Goal: Task Accomplishment & Management: Complete application form

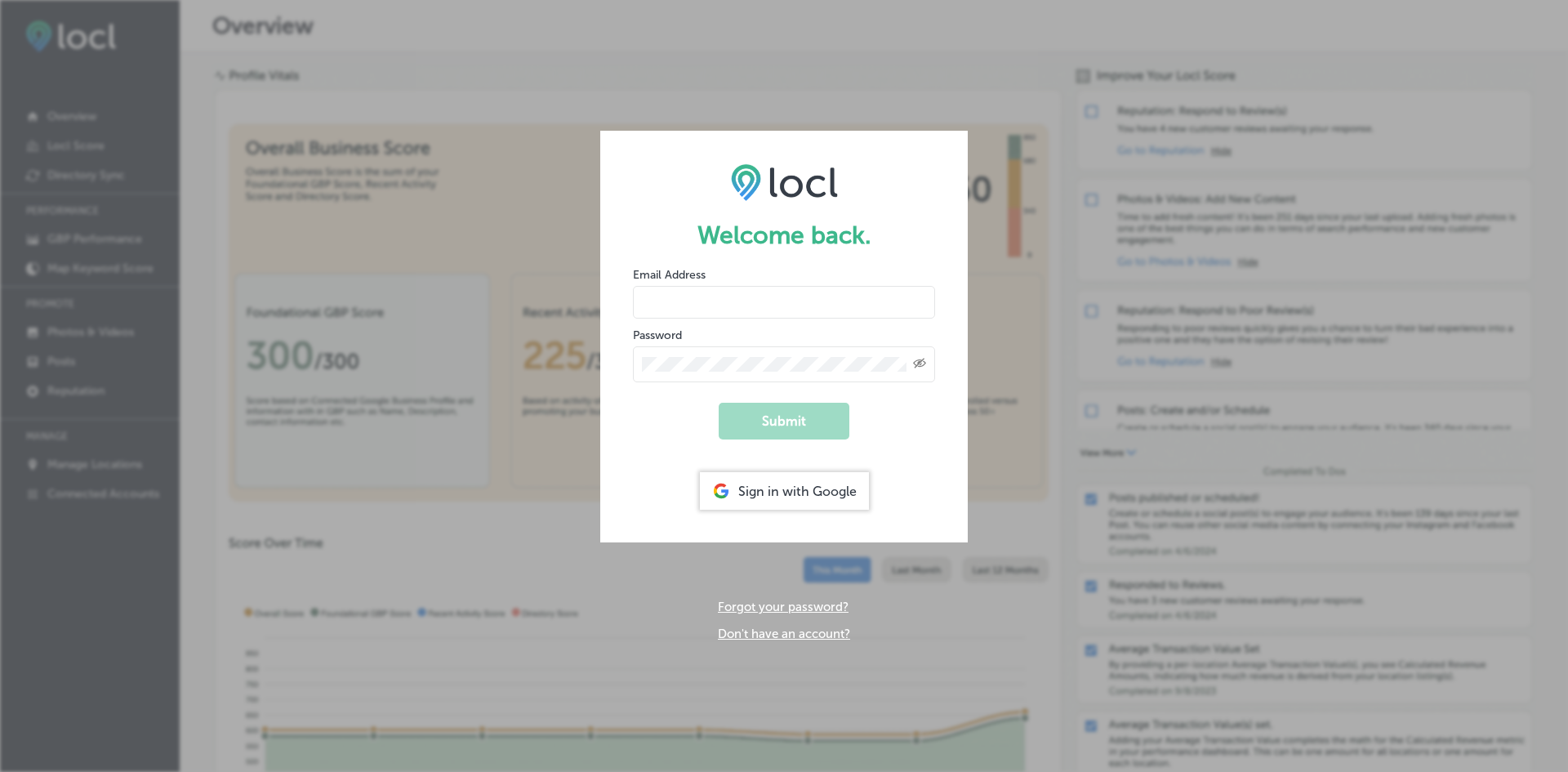
click at [683, 309] on input "email" at bounding box center [784, 302] width 302 height 33
type input "i"
type input "[EMAIL_ADDRESS][DOMAIN_NAME]"
click at [718, 403] on button "Submit" at bounding box center [784, 421] width 130 height 37
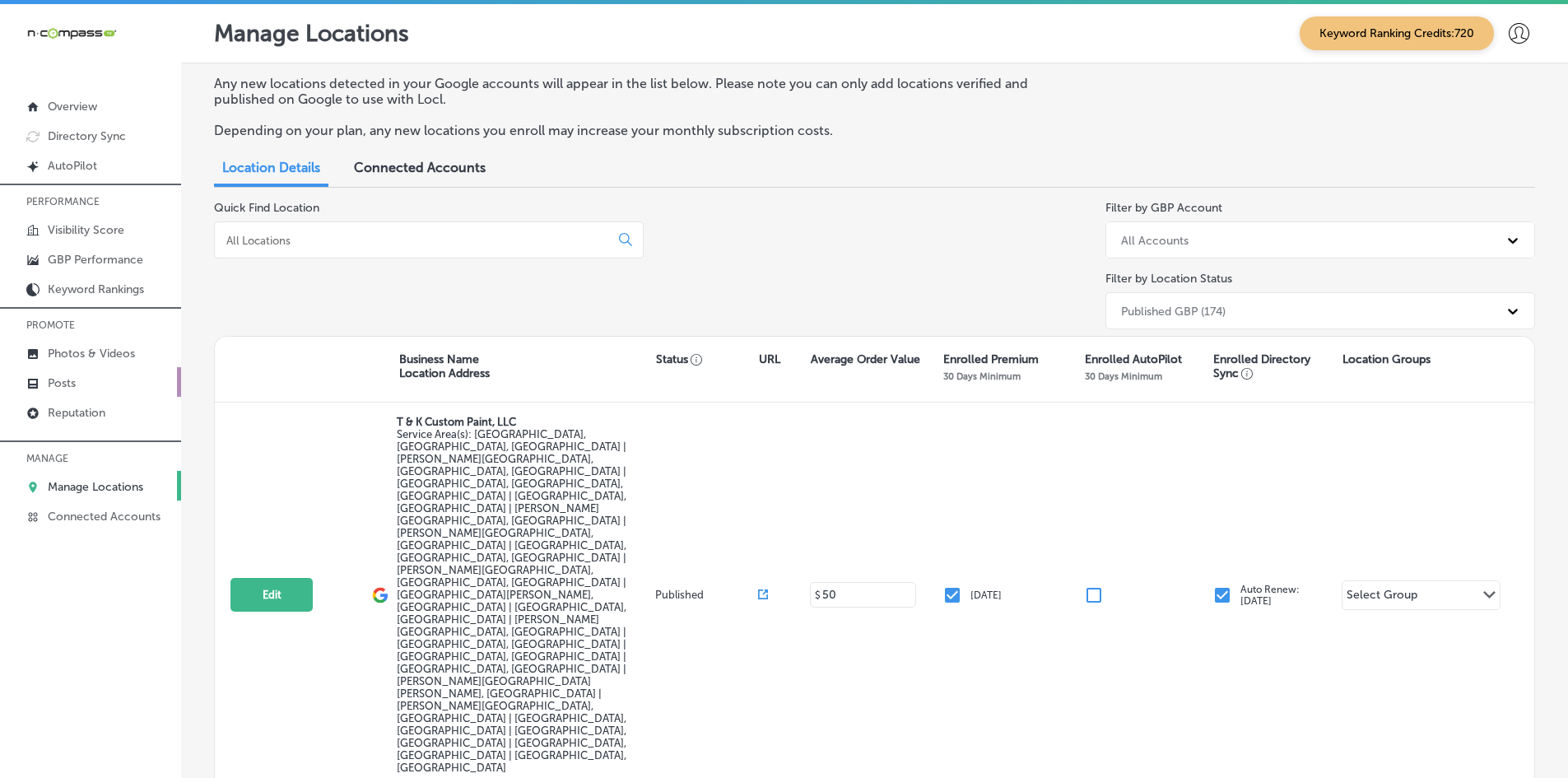
click at [62, 388] on p "Posts" at bounding box center [61, 384] width 28 height 14
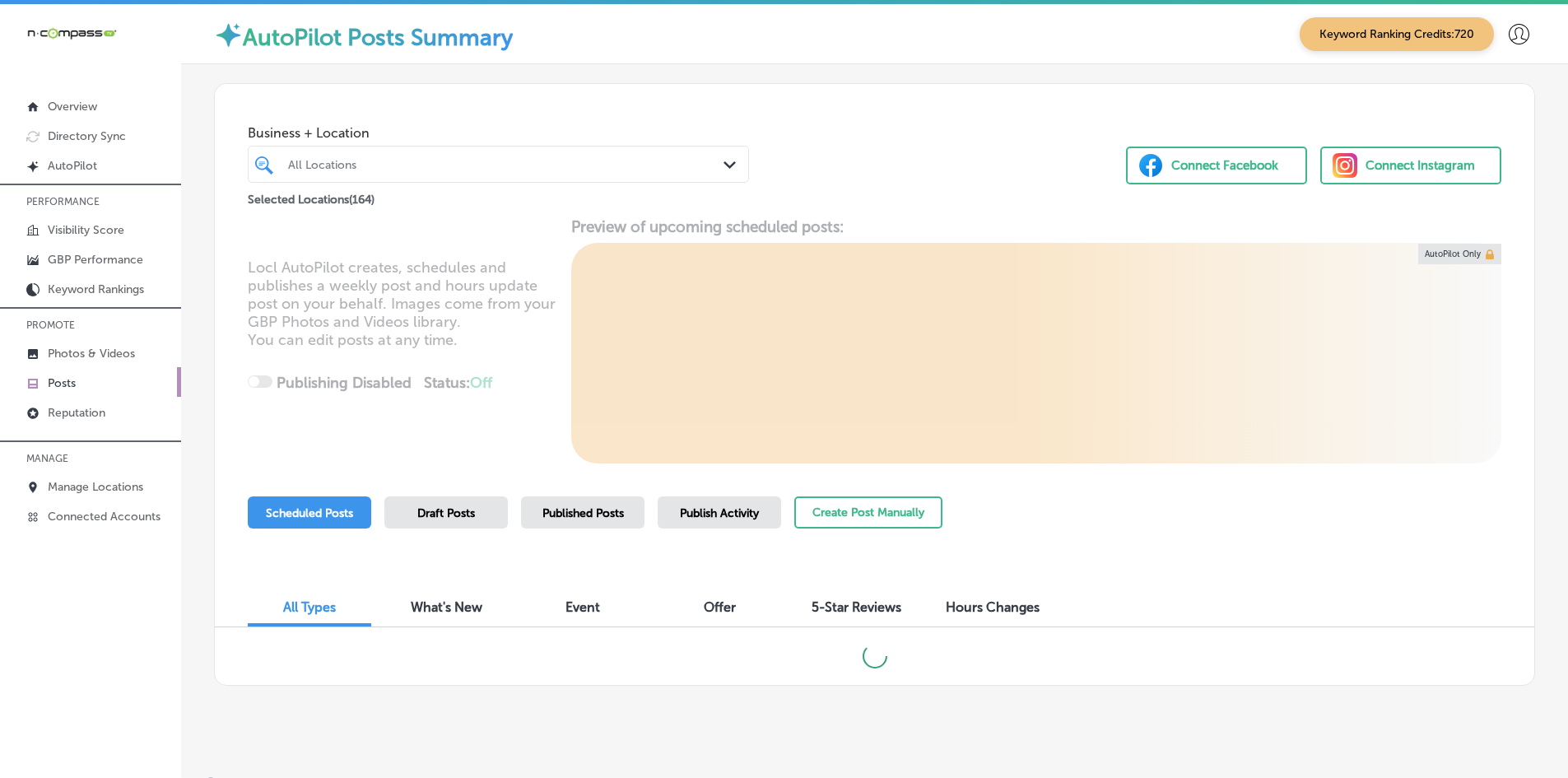
click at [71, 367] on link "Posts" at bounding box center [90, 382] width 181 height 30
click at [73, 360] on p "Photos & Videos" at bounding box center [91, 354] width 87 height 14
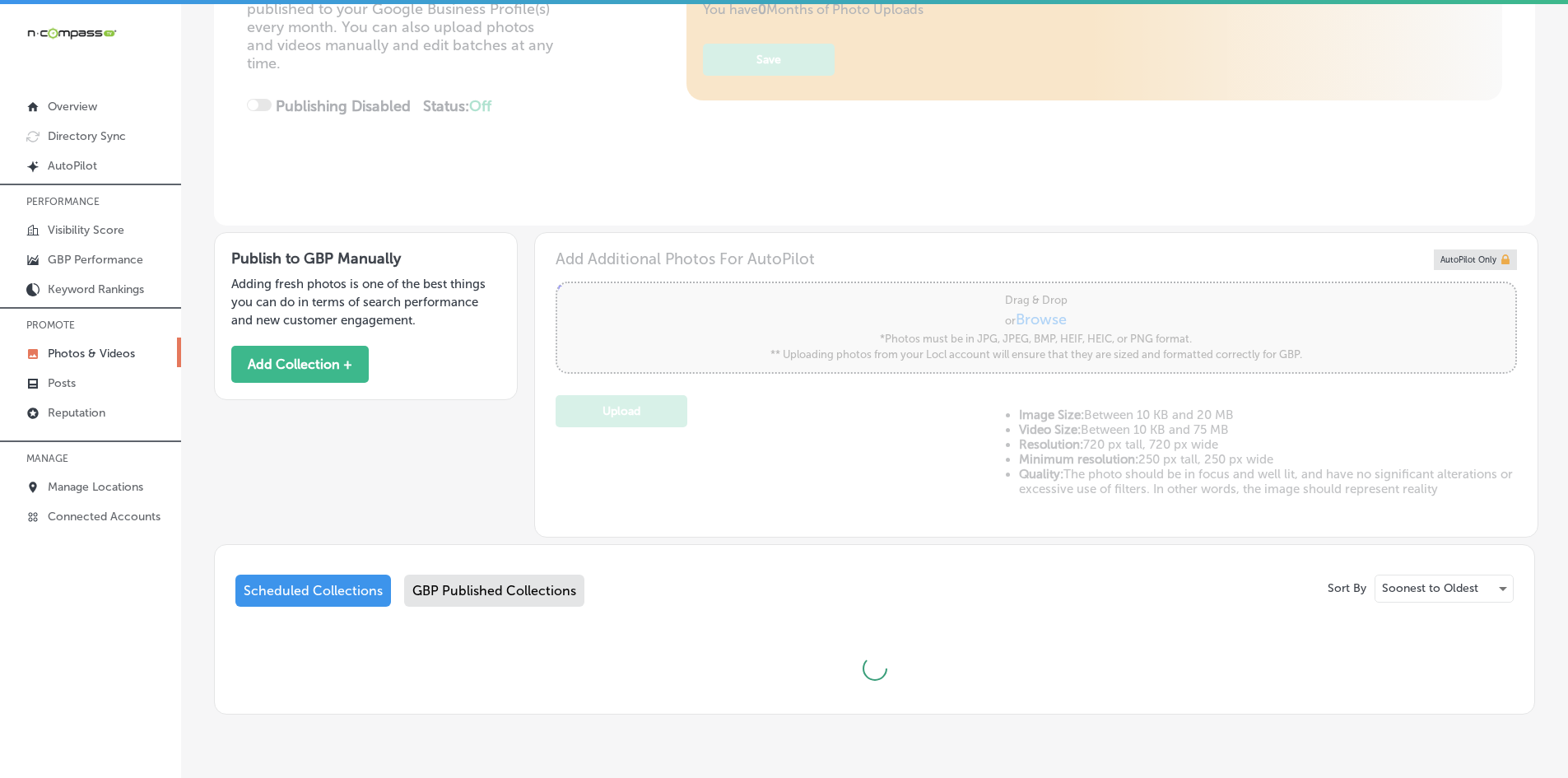
scroll to position [346, 0]
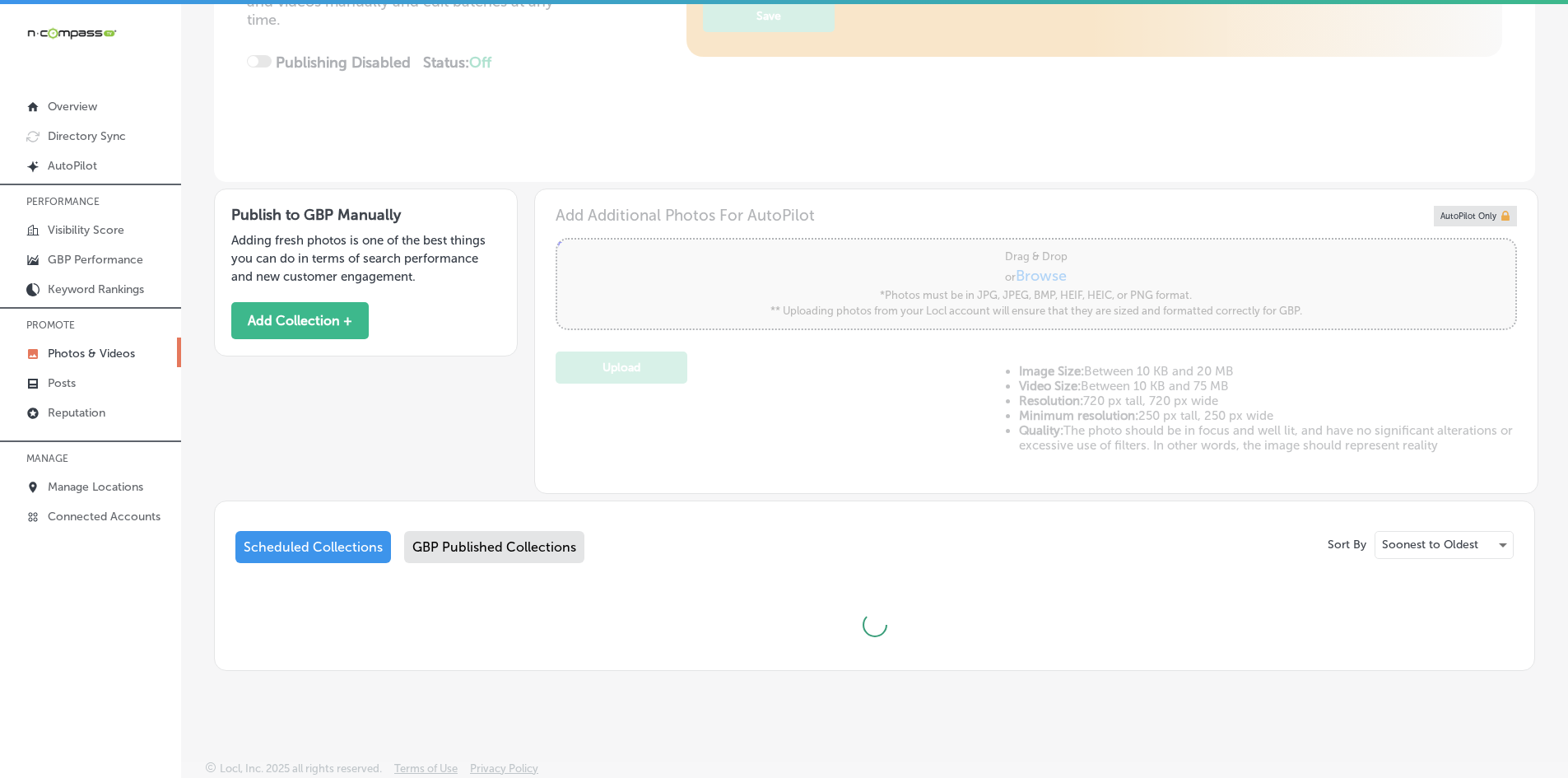
click at [536, 547] on div "GBP Published Collections" at bounding box center [494, 547] width 180 height 32
click at [508, 501] on div "Sort By Soonest to Oldest Scheduled Collections GBP Published Collections" at bounding box center [875, 585] width 1321 height 170
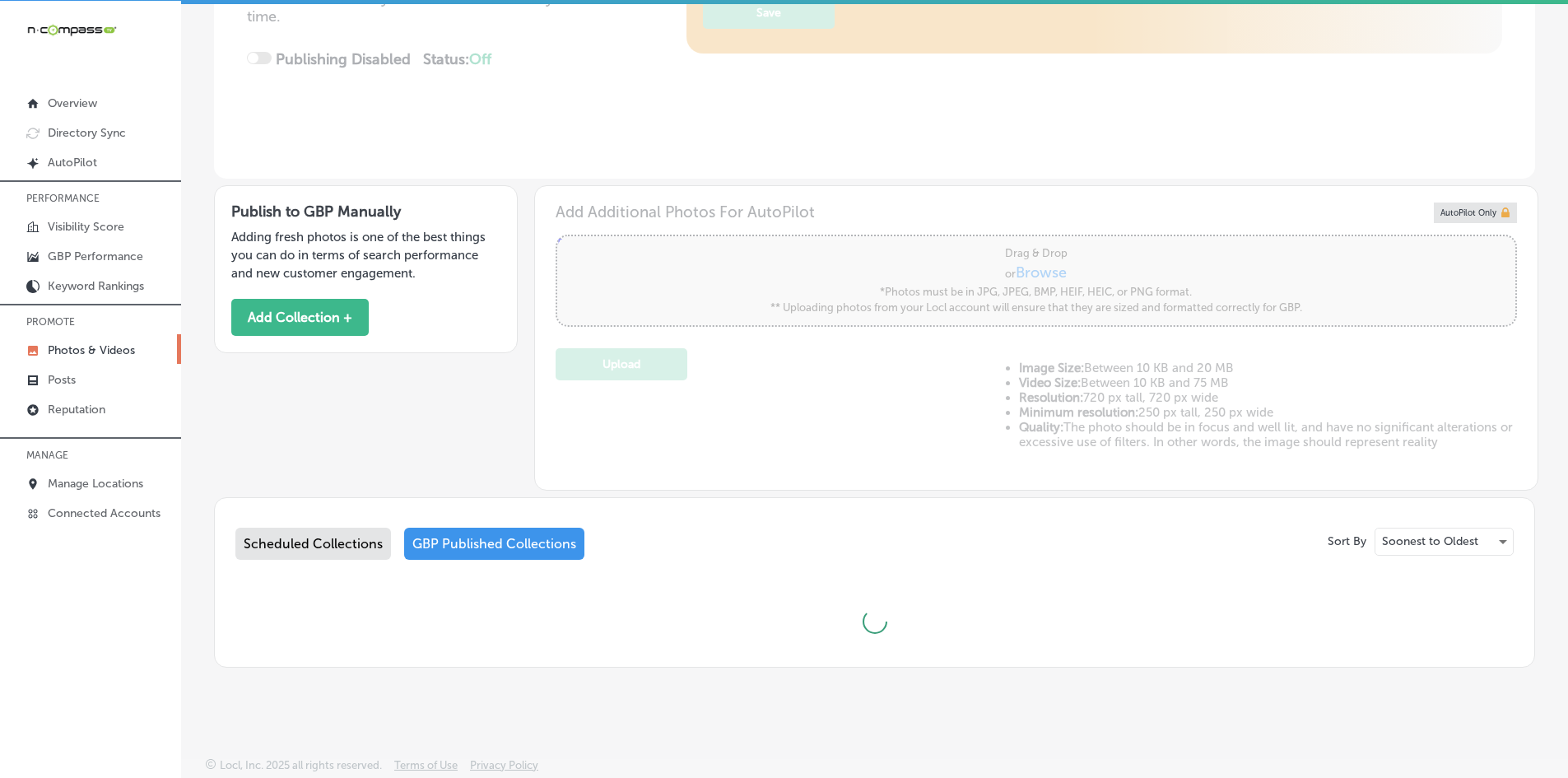
scroll to position [5, 0]
click at [510, 500] on div "Sort By Soonest to Oldest Scheduled Collections GBP Published Collections" at bounding box center [875, 581] width 1321 height 170
type input "5"
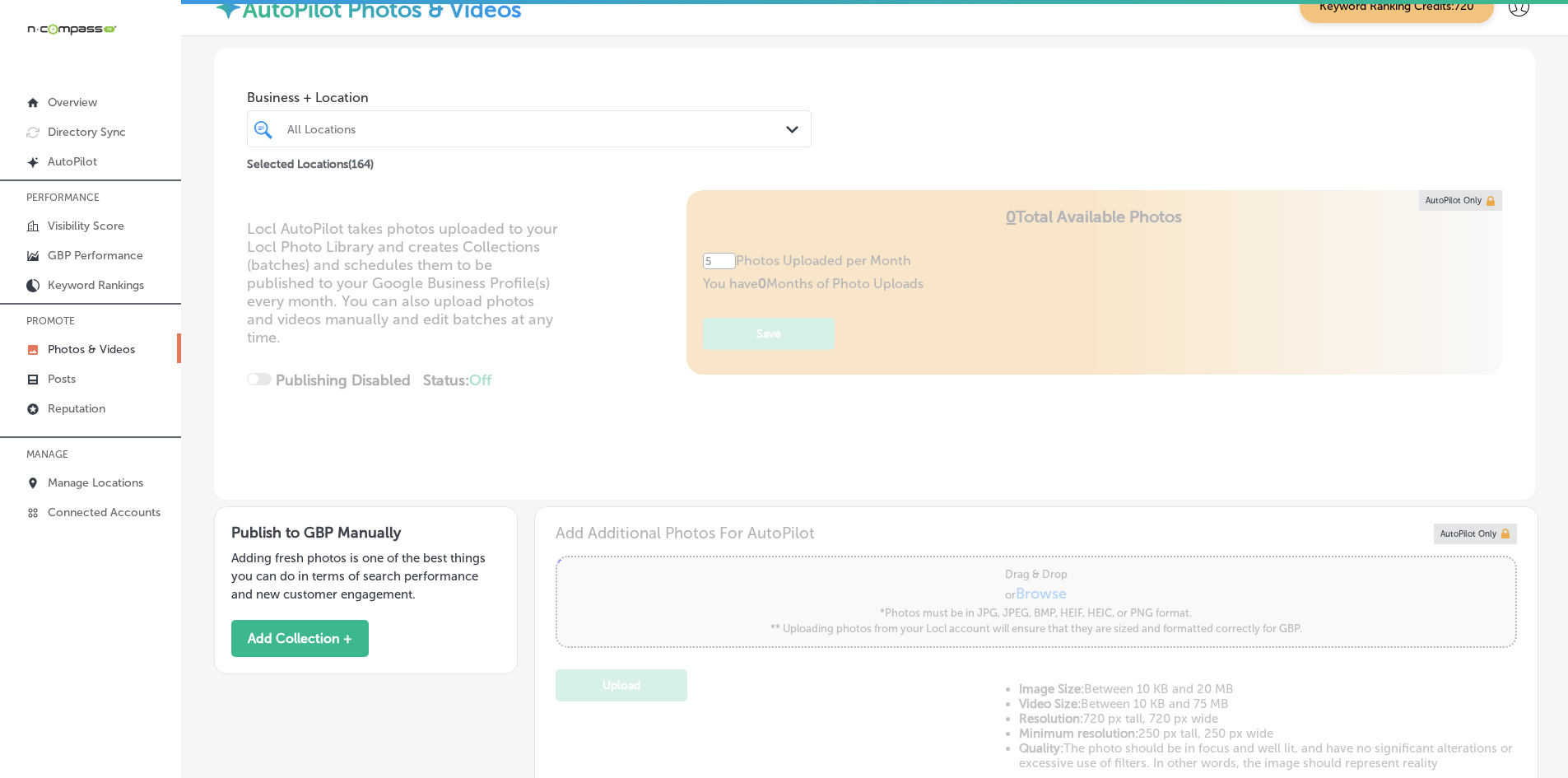
scroll to position [0, 0]
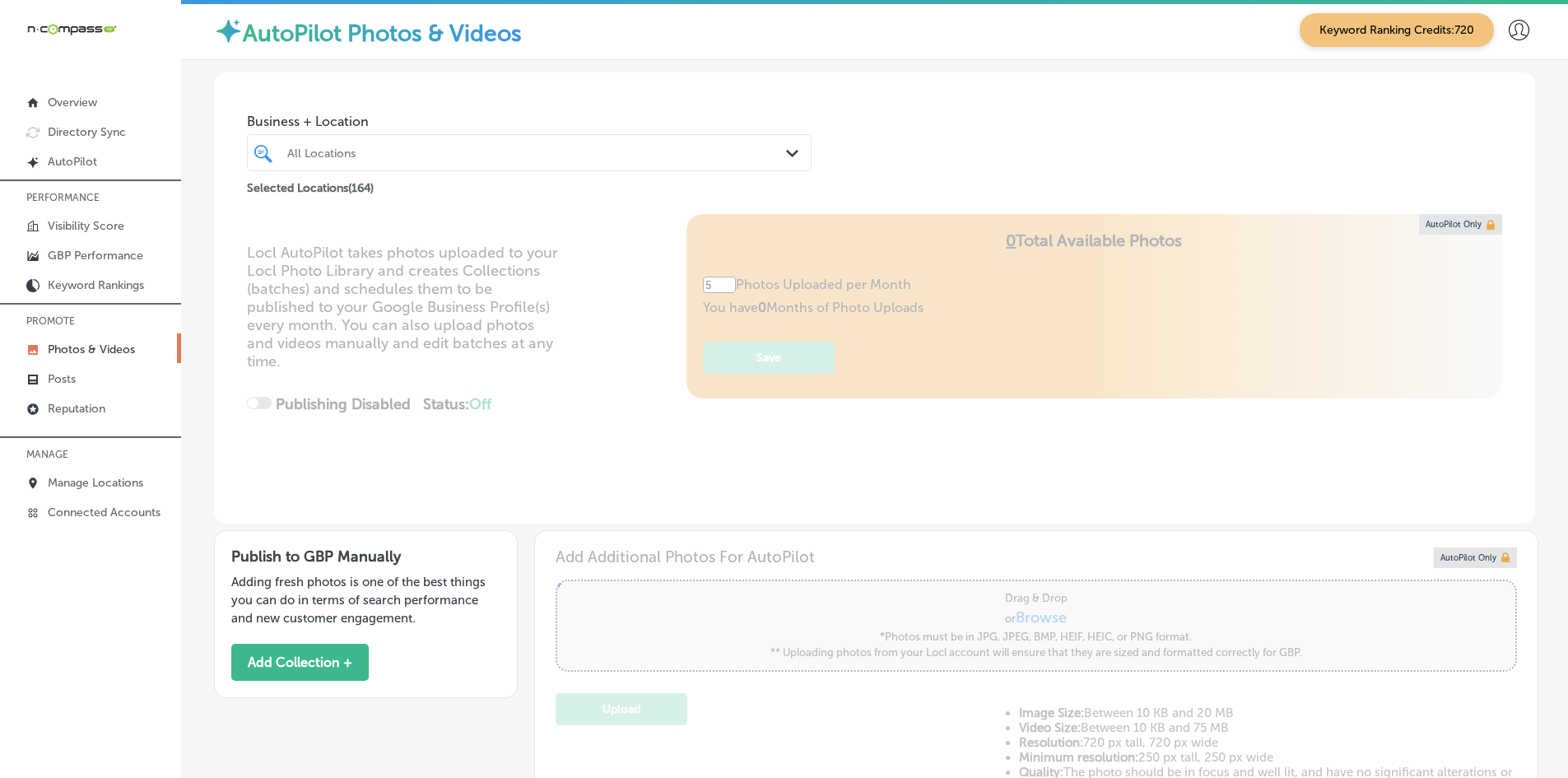
click at [416, 172] on div "Selected Locations ( 164 )" at bounding box center [529, 184] width 565 height 26
click at [416, 153] on div "All Locations" at bounding box center [538, 153] width 501 height 14
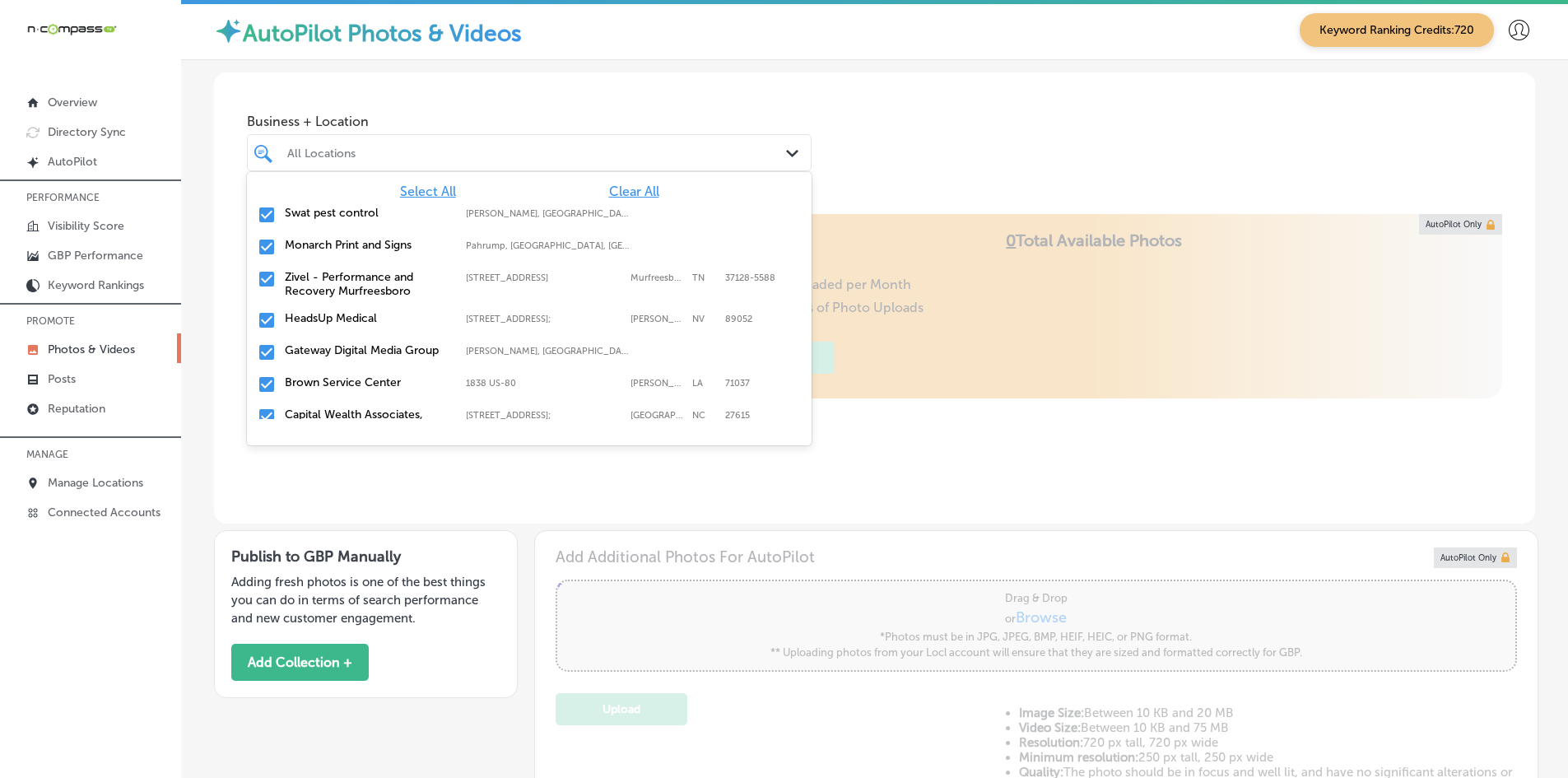
click at [616, 185] on span "Clear All" at bounding box center [634, 191] width 50 height 15
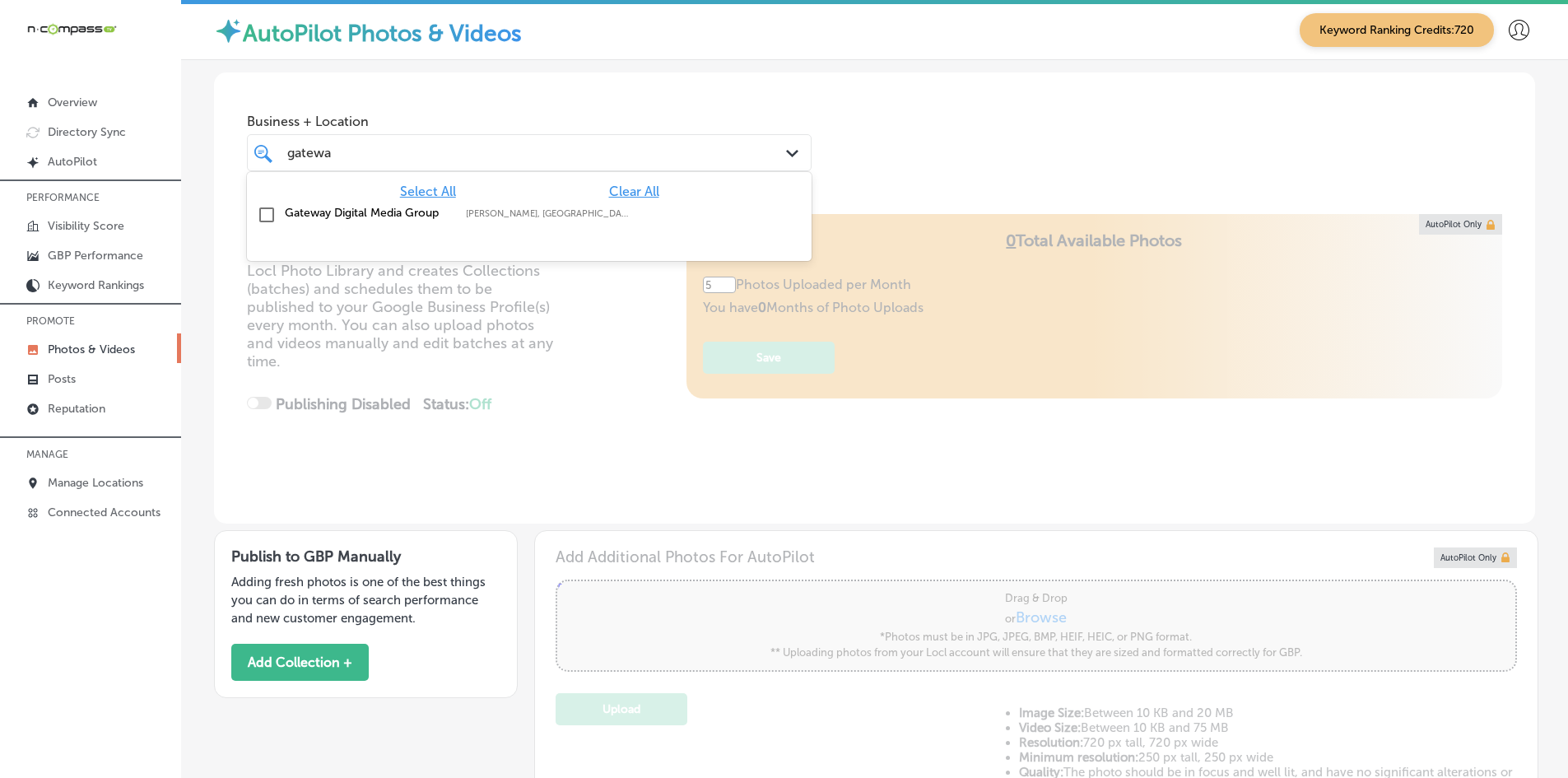
click at [514, 231] on div "Select All Clear All Gateway Digital Media Group [GEOGRAPHIC_DATA], [GEOGRAPHIC…" at bounding box center [529, 203] width 565 height 62
click at [571, 203] on div "Gateway Digital Media Group [GEOGRAPHIC_DATA], [GEOGRAPHIC_DATA], [GEOGRAPHIC_D…" at bounding box center [529, 215] width 551 height 25
type input "gatewa"
click at [612, 100] on div "Business + Location option focused, 2 of 165. 2 results available for search te…" at bounding box center [875, 134] width 1321 height 125
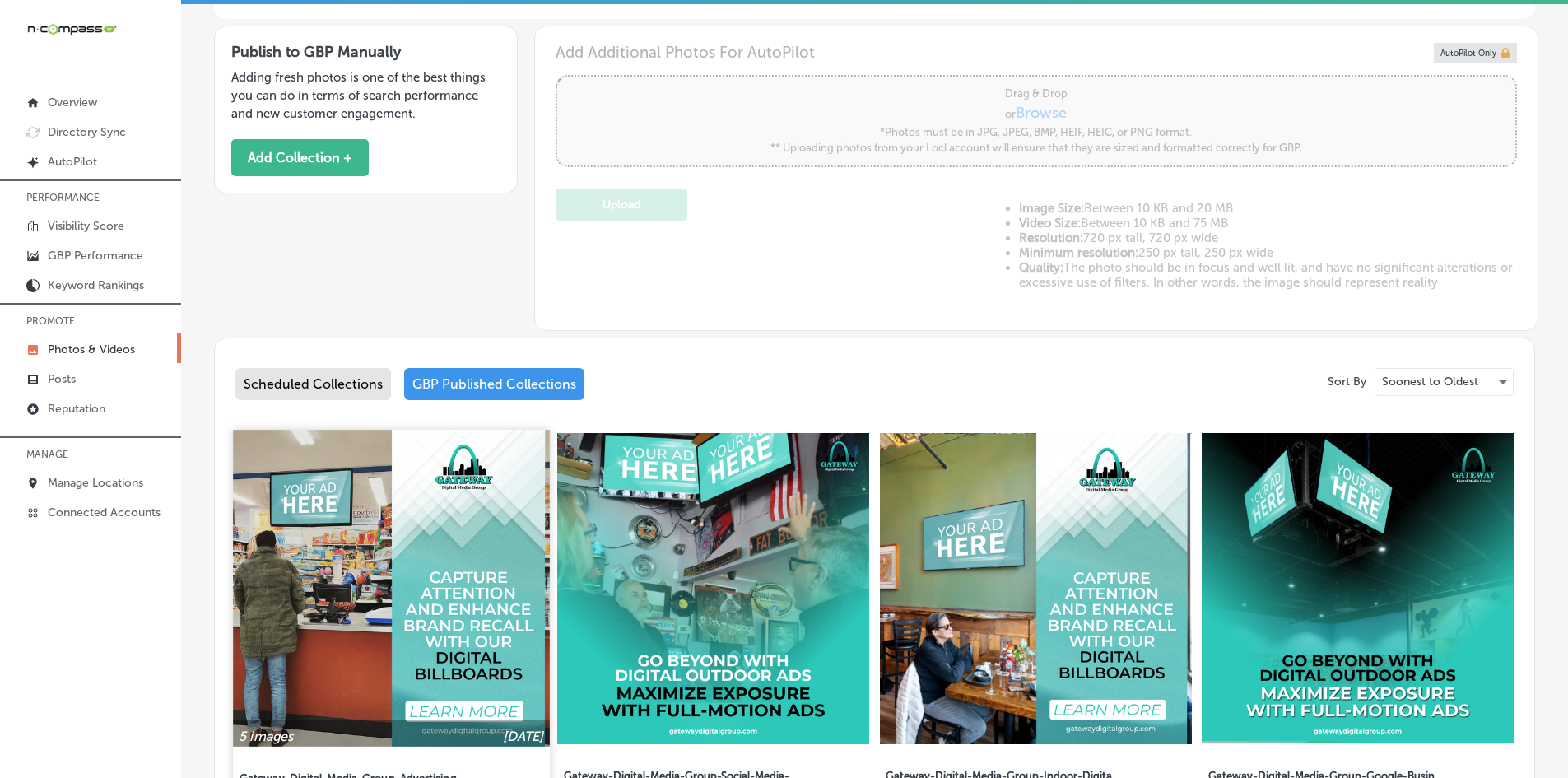
scroll to position [823, 0]
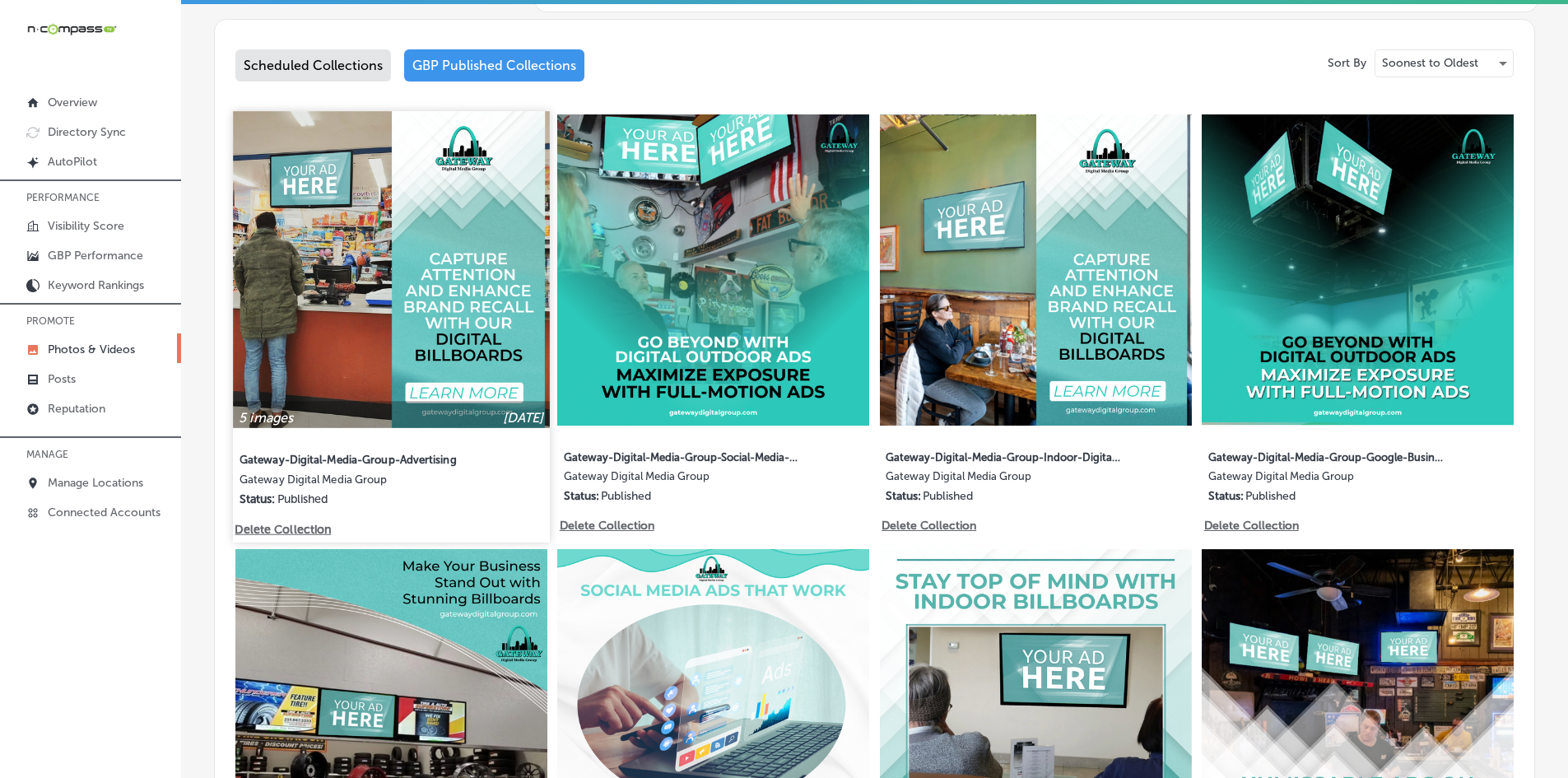
click at [298, 252] on img at bounding box center [391, 268] width 316 height 316
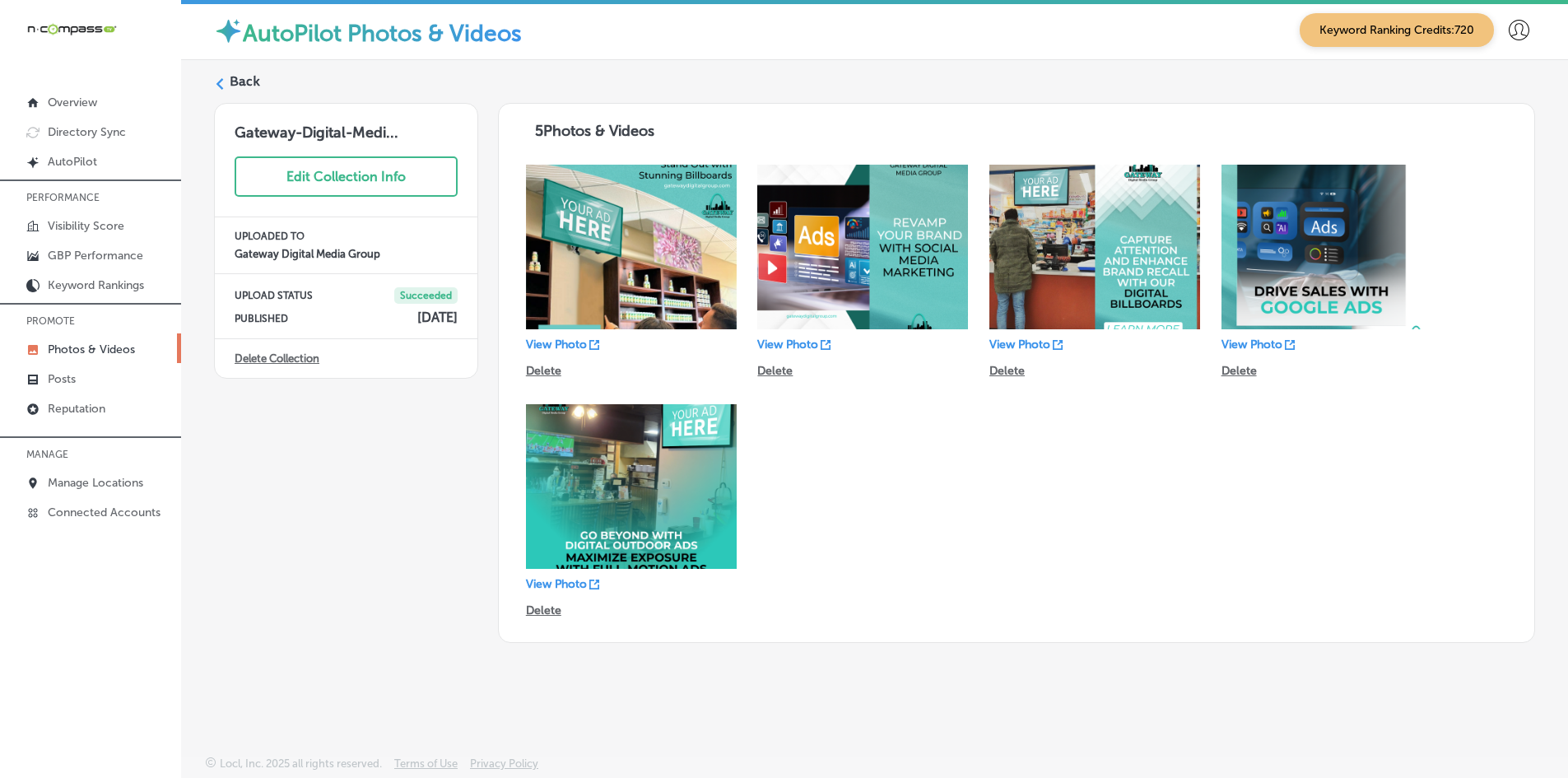
click at [237, 81] on label "Back" at bounding box center [245, 81] width 31 height 18
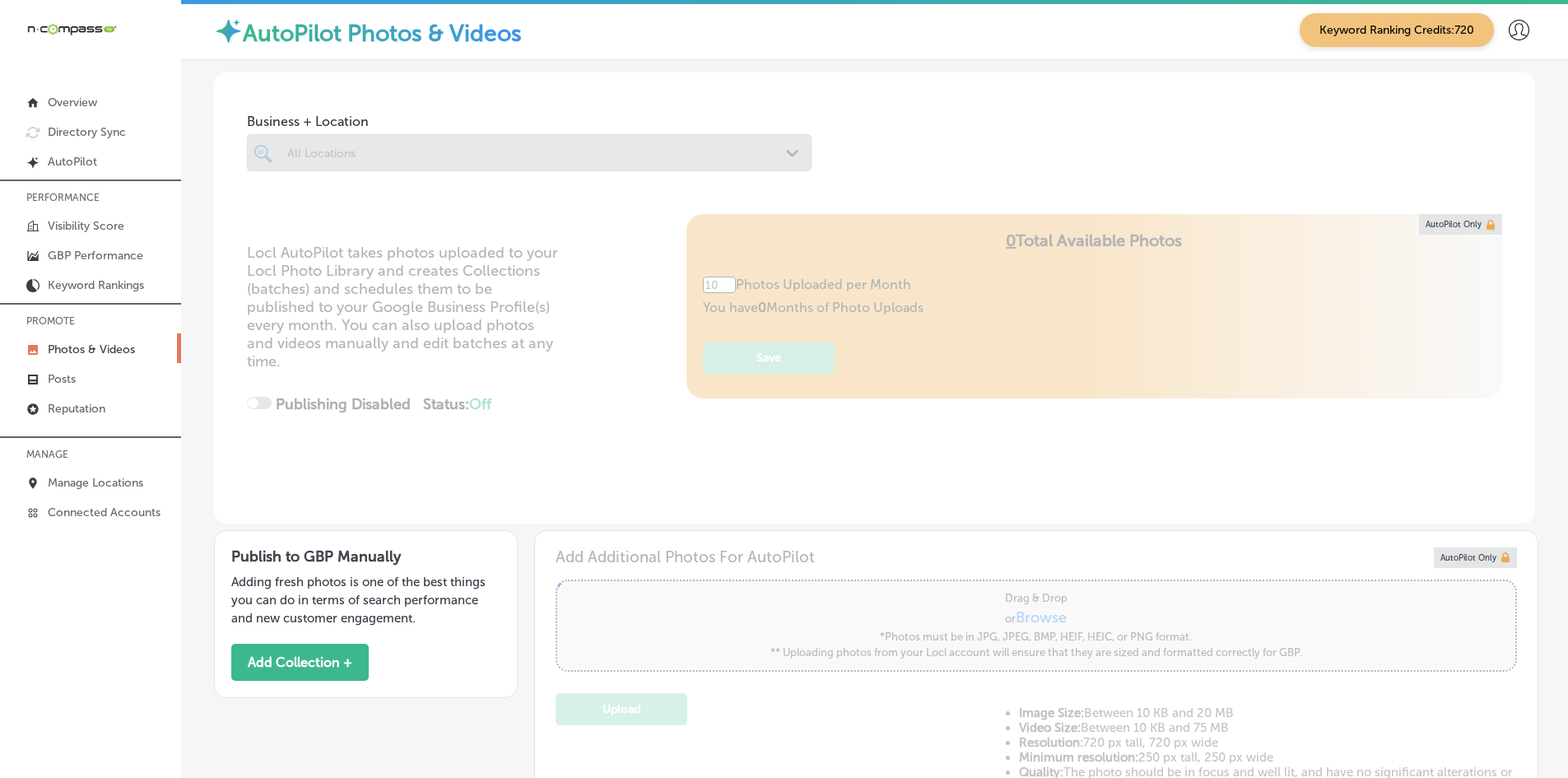
type input "5"
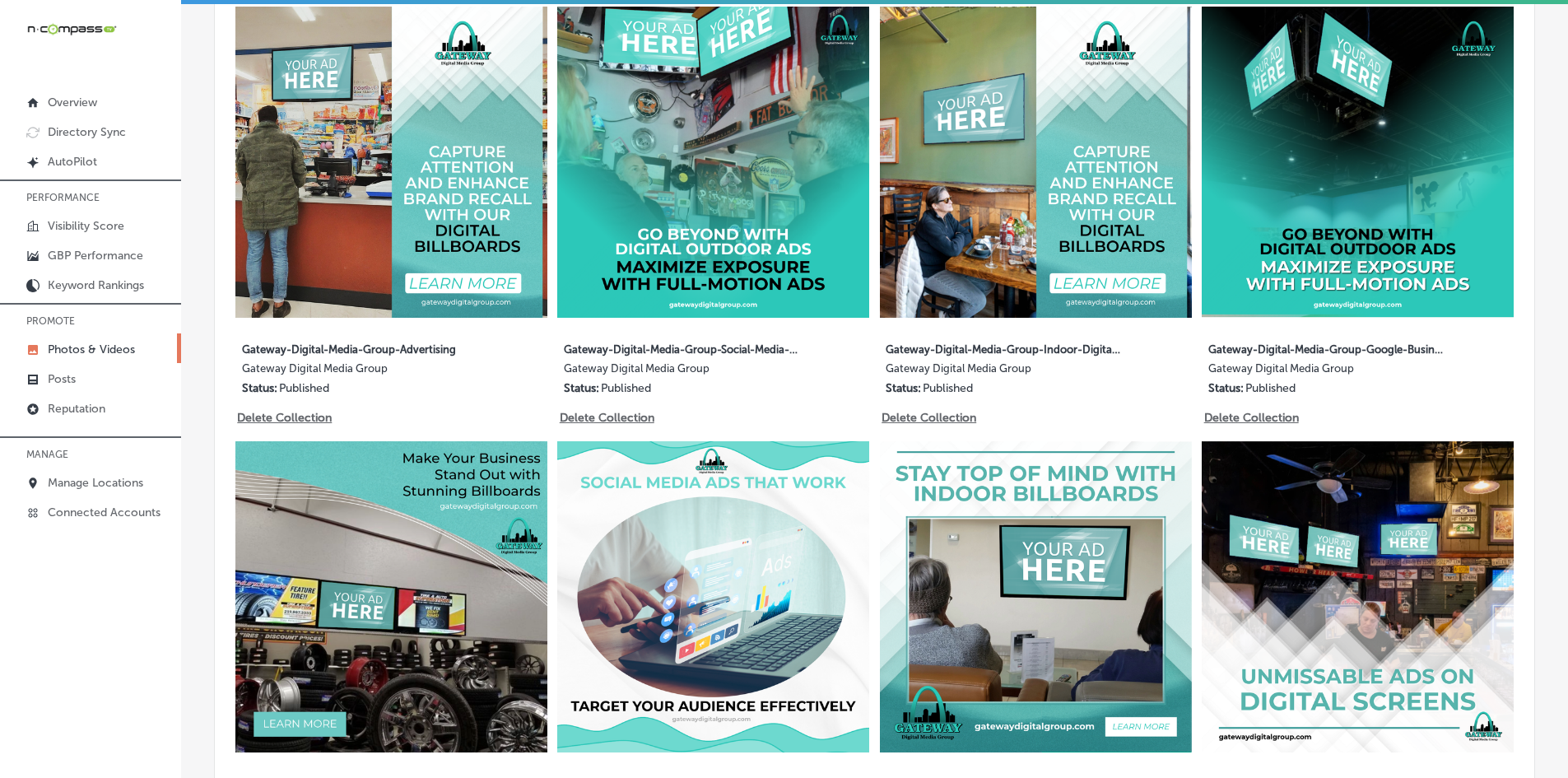
scroll to position [905, 0]
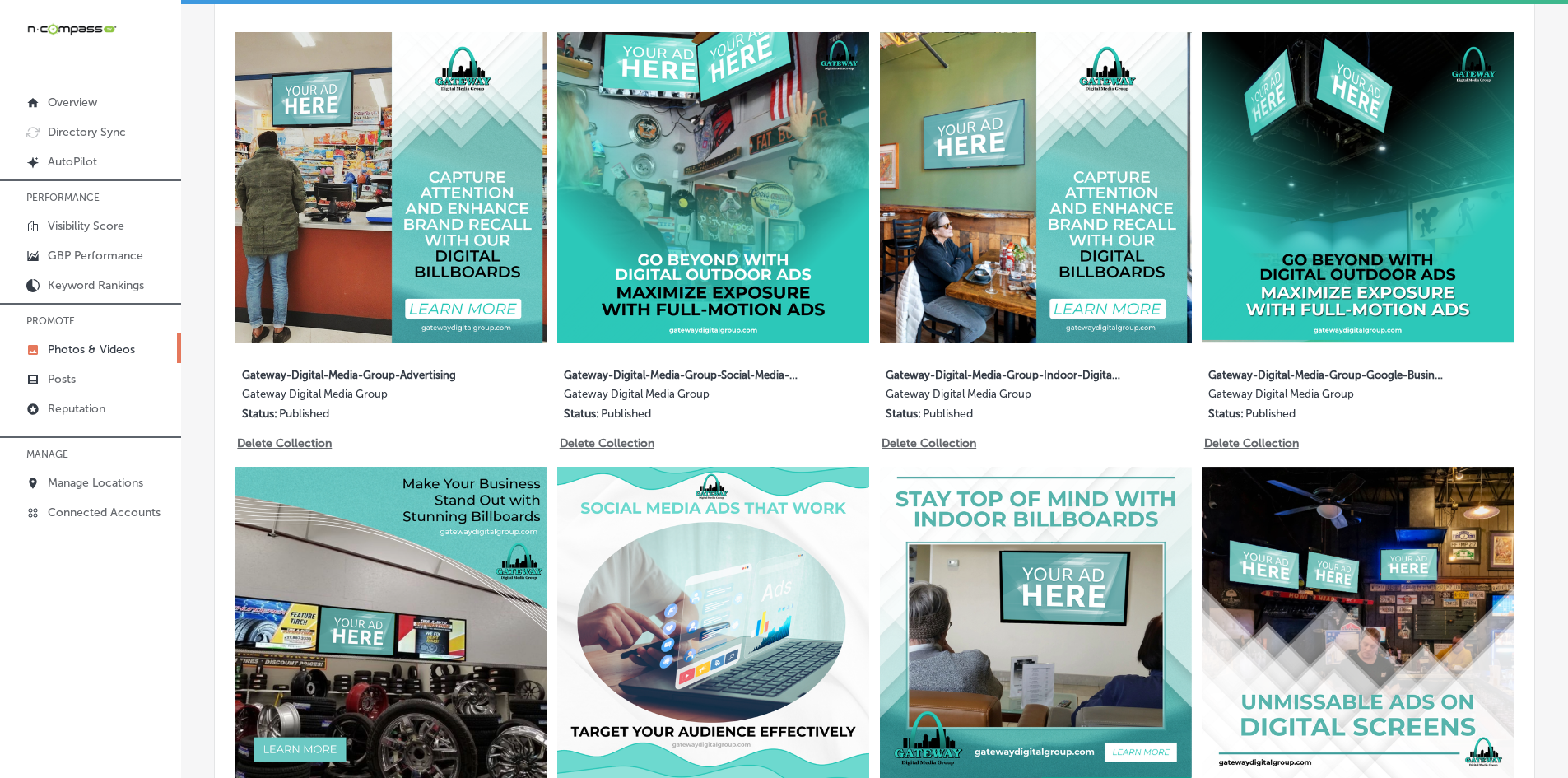
click at [106, 347] on p "Photos & Videos" at bounding box center [91, 349] width 87 height 14
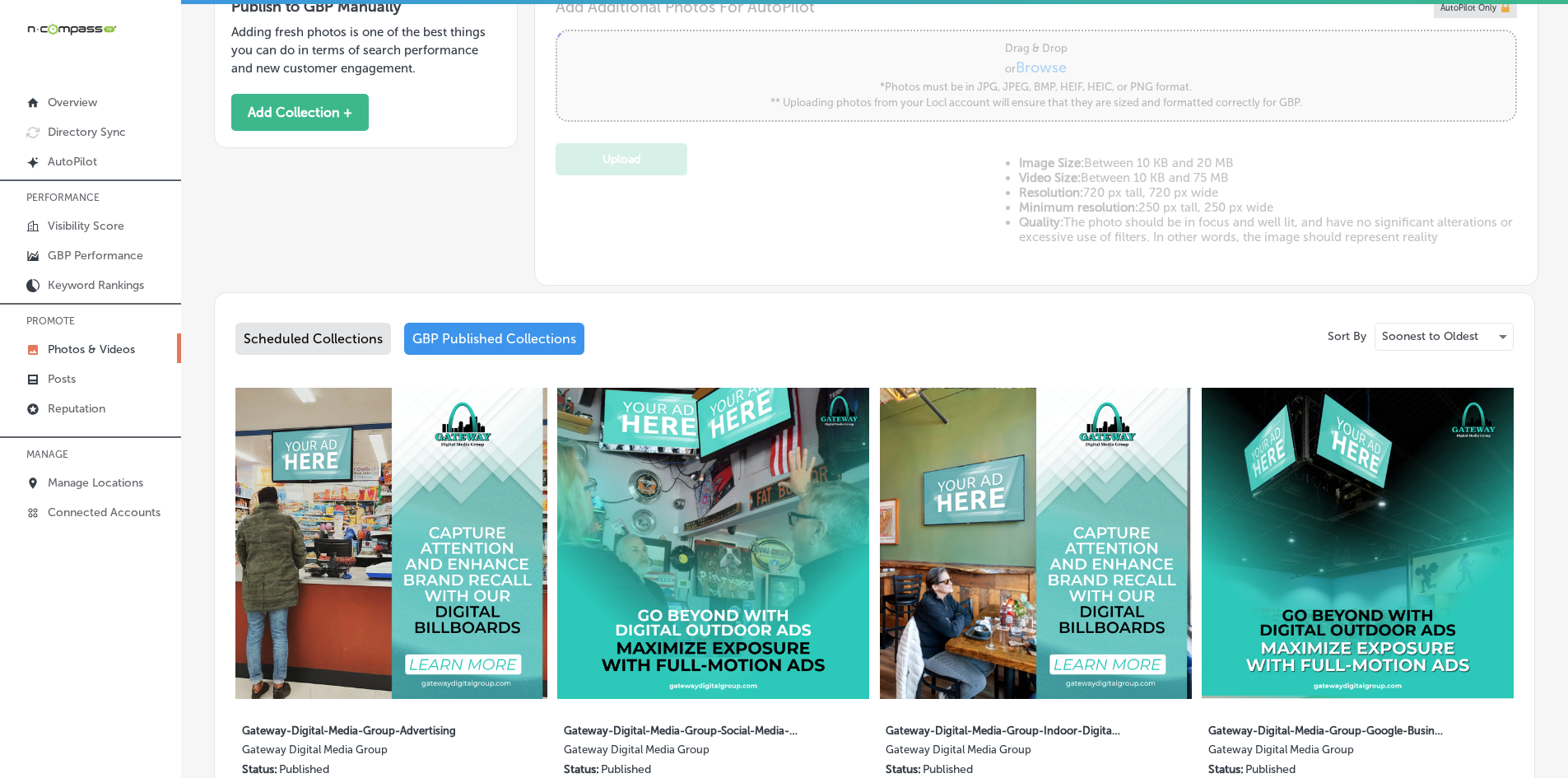
scroll to position [493, 0]
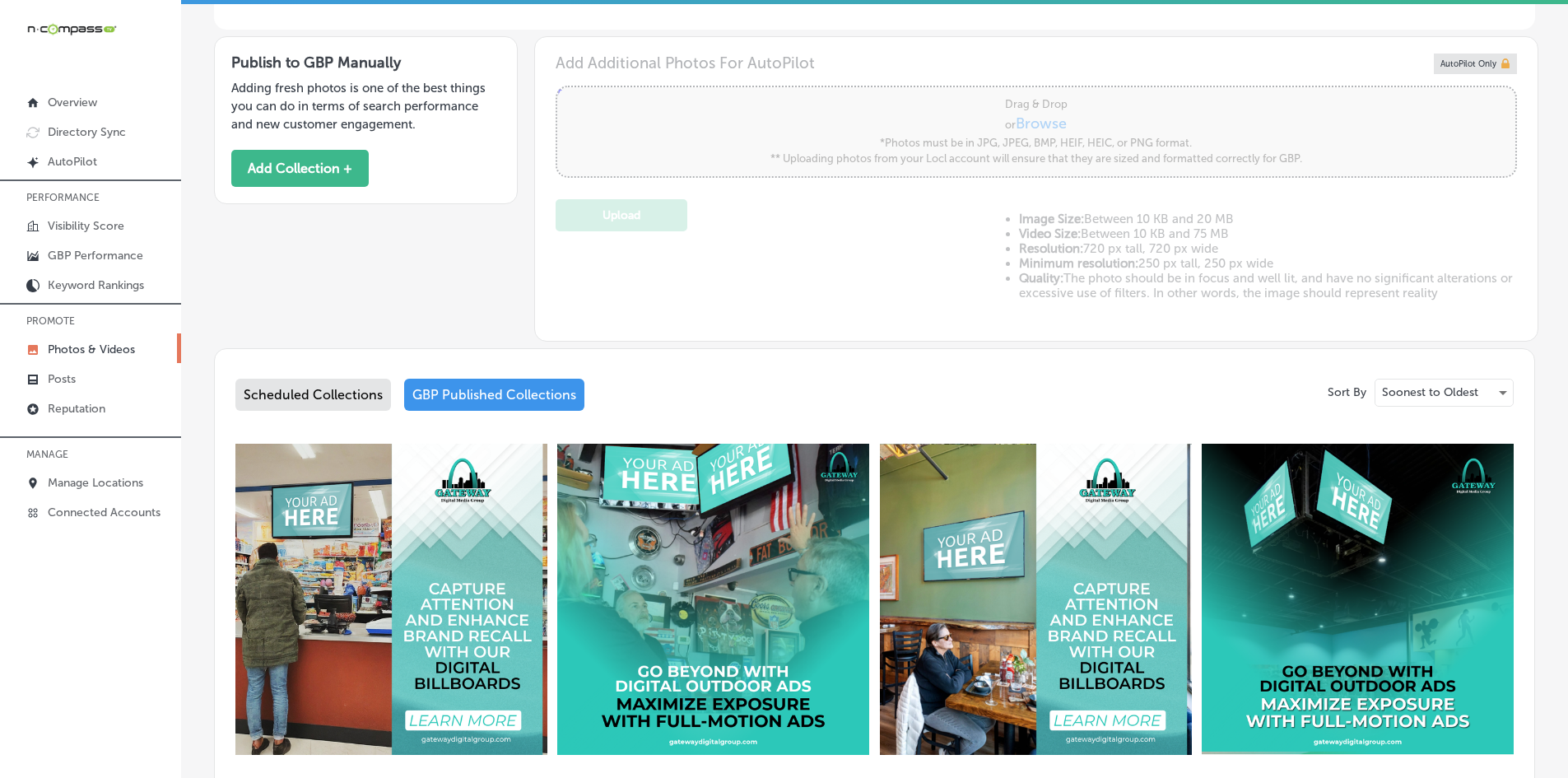
drag, startPoint x: 302, startPoint y: 171, endPoint x: 405, endPoint y: 295, distance: 161.2
click at [404, 294] on div "Publish to GBP Manually Adding fresh photos is one of the best things you can d…" at bounding box center [875, 185] width 1321 height 312
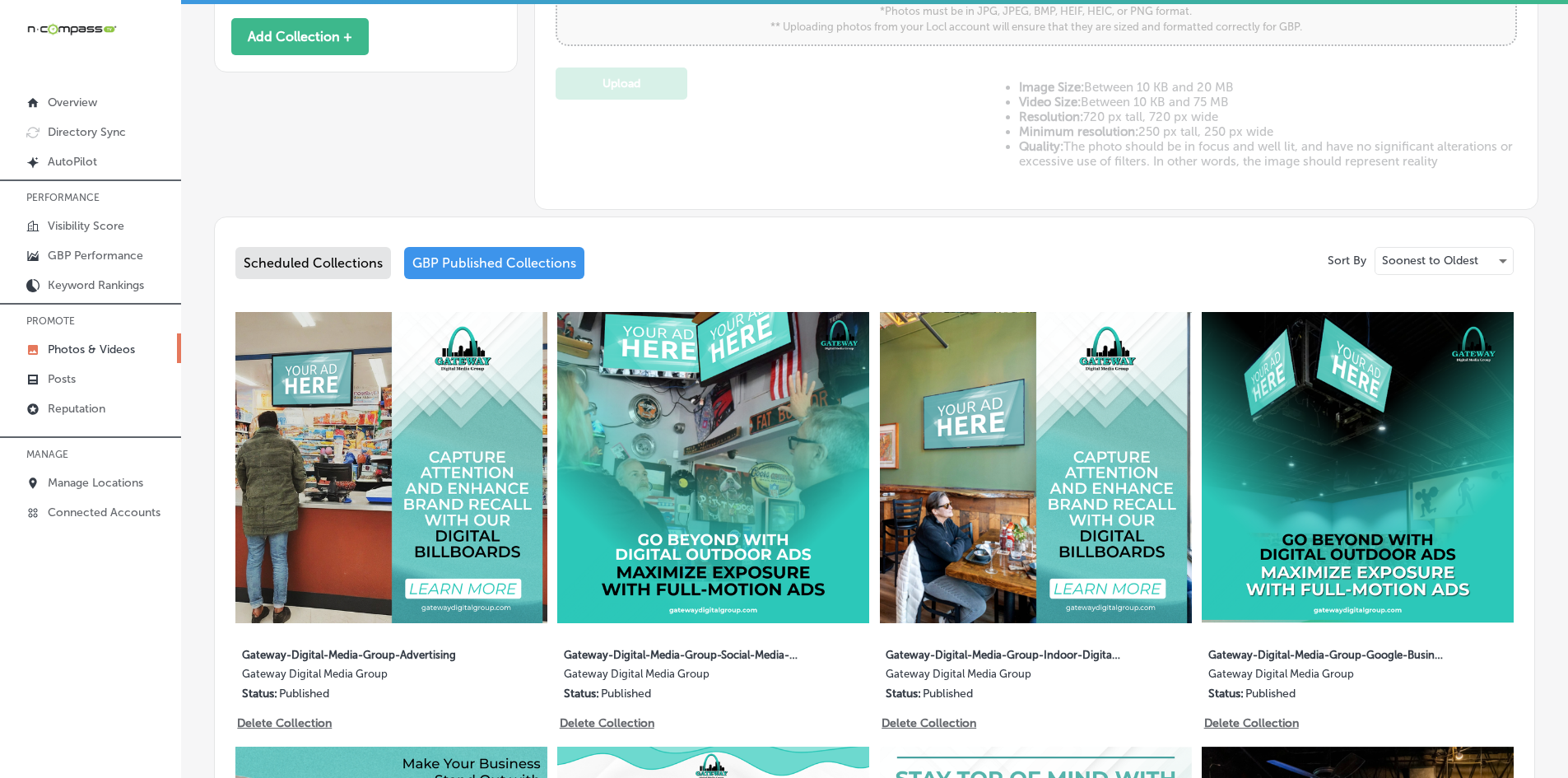
scroll to position [905, 0]
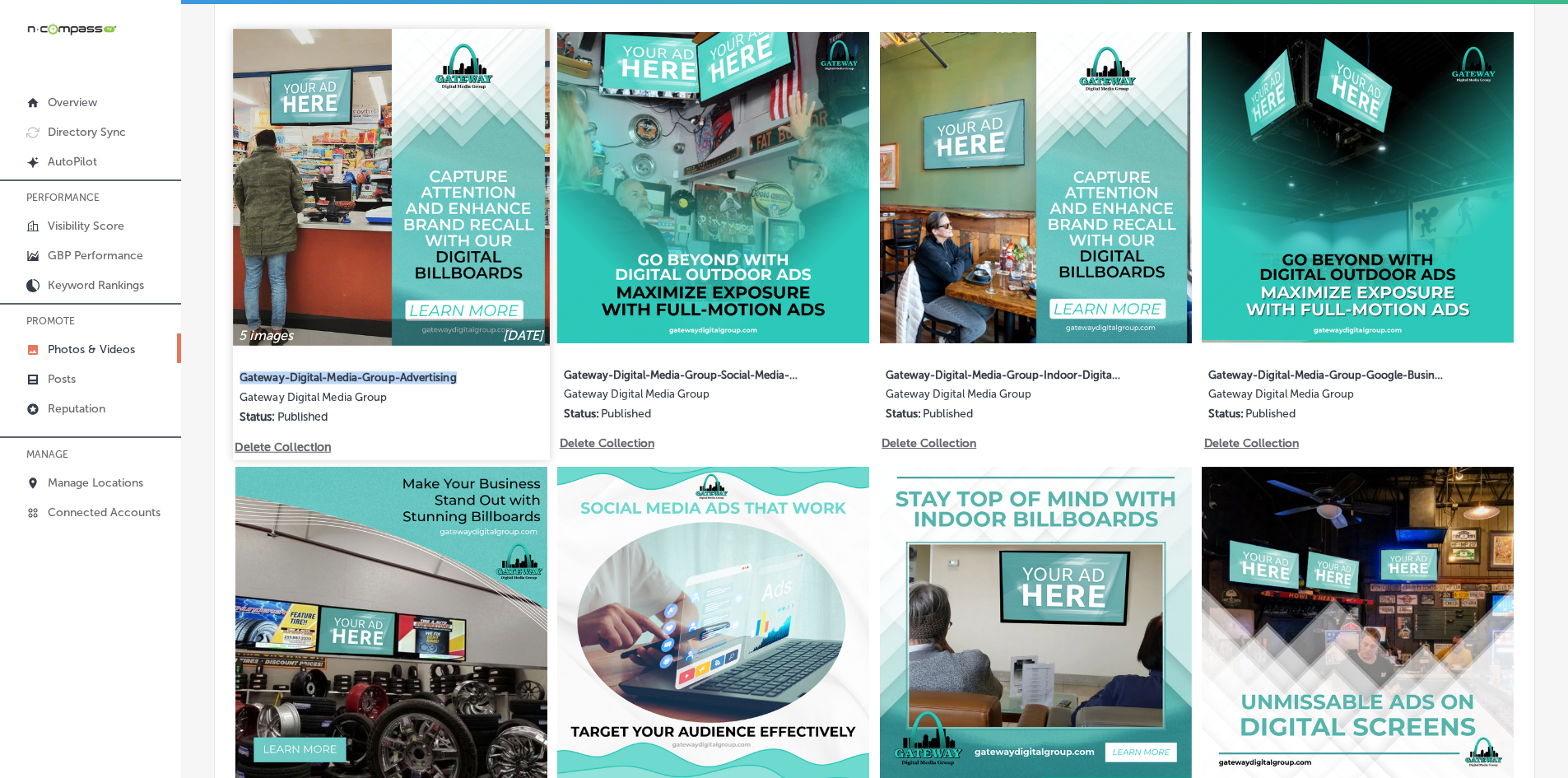
drag, startPoint x: 476, startPoint y: 377, endPoint x: 237, endPoint y: 377, distance: 239.0
click at [237, 377] on div "5 images [DATE] Gateway-Digital-Media-Group-Advertising Gateway Digital Media G…" at bounding box center [391, 234] width 316 height 411
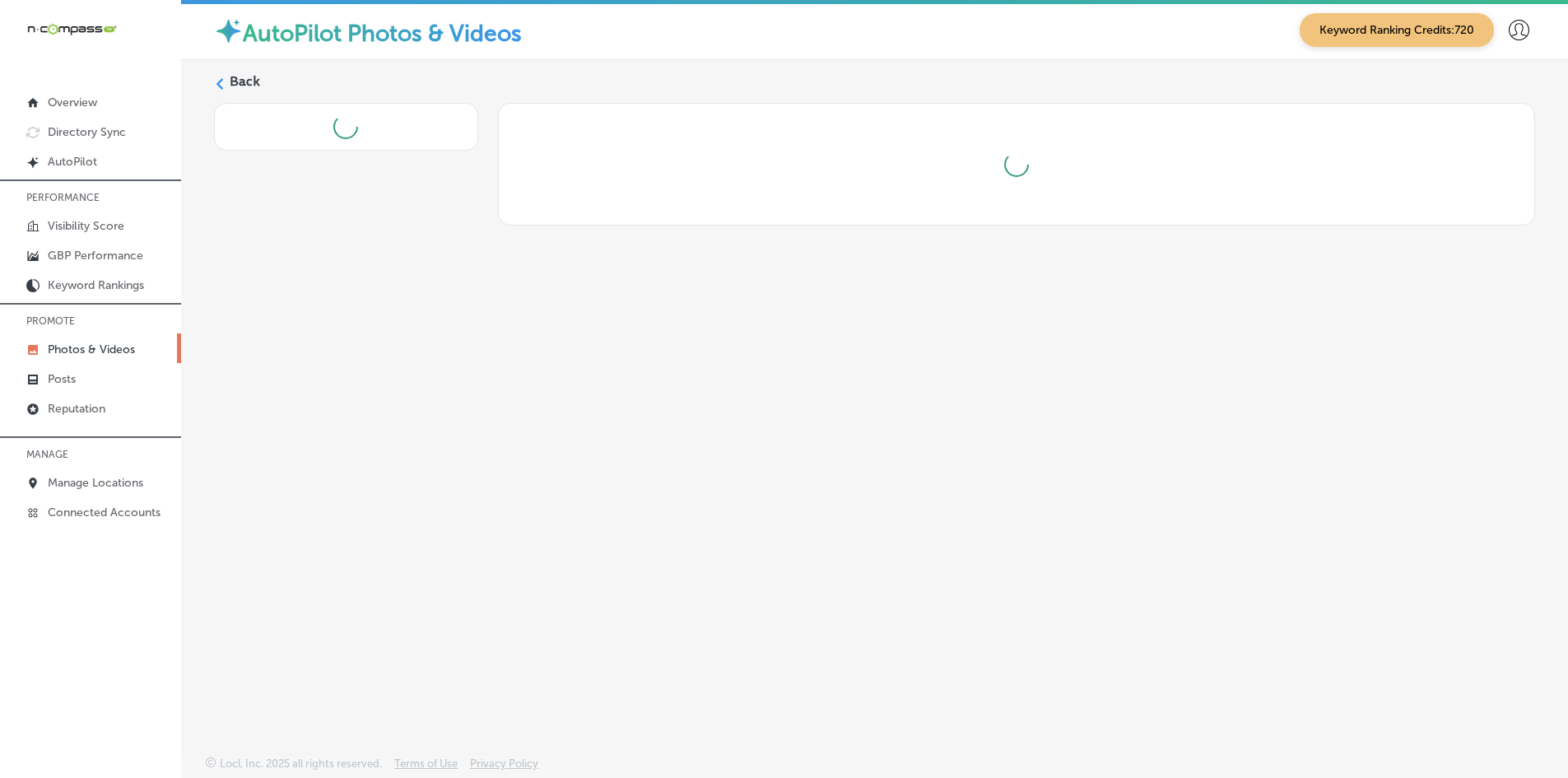
click at [232, 73] on label "Back" at bounding box center [245, 81] width 31 height 18
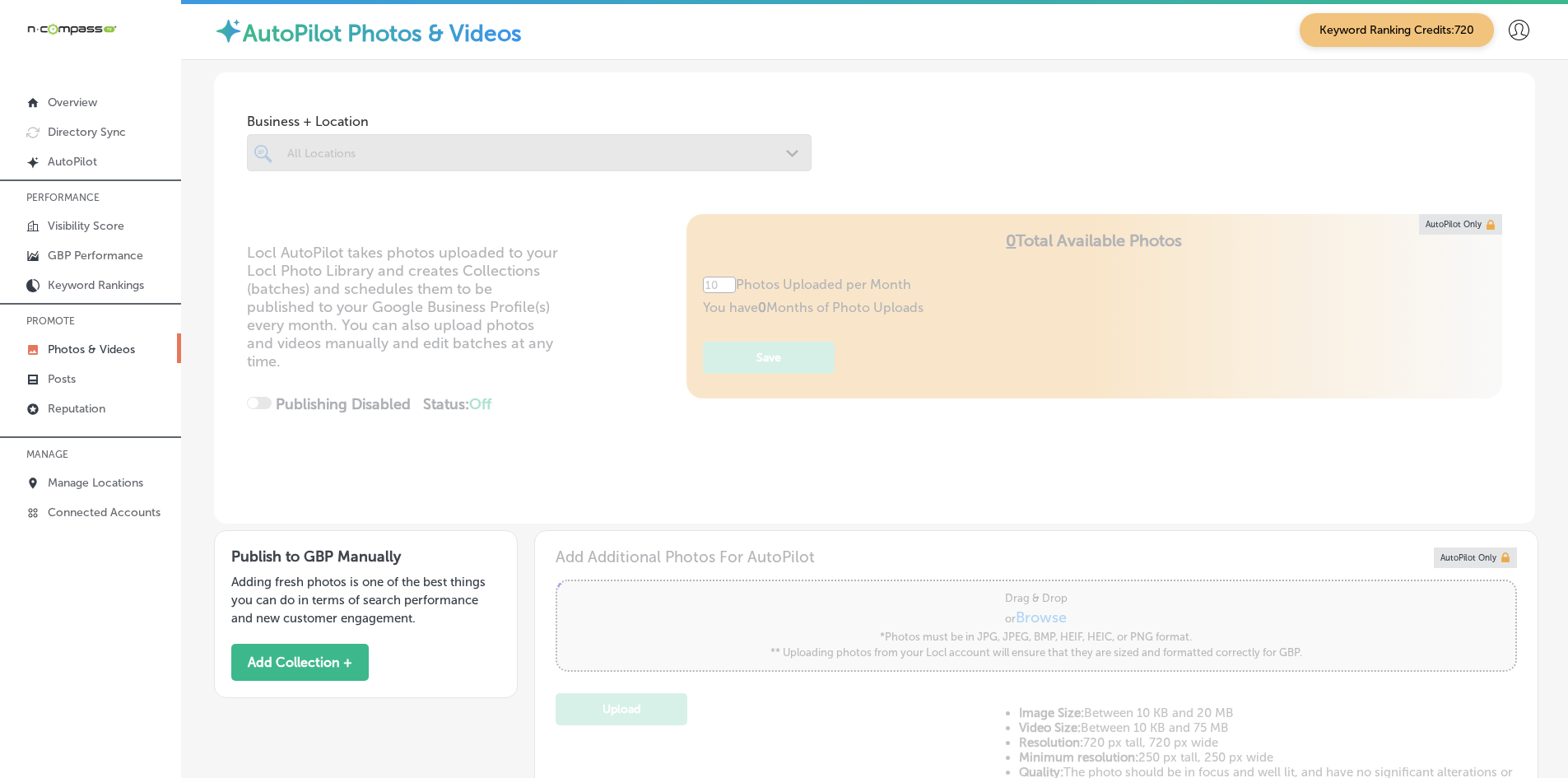
type input "5"
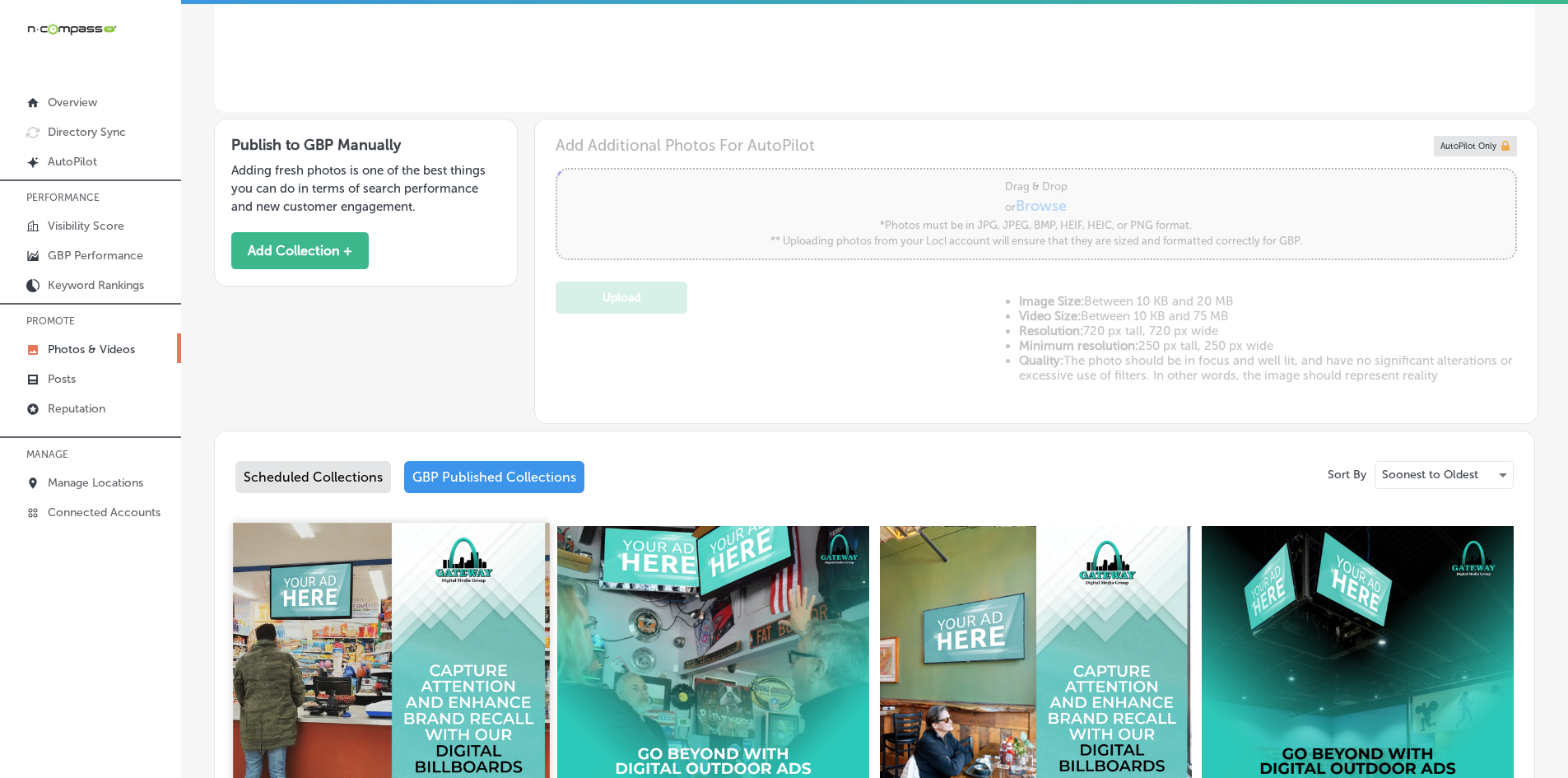
scroll to position [740, 0]
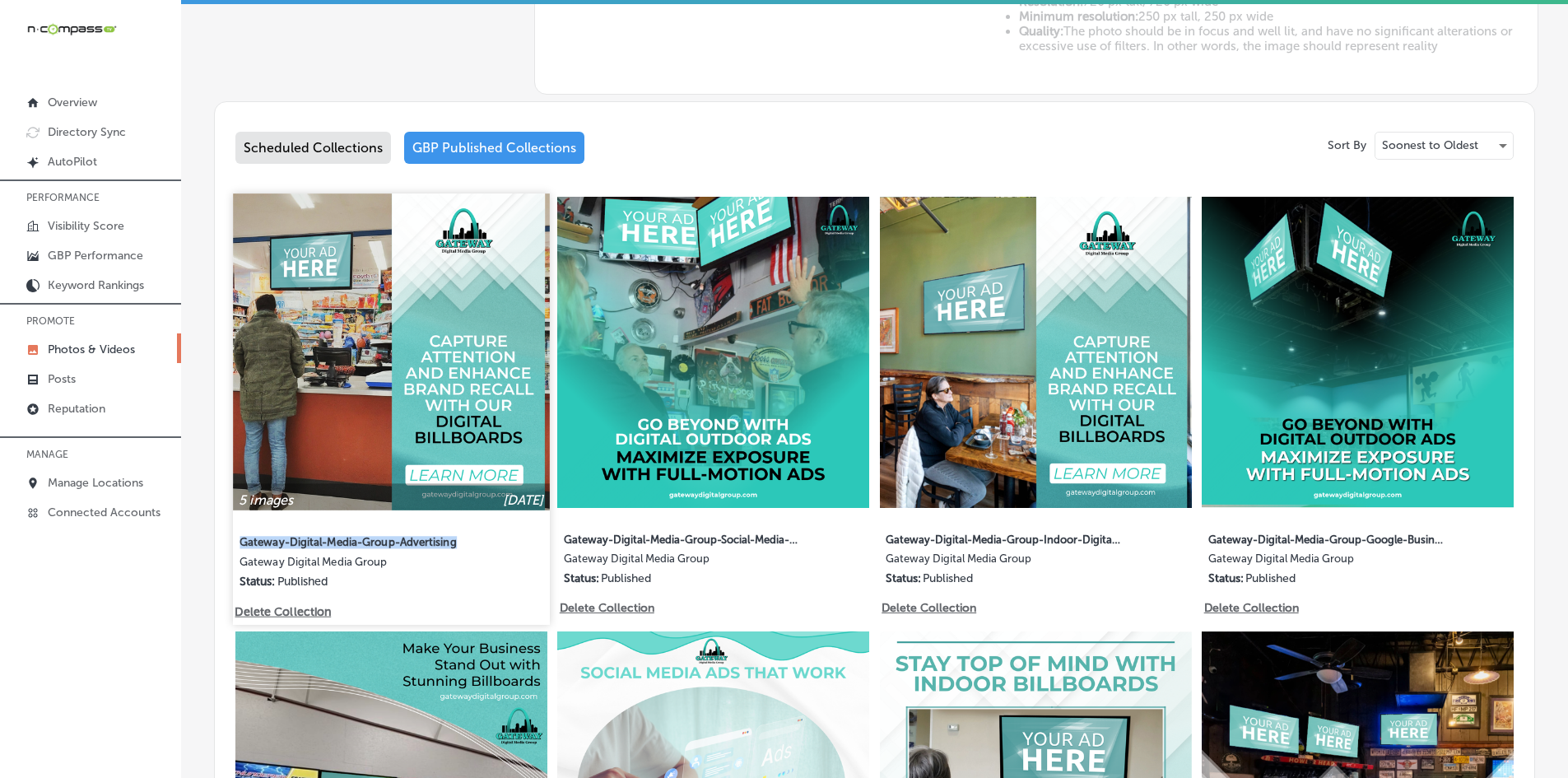
drag, startPoint x: 455, startPoint y: 540, endPoint x: 240, endPoint y: 538, distance: 215.0
click at [240, 538] on label "Gateway-Digital-Media-Group-Advertising" at bounding box center [358, 539] width 239 height 30
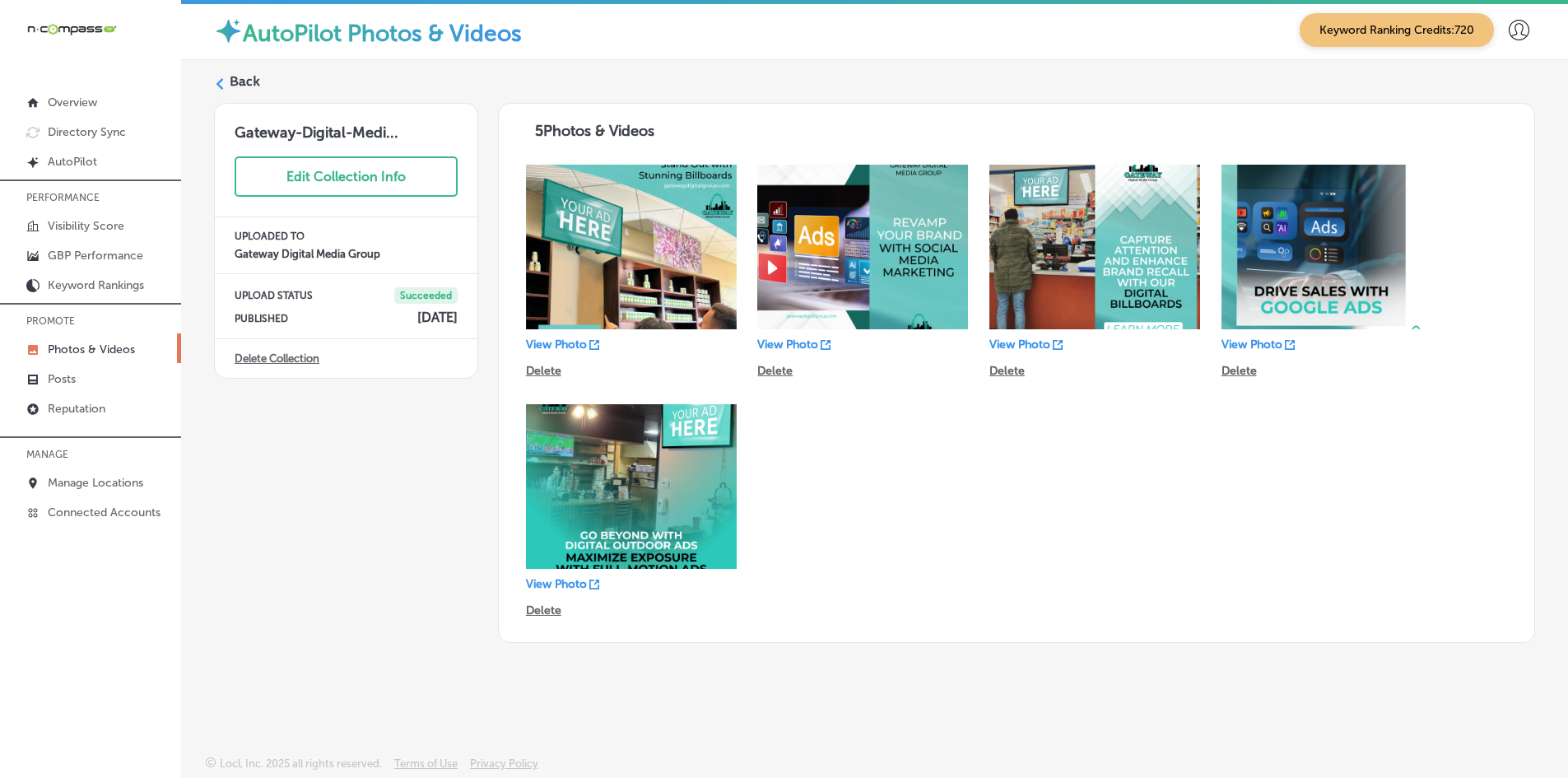
click at [249, 85] on label "Back" at bounding box center [245, 81] width 31 height 18
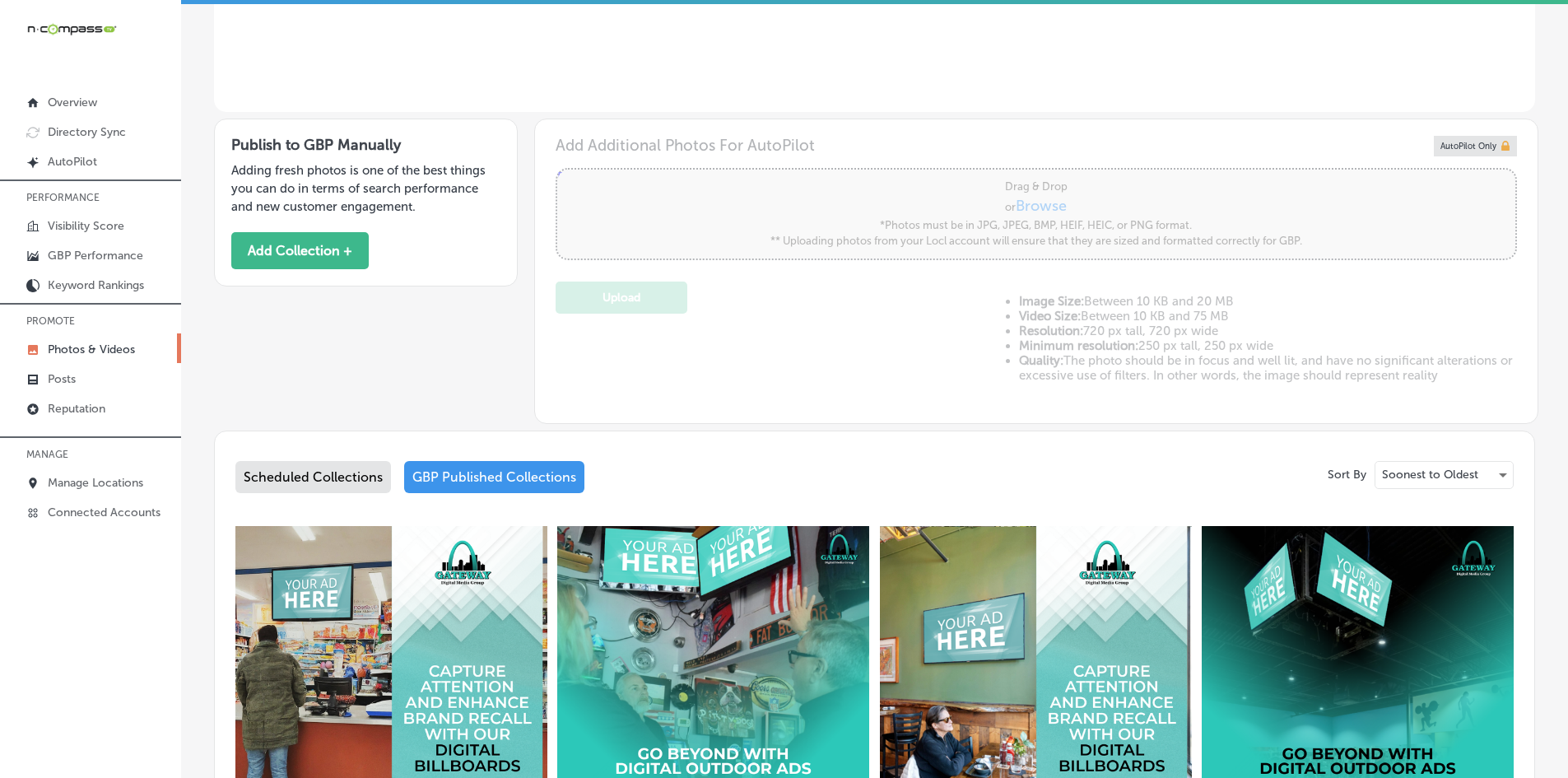
type input "5"
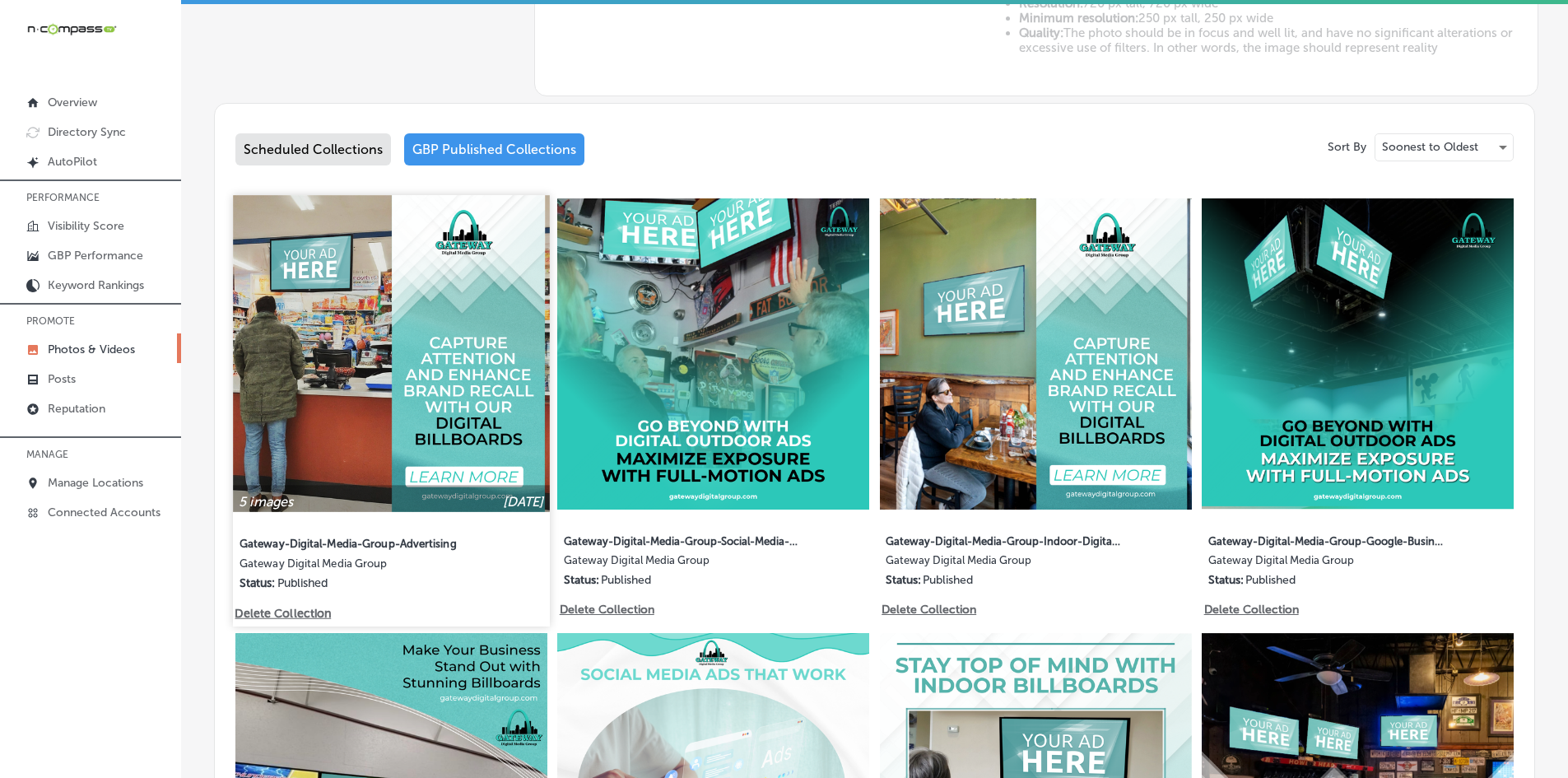
scroll to position [740, 0]
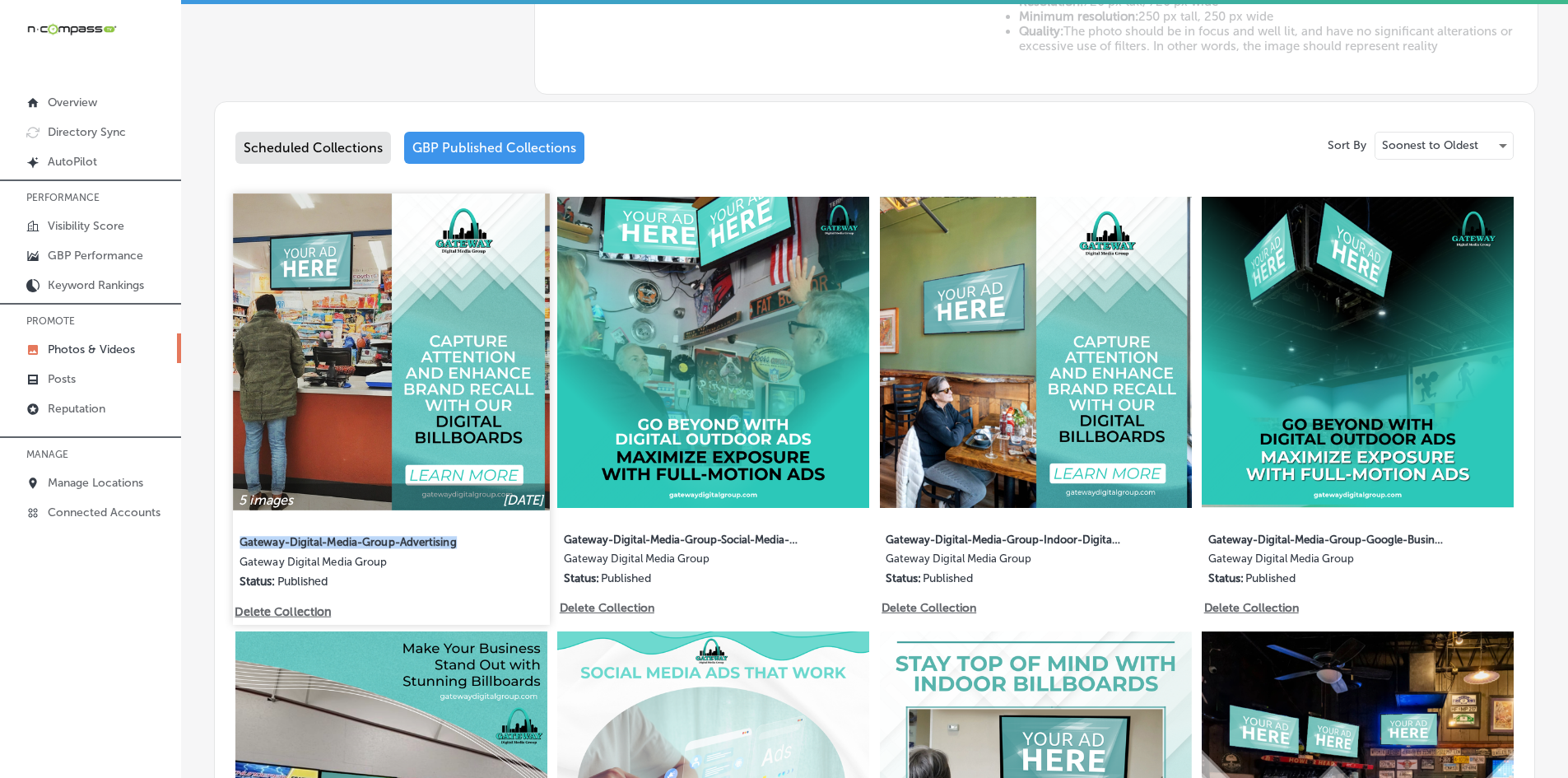
drag, startPoint x: 238, startPoint y: 538, endPoint x: 467, endPoint y: 529, distance: 229.2
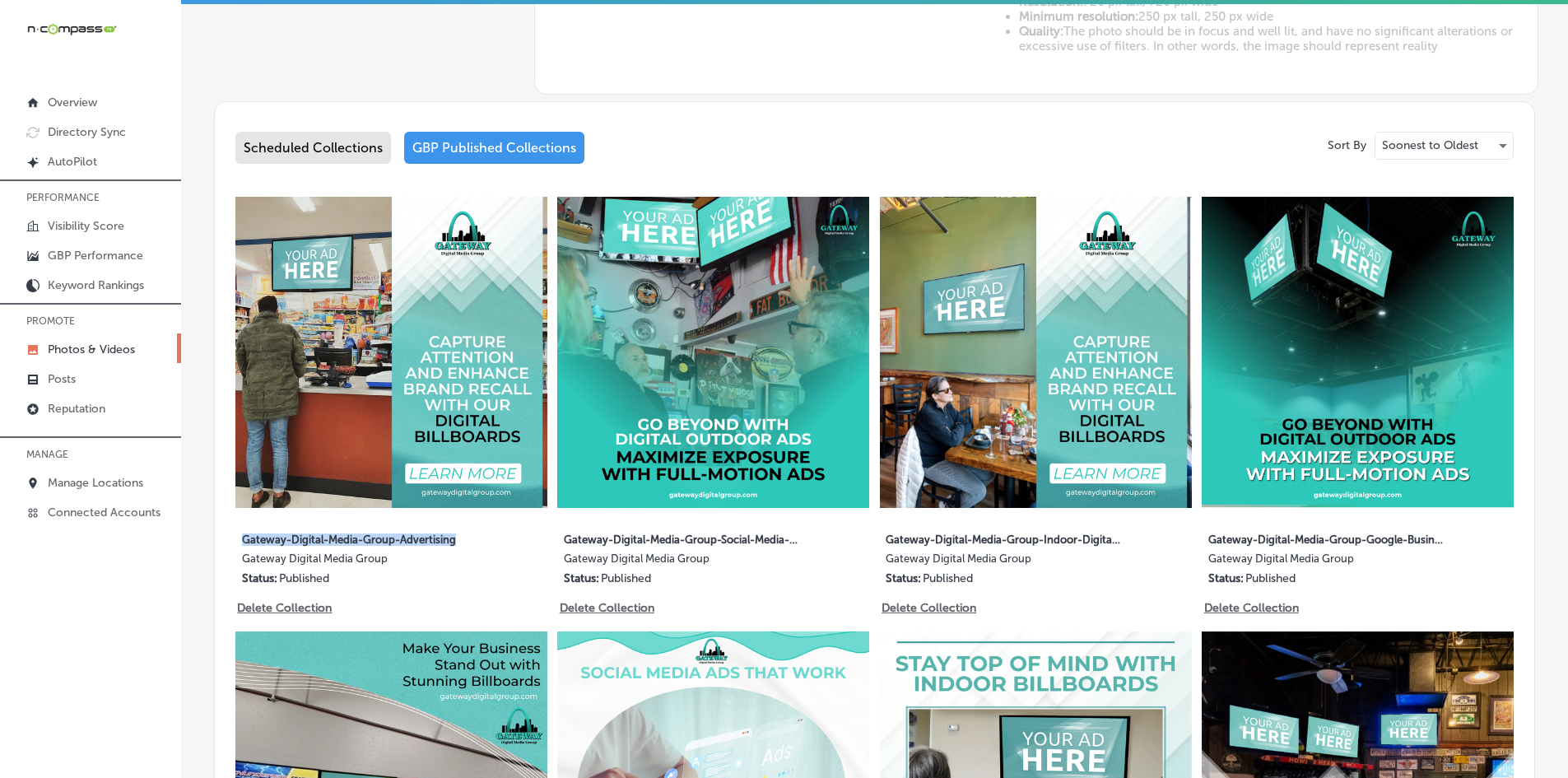
copy label "Gateway-Digital-Media-Group-Advertising"
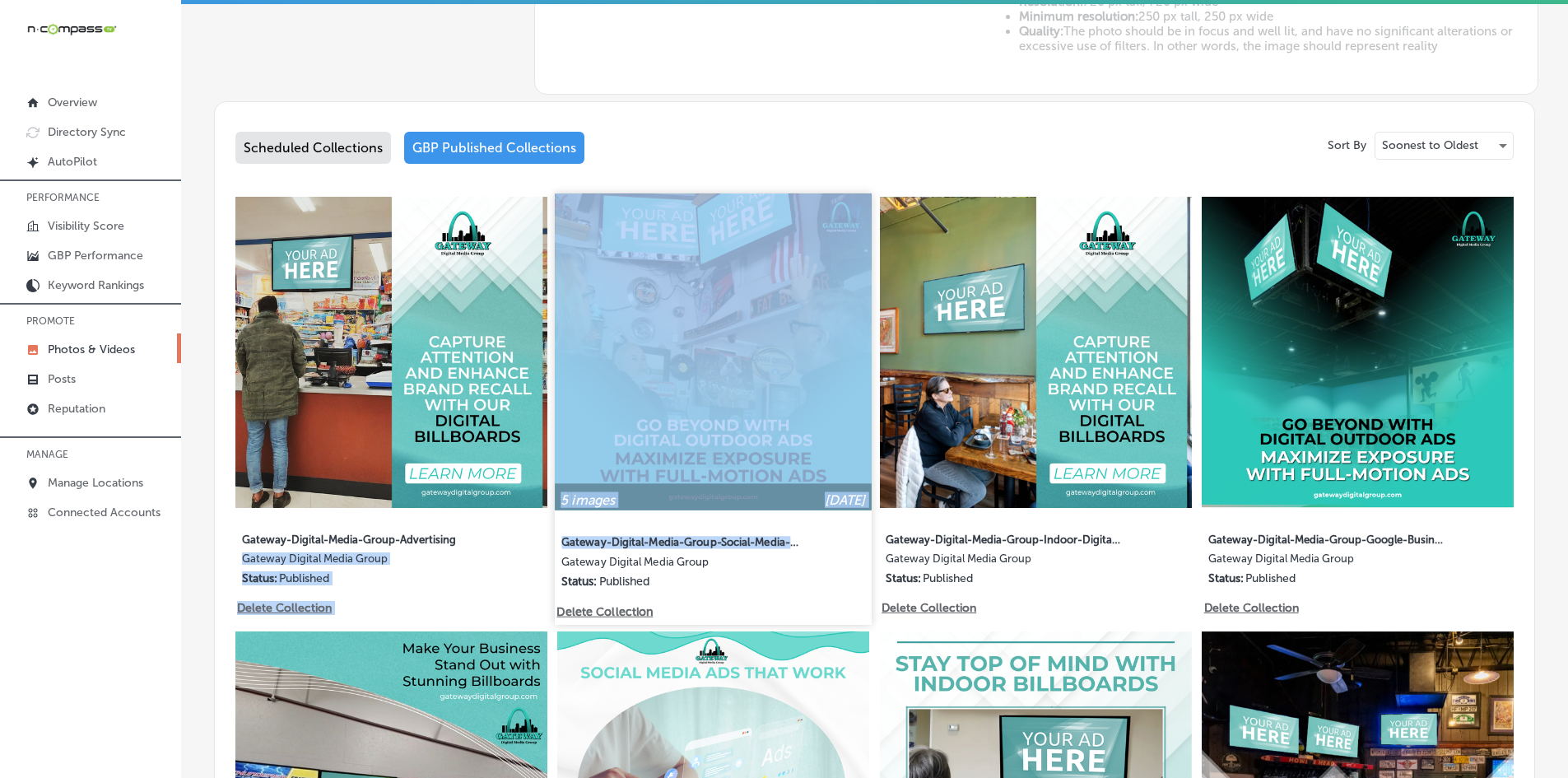
drag, startPoint x: 545, startPoint y: 535, endPoint x: 786, endPoint y: 538, distance: 241.0
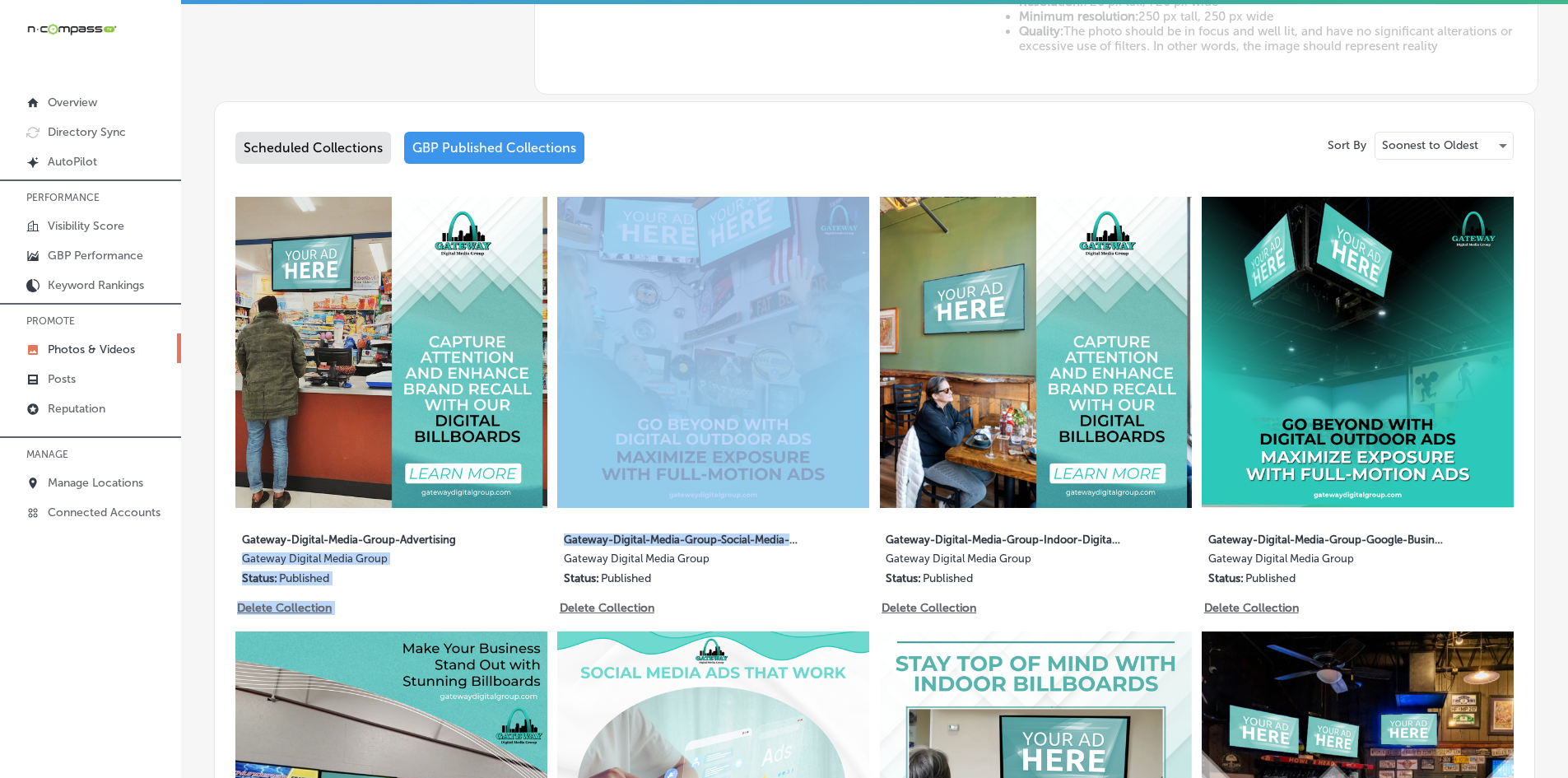
copy div "Gateway Digital Media Group Status: Published Delete Collection 5 images [DATE]…"
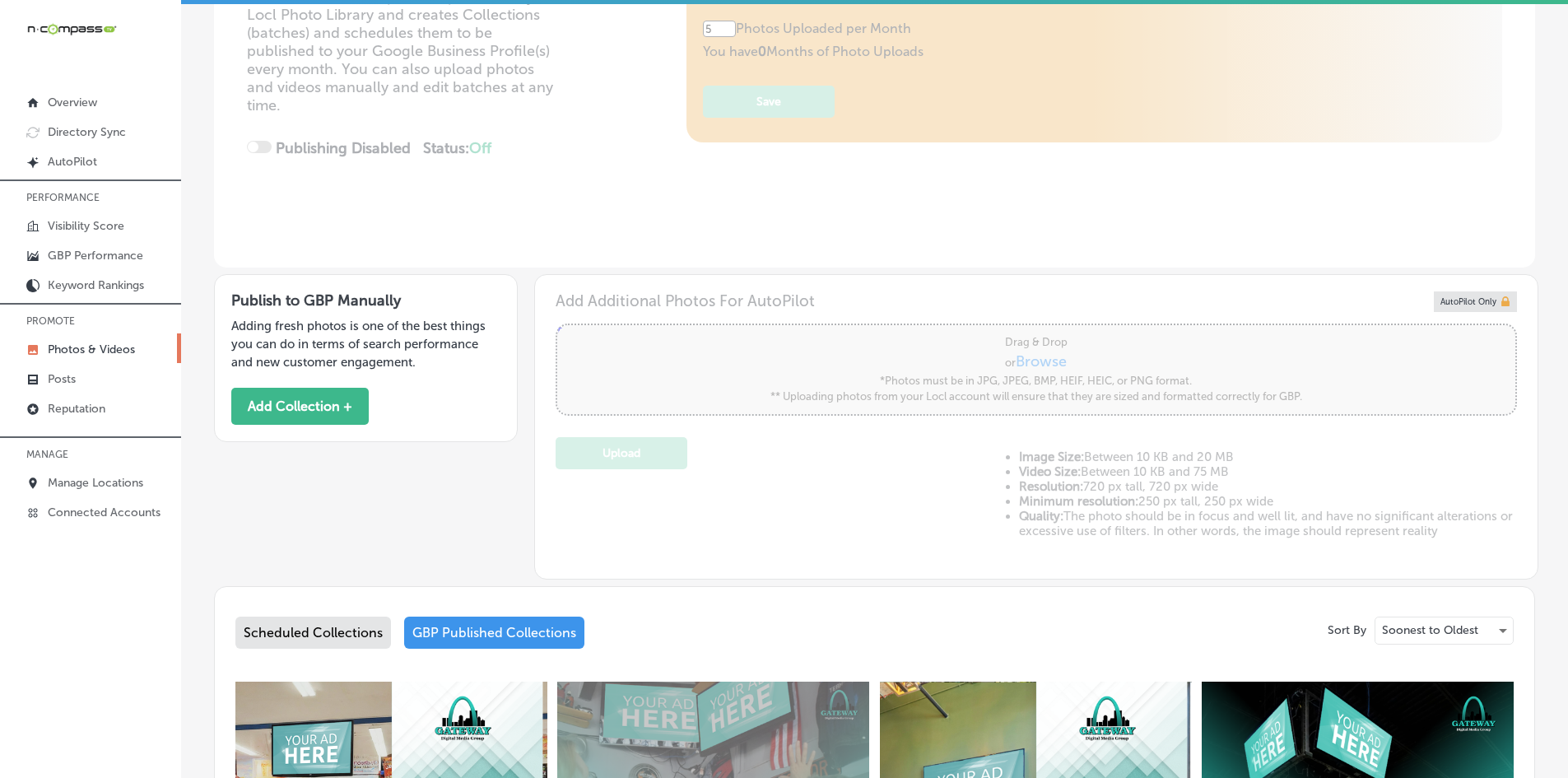
scroll to position [247, 0]
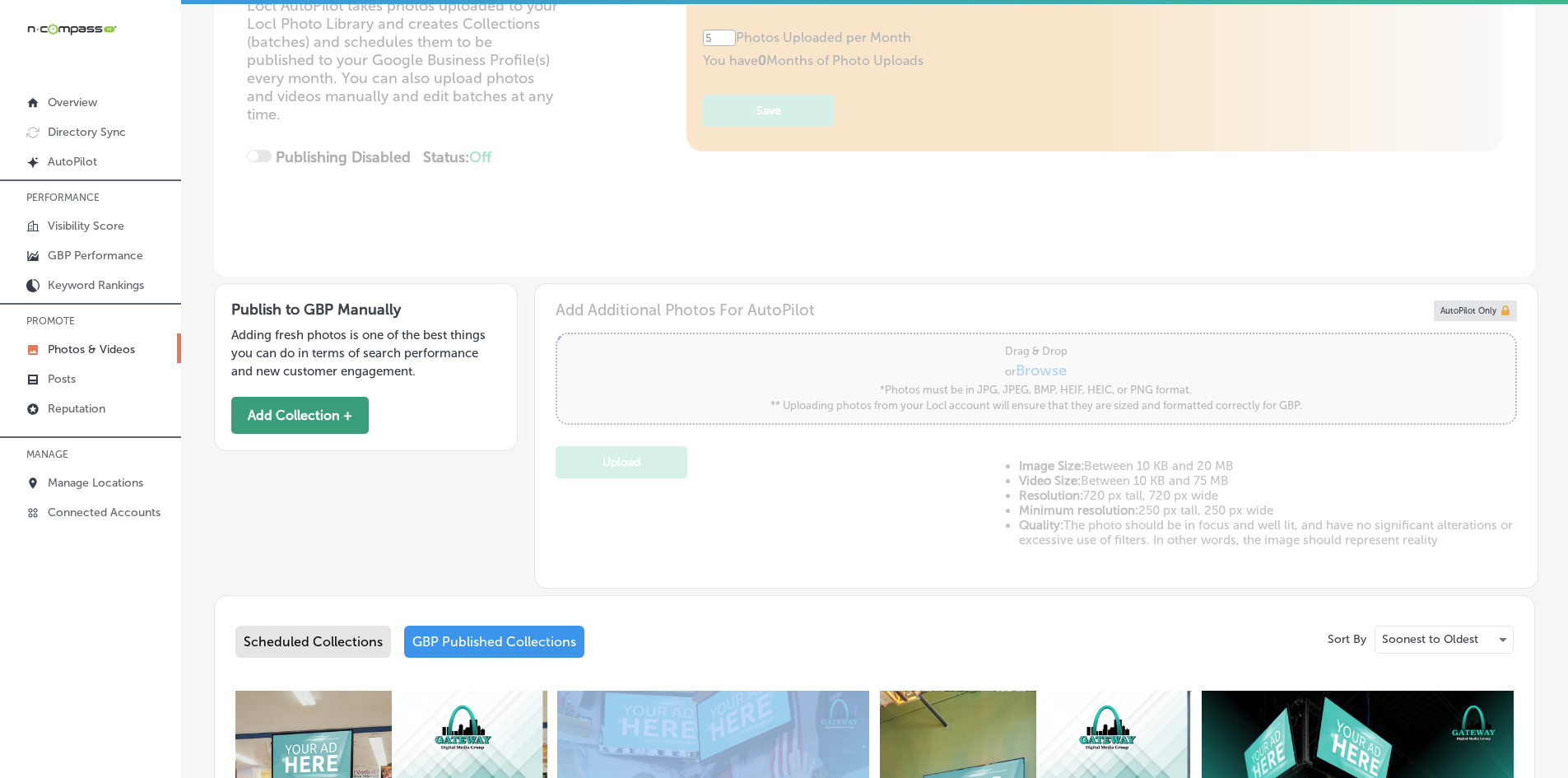
click at [299, 408] on button "Add Collection +" at bounding box center [300, 414] width 138 height 37
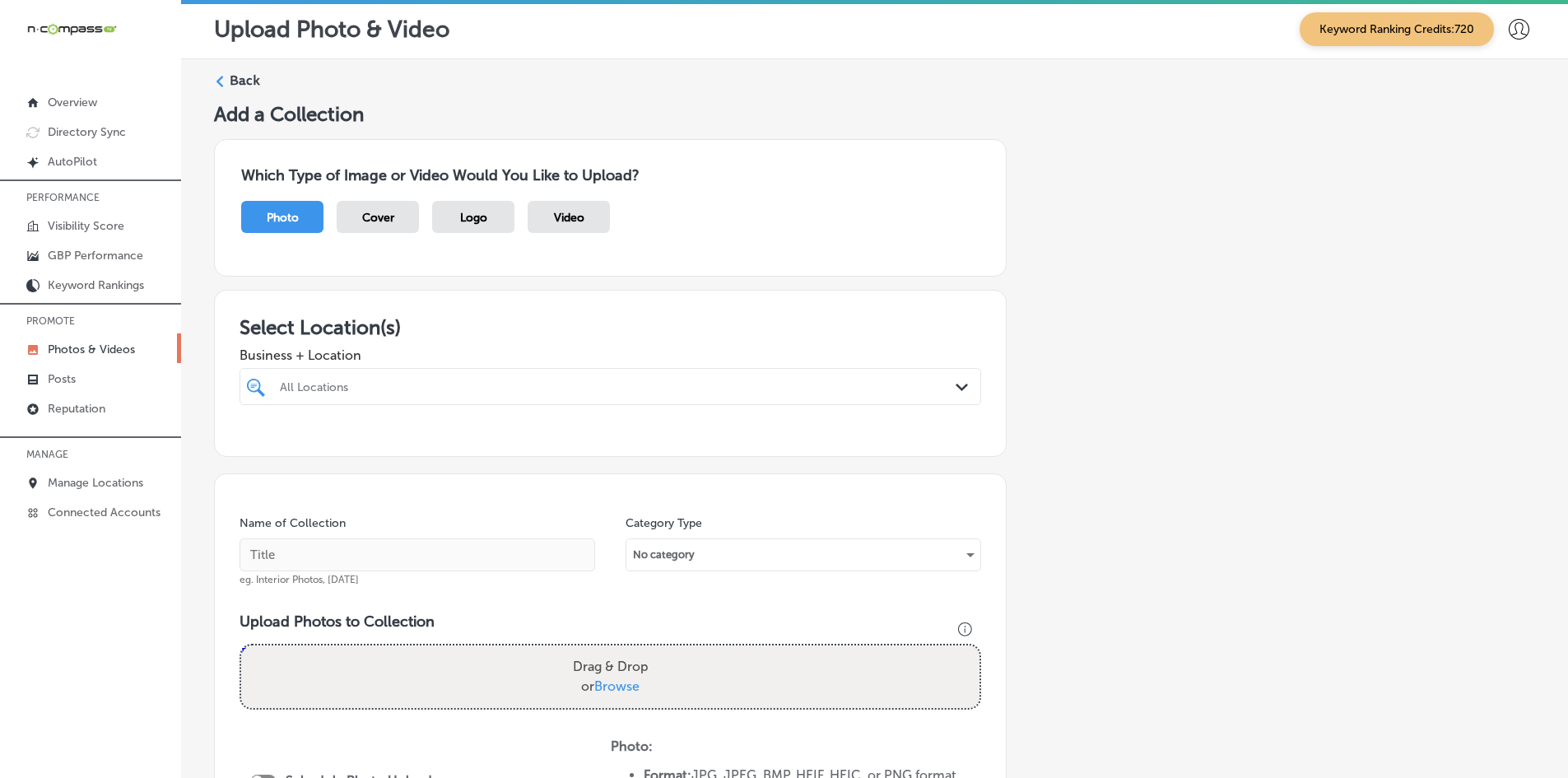
click at [428, 382] on div "All Locations" at bounding box center [619, 386] width 677 height 14
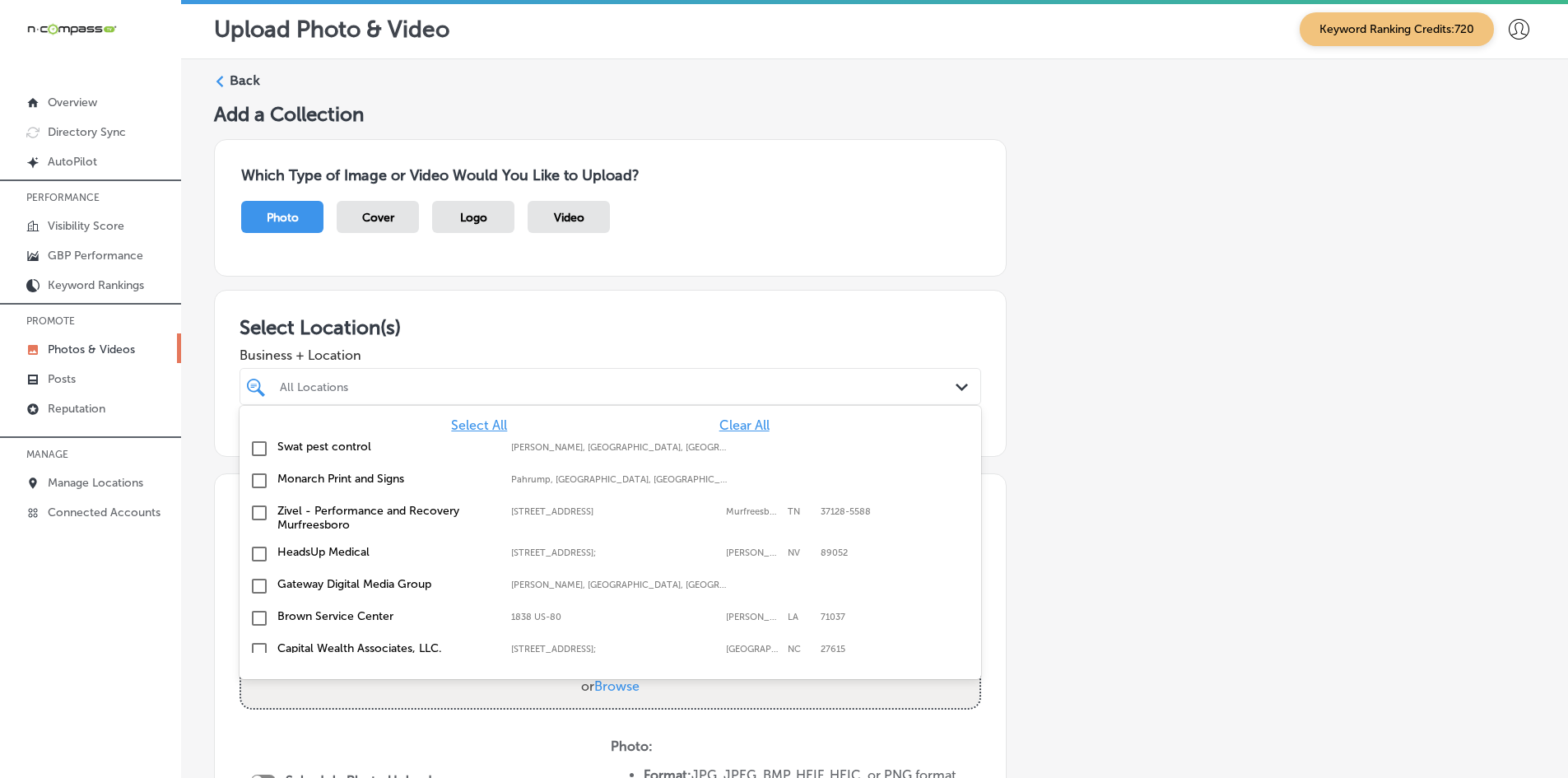
click at [720, 426] on span "Clear All" at bounding box center [745, 424] width 50 height 15
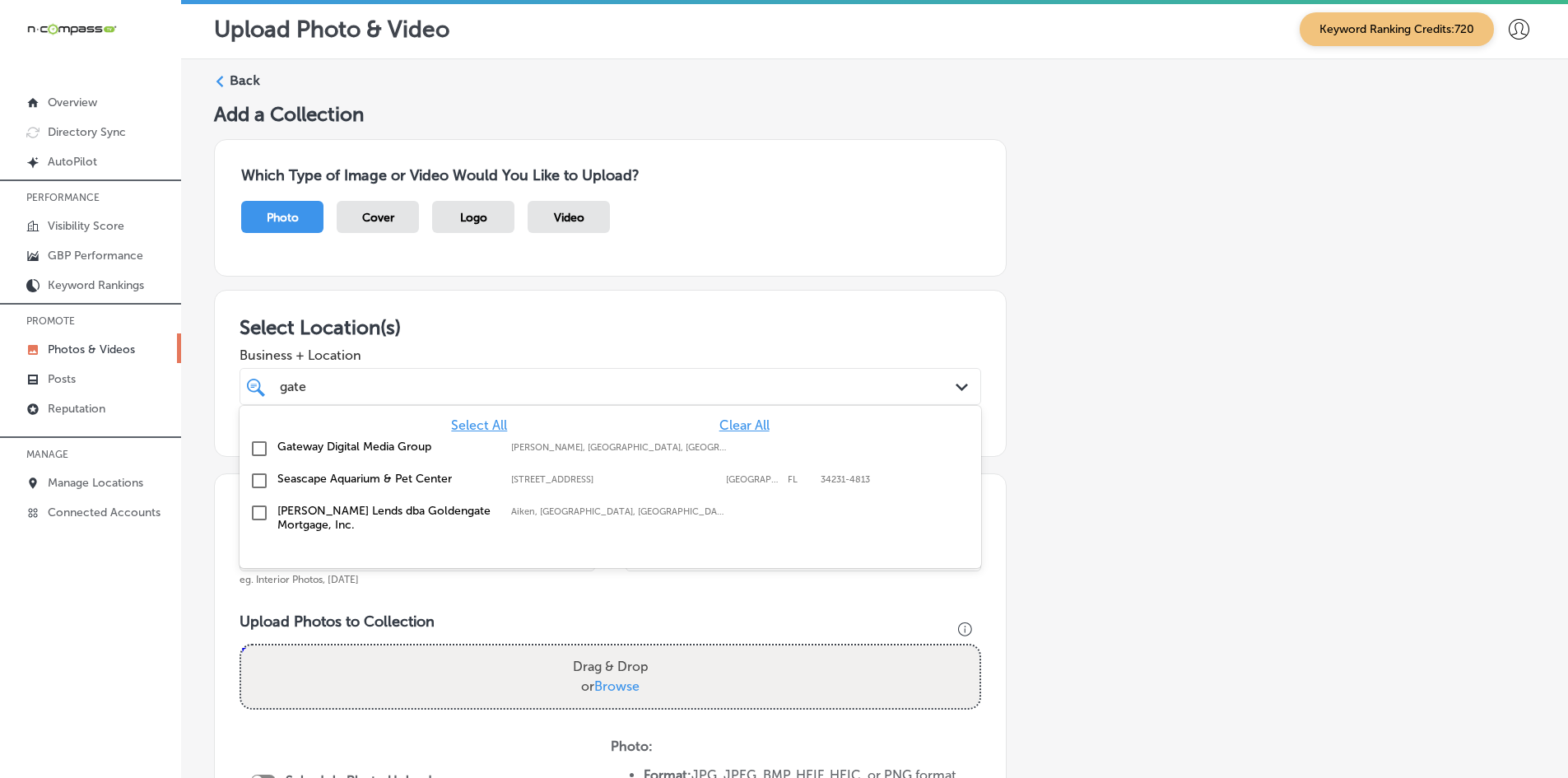
click at [453, 436] on div "Gateway Digital Media Group [GEOGRAPHIC_DATA], [GEOGRAPHIC_DATA], [GEOGRAPHIC_D…" at bounding box center [610, 448] width 729 height 25
type input "gate"
click at [1183, 494] on div "Add a Collection Which Type of Image or Video Would You Like to Upload? Photo C…" at bounding box center [875, 590] width 1321 height 977
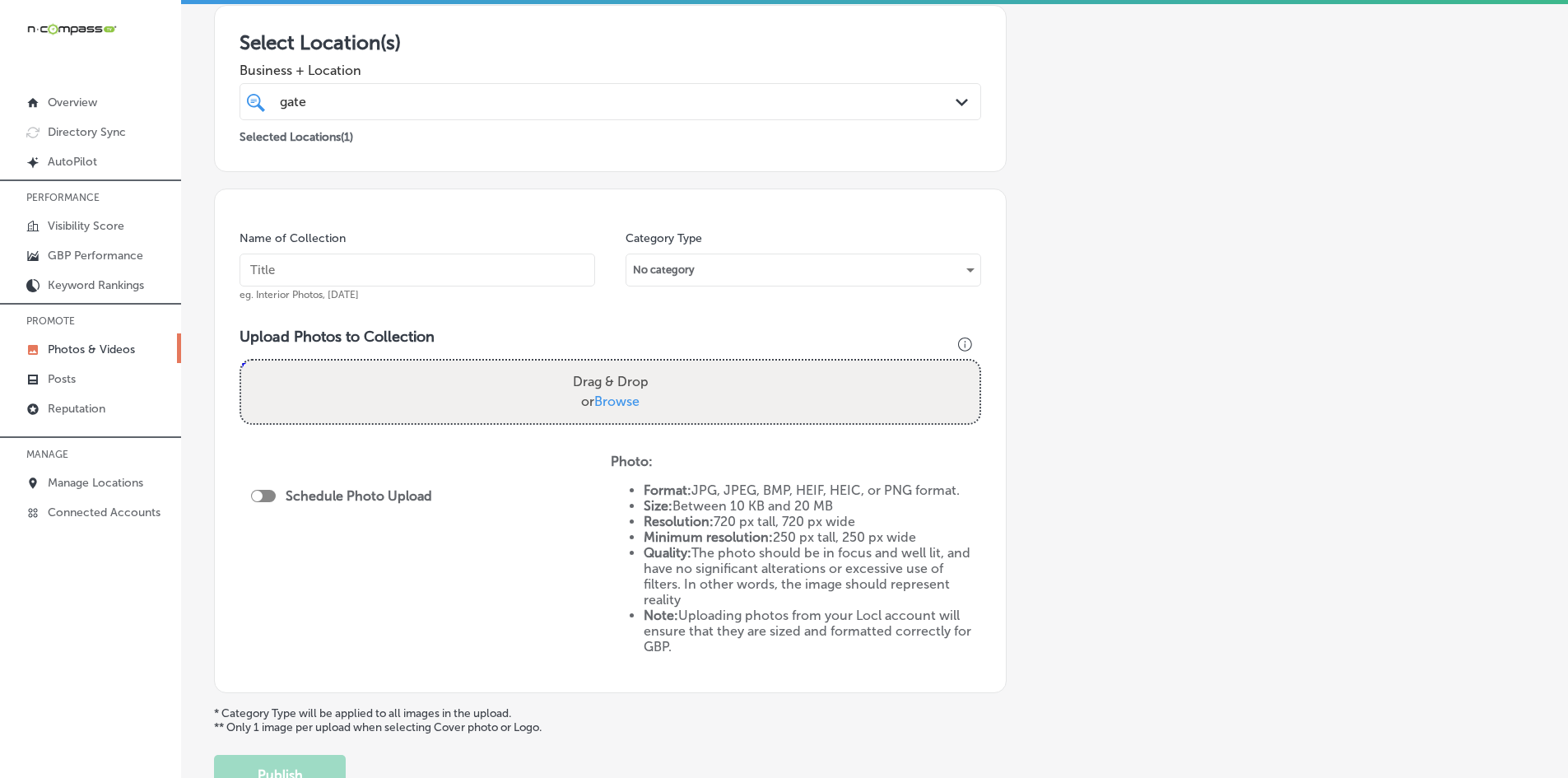
scroll to position [330, 0]
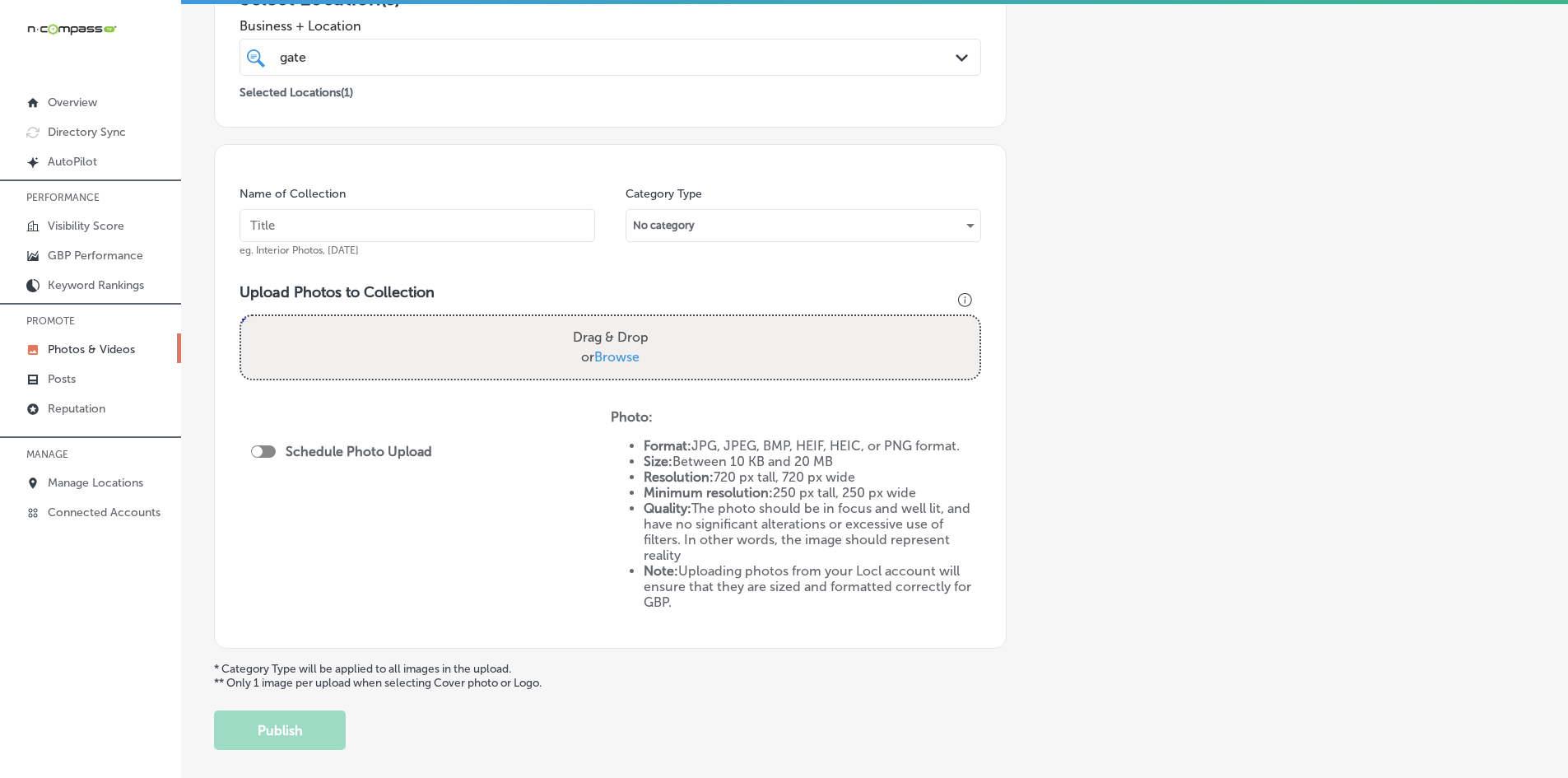
click at [454, 235] on input "text" at bounding box center [417, 225] width 356 height 33
click at [440, 232] on input "text" at bounding box center [417, 225] width 356 height 33
paste input "Gateway-Digital-Media-Group-Advertising"
type input "Gateway-Digital-Media-Group-Advertising"
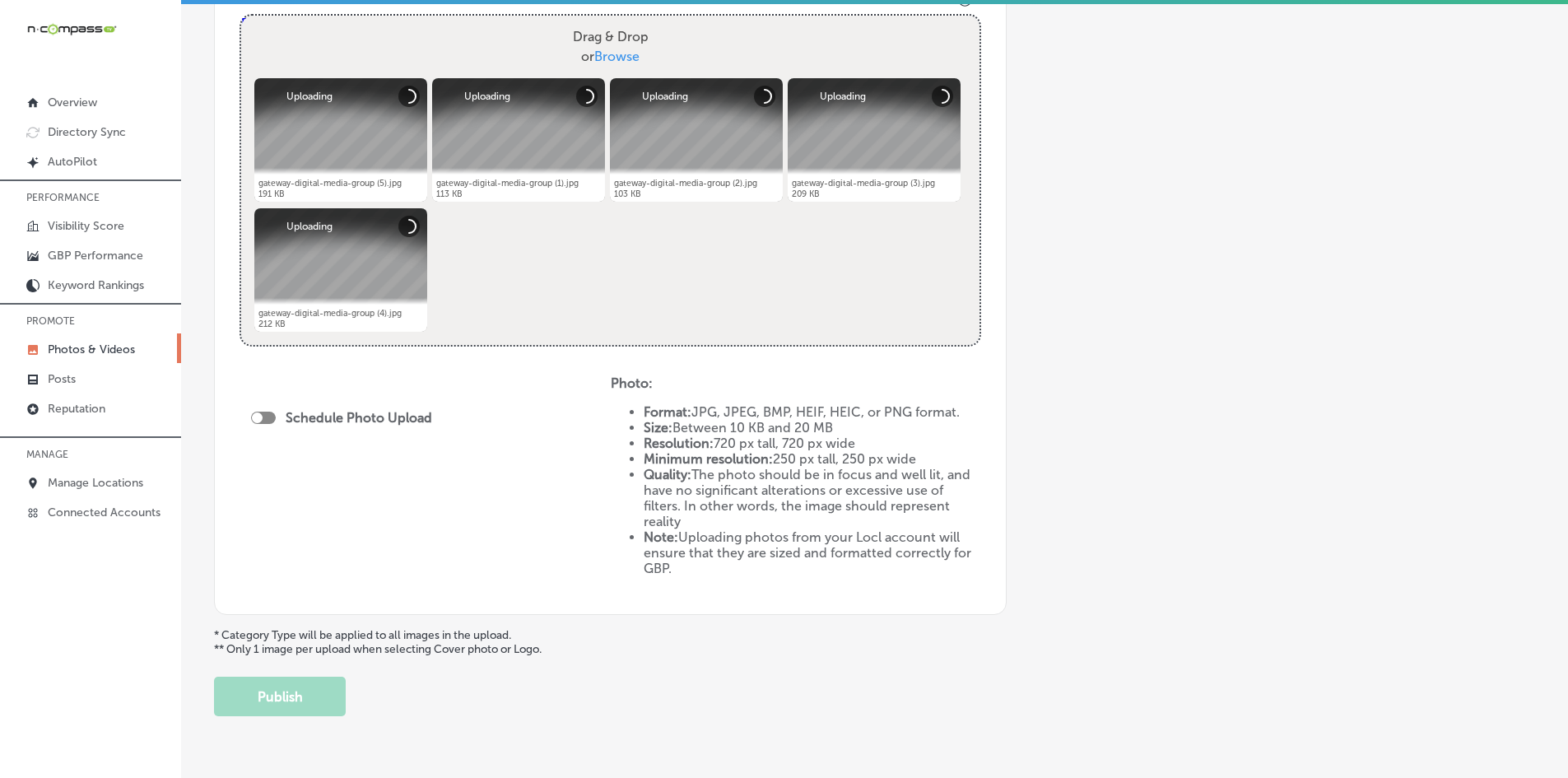
scroll to position [680, 0]
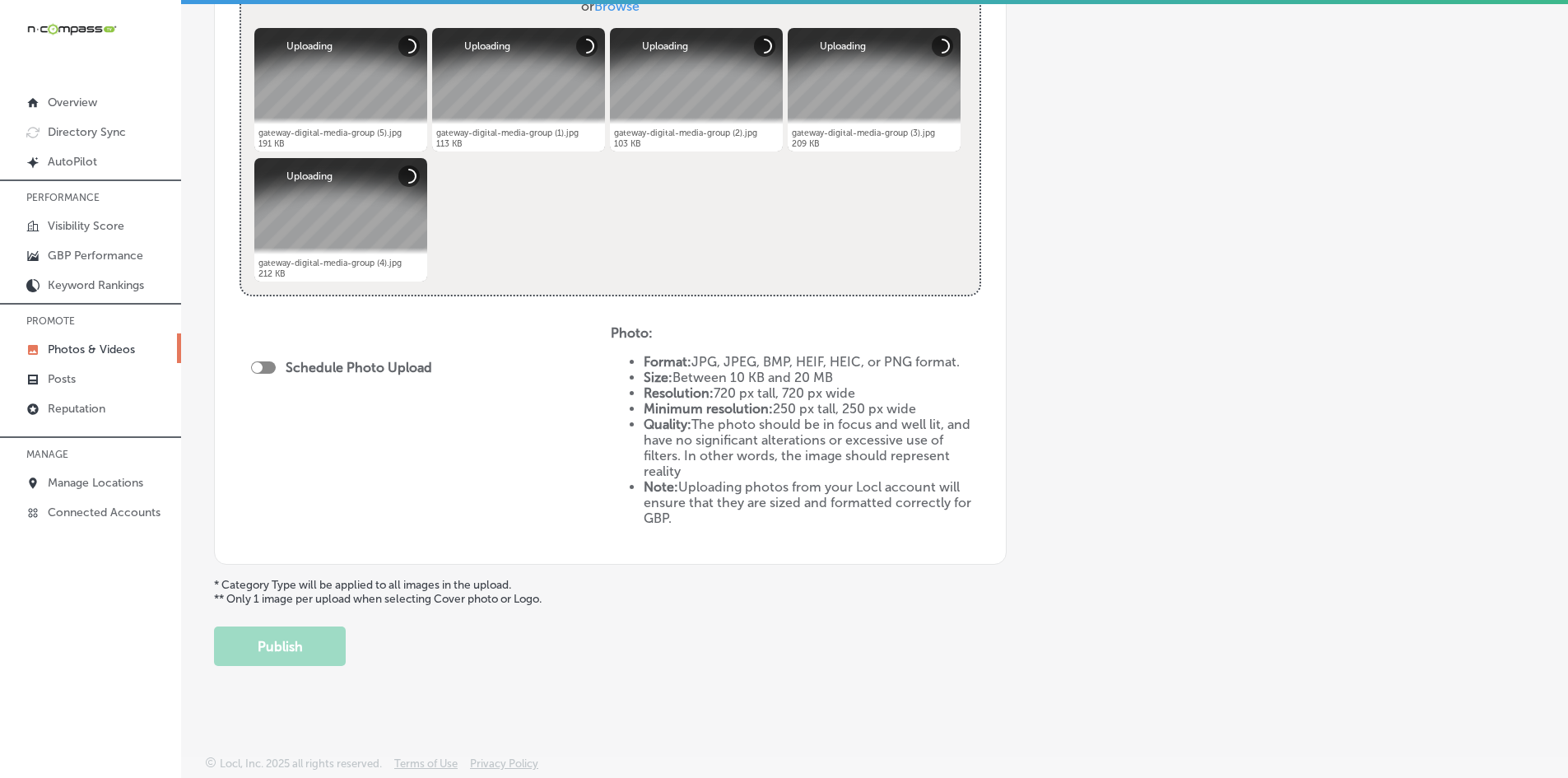
click at [271, 369] on div at bounding box center [263, 367] width 24 height 13
checkbox input "true"
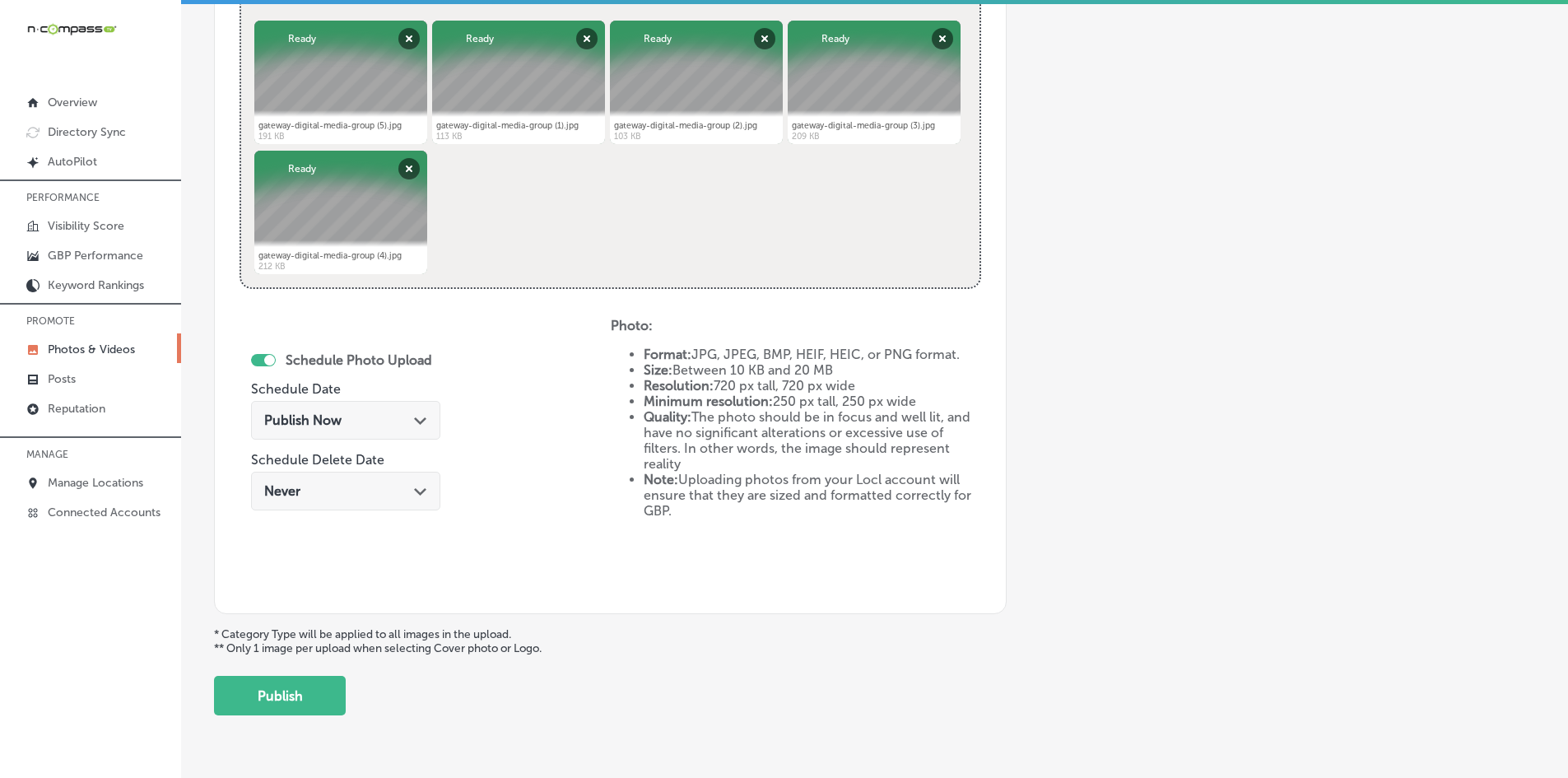
scroll to position [737, 0]
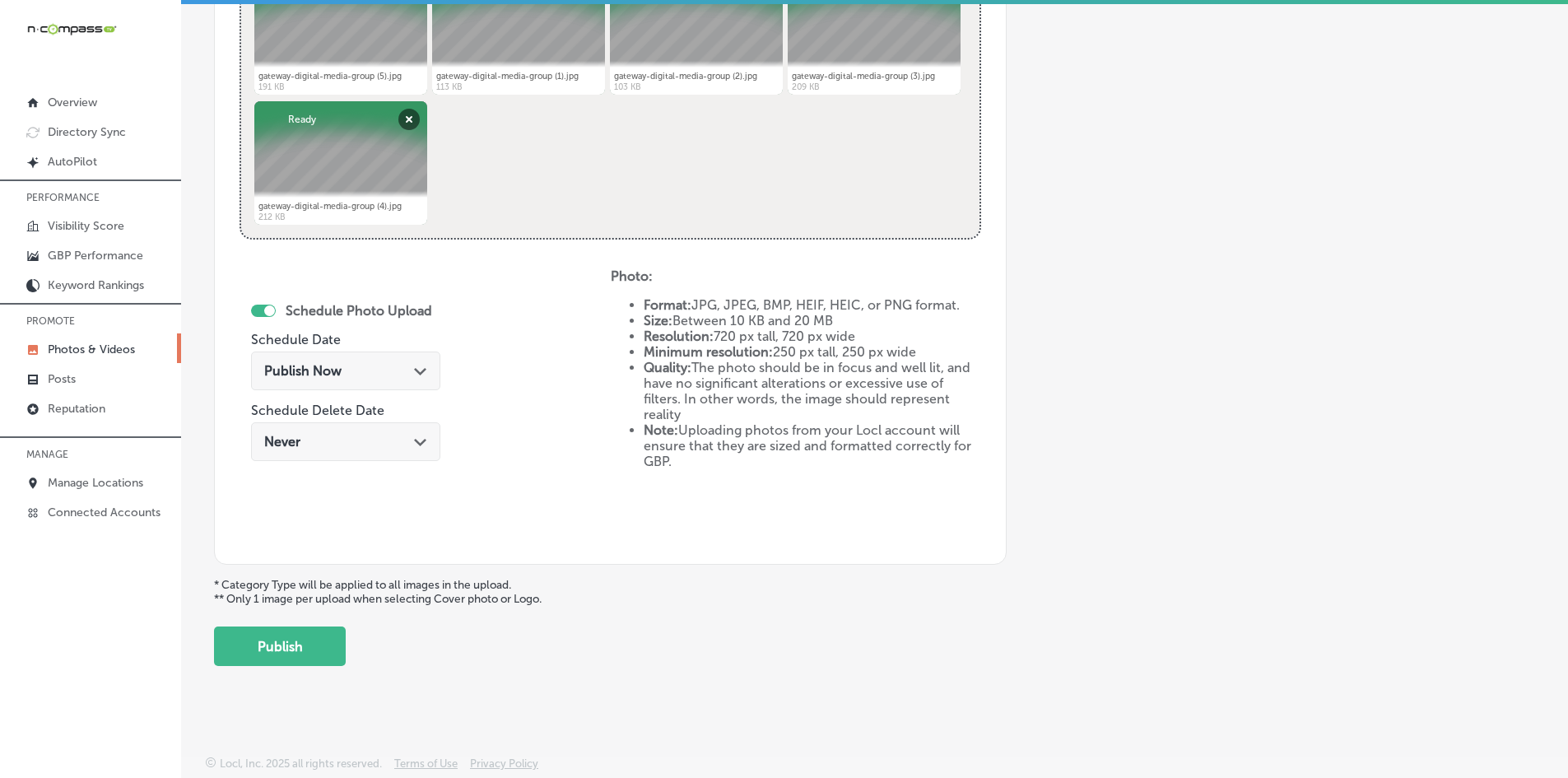
click at [347, 372] on div "Publish Now Path Created with Sketch." at bounding box center [345, 370] width 163 height 15
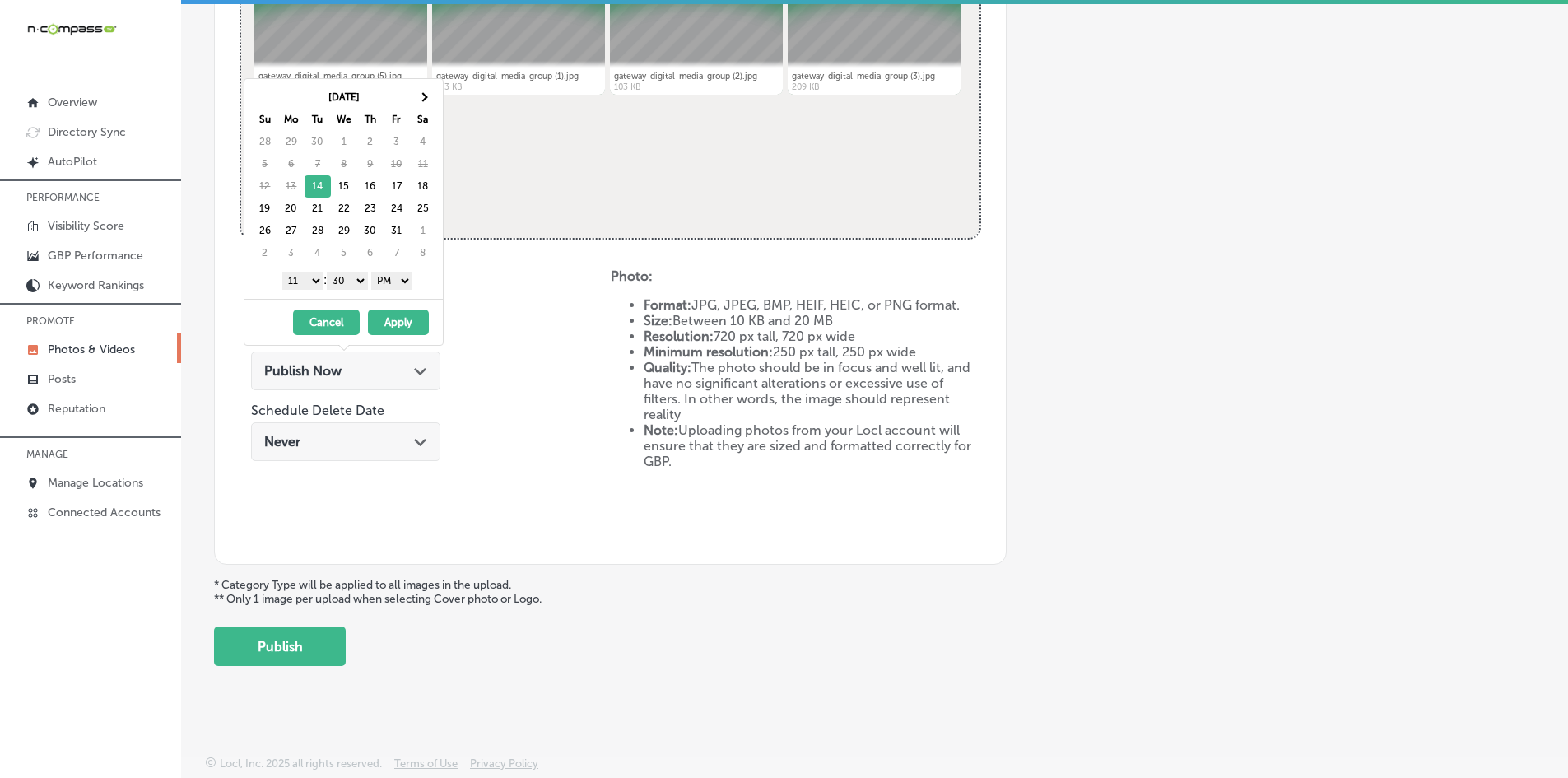
click at [301, 283] on select "1 2 3 4 5 6 7 8 9 10 11 12" at bounding box center [303, 281] width 41 height 18
click at [390, 321] on button "Apply" at bounding box center [399, 322] width 61 height 25
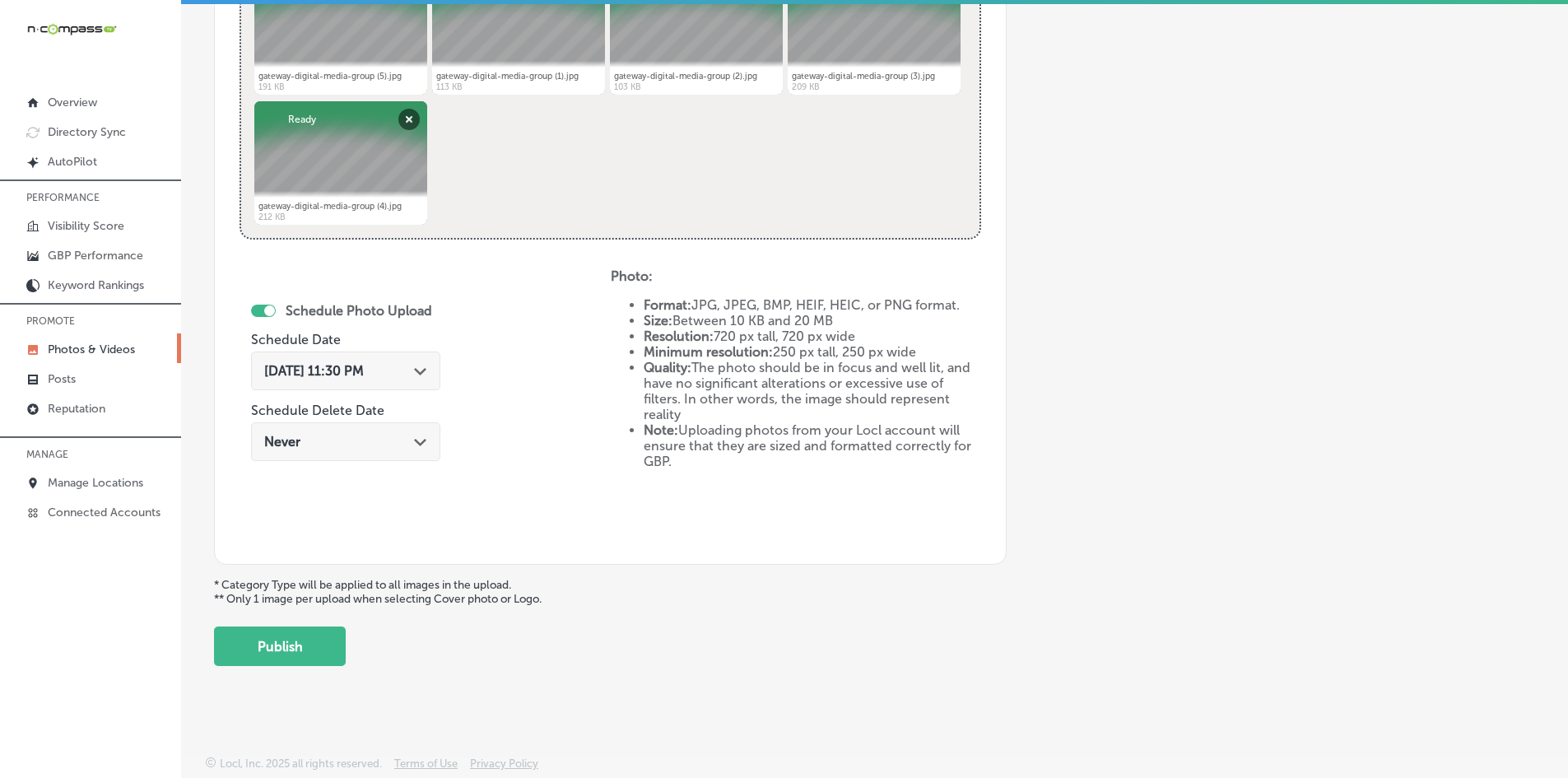
click at [364, 368] on span "[DATE] 11:30 PM" at bounding box center [313, 370] width 100 height 15
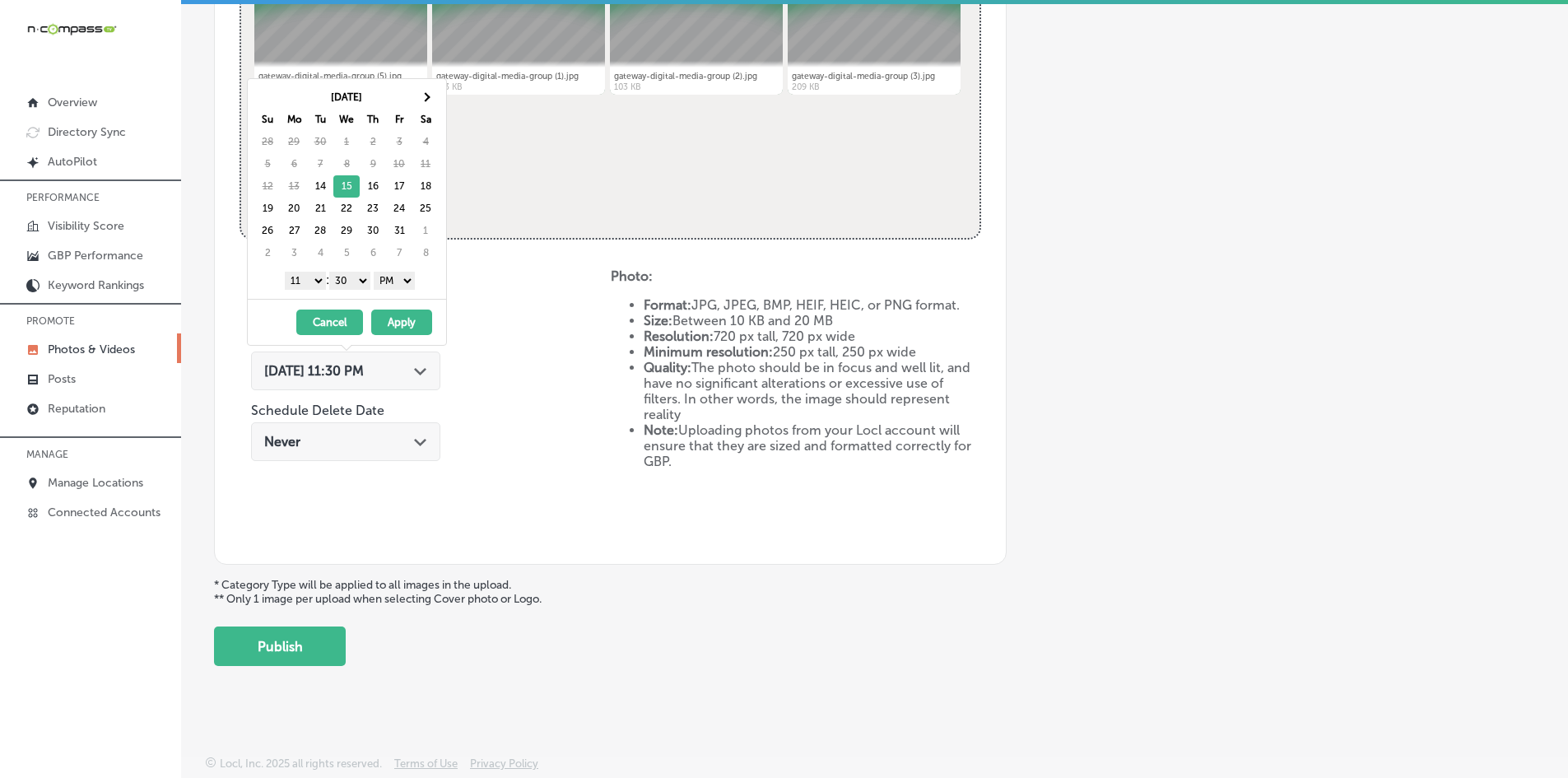
click at [311, 288] on select "1 2 3 4 5 6 7 8 9 10 11 12" at bounding box center [305, 281] width 41 height 18
click at [353, 280] on select "00 10 20 30 40 50" at bounding box center [350, 281] width 41 height 18
click at [380, 314] on button "Apply" at bounding box center [402, 322] width 61 height 25
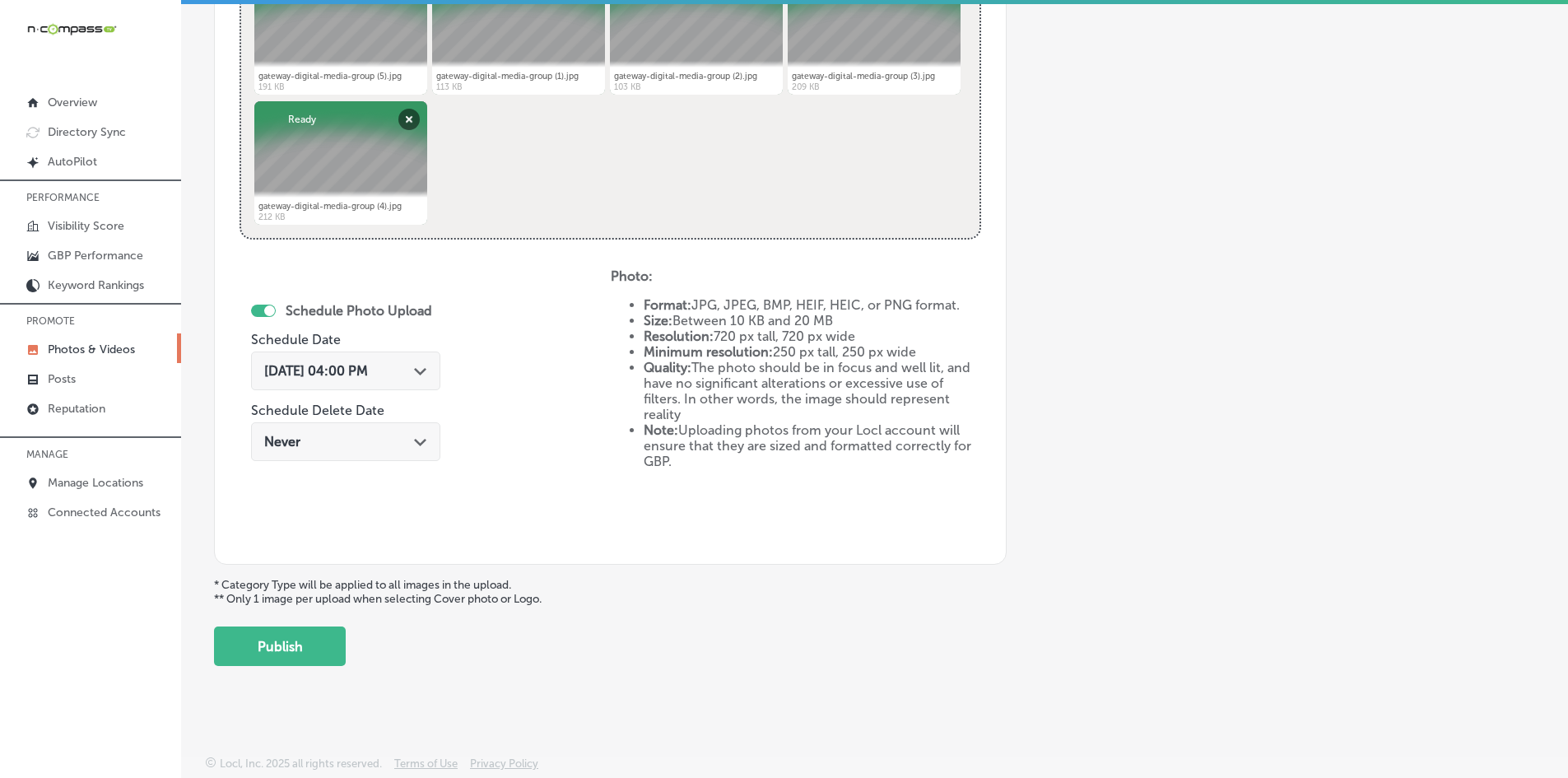
click at [519, 424] on div "Schedule Photo Upload Schedule Date [DATE] 04:00 PM Path Created with Sketch. S…" at bounding box center [425, 403] width 371 height 271
click at [325, 645] on button "Publish" at bounding box center [280, 646] width 131 height 40
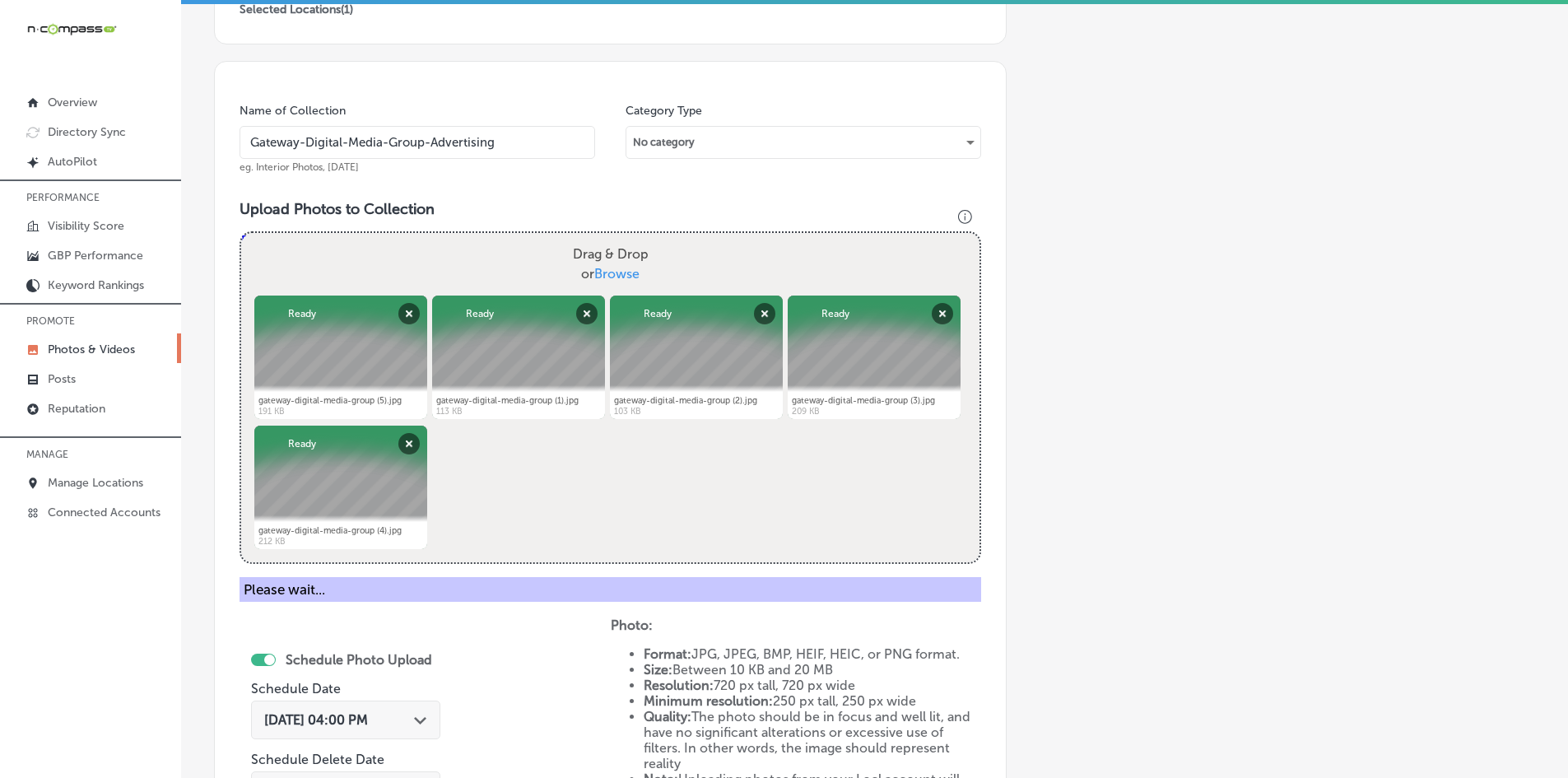
scroll to position [407, 0]
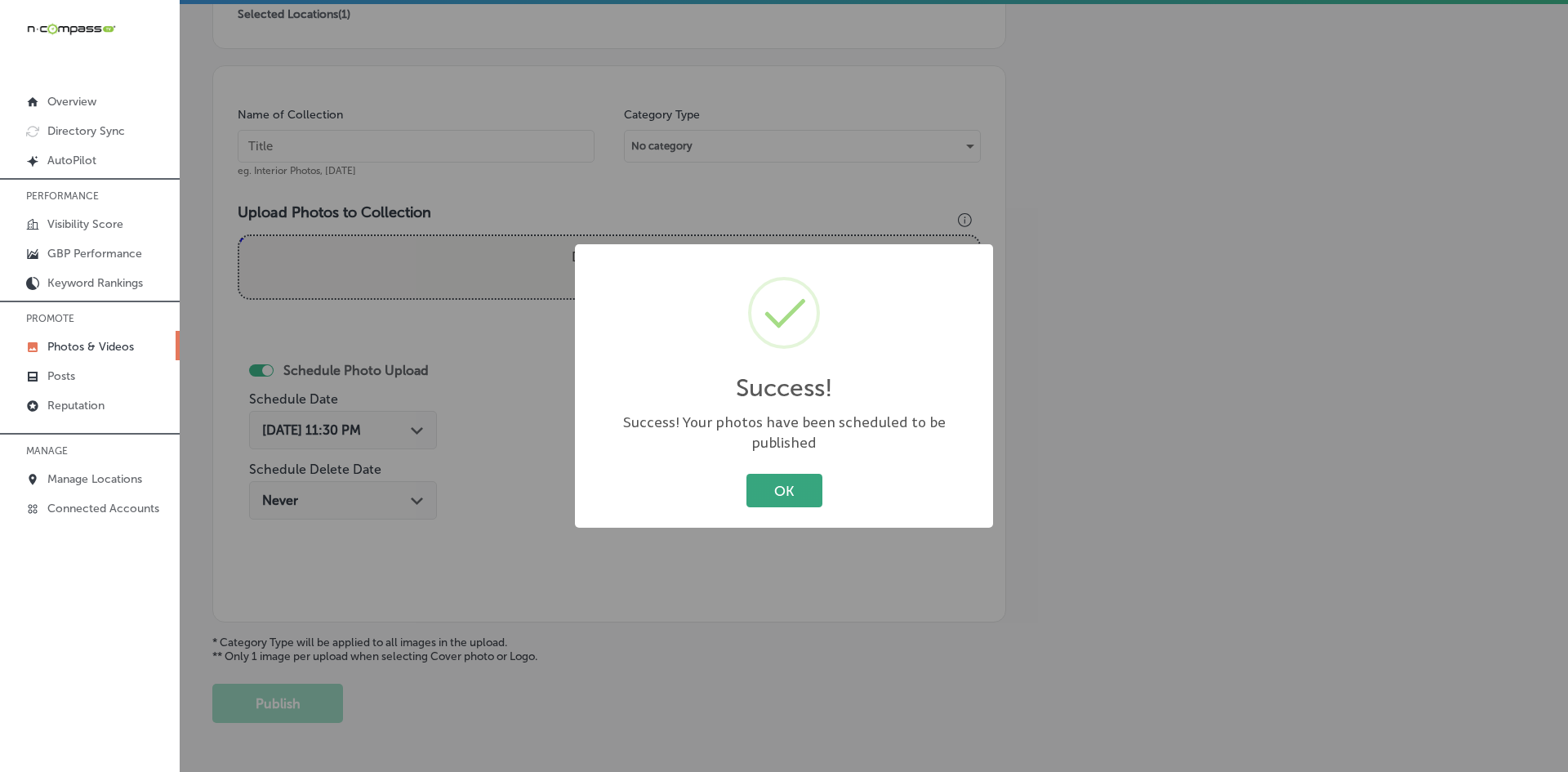
click at [783, 483] on button "OK" at bounding box center [784, 490] width 76 height 33
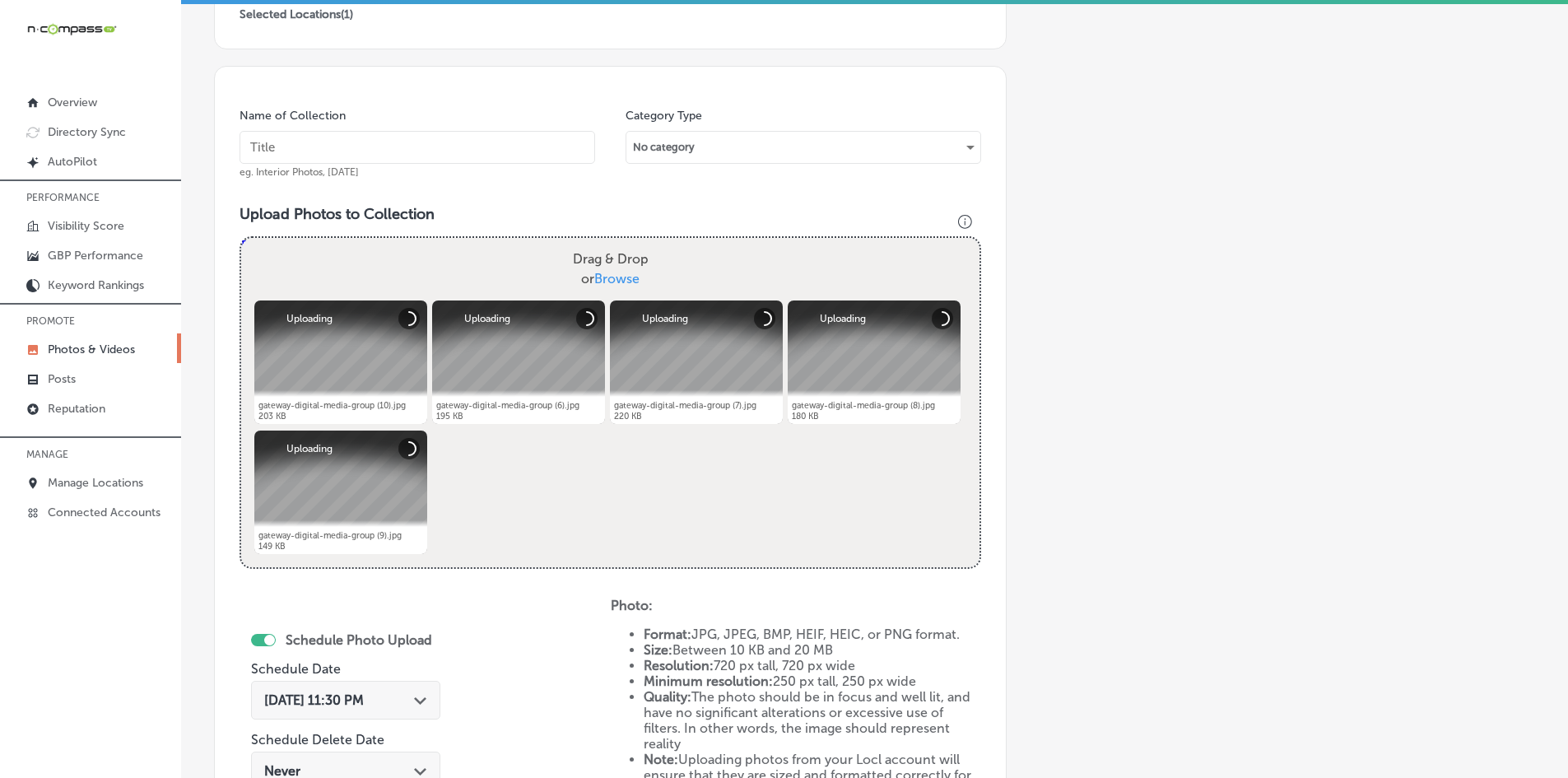
click at [394, 154] on input "text" at bounding box center [417, 147] width 356 height 33
paste input "Gateway-Digital-Media-Group-Social-Media-Management"
type input "Gateway-Digital-Media-Group-Social-Media-Management"
click at [325, 704] on span "[DATE] 11:30 PM" at bounding box center [313, 700] width 100 height 15
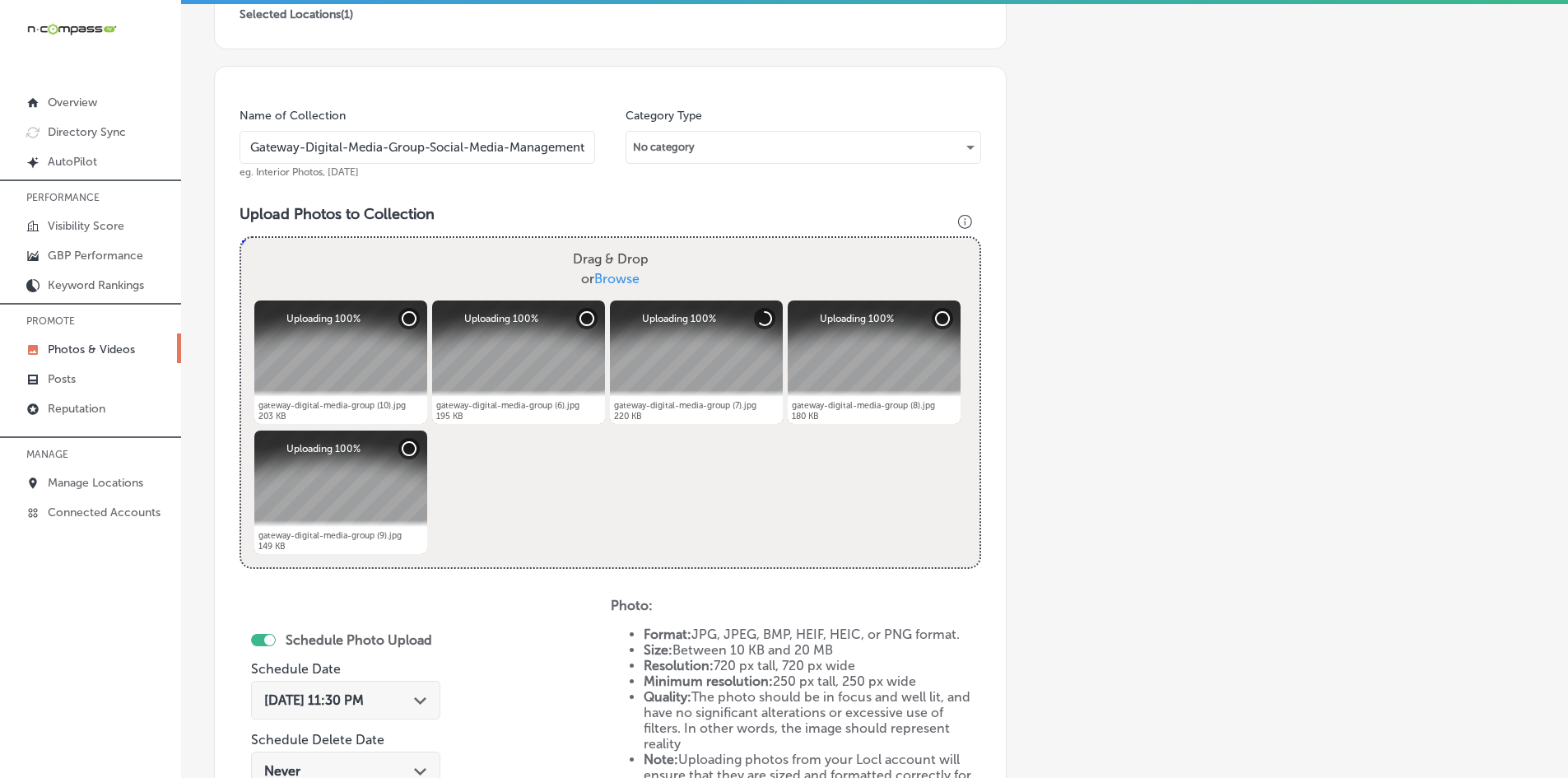
scroll to position [0, 0]
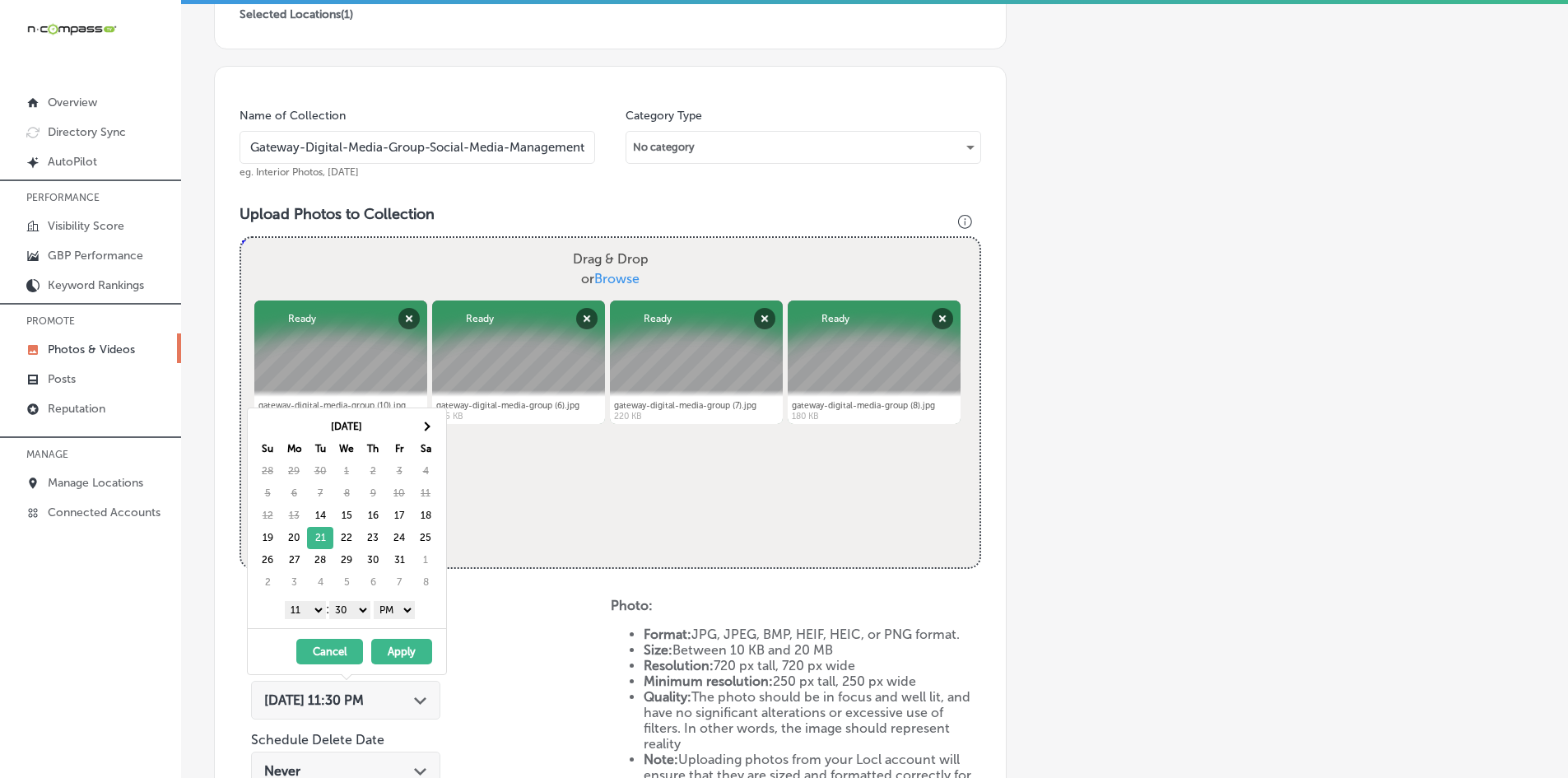
click at [311, 602] on select "1 2 3 4 5 6 7 8 9 10 11 12" at bounding box center [305, 610] width 41 height 18
click at [340, 610] on select "00 10 20 30 40 50" at bounding box center [350, 610] width 41 height 18
click at [389, 645] on button "Apply" at bounding box center [402, 651] width 61 height 25
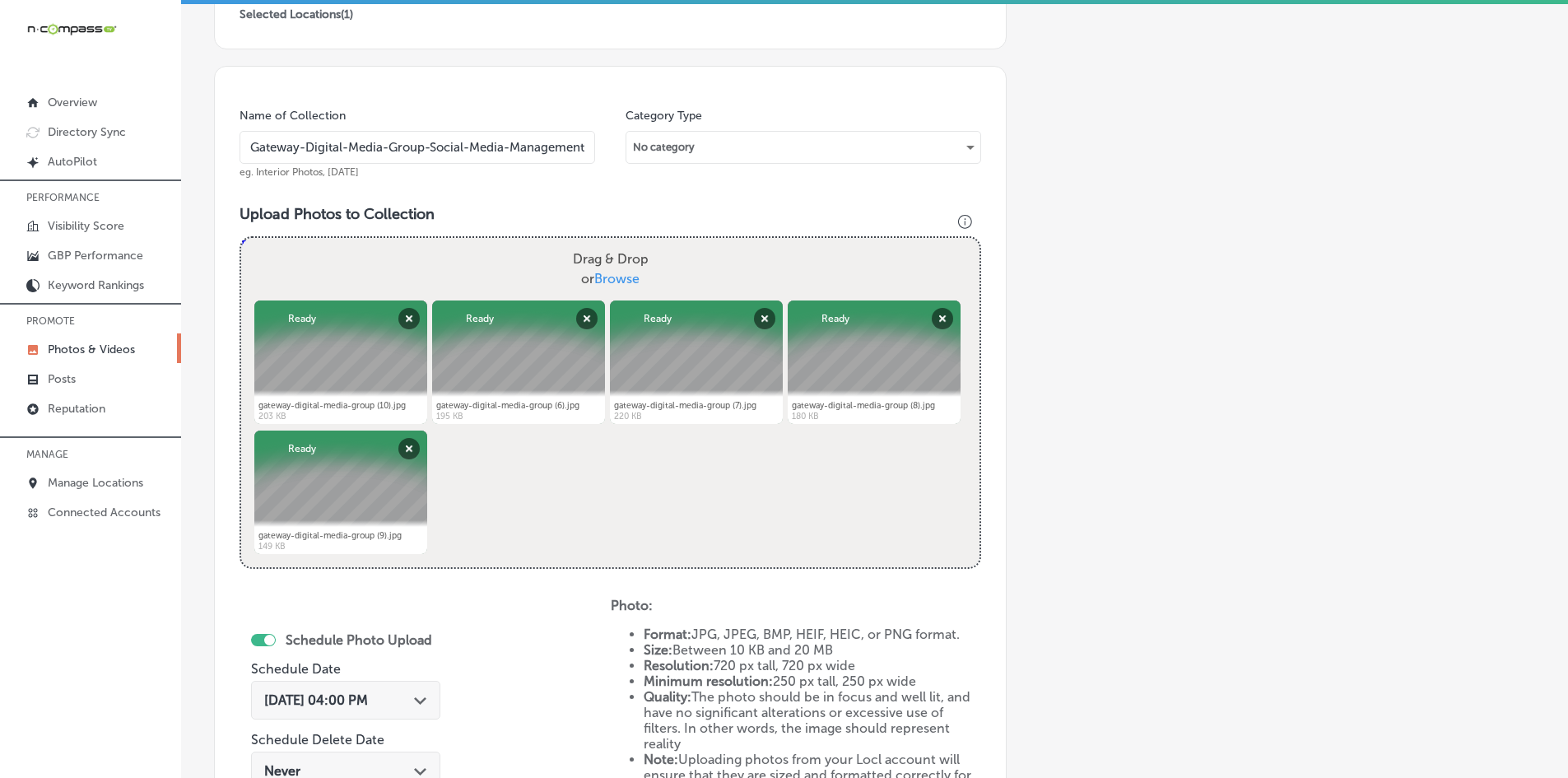
click at [486, 651] on div "Schedule Photo Upload Schedule Date [DATE] 04:00 PM Path Created with Sketch. S…" at bounding box center [425, 732] width 371 height 271
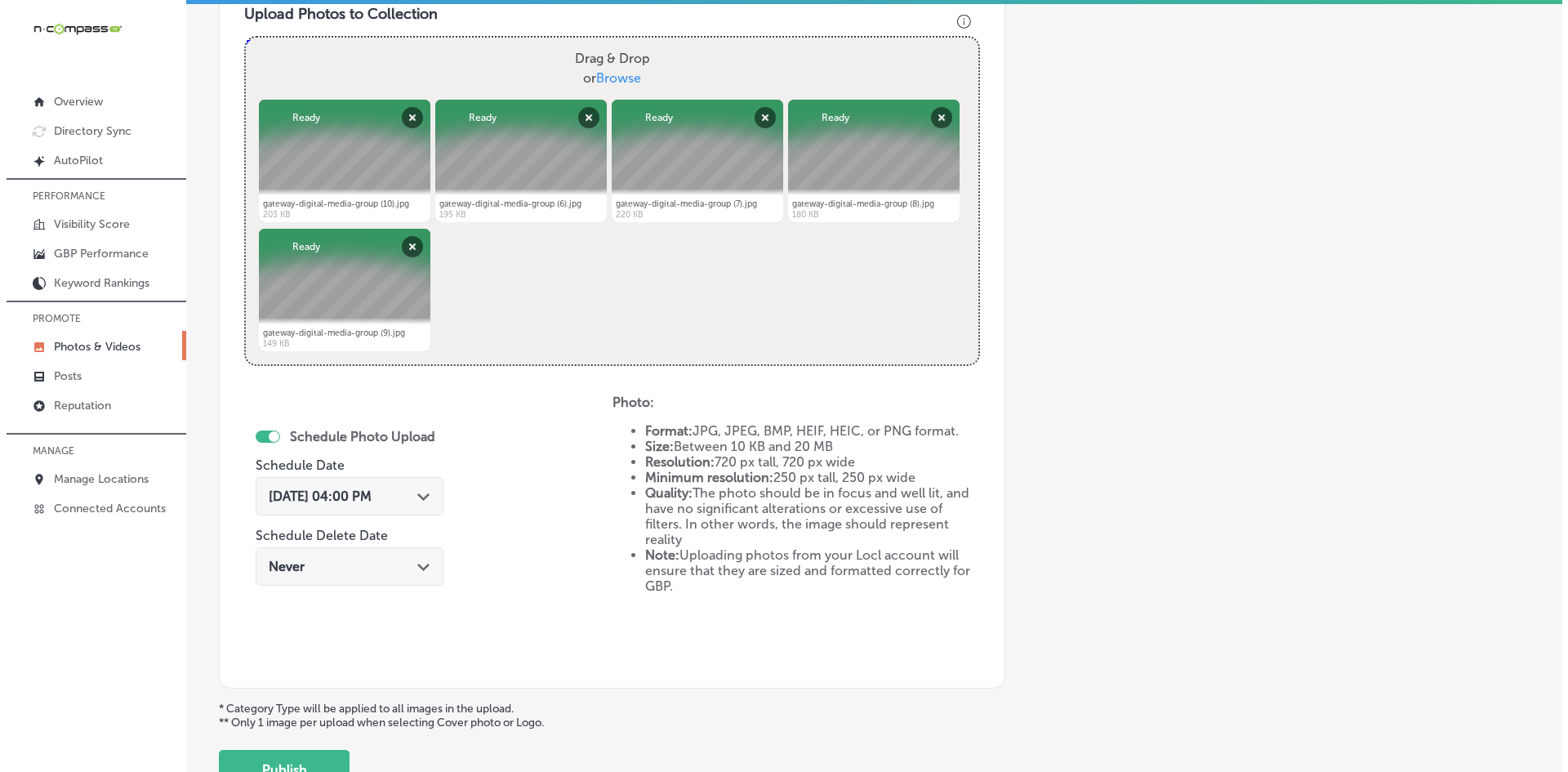
scroll to position [650, 0]
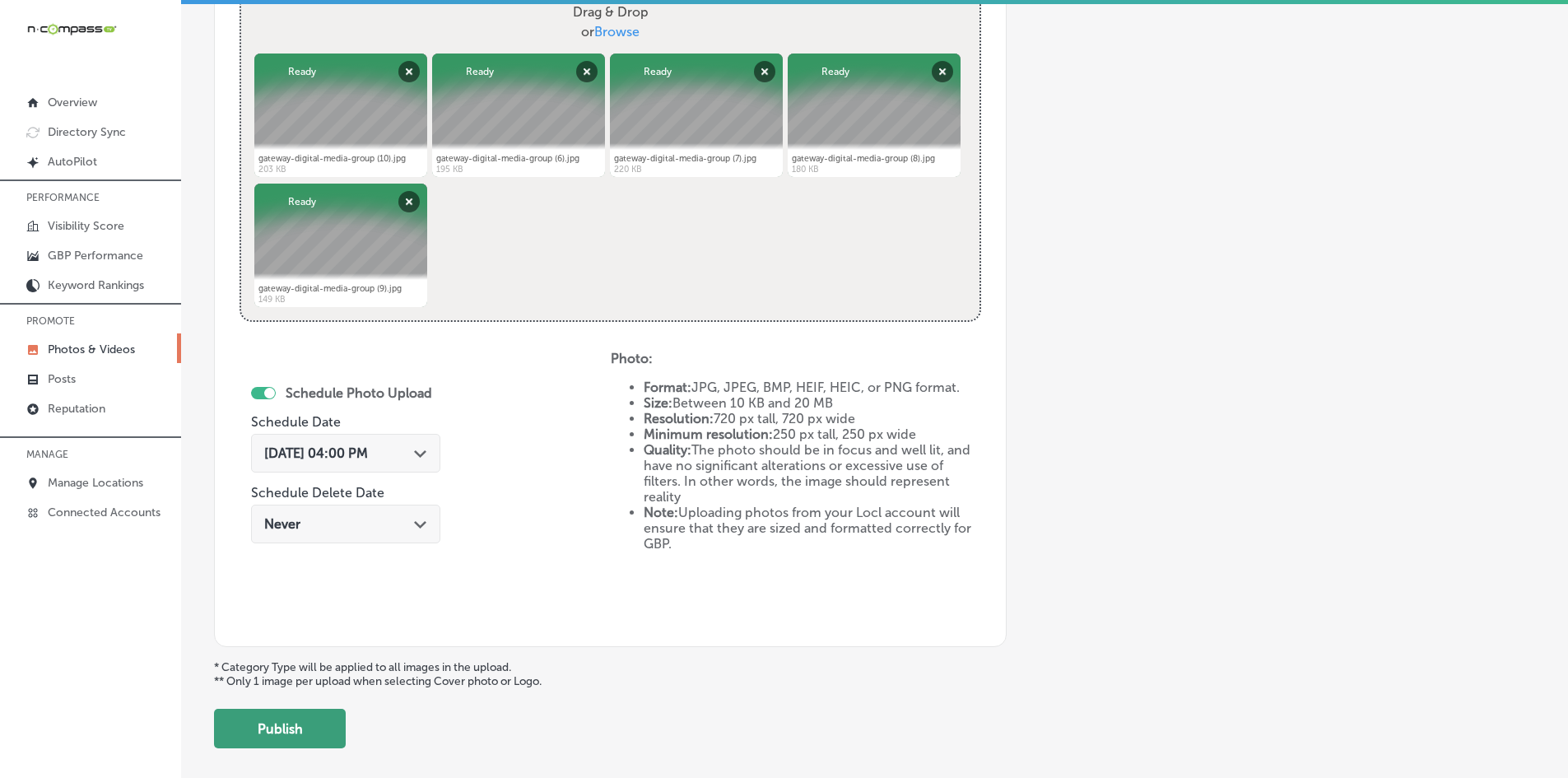
click at [242, 724] on button "Publish" at bounding box center [280, 728] width 131 height 40
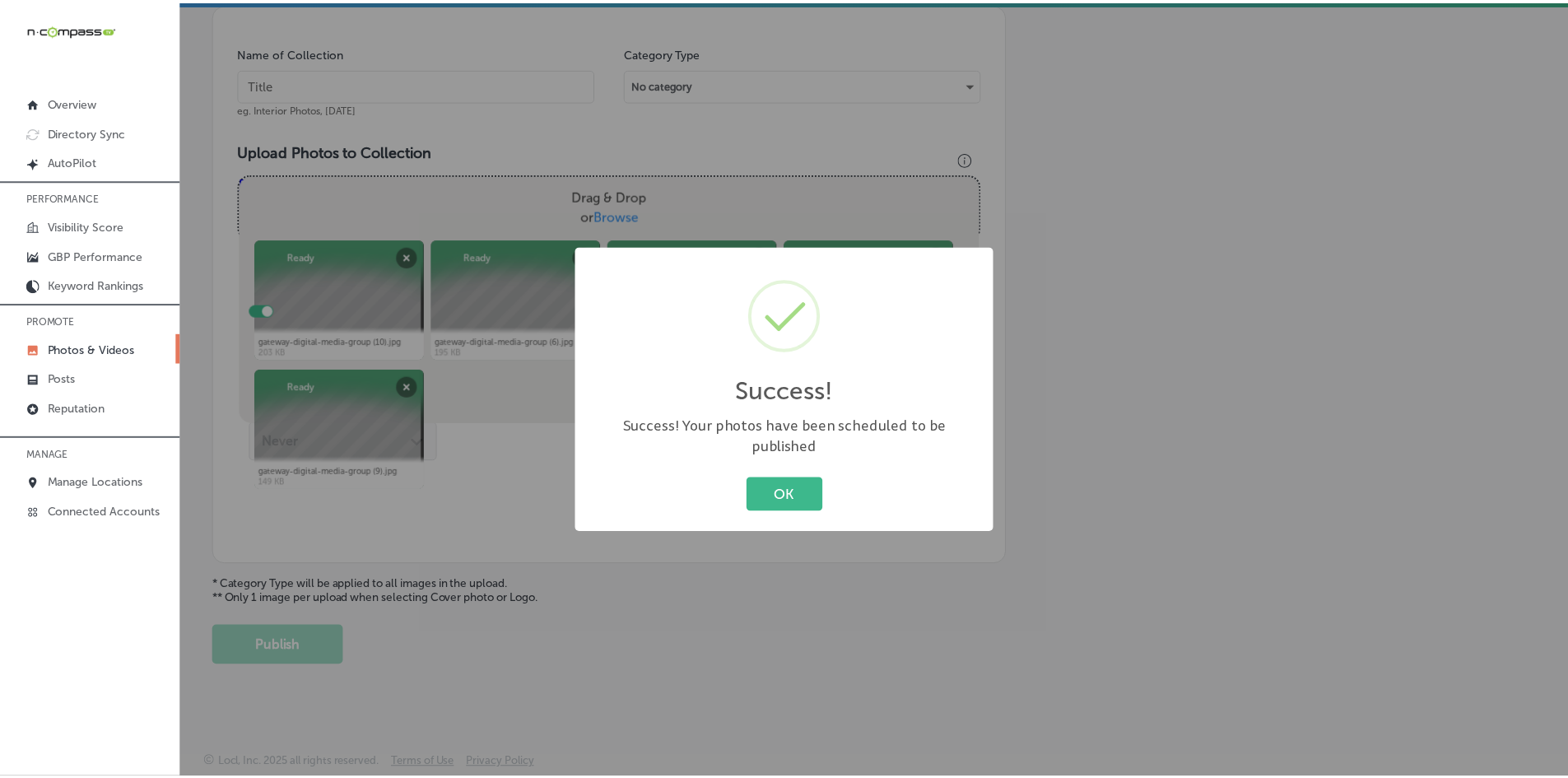
scroll to position [470, 0]
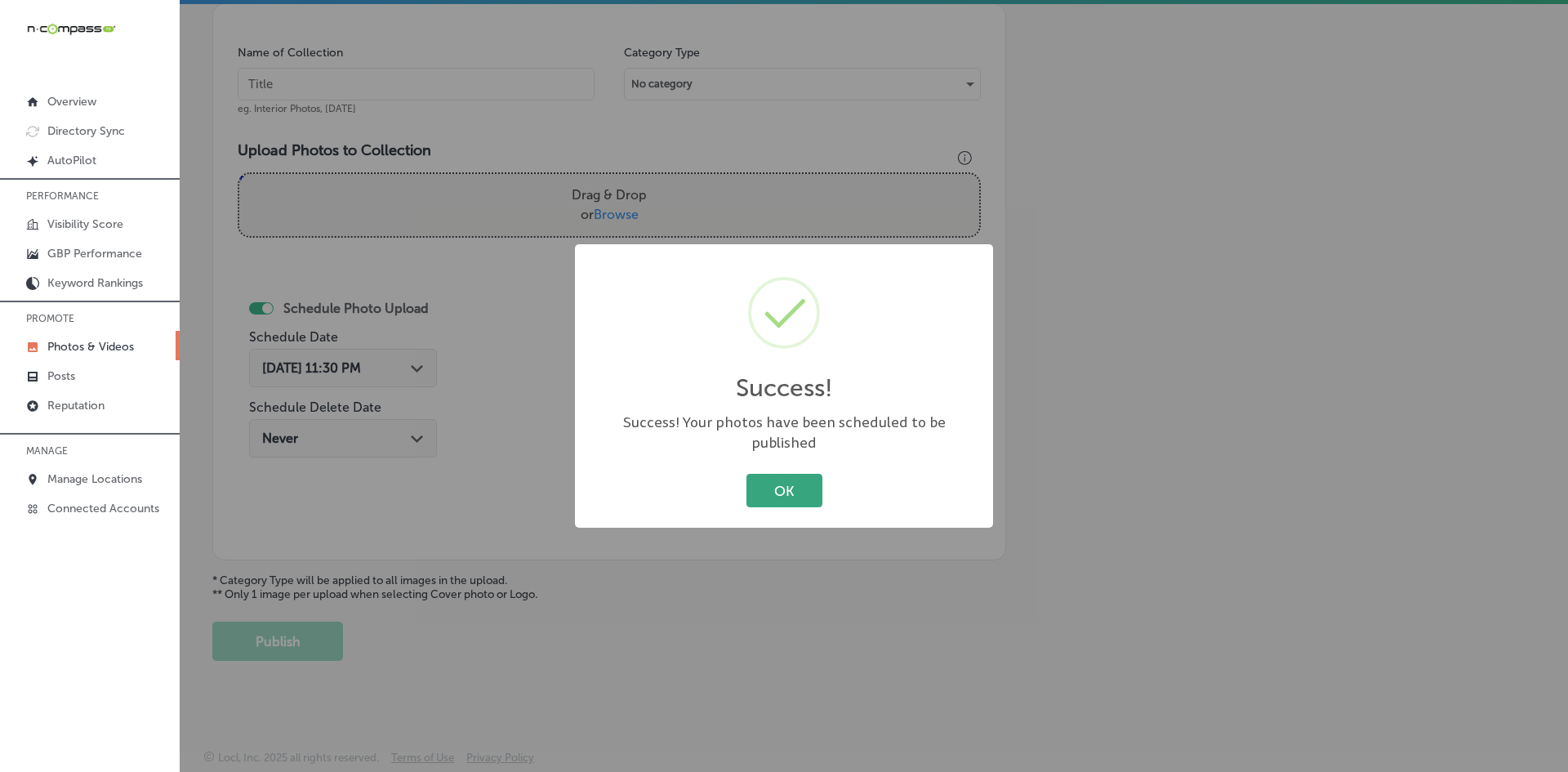
click at [758, 474] on button "OK" at bounding box center [784, 490] width 76 height 33
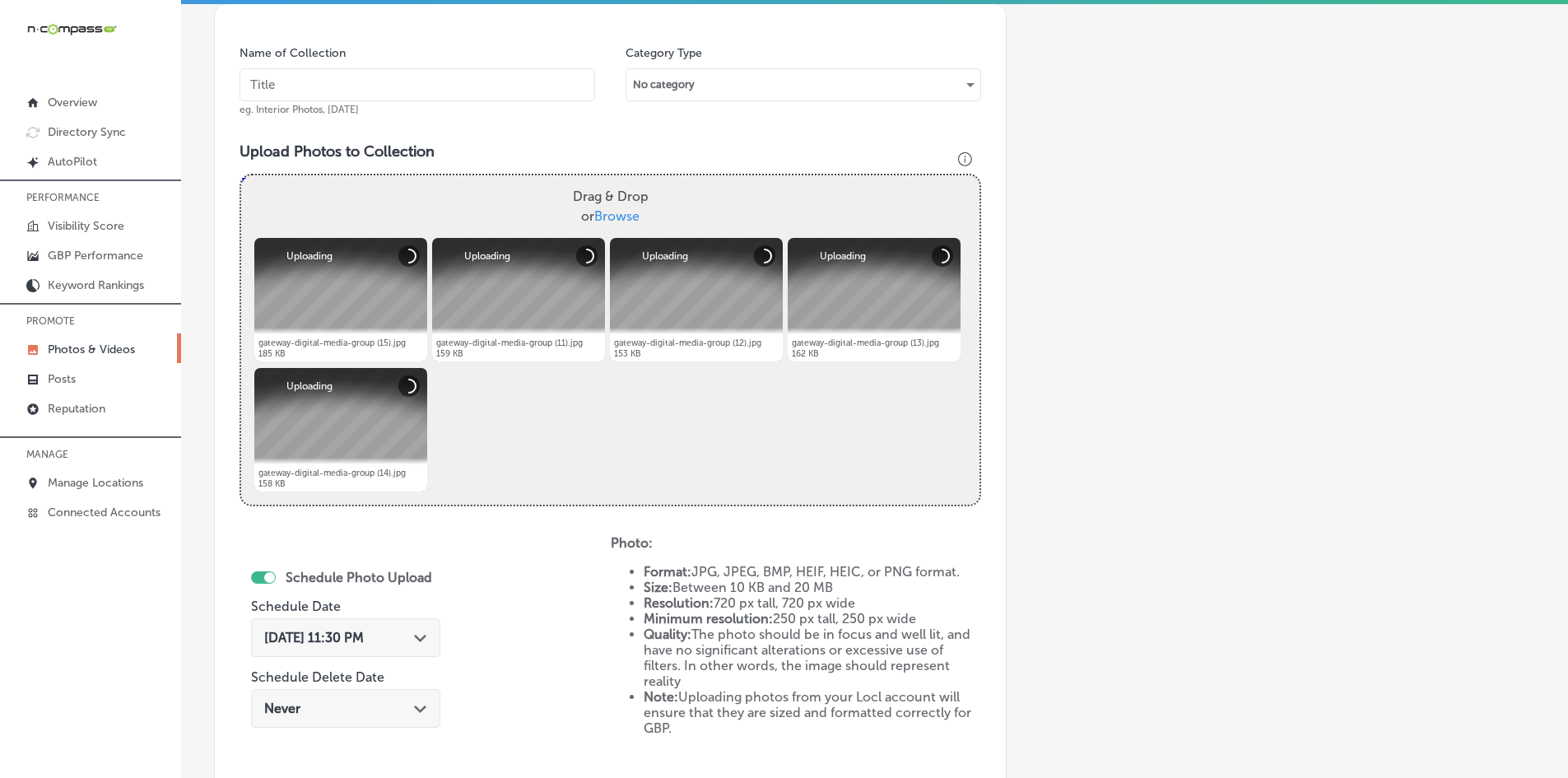
click at [504, 88] on input "text" at bounding box center [417, 85] width 356 height 33
paste input "Gateway-Digital-Media-Group-Indoor-Digital-Billboard"
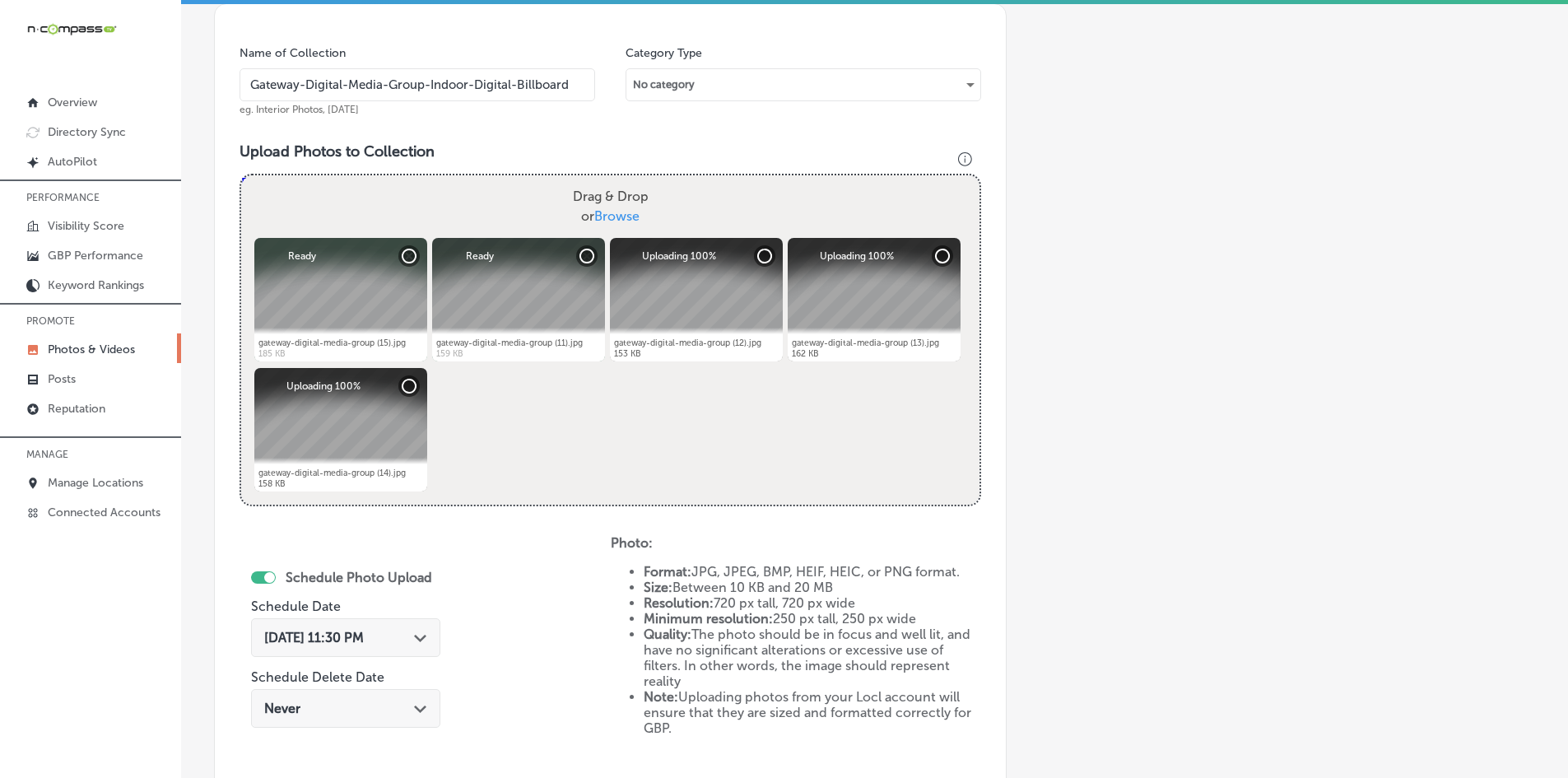
type input "Gateway-Digital-Media-Group-Indoor-Digital-Billboard"
click at [348, 620] on div "[DATE] 11:30 PM Path Created with Sketch." at bounding box center [346, 637] width 189 height 39
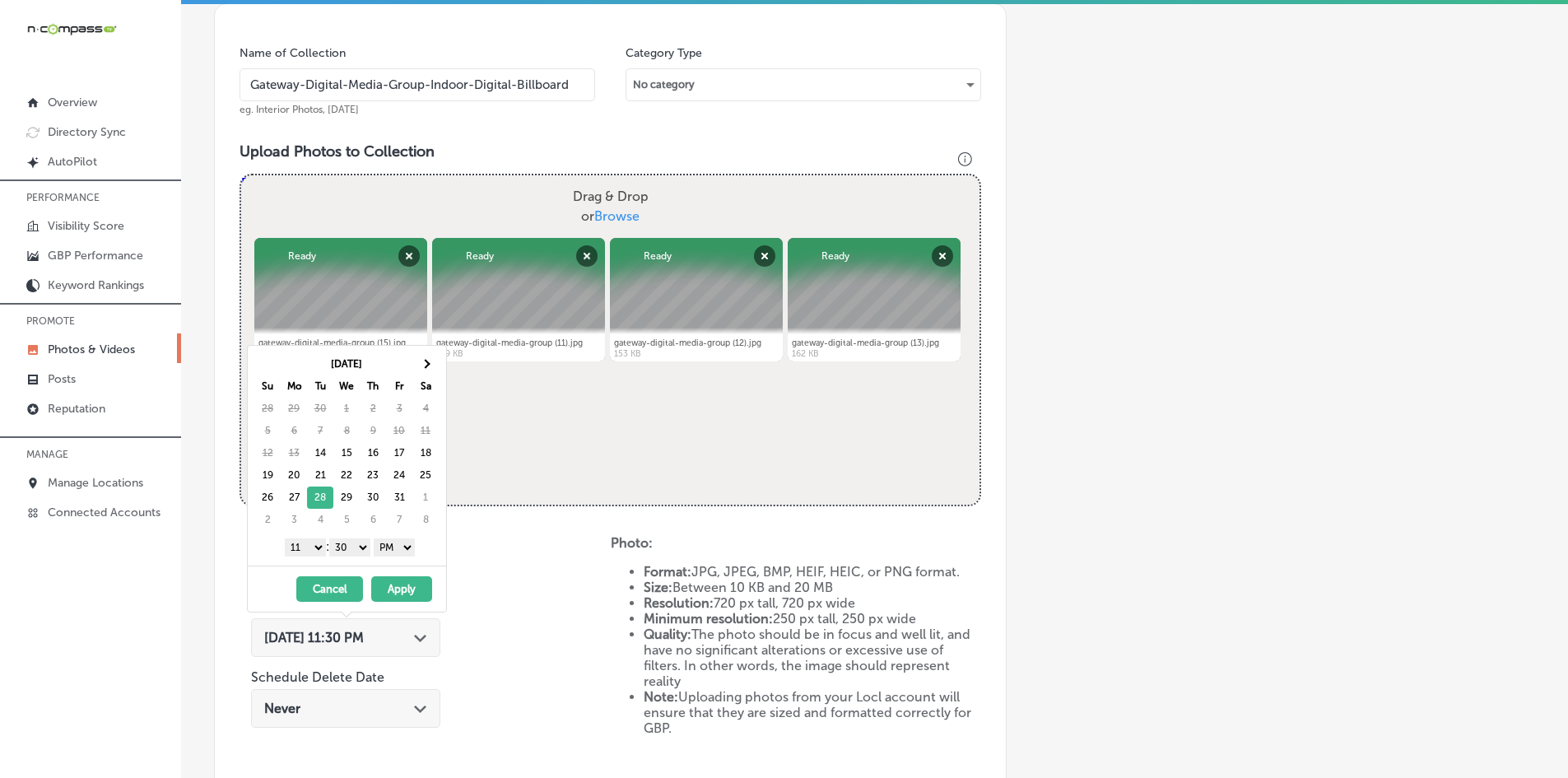
click at [315, 545] on select "1 2 3 4 5 6 7 8 9 10 11 12" at bounding box center [305, 547] width 41 height 18
click at [334, 547] on select "00 10 20 30 40 50" at bounding box center [350, 547] width 41 height 18
click at [387, 594] on button "Apply" at bounding box center [402, 589] width 61 height 25
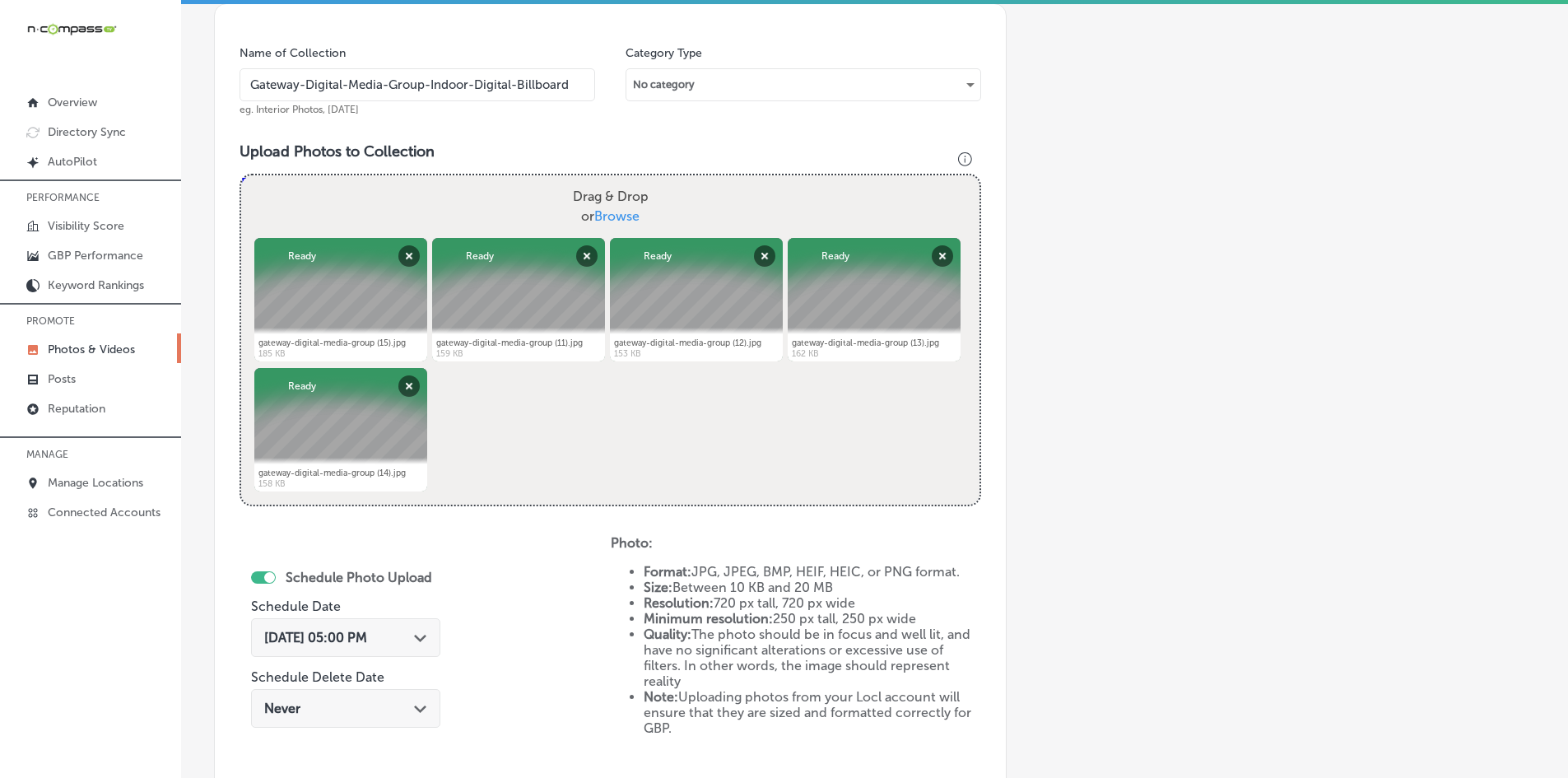
click at [480, 605] on div "Schedule Photo Upload Schedule Date [DATE] 05:00 PM Path Created with Sketch. S…" at bounding box center [425, 670] width 371 height 271
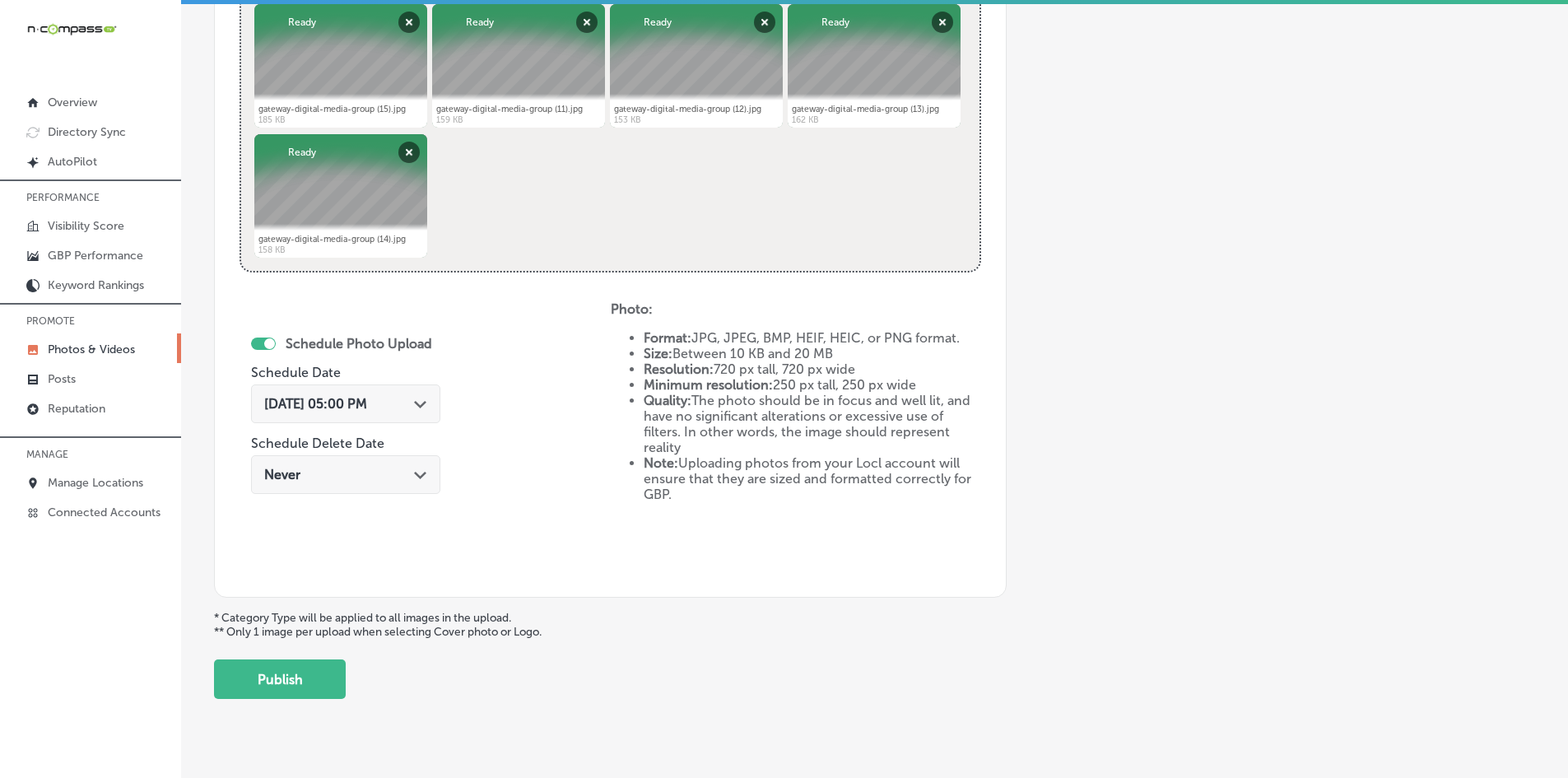
scroll to position [737, 0]
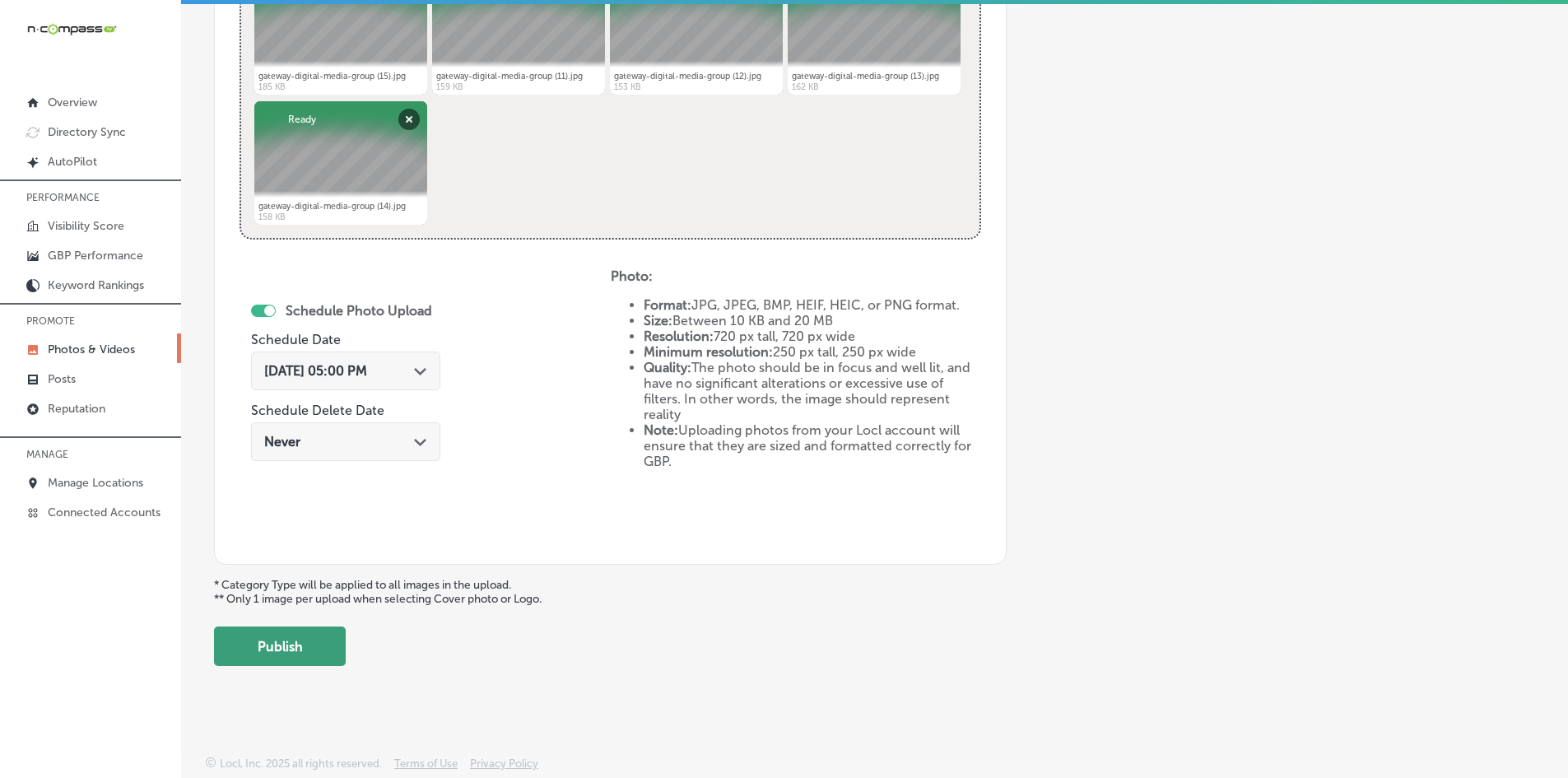
click at [322, 626] on button "Publish" at bounding box center [280, 646] width 131 height 40
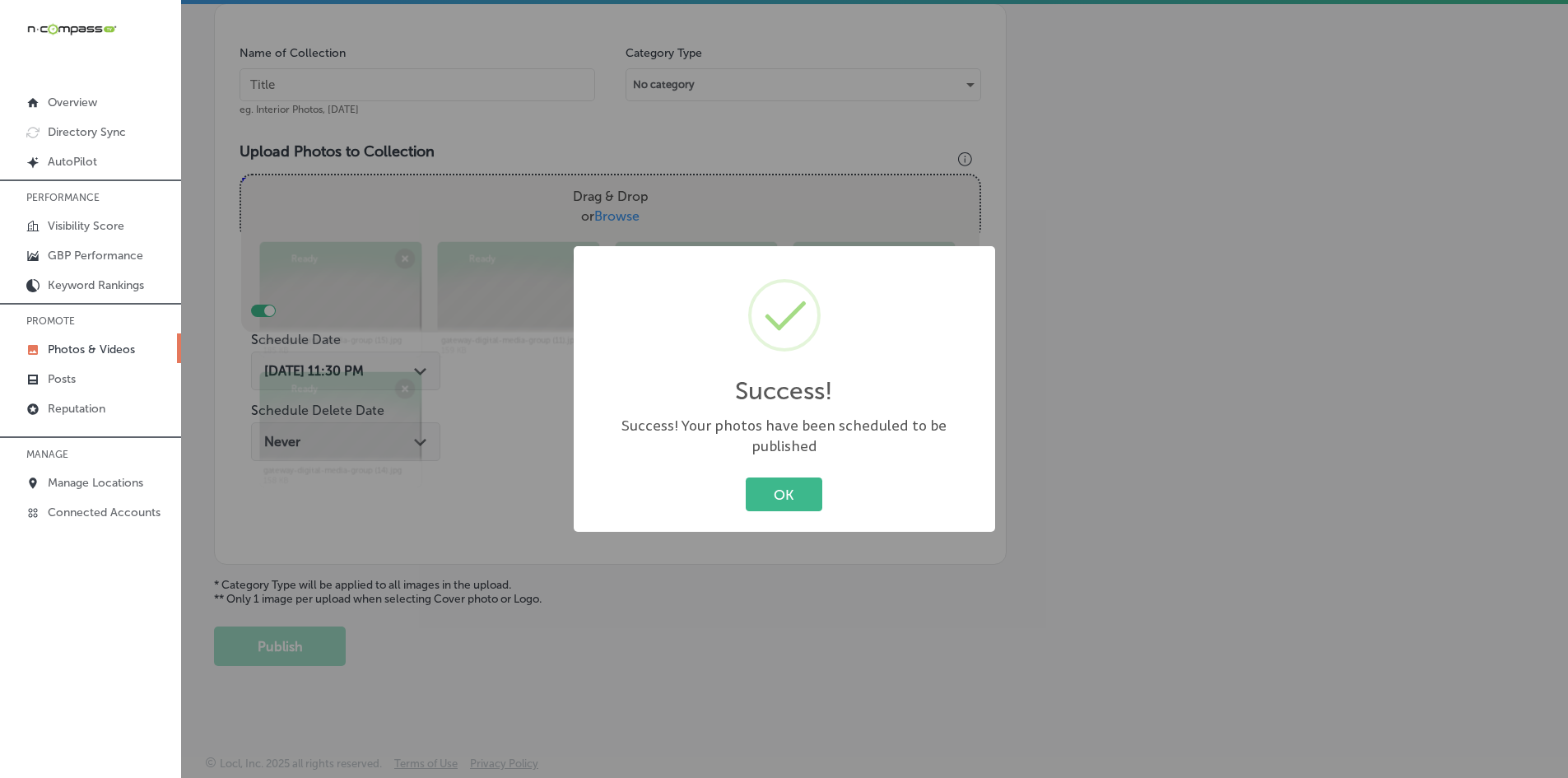
scroll to position [470, 0]
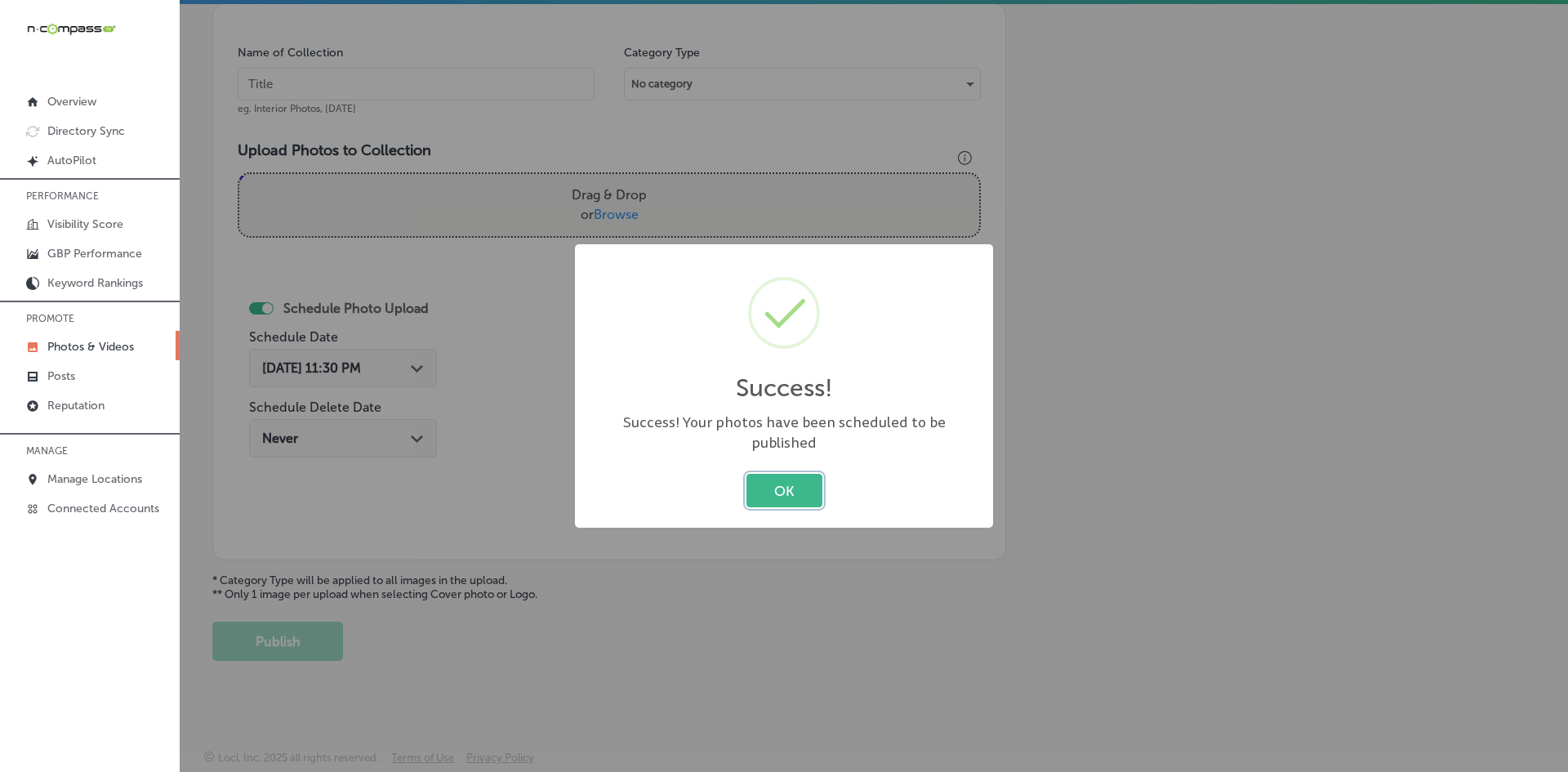
drag, startPoint x: 782, startPoint y: 489, endPoint x: 719, endPoint y: 475, distance: 64.5
click at [781, 489] on button "OK" at bounding box center [784, 490] width 76 height 33
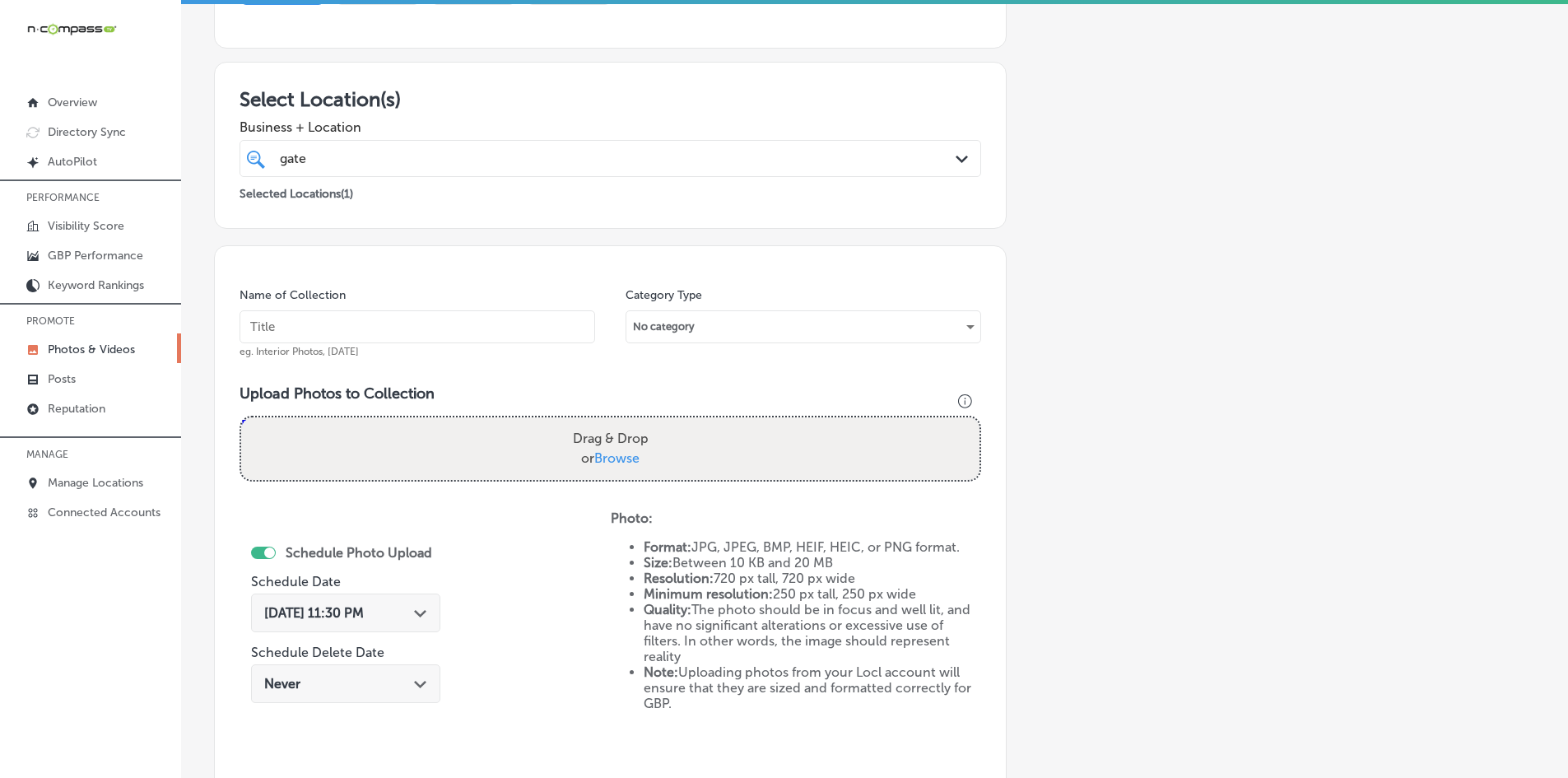
scroll to position [223, 0]
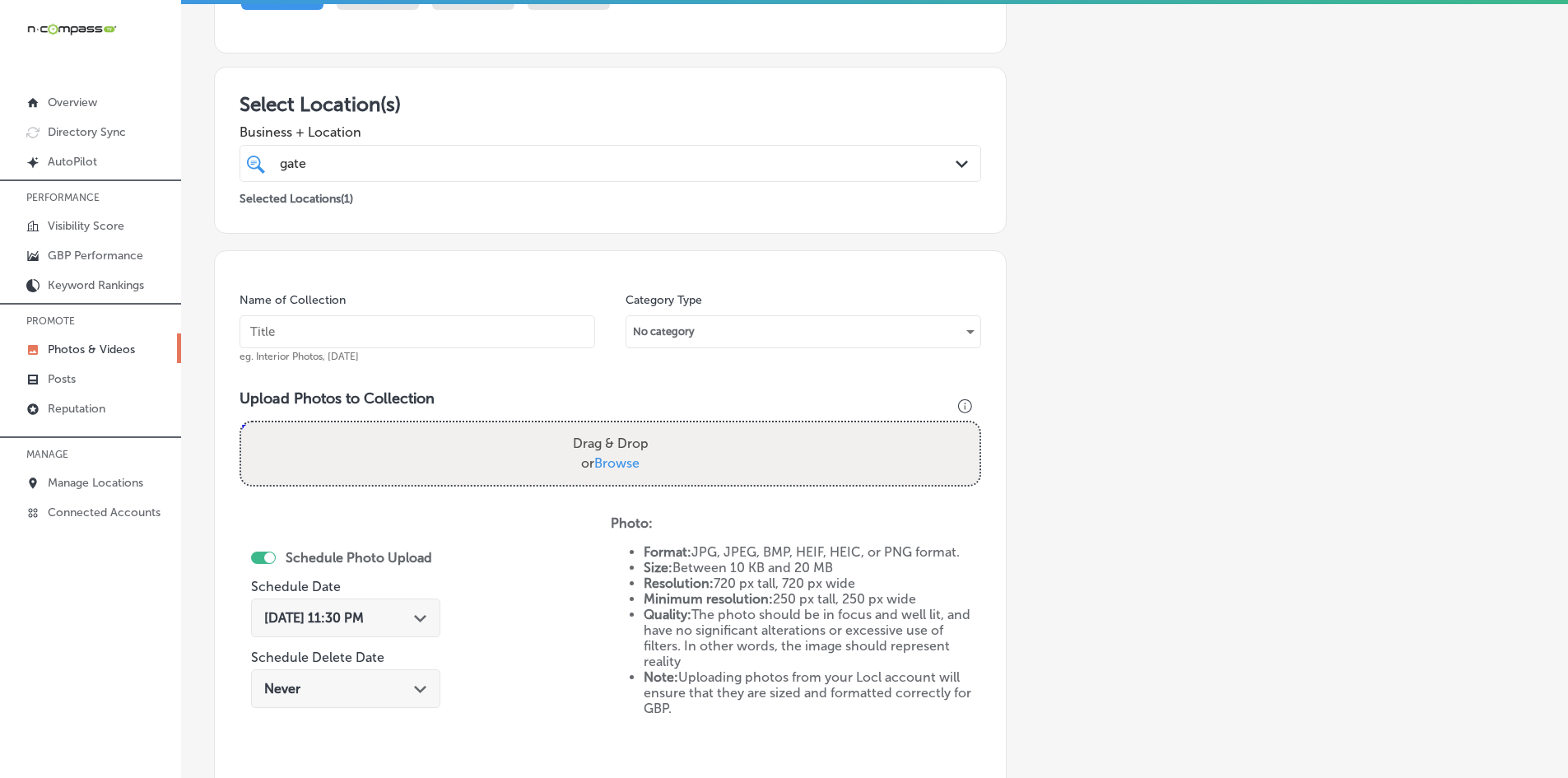
click at [548, 332] on input "text" at bounding box center [417, 331] width 356 height 33
paste input "Gateway-Digital-Media-Group-Google-Business-Profile"
type input "Gateway-Digital-Media-Group-Google-Business-Profile"
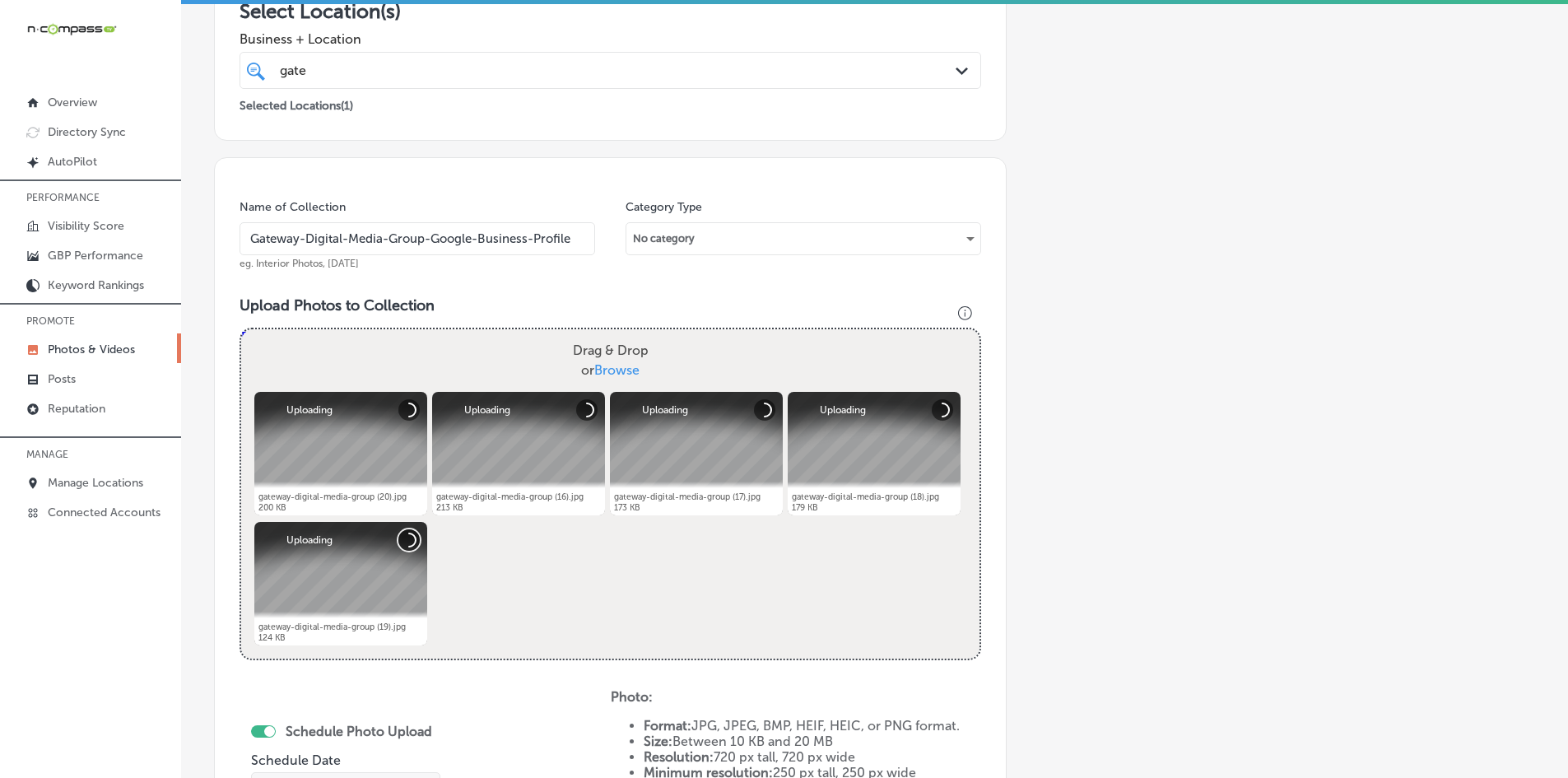
scroll to position [552, 0]
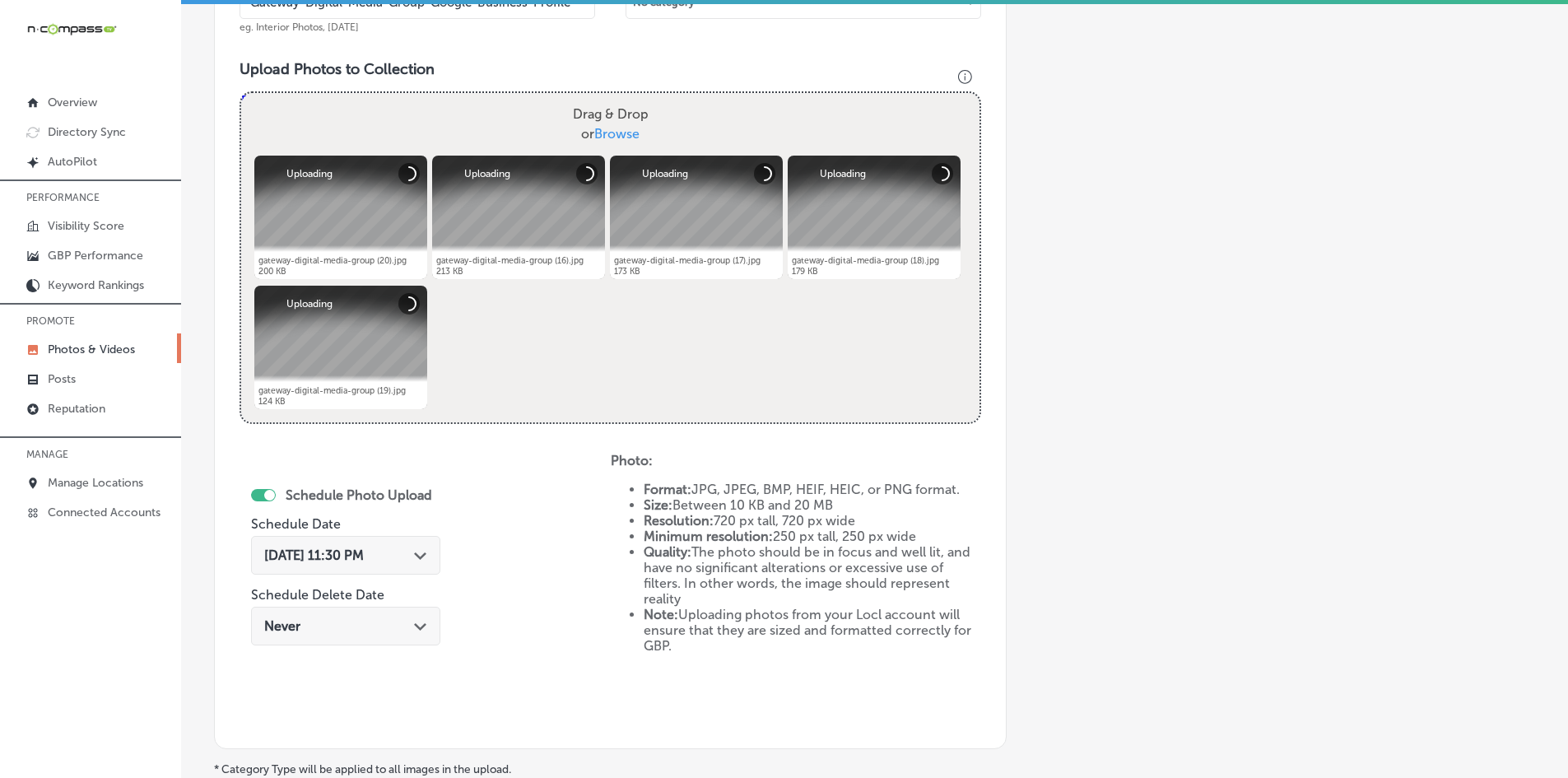
click at [334, 547] on div "[DATE] 11:30 PM Path Created with Sketch." at bounding box center [346, 555] width 189 height 39
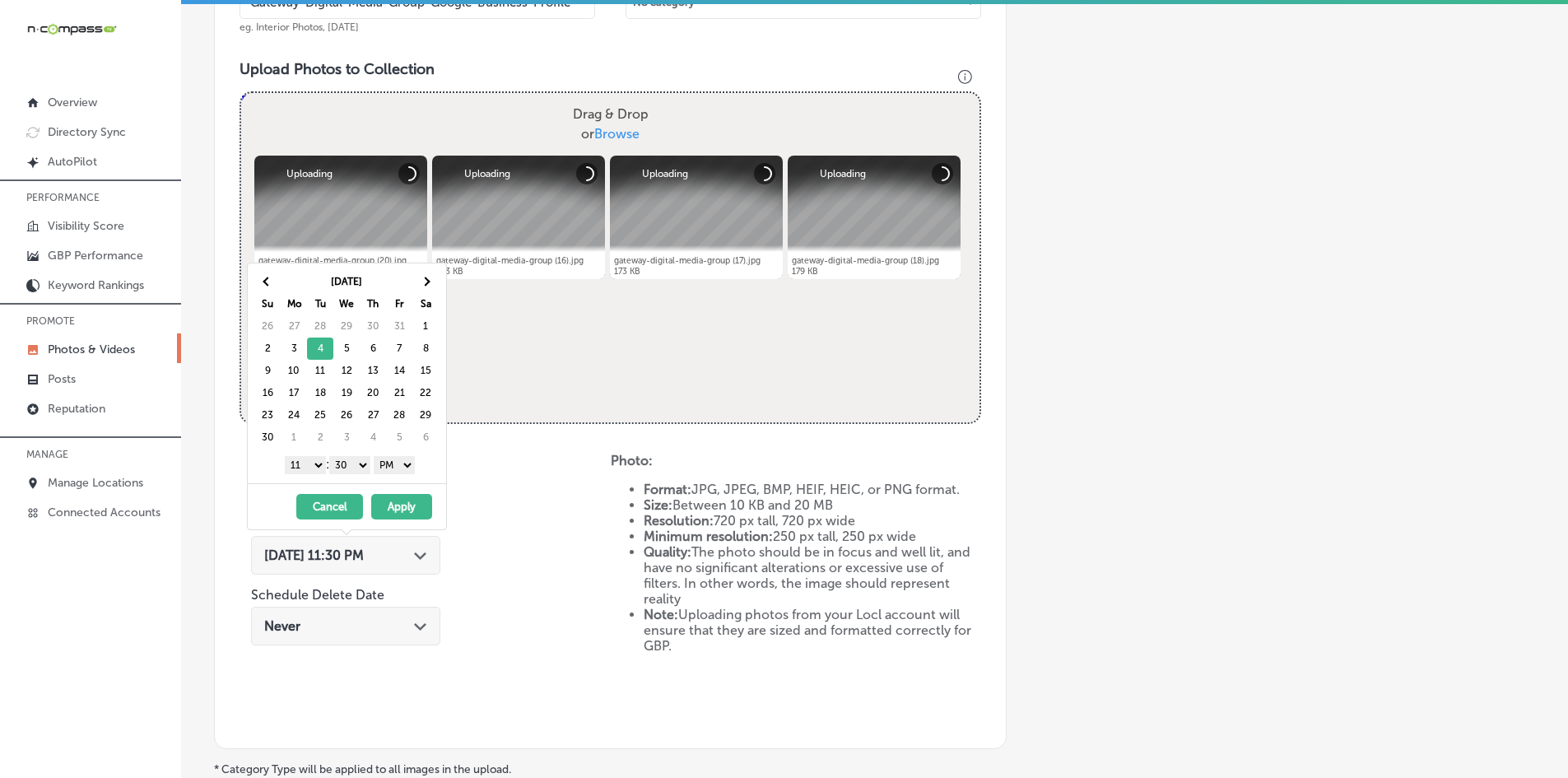
click at [311, 465] on select "1 2 3 4 5 6 7 8 9 10 11 12" at bounding box center [305, 465] width 41 height 18
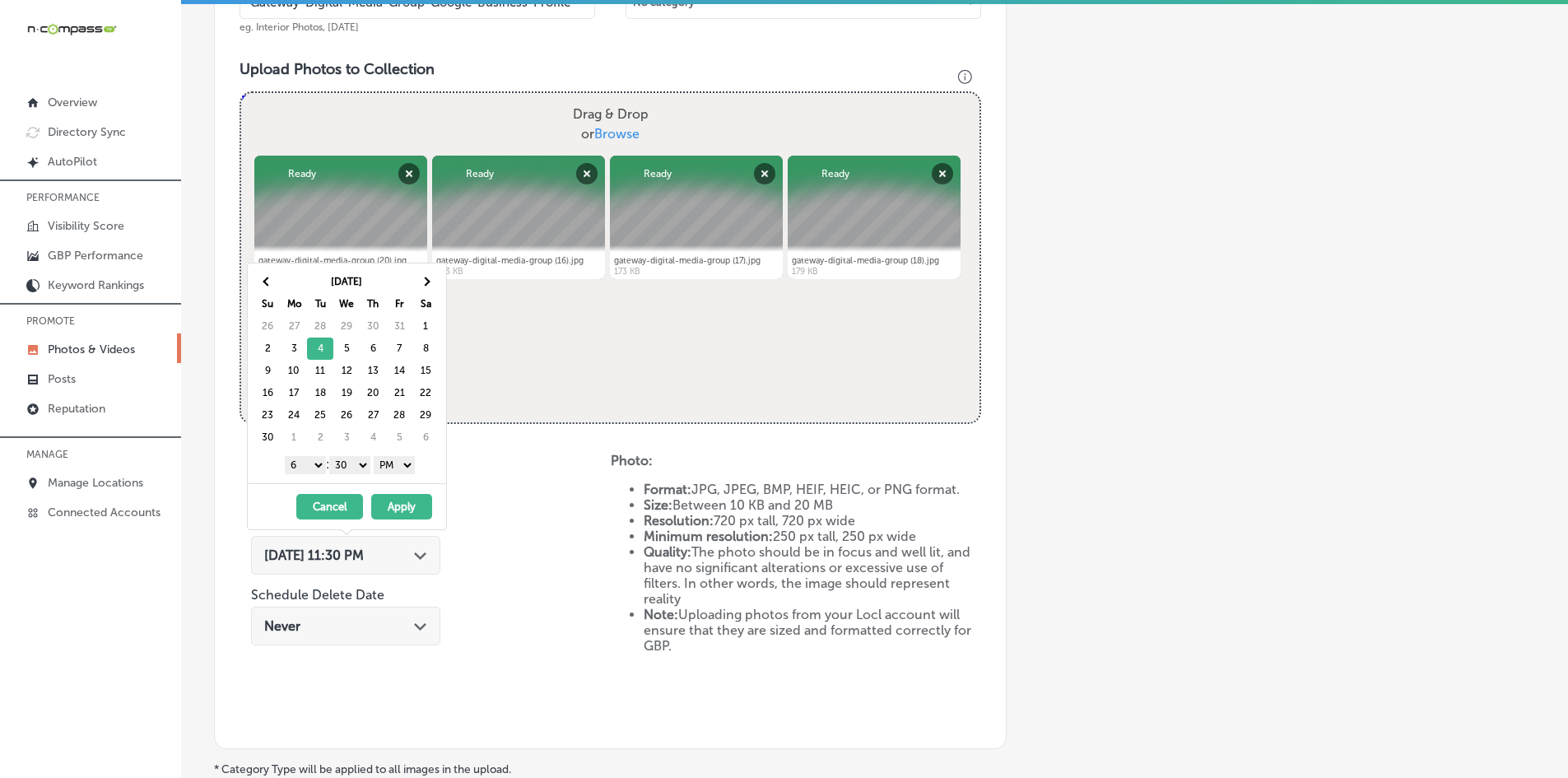
click at [342, 469] on select "00 10 20 30 40 50" at bounding box center [350, 465] width 41 height 18
click at [379, 502] on button "Apply" at bounding box center [402, 506] width 61 height 25
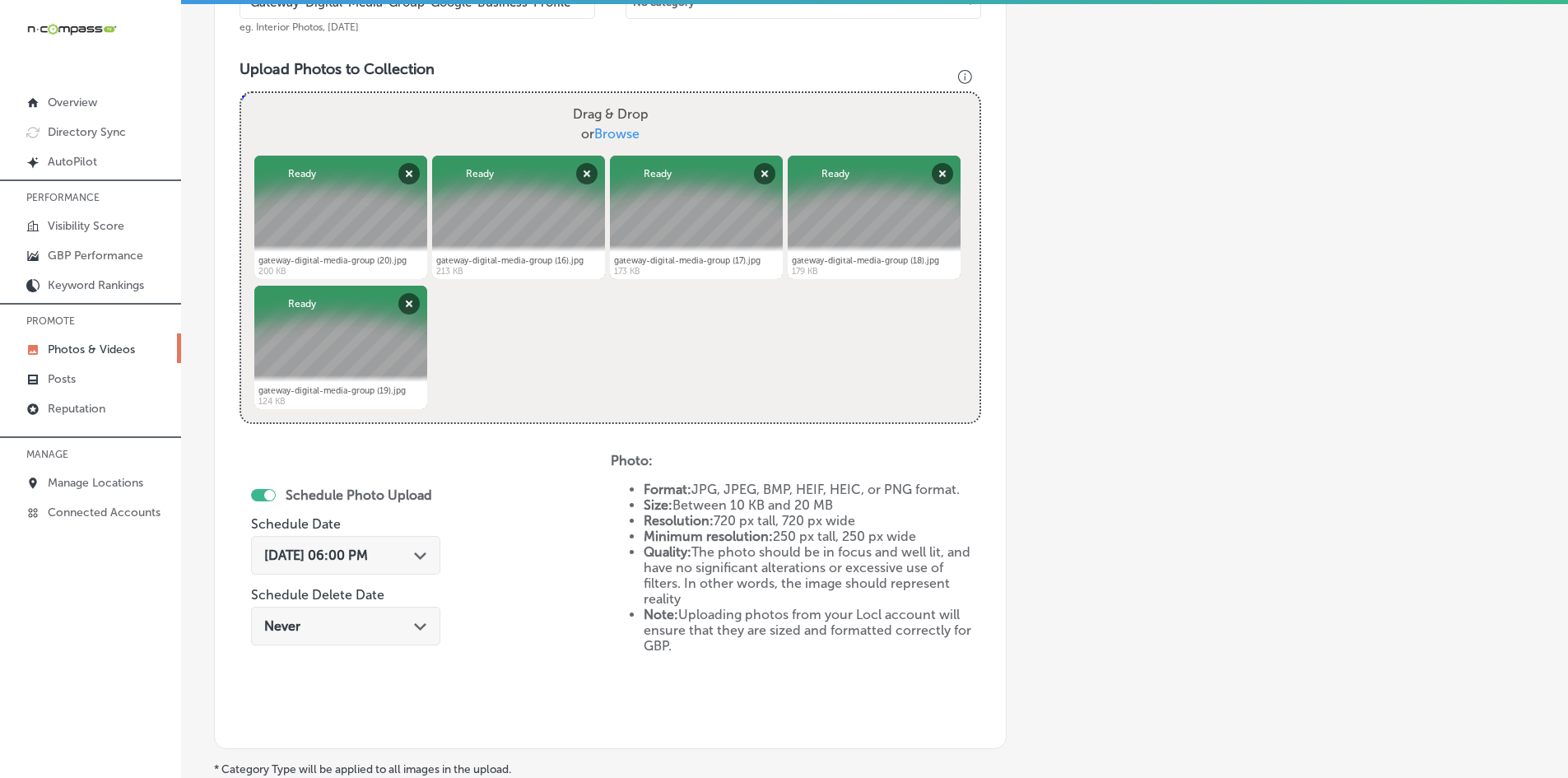
click at [524, 531] on div "Schedule Photo Upload Schedule Date [DATE] 06:00 PM Path Created with Sketch. S…" at bounding box center [425, 588] width 371 height 271
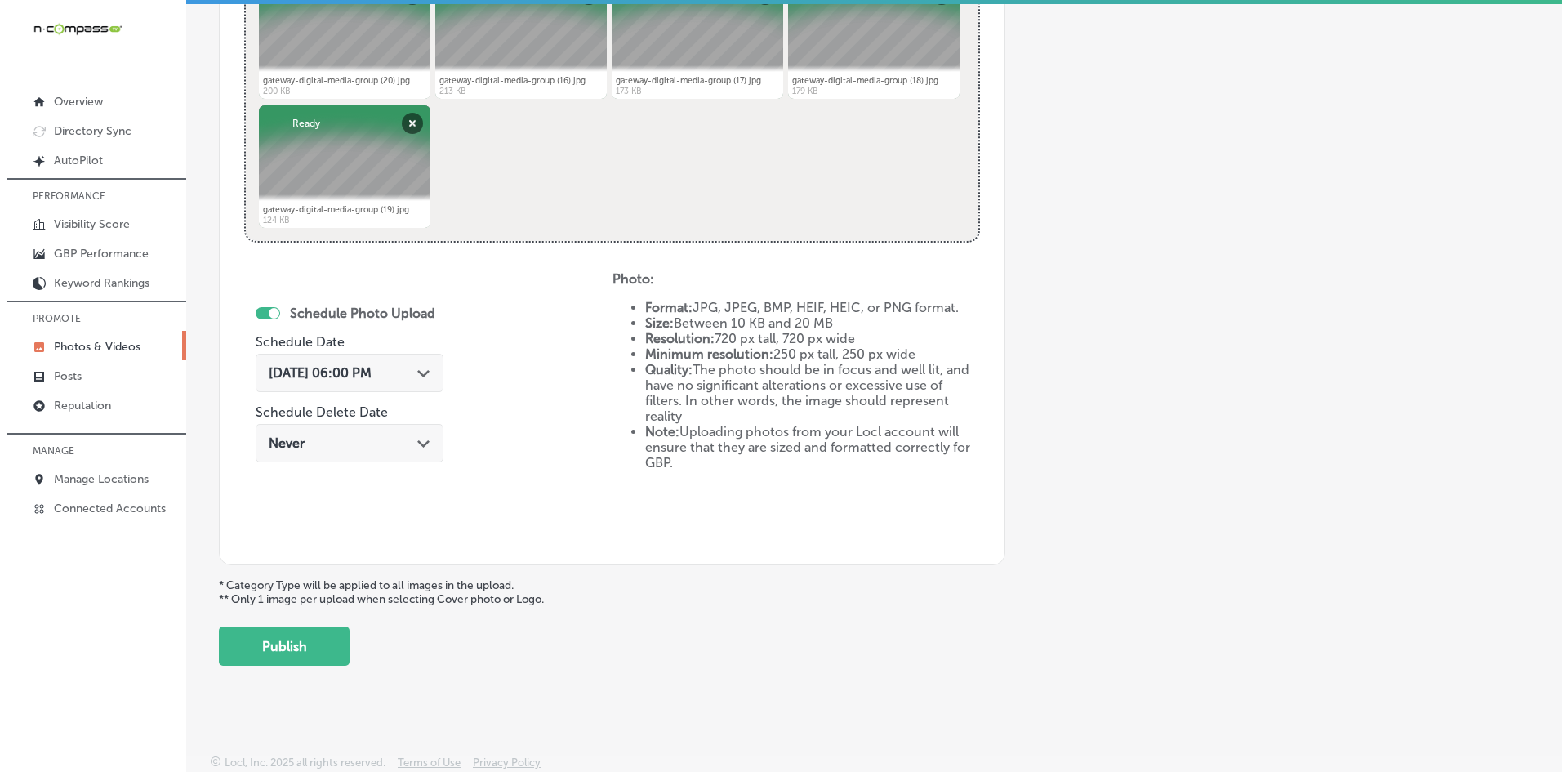
scroll to position [731, 0]
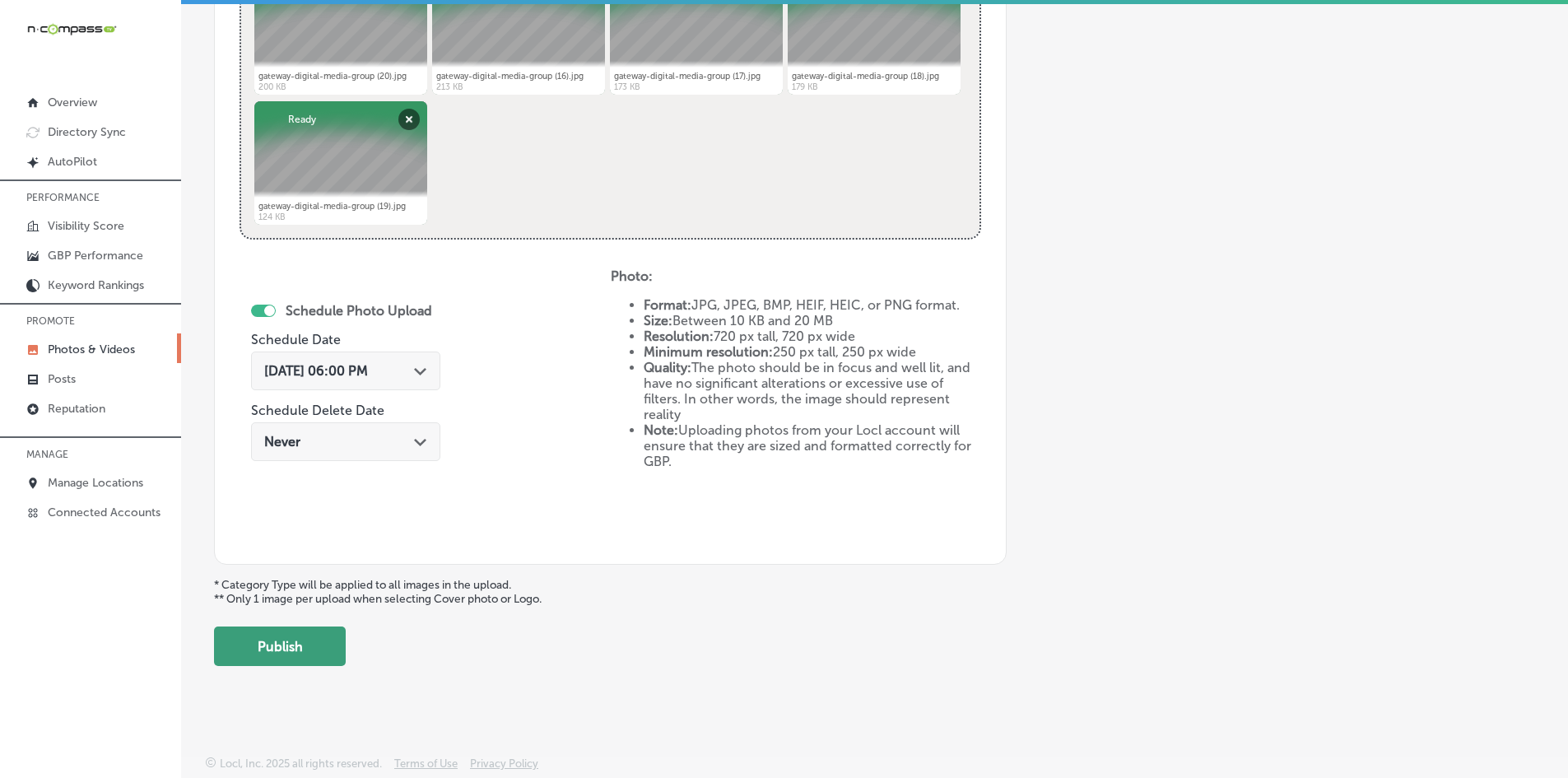
click at [330, 641] on button "Publish" at bounding box center [280, 646] width 131 height 40
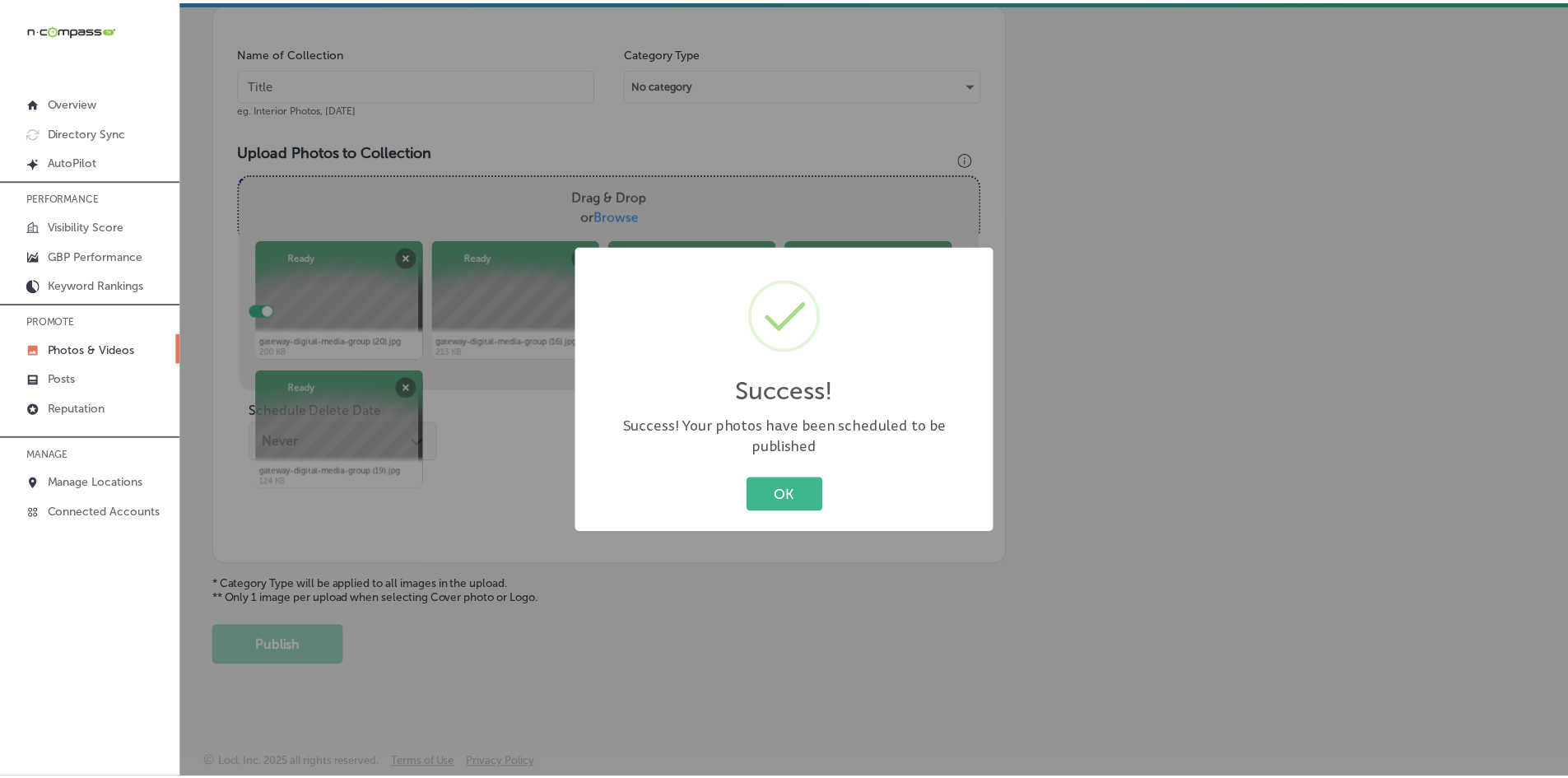
scroll to position [470, 0]
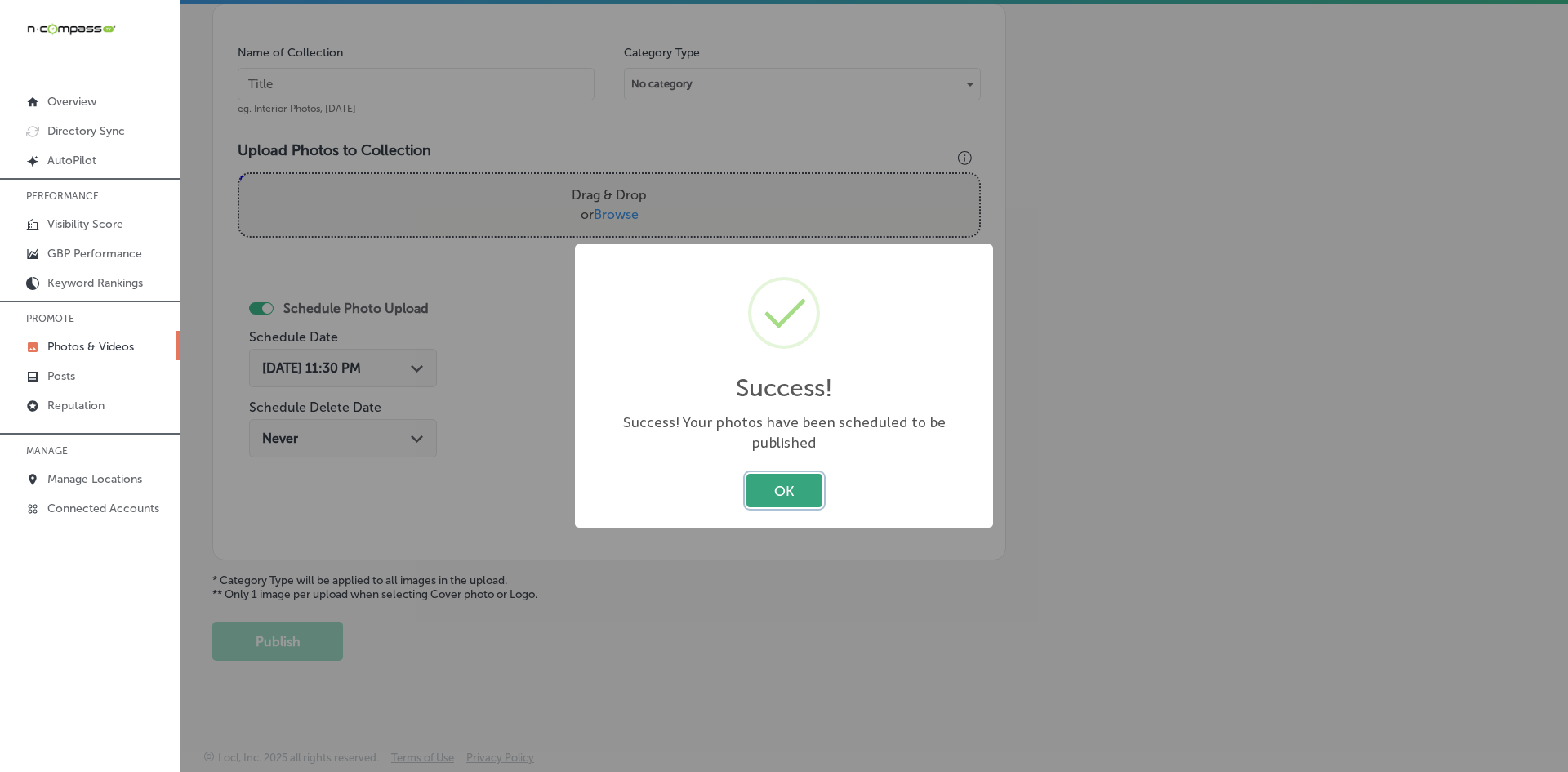
click at [790, 474] on button "OK" at bounding box center [784, 490] width 76 height 33
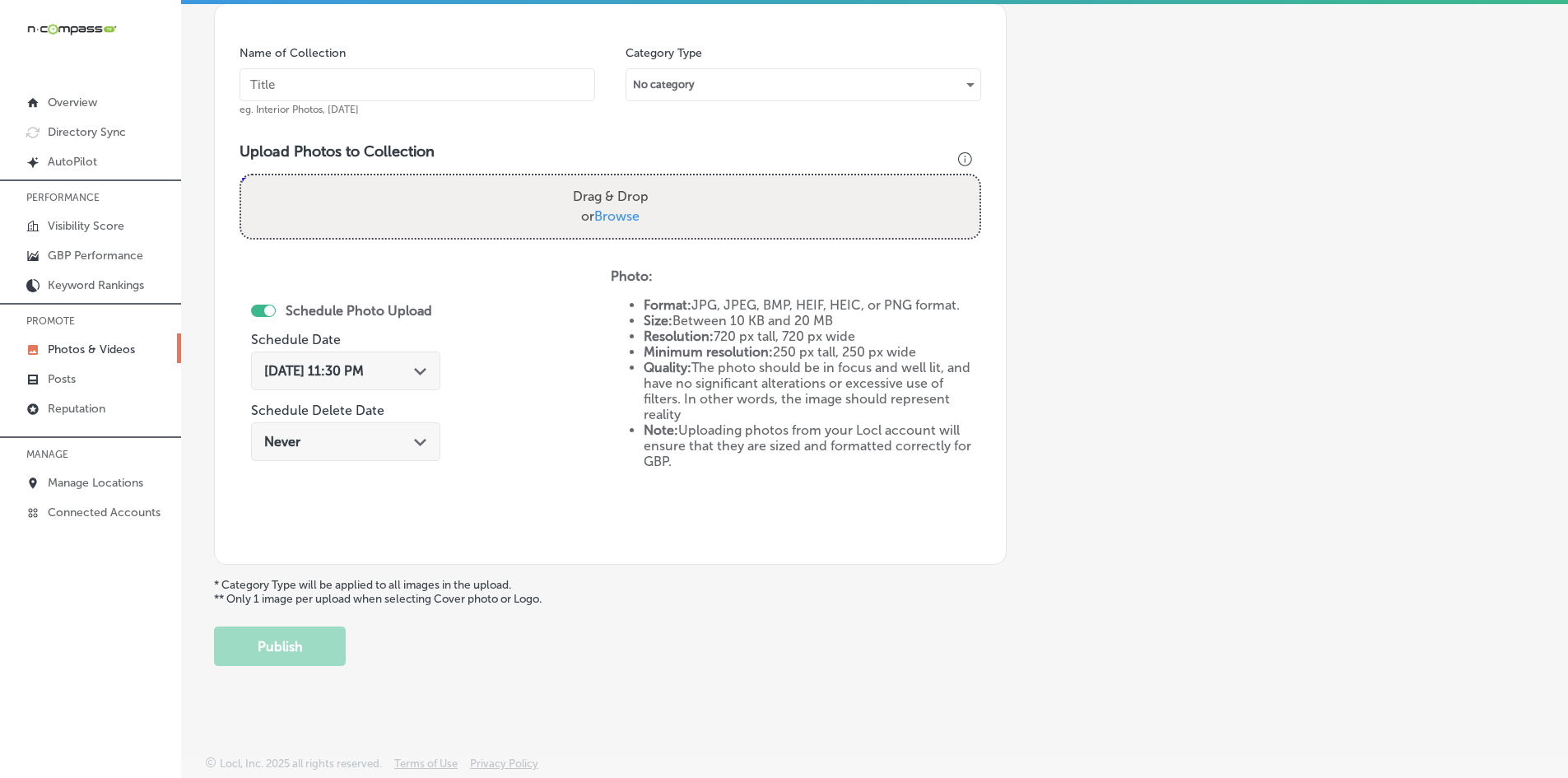
click at [495, 95] on input "text" at bounding box center [417, 85] width 356 height 33
paste input "Gateway-Digital-Media-Group-Advertising"
type input "Gateway-Digital-Media-Group-Advertising"
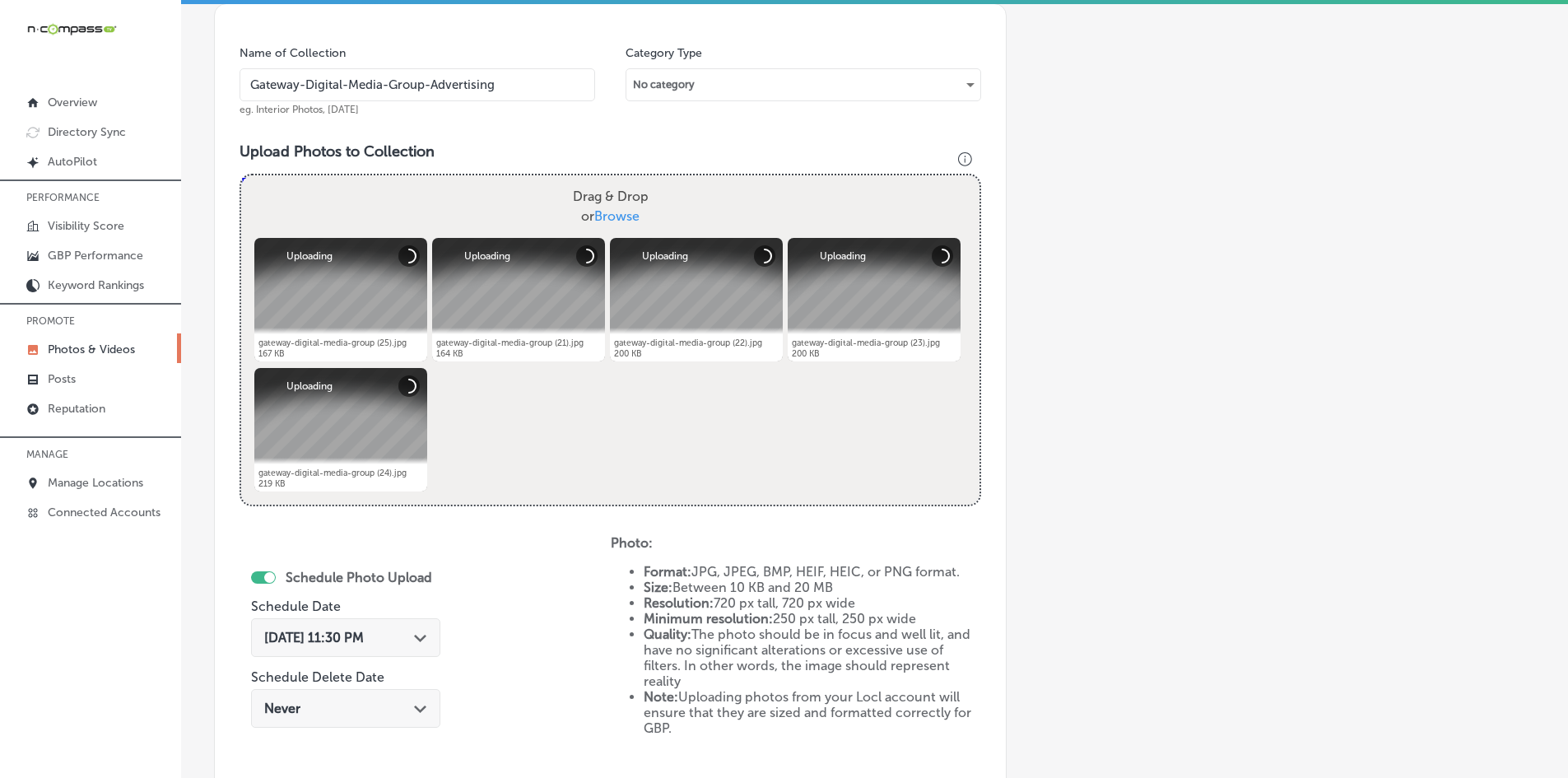
click at [406, 636] on div "[DATE] 11:30 PM Path Created with Sketch." at bounding box center [345, 637] width 163 height 15
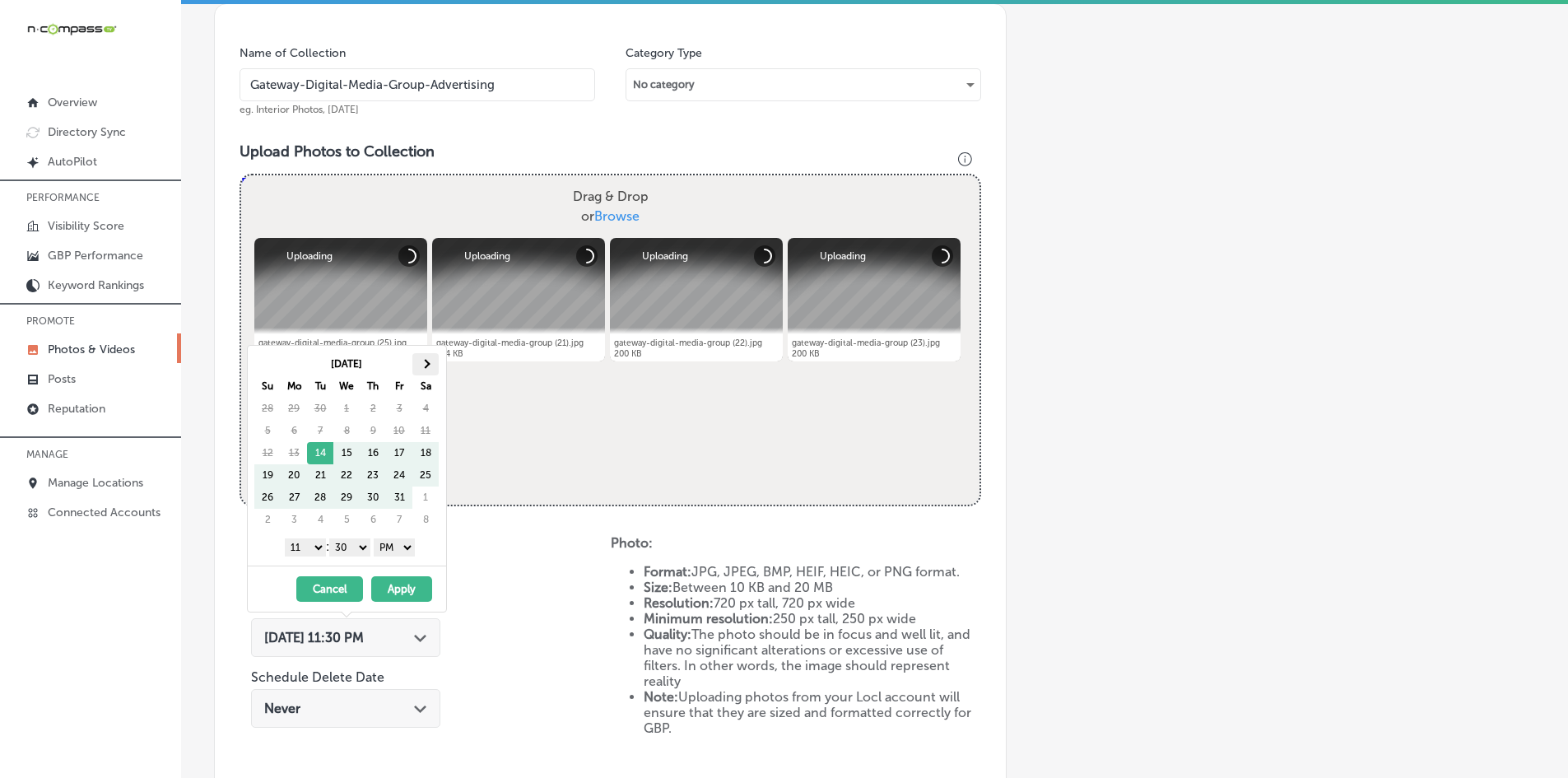
click at [423, 368] on th at bounding box center [425, 364] width 26 height 23
click at [306, 549] on select "1 2 3 4 5 6 7 8 9 10 11 12" at bounding box center [305, 547] width 41 height 18
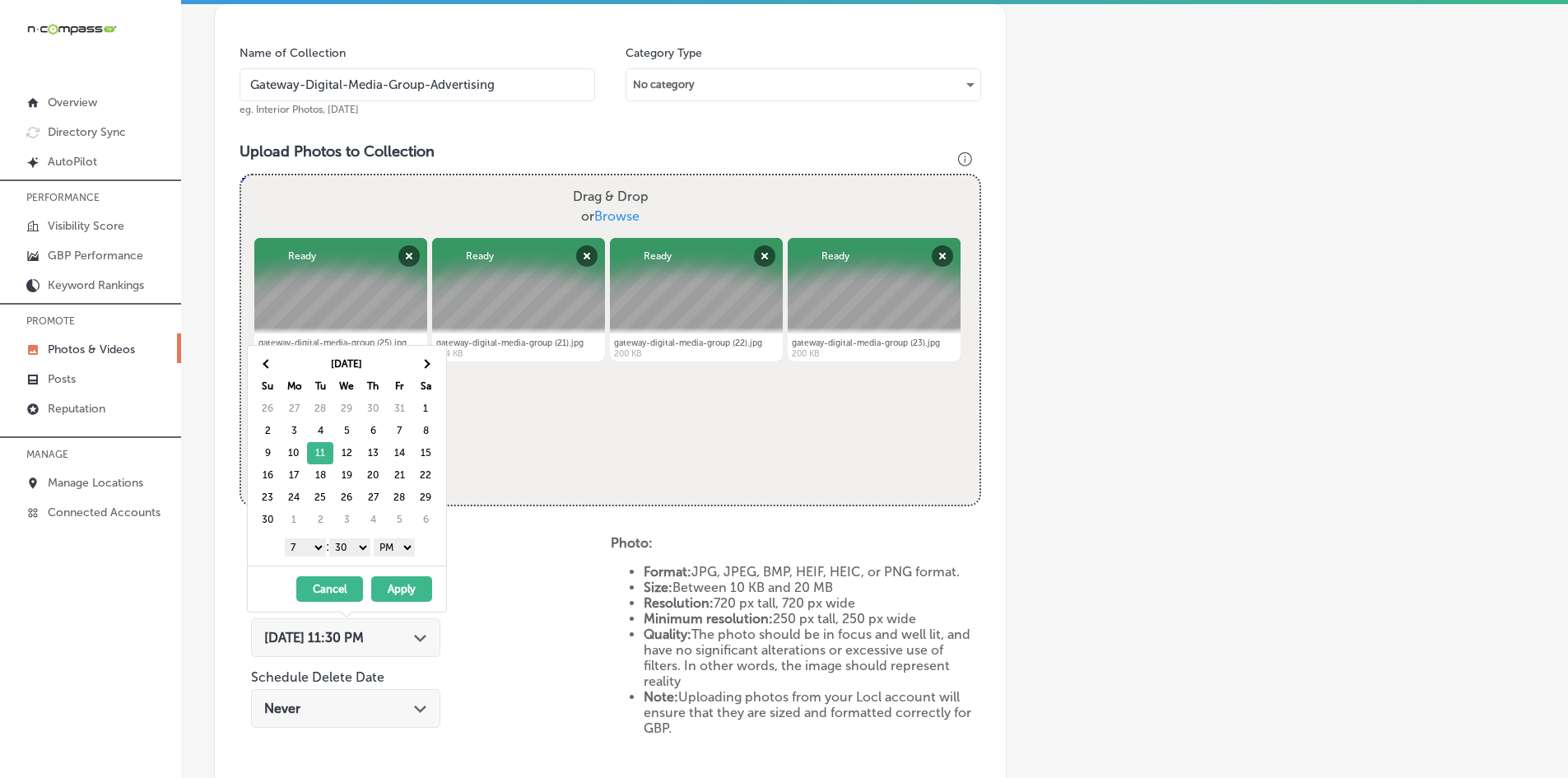
click at [345, 540] on select "00 10 20 30 40 50" at bounding box center [350, 547] width 41 height 18
click at [394, 591] on button "Apply" at bounding box center [402, 589] width 61 height 25
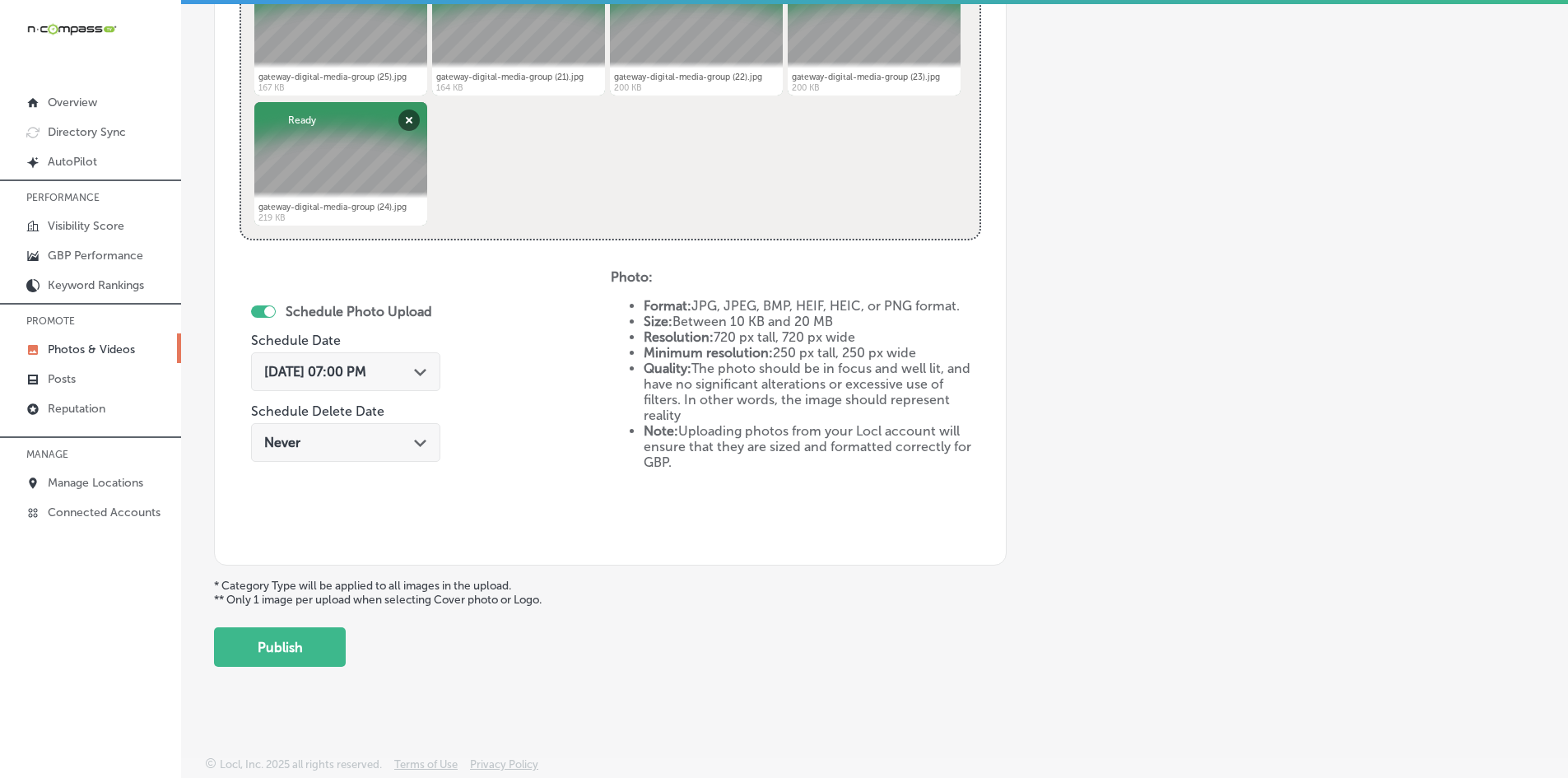
scroll to position [737, 0]
click at [309, 623] on div "Add a Collection Which Type of Image or Video Would You Like to Upload? Photo C…" at bounding box center [875, 15] width 1321 height 1300
click at [298, 631] on button "Publish" at bounding box center [280, 646] width 131 height 40
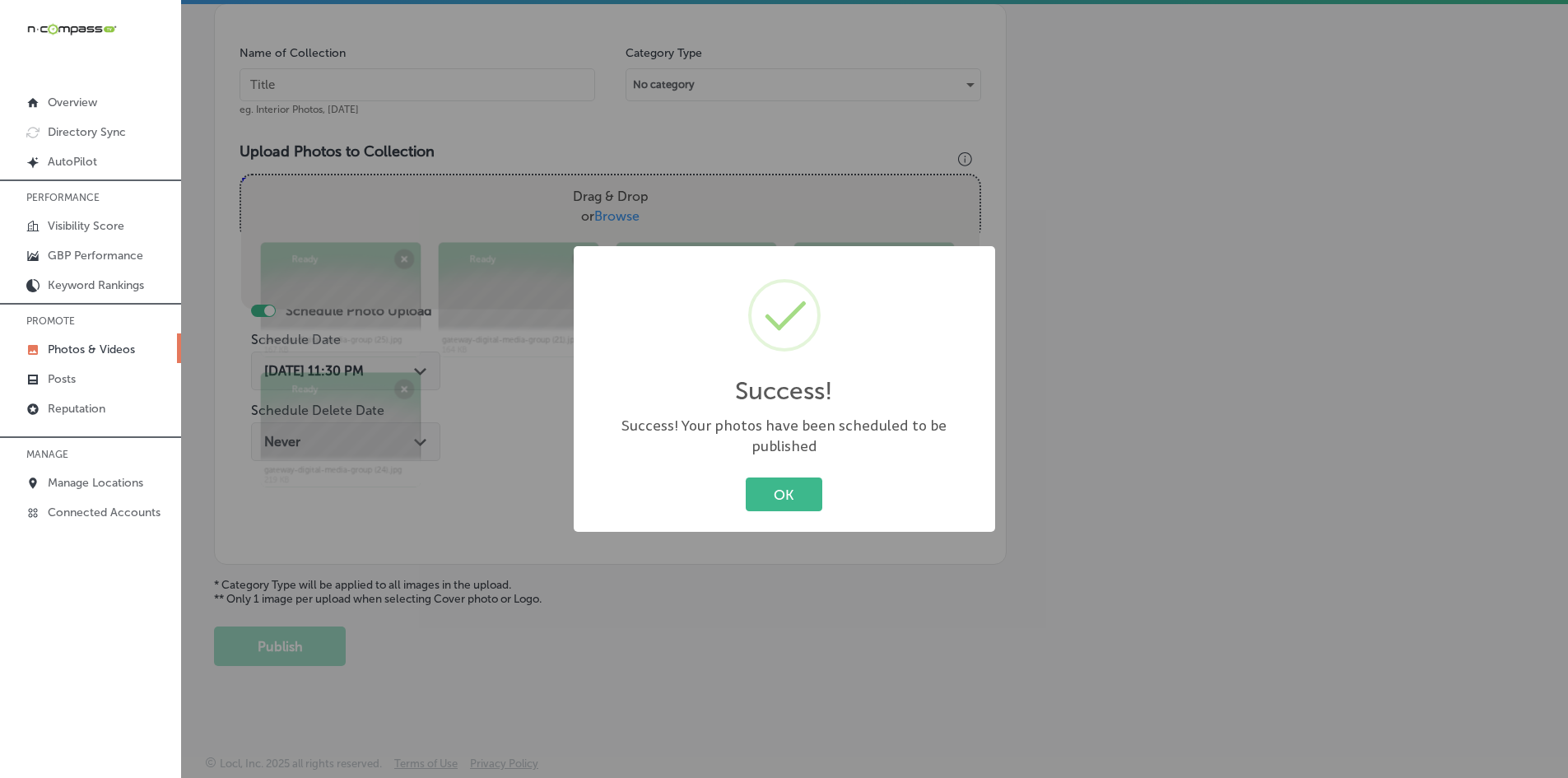
scroll to position [470, 0]
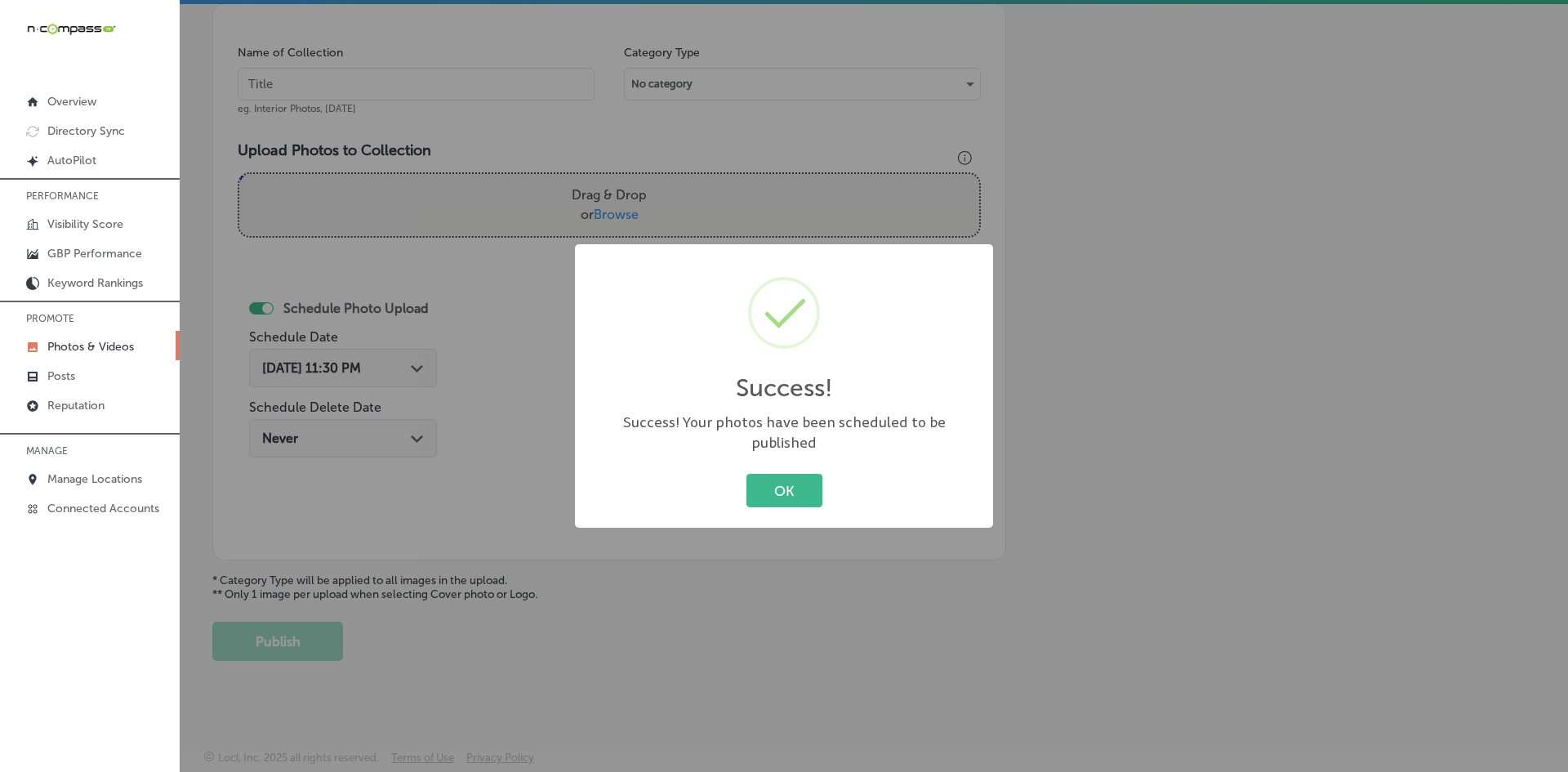
click at [759, 469] on div "OK Cancel" at bounding box center [784, 491] width 385 height 43
click at [760, 469] on div "OK Cancel" at bounding box center [784, 491] width 385 height 43
click at [752, 474] on button "OK" at bounding box center [784, 490] width 76 height 33
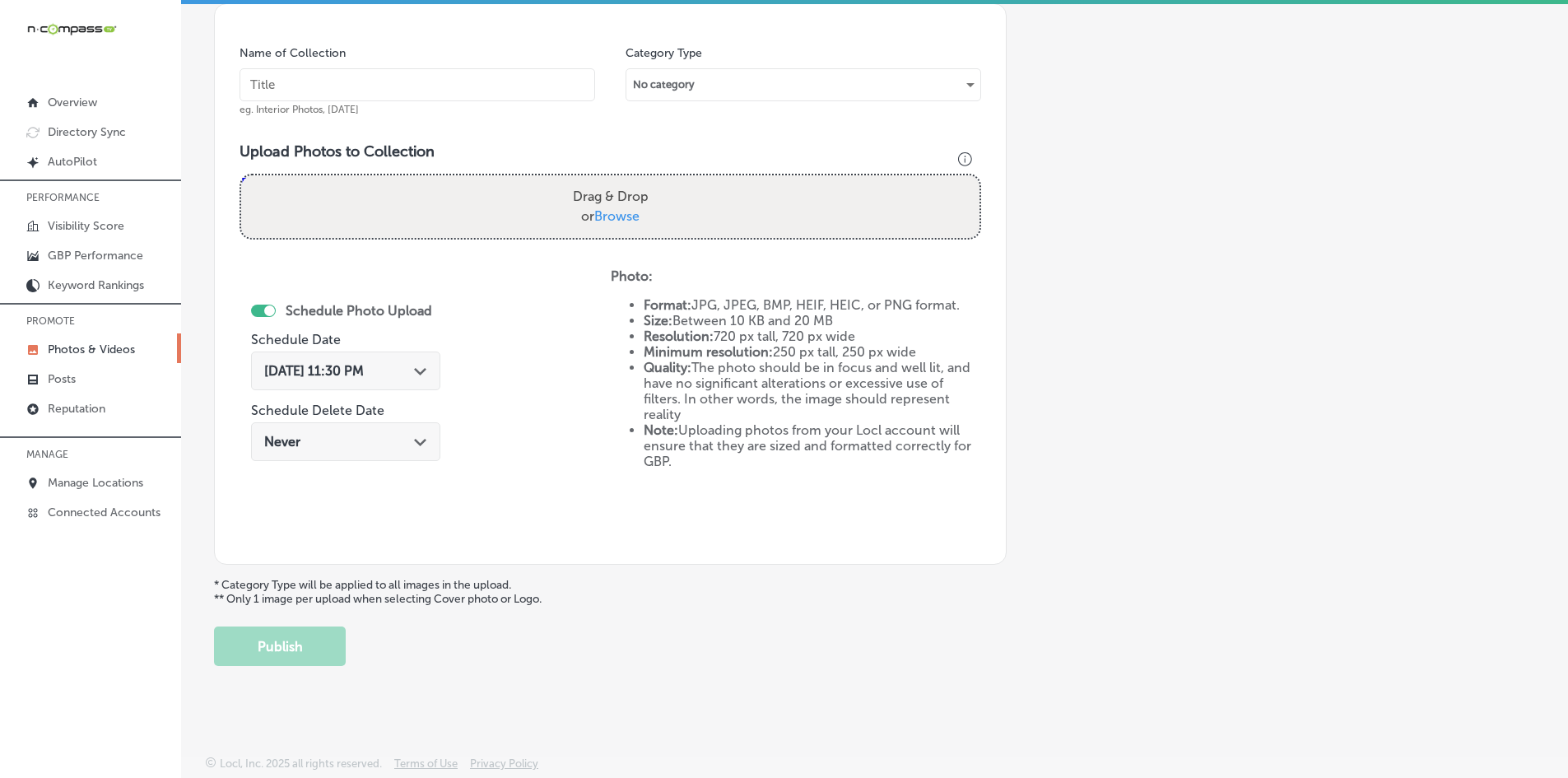
click at [356, 86] on input "text" at bounding box center [417, 85] width 356 height 33
paste input "Gateway-Digital-Media-Group-Social-Media-Management"
type input "Gateway-Digital-Media-Group-Social-Media-Management"
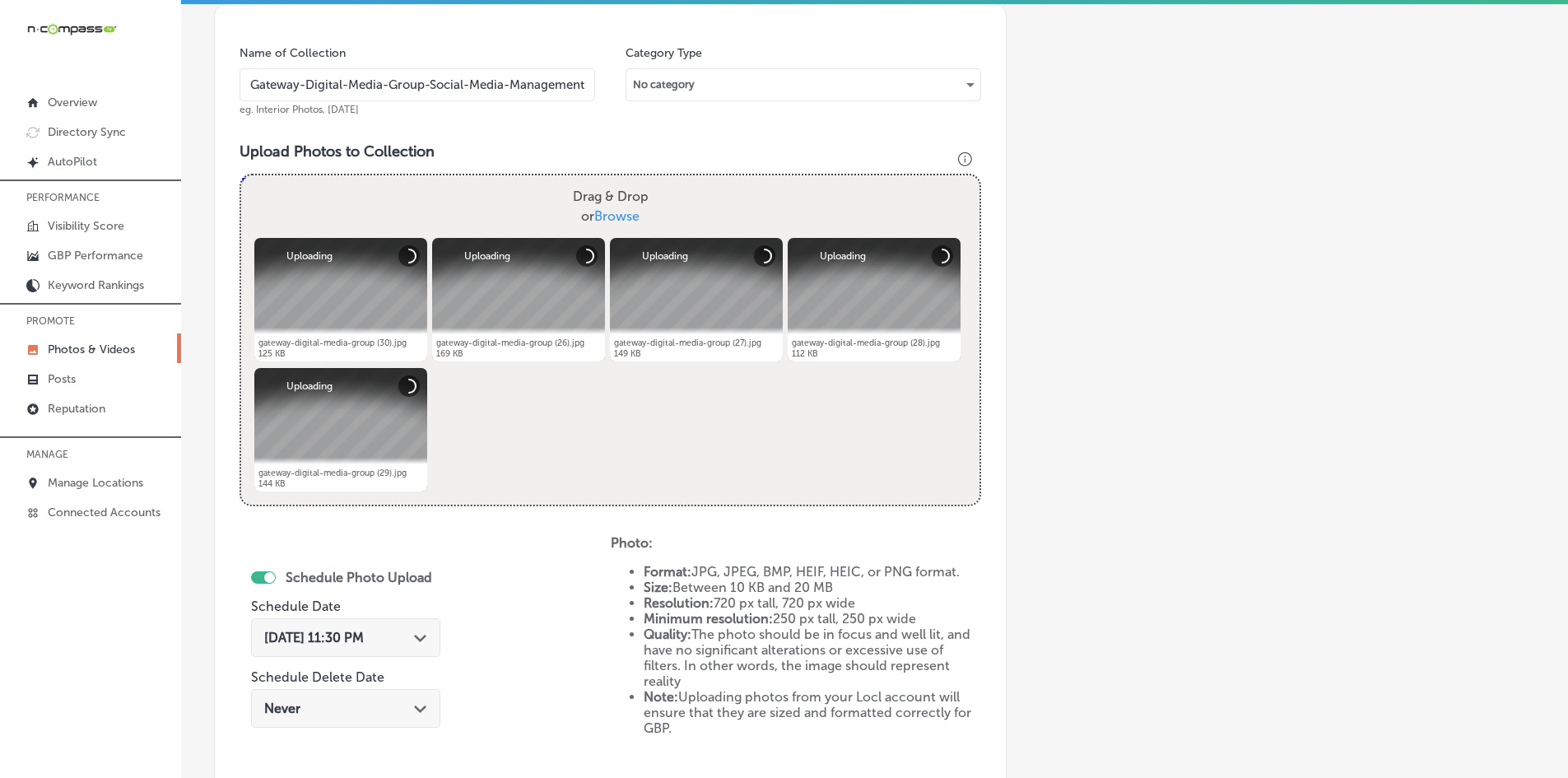
click at [364, 639] on span "[DATE] 11:30 PM" at bounding box center [313, 637] width 100 height 15
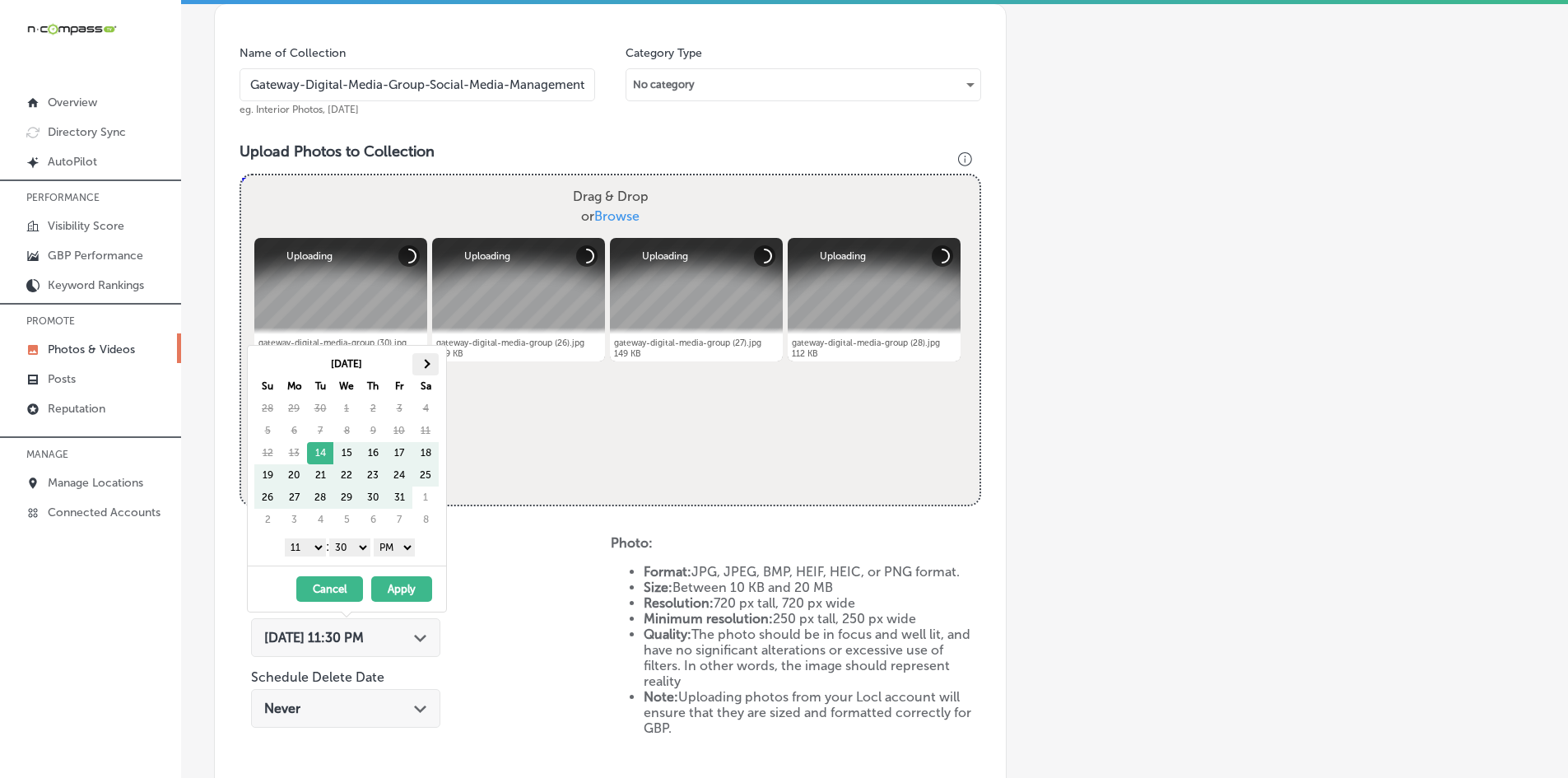
click at [421, 371] on th at bounding box center [425, 364] width 26 height 23
click at [308, 539] on select "1 2 3 4 5 6 7 8 9 10 11 12" at bounding box center [305, 547] width 41 height 18
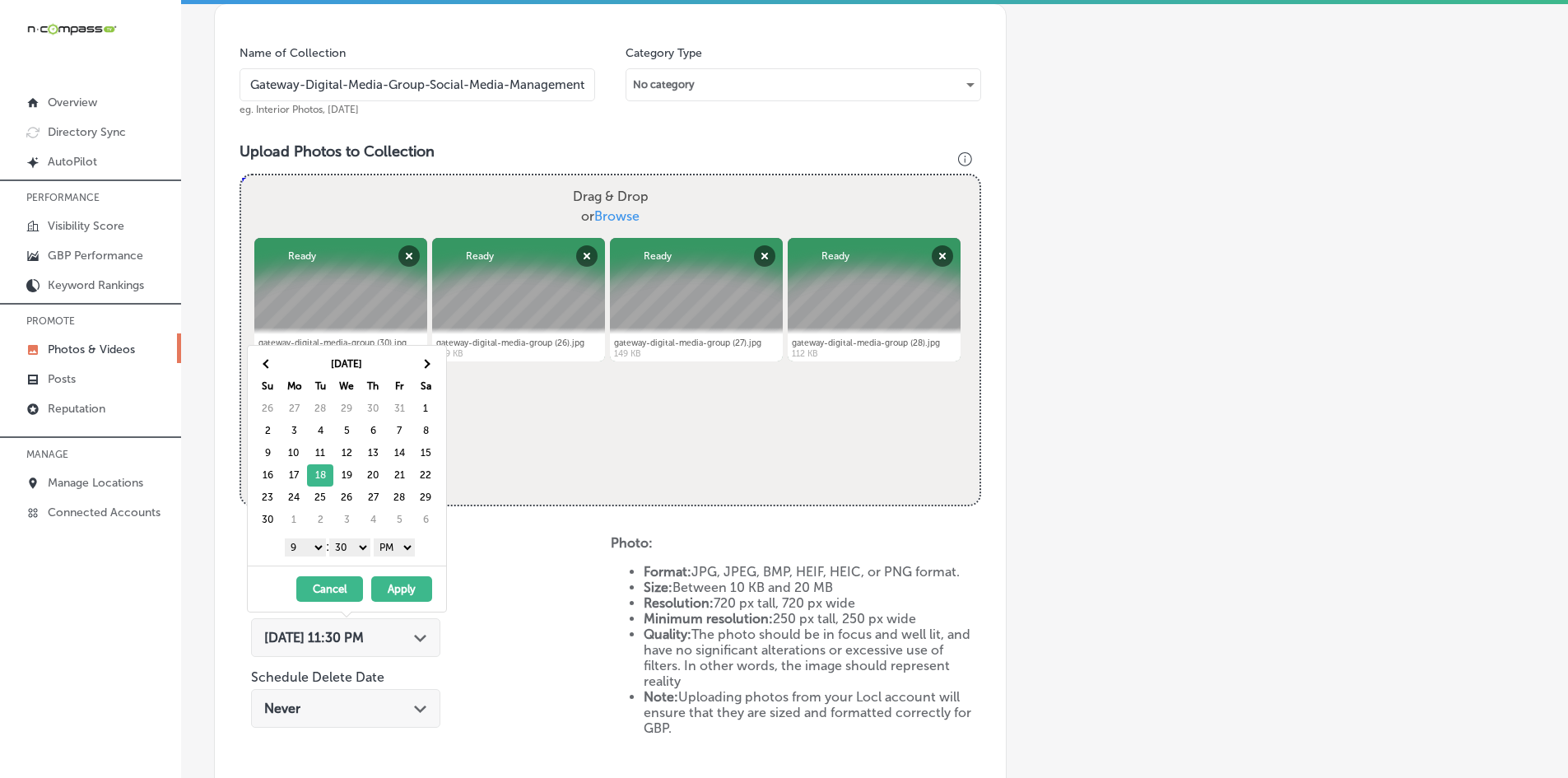
click at [354, 541] on select "00 10 20 30 40 50" at bounding box center [350, 547] width 41 height 18
click at [398, 578] on button "Apply" at bounding box center [402, 589] width 61 height 25
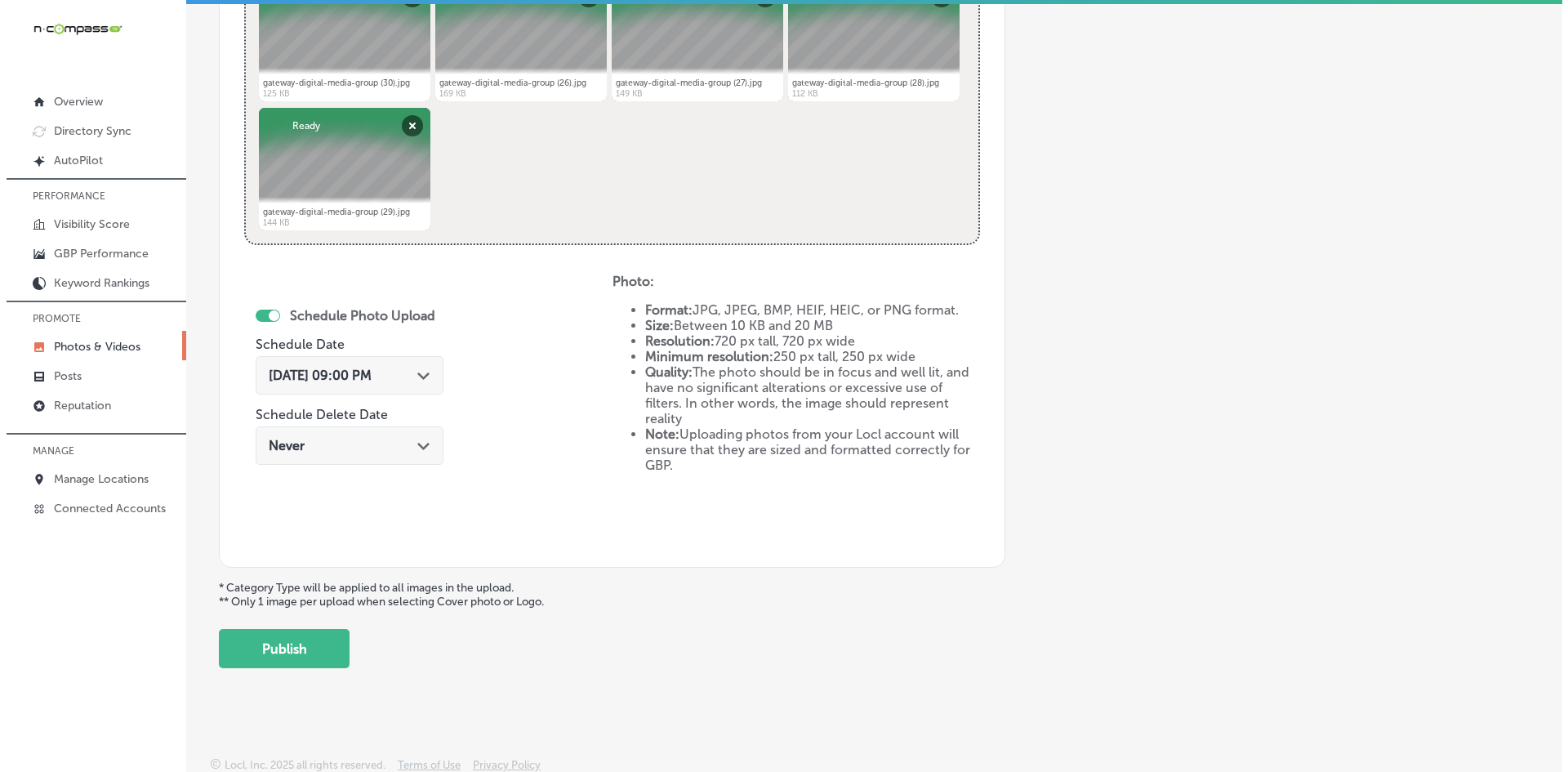
scroll to position [731, 0]
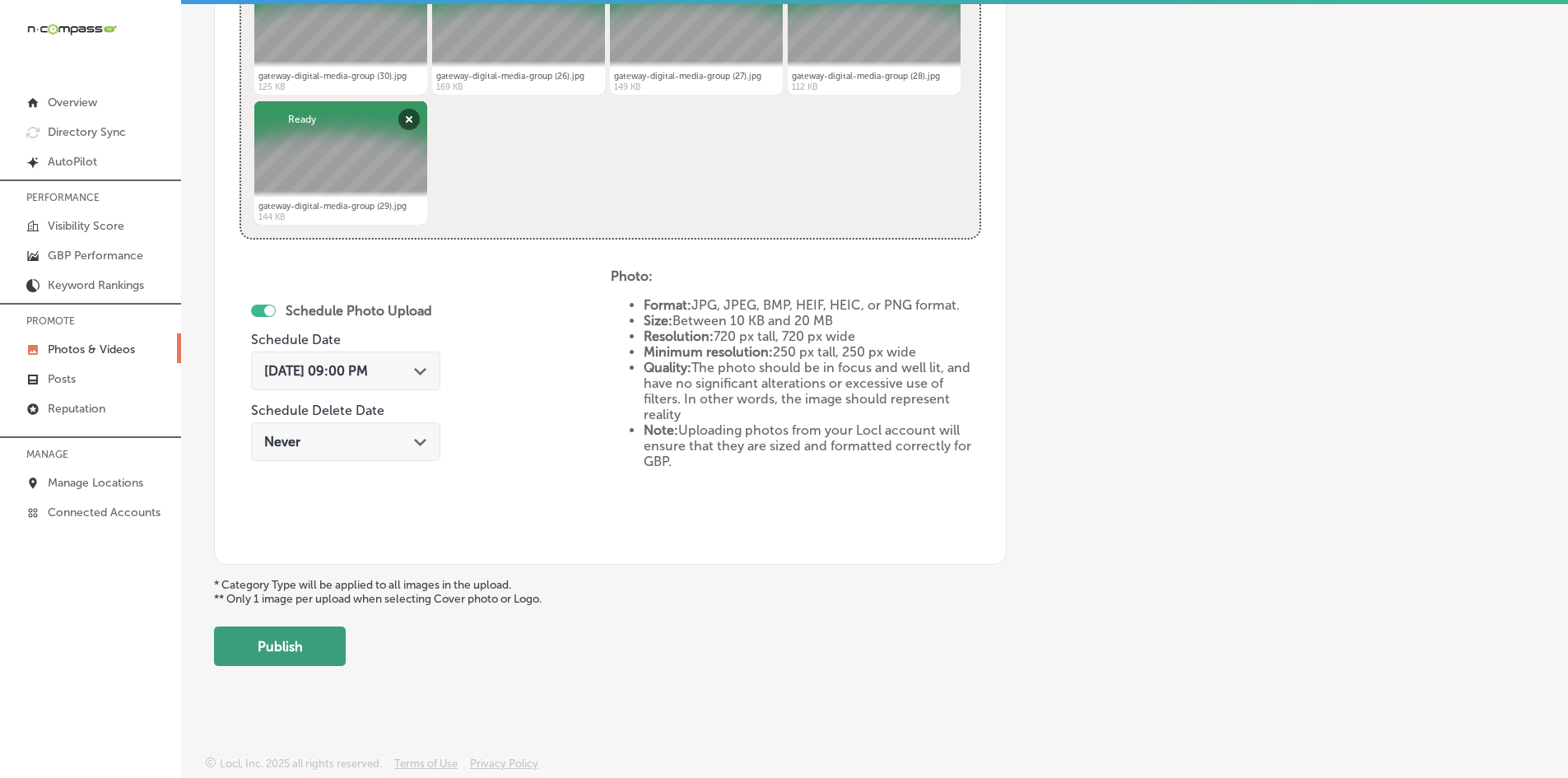
click at [314, 633] on button "Publish" at bounding box center [280, 646] width 131 height 40
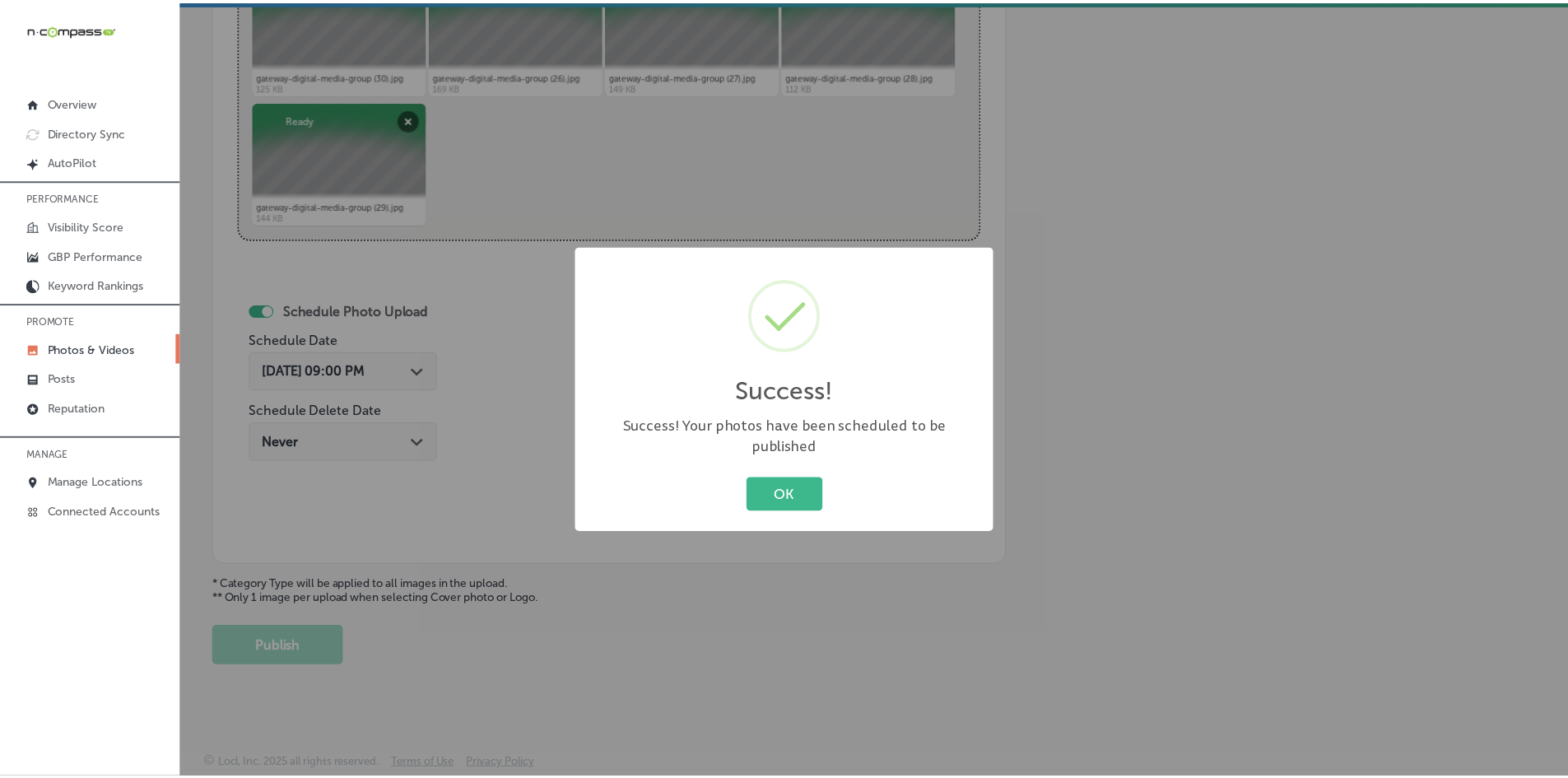
scroll to position [470, 0]
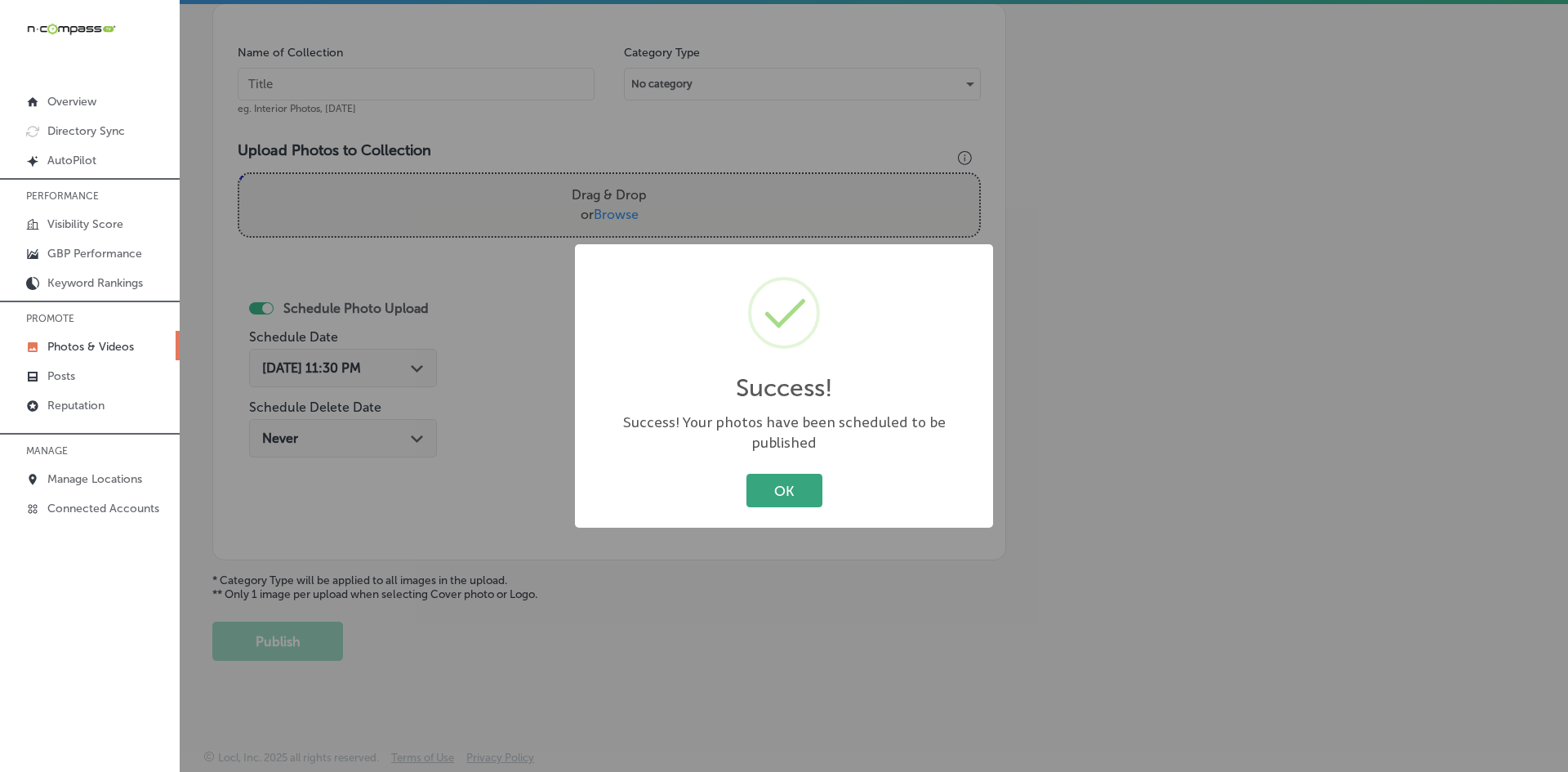
click at [787, 482] on button "OK" at bounding box center [784, 490] width 76 height 33
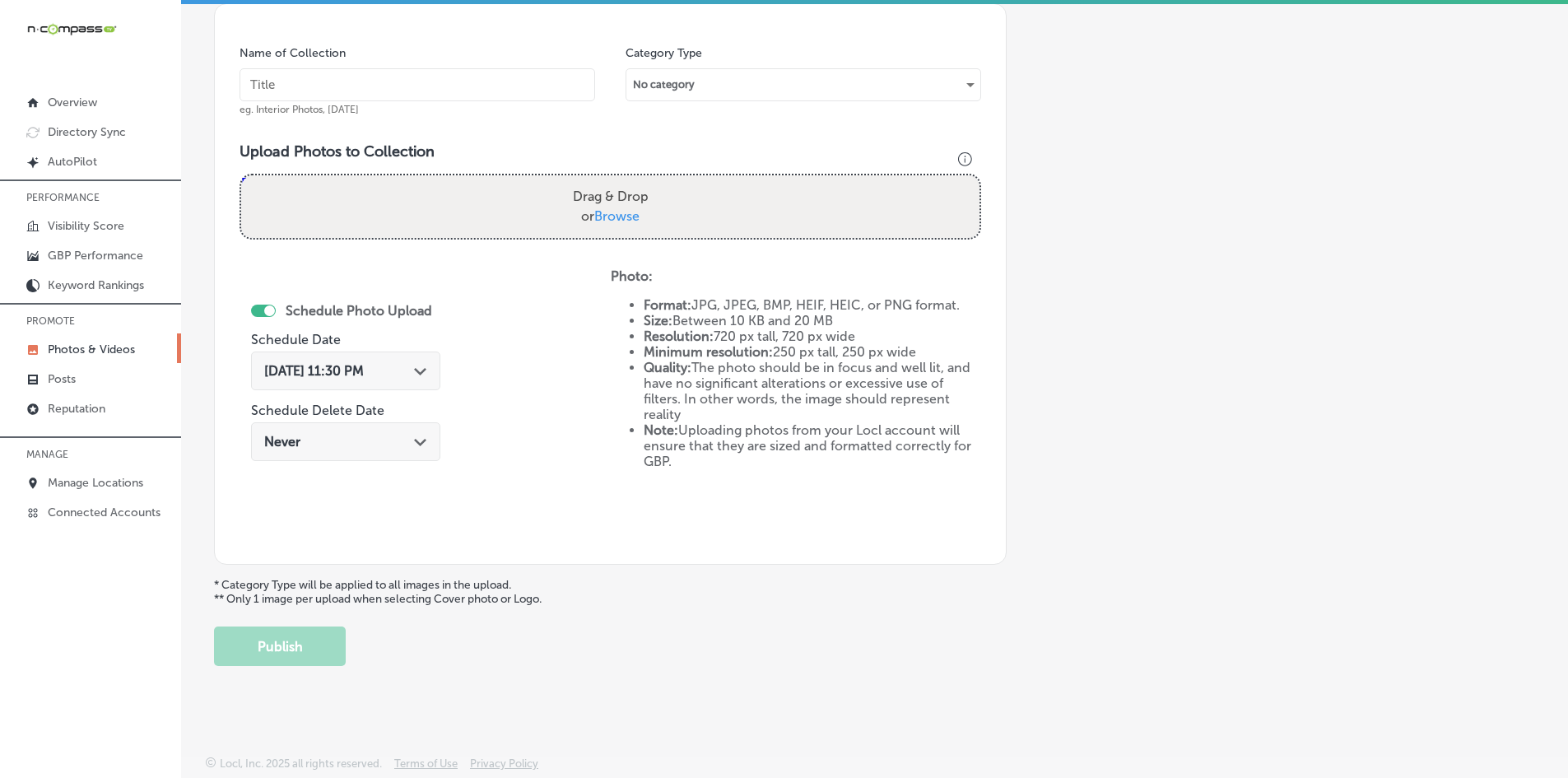
click at [481, 81] on input "text" at bounding box center [417, 85] width 356 height 33
paste input "Gateway-Digital-Media-Group-Indoor-Digital-Billboard"
type input "Gateway-Digital-Media-Group-Indoor-Digital-Billboard"
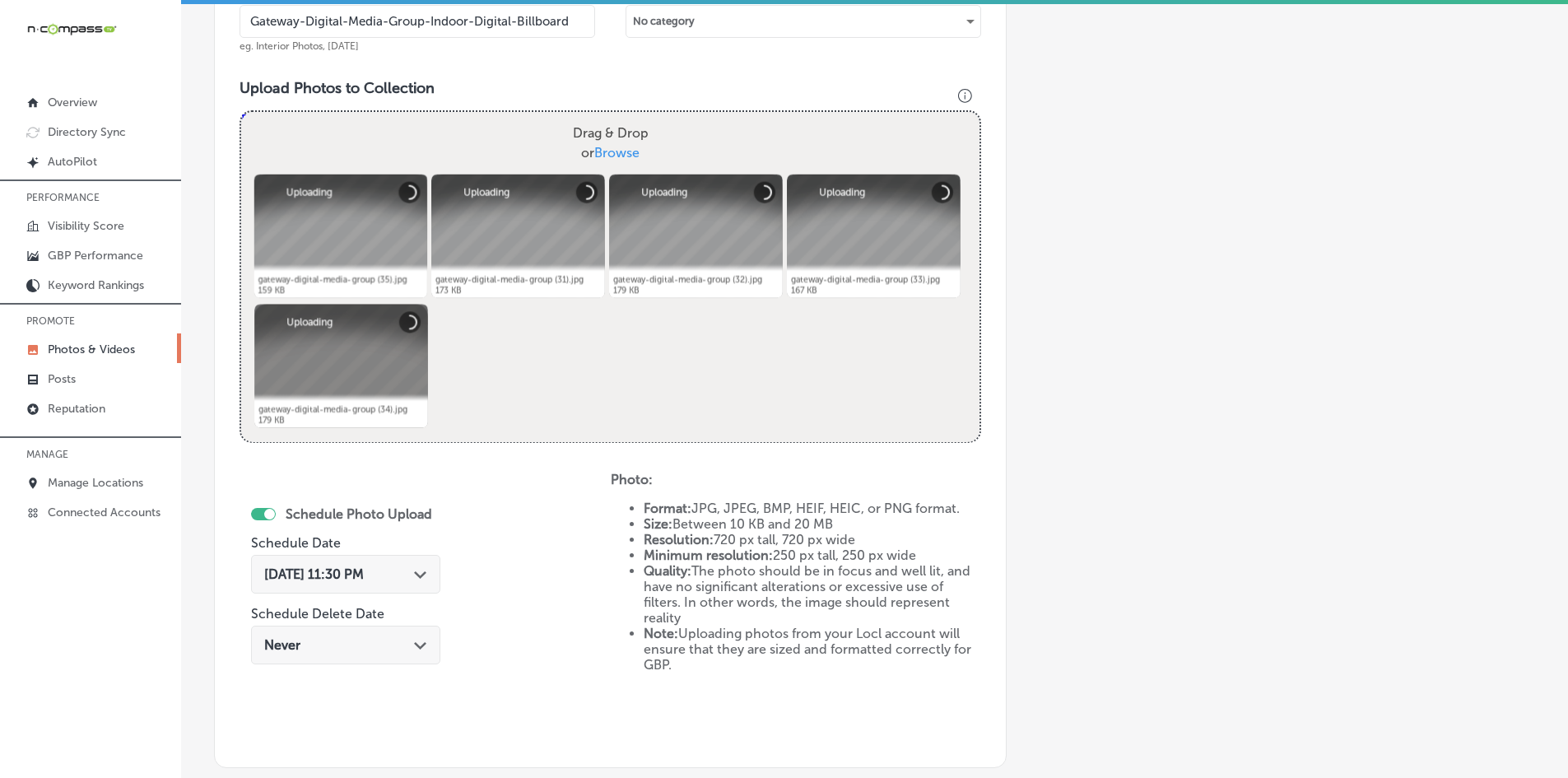
scroll to position [635, 0]
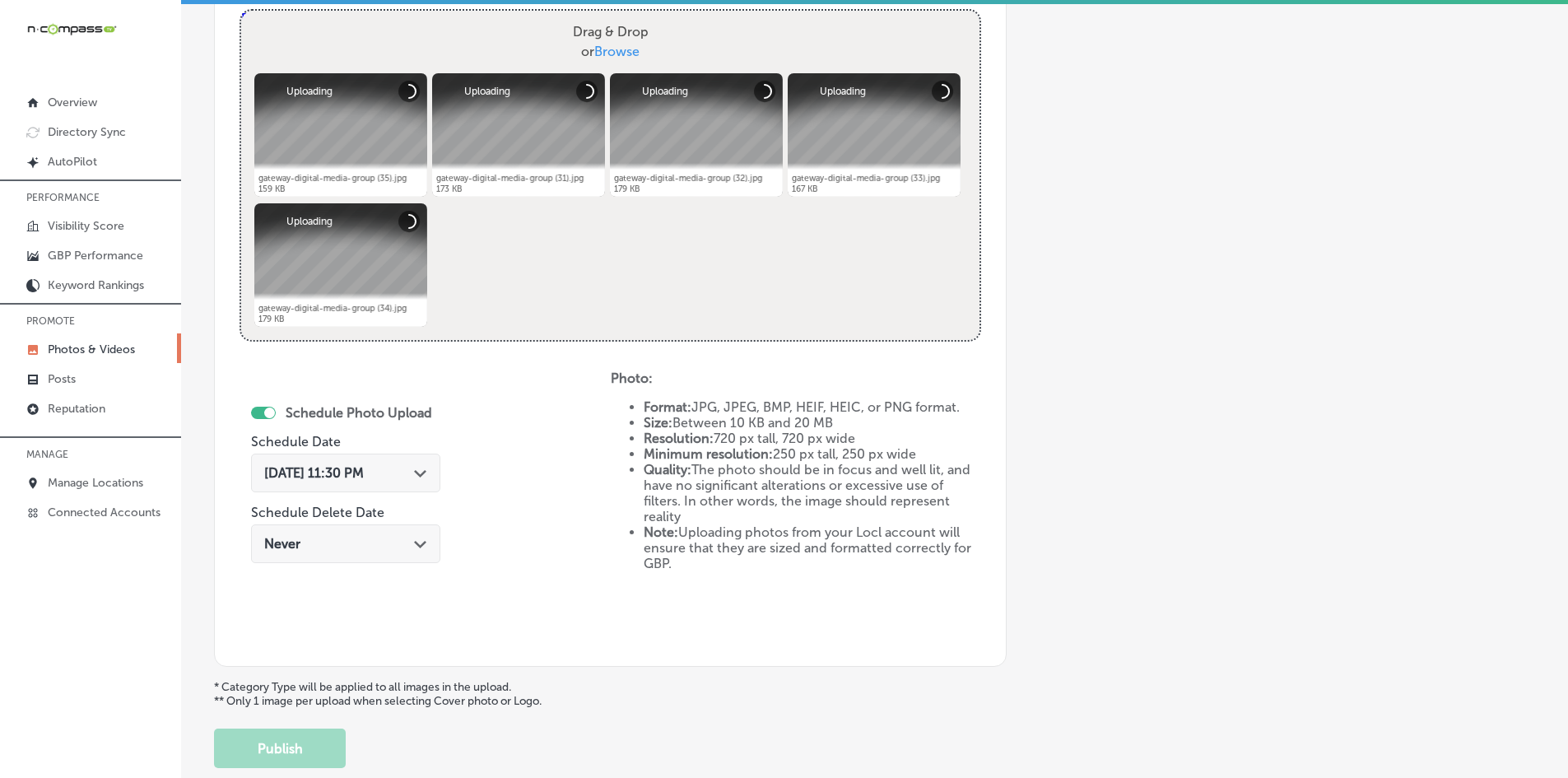
click at [358, 478] on span "[DATE] 11:30 PM" at bounding box center [313, 472] width 100 height 15
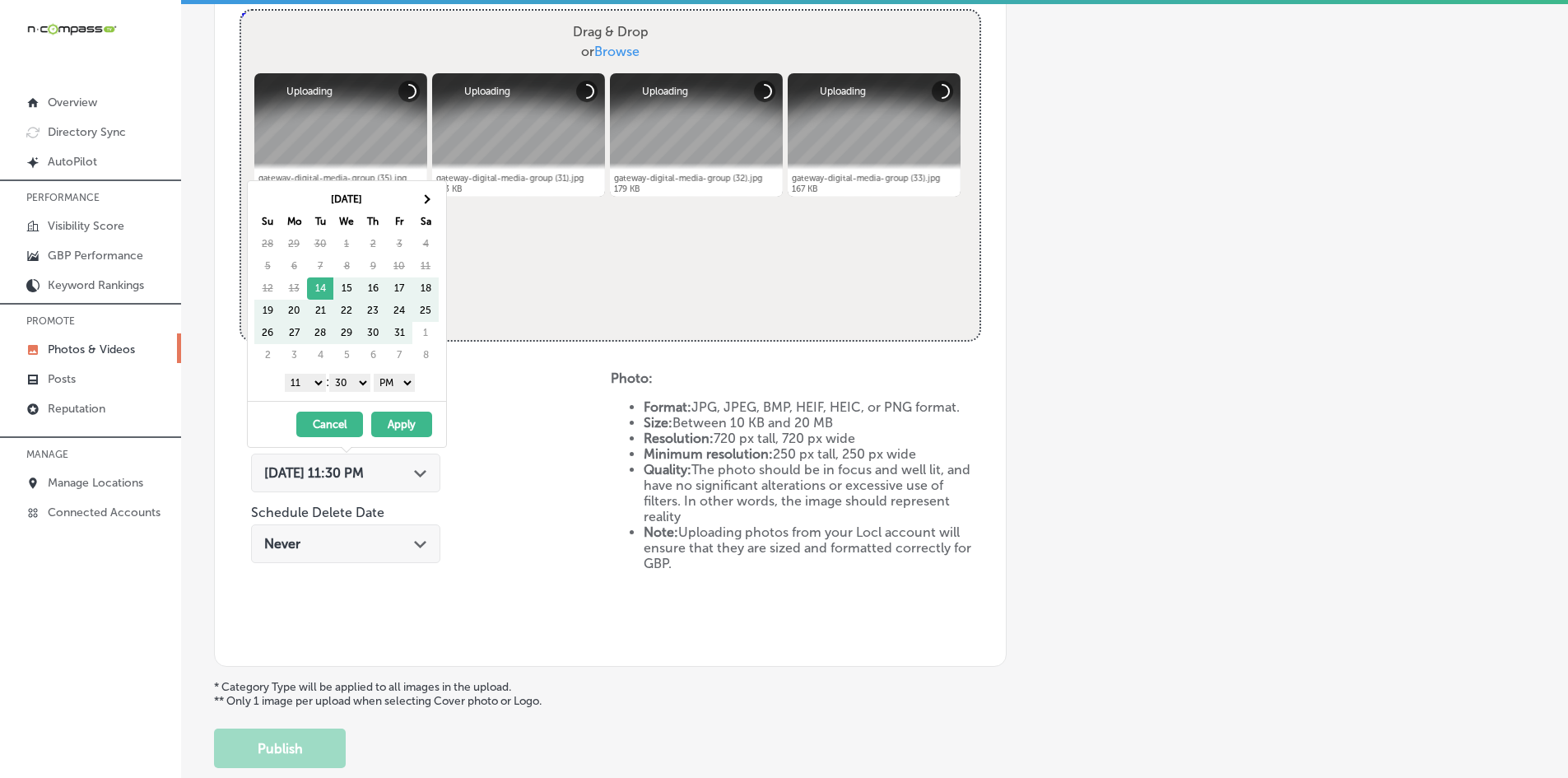
click at [426, 212] on th "Sa" at bounding box center [425, 222] width 26 height 23
click at [426, 204] on th at bounding box center [425, 199] width 26 height 23
click at [308, 379] on select "1 2 3 4 5 6 7 8 9 10 11 12" at bounding box center [305, 383] width 41 height 18
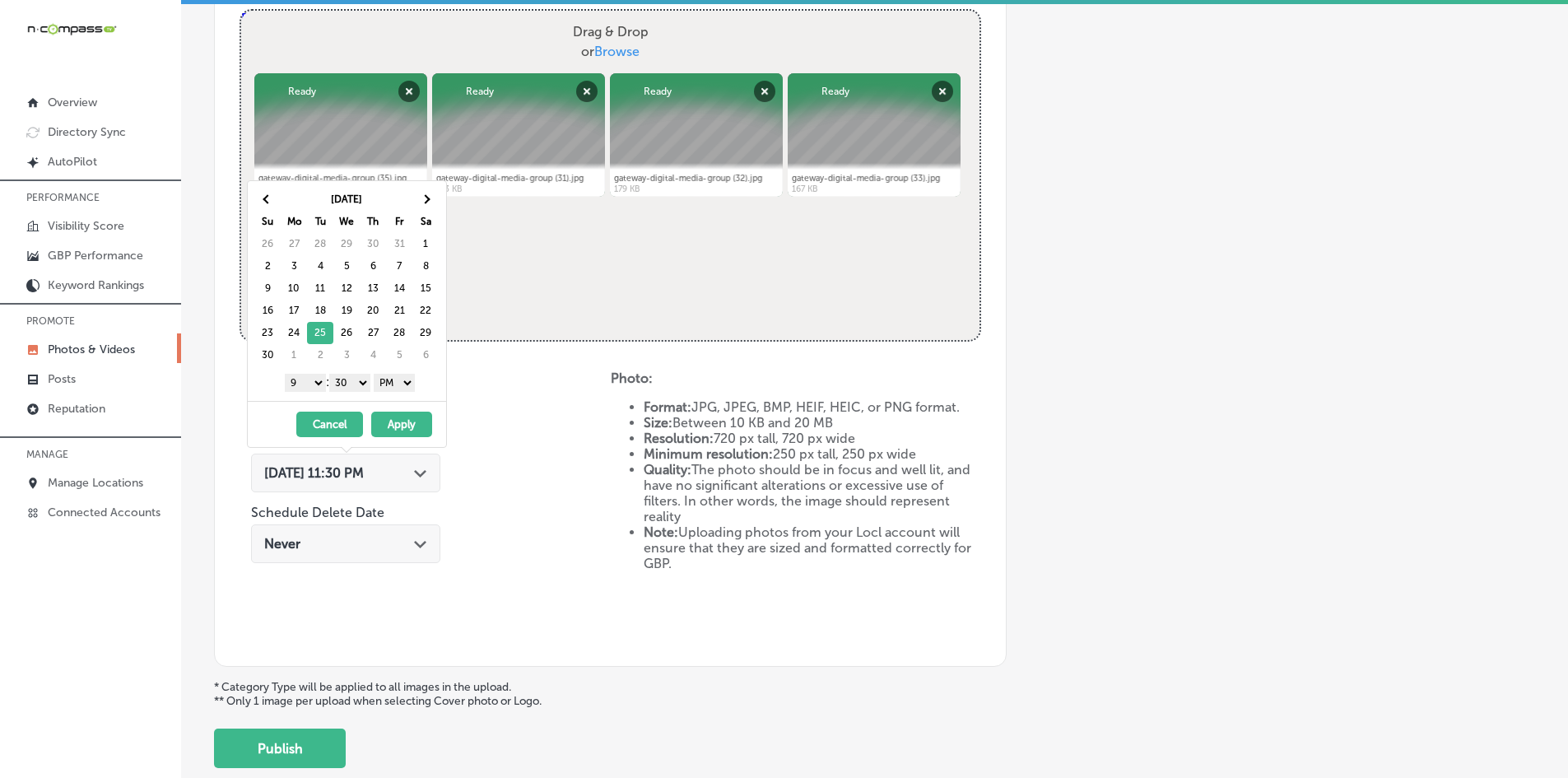
click at [345, 384] on select "00 10 20 30 40 50" at bounding box center [350, 383] width 41 height 18
click at [398, 419] on button "Apply" at bounding box center [402, 424] width 61 height 25
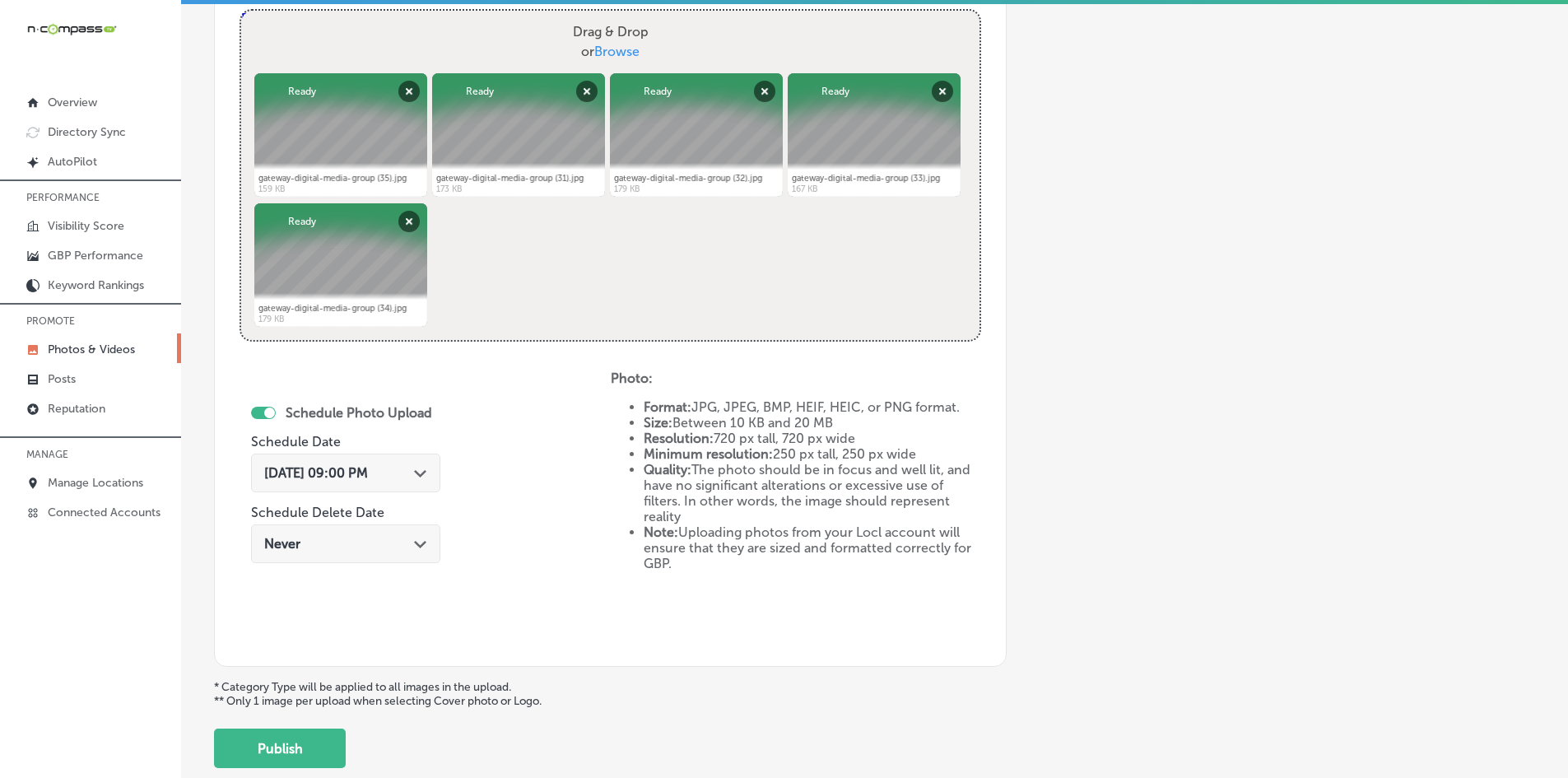
click at [511, 460] on div "Schedule Photo Upload Schedule Date [DATE] 09:00 PM Path Created with Sketch. S…" at bounding box center [425, 505] width 371 height 271
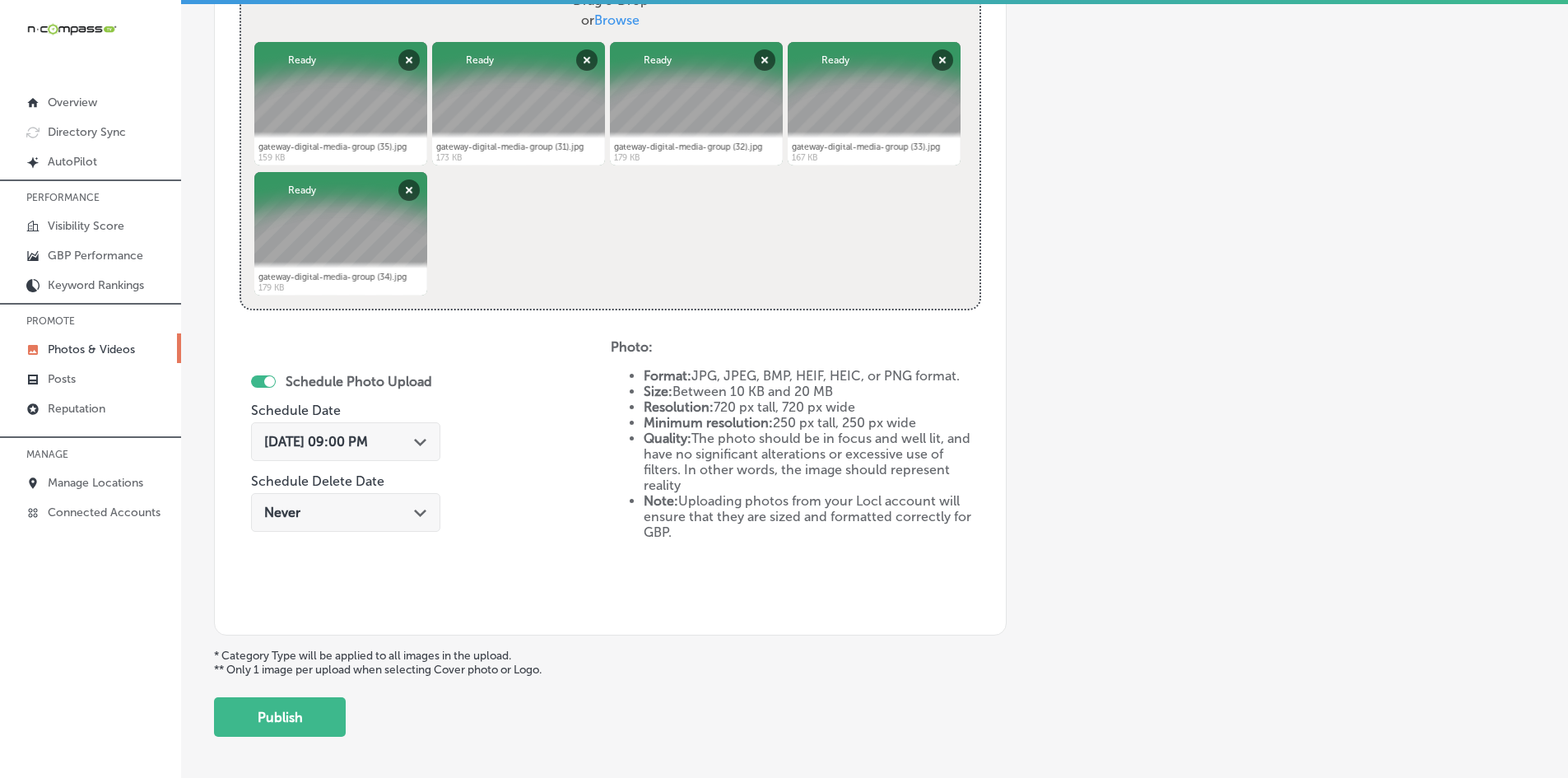
scroll to position [737, 0]
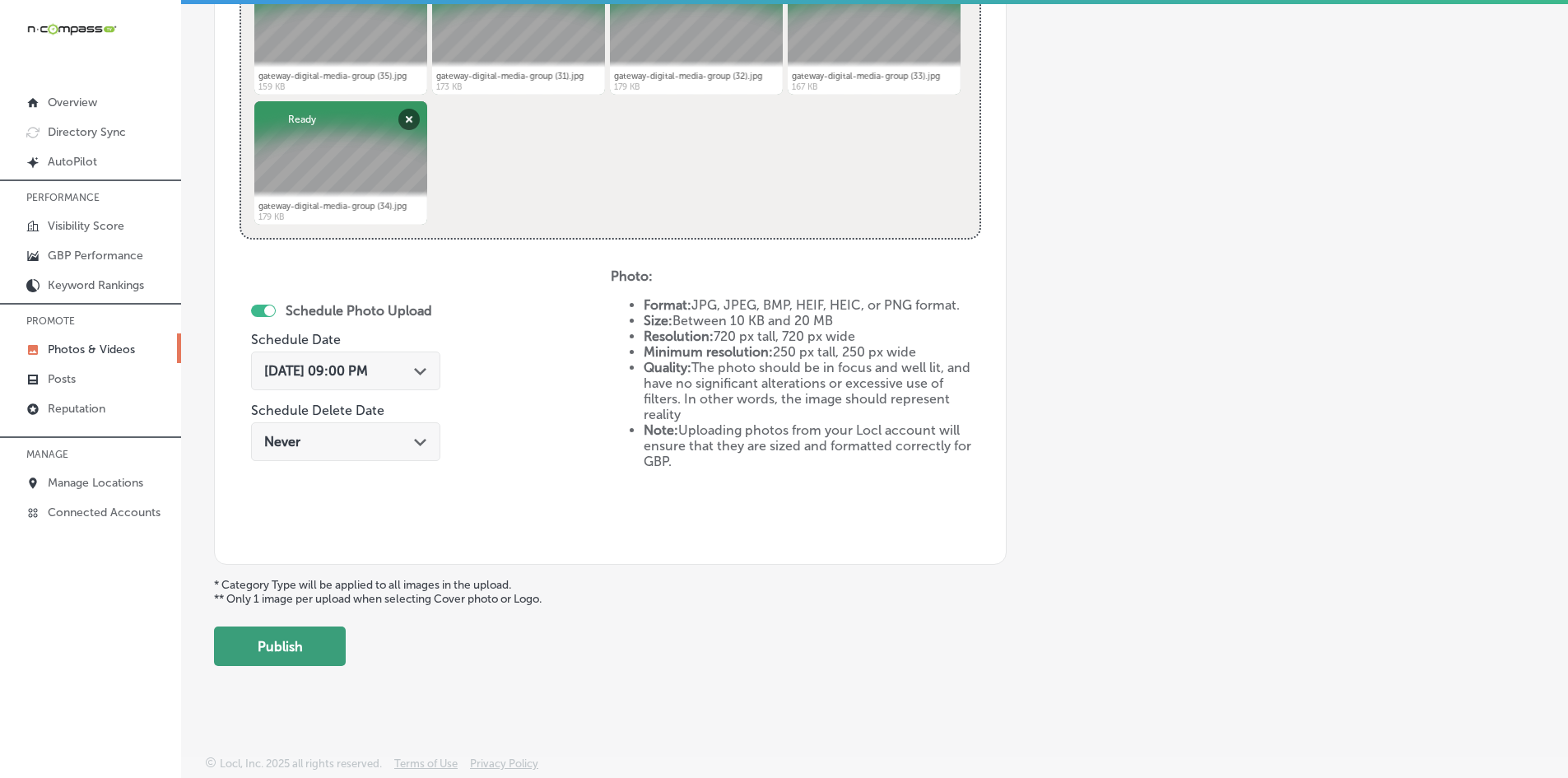
click at [306, 634] on button "Publish" at bounding box center [280, 646] width 131 height 40
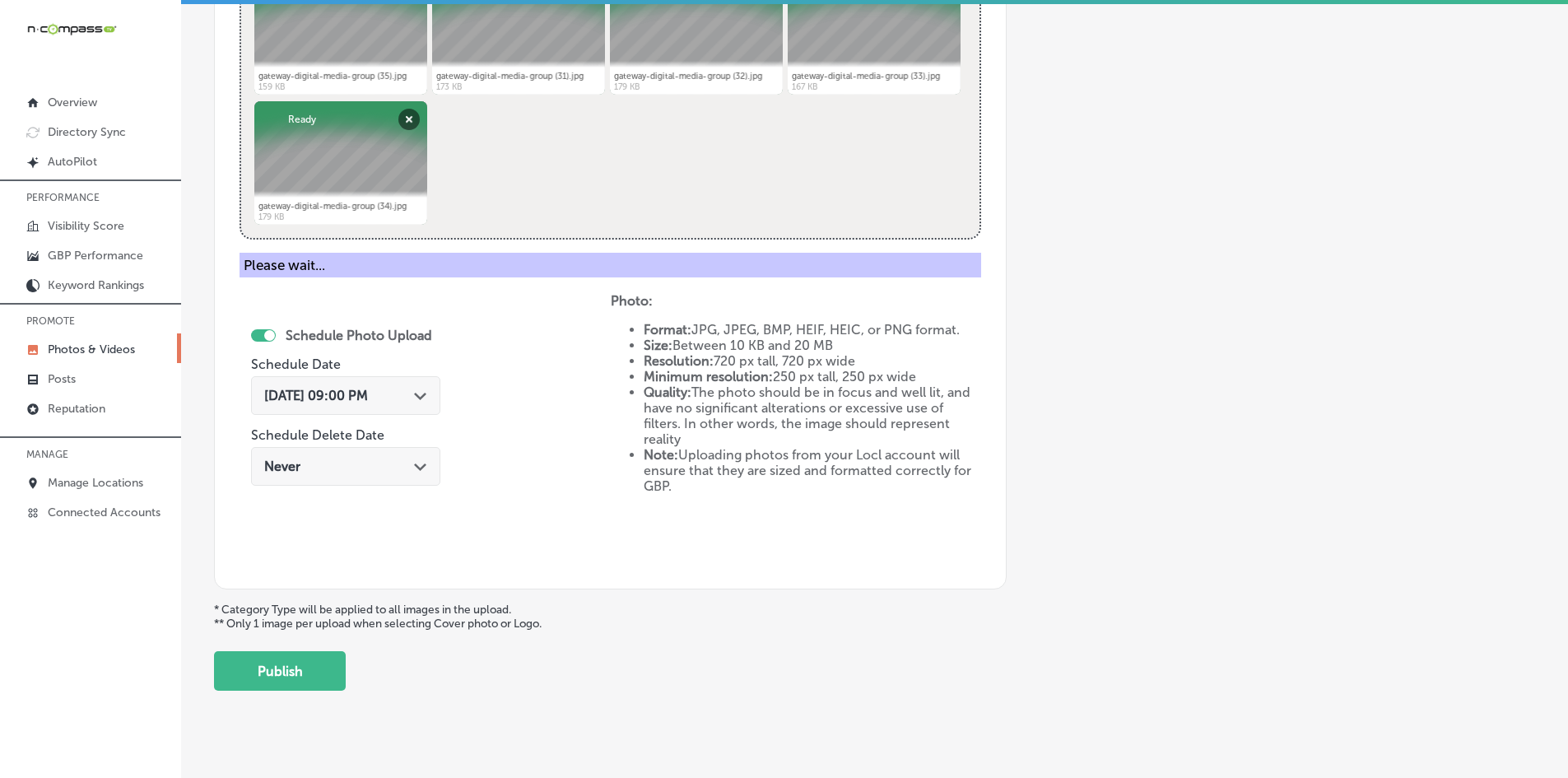
scroll to position [655, 0]
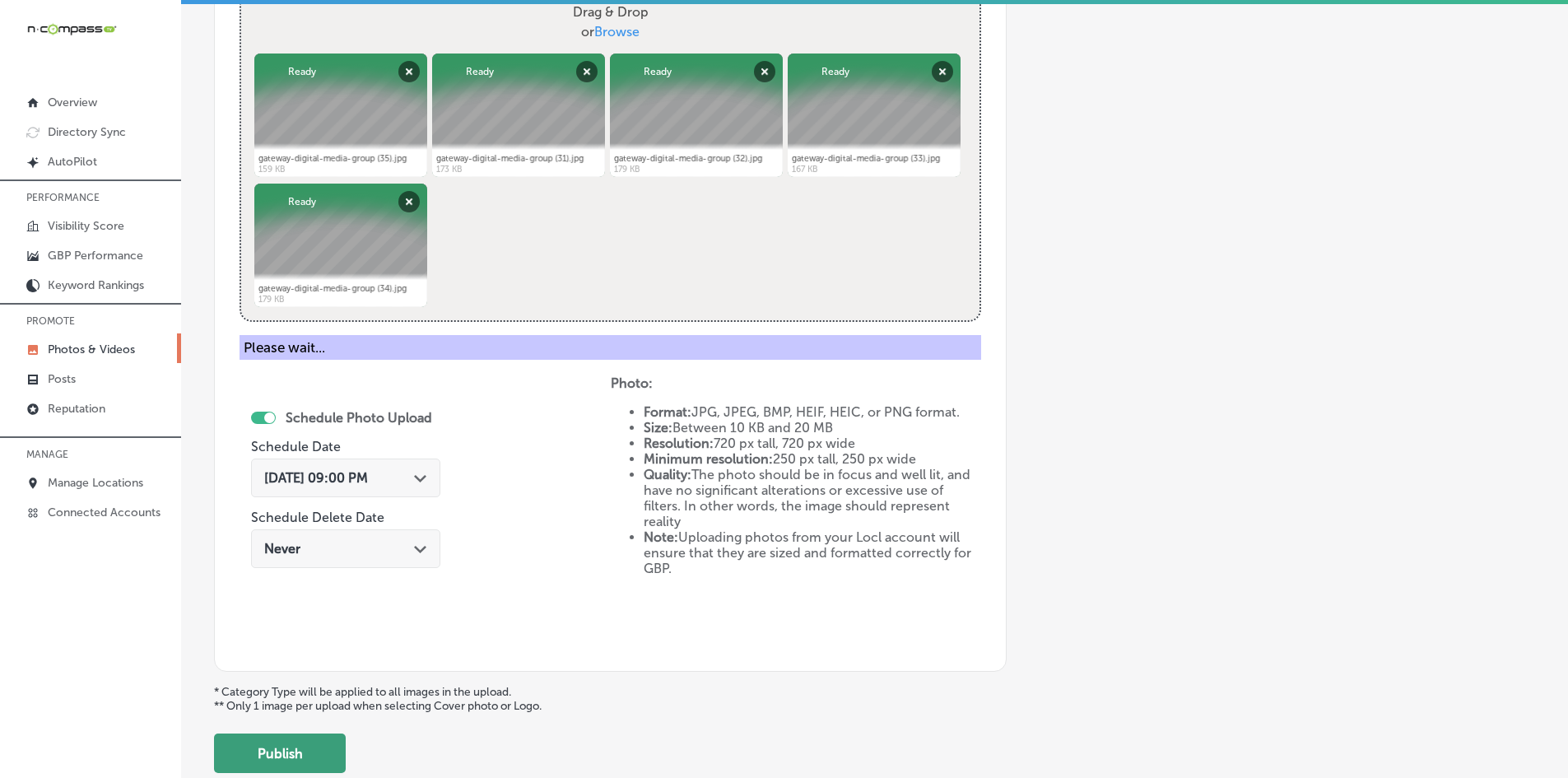
click at [327, 769] on button "Publish" at bounding box center [280, 753] width 131 height 40
click at [331, 753] on button "Publish" at bounding box center [280, 753] width 131 height 40
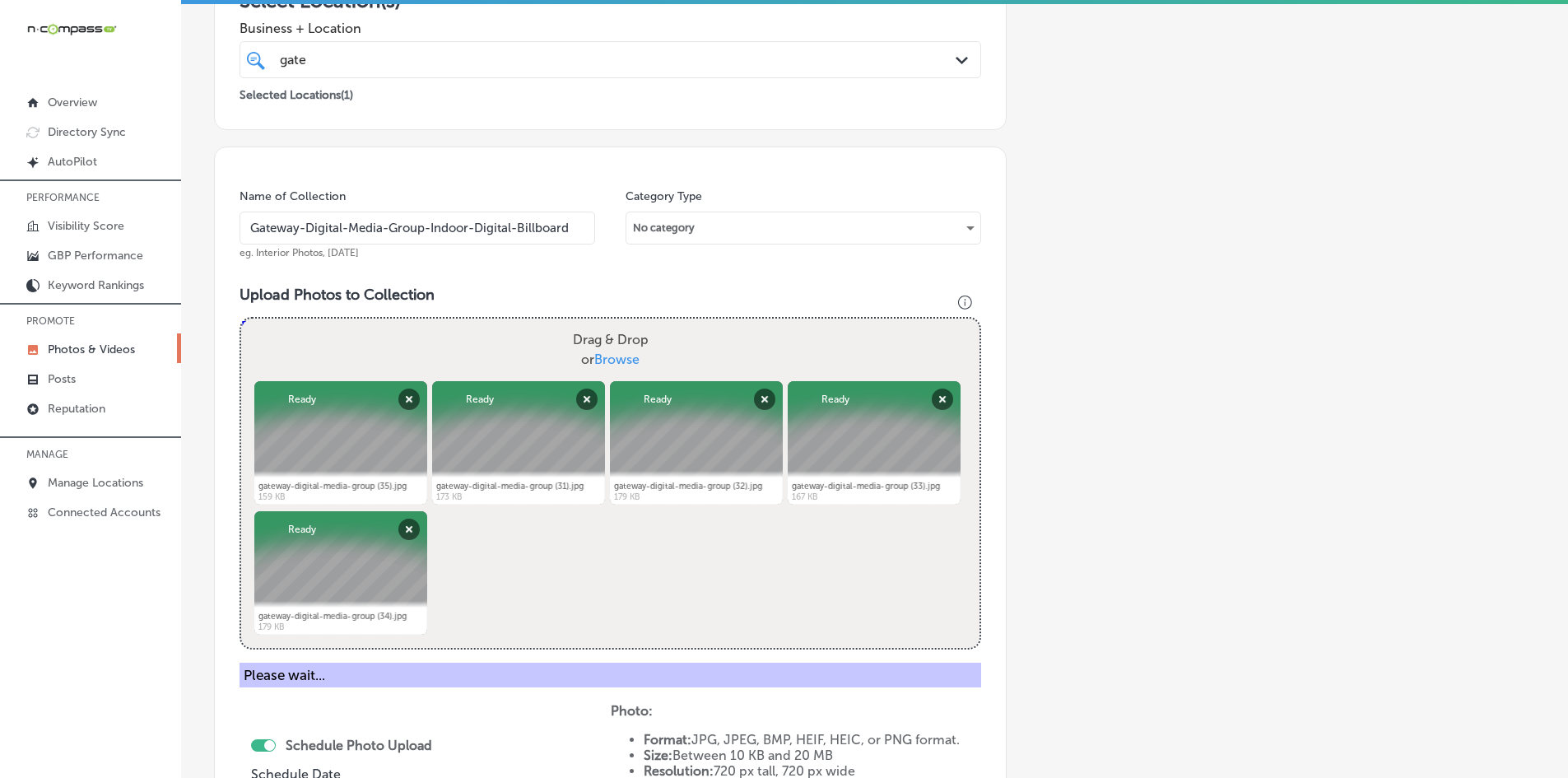
scroll to position [325, 0]
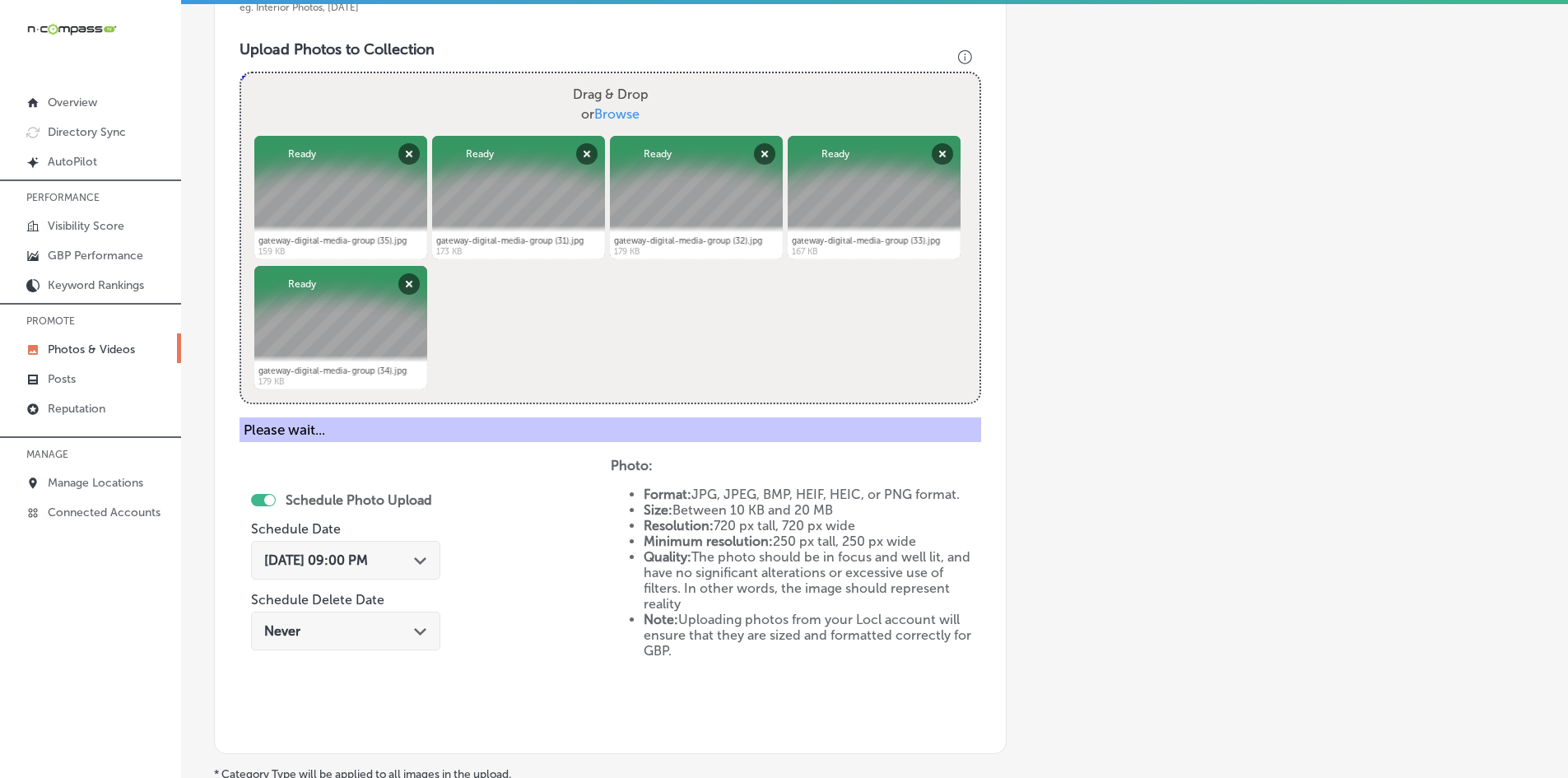
click at [500, 692] on div "Schedule Photo Upload Schedule Date [DATE] 09:00 PM Path Created with Sketch. S…" at bounding box center [425, 593] width 371 height 271
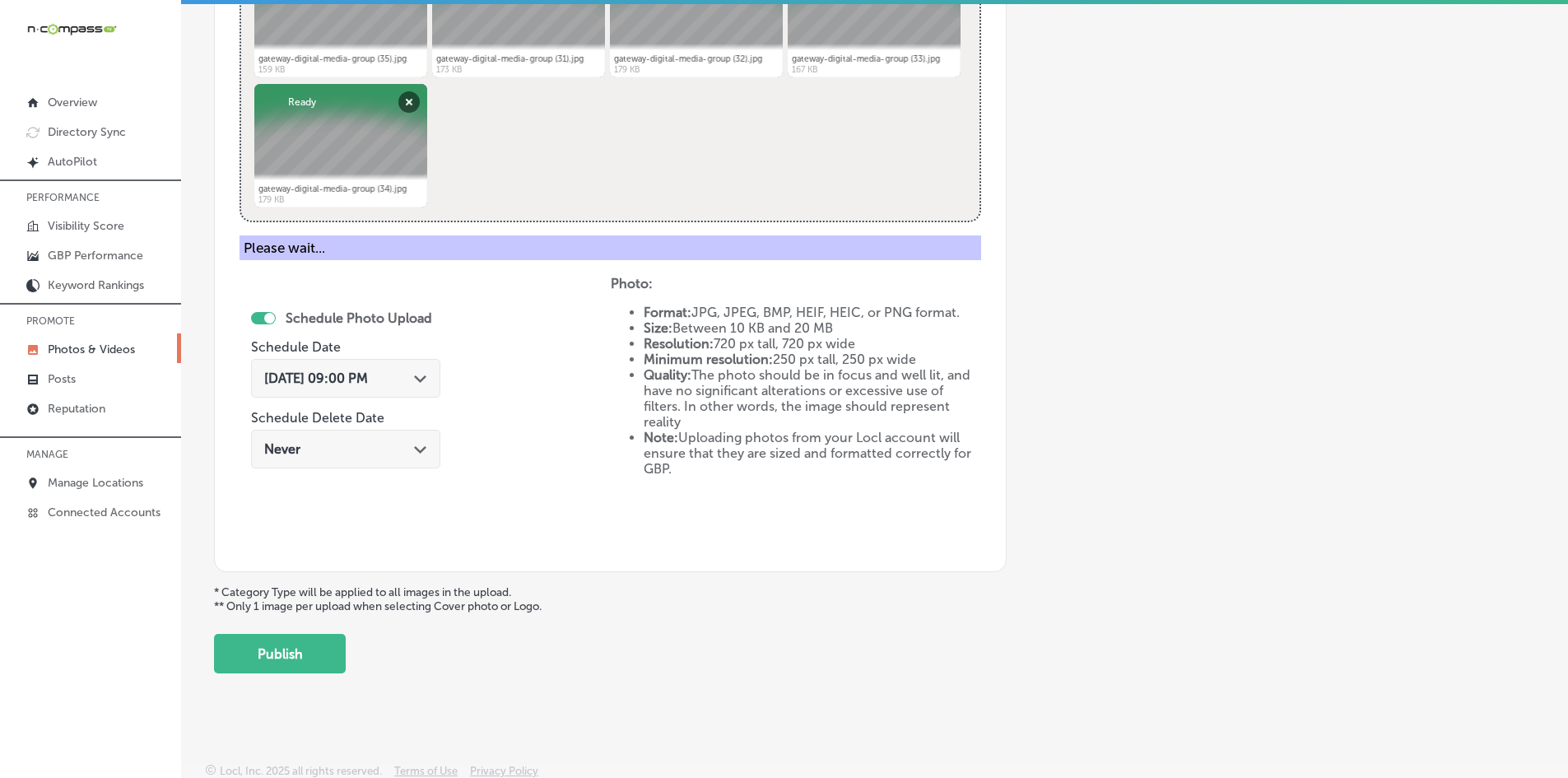
scroll to position [761, 0]
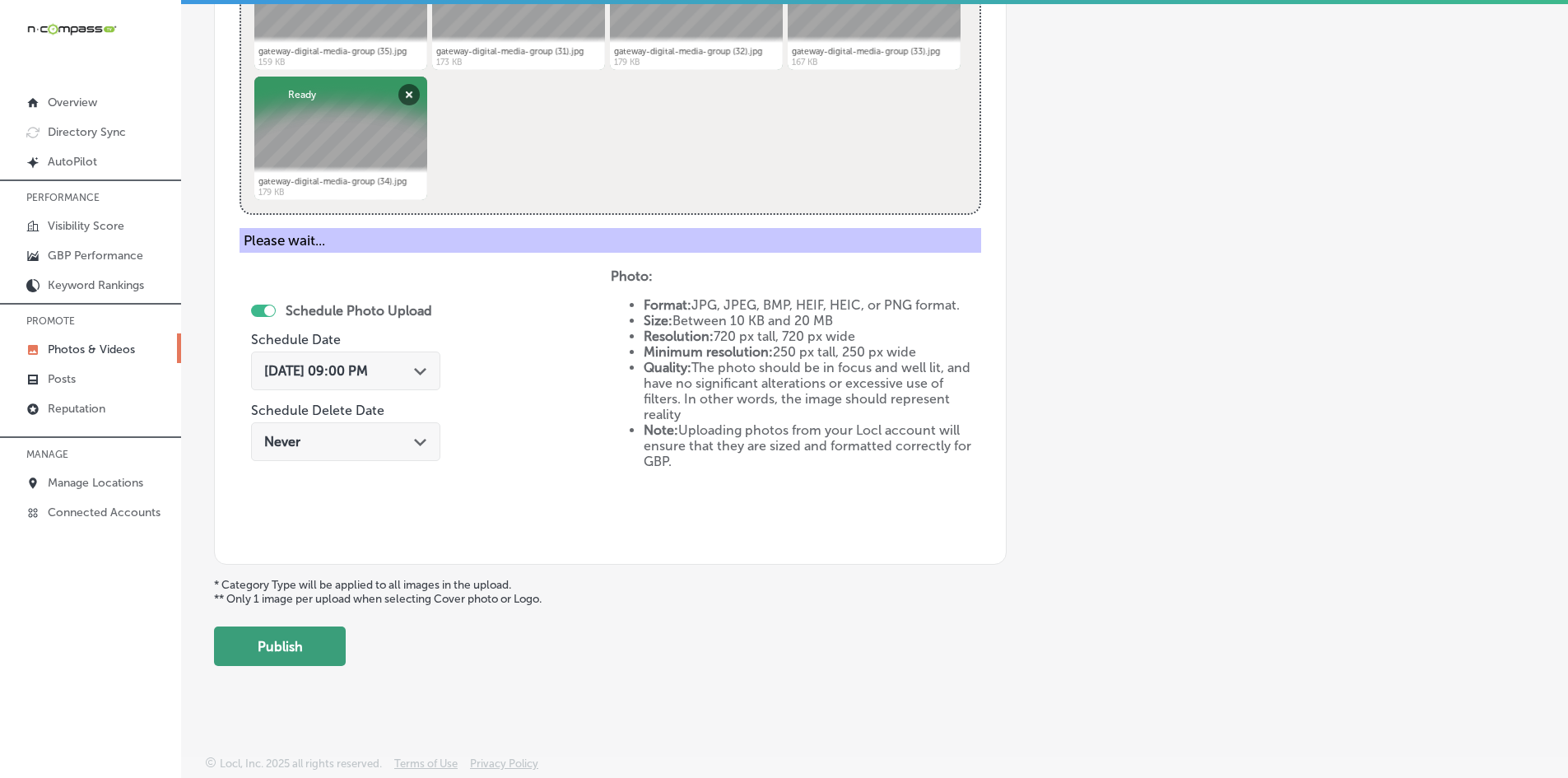
click at [337, 659] on button "Publish" at bounding box center [280, 646] width 131 height 40
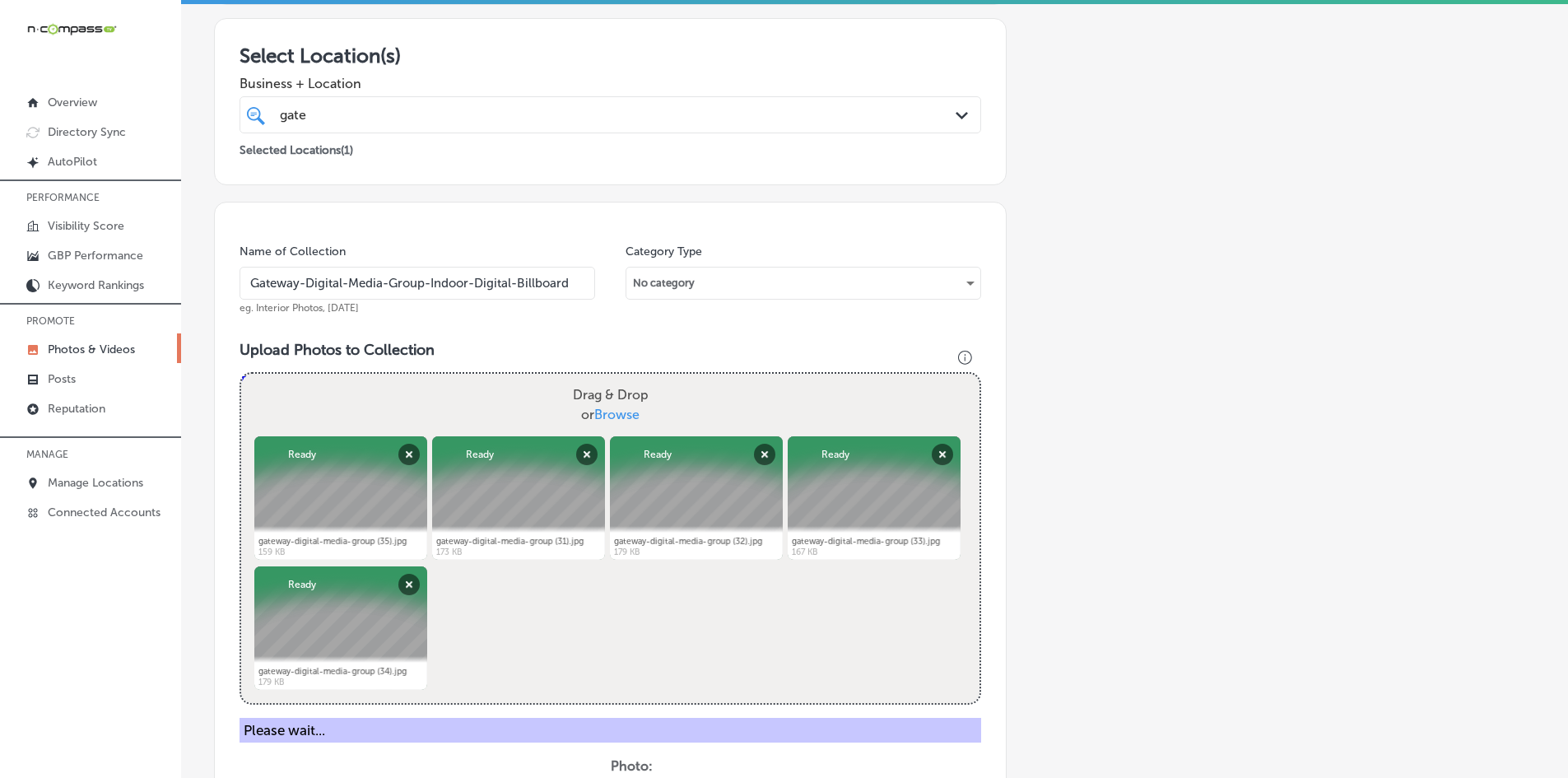
scroll to position [21, 0]
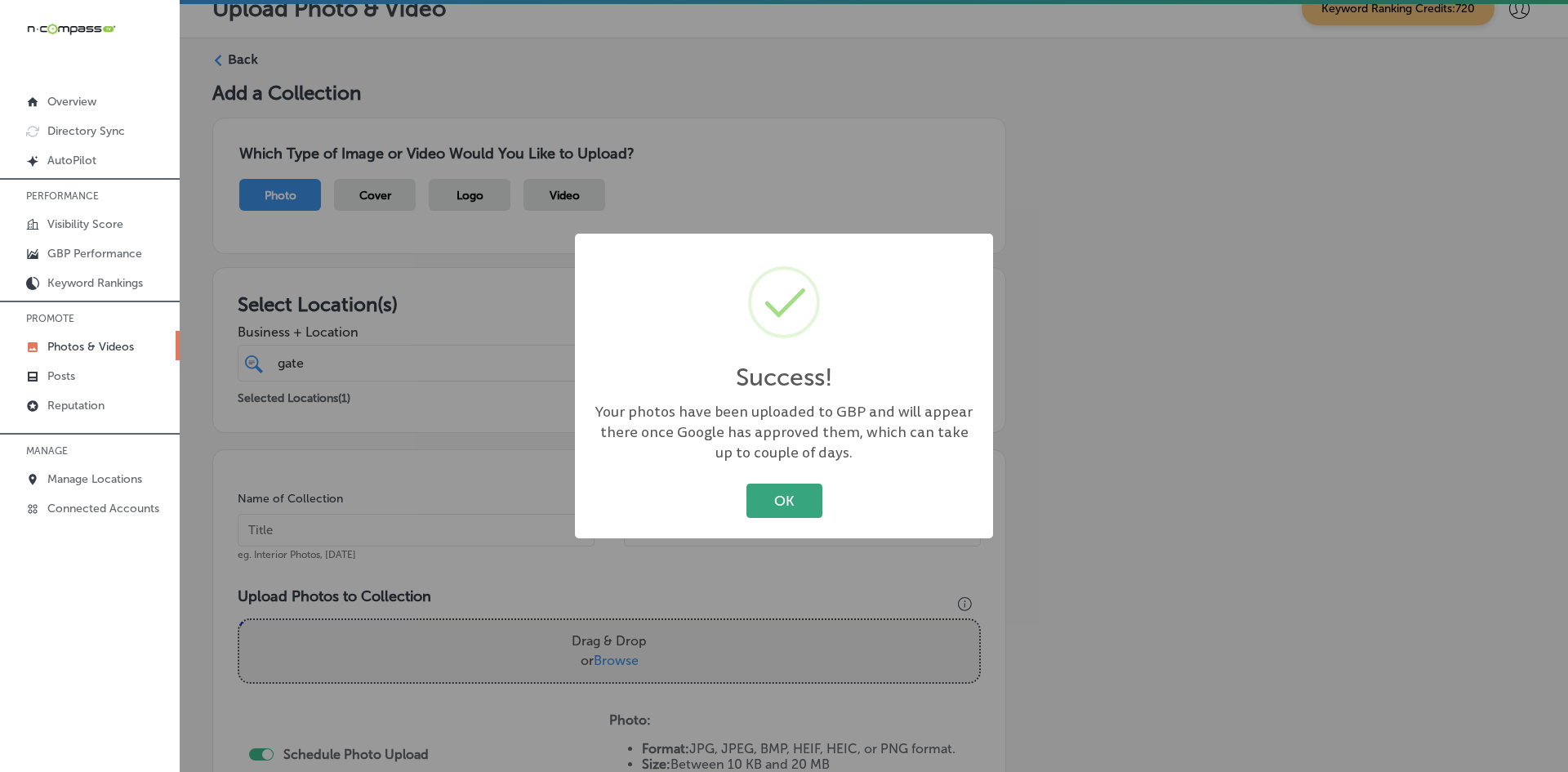
click at [792, 498] on button "OK" at bounding box center [784, 499] width 76 height 33
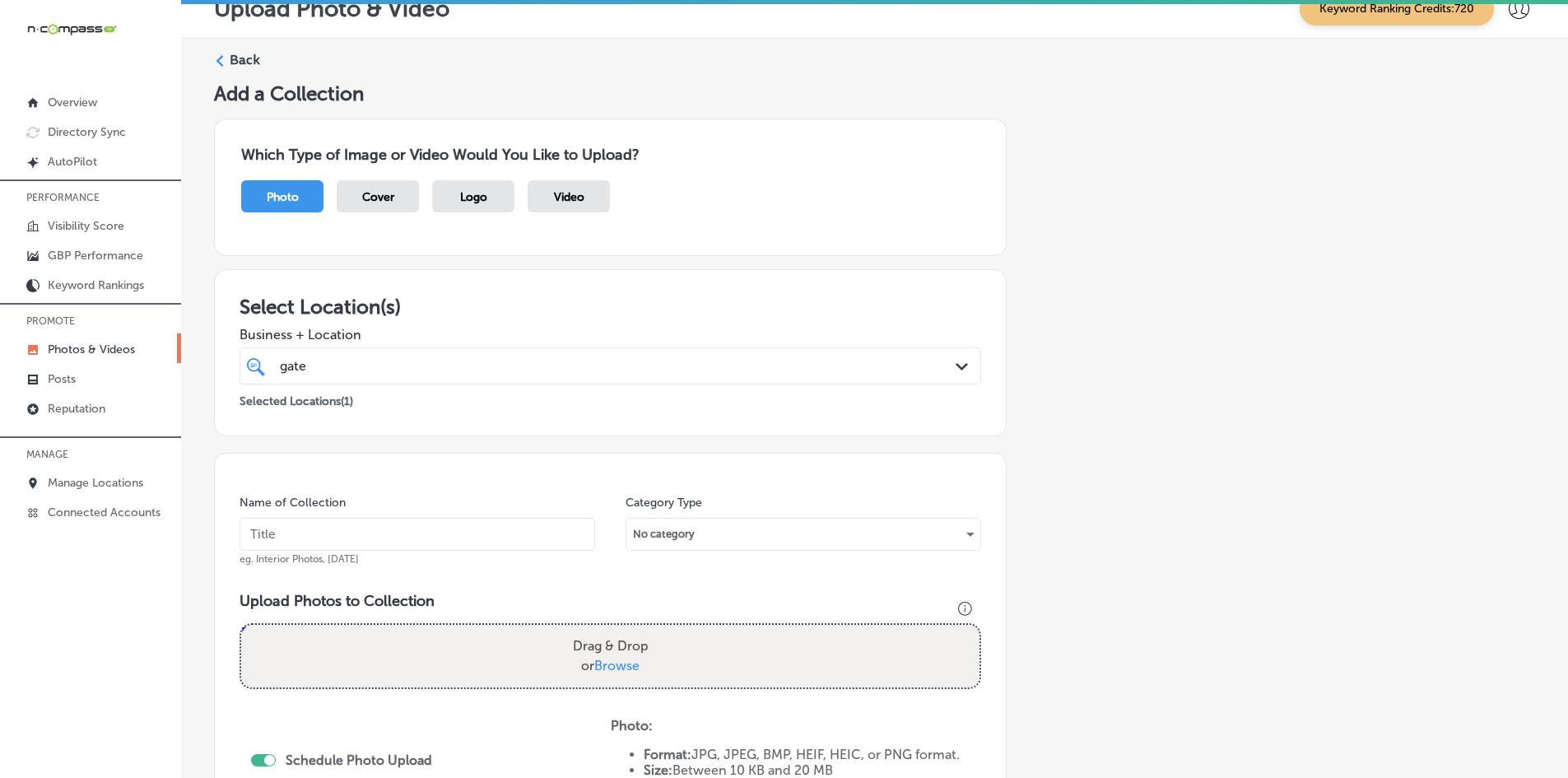
click at [321, 529] on input "text" at bounding box center [417, 534] width 356 height 33
paste input "Gateway-Digital-Media-Group-Advertising"
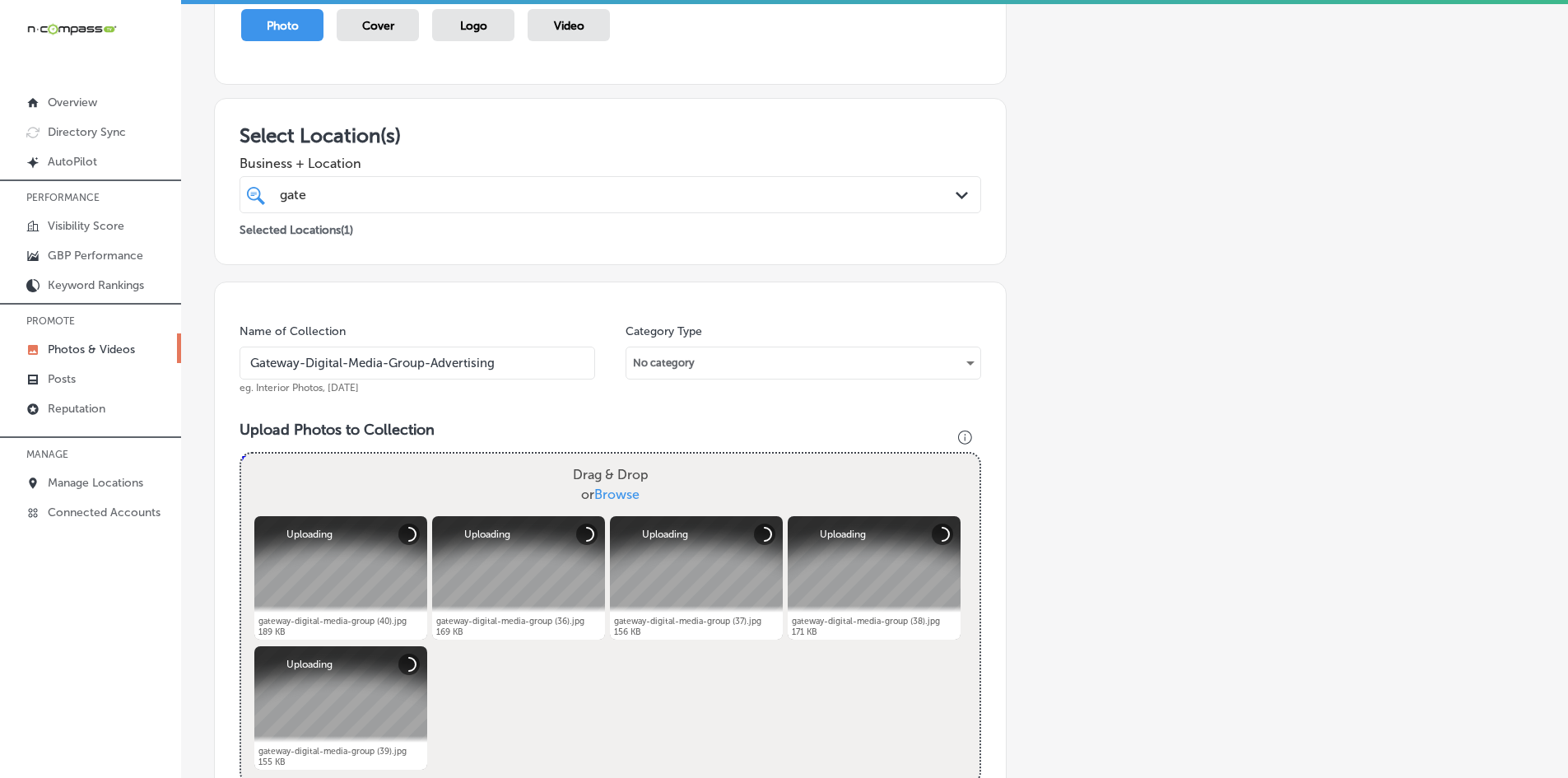
scroll to position [185, 0]
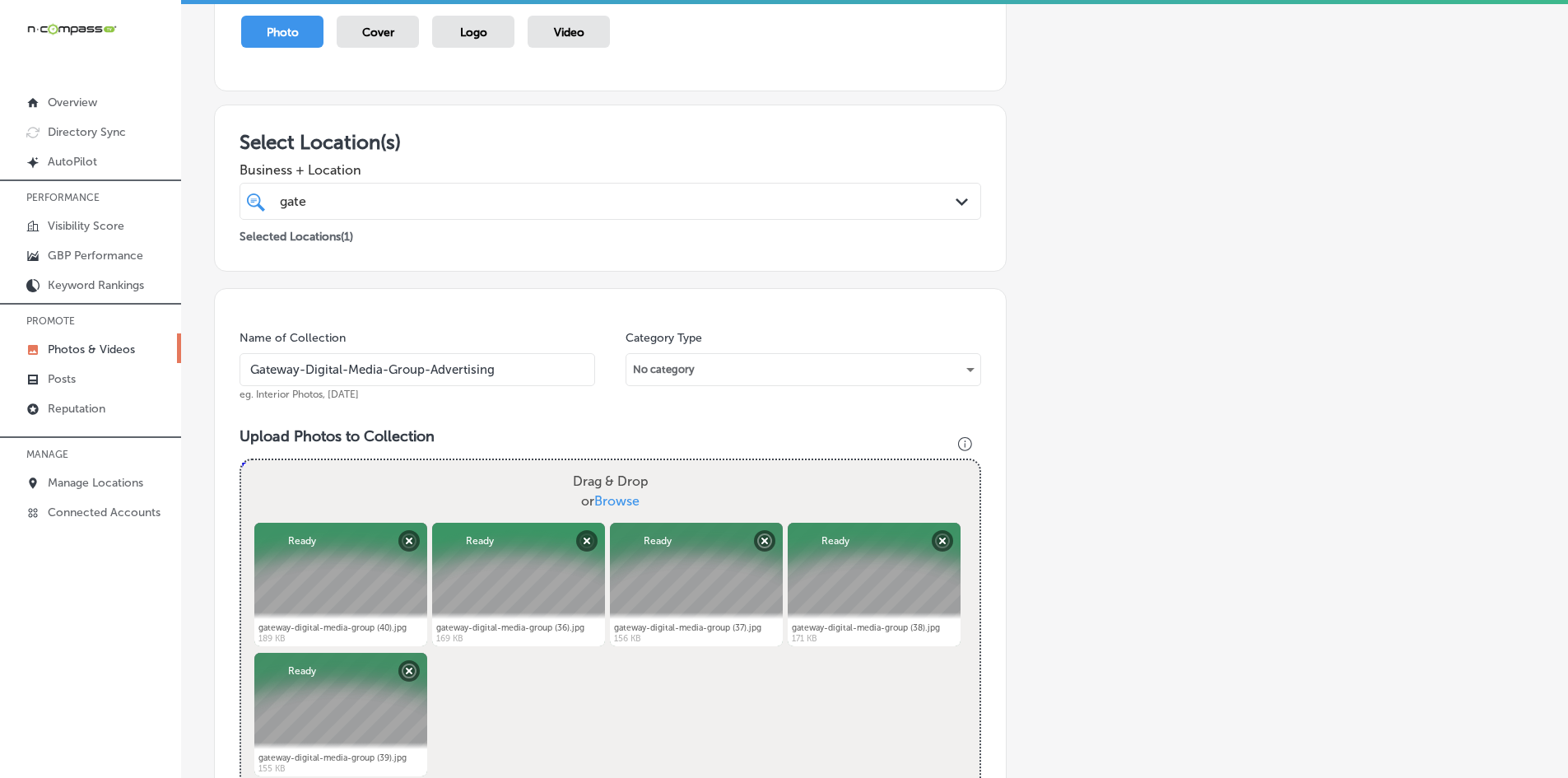
drag, startPoint x: 523, startPoint y: 368, endPoint x: 350, endPoint y: 374, distance: 173.1
click at [350, 374] on input "Gateway-Digital-Media-Group-Advertising" at bounding box center [417, 369] width 356 height 33
click at [483, 366] on input "Gateway-Digital-Media-Group-Advertising" at bounding box center [417, 369] width 356 height 33
drag, startPoint x: 512, startPoint y: 370, endPoint x: 195, endPoint y: 366, distance: 317.0
click at [195, 366] on div "Back Add a Collection Which Type of Image or Video Would You Like to Upload? Ph…" at bounding box center [875, 551] width 1387 height 1355
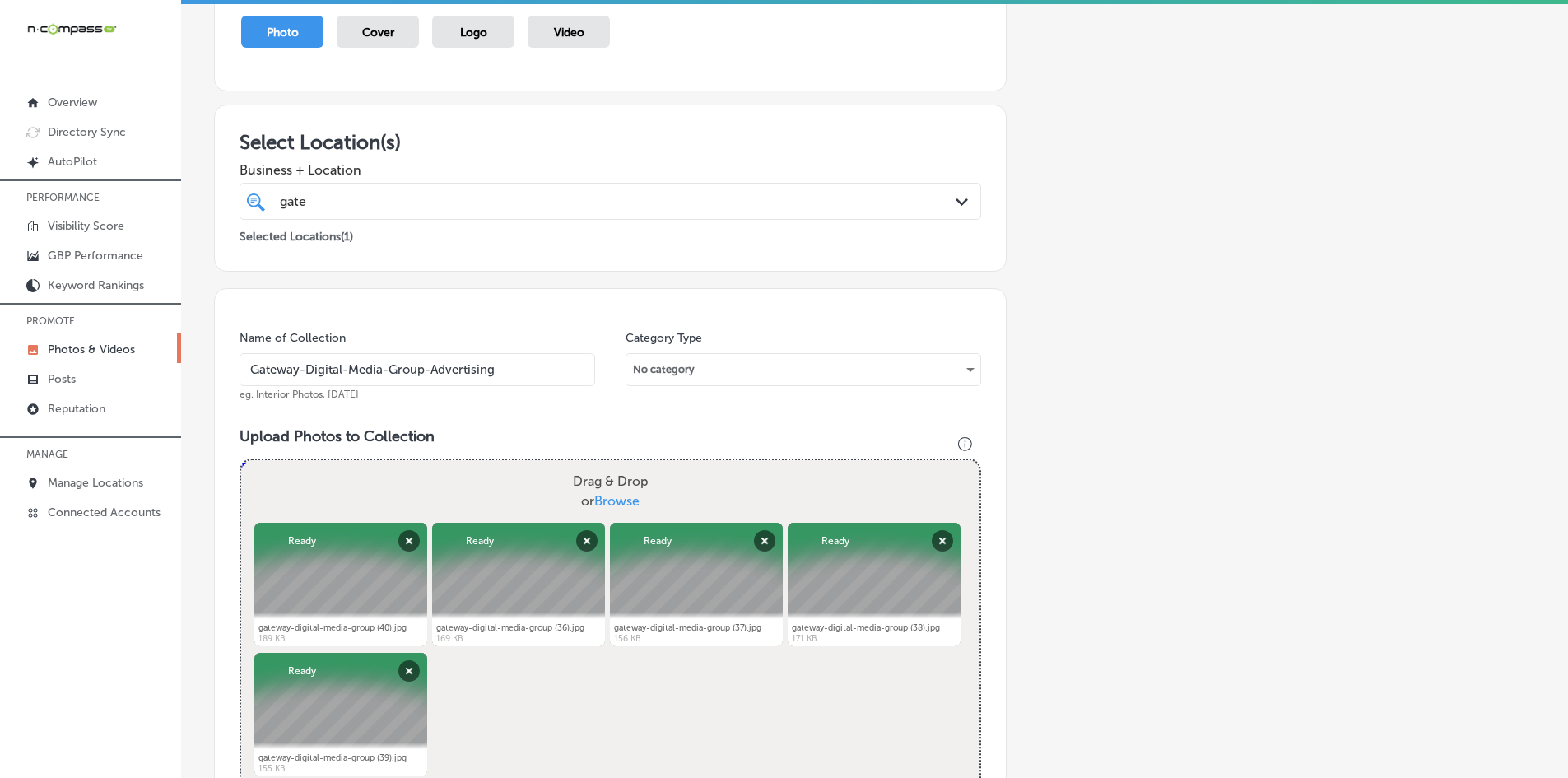
paste input "Indoor-Digital-Billboard"
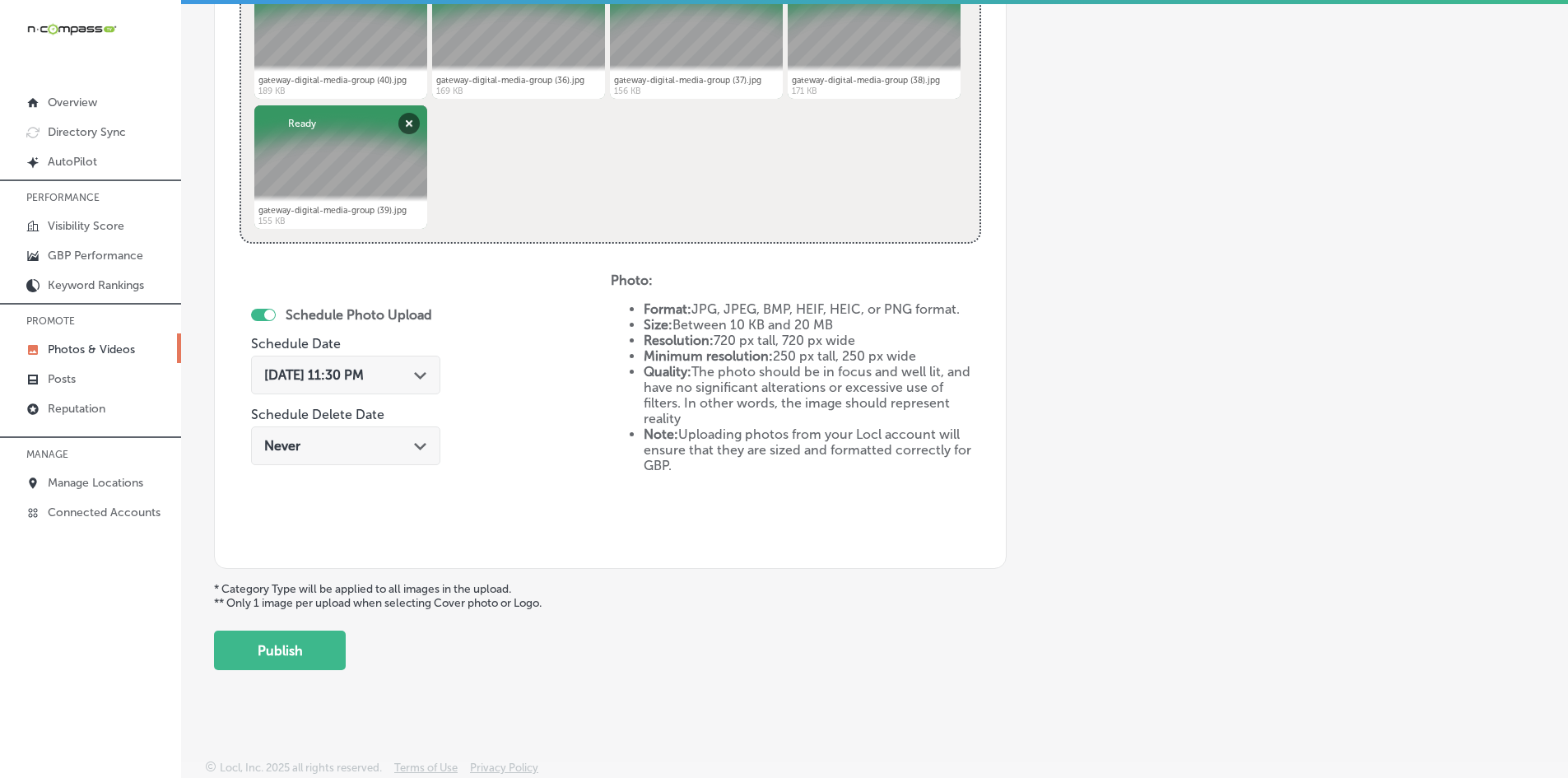
scroll to position [737, 0]
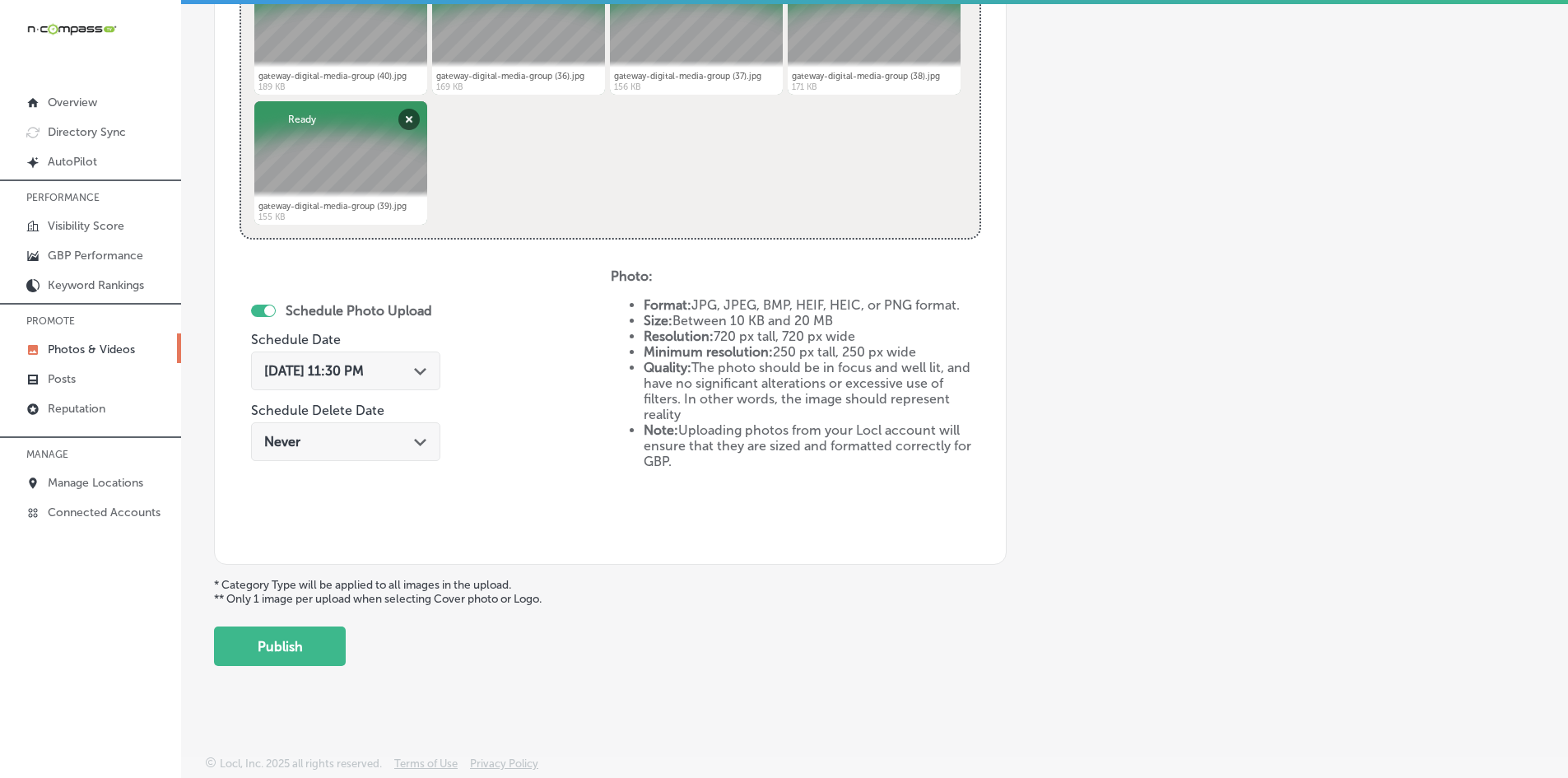
type input "Gateway-Digital-Media-Group-Indoor-Digital-Billboard"
click at [361, 371] on span "[DATE] 11:30 PM" at bounding box center [313, 370] width 100 height 15
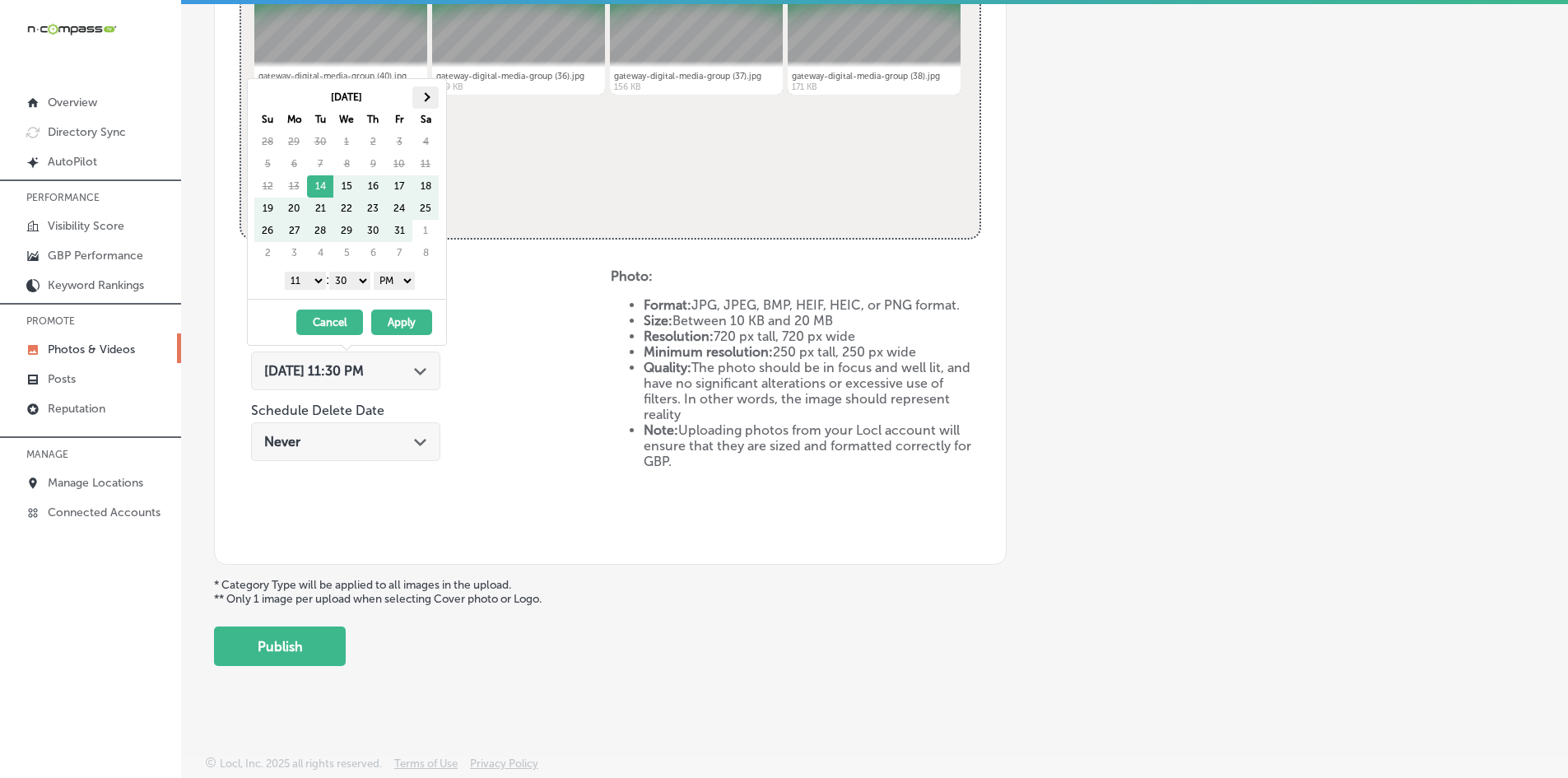
click at [422, 99] on span at bounding box center [425, 96] width 9 height 9
click at [304, 285] on select "1 2 3 4 5 6 7 8 9 10 11 12" at bounding box center [305, 281] width 41 height 18
click at [358, 281] on select "00 10 20 30 40 50" at bounding box center [350, 281] width 41 height 18
click at [387, 324] on button "Apply" at bounding box center [402, 322] width 61 height 25
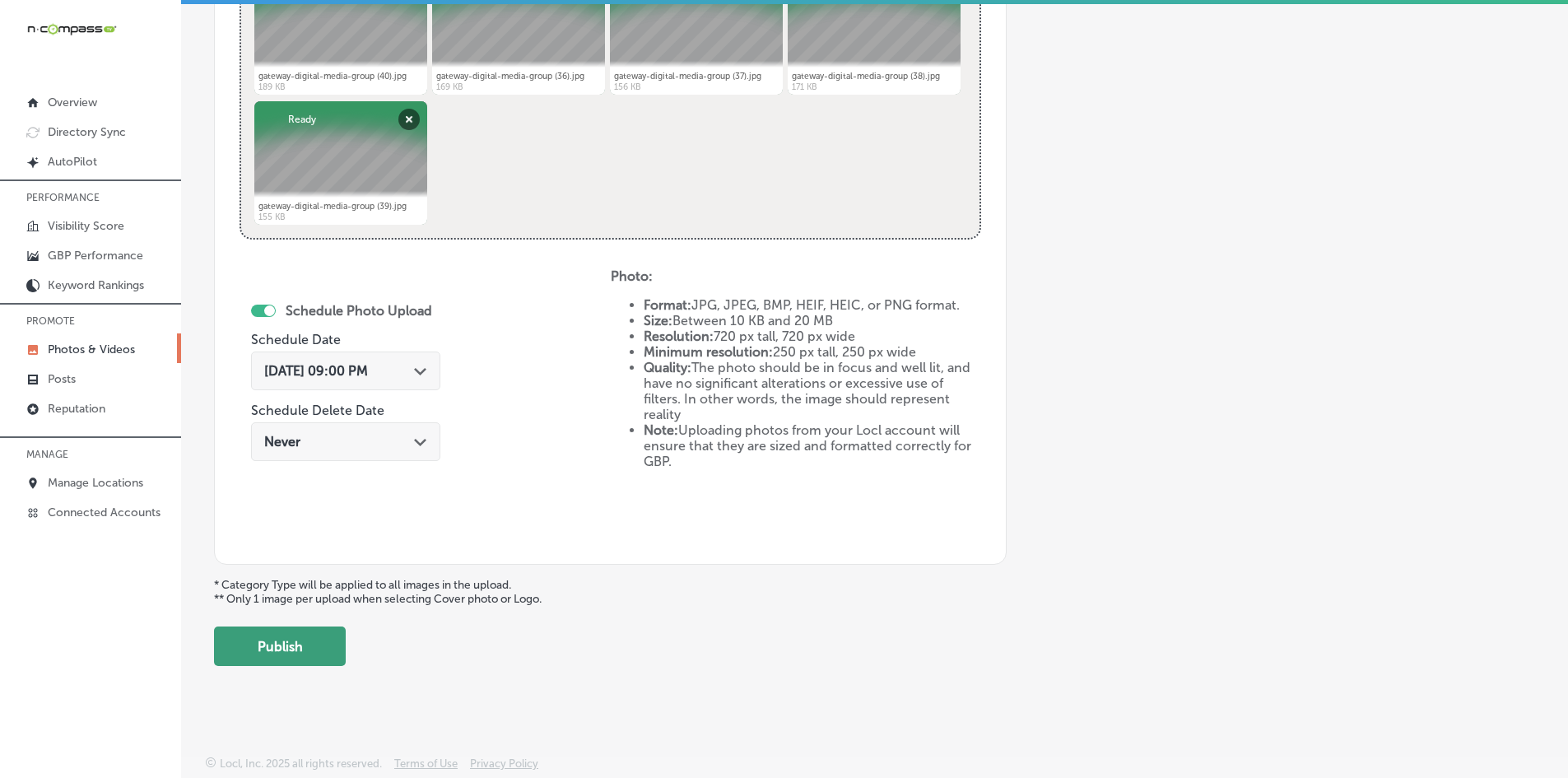
click at [301, 642] on button "Publish" at bounding box center [280, 646] width 131 height 40
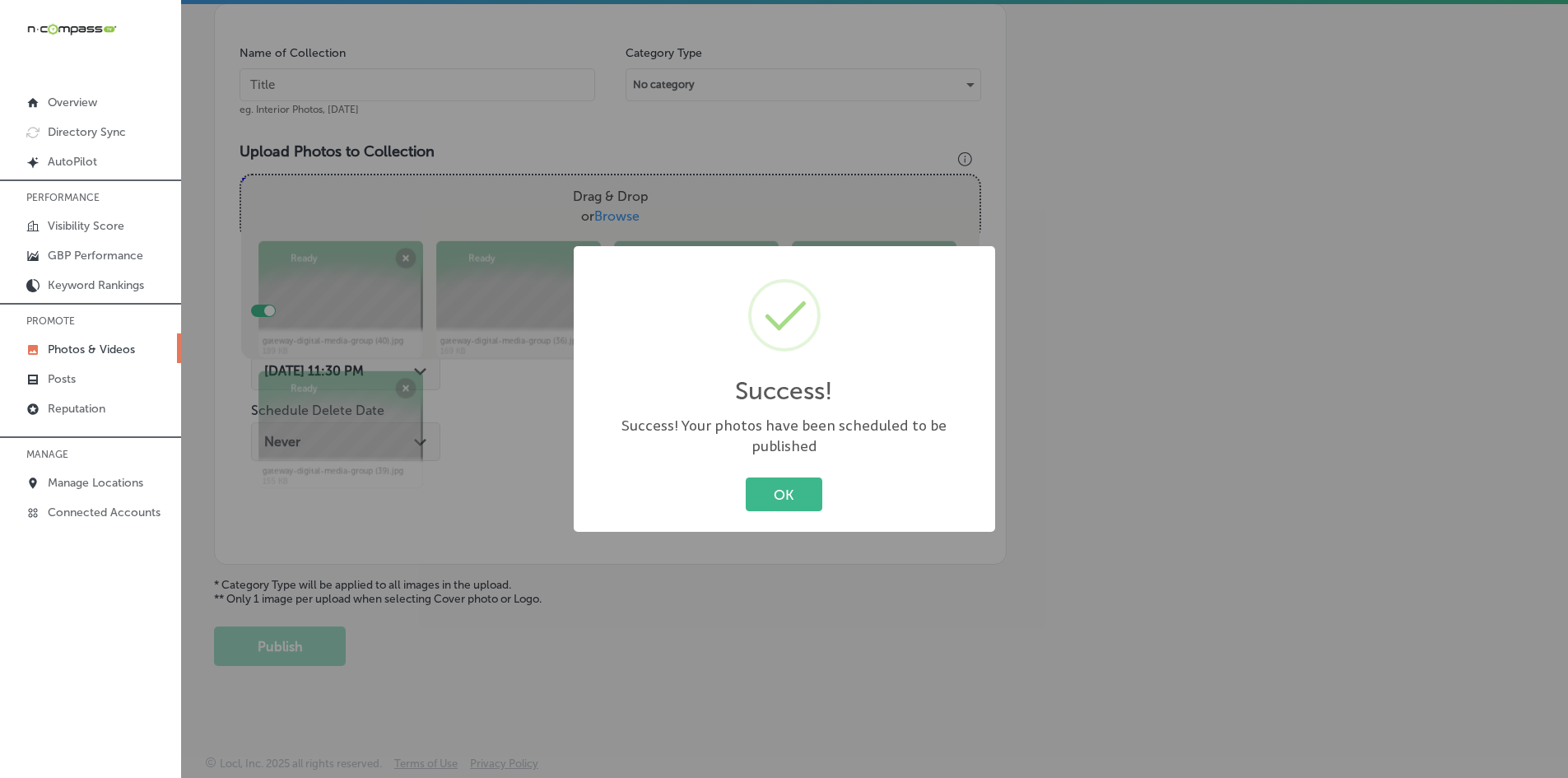
scroll to position [470, 0]
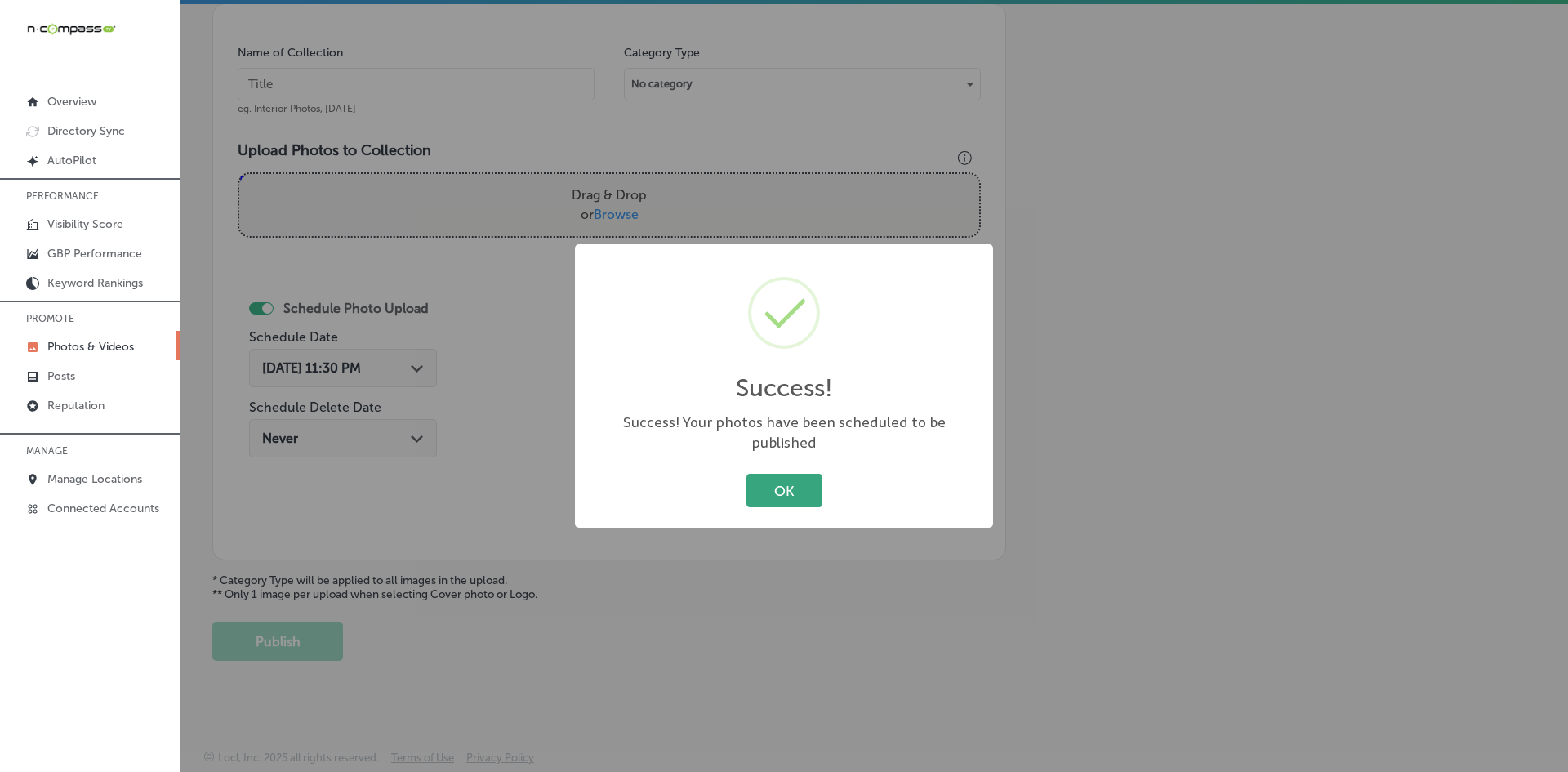
click at [772, 485] on button "OK" at bounding box center [784, 490] width 76 height 33
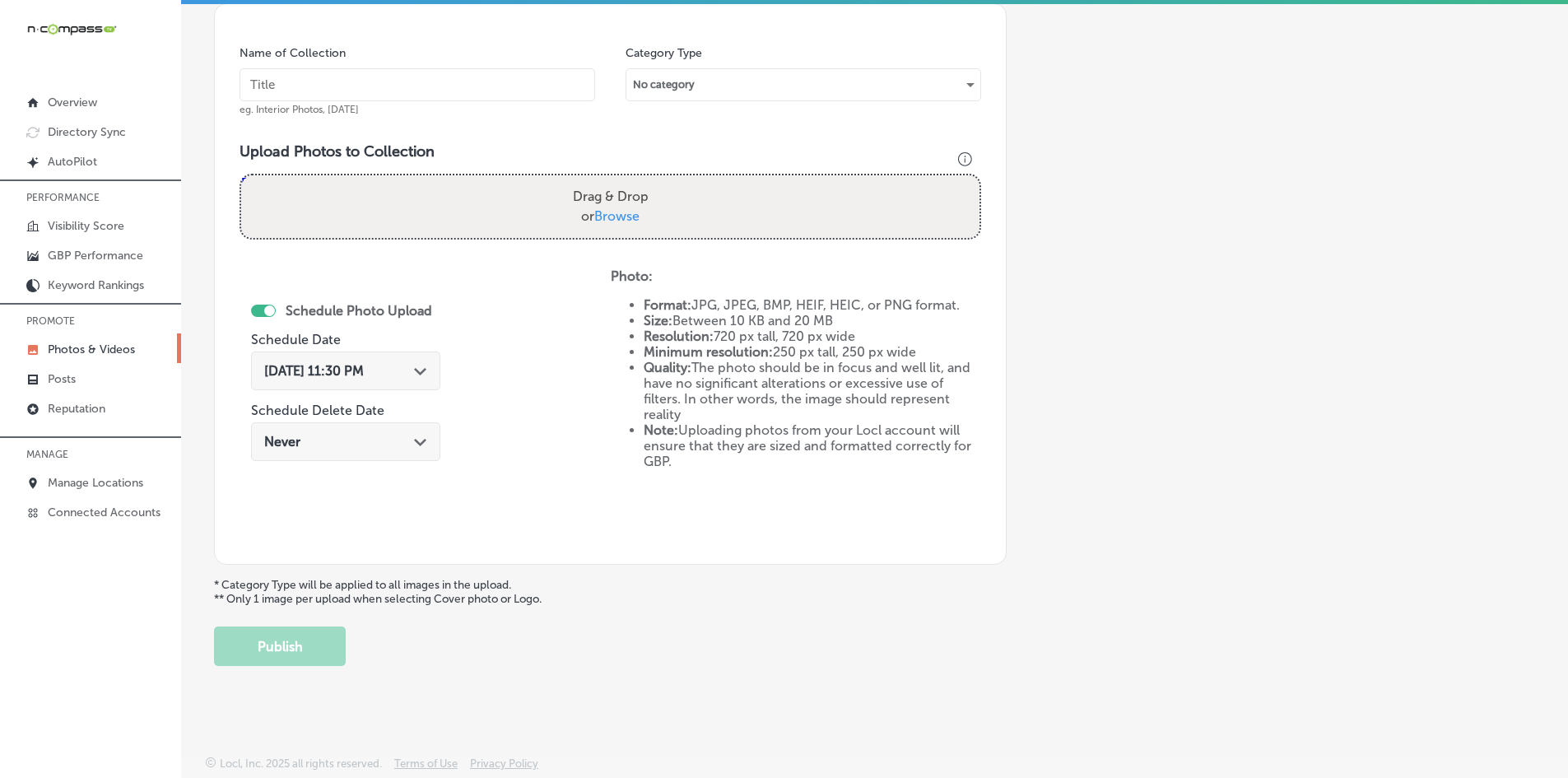
click at [399, 91] on input "text" at bounding box center [417, 85] width 356 height 33
paste input "Gateway-Digital-Media-Group-Google-Business-Profile"
drag, startPoint x: 391, startPoint y: 85, endPoint x: 586, endPoint y: 81, distance: 195.0
click at [586, 81] on input "Gateway-Digital-Media-Group-Google-Business-Profile" at bounding box center [417, 85] width 356 height 33
click at [388, 84] on input "Gateway-Digital-Media-indoor-Billboard" at bounding box center [417, 85] width 356 height 33
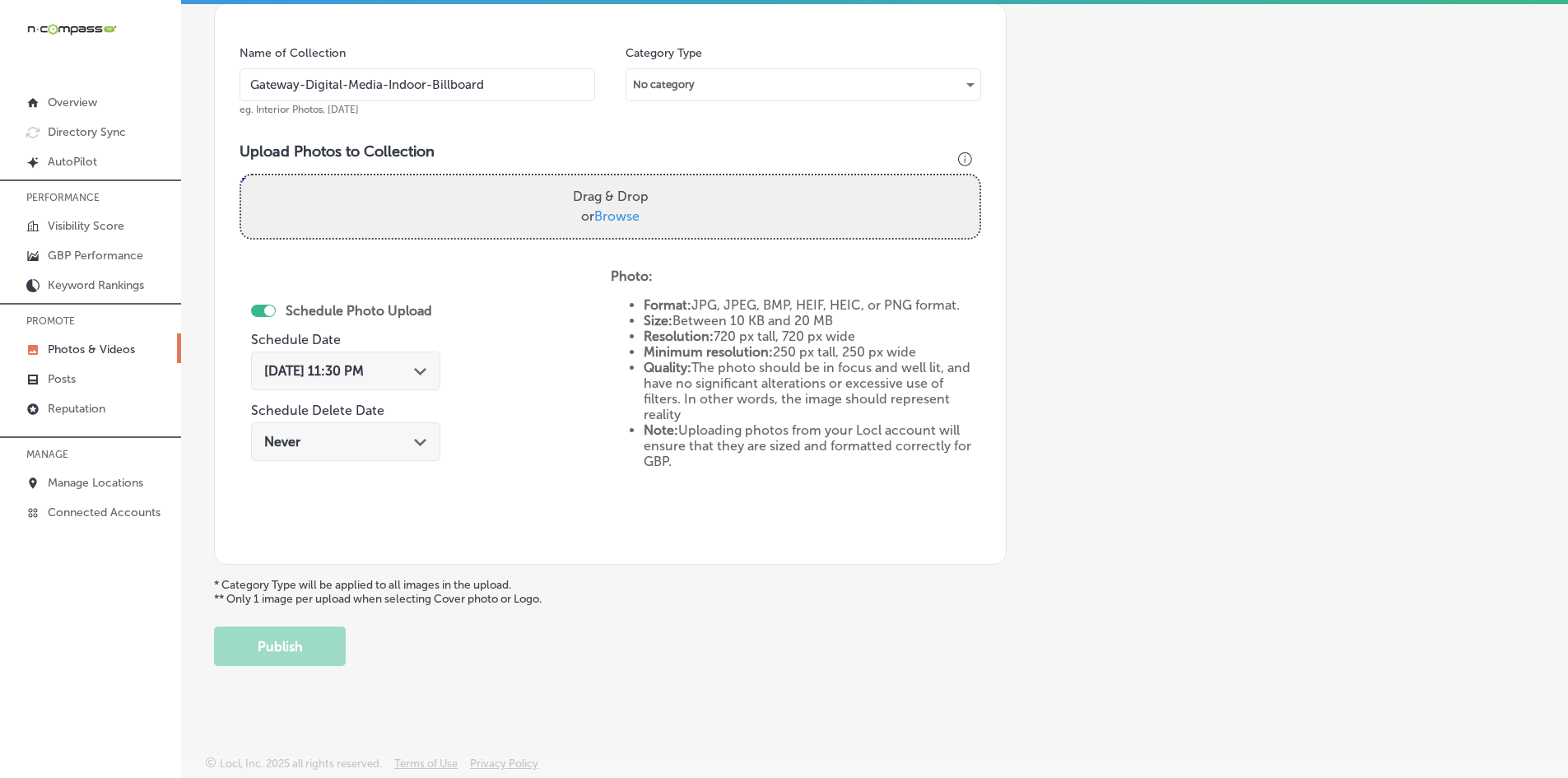
type input "Gateway-Digital-Media-Indoor-Billboard"
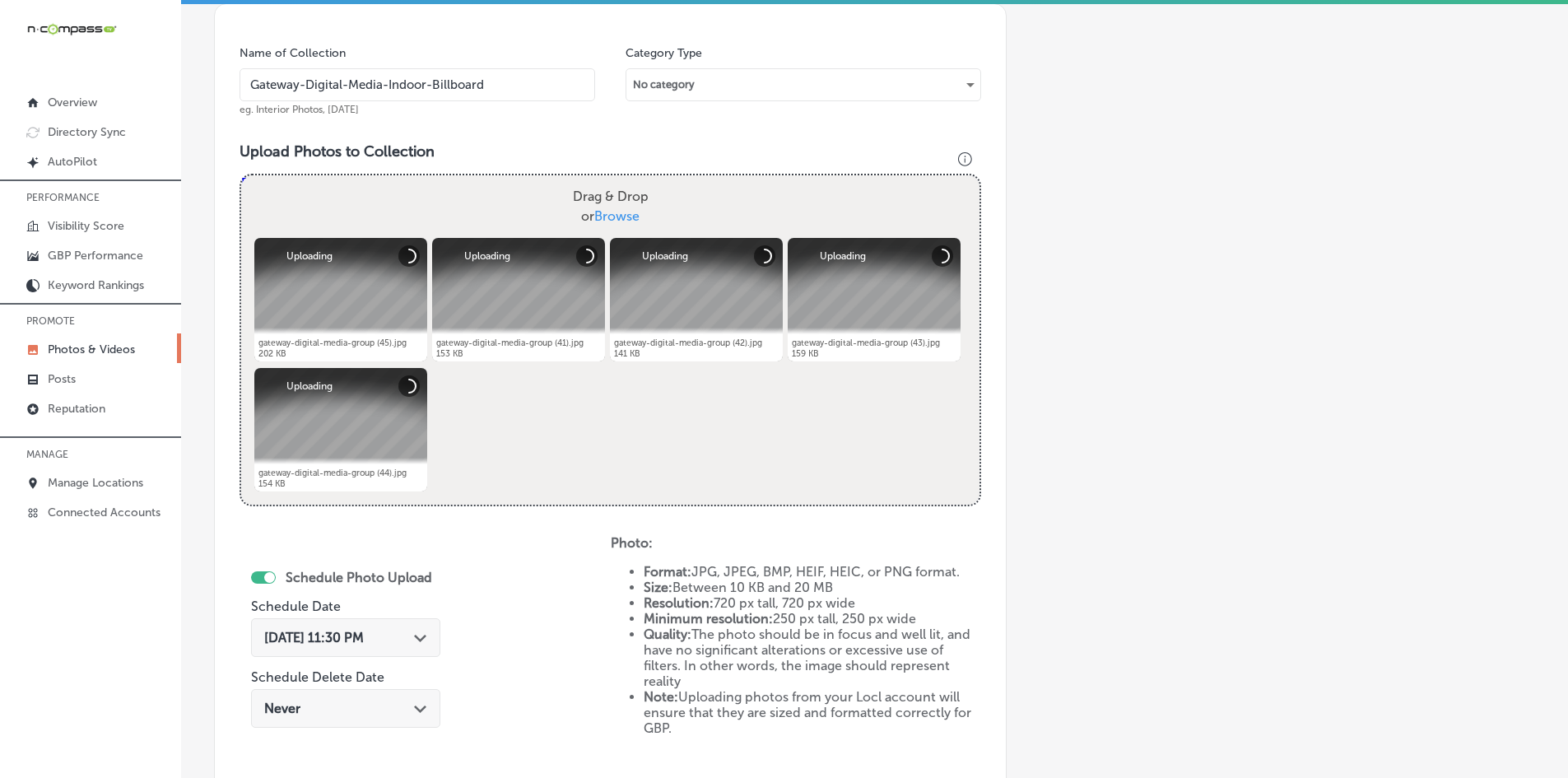
click at [414, 629] on div "[DATE] 11:30 PM Path Created with Sketch." at bounding box center [345, 637] width 163 height 15
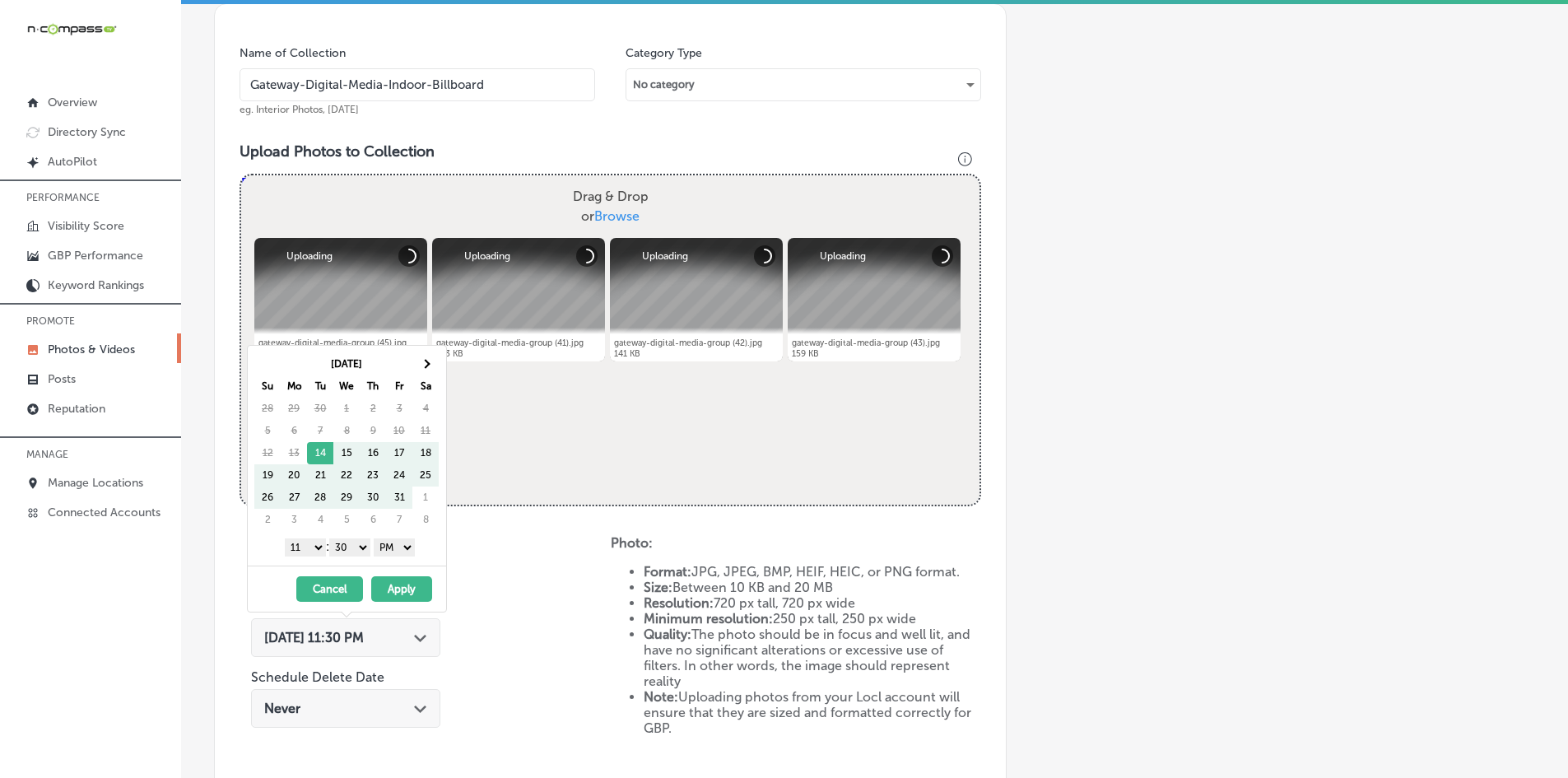
click at [427, 375] on th "Sa" at bounding box center [425, 386] width 26 height 23
click at [427, 359] on th at bounding box center [425, 364] width 26 height 23
click at [428, 358] on th at bounding box center [425, 364] width 26 height 23
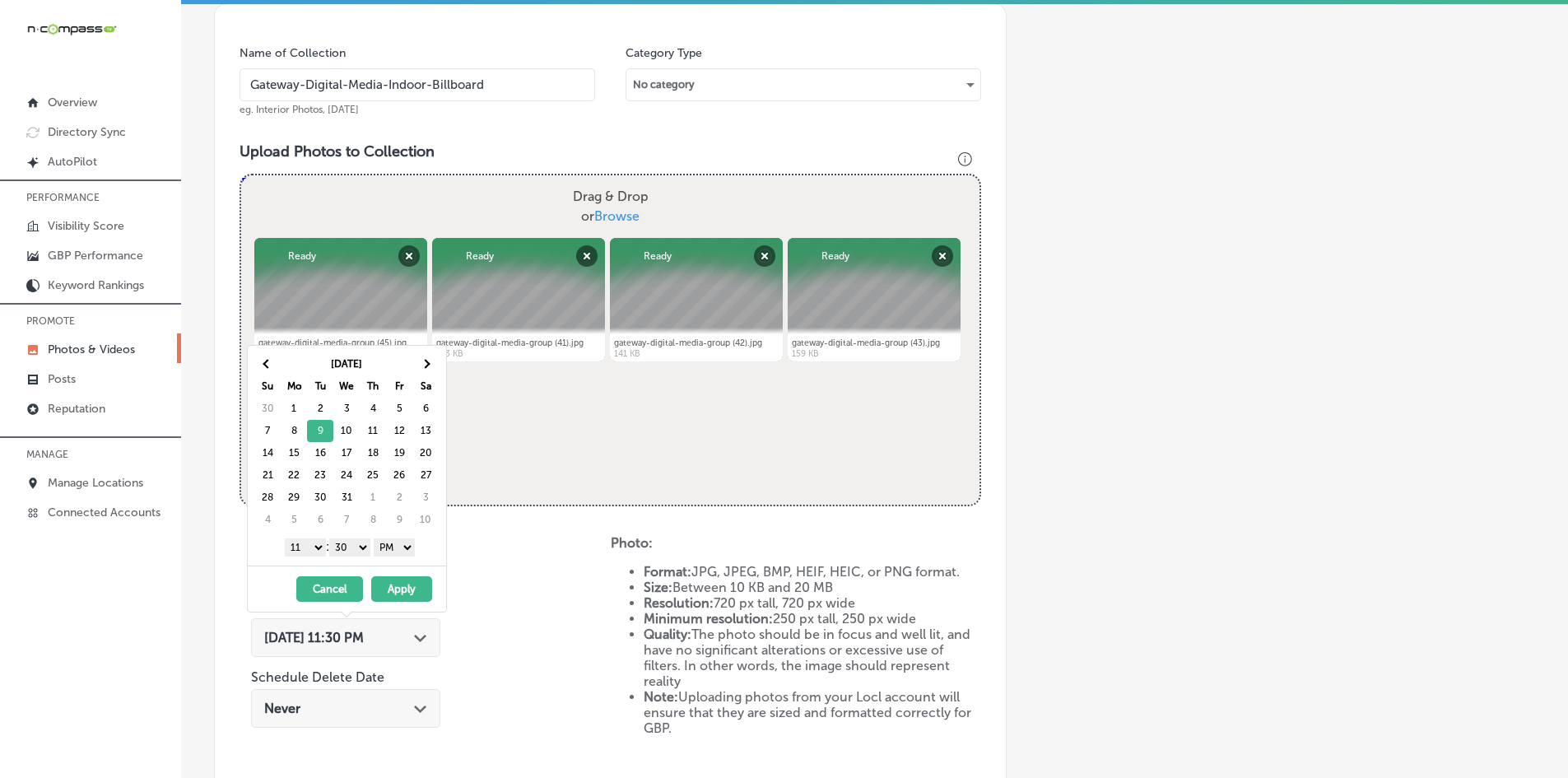
click at [300, 548] on select "1 2 3 4 5 6 7 8 9 10 11 12" at bounding box center [305, 547] width 41 height 18
click at [351, 551] on select "00 10 20 30 40 50" at bounding box center [350, 547] width 41 height 18
click at [393, 578] on button "Apply" at bounding box center [402, 589] width 61 height 25
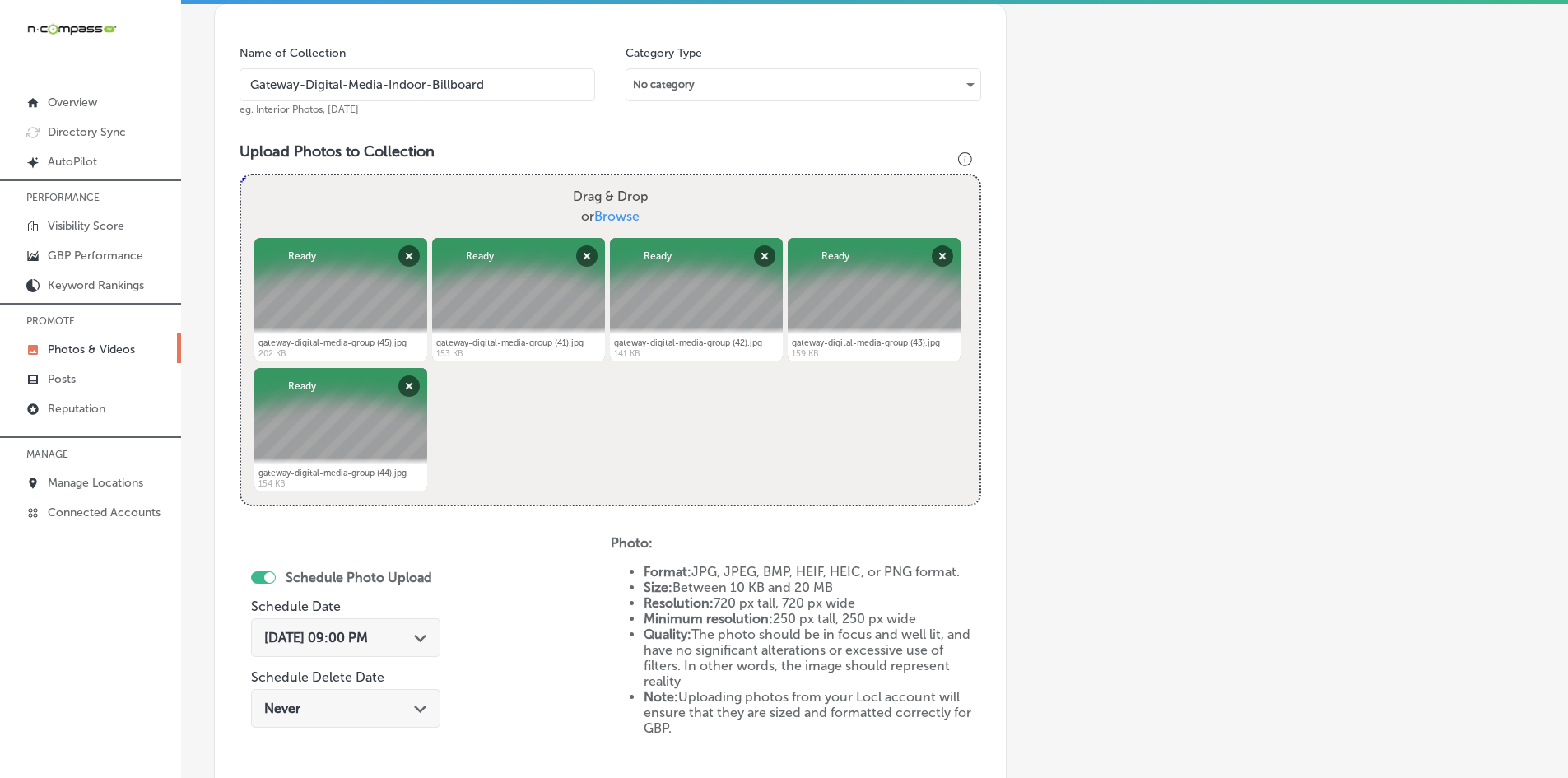
click at [492, 597] on div "Schedule Photo Upload Schedule Date [DATE] 09:00 PM Path Created with Sketch. S…" at bounding box center [425, 670] width 371 height 271
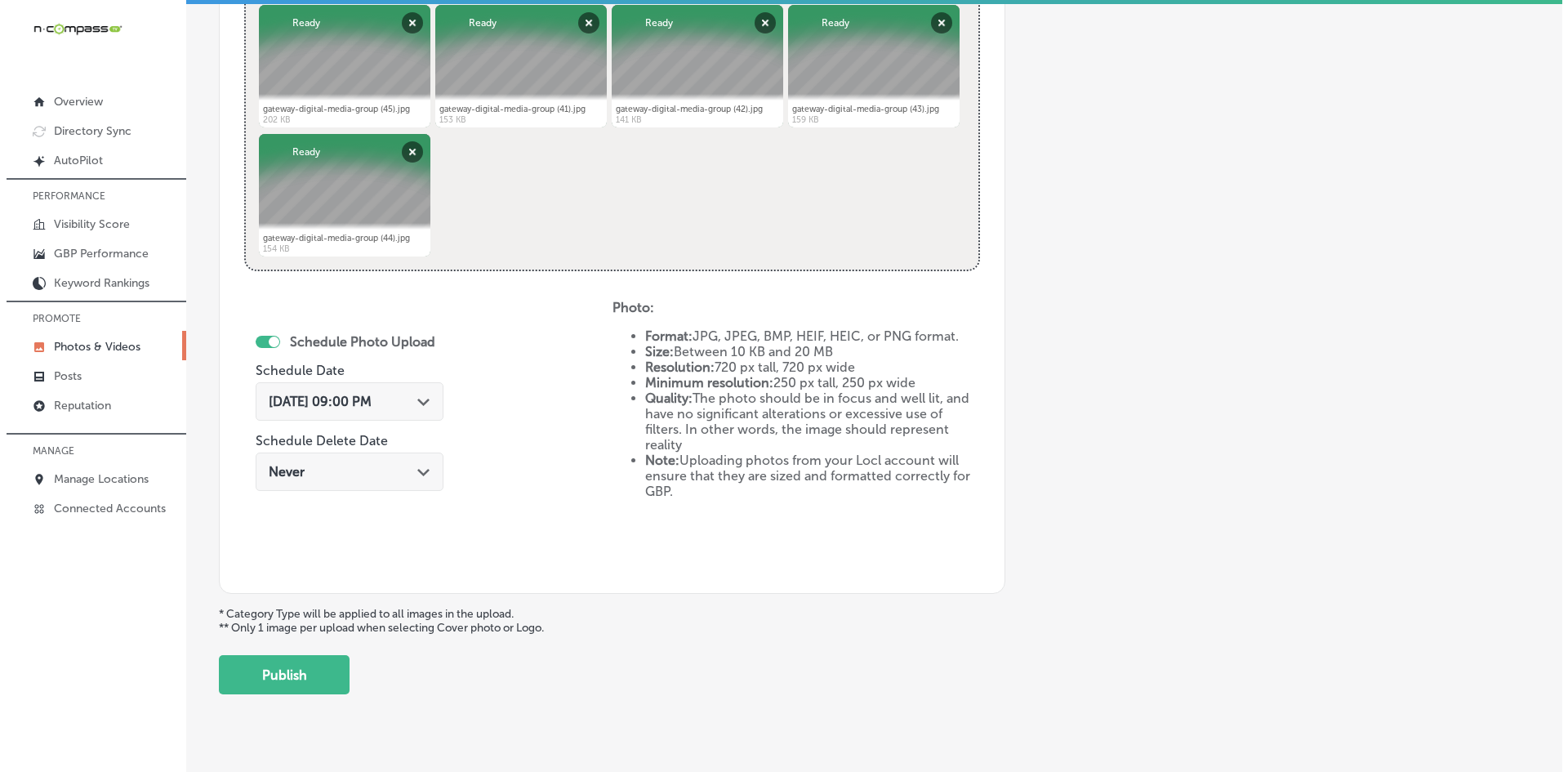
scroll to position [711, 0]
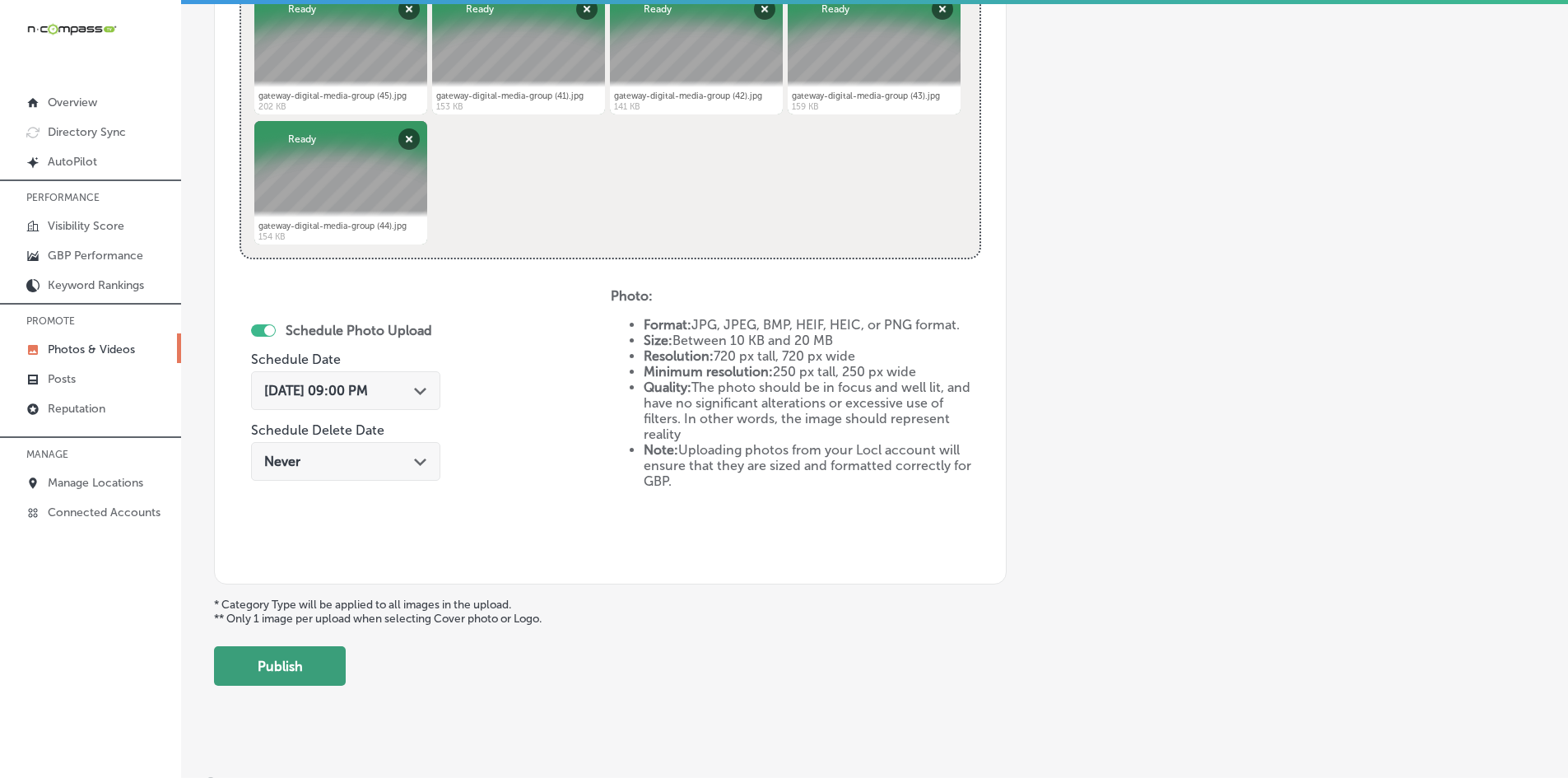
click at [278, 657] on button "Publish" at bounding box center [280, 665] width 131 height 40
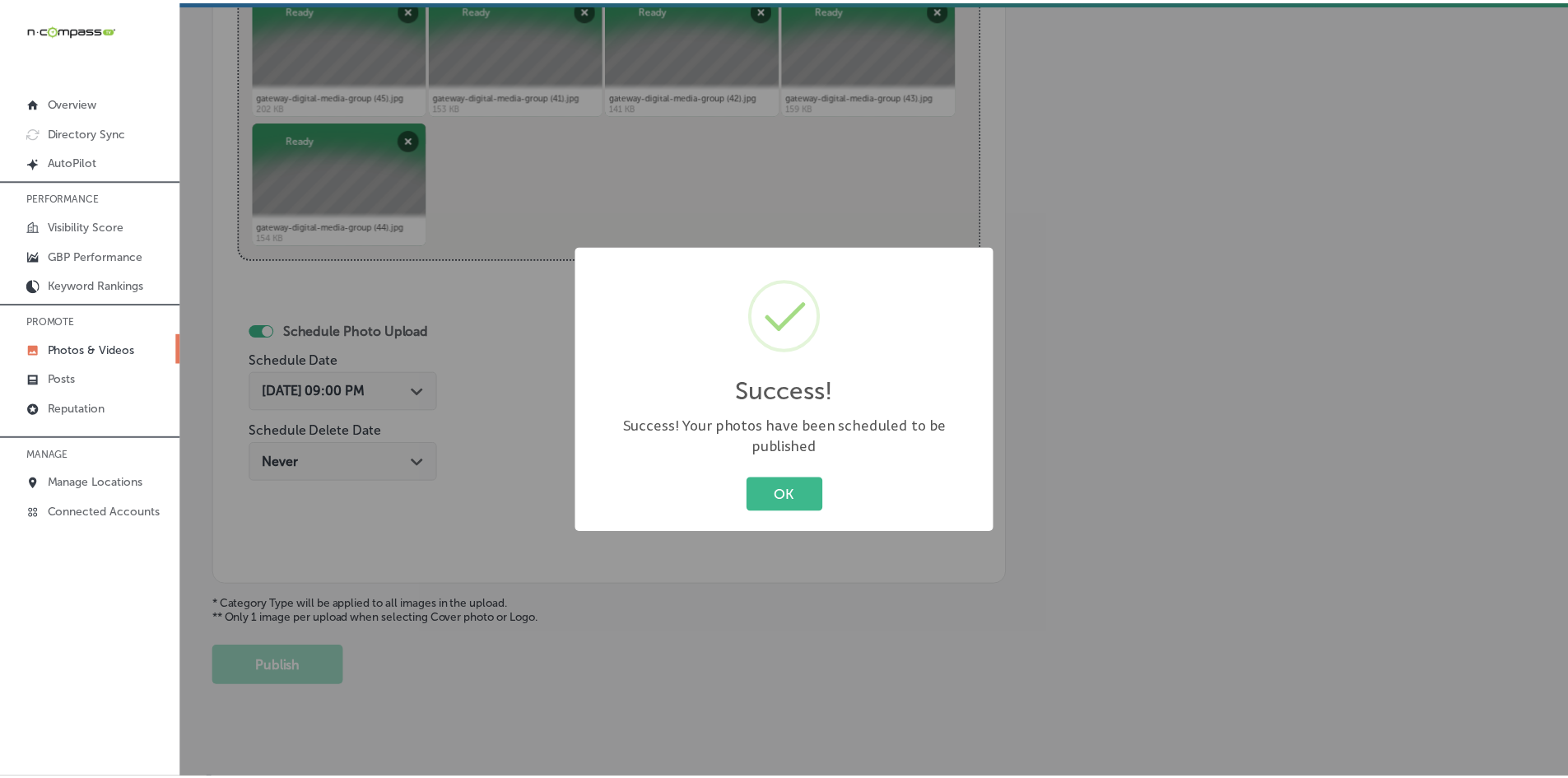
scroll to position [470, 0]
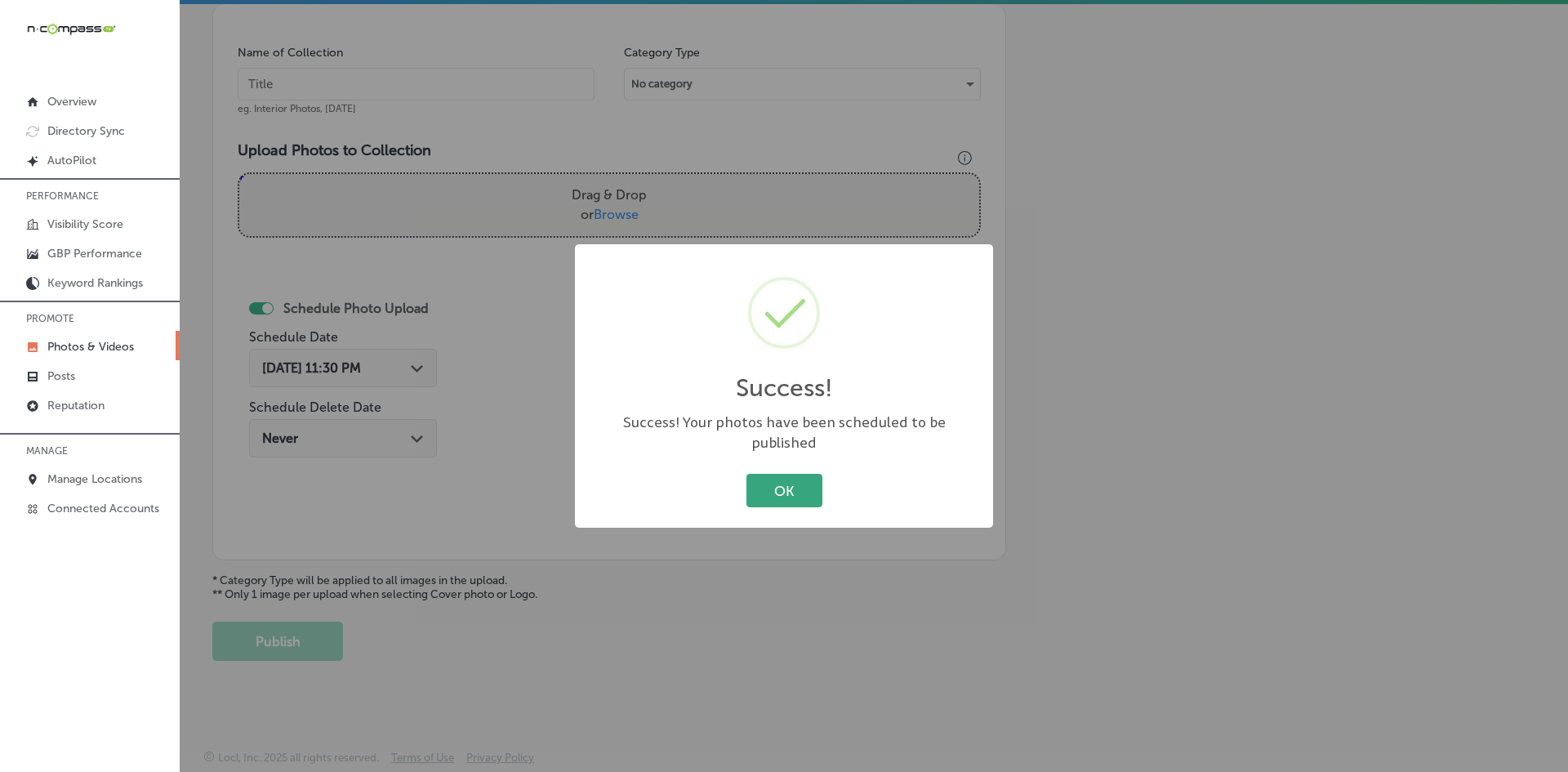
click at [801, 474] on button "OK" at bounding box center [784, 490] width 76 height 33
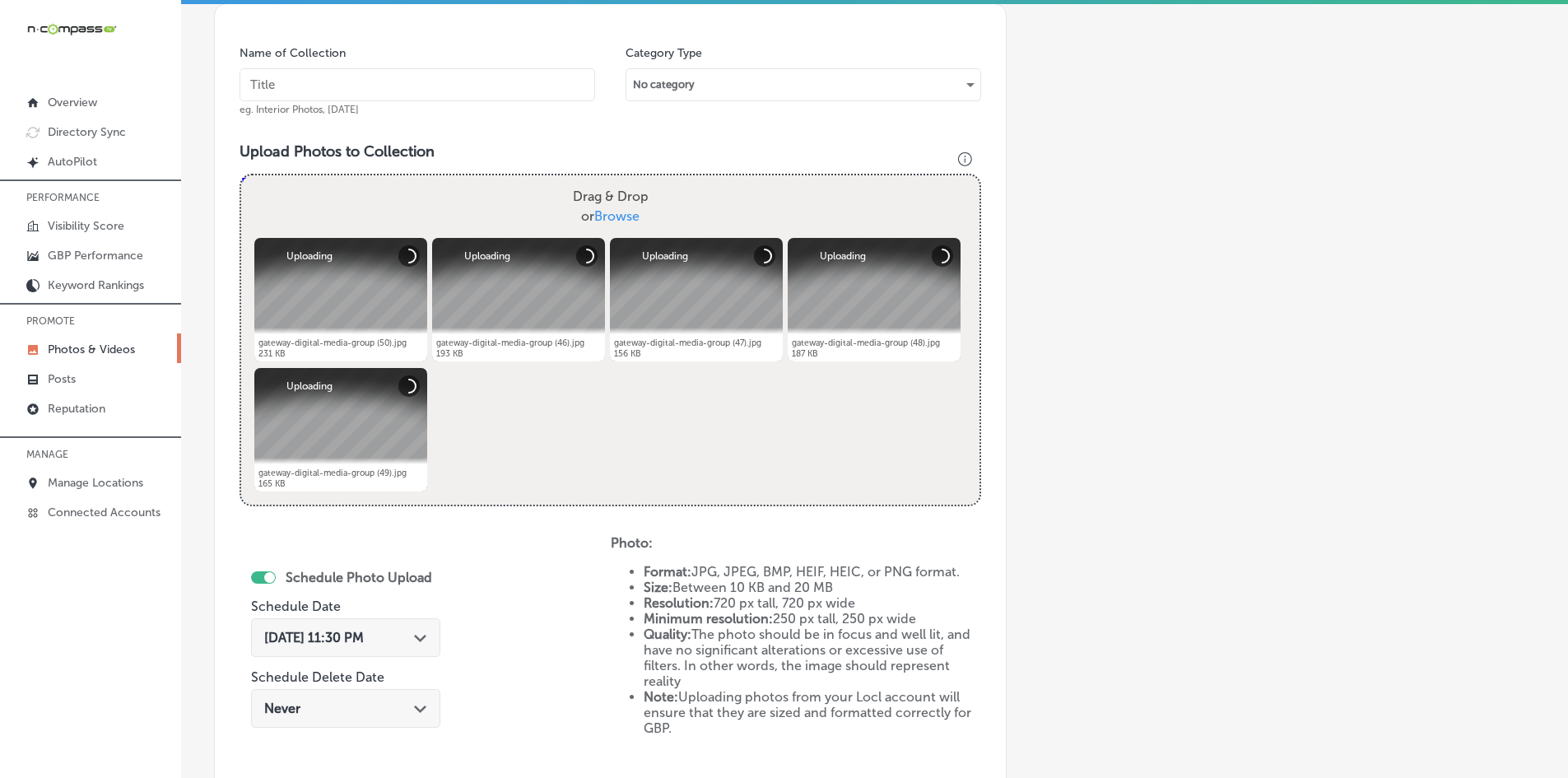
click at [369, 83] on input "text" at bounding box center [417, 85] width 356 height 33
paste input "Gateway-Digital-Media-Group-Advertising"
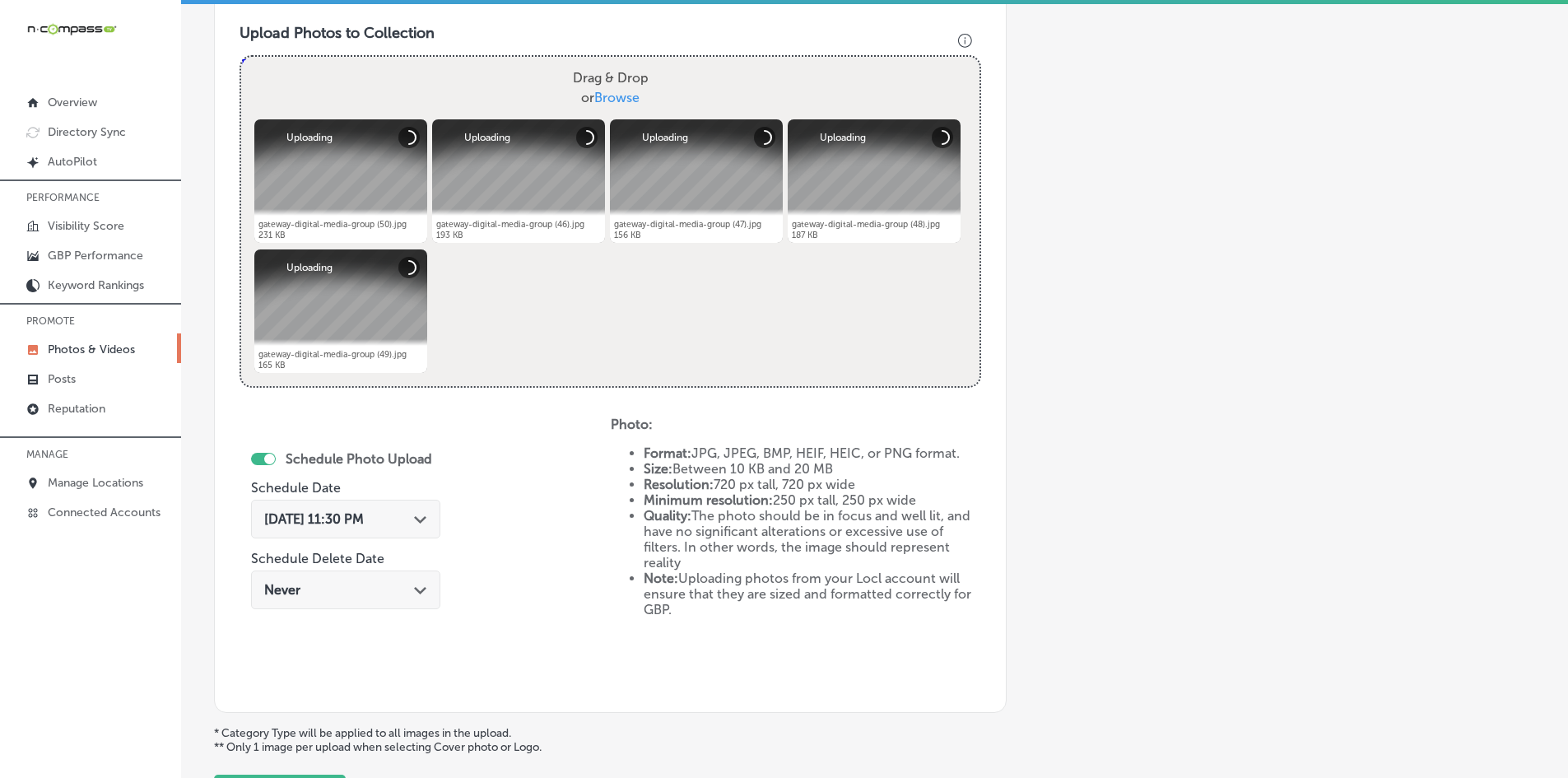
scroll to position [717, 0]
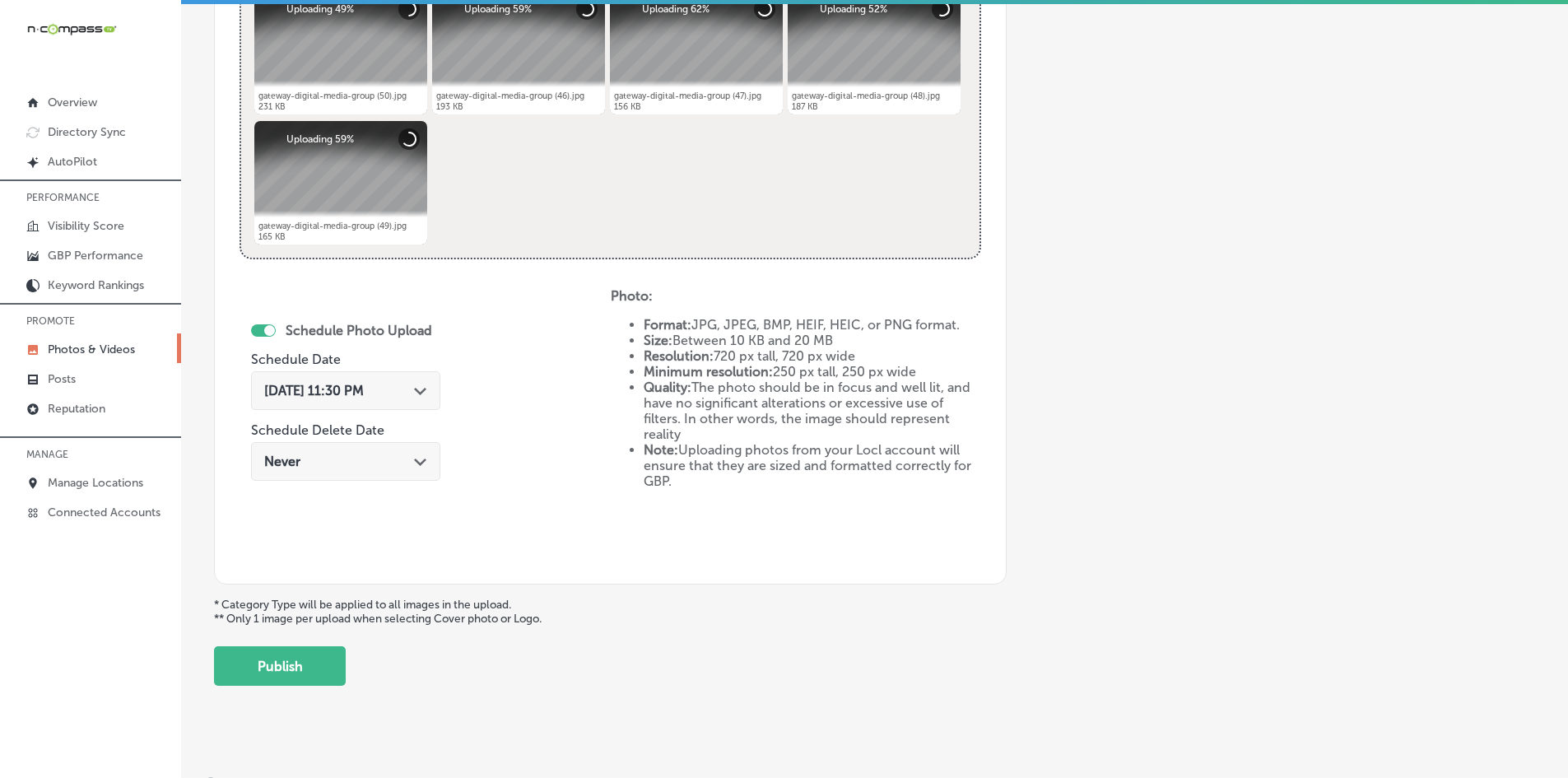
type input "Gateway-Digital-Media-Group-Advertising"
click at [381, 403] on div "[DATE] 11:30 PM Path Created with Sketch." at bounding box center [346, 390] width 189 height 39
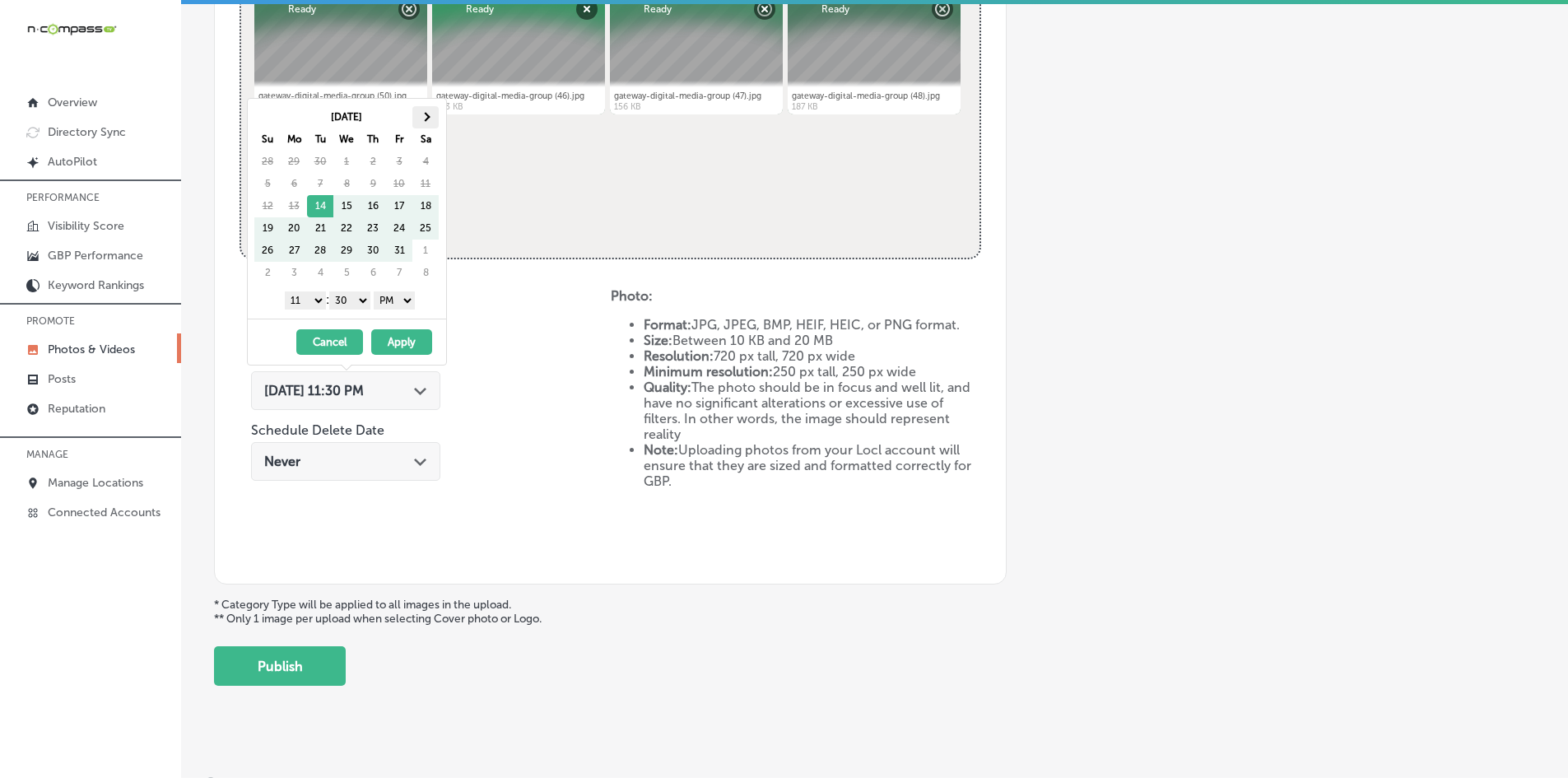
click at [430, 120] on th at bounding box center [425, 117] width 26 height 23
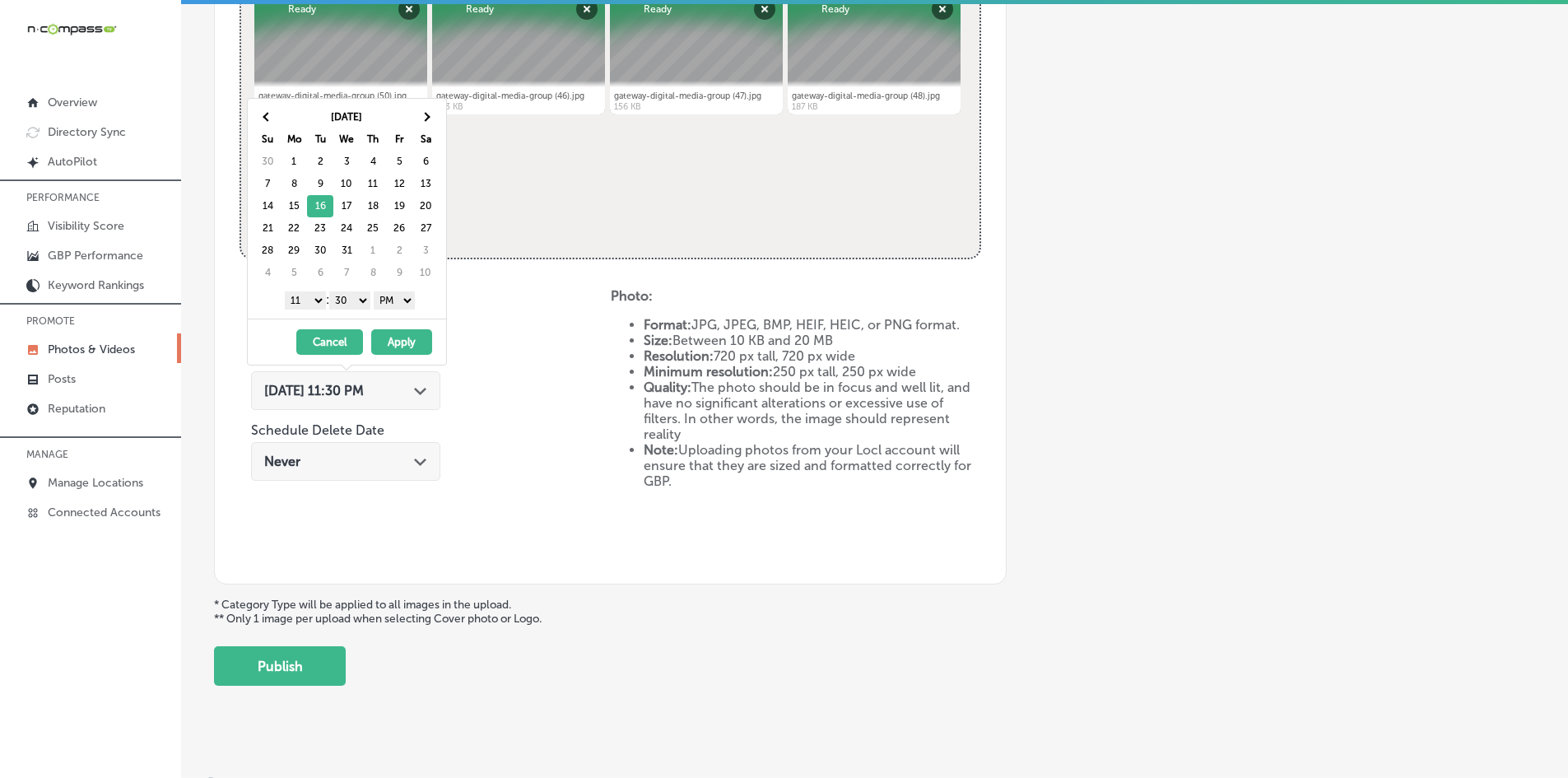
click at [308, 297] on select "1 2 3 4 5 6 7 8 9 10 11 12" at bounding box center [305, 301] width 41 height 18
click at [350, 305] on select "00 10 20 30 40 50" at bounding box center [350, 301] width 41 height 18
click at [385, 340] on button "Apply" at bounding box center [402, 342] width 61 height 25
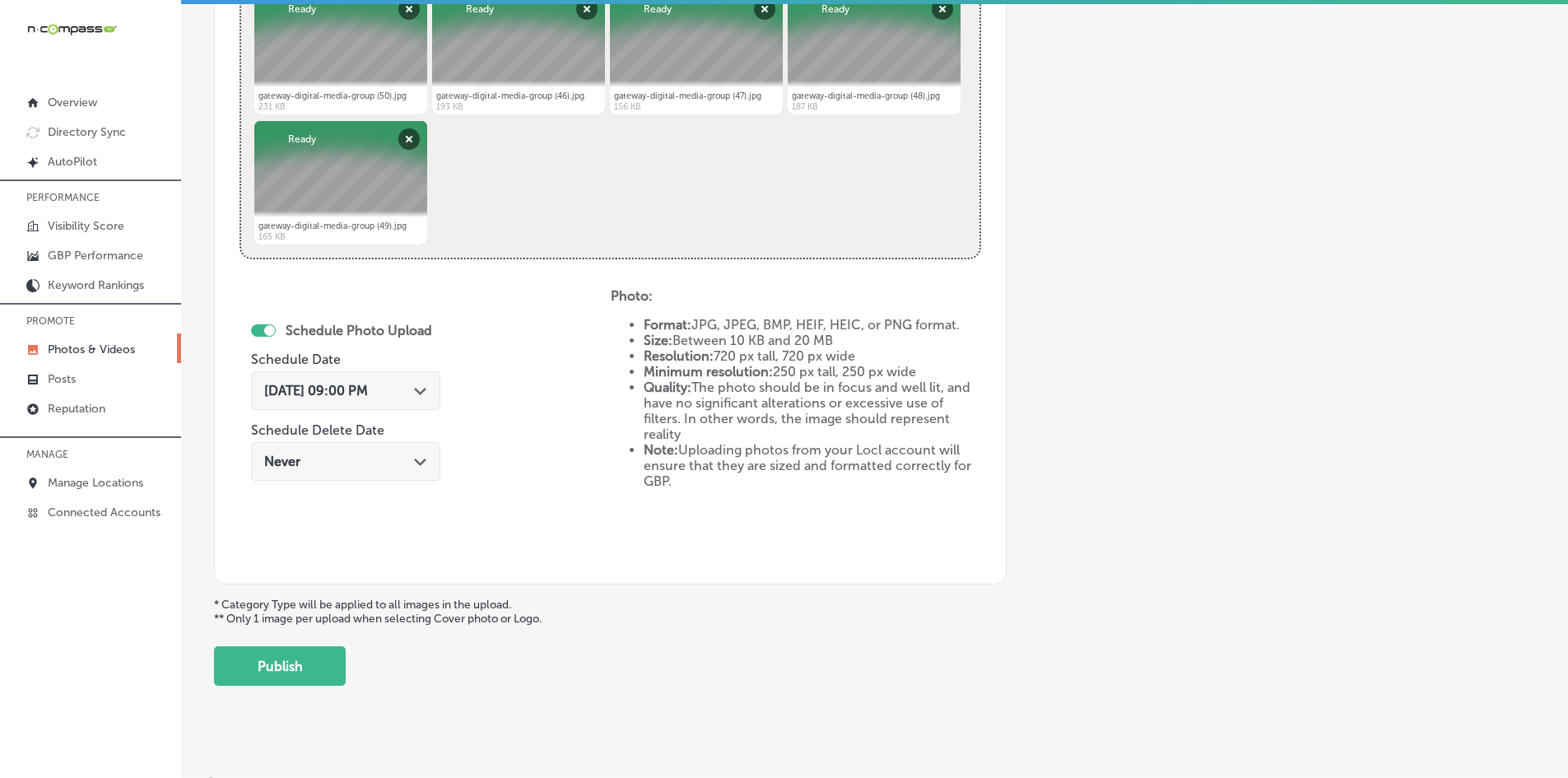
click at [512, 406] on div "Schedule Photo Upload Schedule Date [DATE] 09:00 PM Path Created with Sketch. S…" at bounding box center [425, 423] width 371 height 271
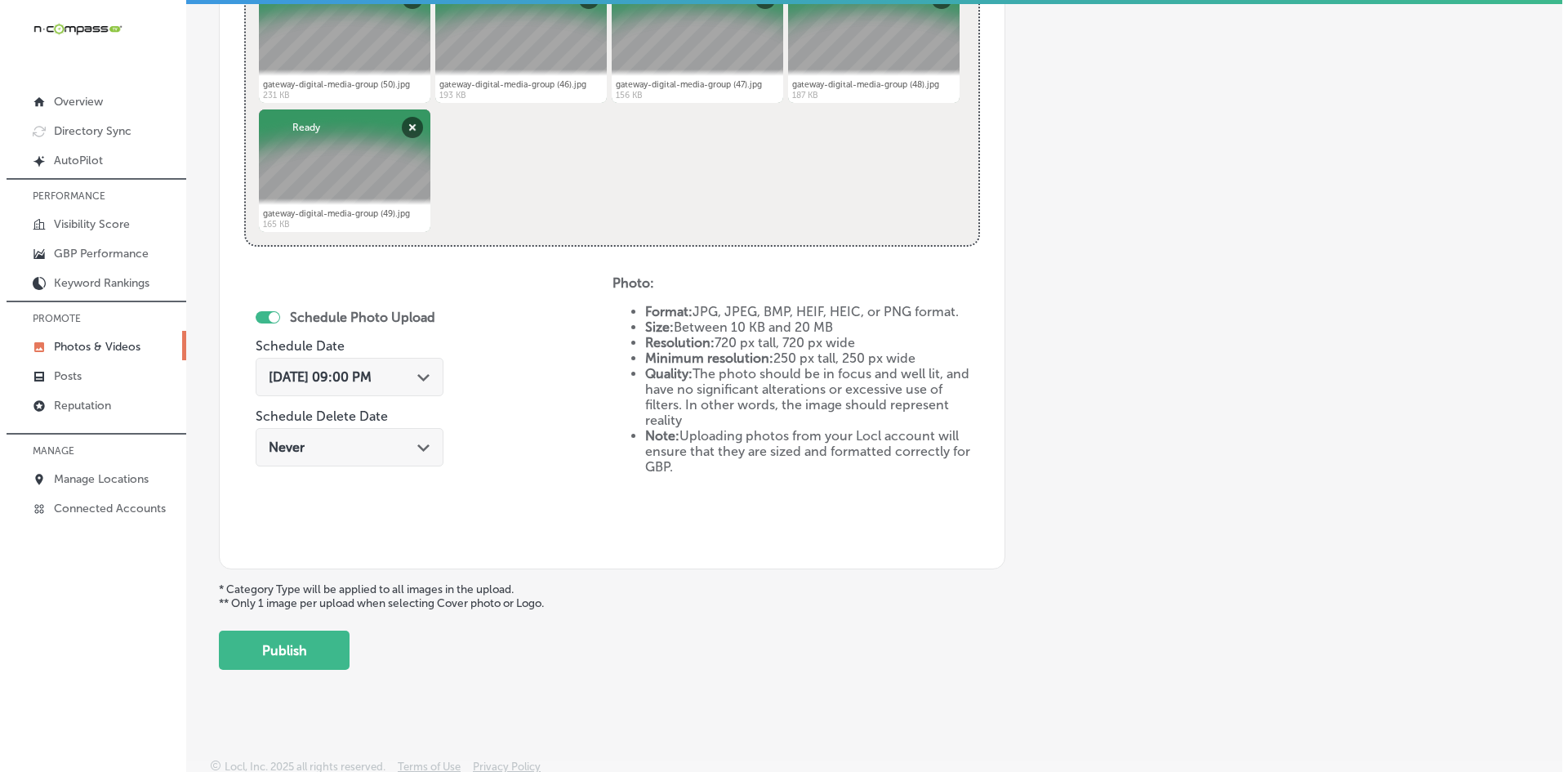
scroll to position [731, 0]
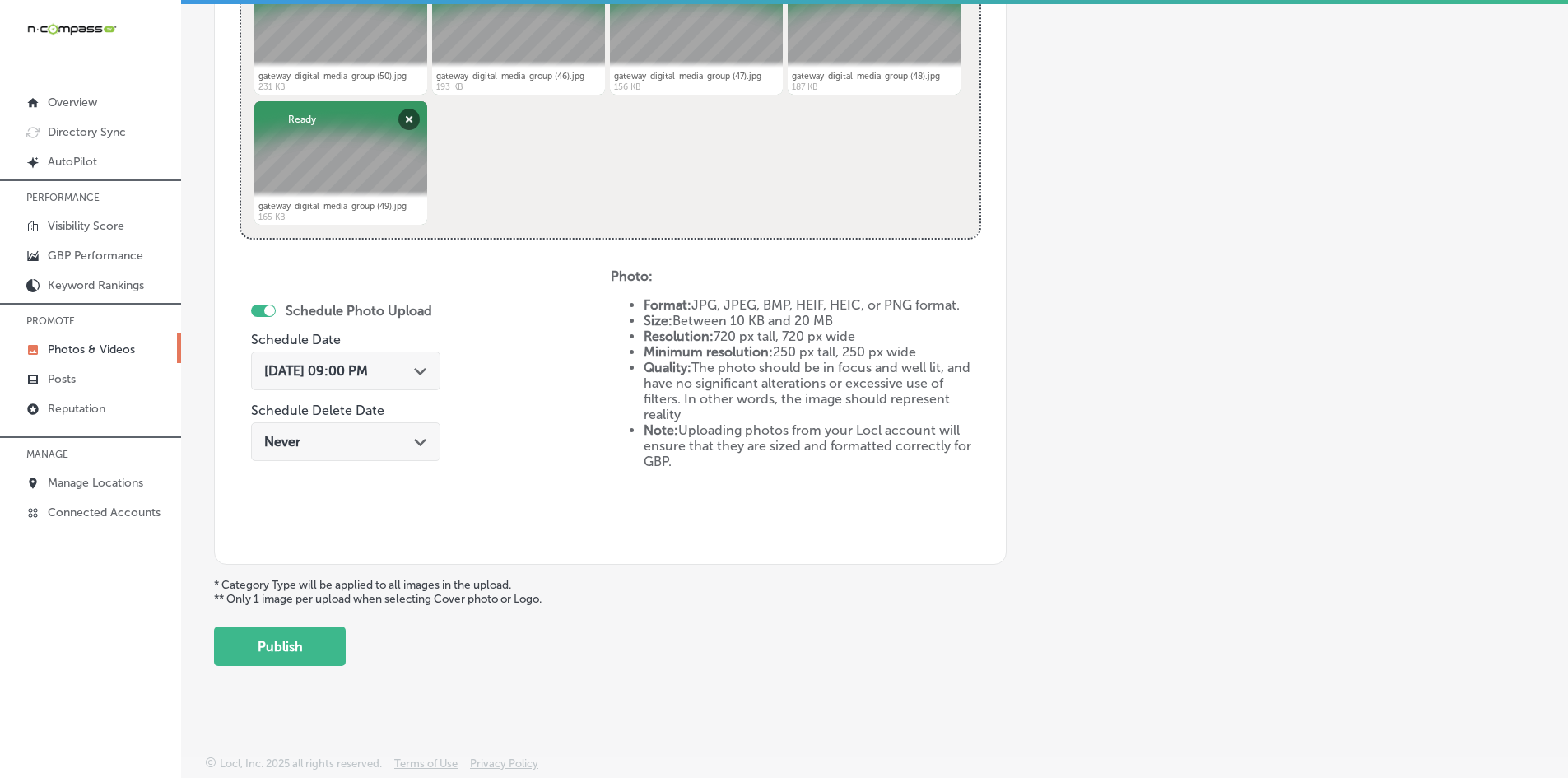
click at [245, 621] on div "Add a Collection Which Type of Image or Video Would You Like to Upload? Photo C…" at bounding box center [875, 15] width 1321 height 1300
click at [260, 635] on button "Publish" at bounding box center [280, 646] width 131 height 40
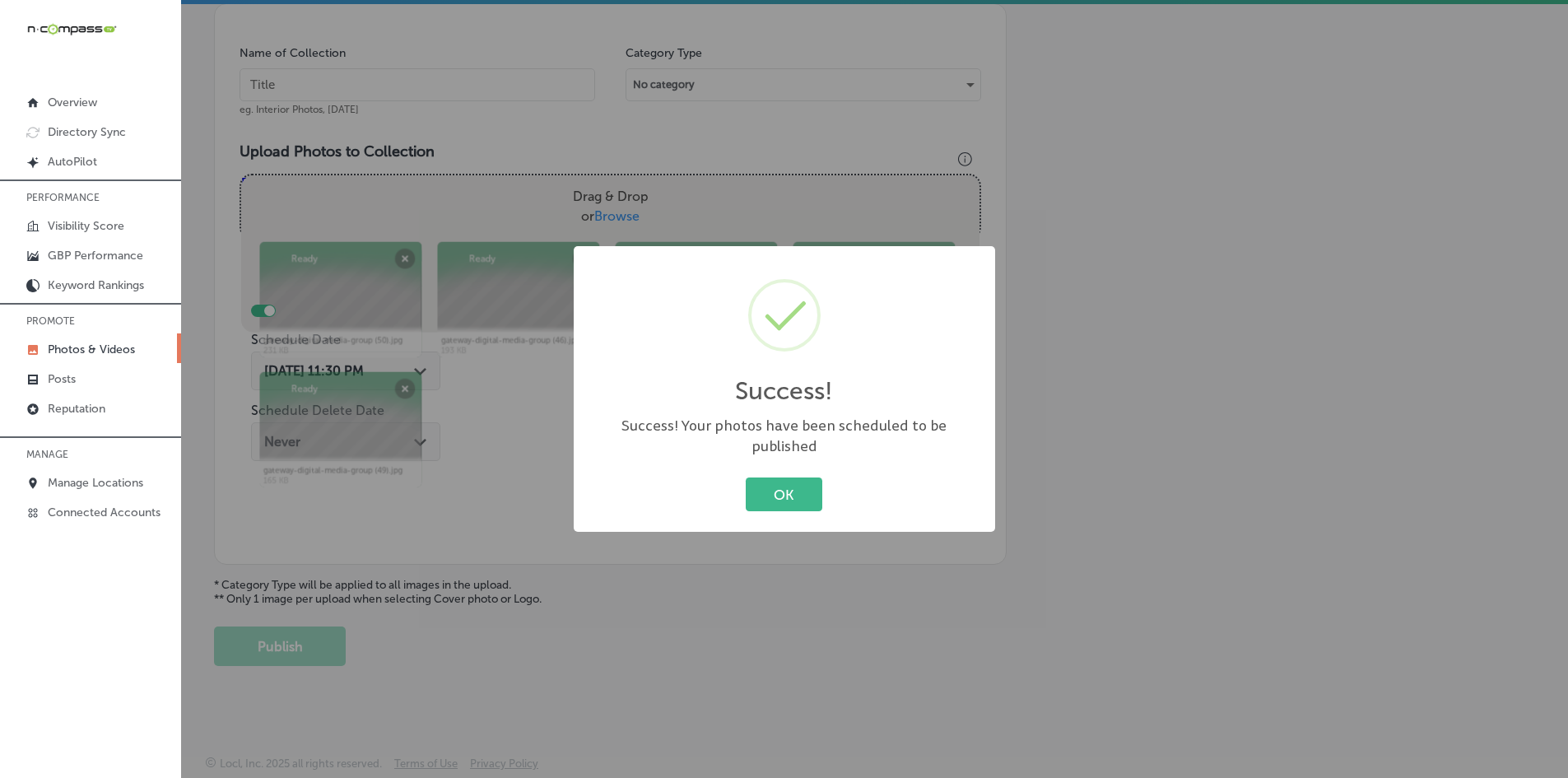
scroll to position [470, 0]
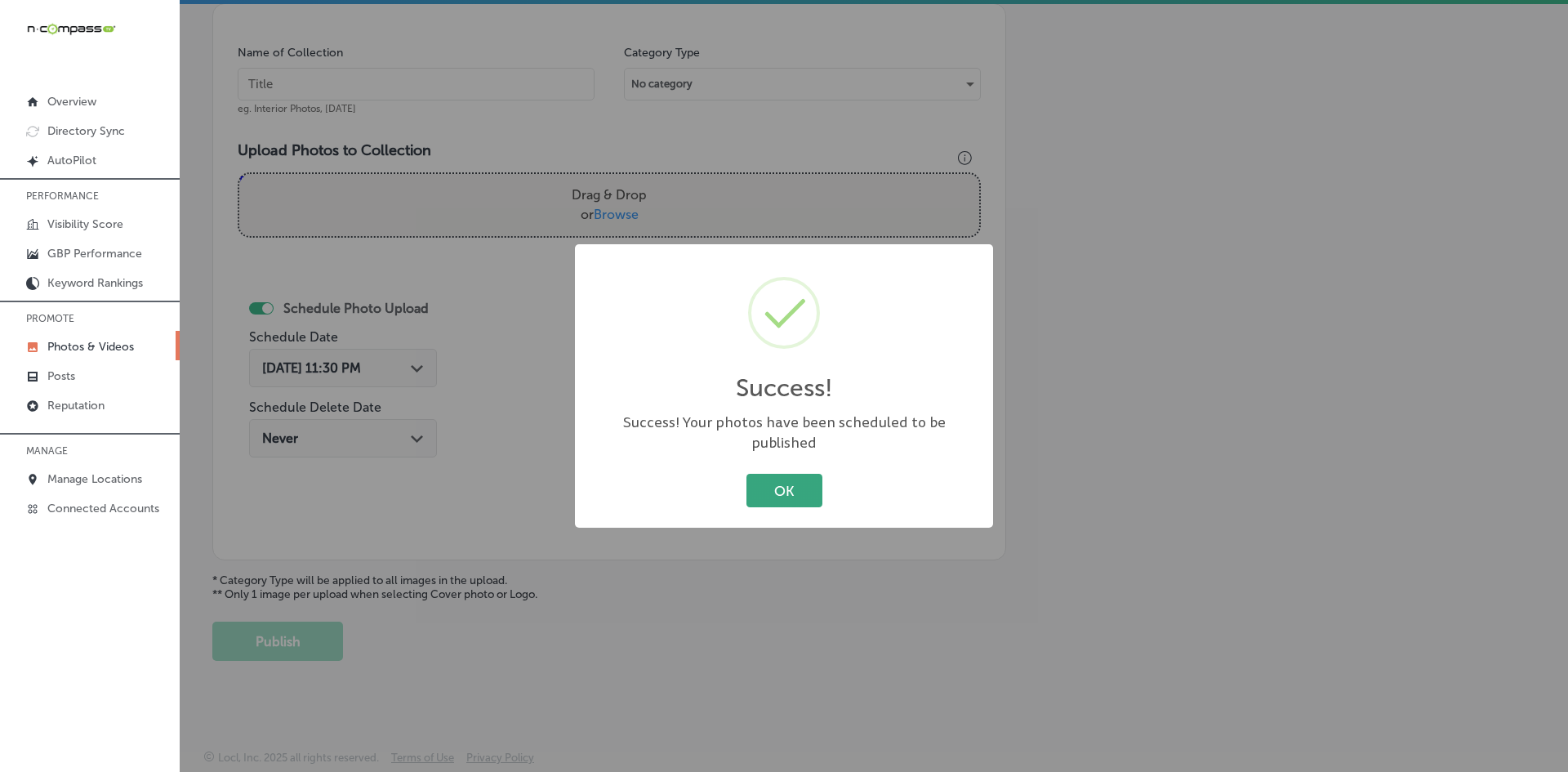
click at [807, 474] on button "OK" at bounding box center [784, 490] width 76 height 33
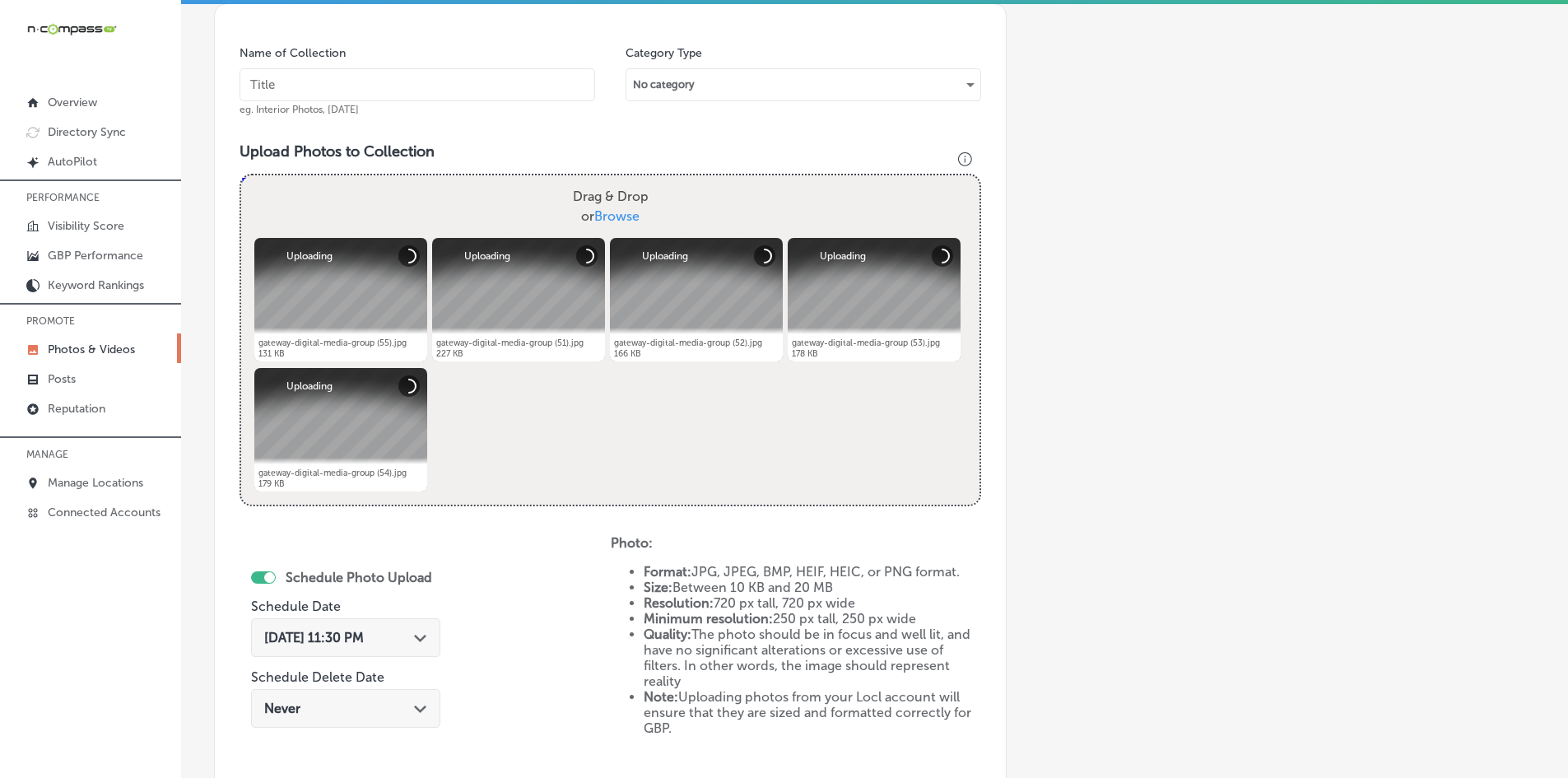
click at [387, 90] on input "text" at bounding box center [417, 85] width 356 height 33
paste input "Gateway-Digital-Media-Group-Social-Media-Management"
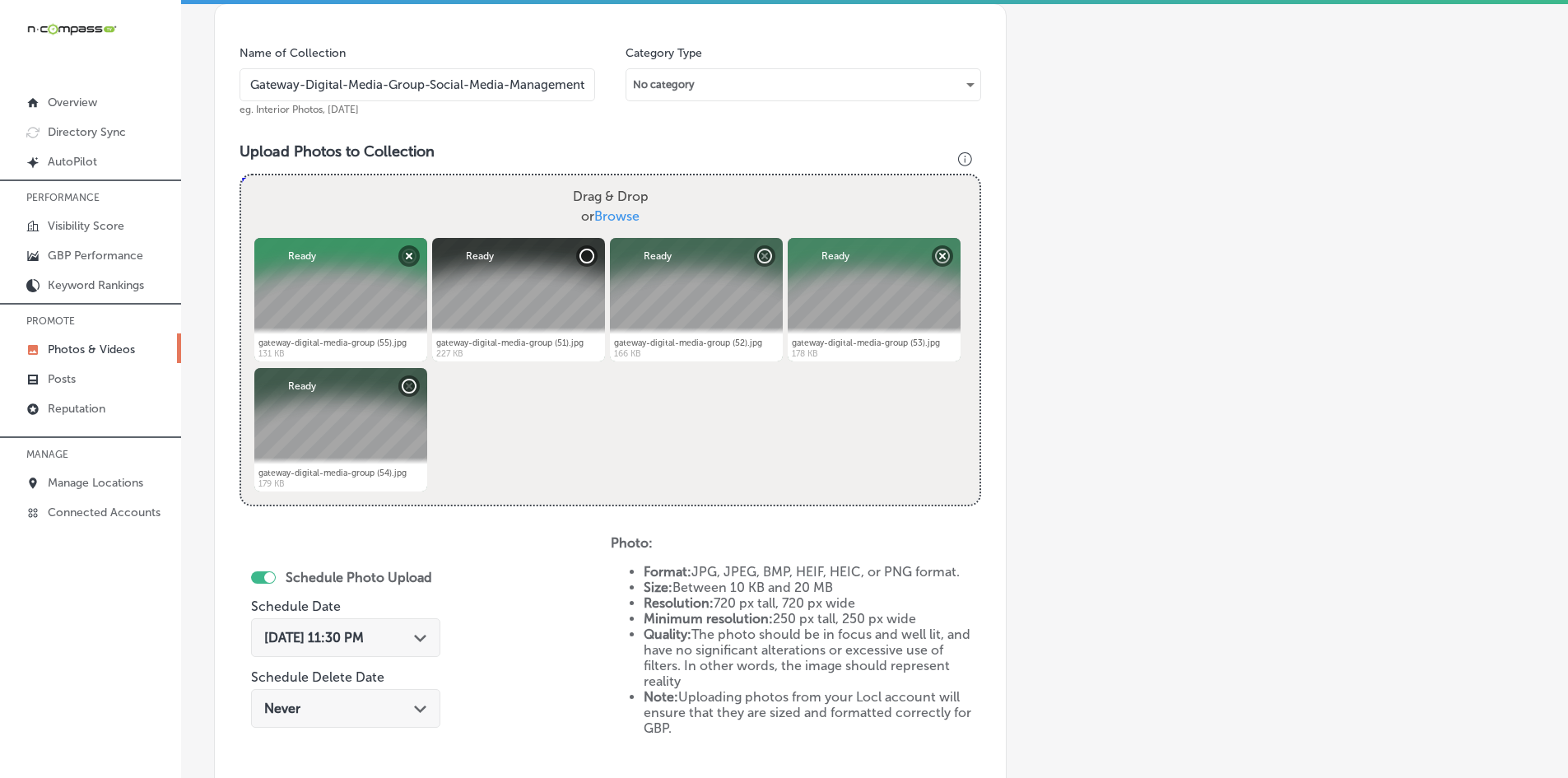
type input "Gateway-Digital-Media-Group-Social-Media-Management"
click at [304, 645] on div "[DATE] 11:30 PM Path Created with Sketch." at bounding box center [346, 637] width 189 height 39
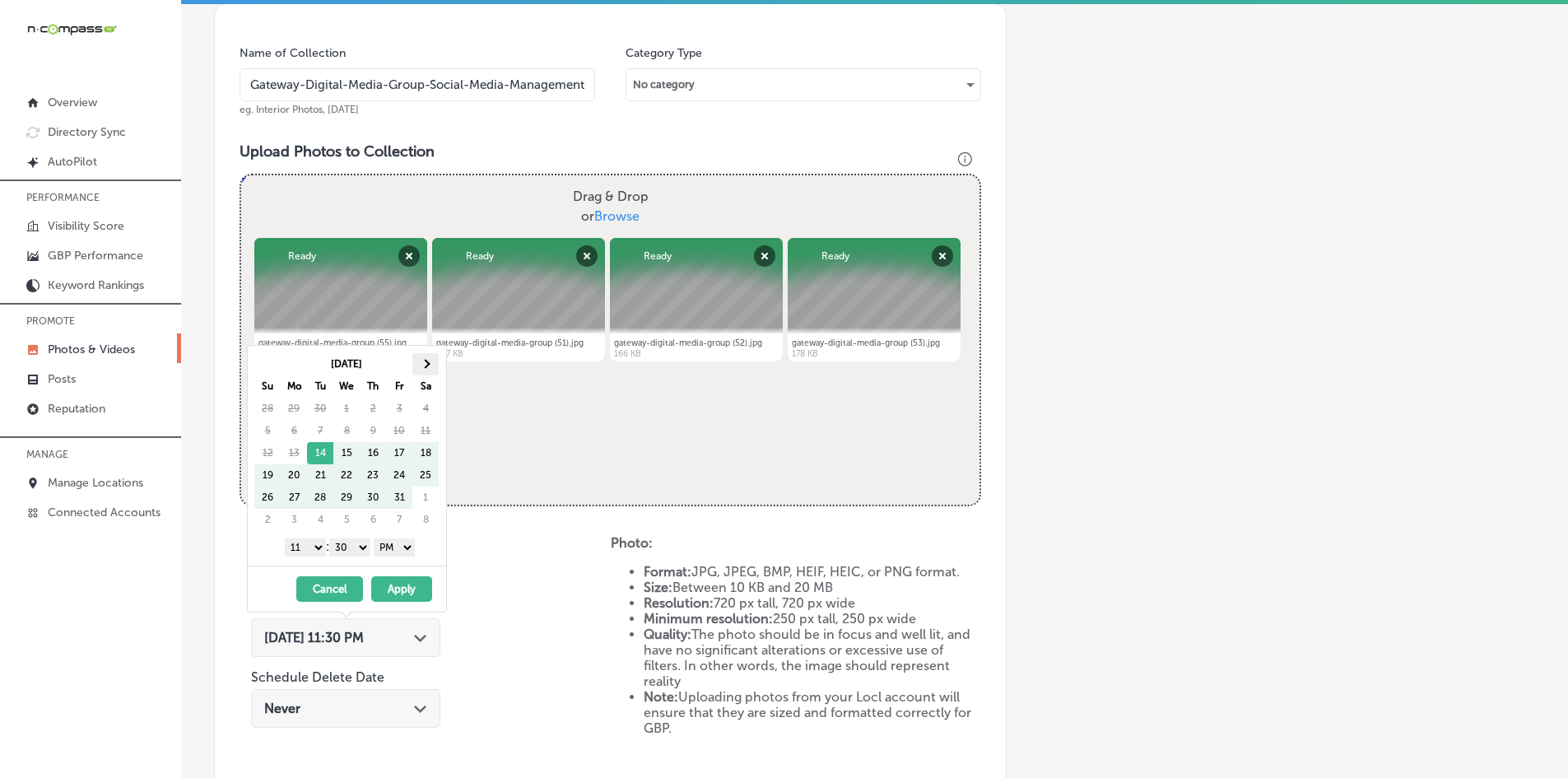
click at [415, 357] on th at bounding box center [425, 364] width 26 height 23
click at [313, 549] on select "1 2 3 4 5 6 7 8 9 10 11 12" at bounding box center [305, 547] width 41 height 18
click at [346, 542] on select "00 10 20 30 40 50" at bounding box center [350, 547] width 41 height 18
click at [389, 586] on button "Apply" at bounding box center [402, 589] width 61 height 25
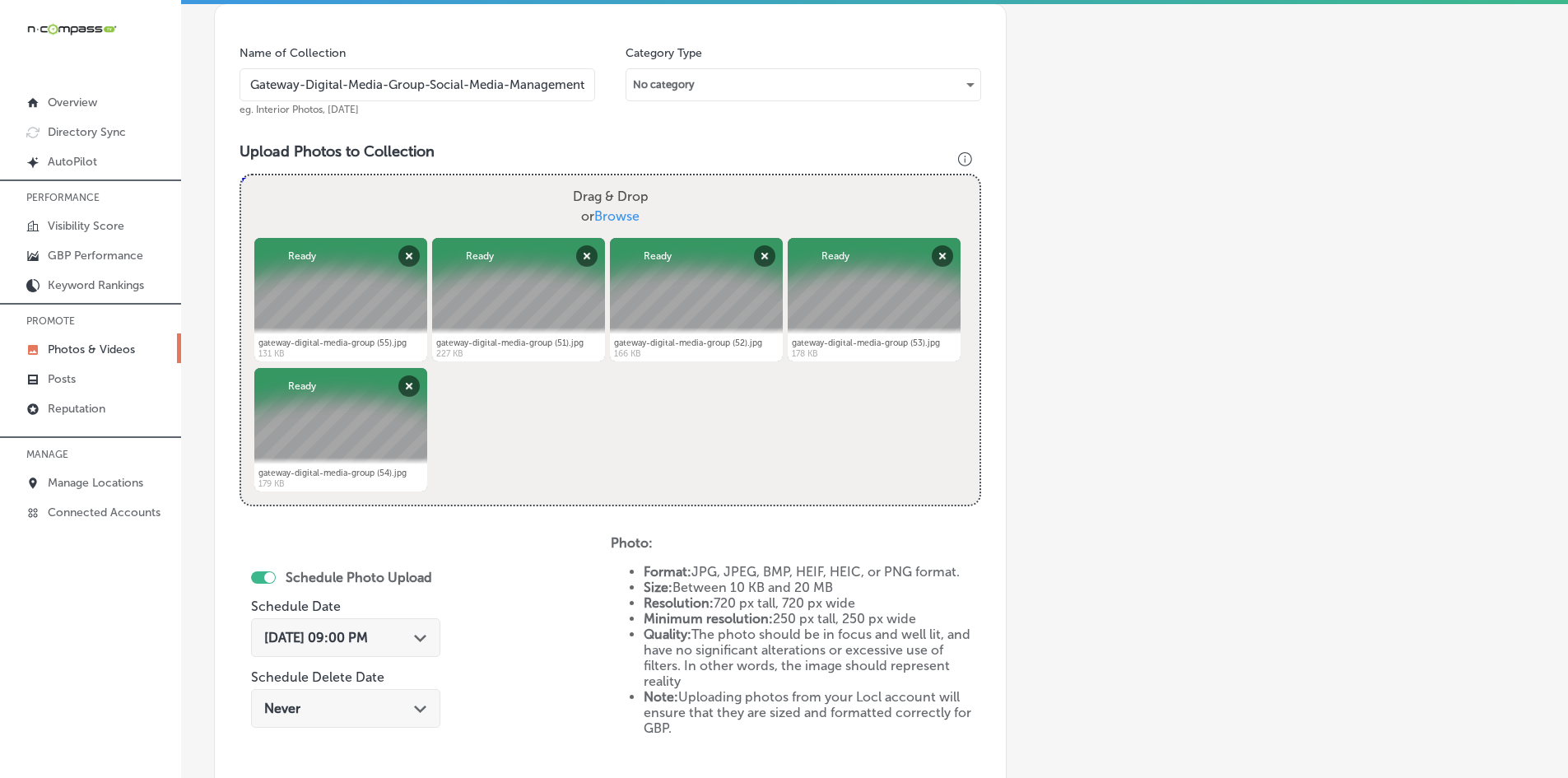
click at [501, 588] on div "Schedule Photo Upload Schedule Date [DATE] 09:00 PM Path Created with Sketch. S…" at bounding box center [425, 670] width 371 height 271
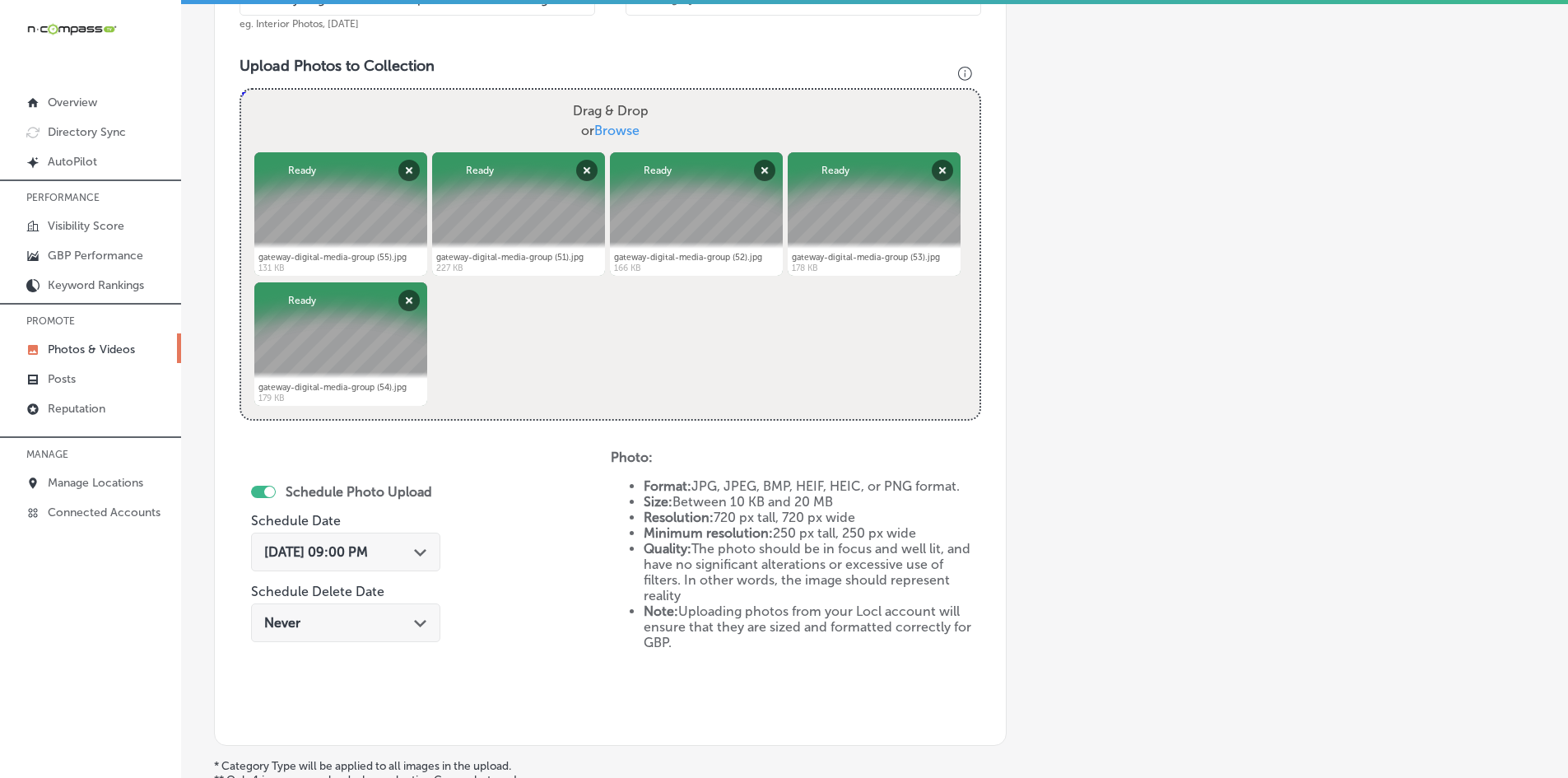
scroll to position [737, 0]
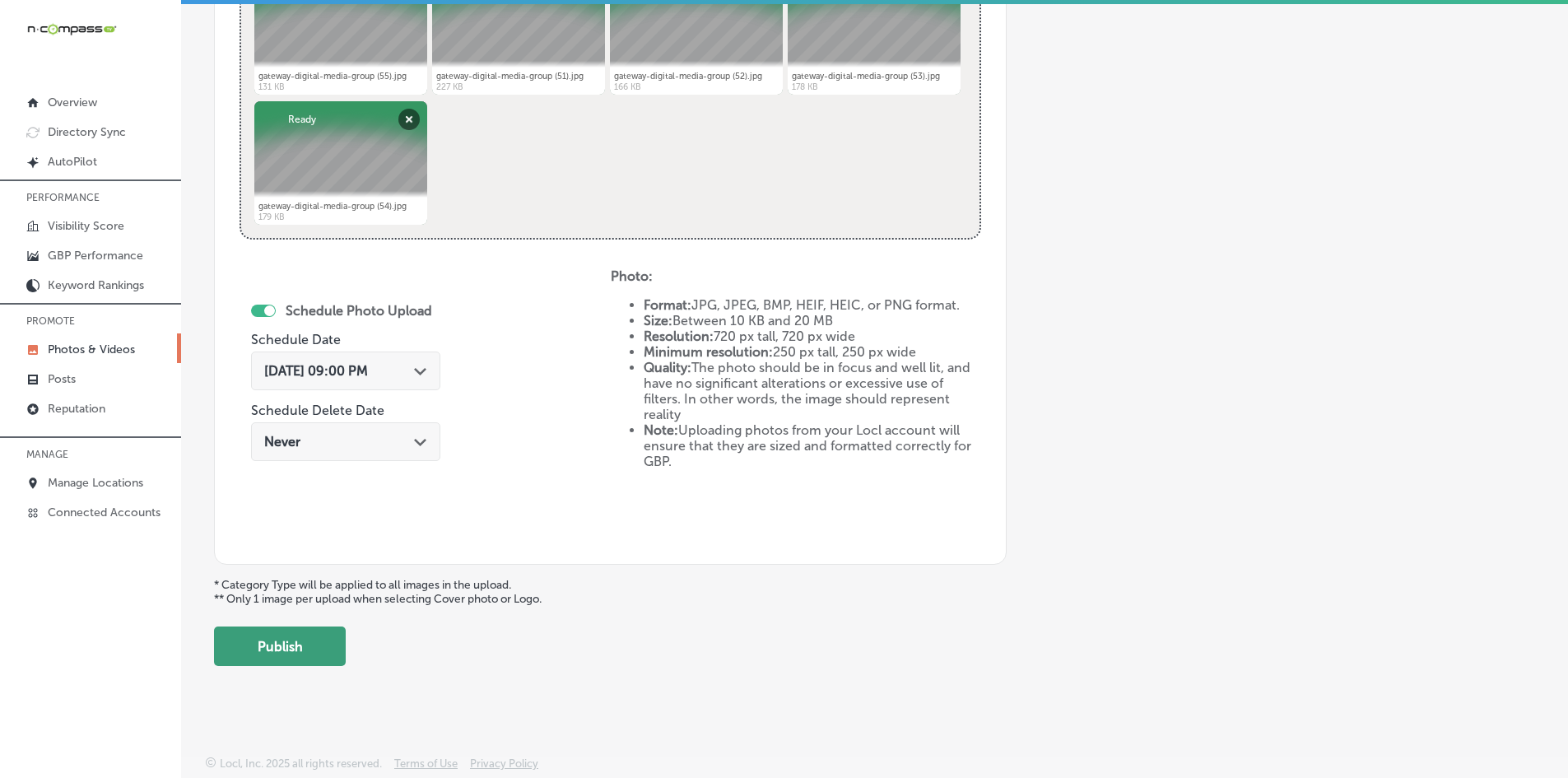
click at [263, 631] on button "Publish" at bounding box center [280, 646] width 131 height 40
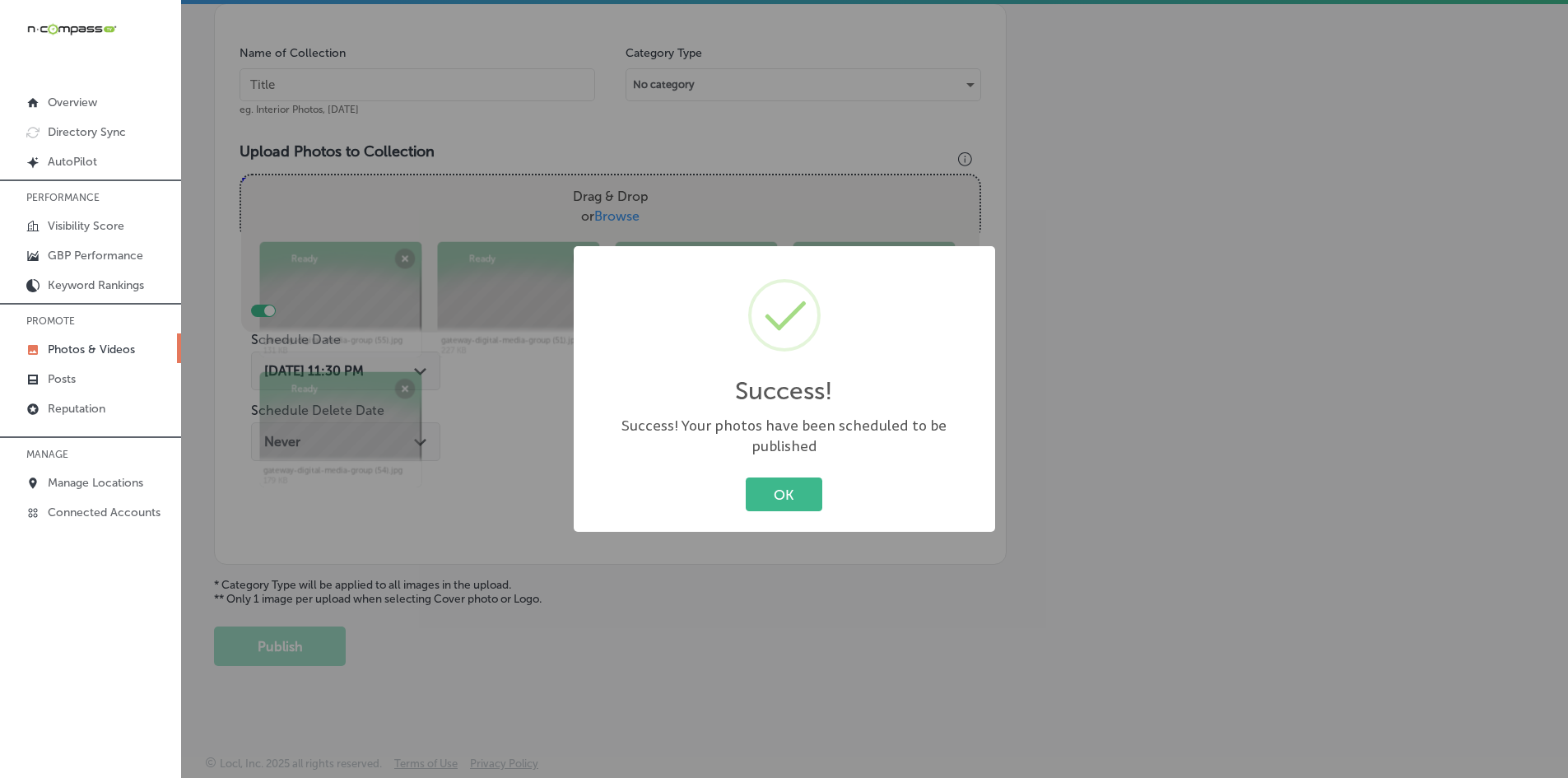
scroll to position [470, 0]
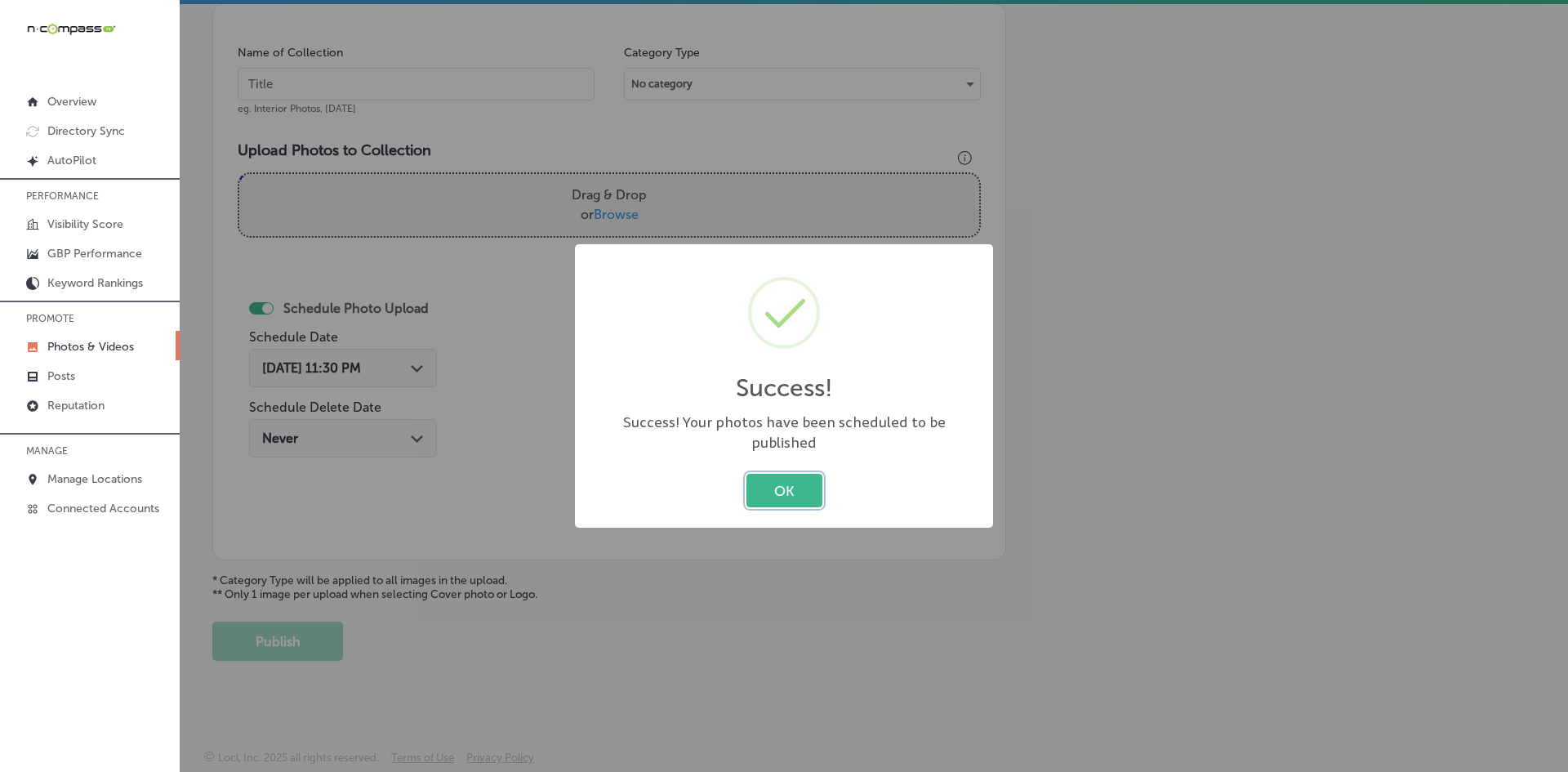
drag, startPoint x: 767, startPoint y: 479, endPoint x: 806, endPoint y: 472, distance: 39.6
click at [767, 479] on button "OK" at bounding box center [784, 490] width 76 height 33
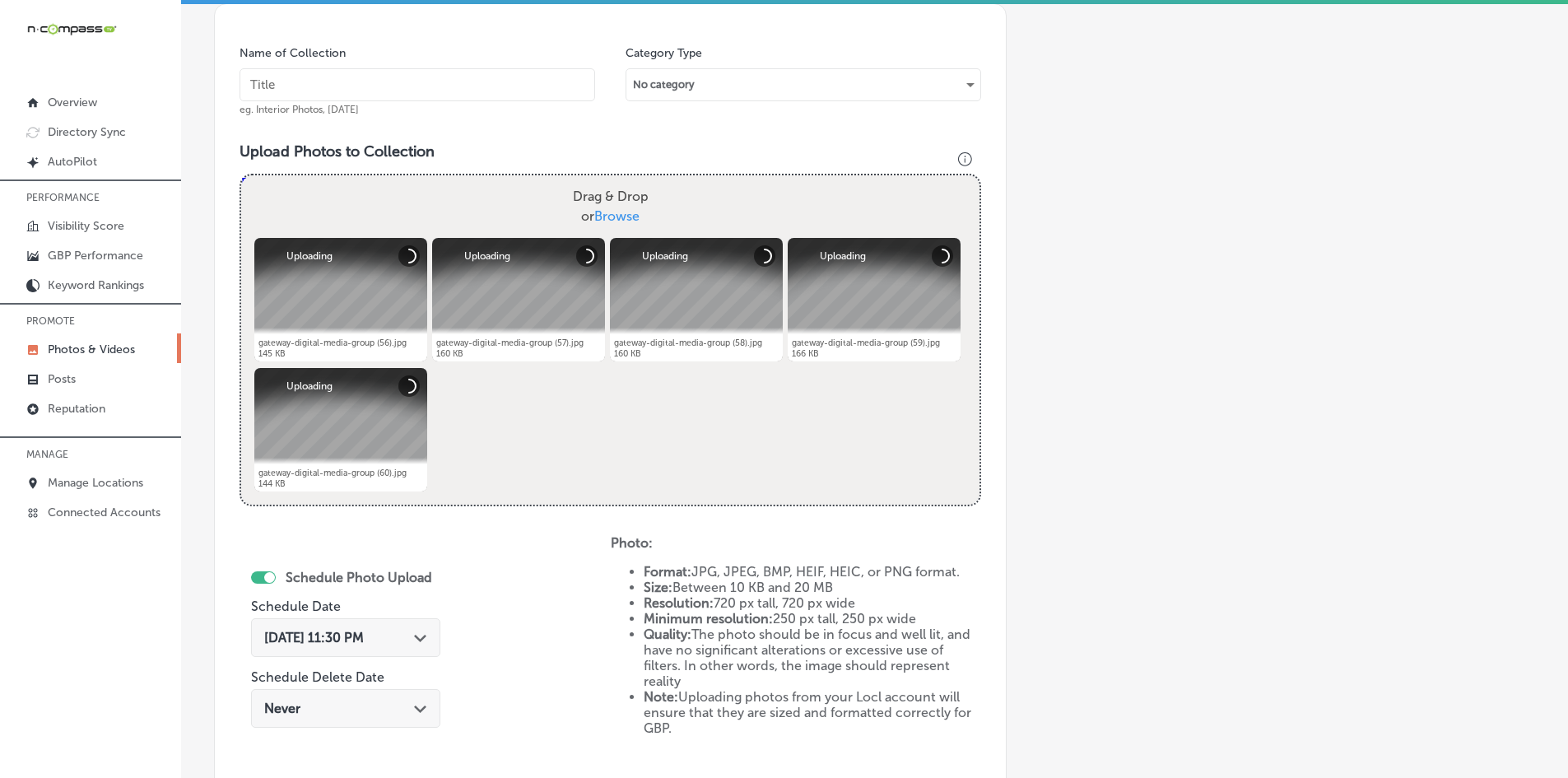
click at [443, 69] on input "text" at bounding box center [417, 85] width 356 height 33
paste input "Gateway-Digital-Media-Group-Indoor-Digital-Billboard"
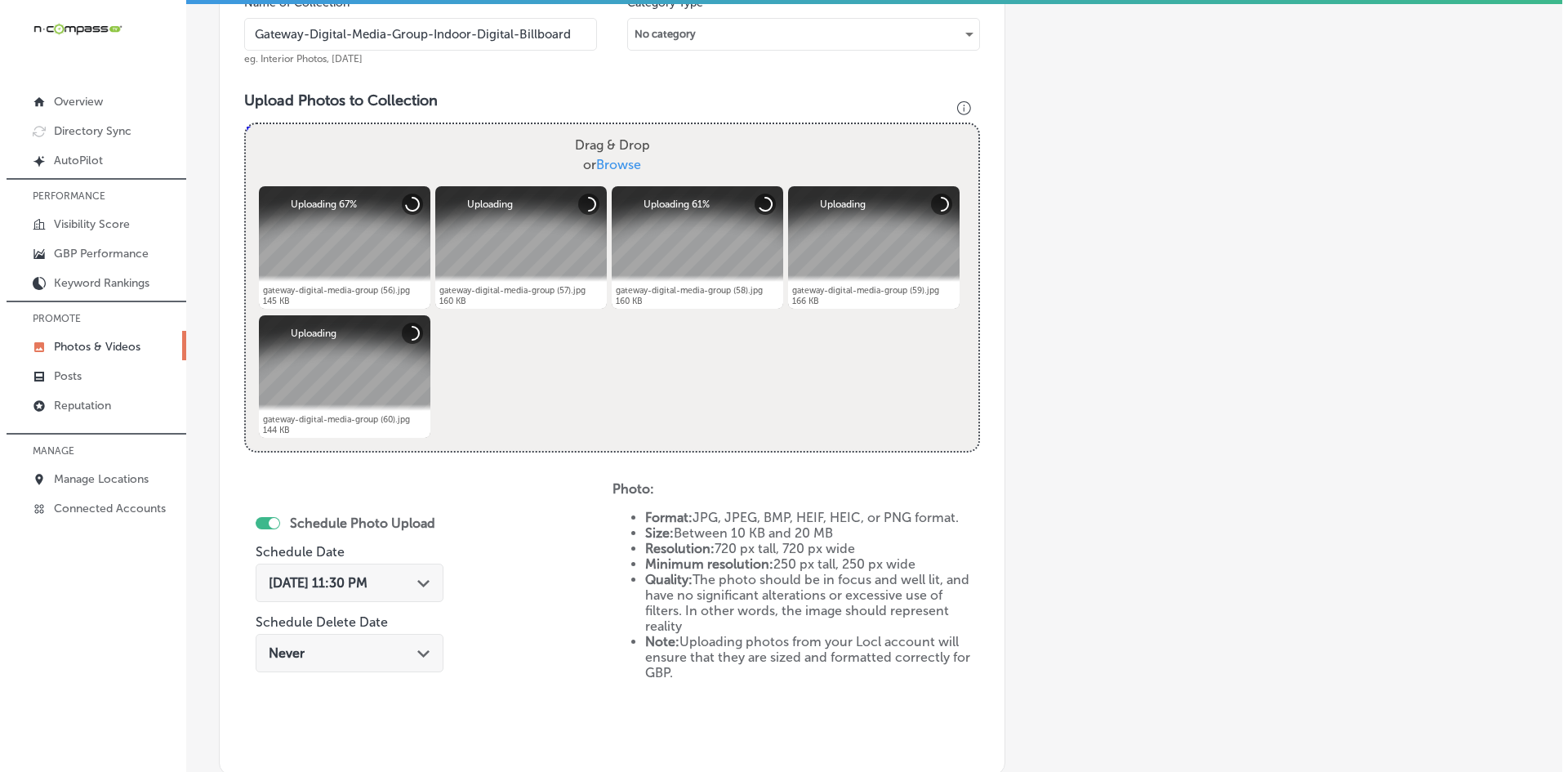
scroll to position [731, 0]
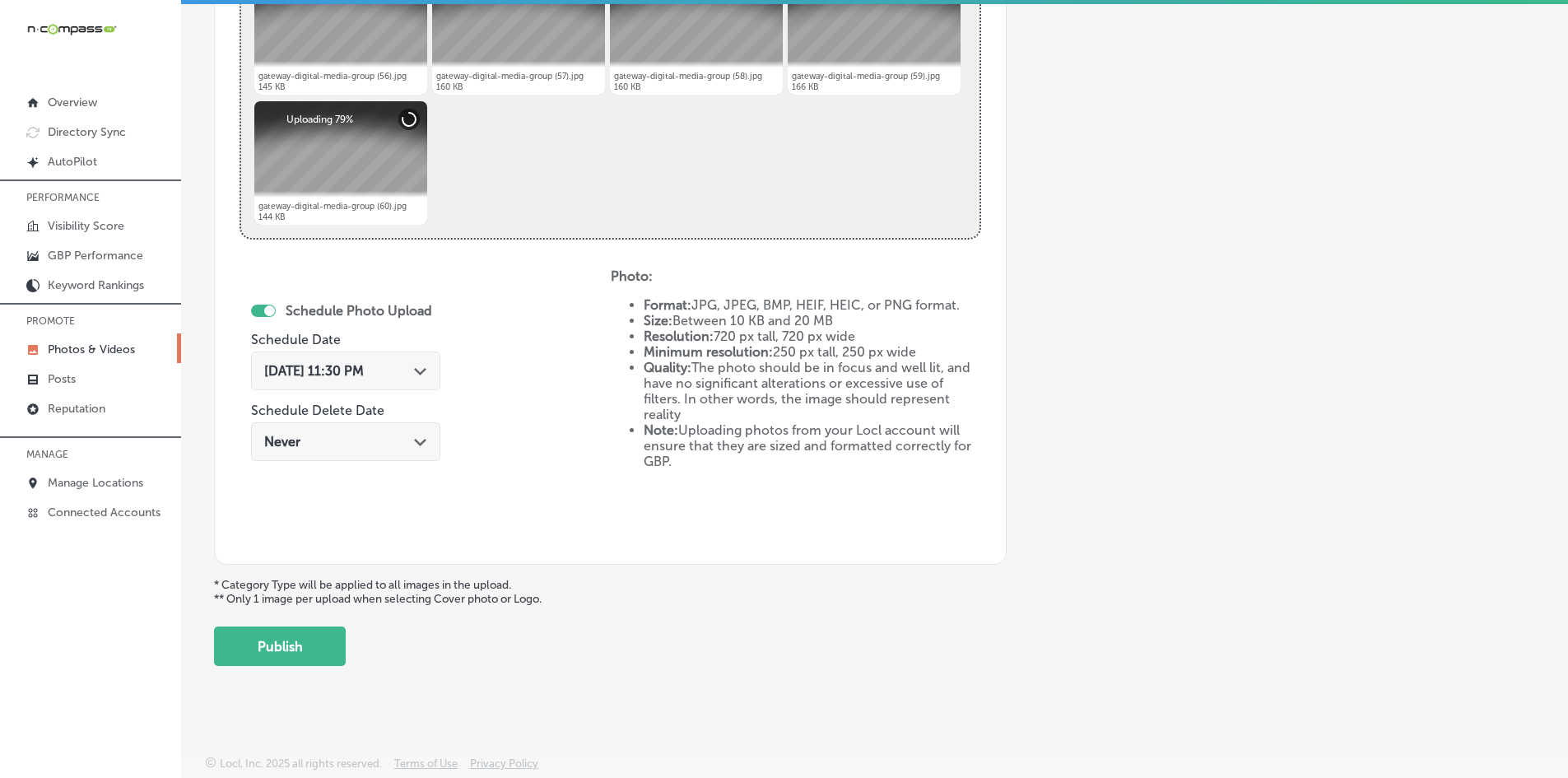
type input "Gateway-Digital-Media-Group-Indoor-Digital-Billboard"
click at [342, 384] on div "[DATE] 11:30 PM Path Created with Sketch." at bounding box center [346, 370] width 189 height 39
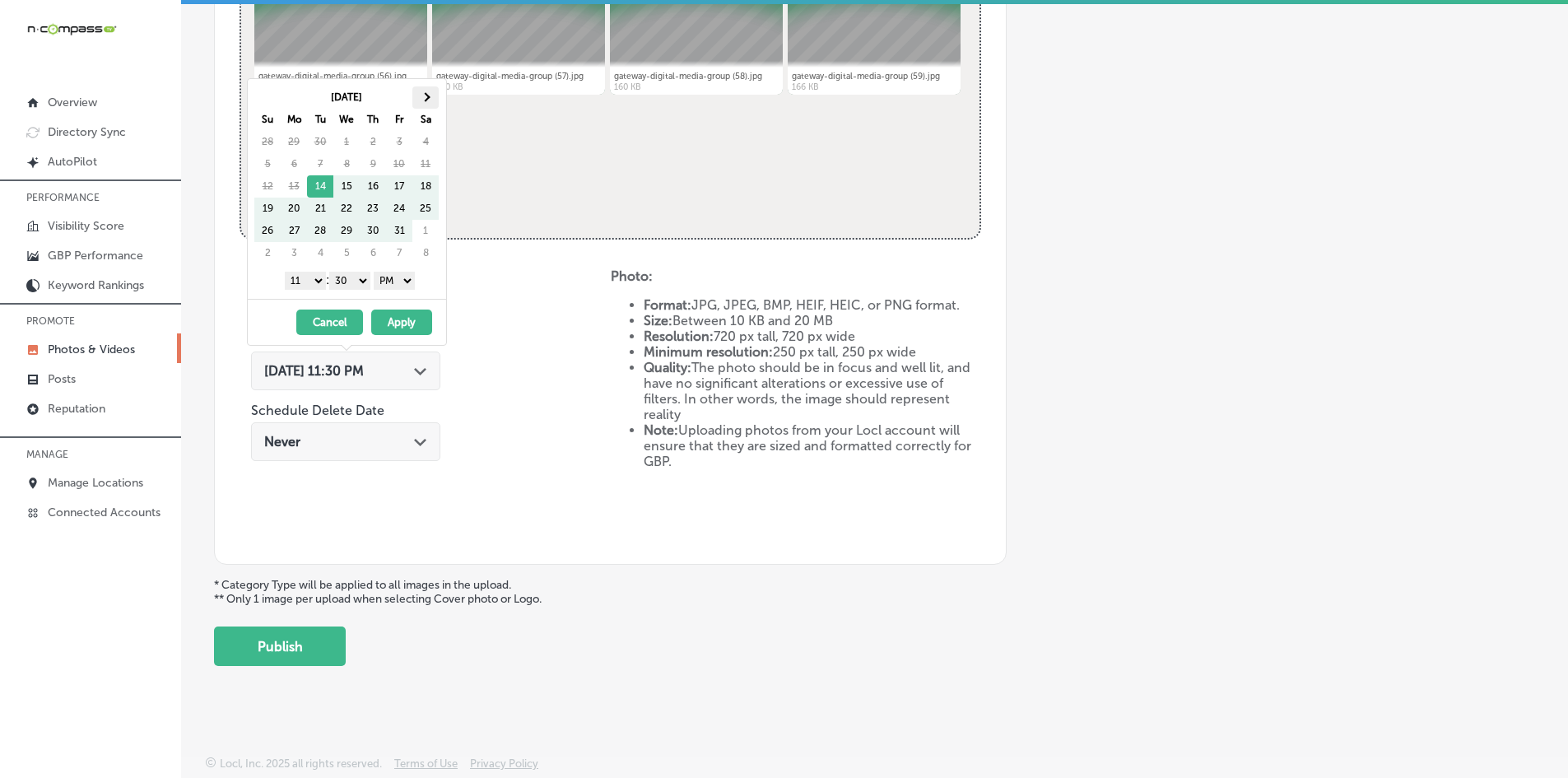
click at [422, 96] on span at bounding box center [425, 96] width 9 height 9
click at [309, 276] on select "1 2 3 4 5 6 7 8 9 10 11 12" at bounding box center [305, 281] width 41 height 18
drag, startPoint x: 350, startPoint y: 276, endPoint x: 351, endPoint y: 287, distance: 11.0
click at [350, 276] on select "00 10 20 30 40 50" at bounding box center [350, 281] width 41 height 18
click at [394, 317] on button "Apply" at bounding box center [402, 322] width 61 height 25
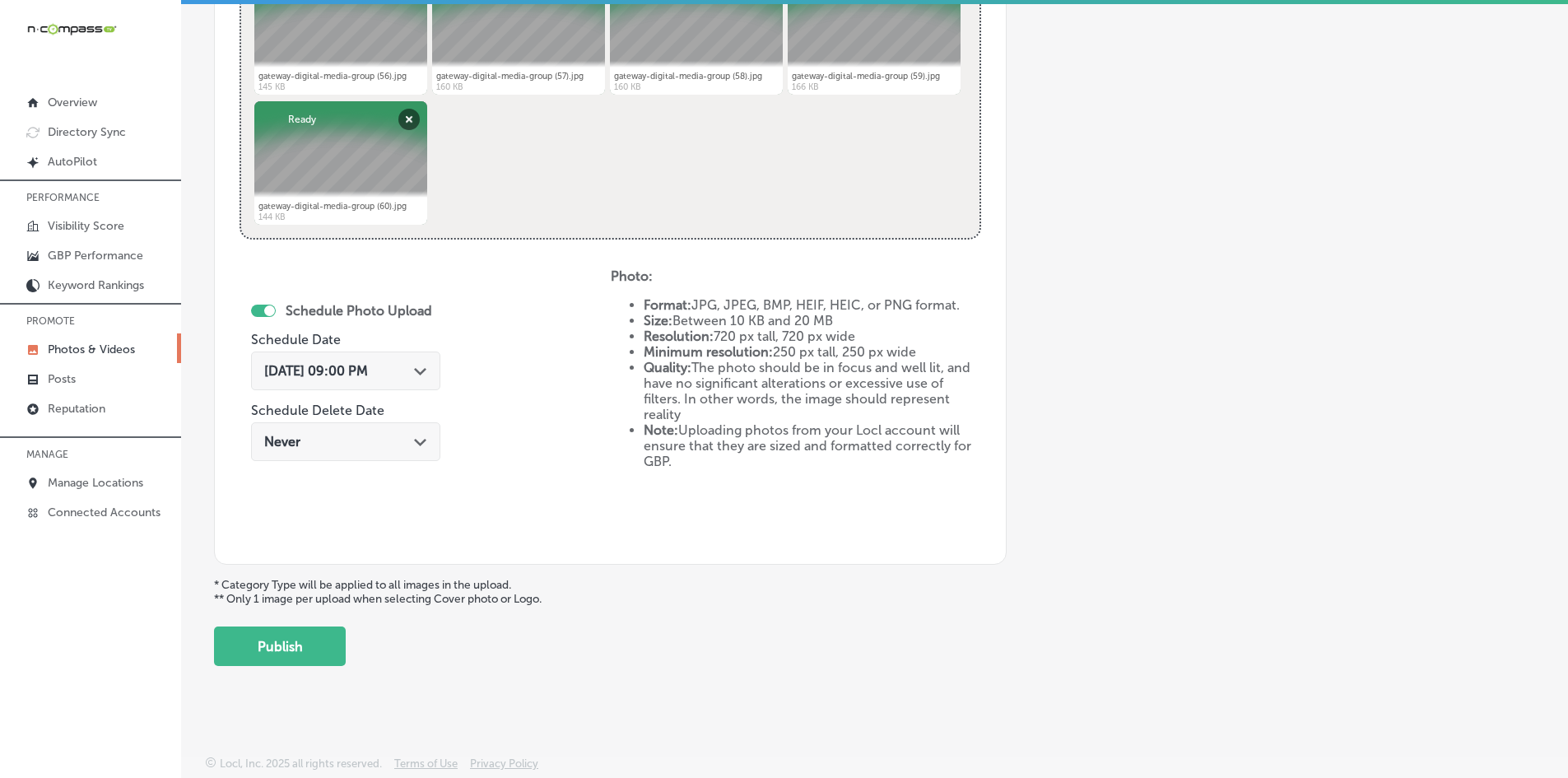
click at [501, 345] on div "Schedule Photo Upload Schedule Date [DATE] 09:00 PM Path Created with Sketch. S…" at bounding box center [425, 403] width 371 height 271
click at [324, 629] on button "Publish" at bounding box center [280, 646] width 131 height 40
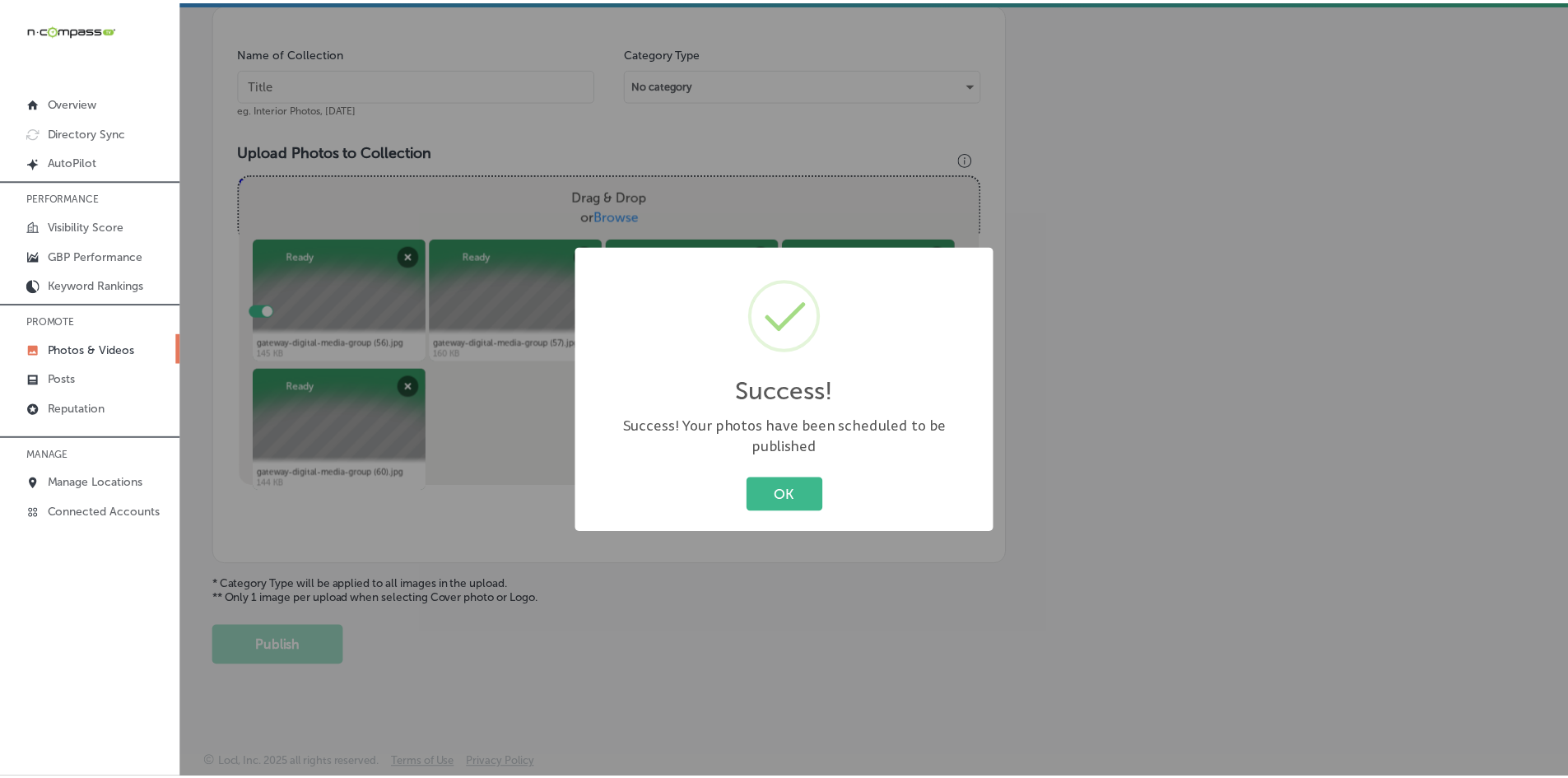
scroll to position [470, 0]
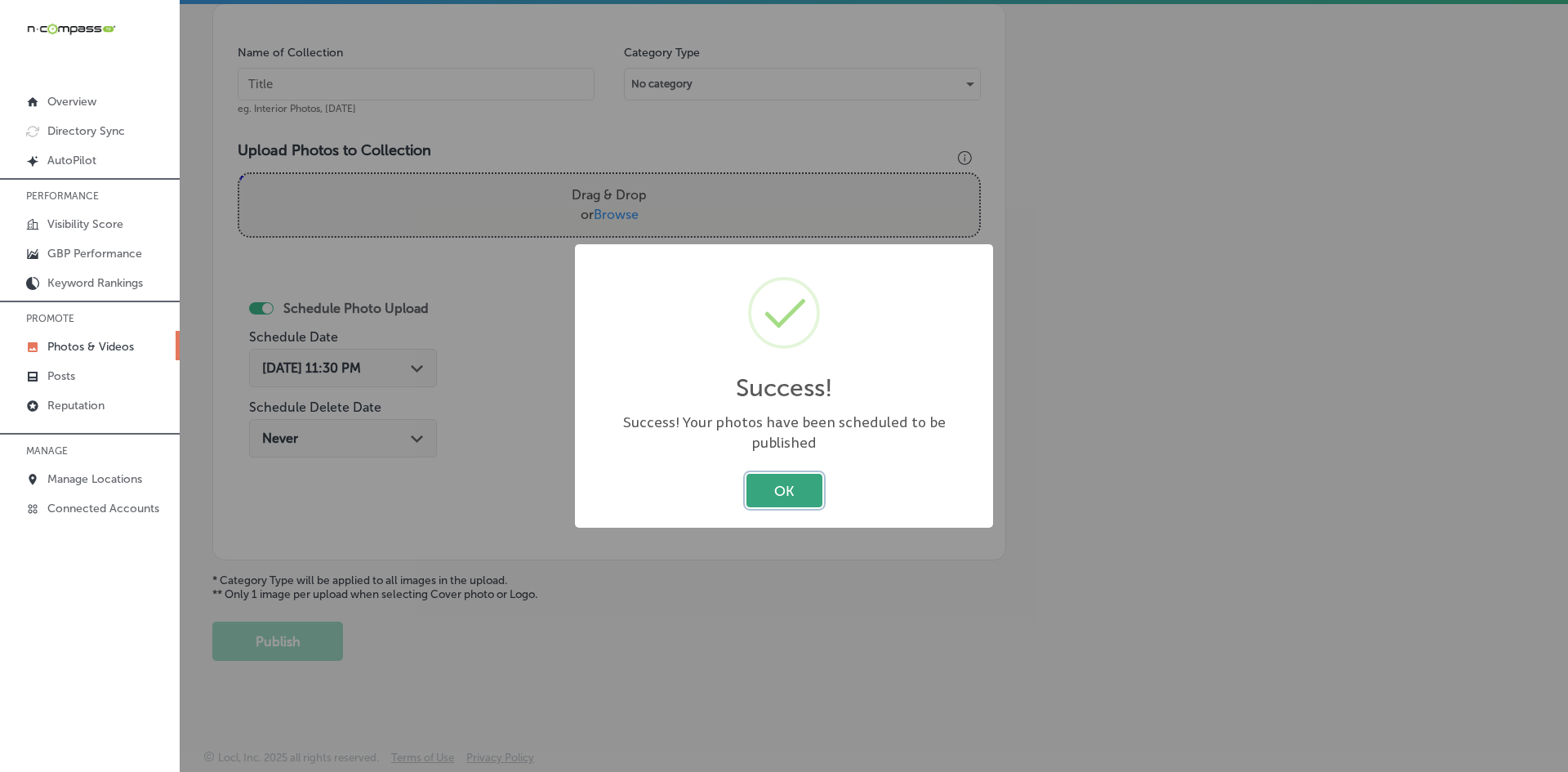
click at [792, 491] on button "OK" at bounding box center [784, 490] width 76 height 33
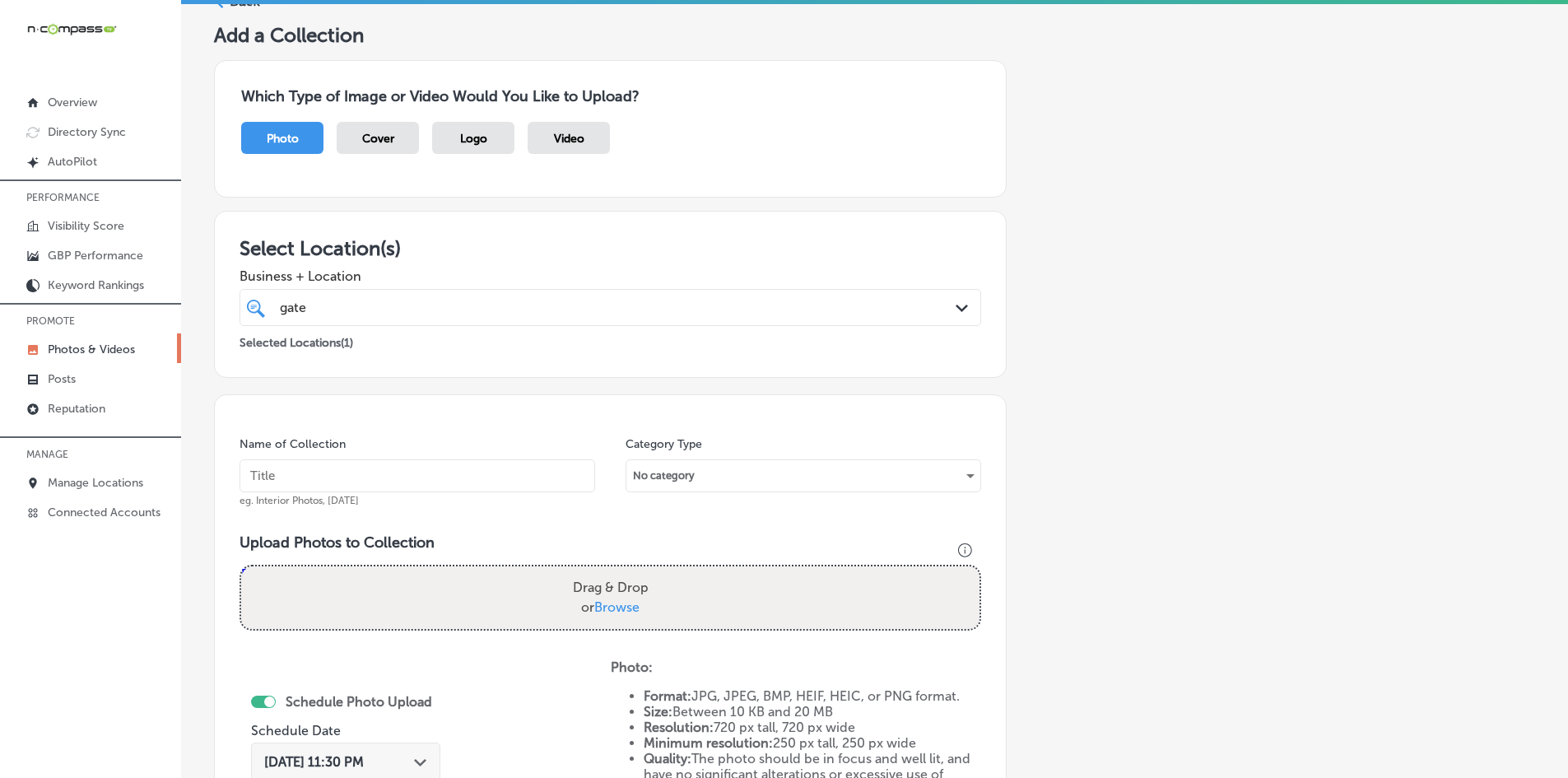
scroll to position [59, 0]
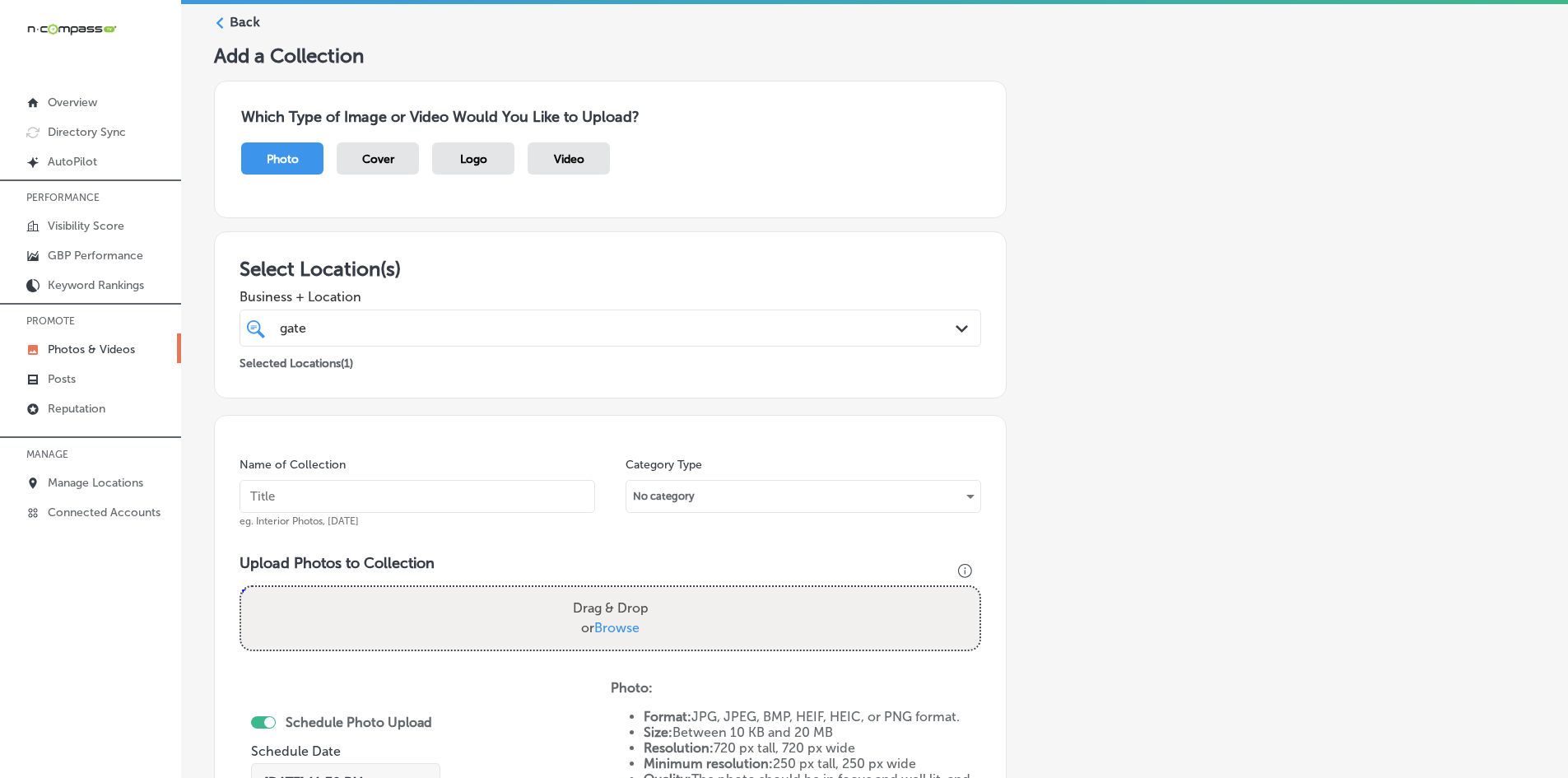
click at [348, 493] on input "text" at bounding box center [417, 496] width 356 height 33
paste input "Gateway-Digital-Media-Group-Google-Business-Profile"
type input "Gateway-Digital-Media-Group-Google-Business-Profile"
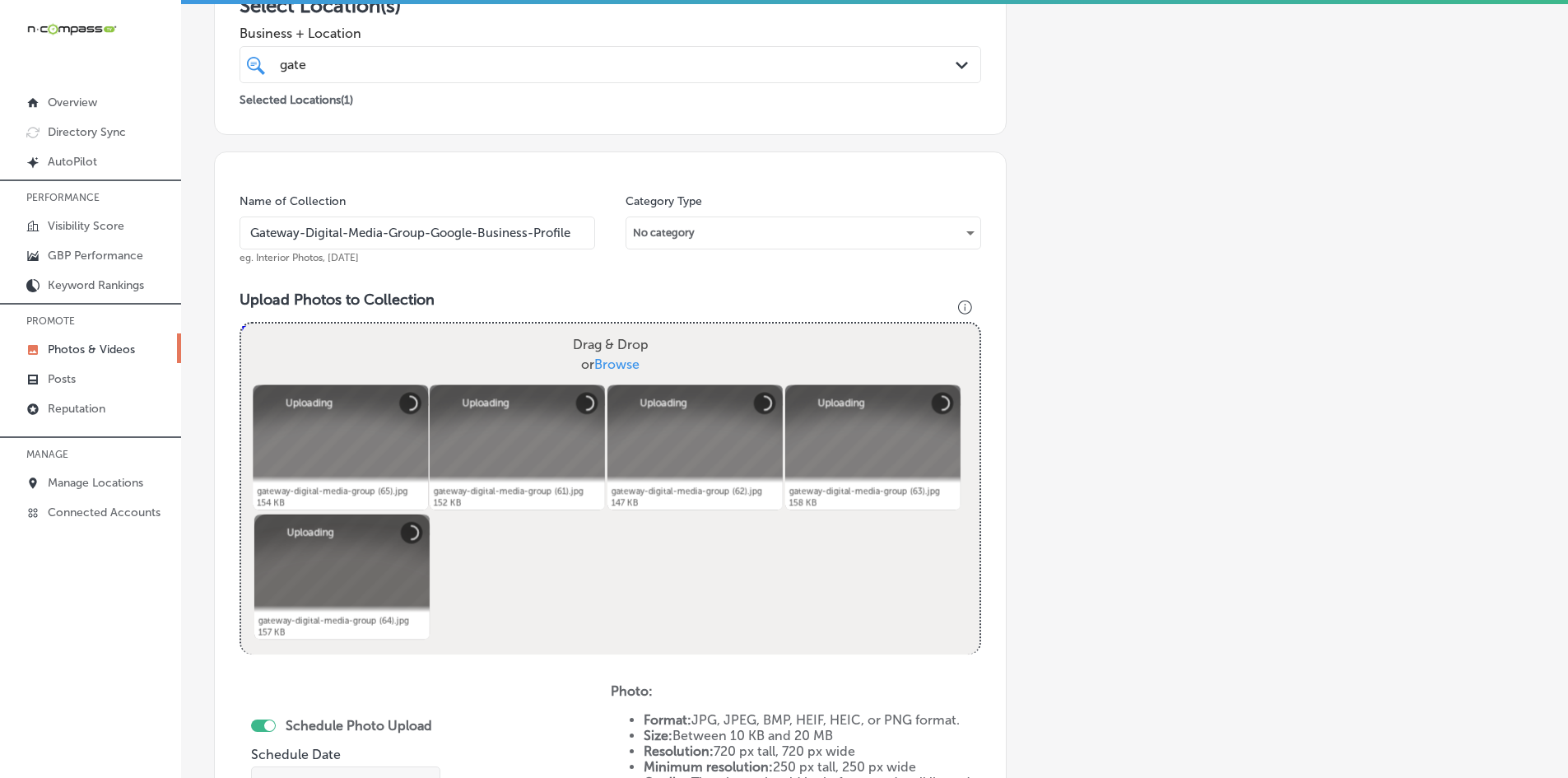
scroll to position [387, 0]
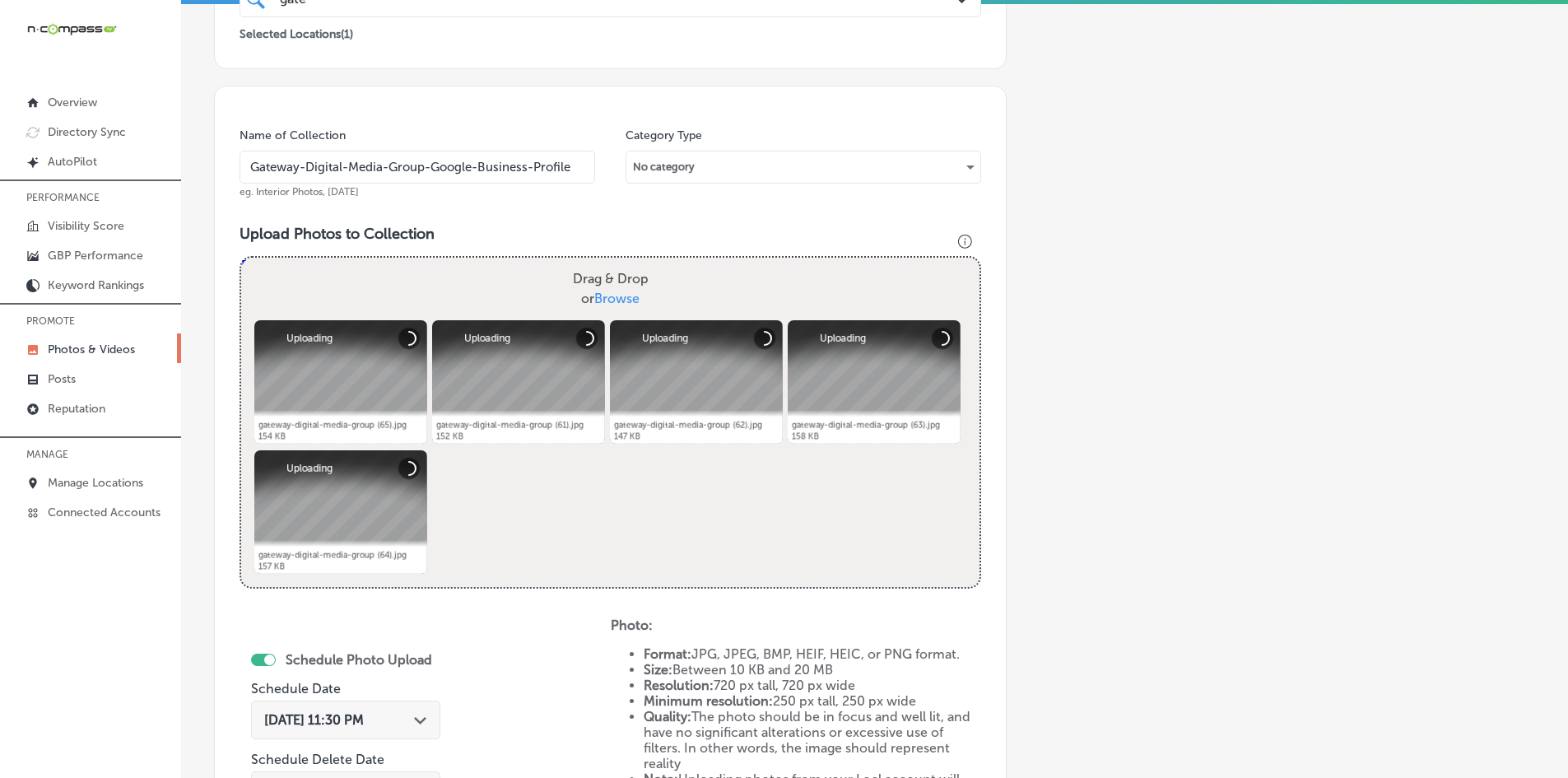
click at [373, 708] on div "[DATE] 11:30 PM Path Created with Sketch." at bounding box center [346, 719] width 189 height 39
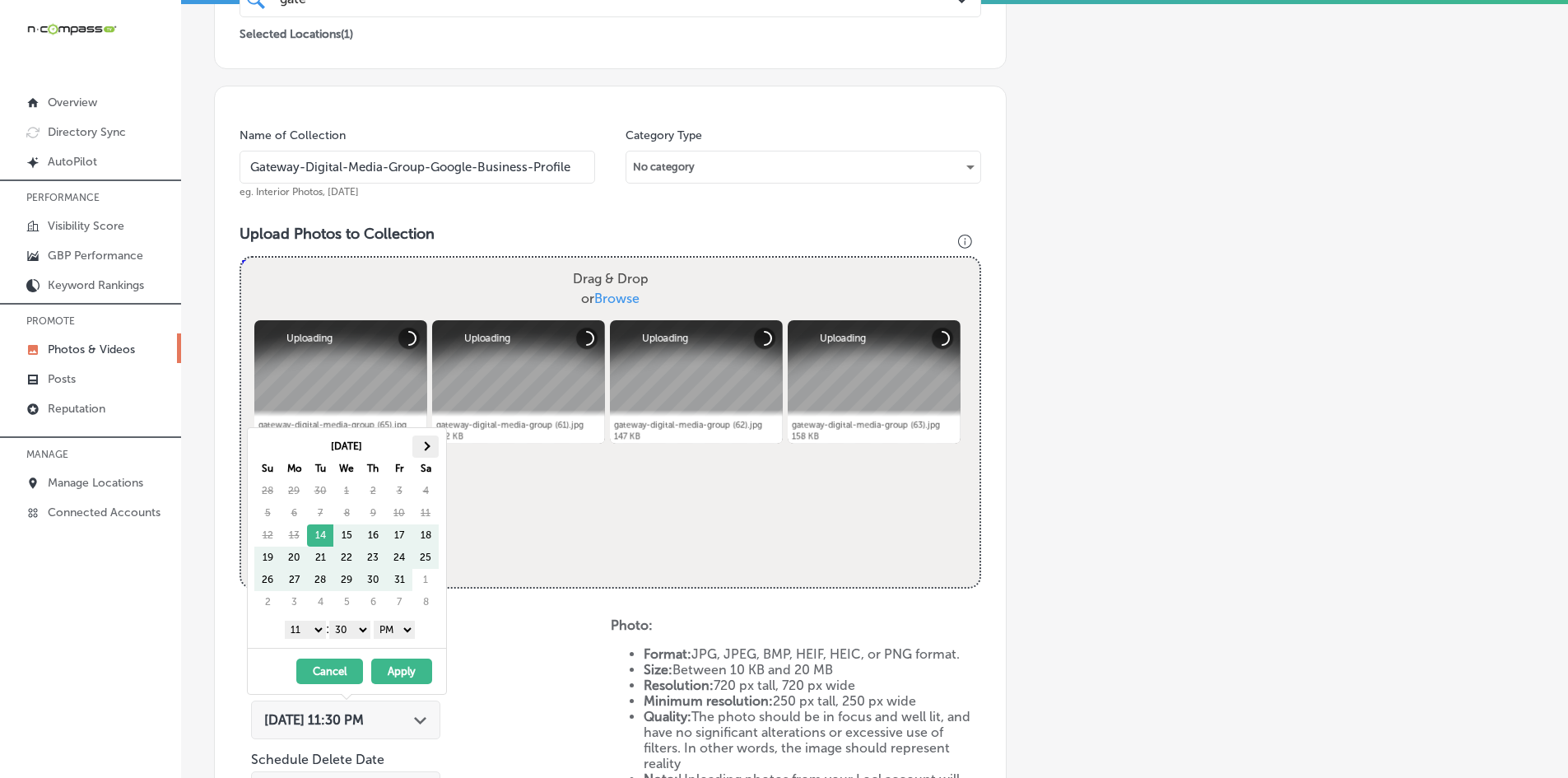
click at [431, 444] on th at bounding box center [425, 446] width 26 height 23
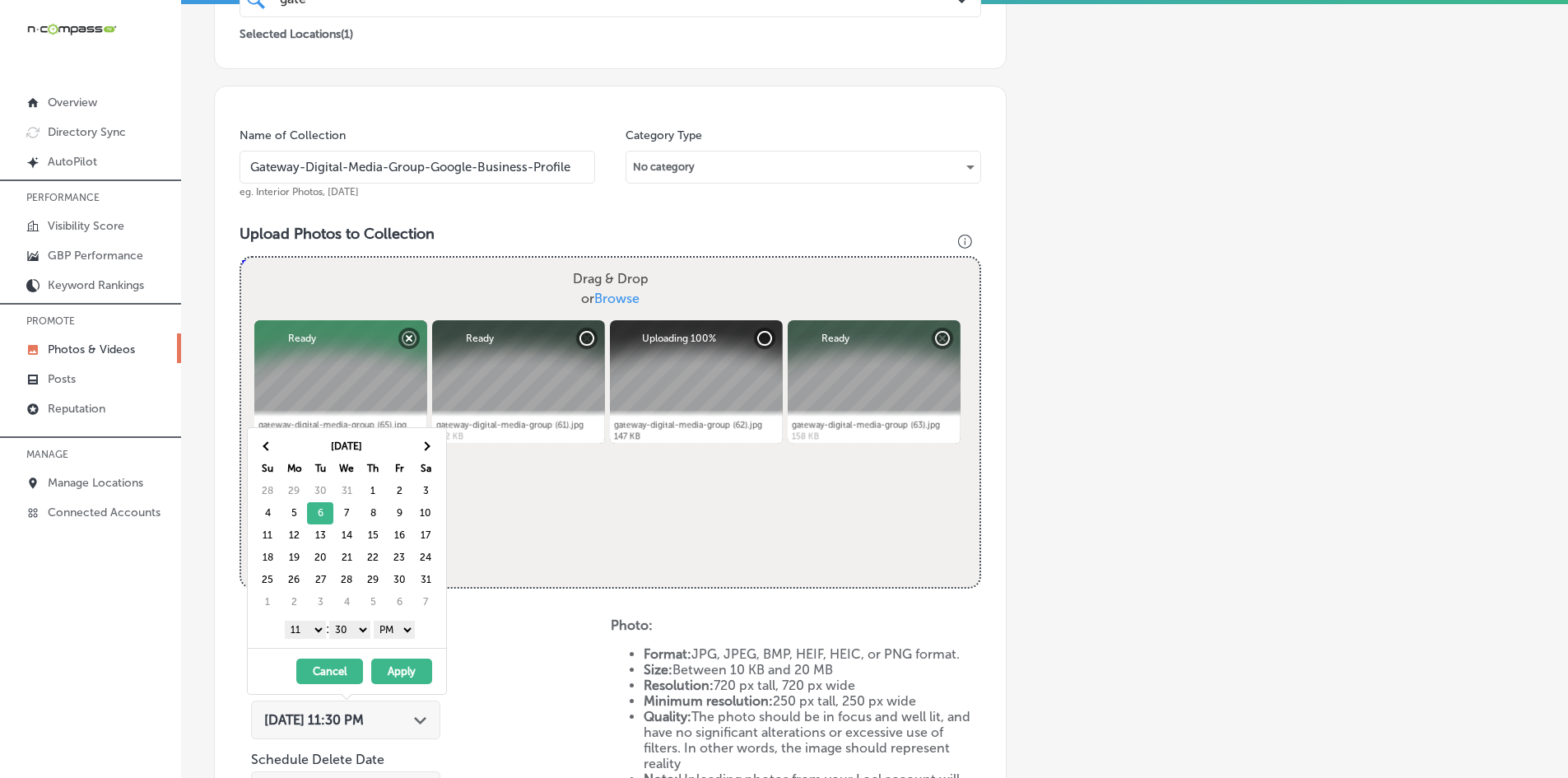
click at [297, 629] on select "1 2 3 4 5 6 7 8 9 10 11 12" at bounding box center [305, 629] width 41 height 18
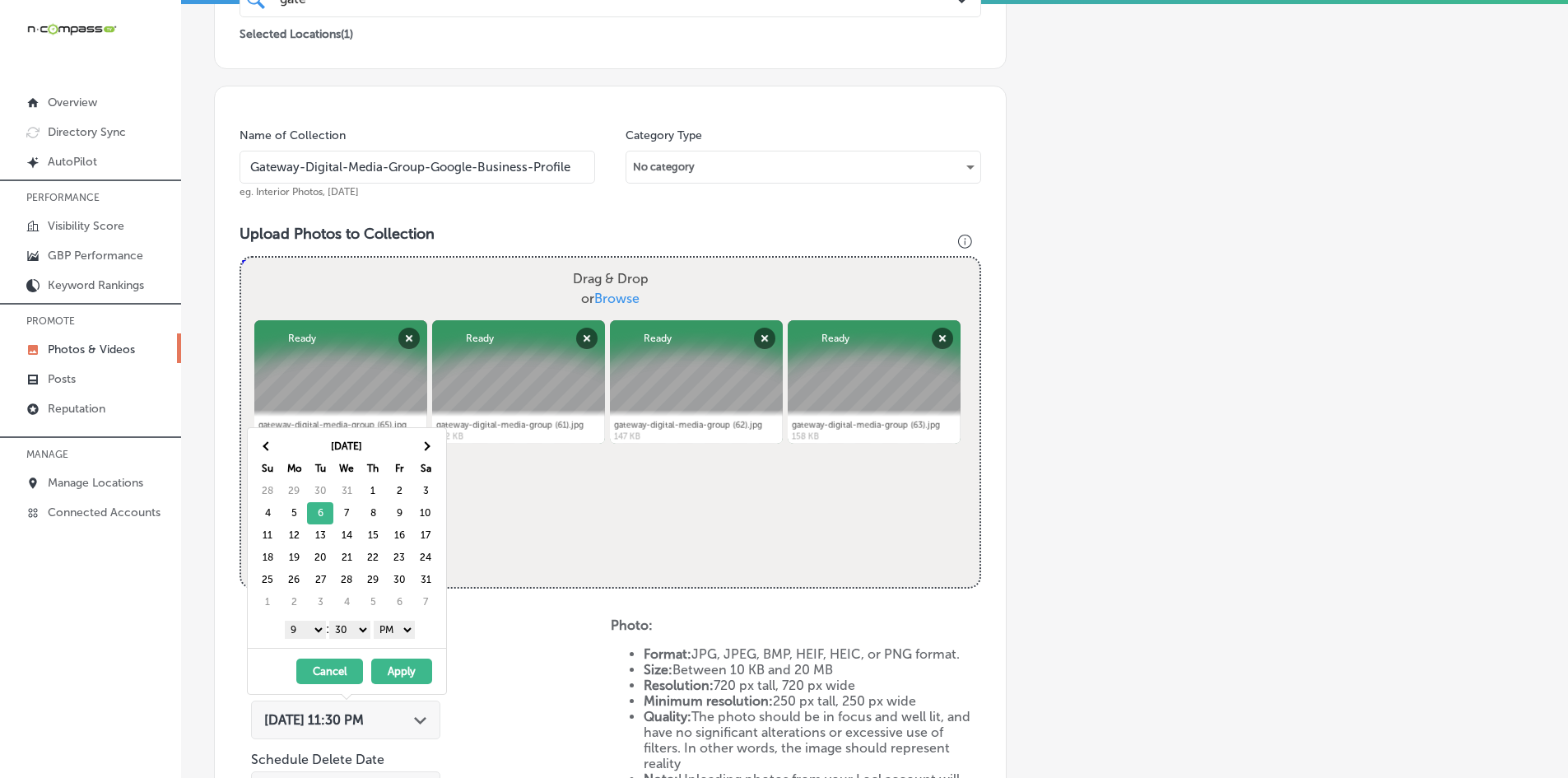
click at [344, 635] on select "00 10 20 30 40 50" at bounding box center [350, 629] width 41 height 18
click at [387, 662] on button "Apply" at bounding box center [402, 671] width 61 height 25
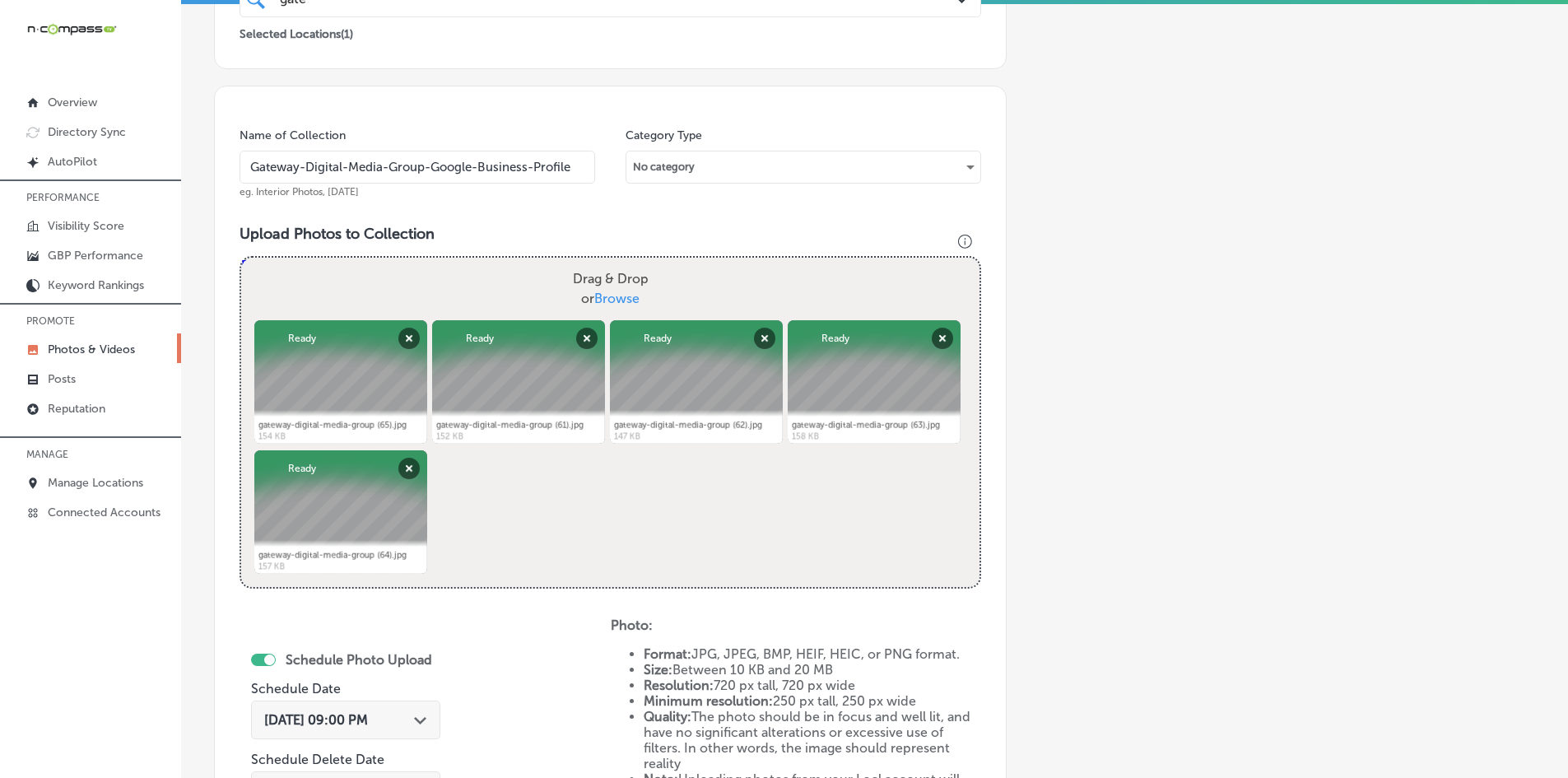
click at [530, 687] on div "Schedule Photo Upload Schedule Date [DATE] 09:00 PM Path Created with Sketch. S…" at bounding box center [425, 752] width 371 height 271
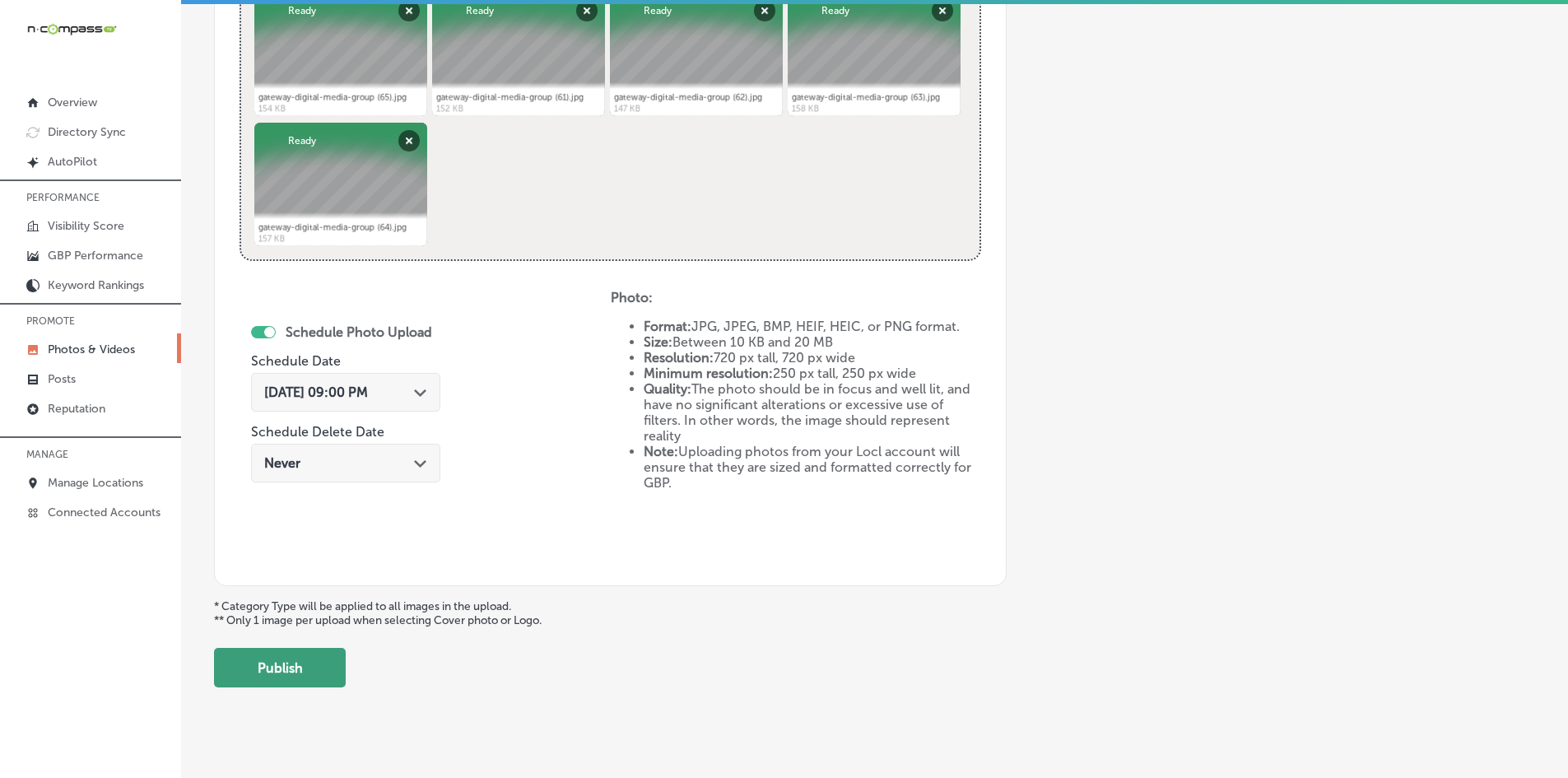
scroll to position [717, 0]
click at [299, 674] on button "Publish" at bounding box center [280, 665] width 131 height 40
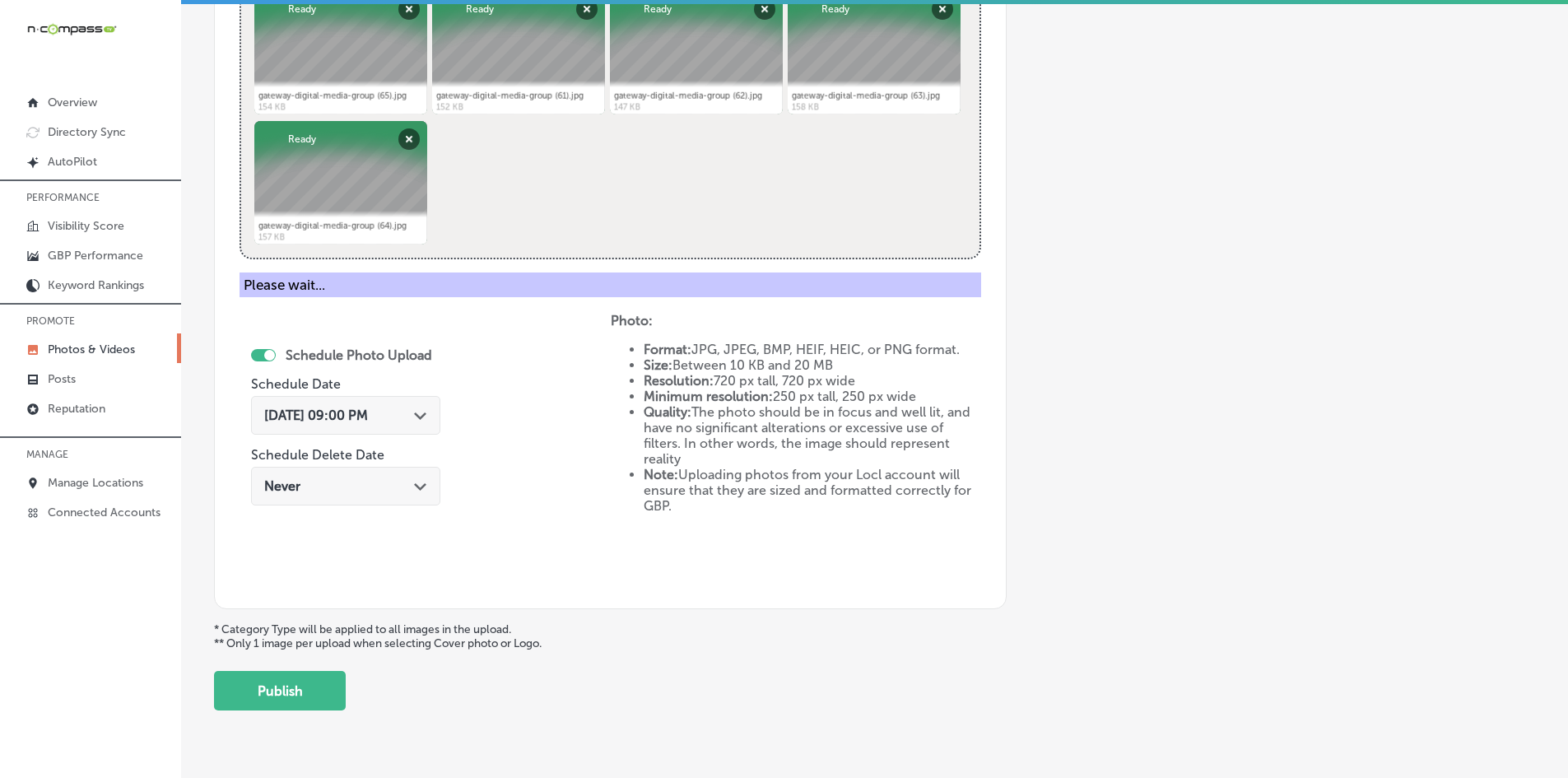
scroll to position [470, 0]
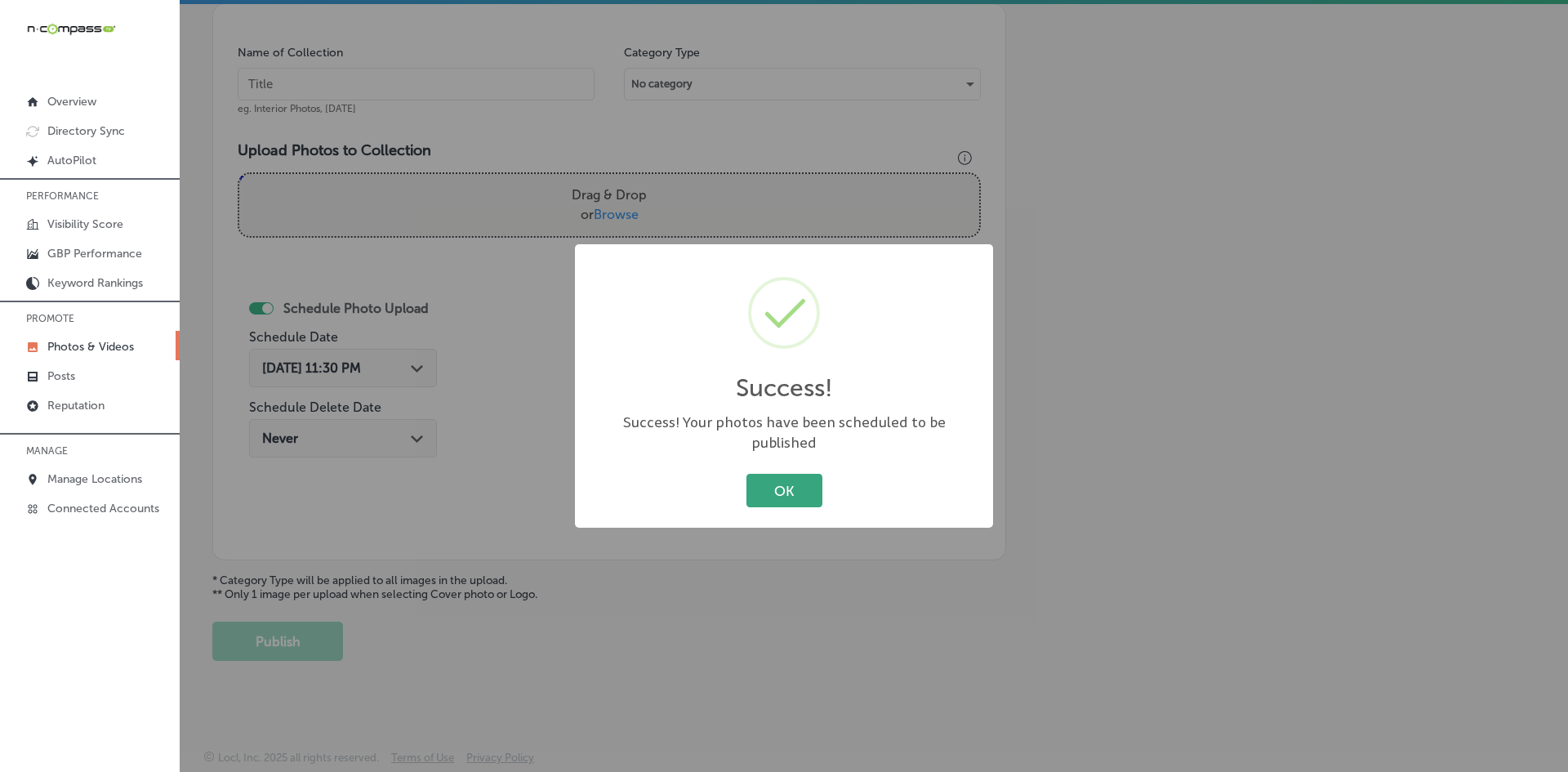
click at [792, 486] on button "OK" at bounding box center [784, 490] width 76 height 33
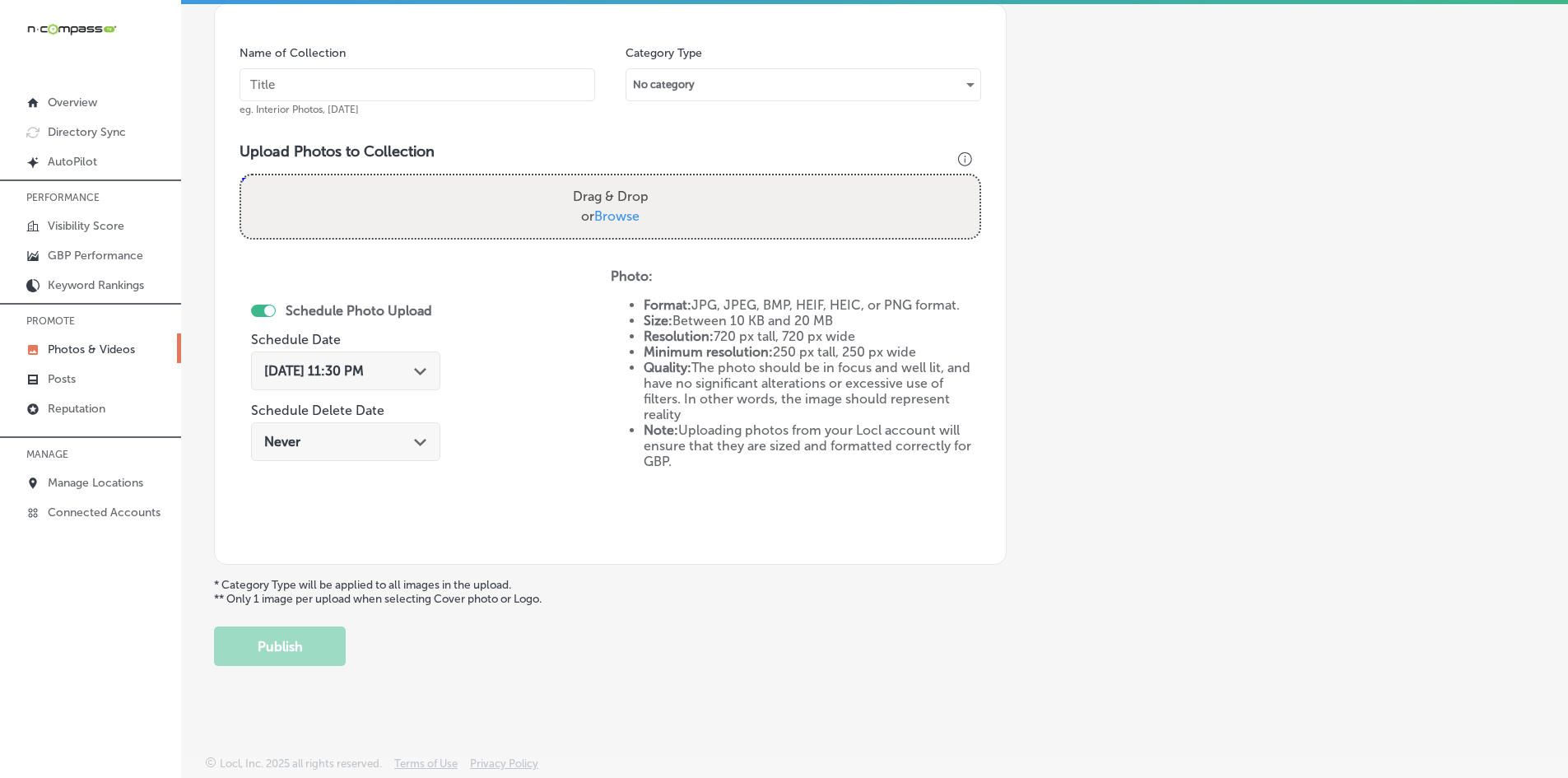
click at [472, 86] on input "text" at bounding box center [417, 85] width 356 height 33
paste input "Gateway-Digital-Media-Group-Advertising"
type input "Gateway-Digital-Media-Group-Advertising"
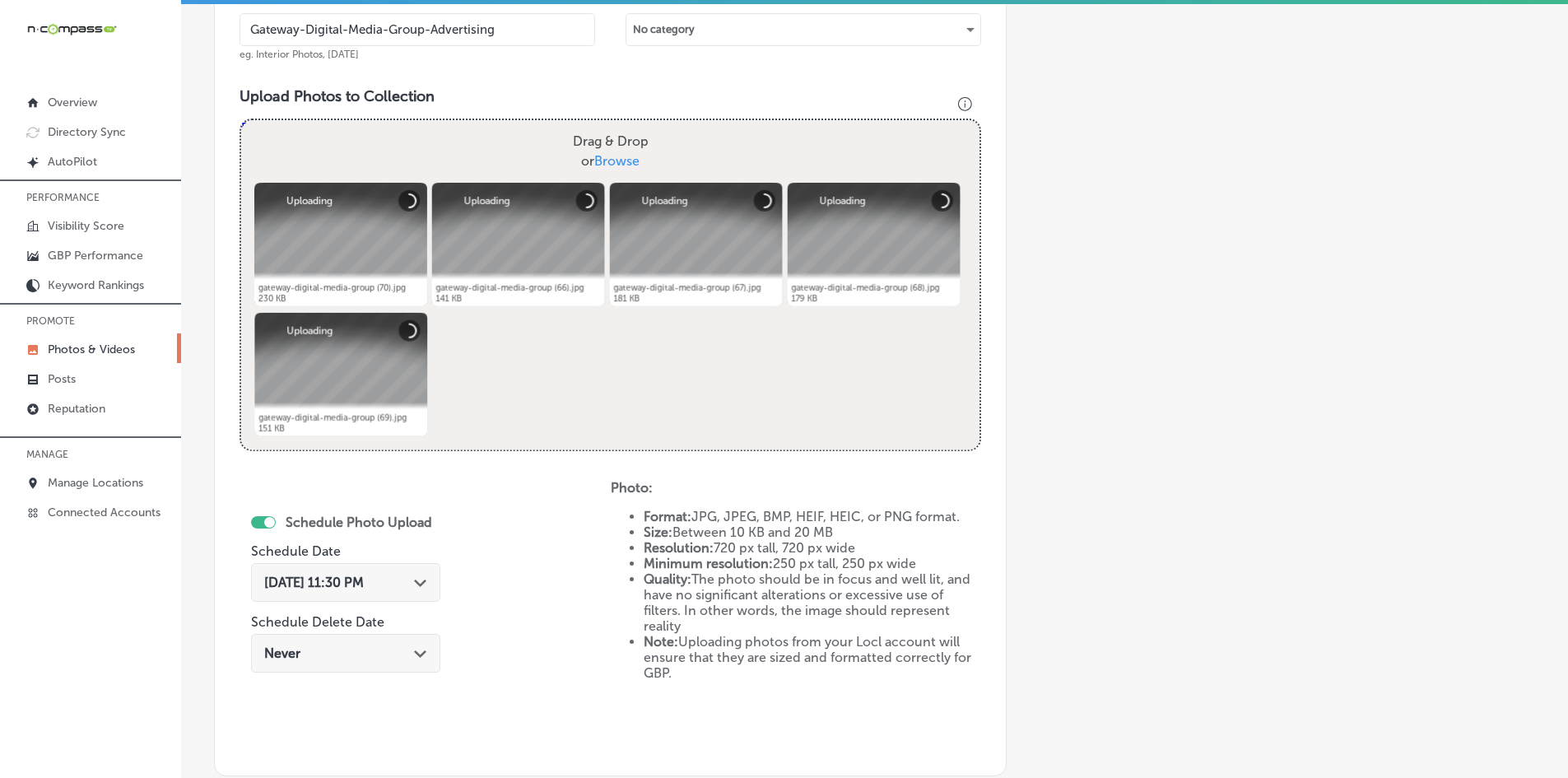
scroll to position [635, 0]
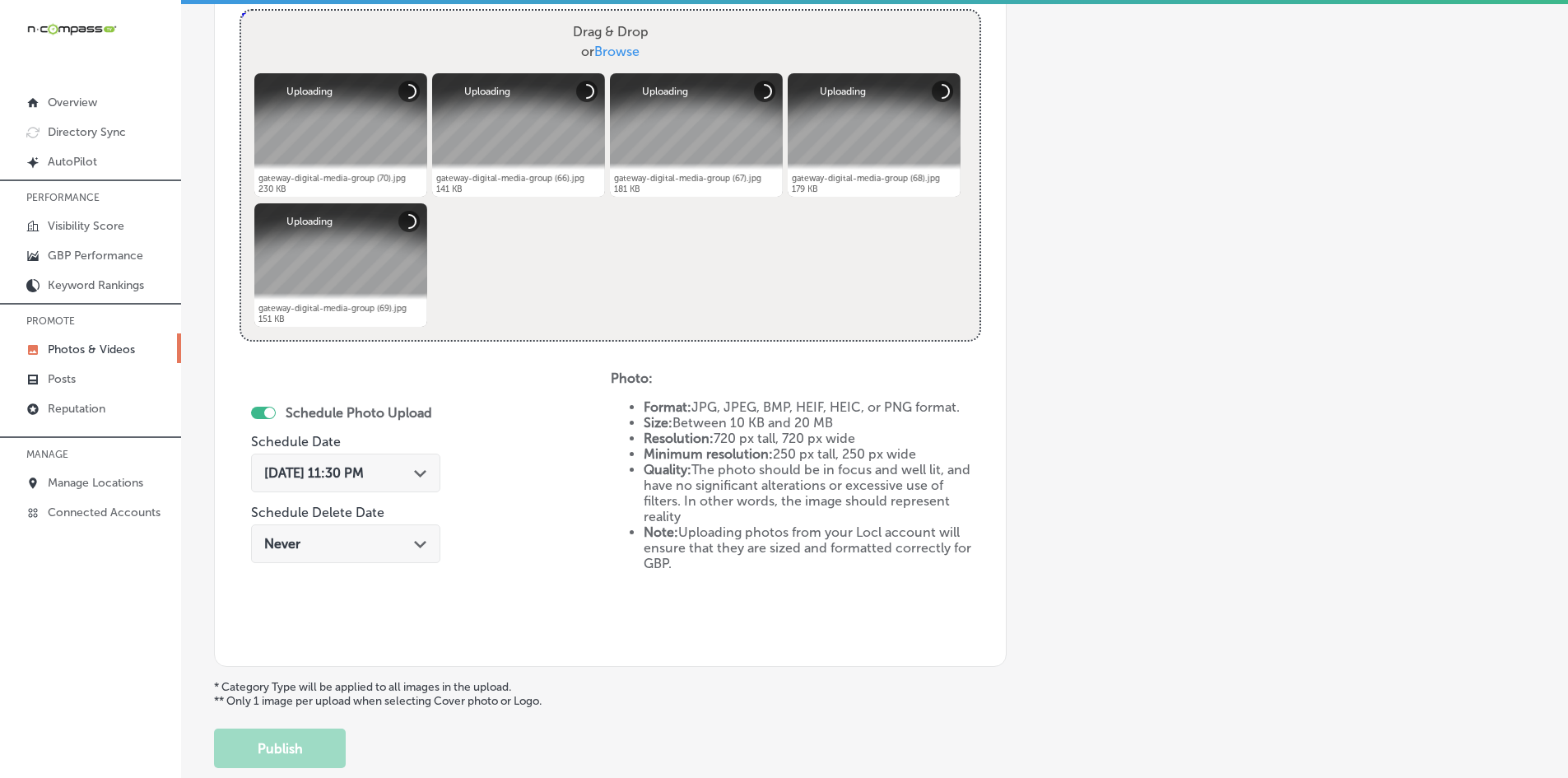
click at [384, 490] on div "[DATE] 11:30 PM Path Created with Sketch." at bounding box center [346, 473] width 189 height 39
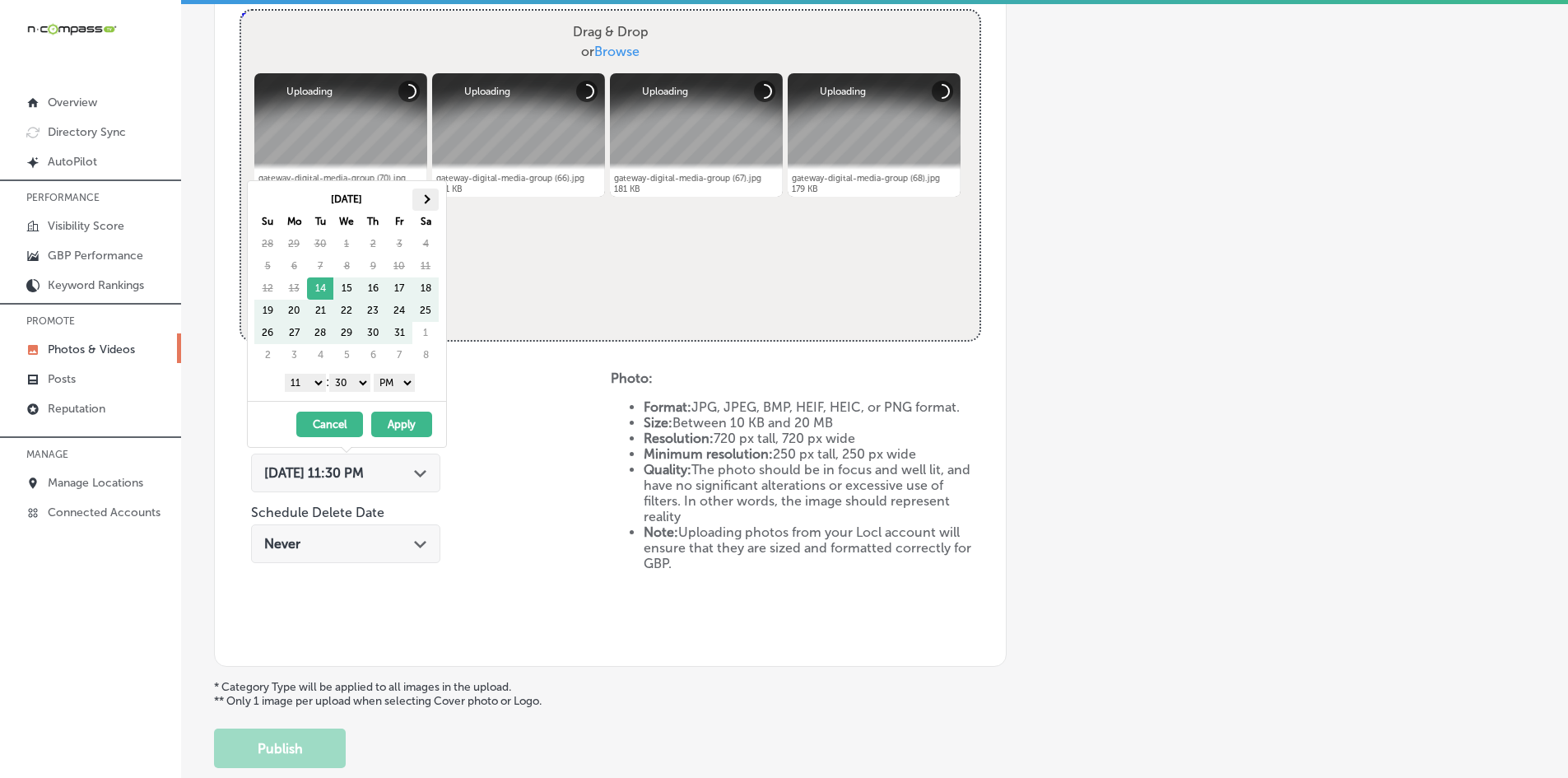
click at [425, 209] on th at bounding box center [425, 199] width 26 height 23
click at [423, 203] on th at bounding box center [425, 199] width 26 height 23
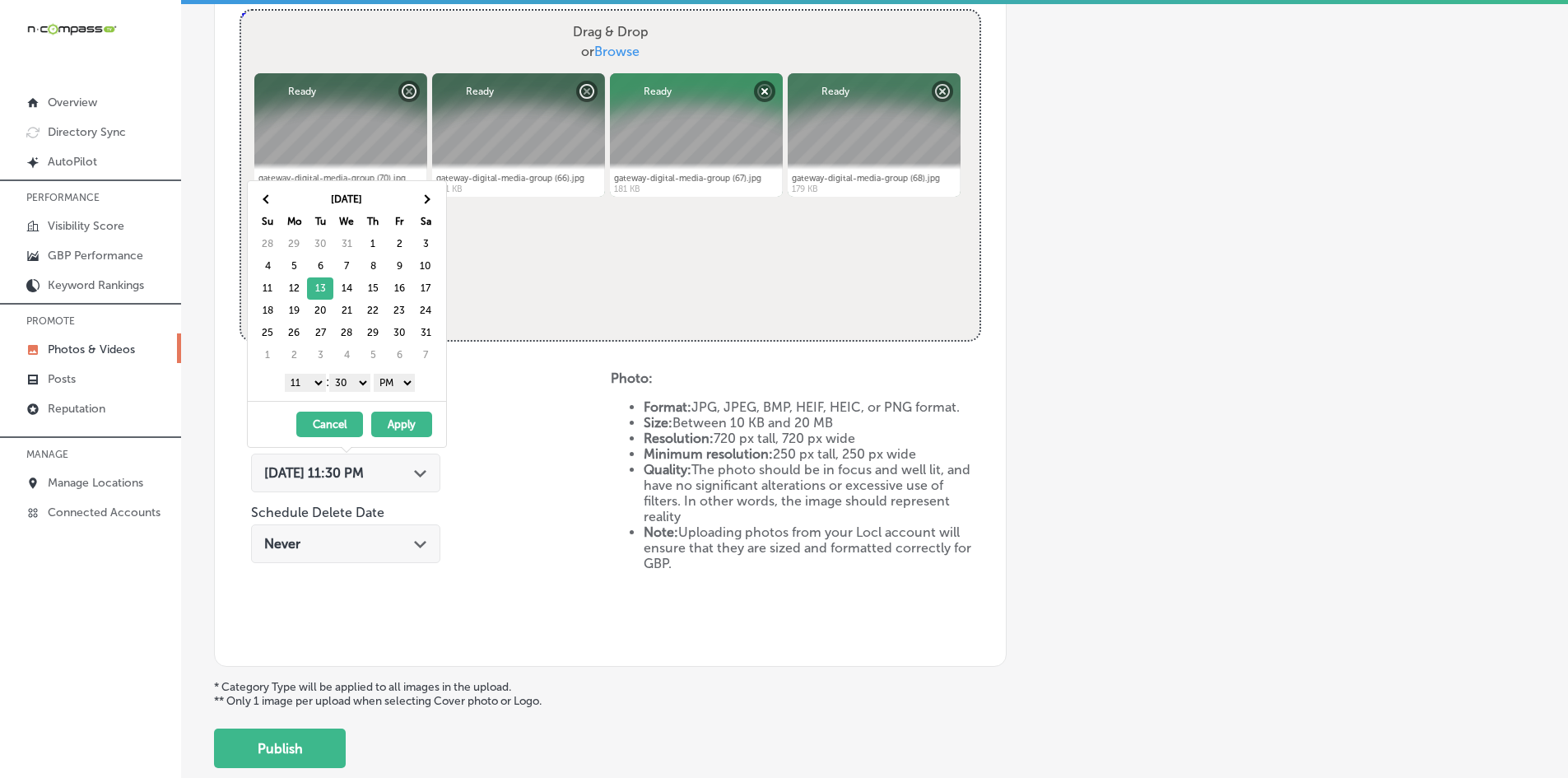
click at [316, 376] on select "1 2 3 4 5 6 7 8 9 10 11 12" at bounding box center [305, 383] width 41 height 18
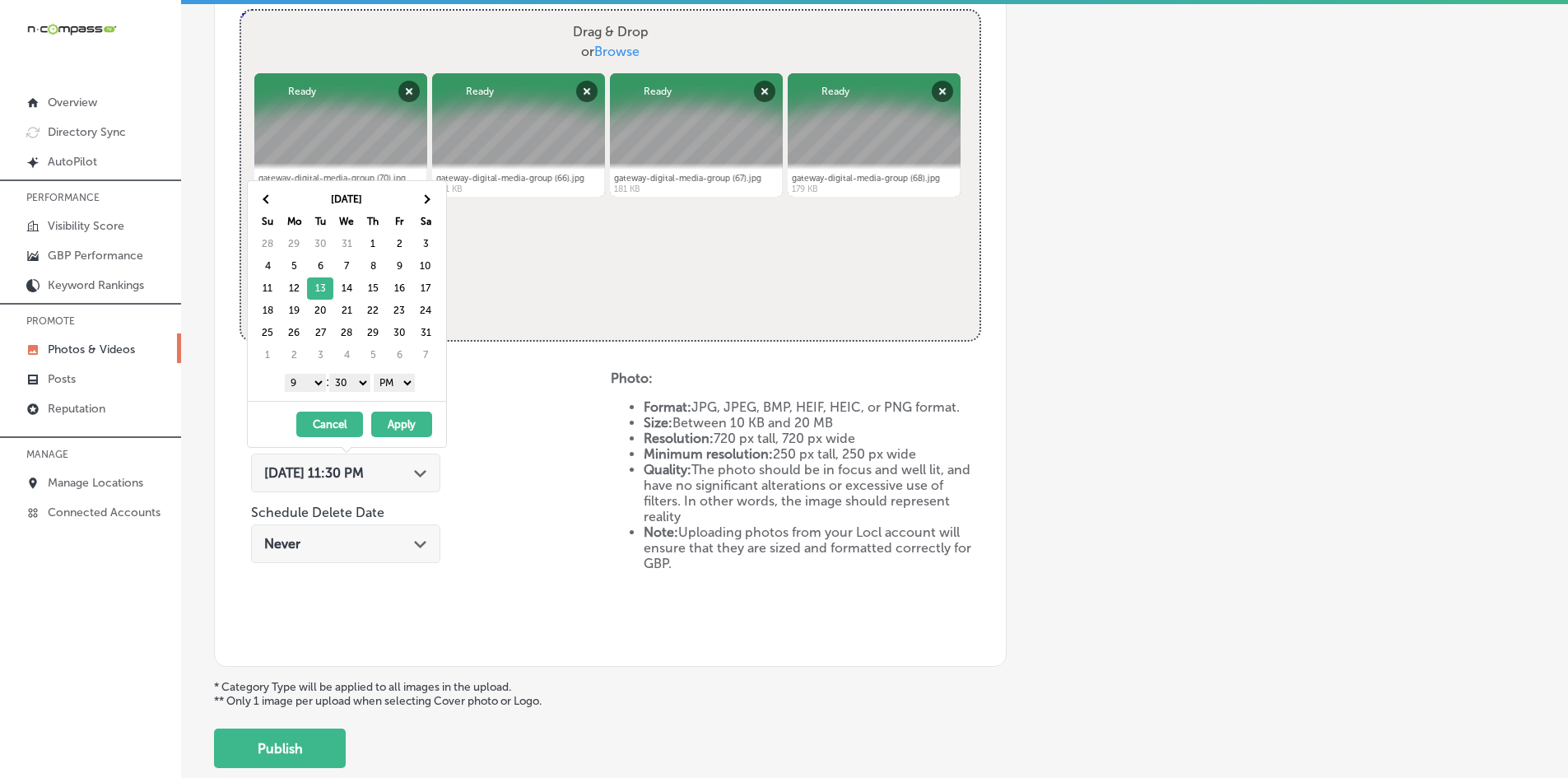
click at [352, 380] on select "00 10 20 30 40 50" at bounding box center [350, 383] width 41 height 18
click at [380, 419] on button "Apply" at bounding box center [402, 424] width 61 height 25
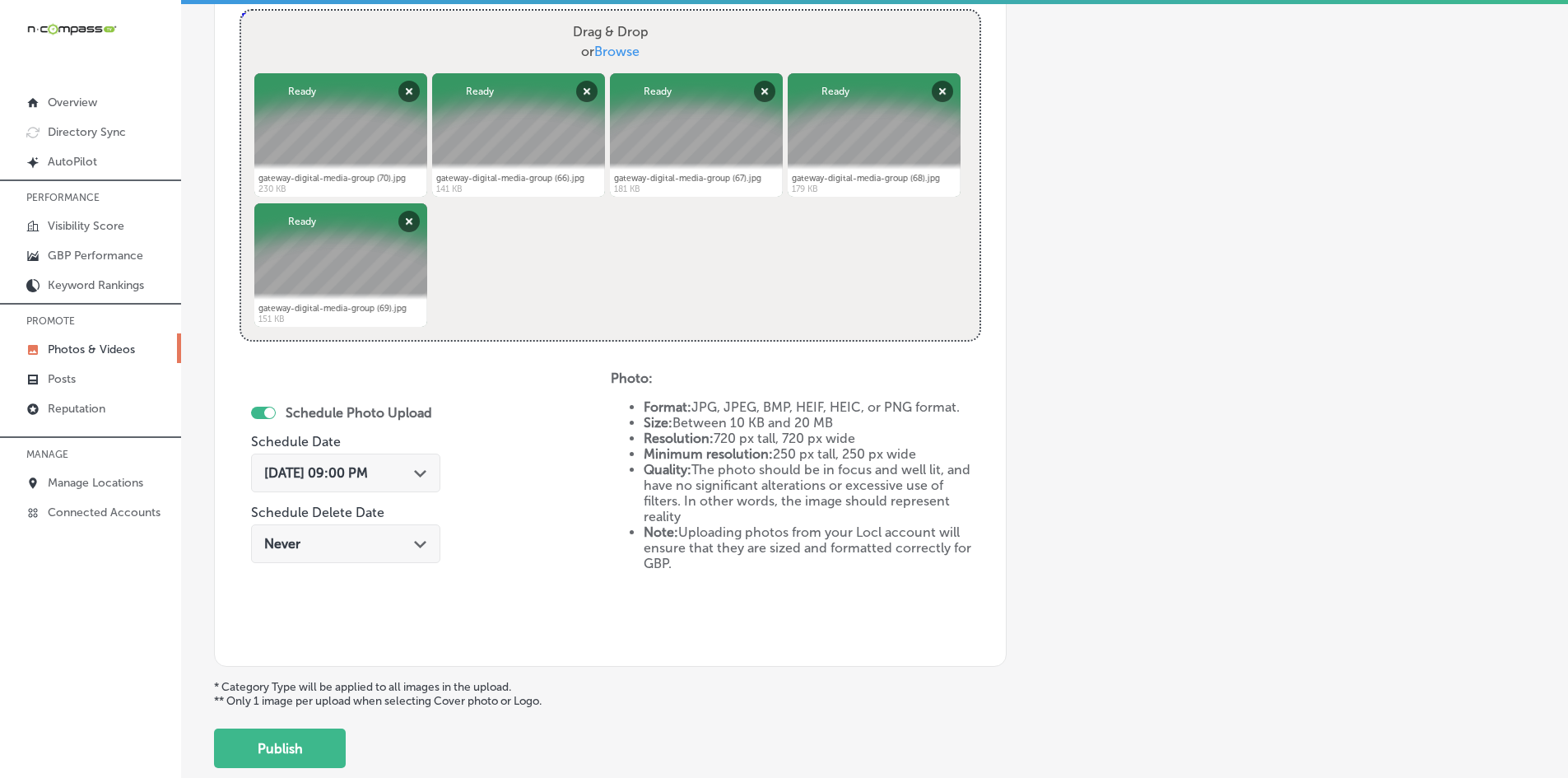
click at [521, 463] on div "Schedule Photo Upload Schedule Date [DATE] 09:00 PM Path Created with Sketch. S…" at bounding box center [425, 505] width 371 height 271
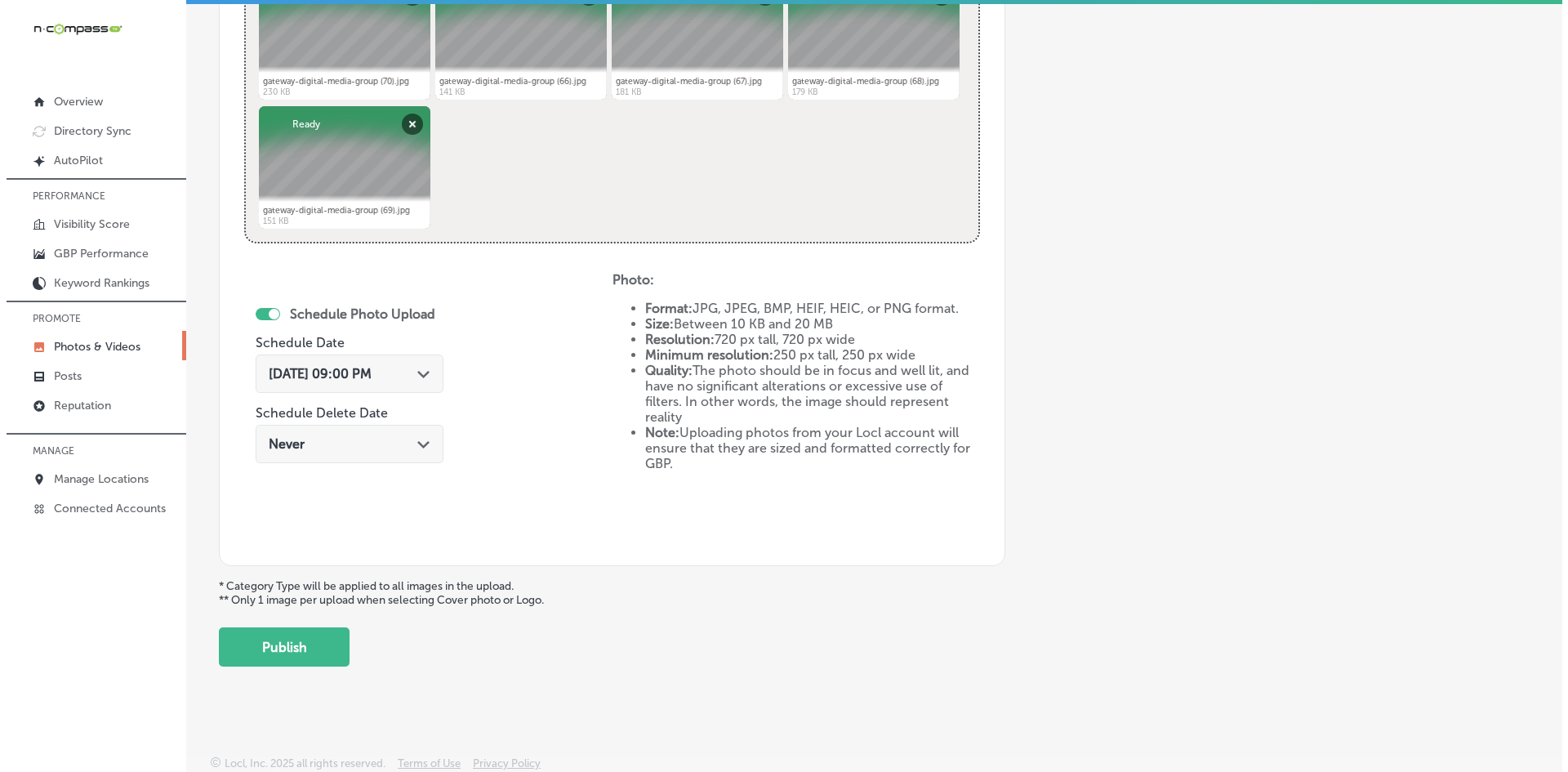
scroll to position [731, 0]
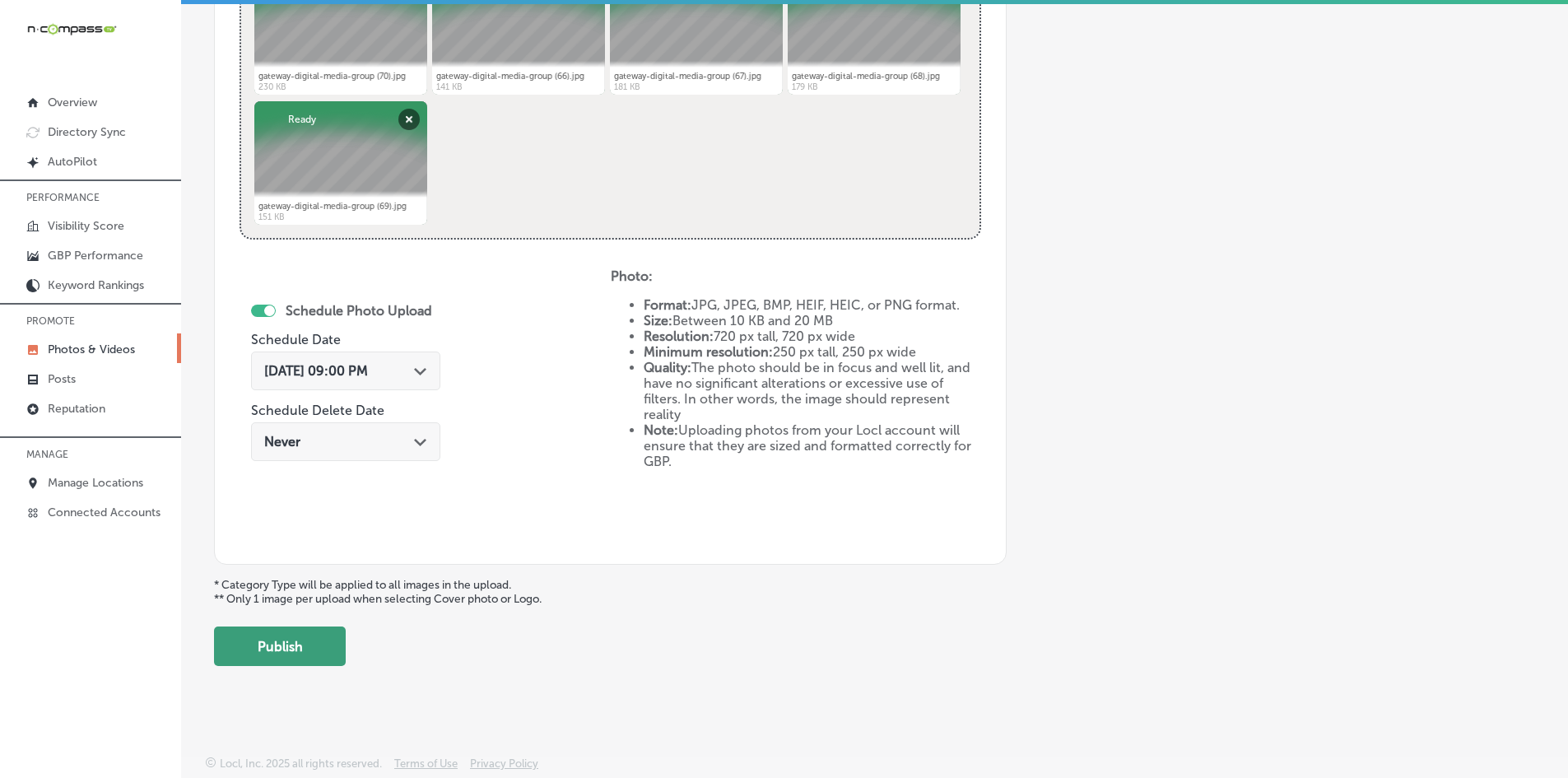
click at [292, 634] on button "Publish" at bounding box center [280, 646] width 131 height 40
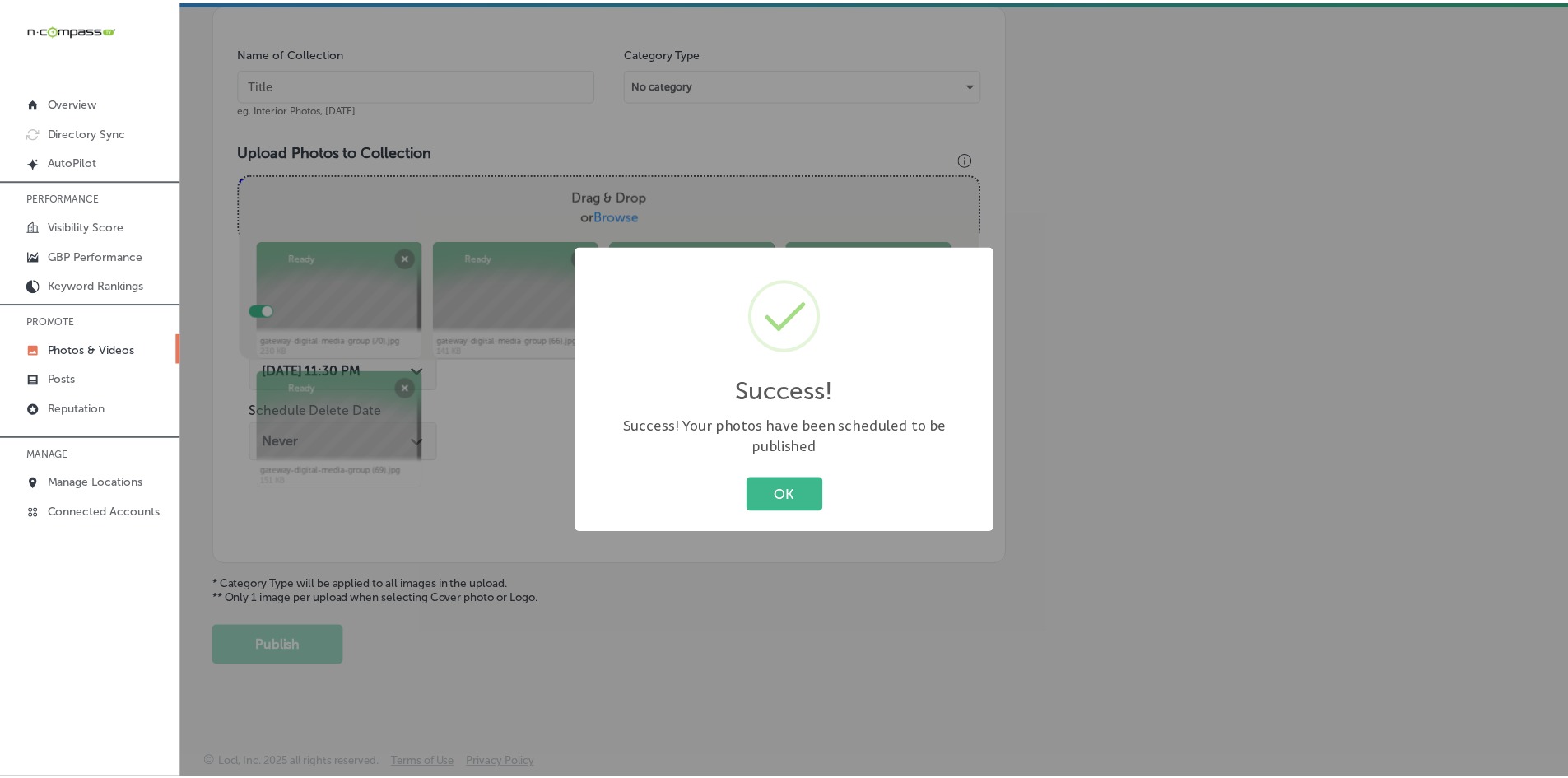
scroll to position [470, 0]
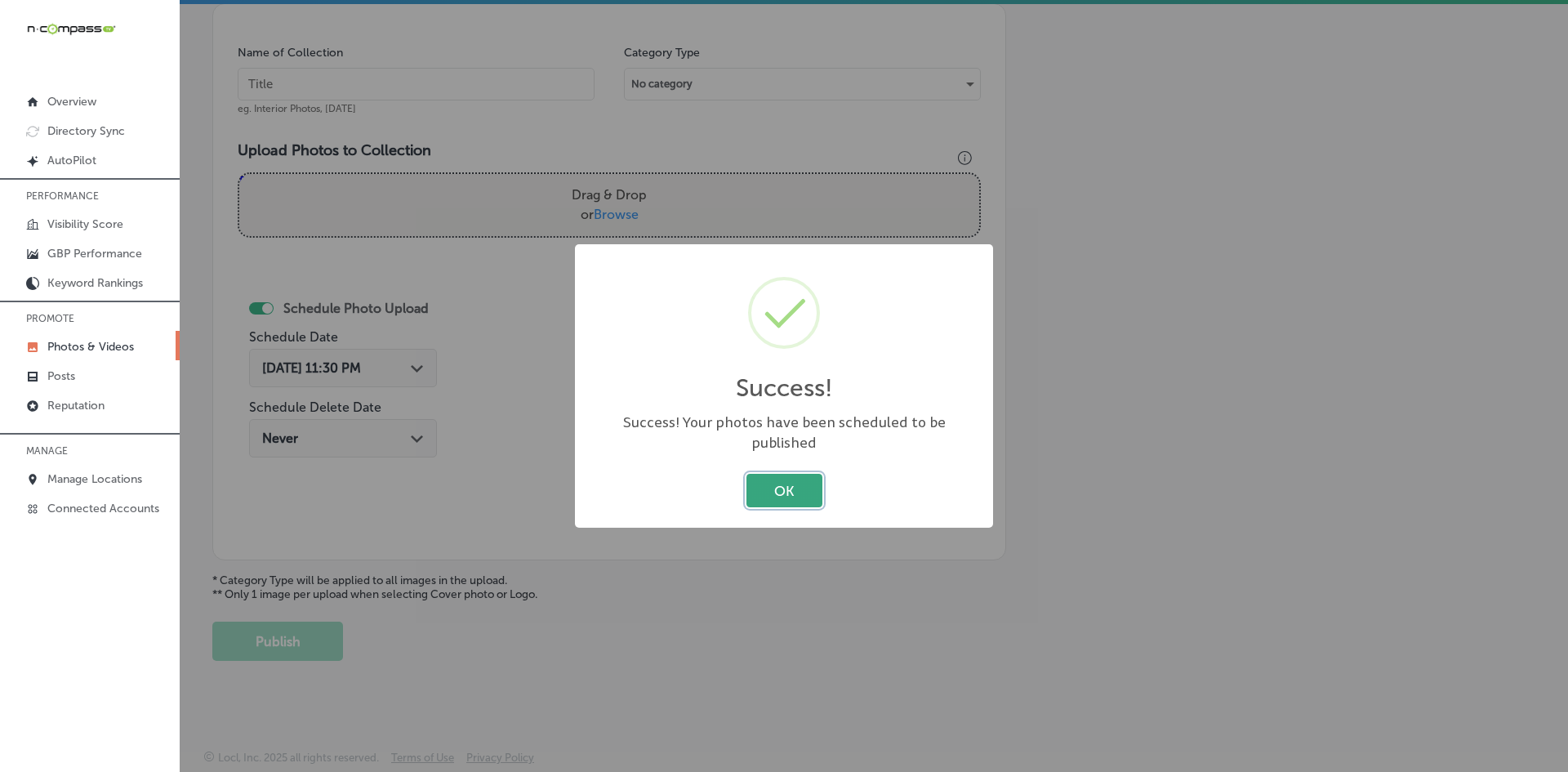
click at [763, 474] on button "OK" at bounding box center [784, 490] width 76 height 33
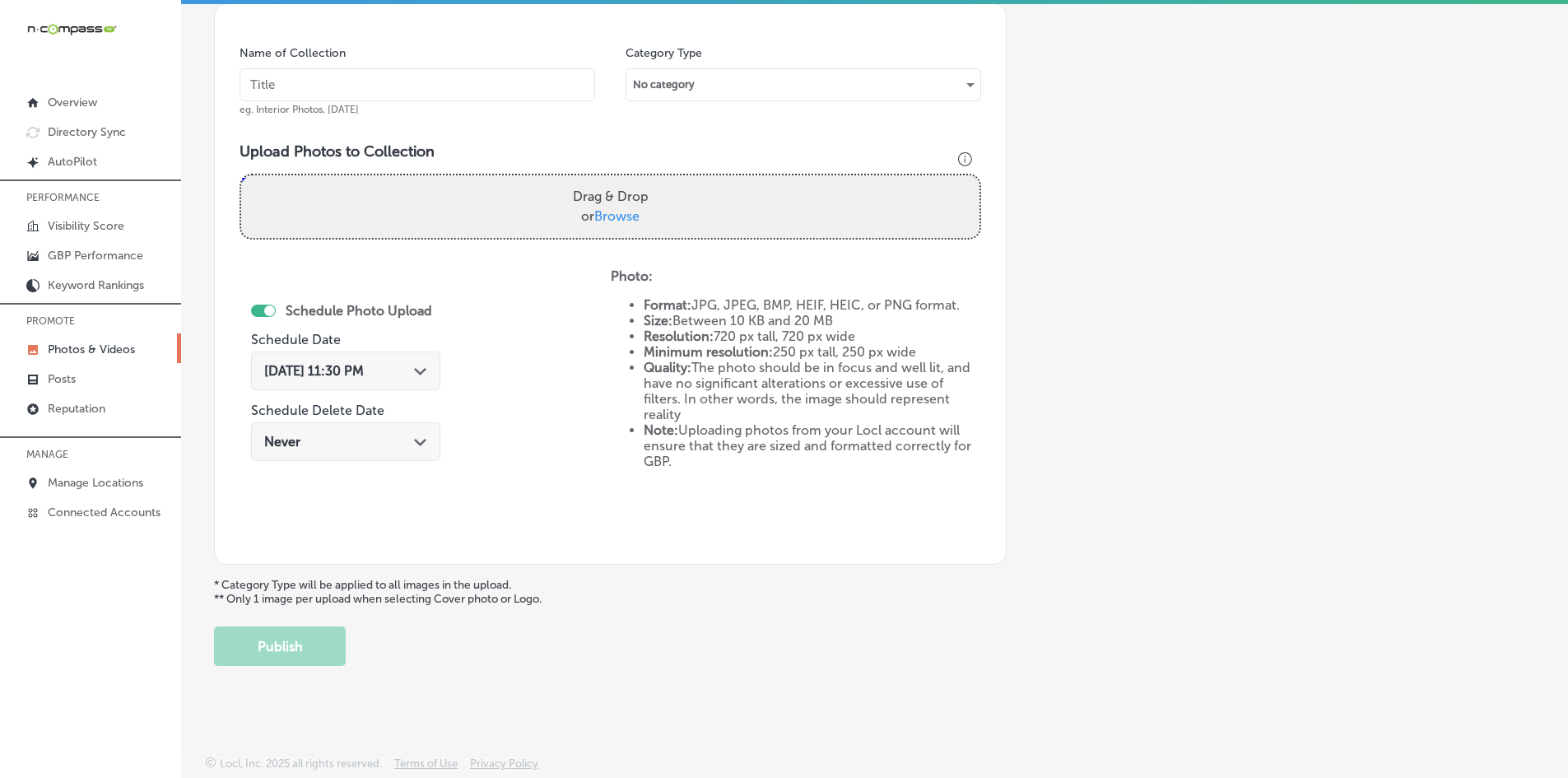
click at [421, 91] on input "text" at bounding box center [417, 85] width 356 height 33
paste input "Gateway-Digital-Media-Group-Social-Media-Management"
type input "Gateway-Digital-Media-Group-Social-Media-Management"
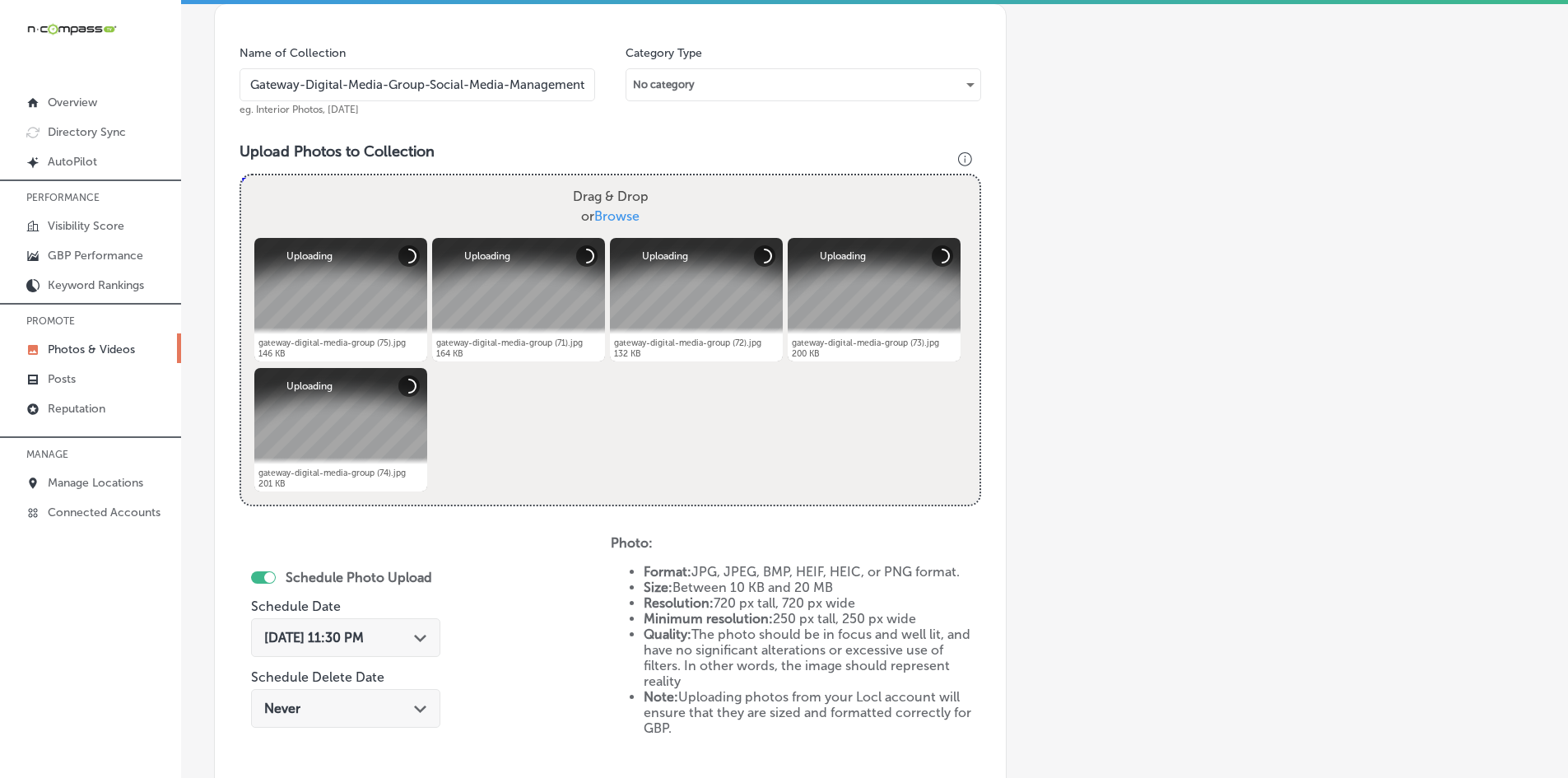
click at [421, 627] on div "[DATE] 11:30 PM Path Created with Sketch." at bounding box center [346, 637] width 189 height 39
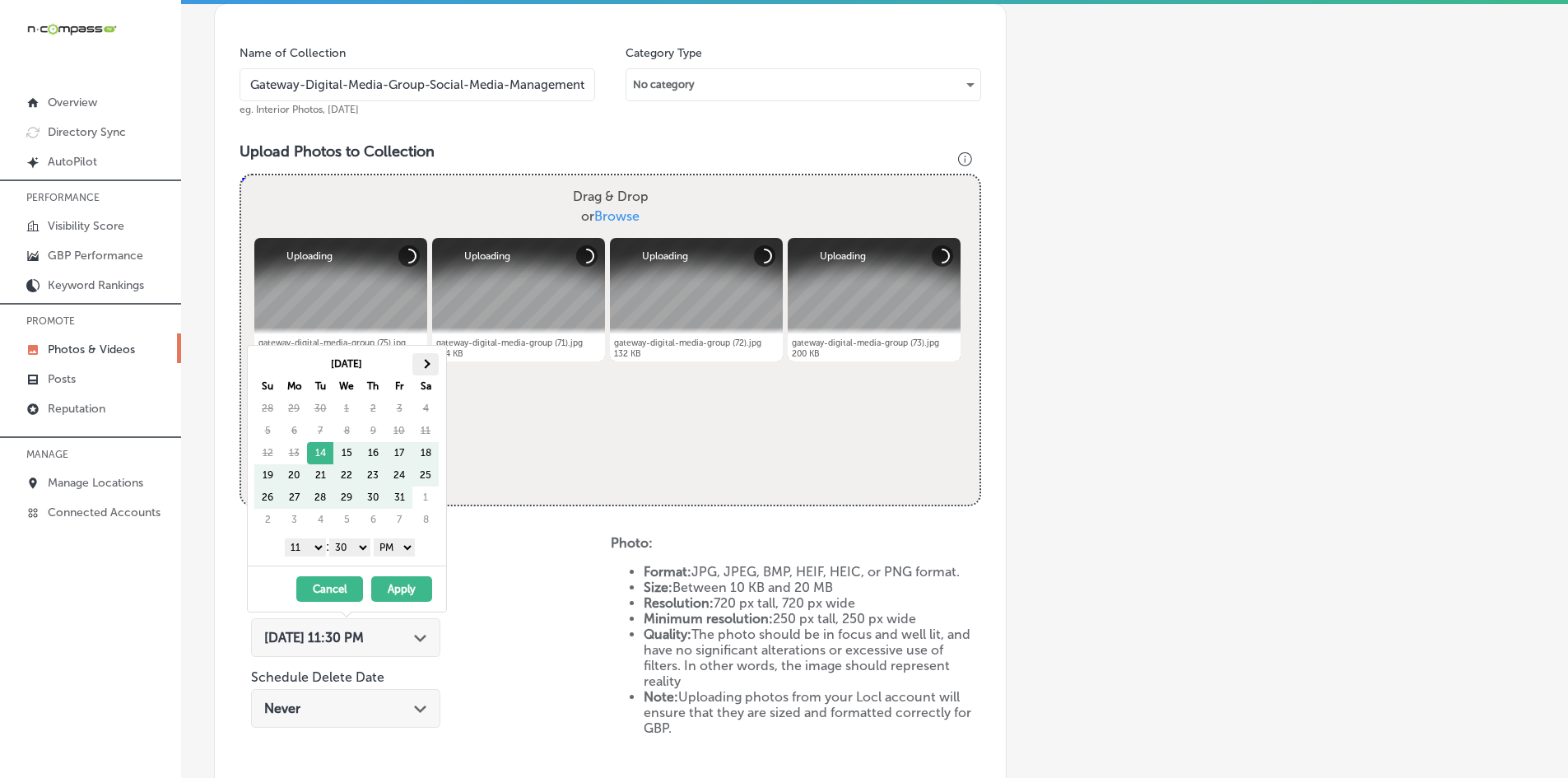
click at [418, 362] on th at bounding box center [425, 364] width 26 height 23
click at [263, 366] on th at bounding box center [267, 364] width 26 height 23
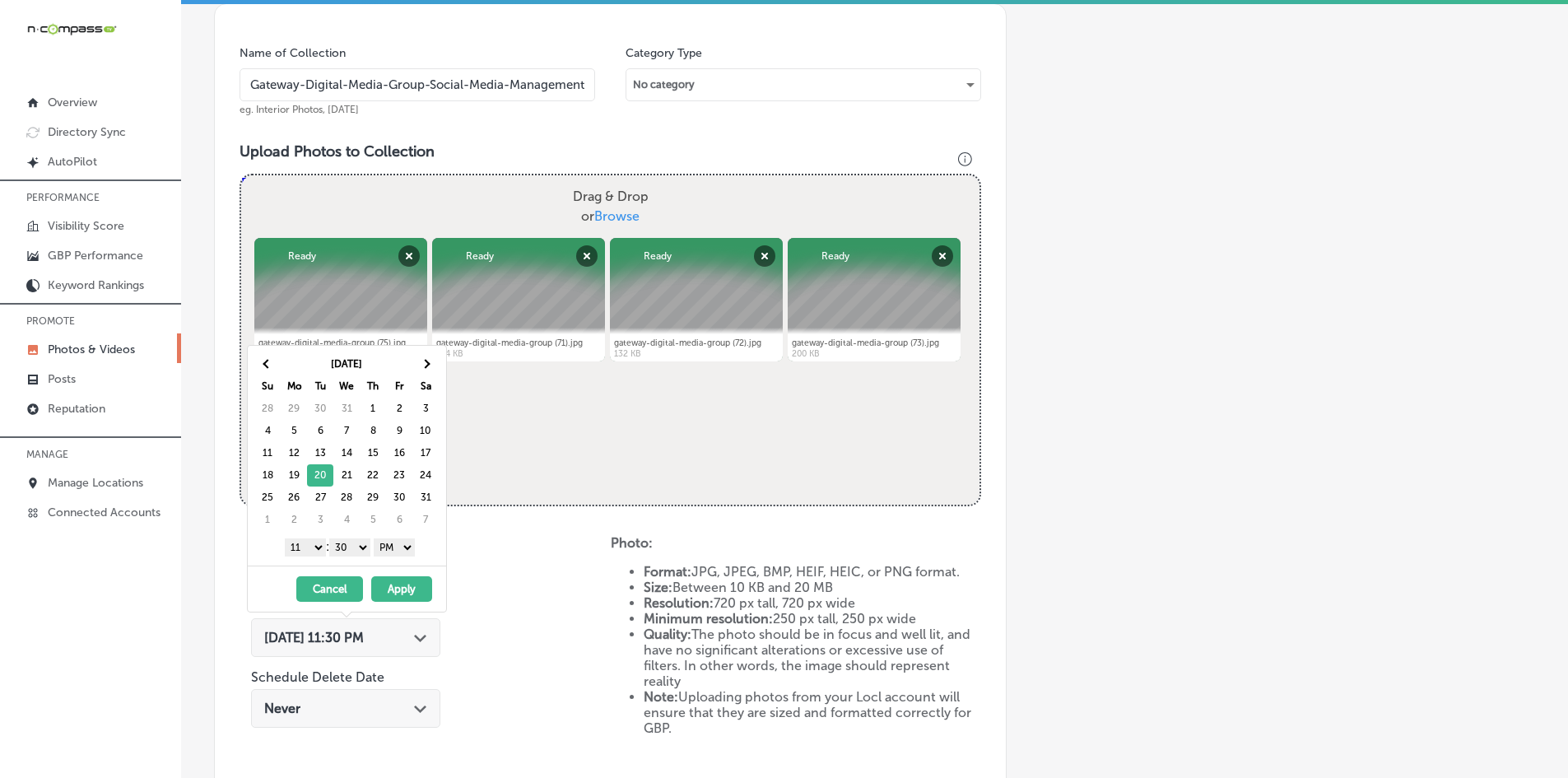
click at [308, 555] on select "1 2 3 4 5 6 7 8 9 10 11 12" at bounding box center [305, 547] width 41 height 18
click at [337, 547] on select "00 10 20 30 40 50" at bounding box center [350, 547] width 41 height 18
click at [402, 584] on button "Apply" at bounding box center [402, 589] width 61 height 25
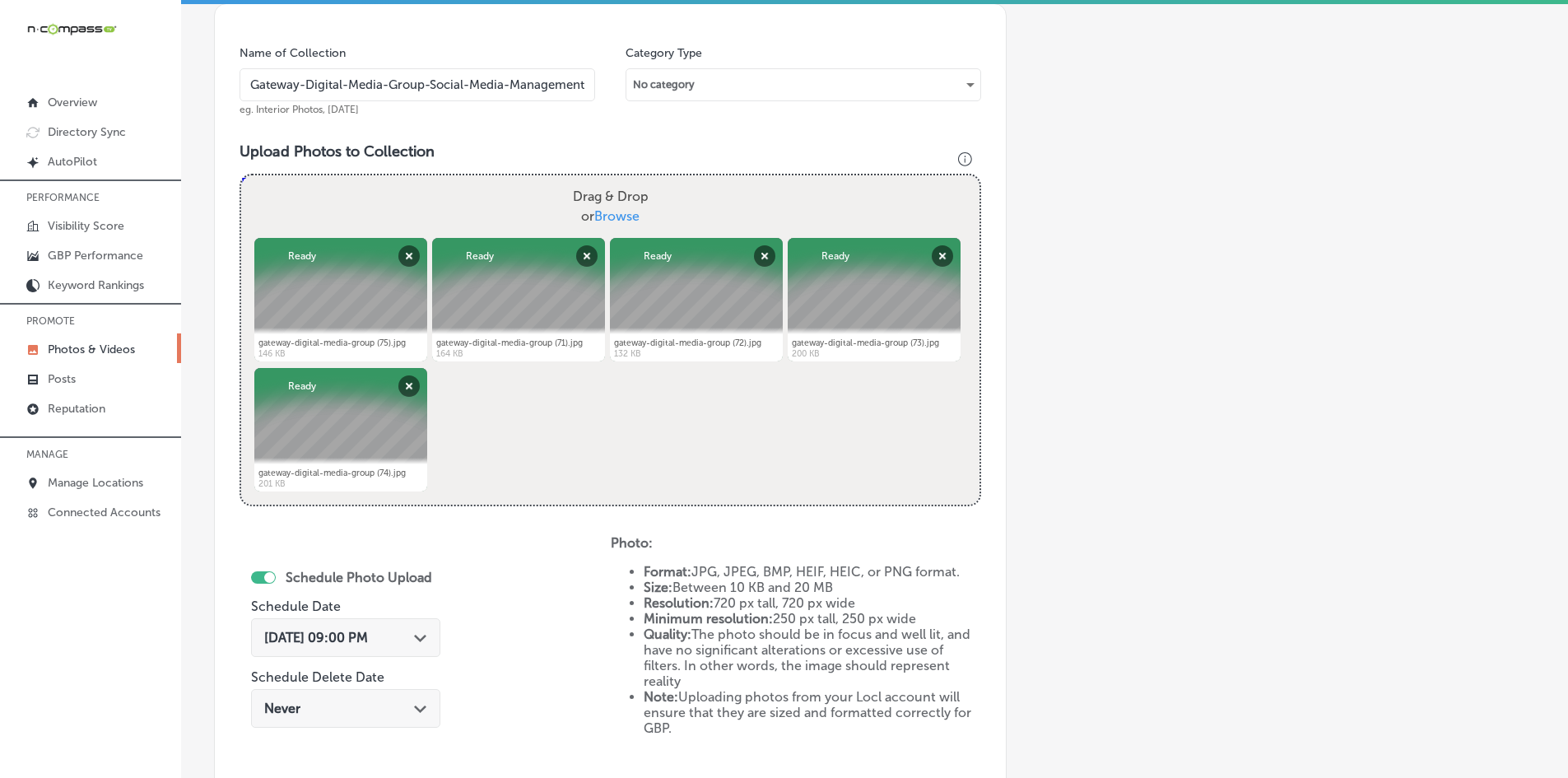
click at [569, 593] on div "Schedule Photo Upload Schedule Date [DATE] 09:00 PM Path Created with Sketch. S…" at bounding box center [425, 670] width 371 height 271
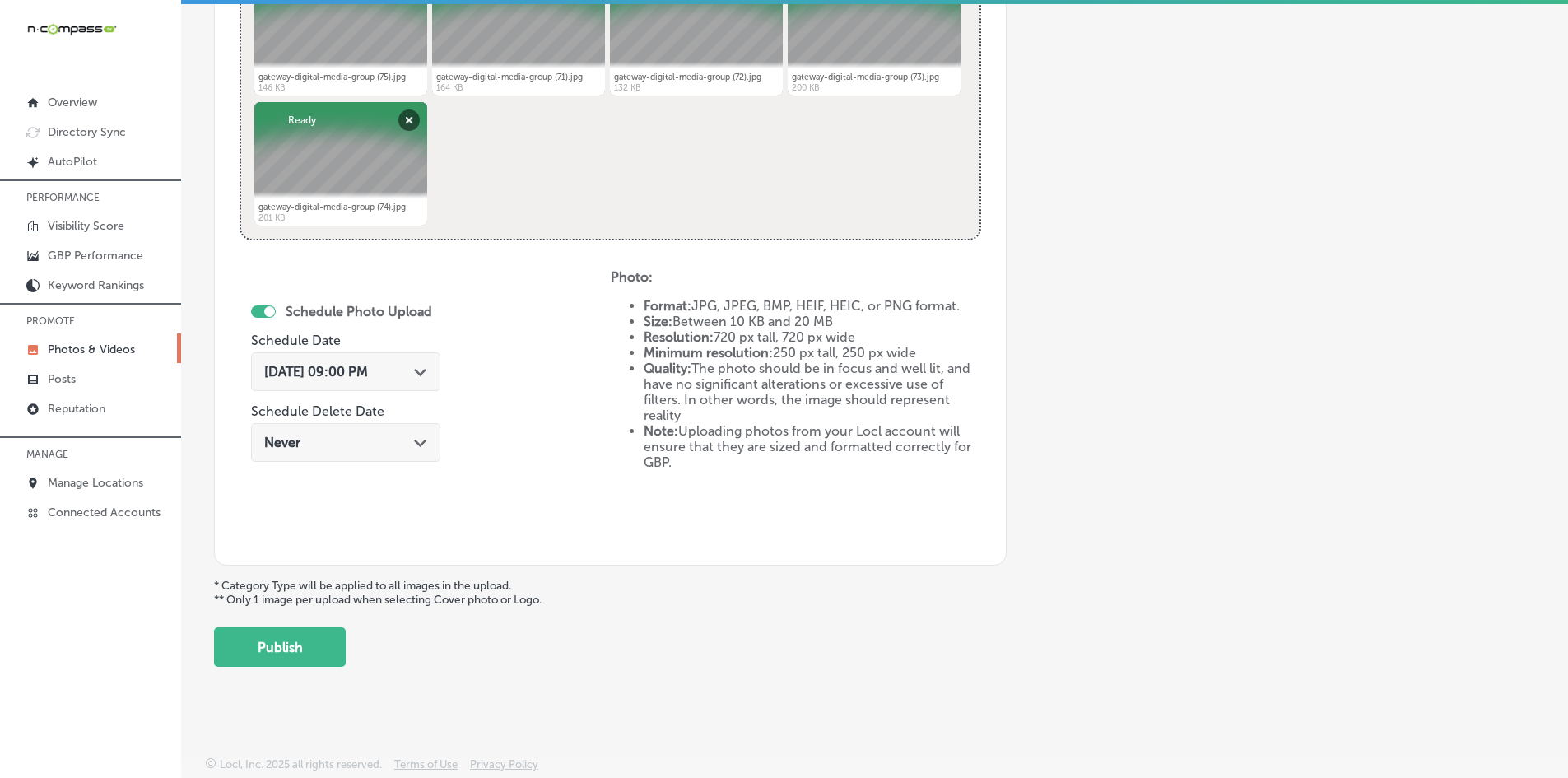
scroll to position [737, 0]
click at [292, 639] on button "Publish" at bounding box center [280, 646] width 131 height 40
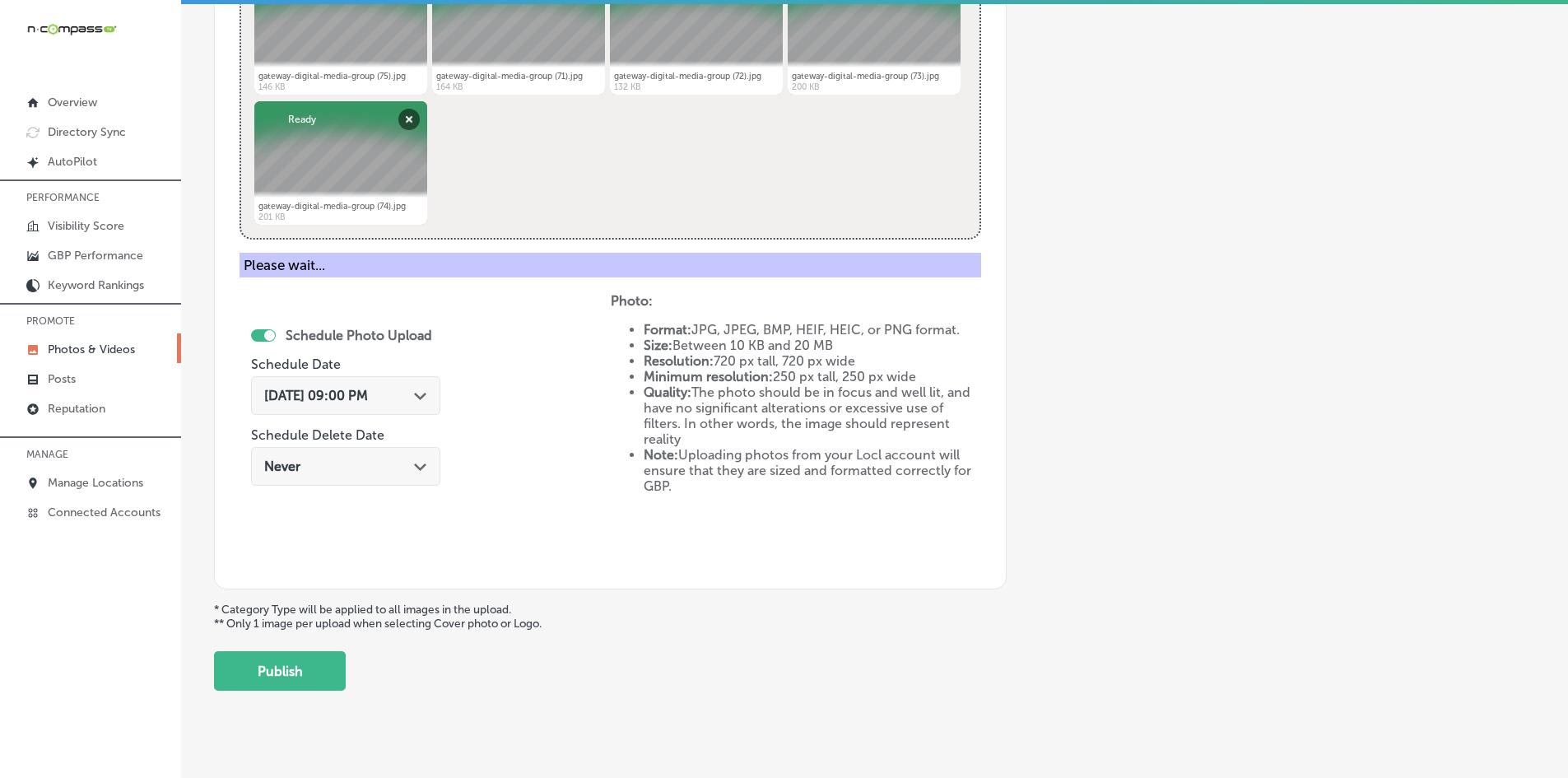
scroll to position [470, 0]
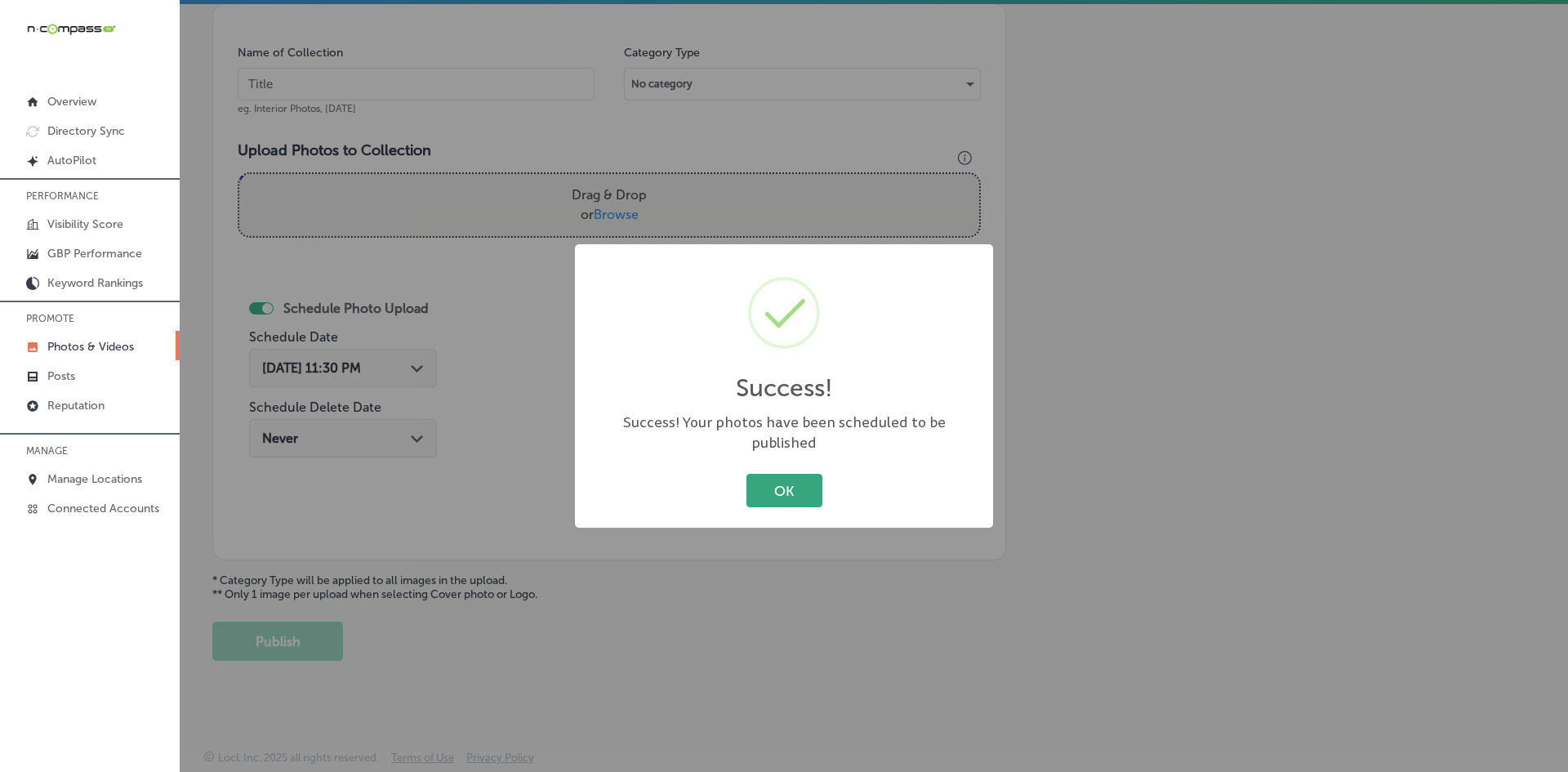
click at [801, 491] on button "OK" at bounding box center [784, 490] width 76 height 33
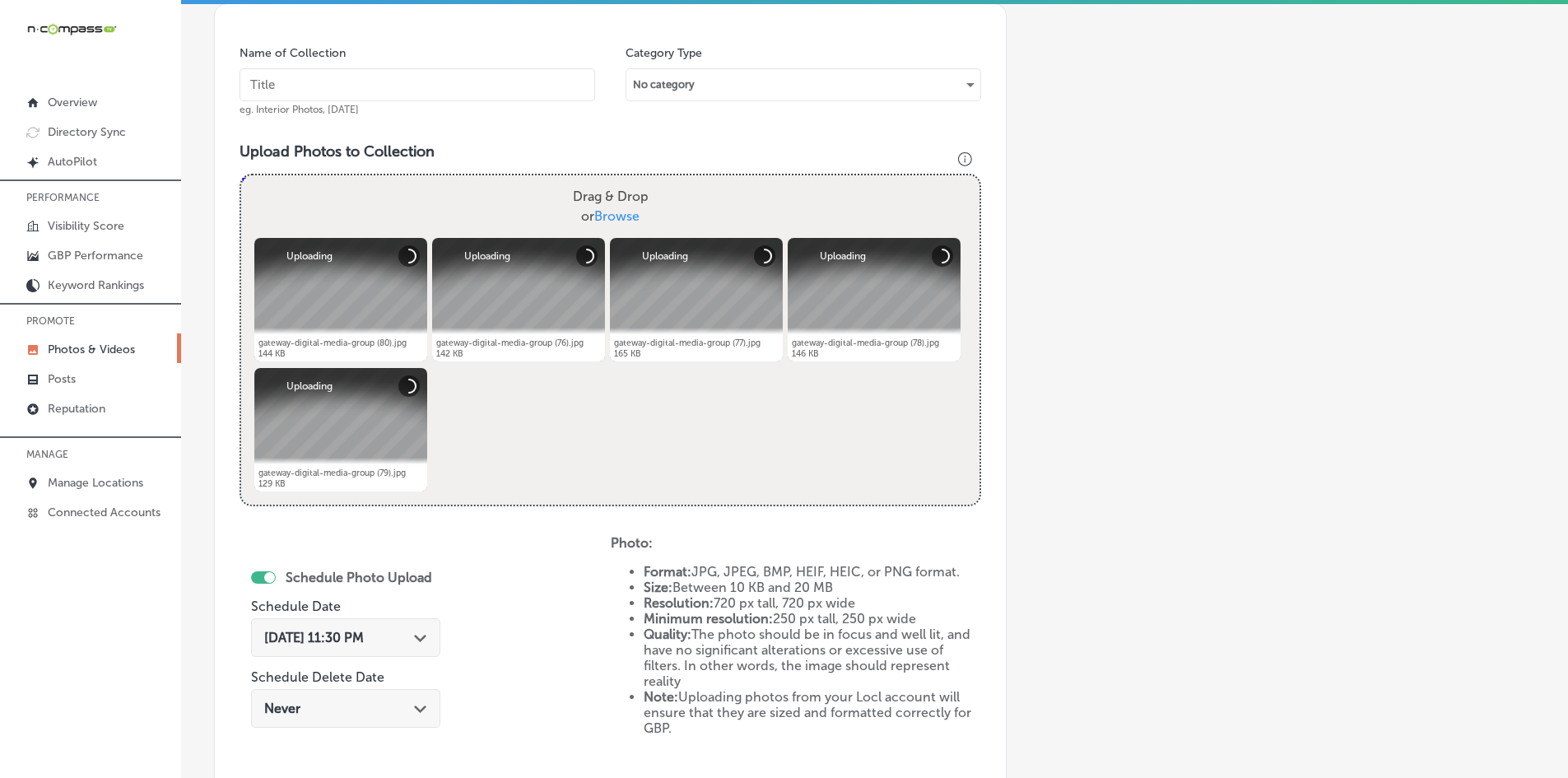
click at [356, 637] on span "[DATE] 11:30 PM" at bounding box center [313, 637] width 100 height 15
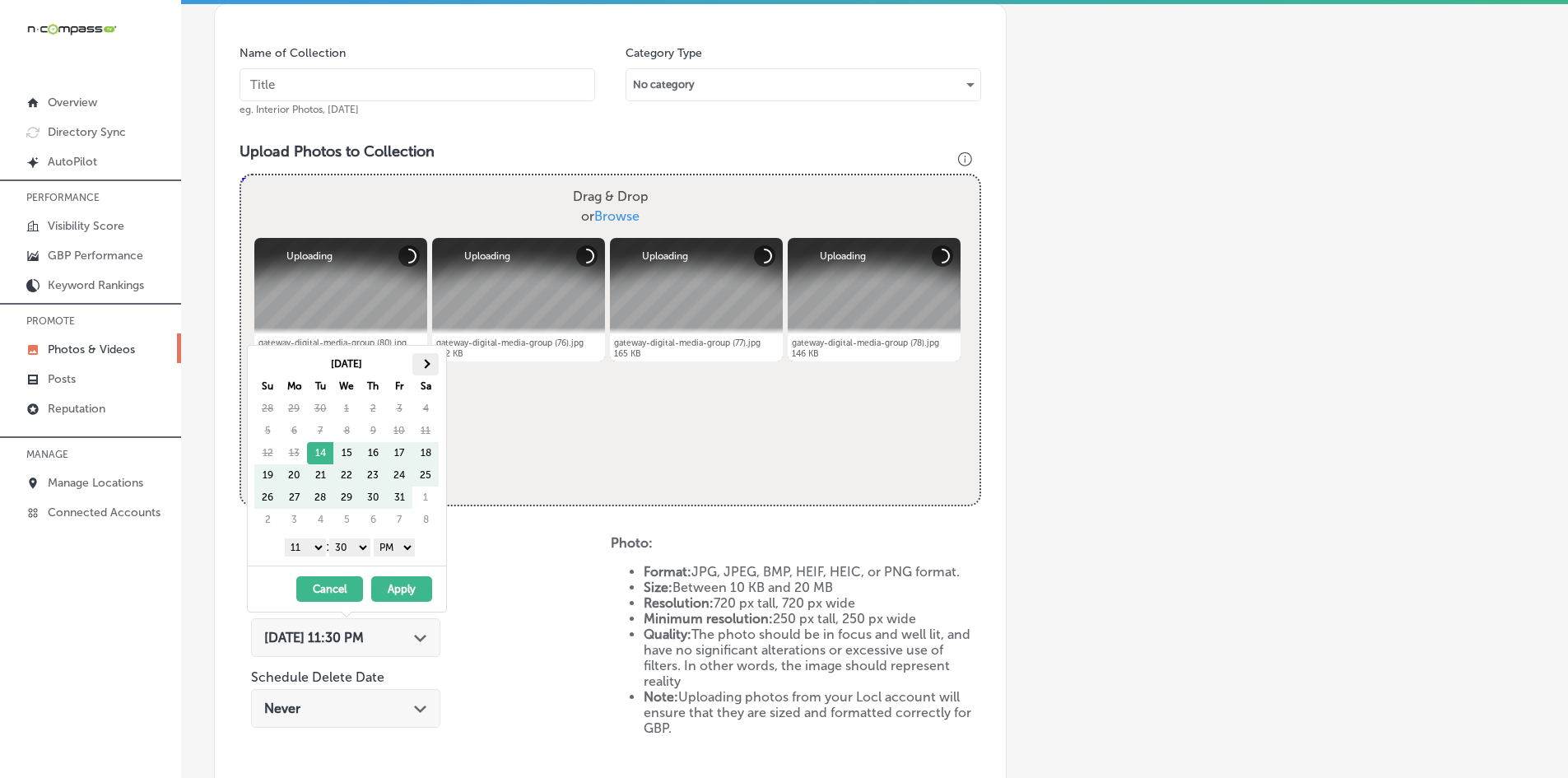
click at [432, 356] on th at bounding box center [425, 364] width 26 height 23
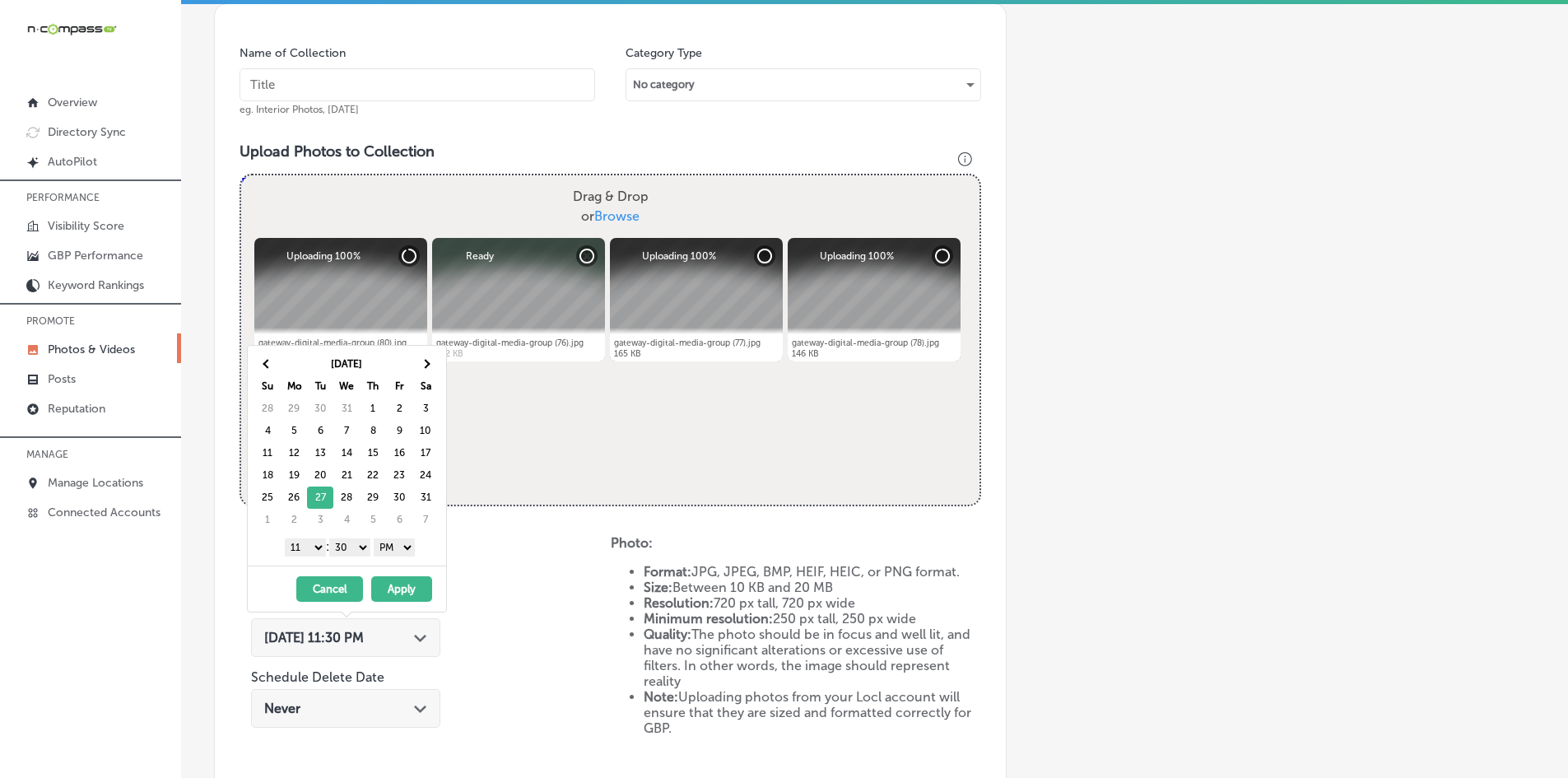
click at [295, 541] on select "1 2 3 4 5 6 7 8 9 10 11 12" at bounding box center [305, 547] width 41 height 18
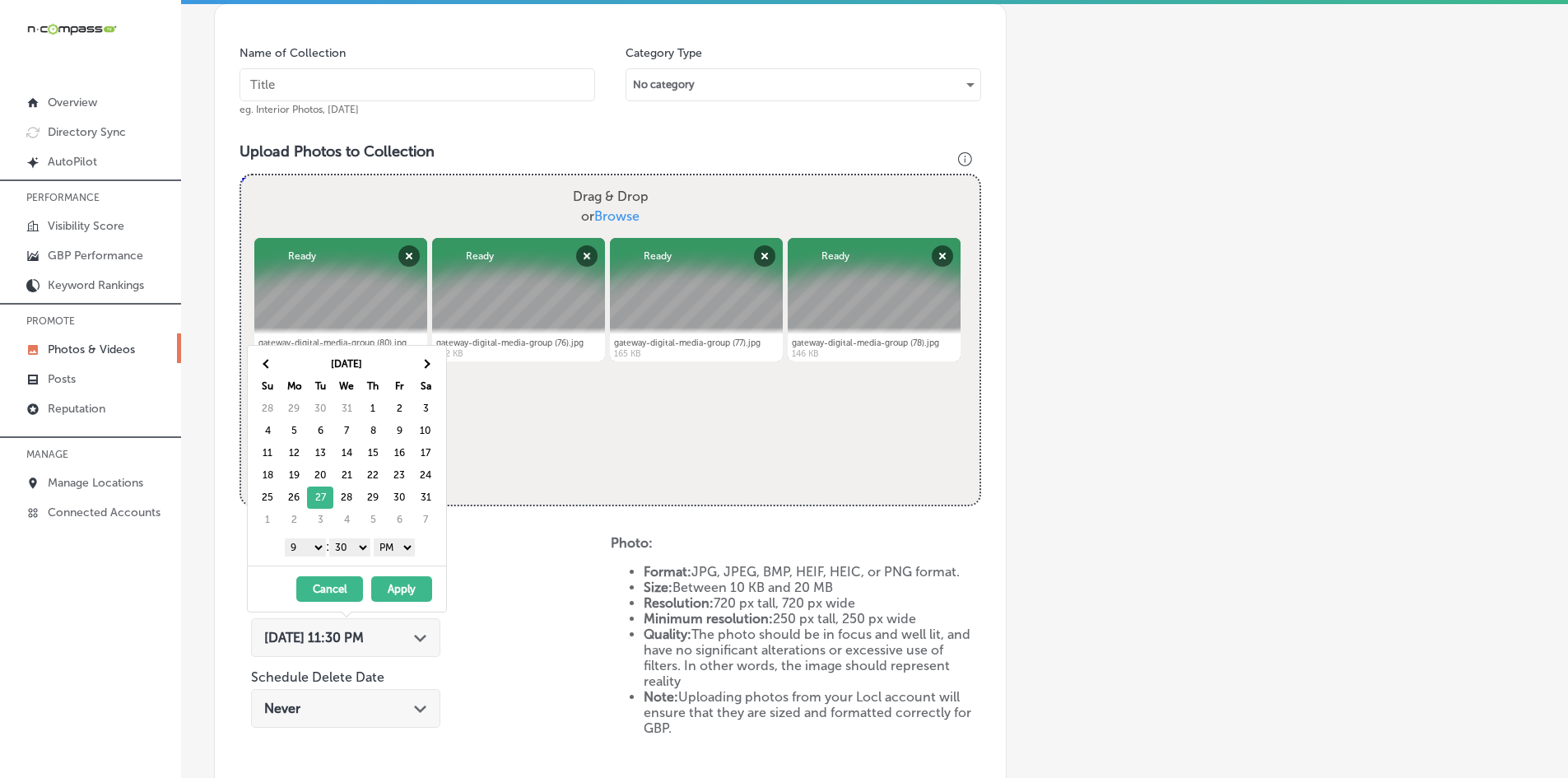
click at [341, 547] on select "00 10 20 30 40 50" at bounding box center [350, 547] width 41 height 18
click at [386, 585] on button "Apply" at bounding box center [402, 589] width 61 height 25
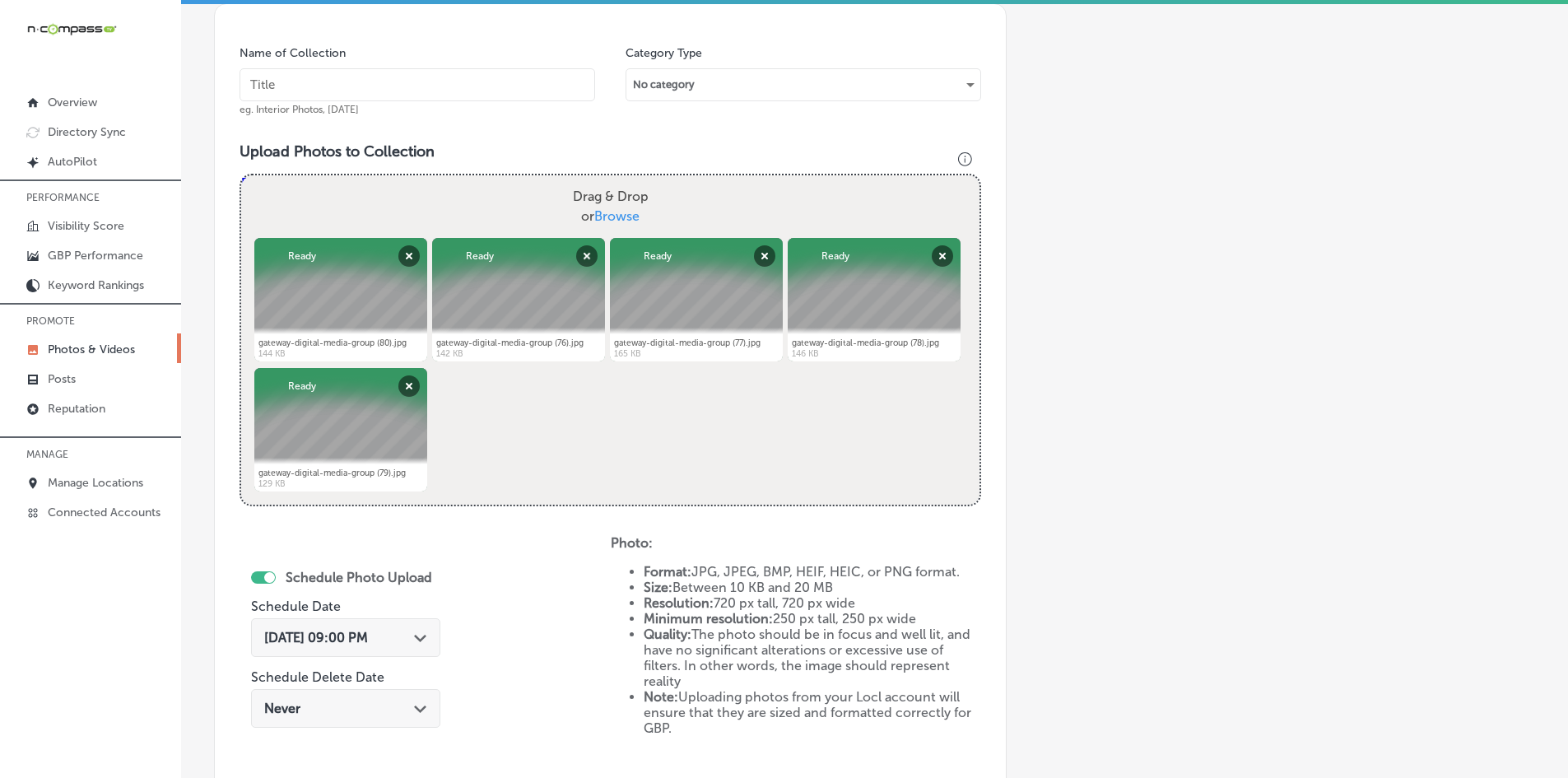
click at [598, 633] on div "Schedule Photo Upload Schedule Date [DATE] 09:00 PM Path Created with Sketch. S…" at bounding box center [425, 670] width 371 height 271
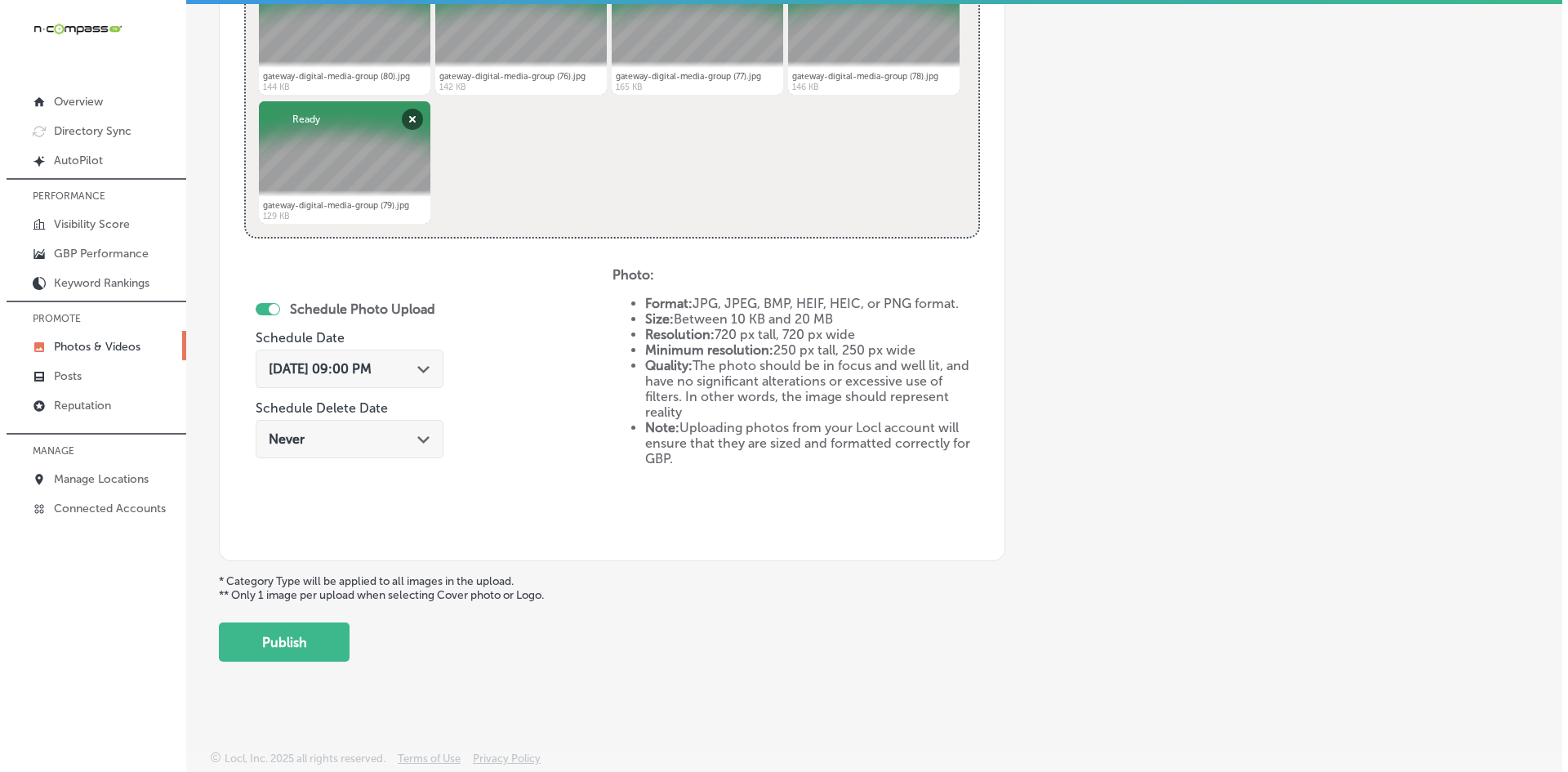
scroll to position [731, 0]
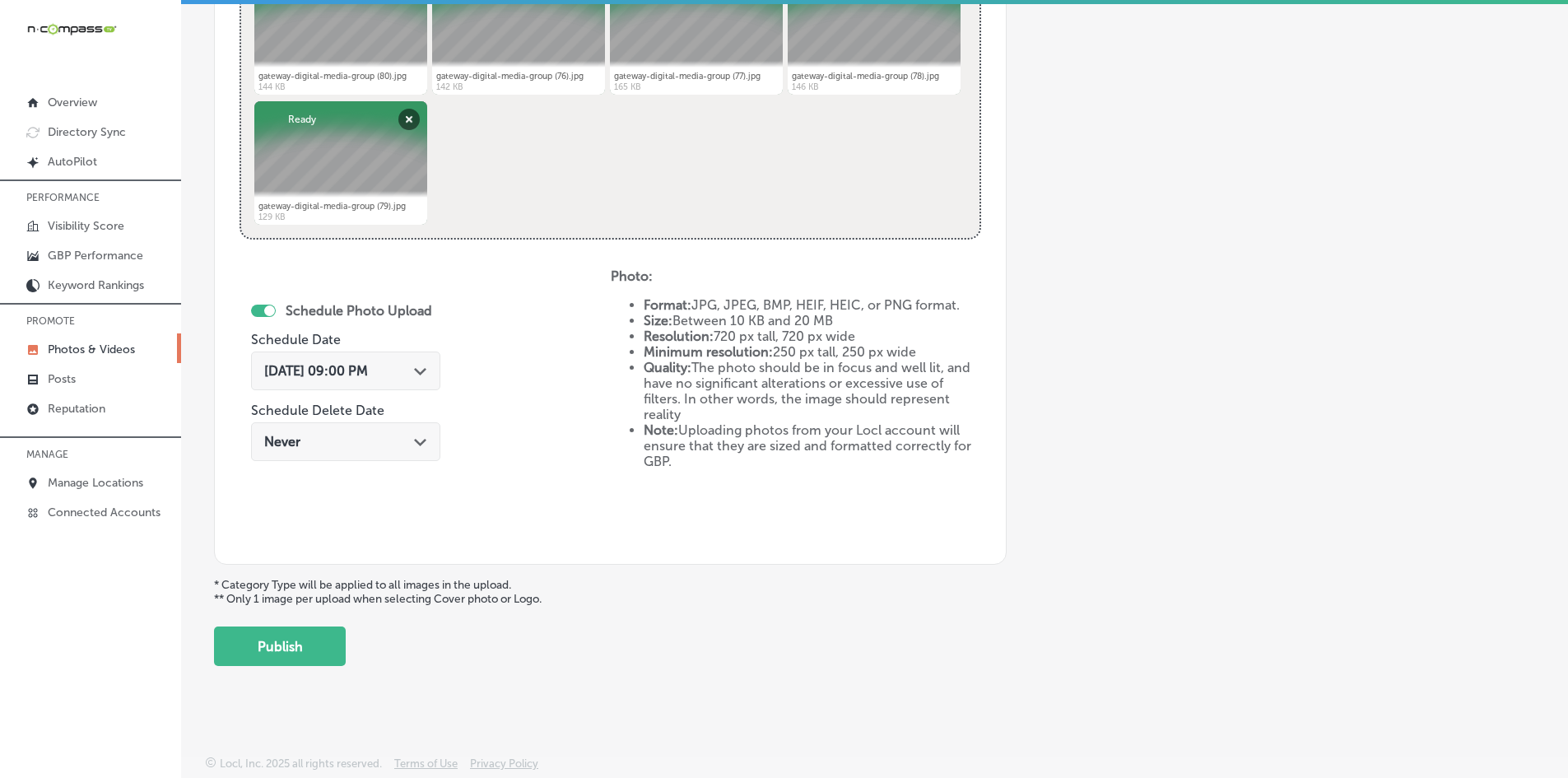
click at [309, 636] on button "Publish" at bounding box center [280, 646] width 131 height 40
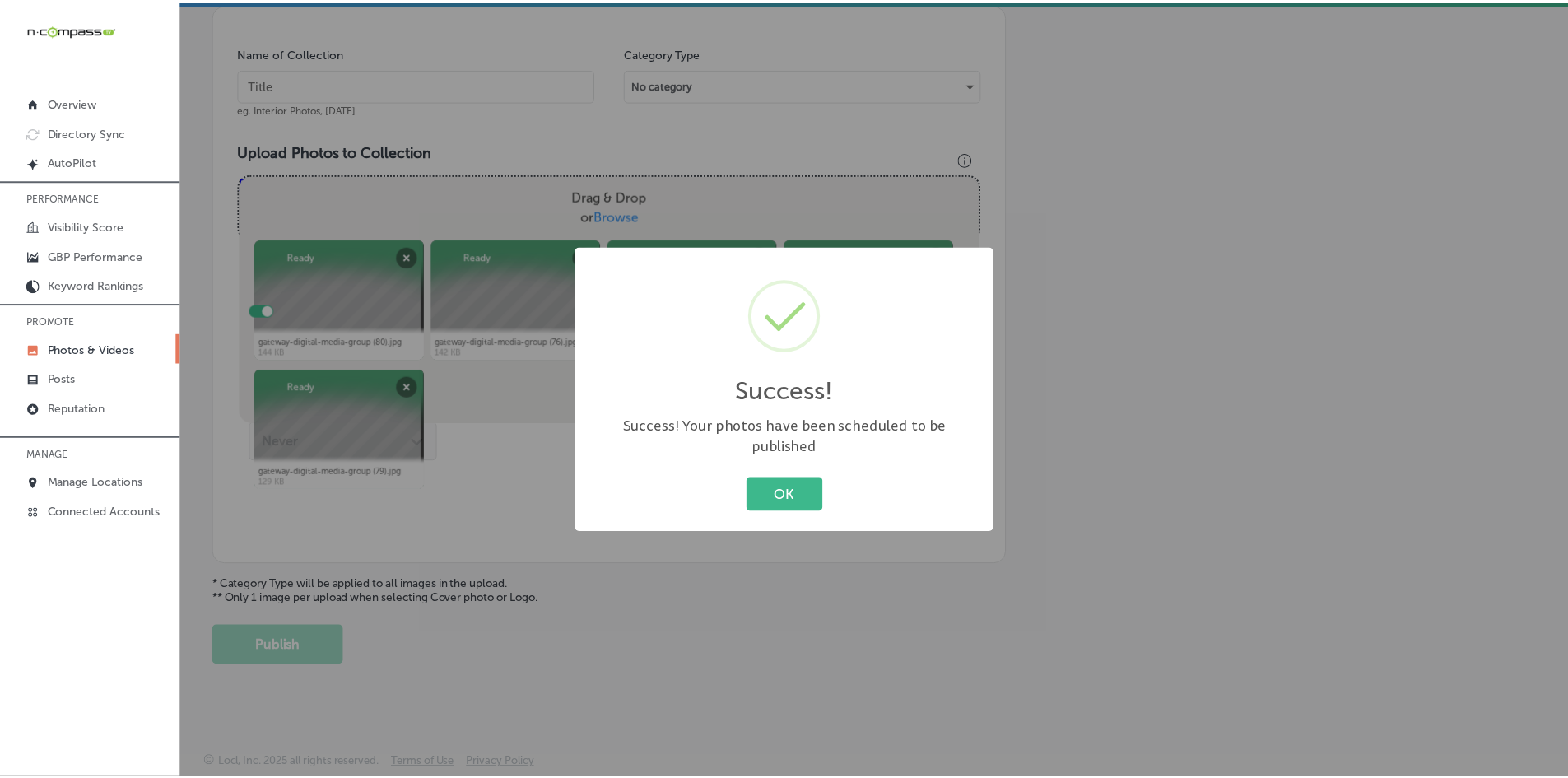
scroll to position [470, 0]
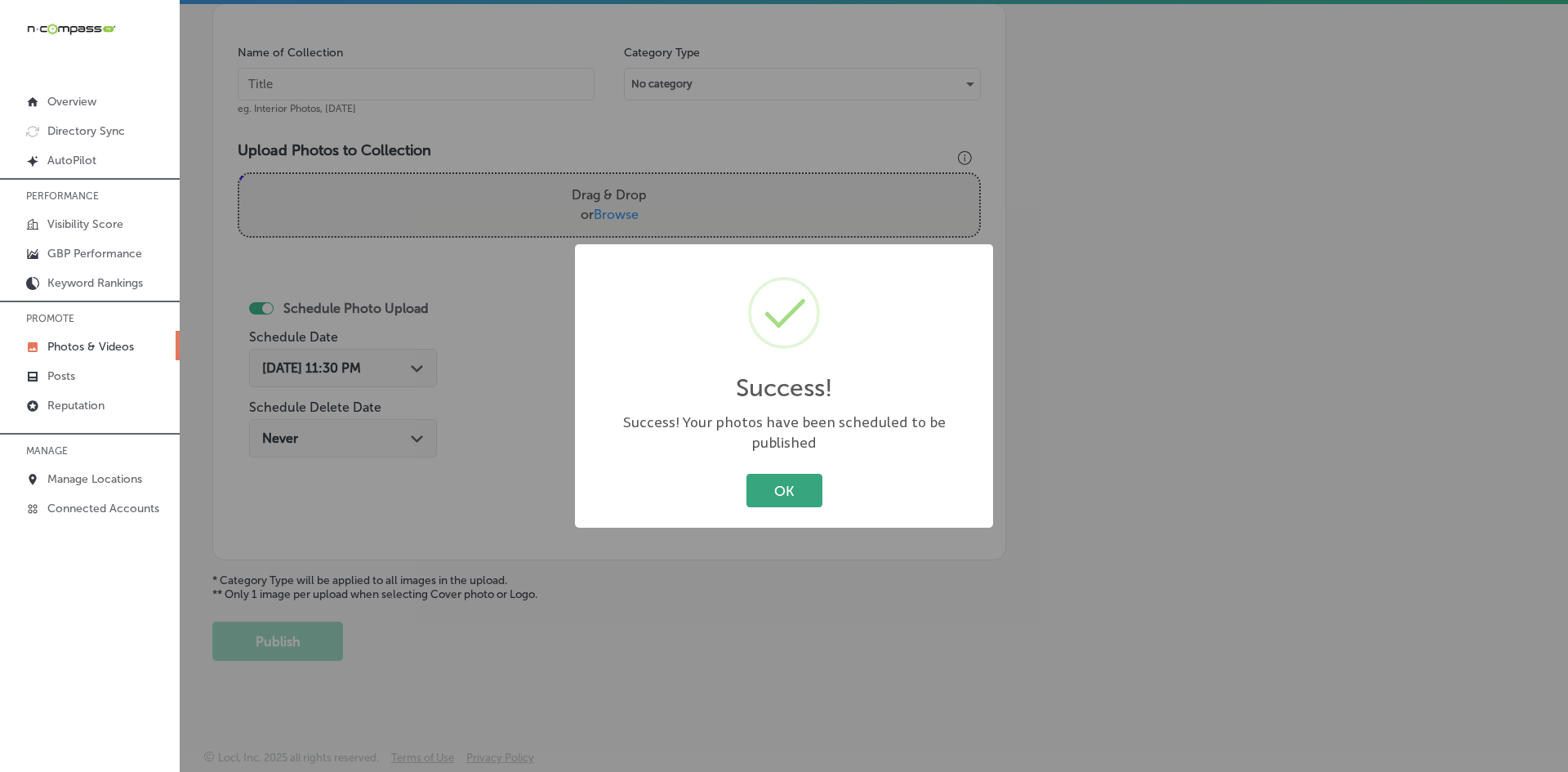
click at [768, 488] on button "OK" at bounding box center [784, 490] width 76 height 33
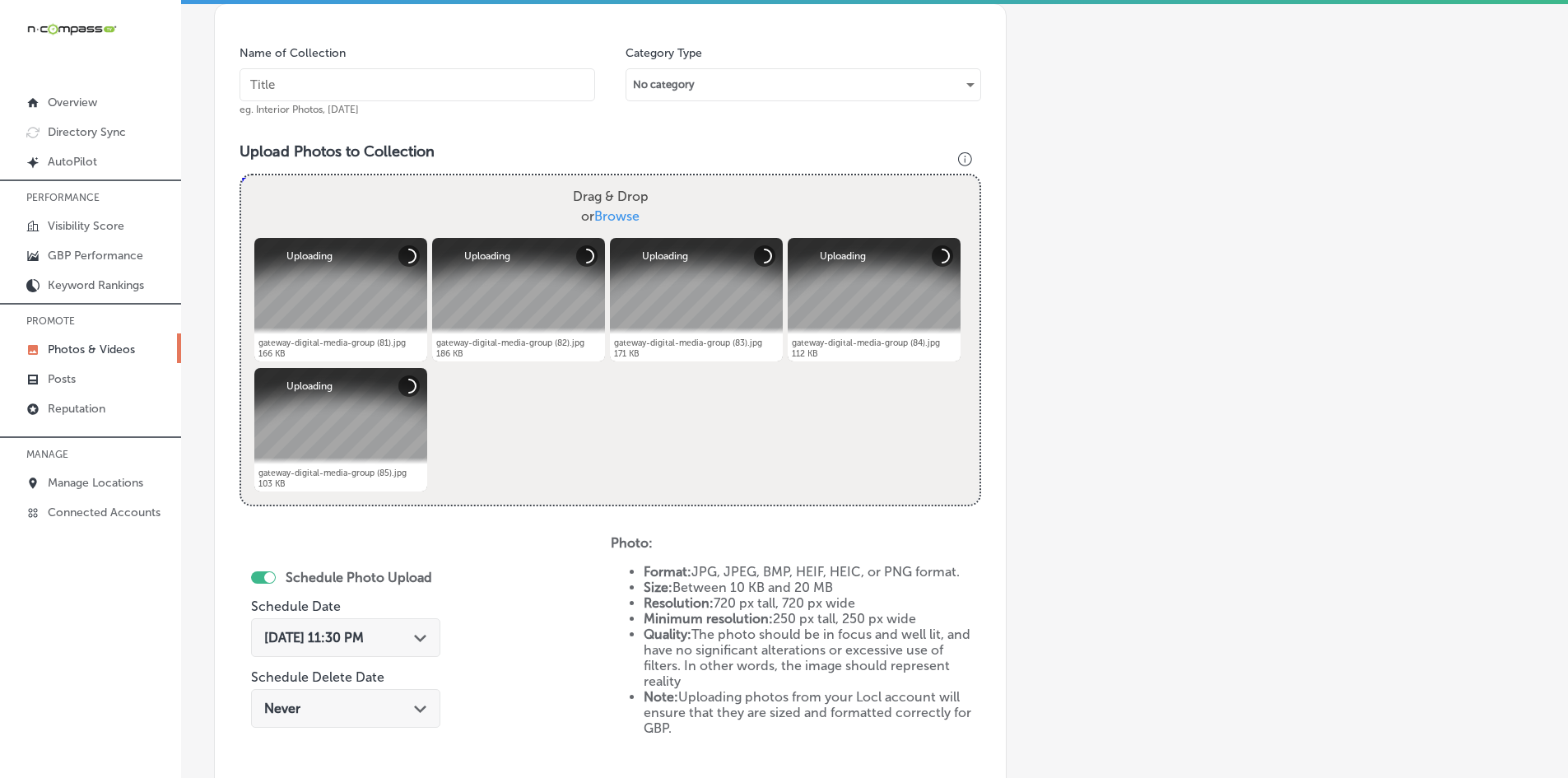
click at [406, 90] on input "text" at bounding box center [417, 85] width 356 height 33
paste input "Gateway-Digital-Media-Group-Indoor-Digital-Billboard"
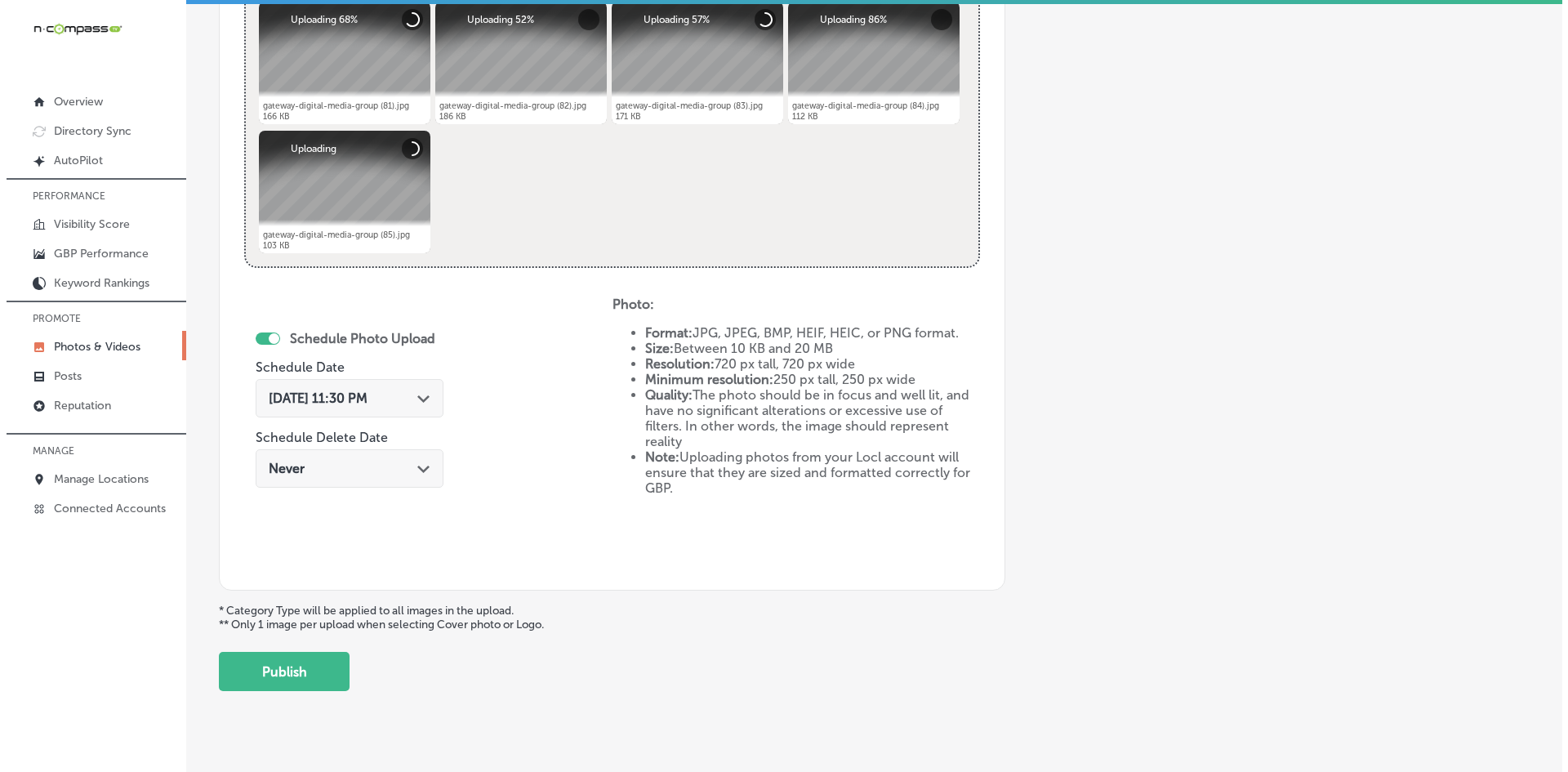
scroll to position [731, 0]
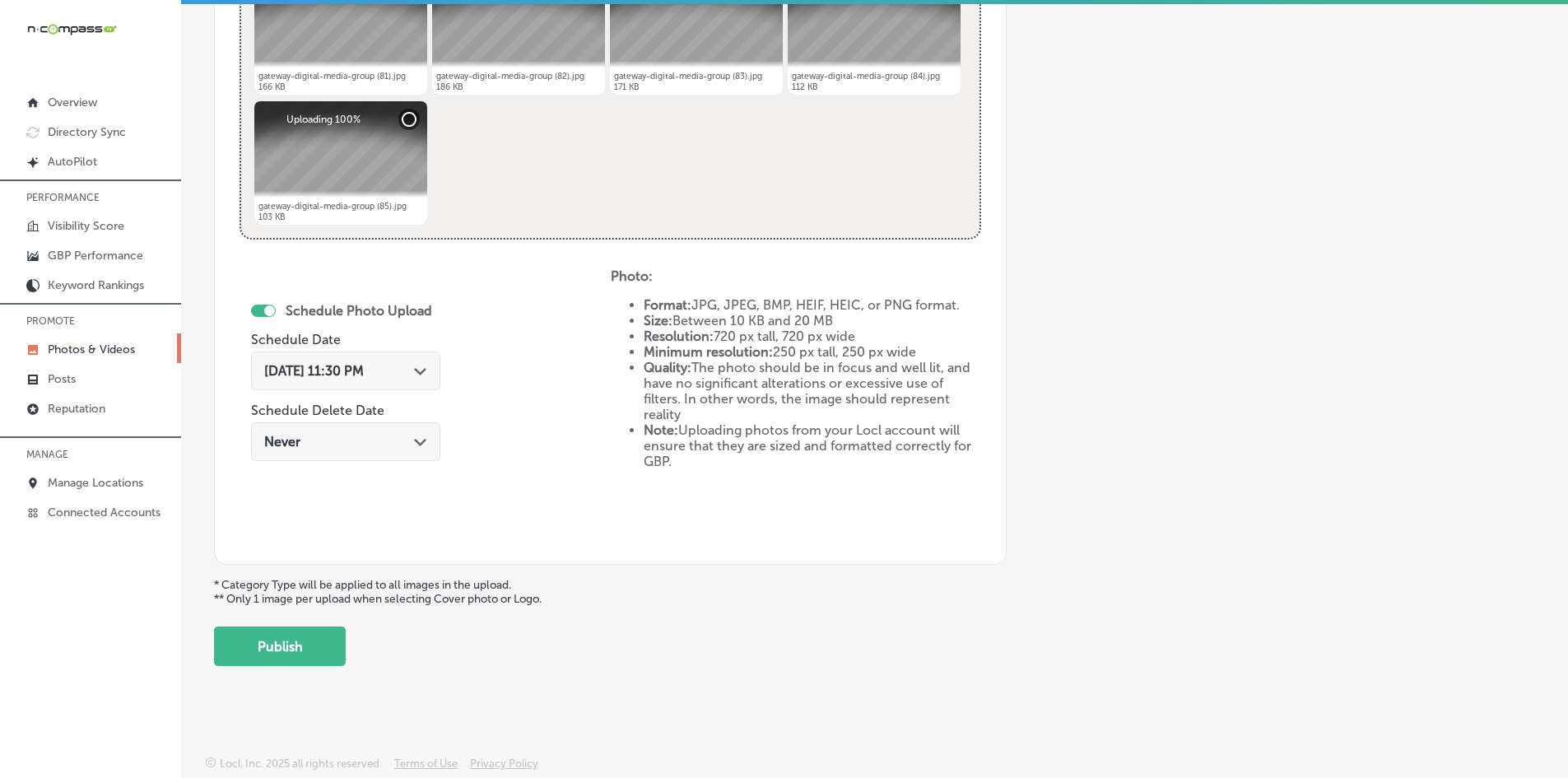
type input "Gateway-Digital-Media-Group-Indoor-Digital-Billboard"
click at [322, 382] on div "[DATE] 11:30 PM Path Created with Sketch." at bounding box center [346, 370] width 189 height 39
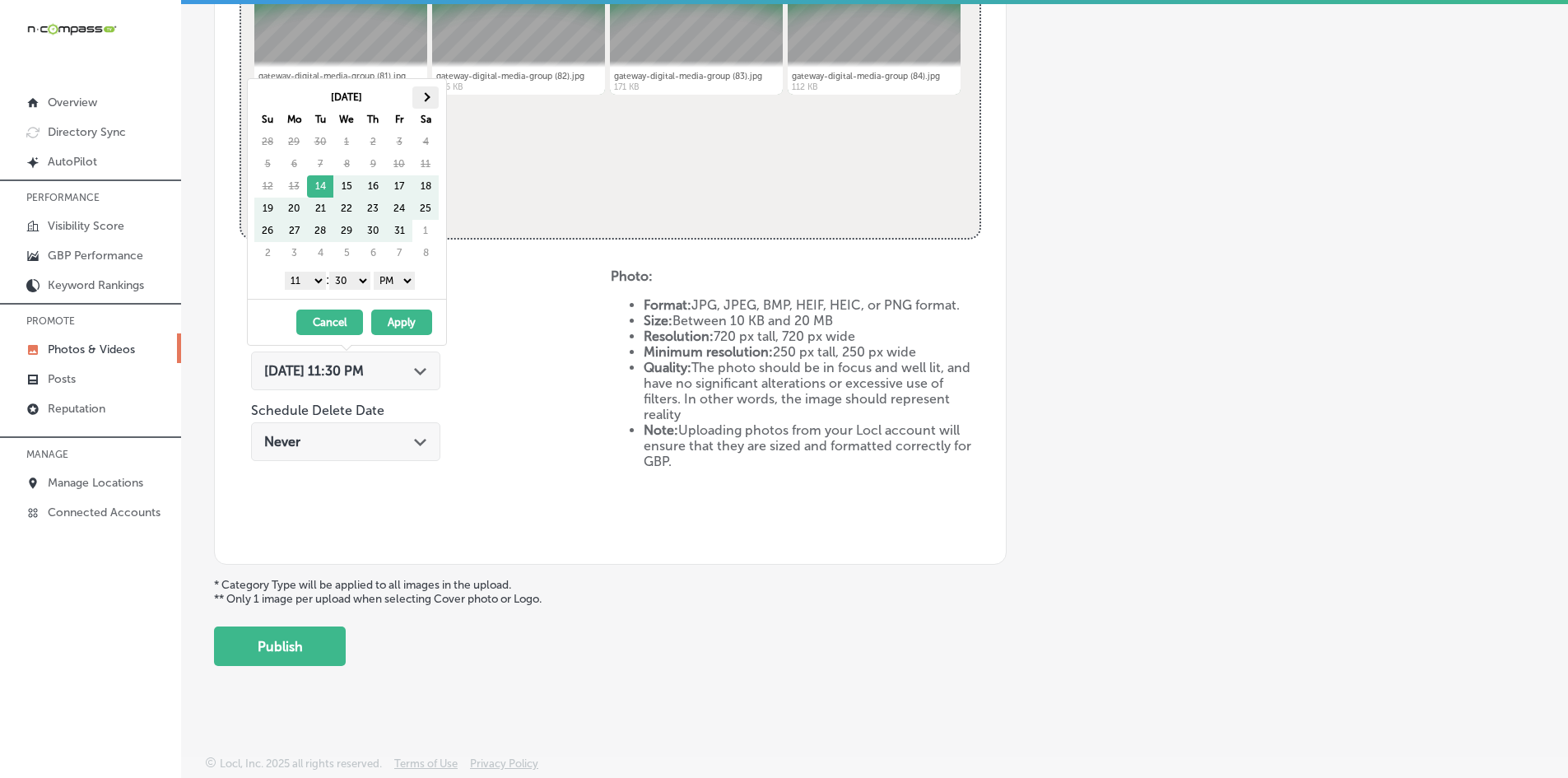
click at [425, 100] on span at bounding box center [425, 96] width 9 height 9
click at [299, 281] on select "1 2 3 4 5 6 7 8 9 10 11 12" at bounding box center [305, 281] width 41 height 18
click at [351, 286] on select "00 10 20 30 40 50" at bounding box center [350, 281] width 41 height 18
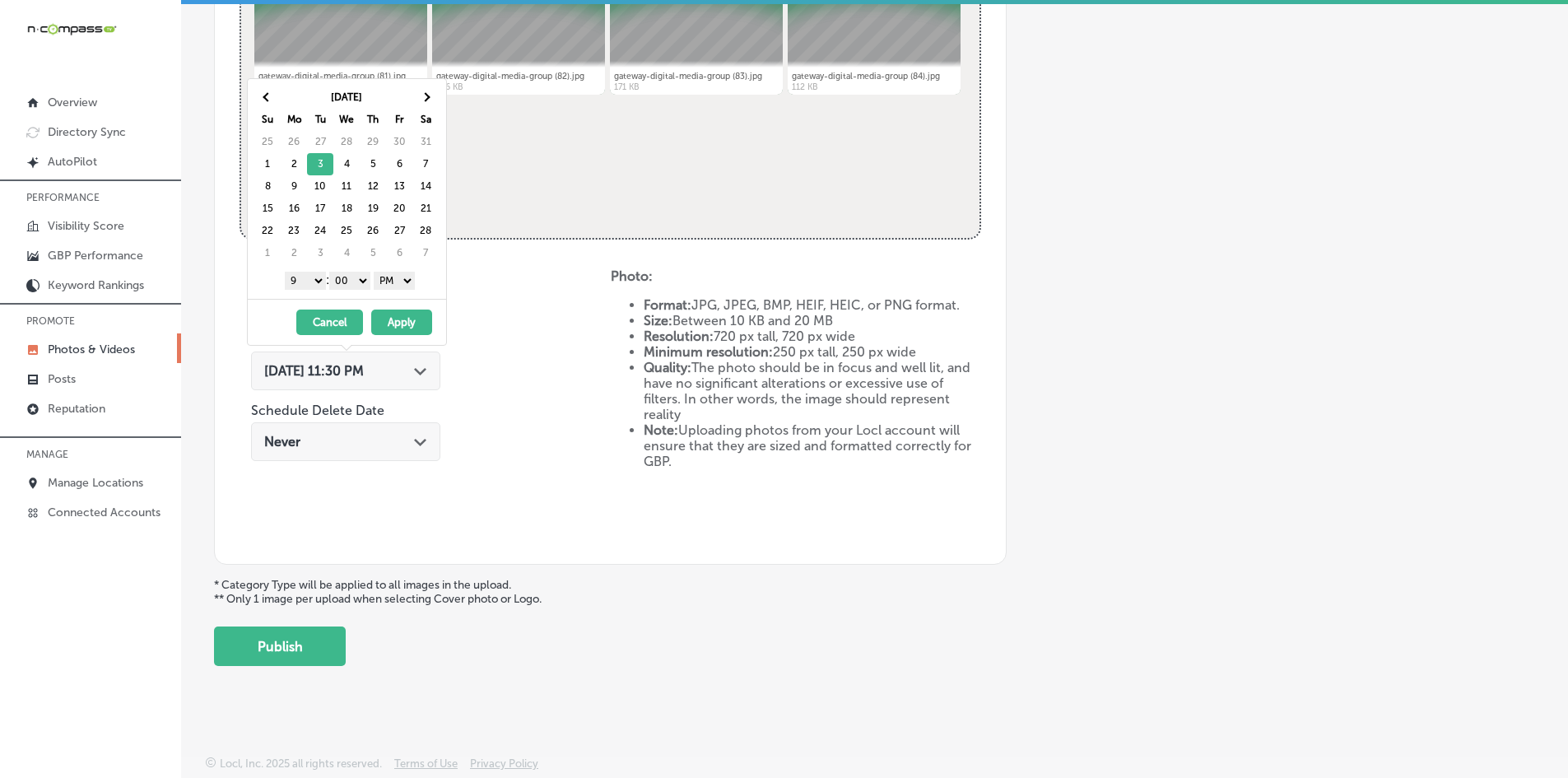
click at [392, 318] on button "Apply" at bounding box center [402, 322] width 61 height 25
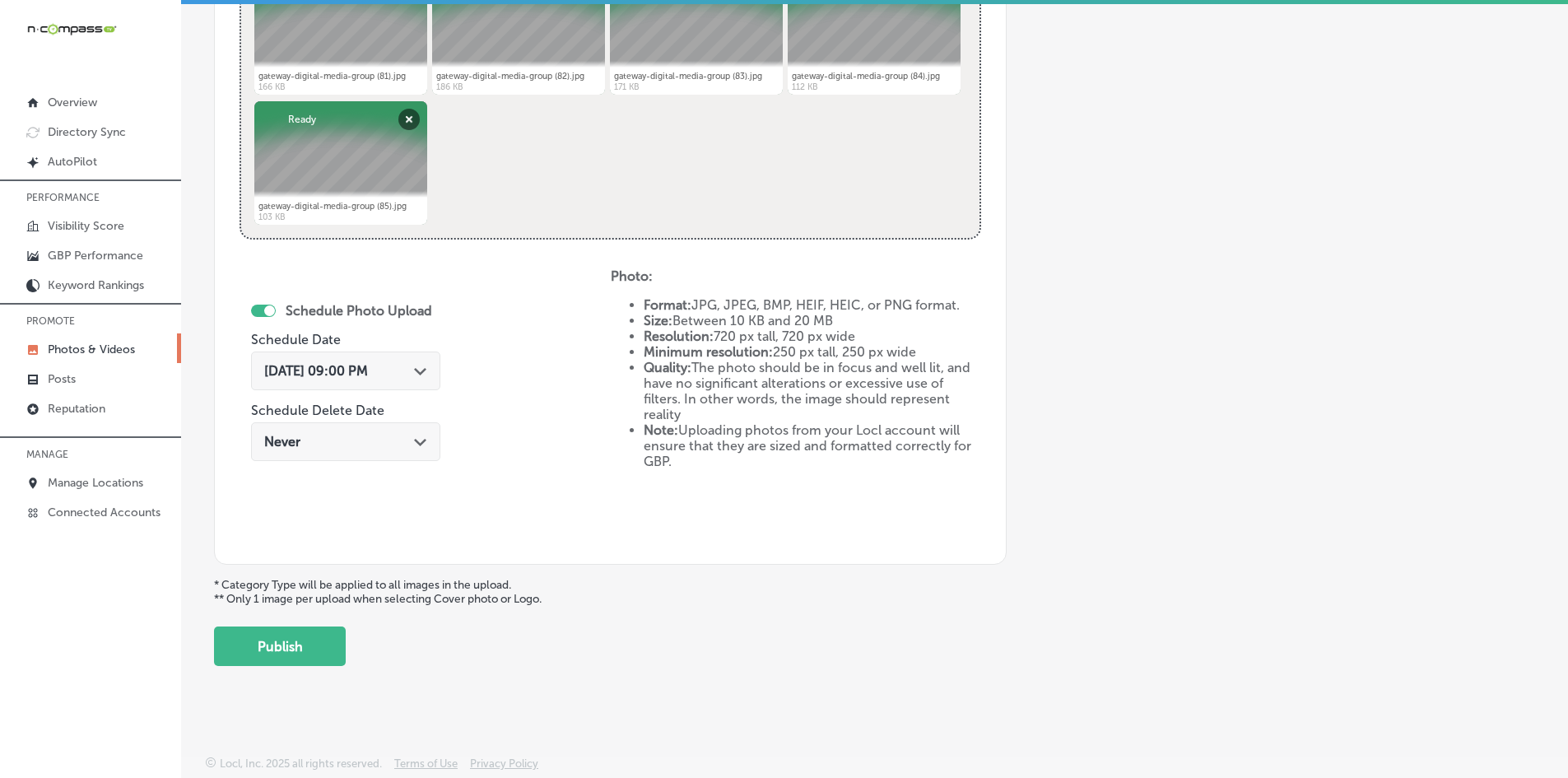
click at [484, 377] on div "Schedule Photo Upload Schedule Date [DATE] 09:00 PM Path Created with Sketch. S…" at bounding box center [425, 403] width 371 height 271
click at [279, 647] on button "Publish" at bounding box center [280, 646] width 131 height 40
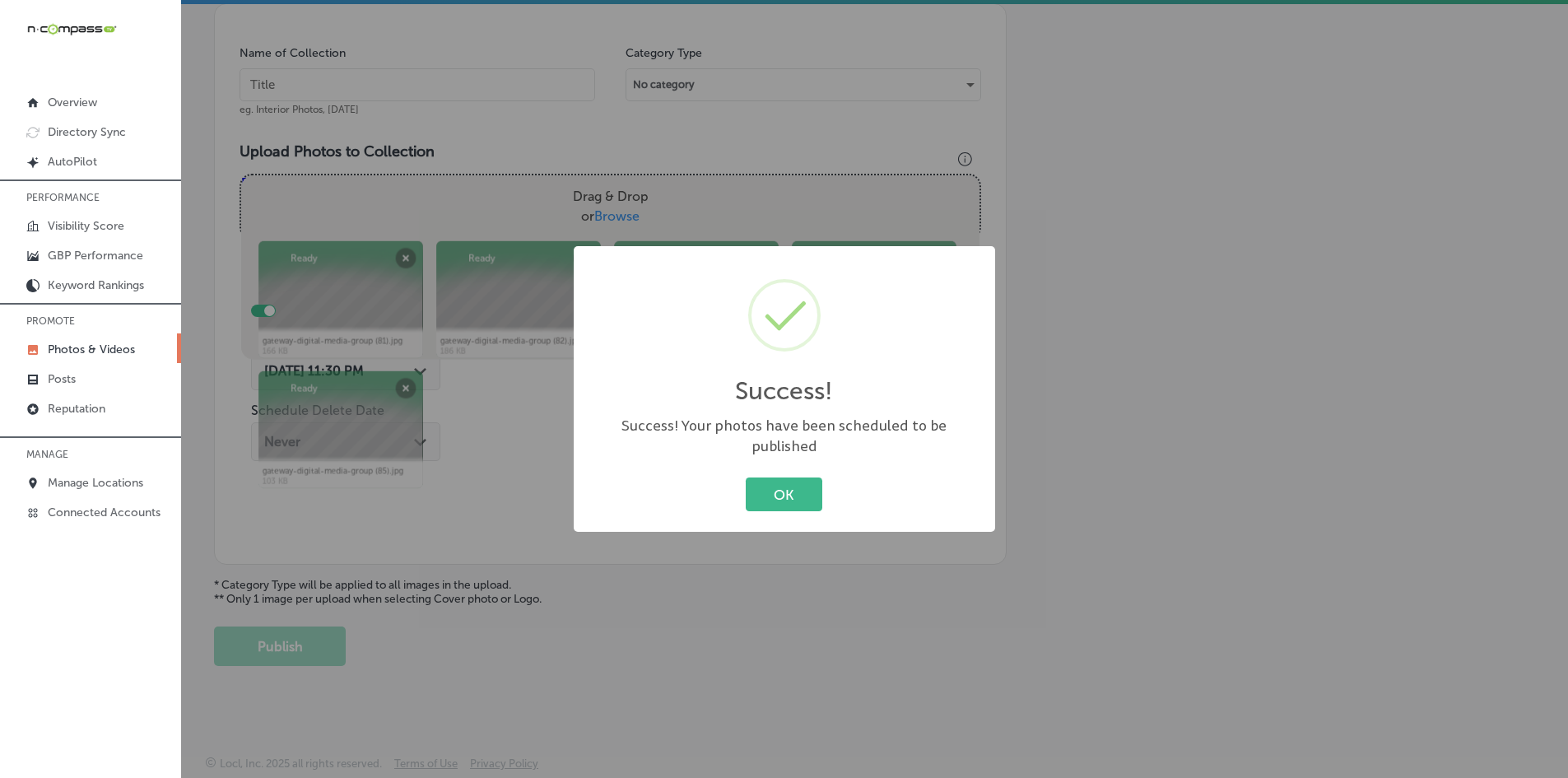
scroll to position [470, 0]
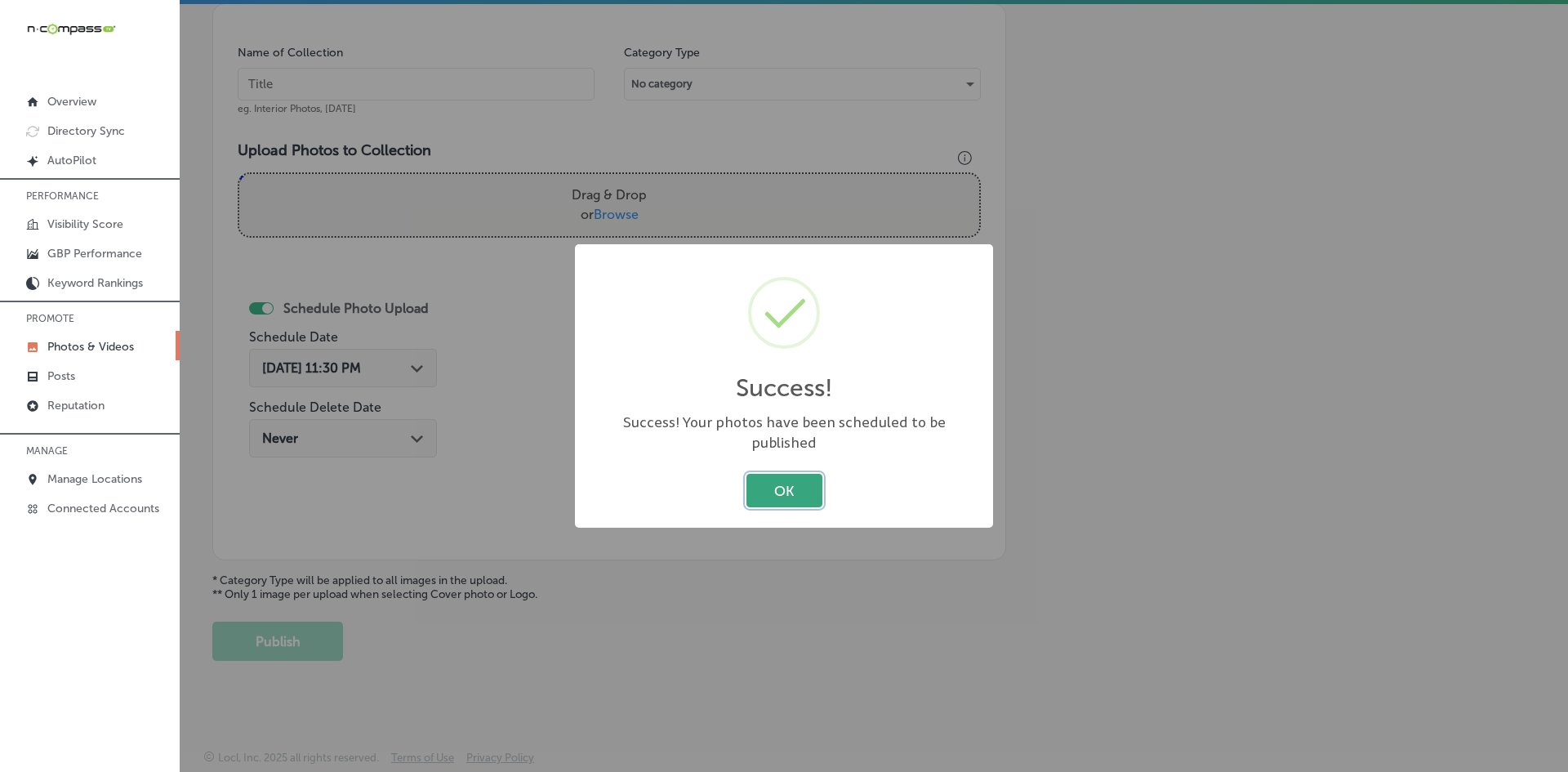
click at [756, 482] on button "OK" at bounding box center [784, 490] width 76 height 33
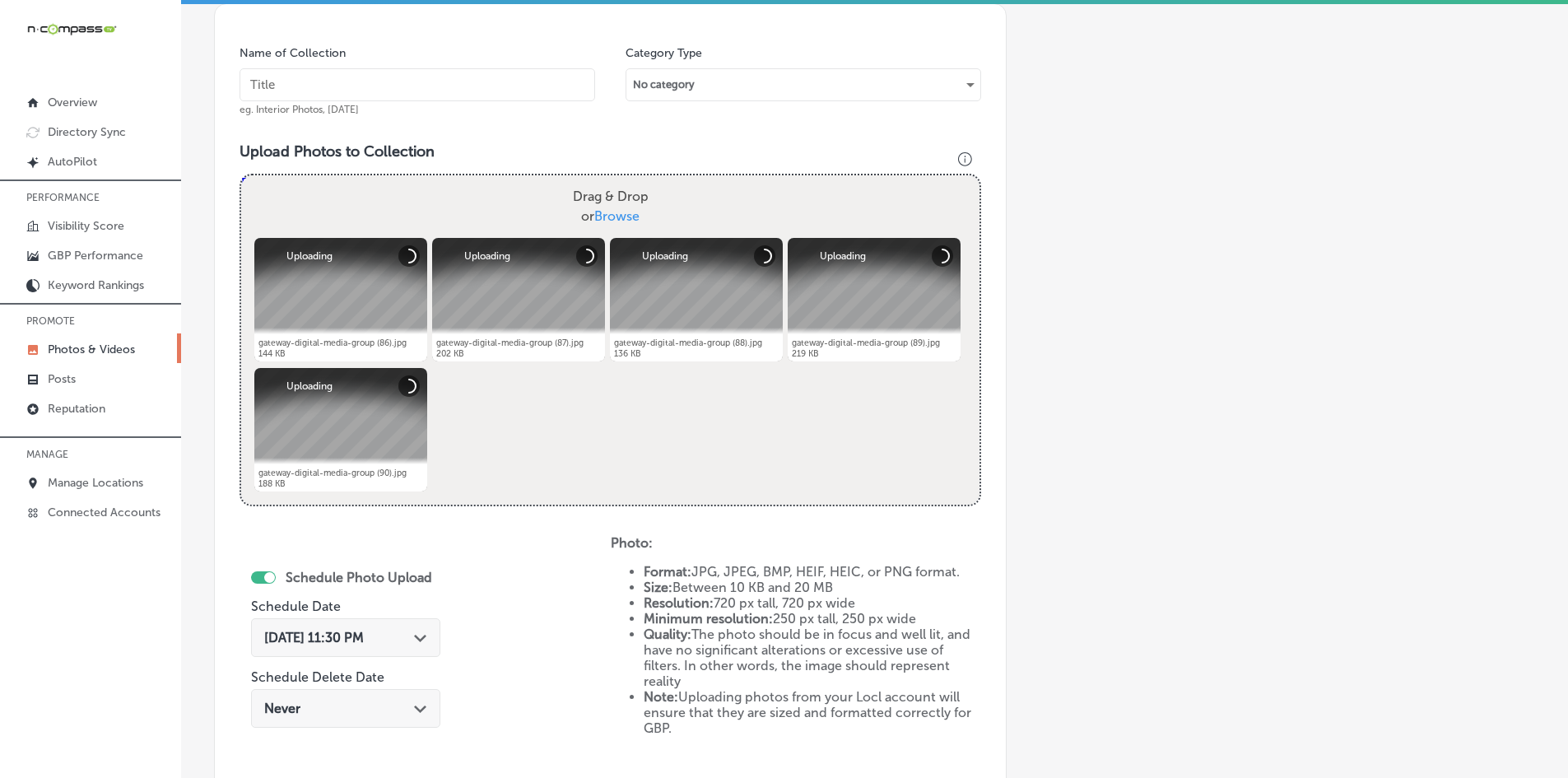
click at [358, 81] on input "text" at bounding box center [417, 85] width 356 height 33
paste input "Gateway-Digital-Media-Group-Google-Business-Profile"
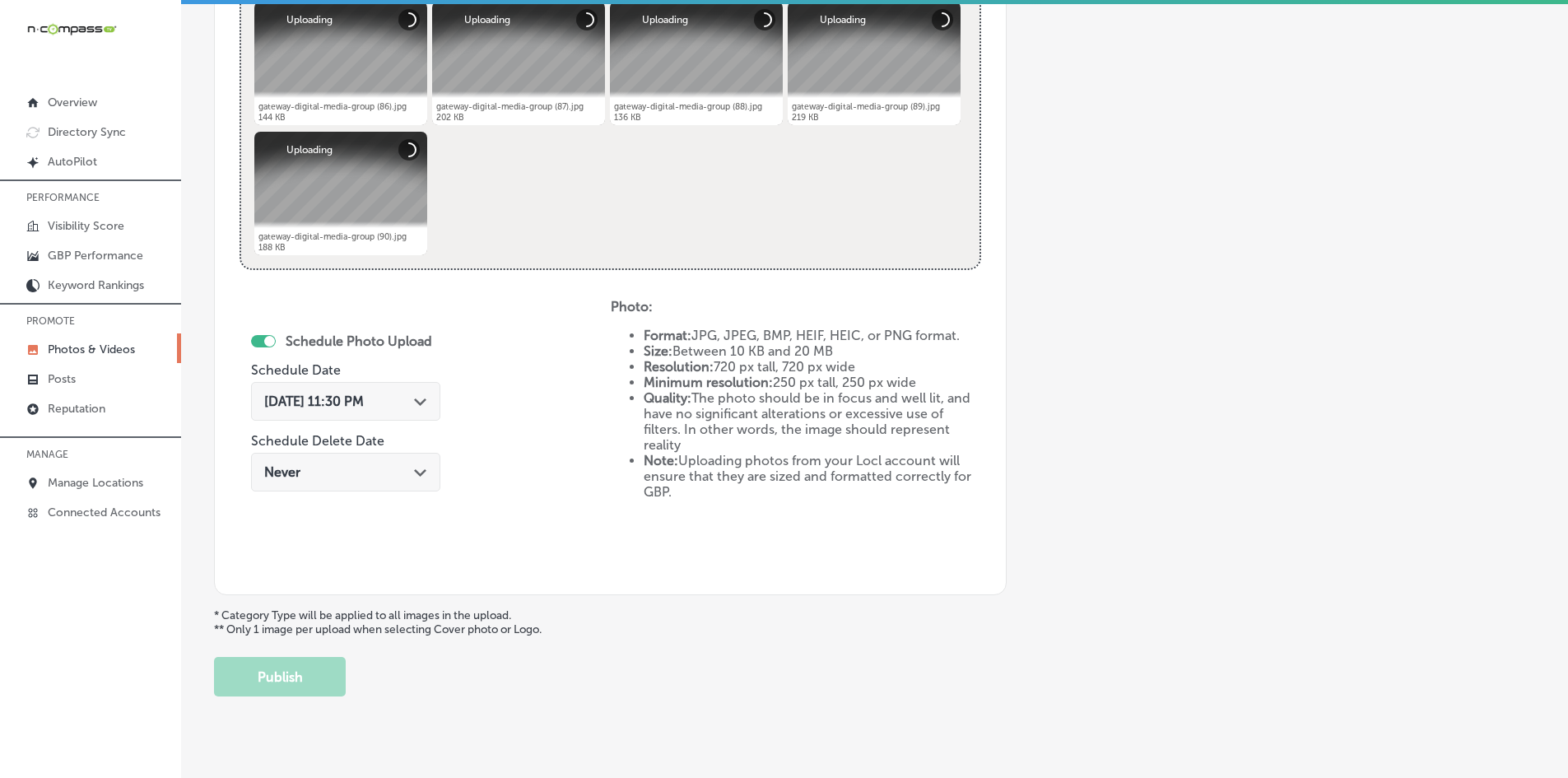
scroll to position [717, 0]
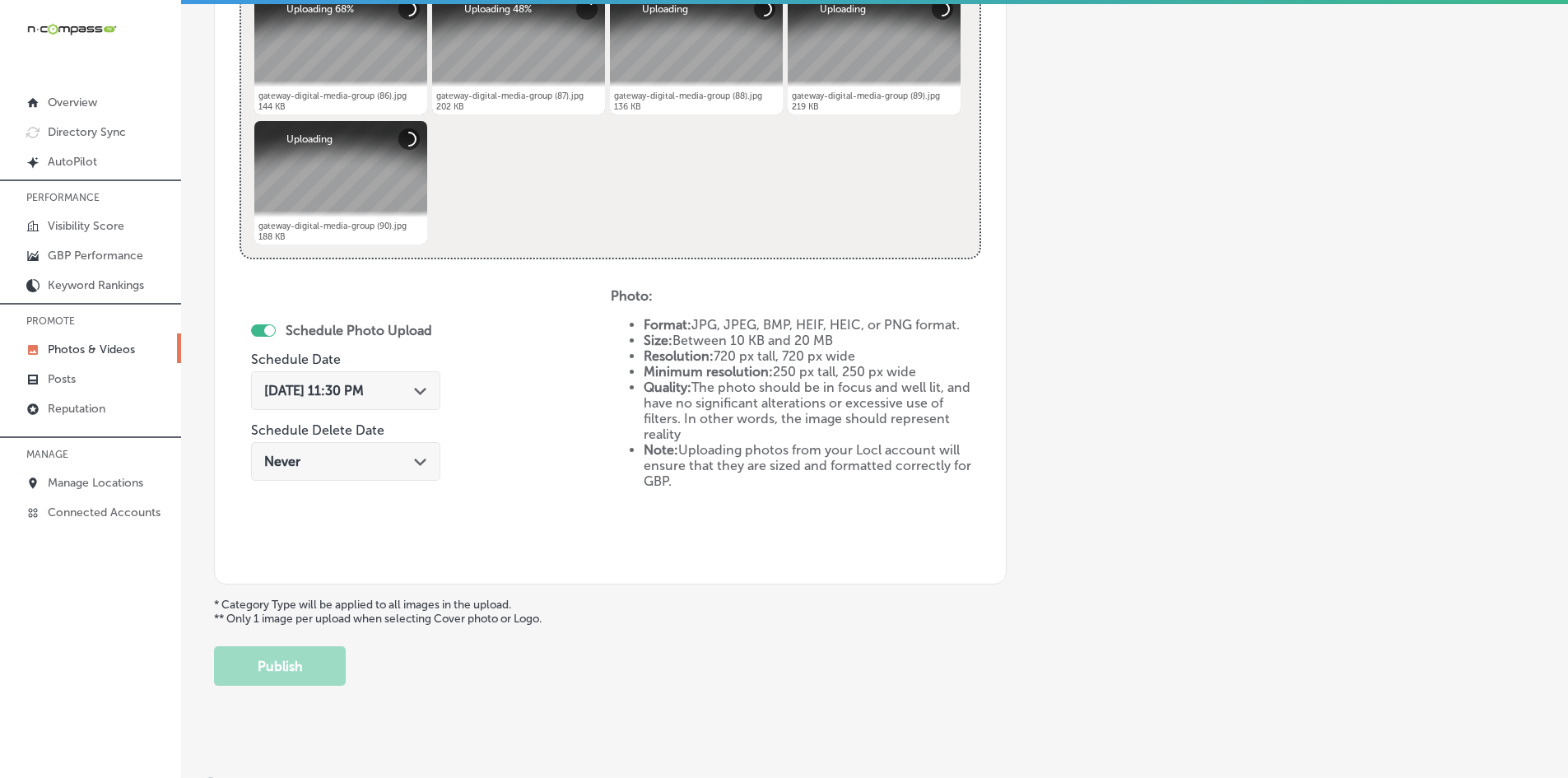
type input "Gateway-Digital-Media-Group-Google-Business-Profile"
click at [364, 394] on span "[DATE] 11:30 PM" at bounding box center [313, 390] width 100 height 15
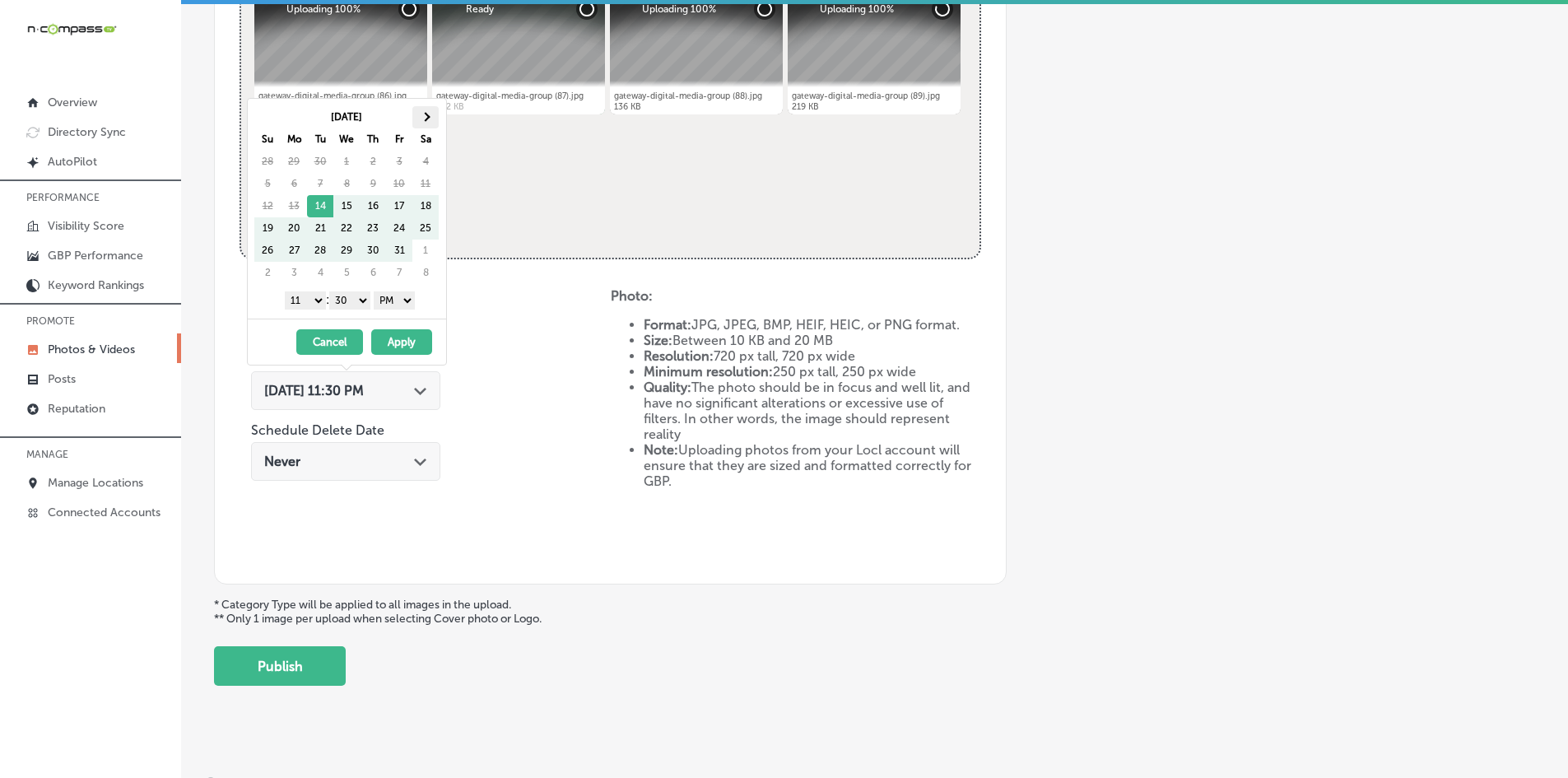
click at [435, 122] on th at bounding box center [425, 117] width 26 height 23
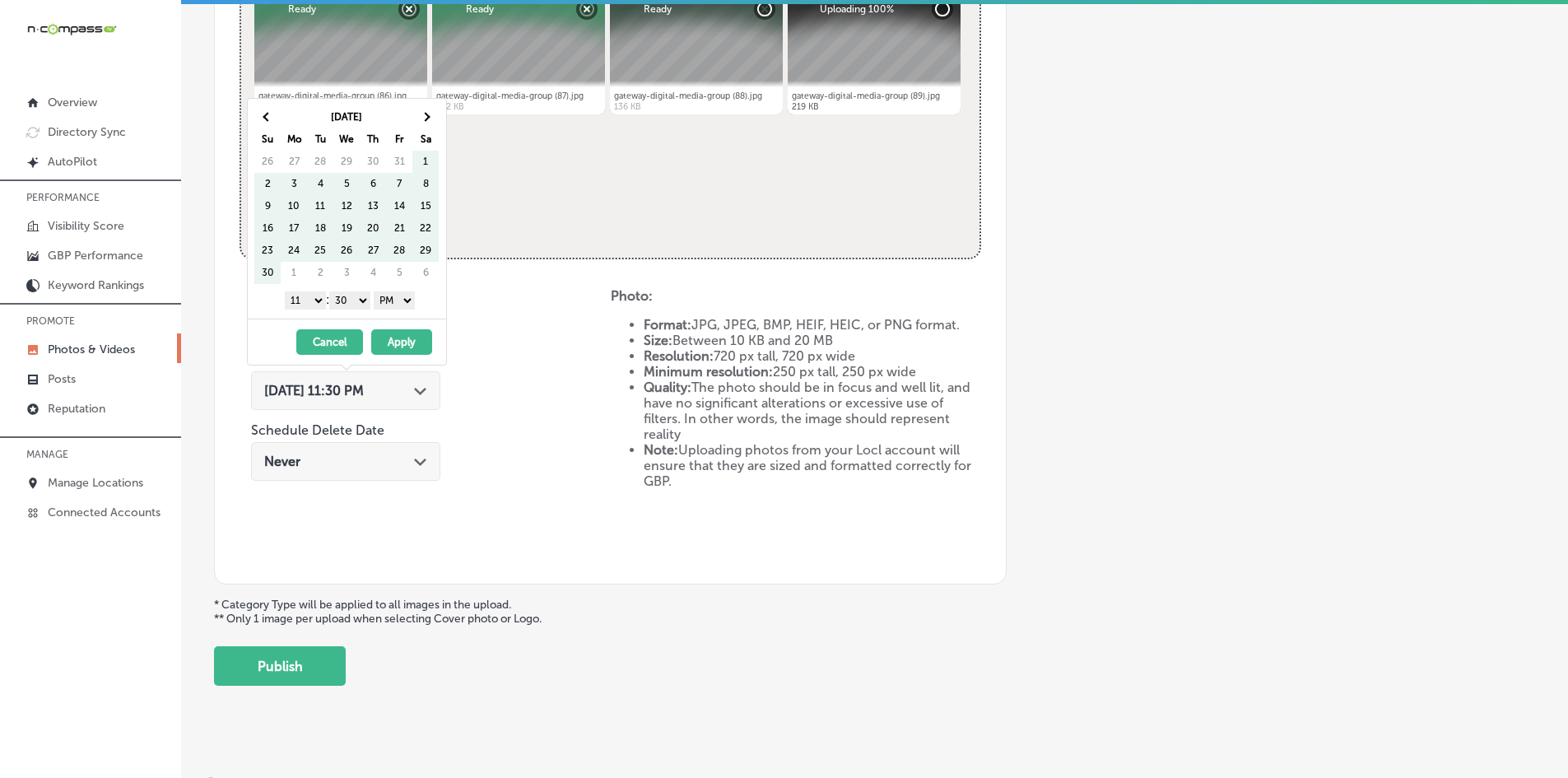
click at [435, 122] on th at bounding box center [425, 117] width 26 height 23
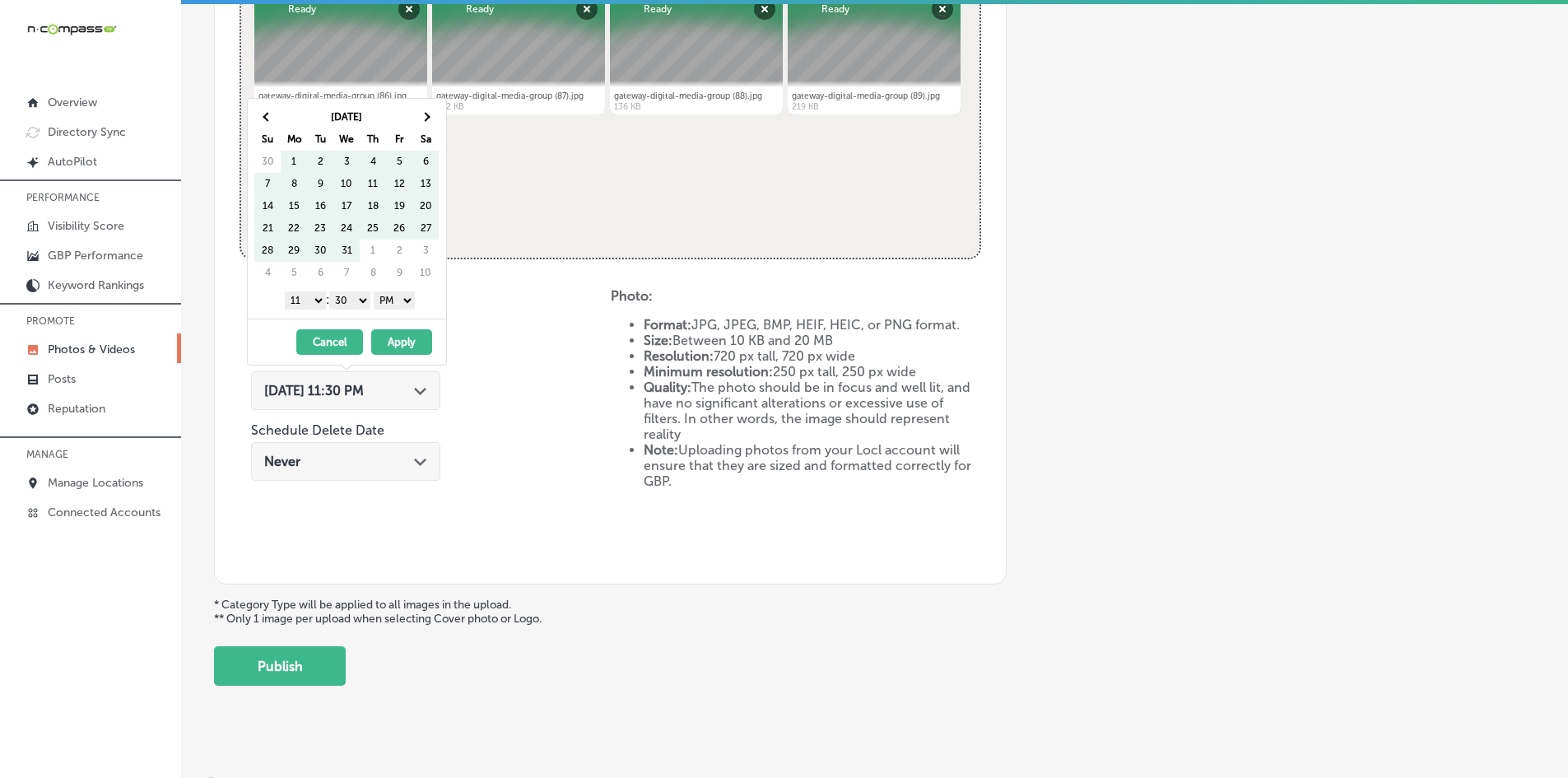
click at [435, 122] on th at bounding box center [425, 117] width 26 height 23
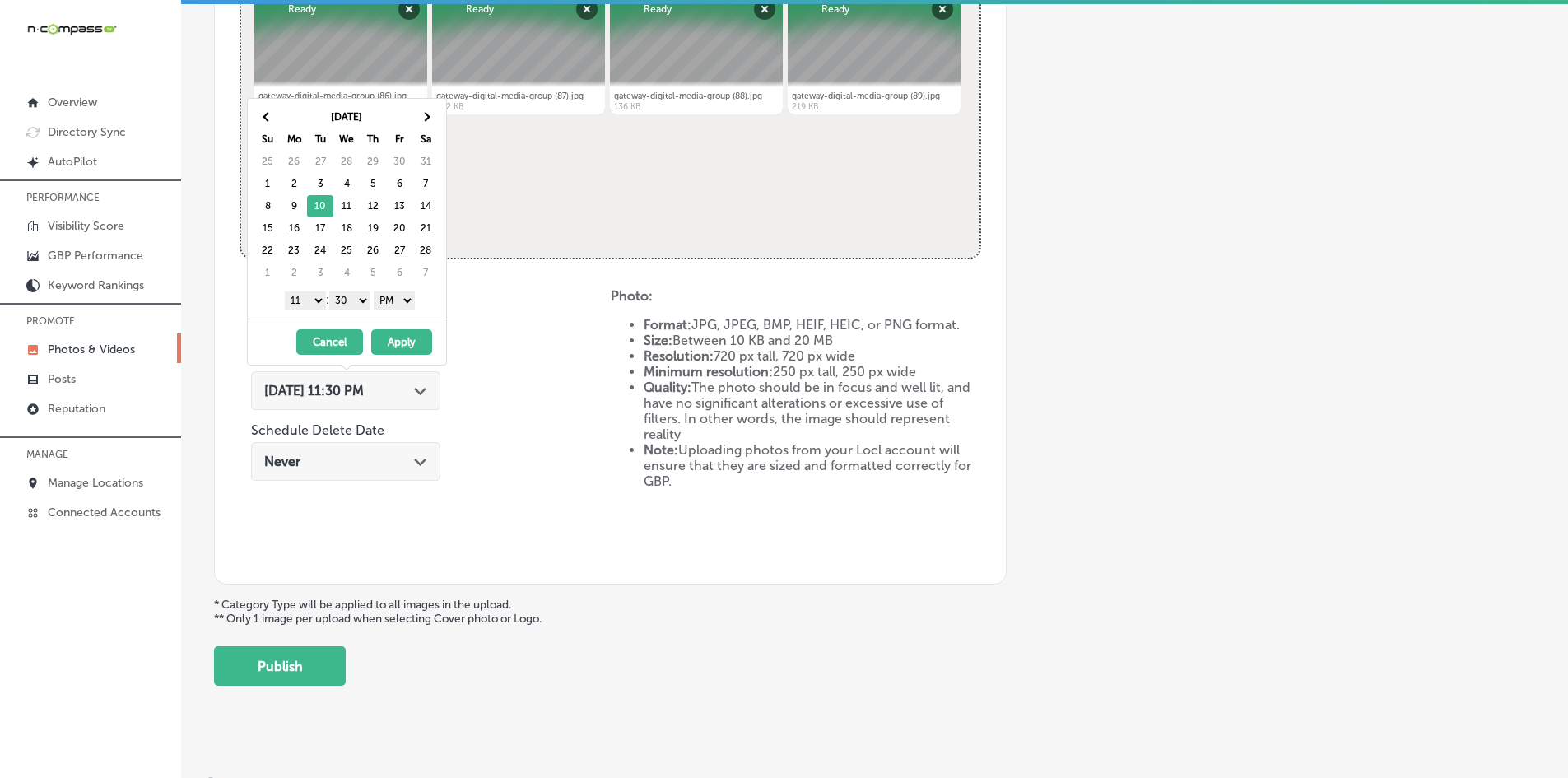
click at [308, 300] on select "1 2 3 4 5 6 7 8 9 10 11 12" at bounding box center [305, 301] width 41 height 18
click at [338, 298] on select "00 10 20 30 40 50" at bounding box center [350, 301] width 41 height 18
click at [394, 339] on button "Apply" at bounding box center [402, 342] width 61 height 25
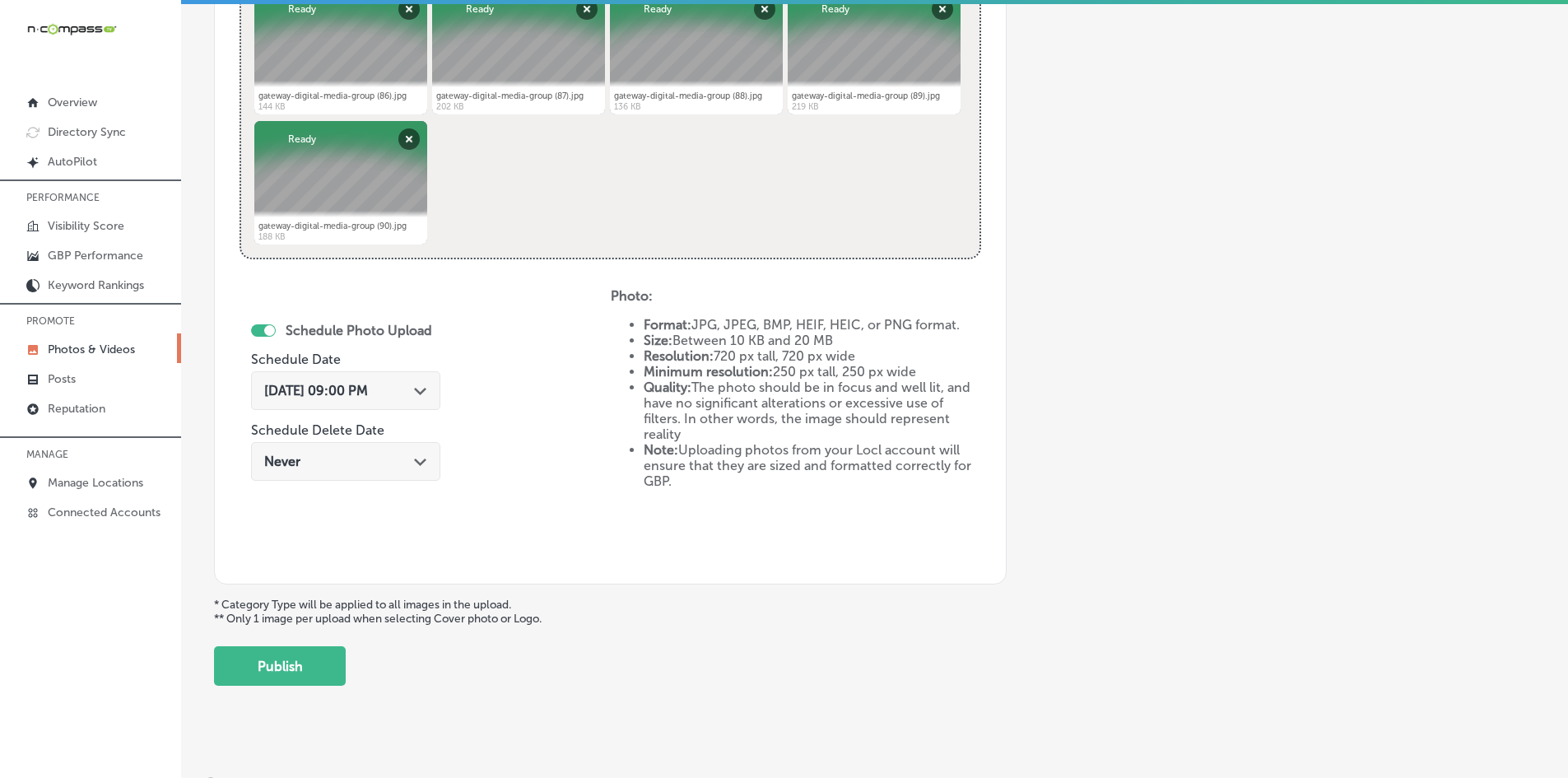
click at [512, 381] on div "Schedule Photo Upload Schedule Date [DATE] 09:00 PM Path Created with Sketch. S…" at bounding box center [425, 423] width 371 height 271
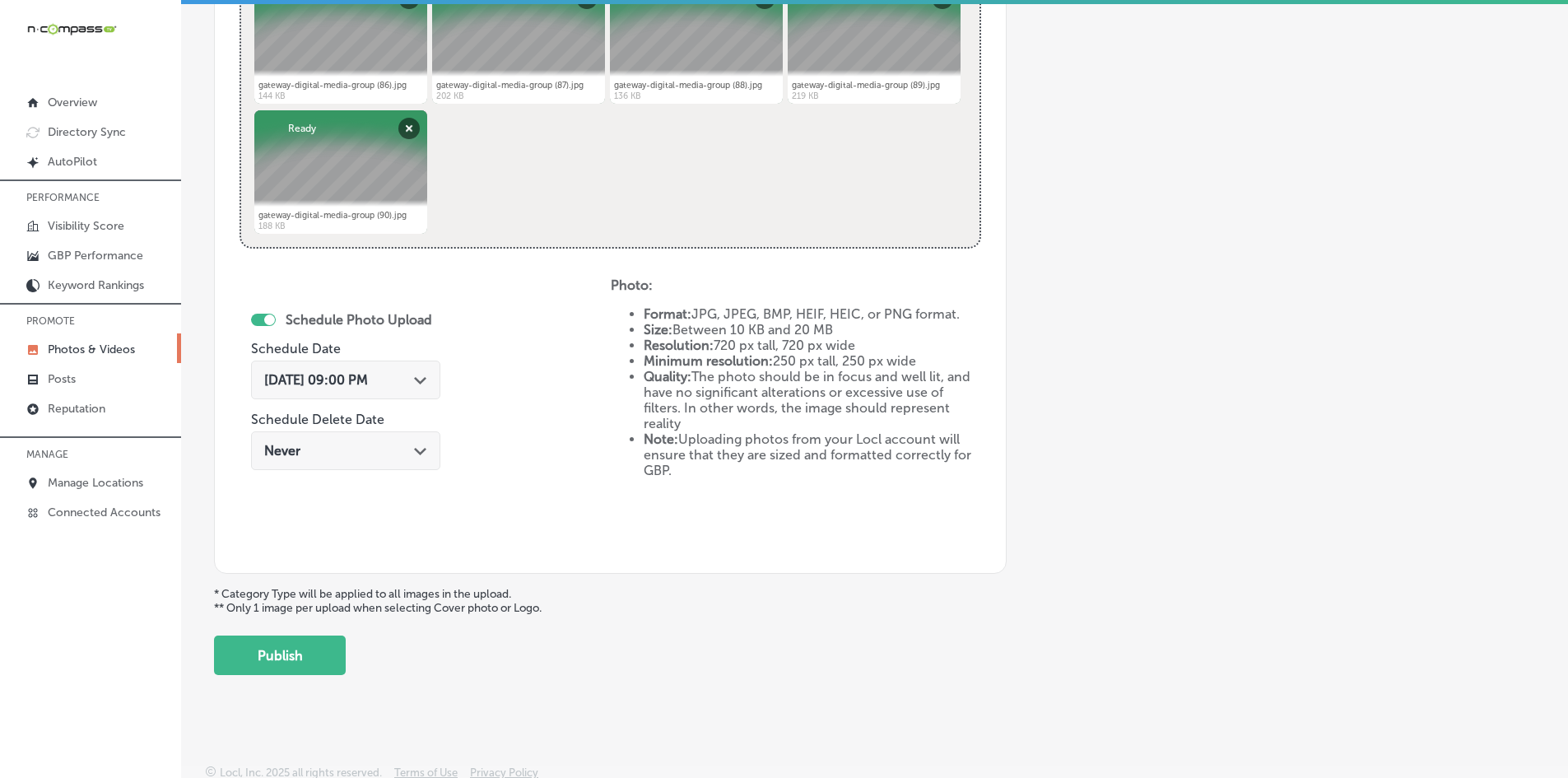
scroll to position [737, 0]
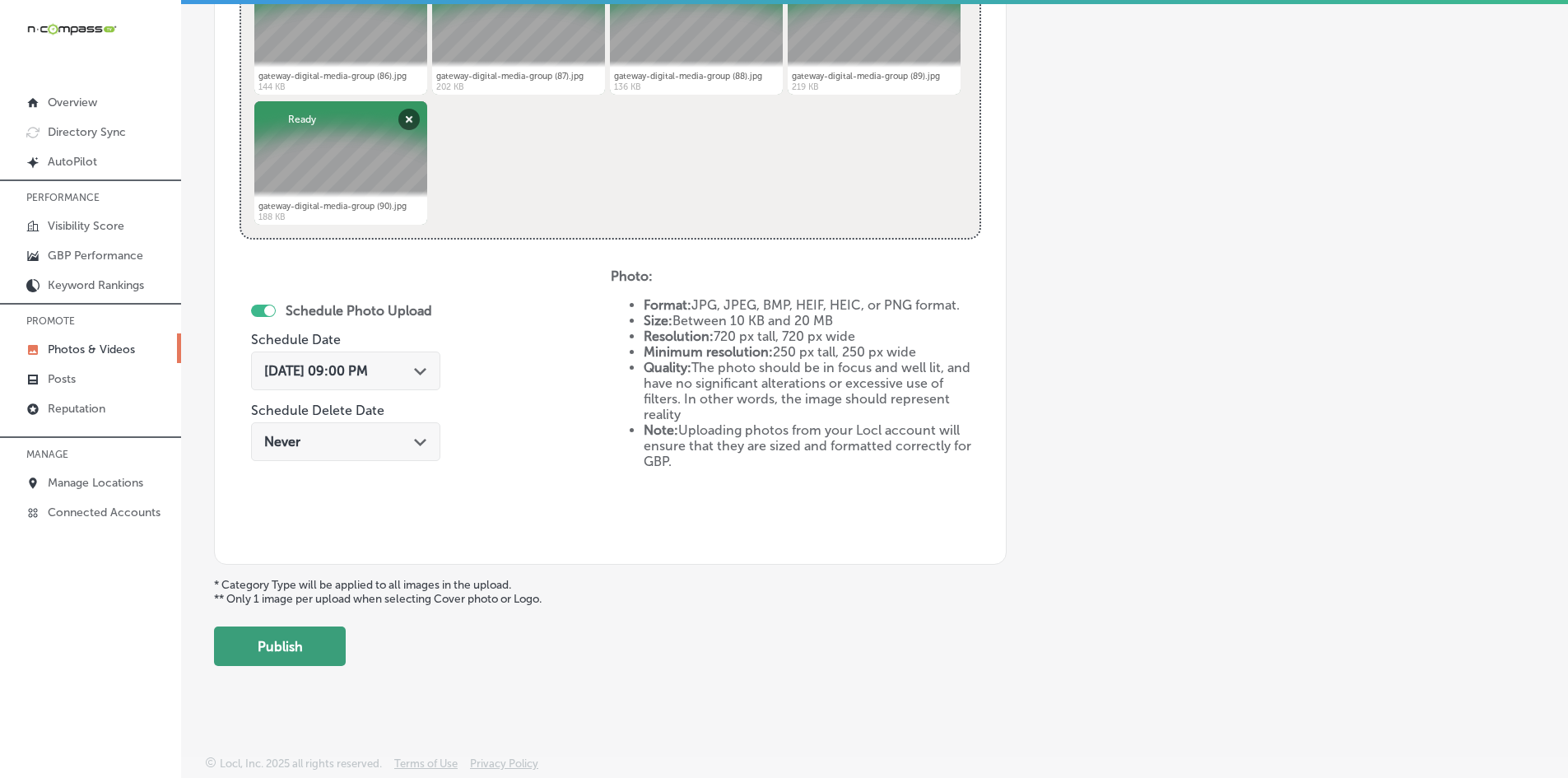
click at [311, 645] on button "Publish" at bounding box center [280, 646] width 131 height 40
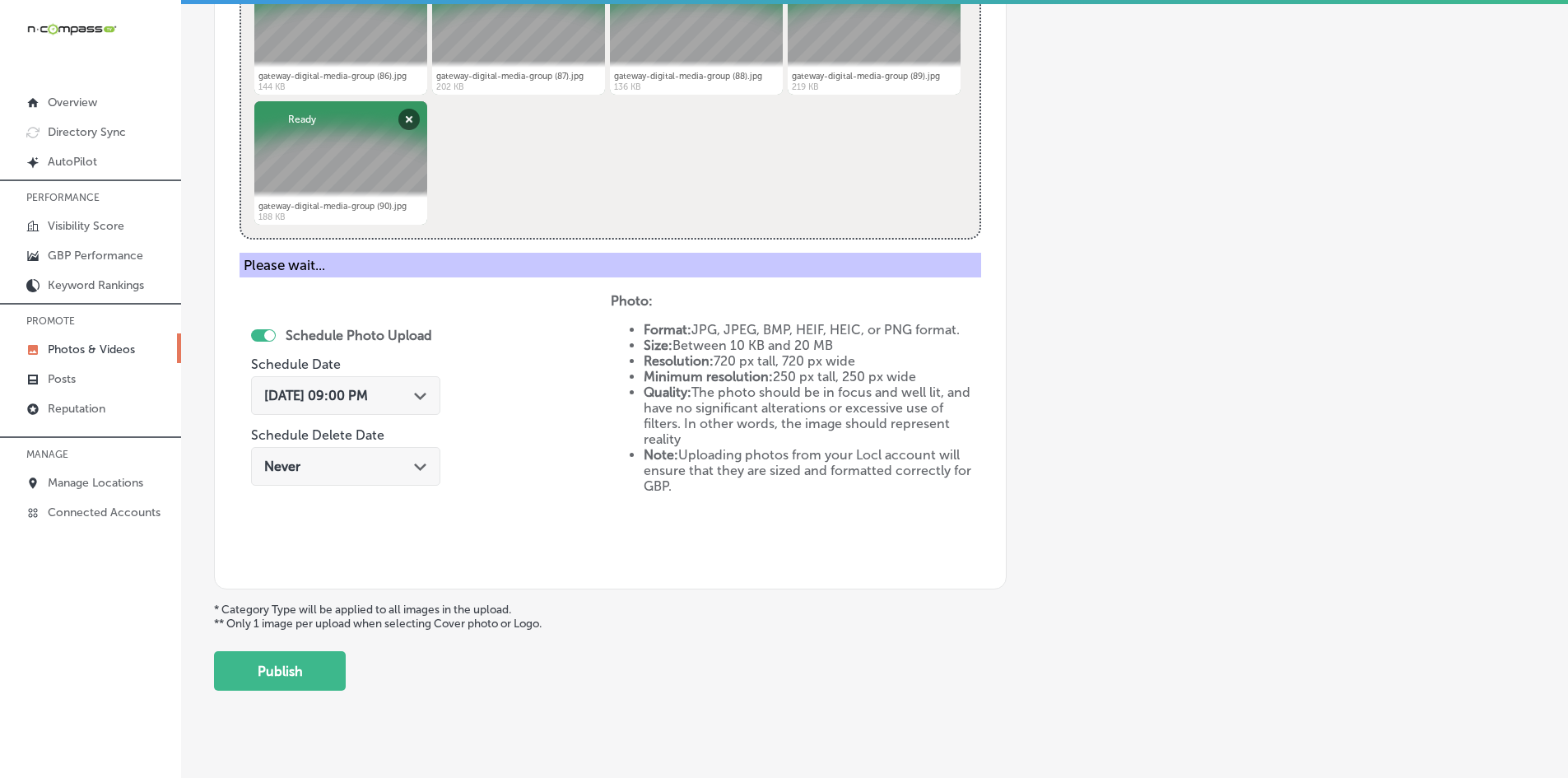
scroll to position [470, 0]
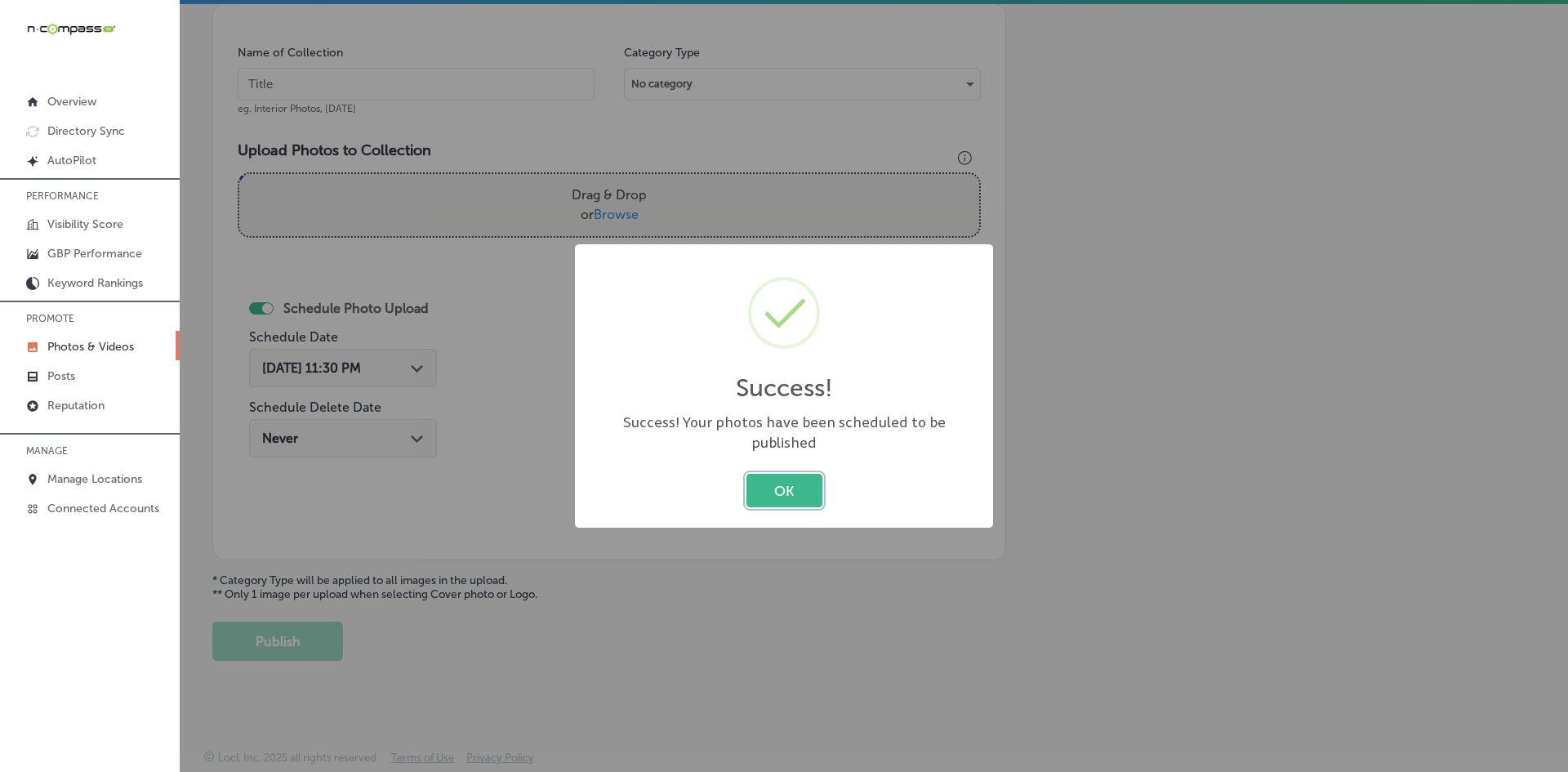
drag, startPoint x: 784, startPoint y: 474, endPoint x: 763, endPoint y: 469, distance: 21.6
click at [784, 474] on button "OK" at bounding box center [784, 490] width 76 height 33
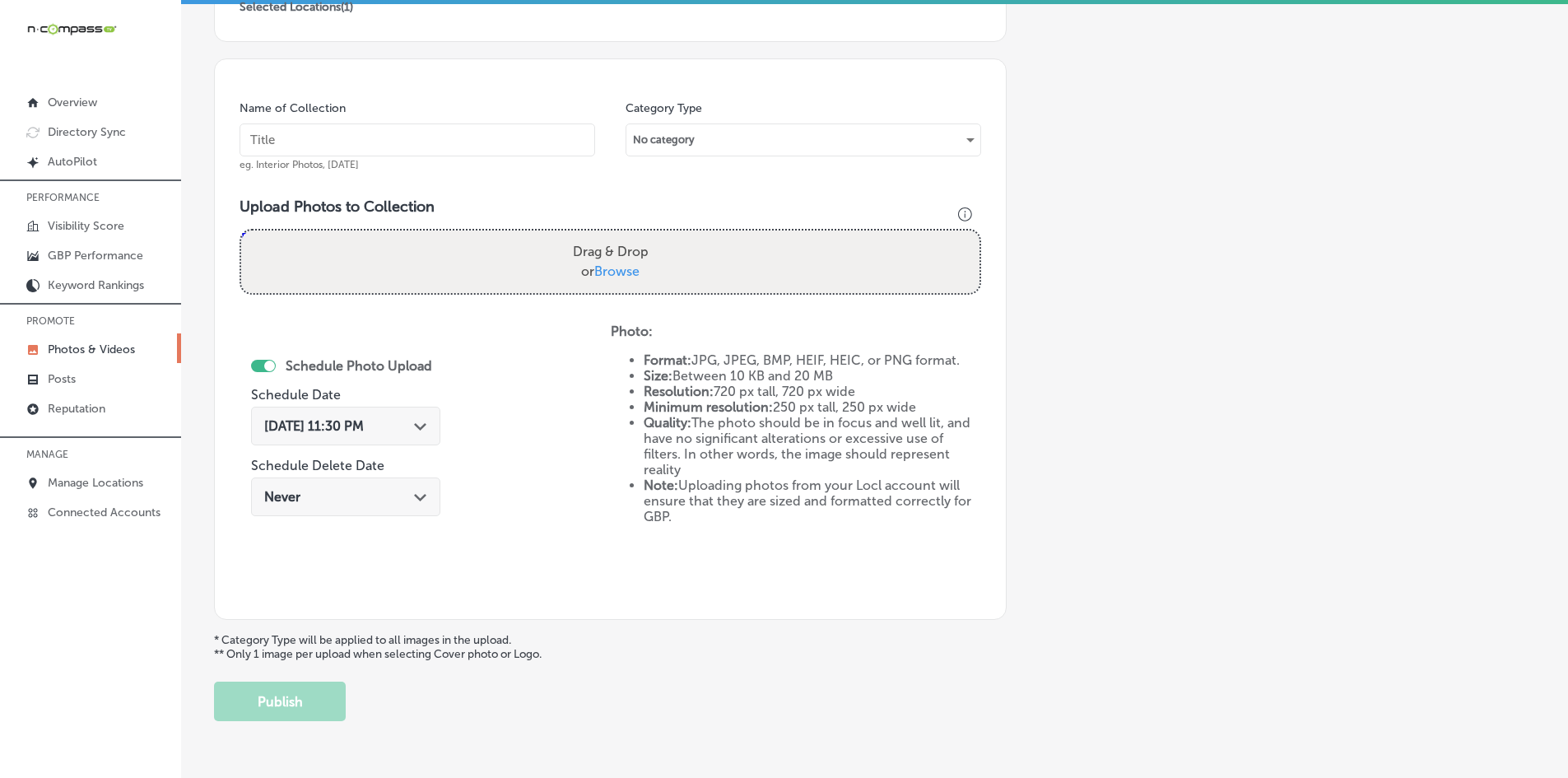
scroll to position [223, 0]
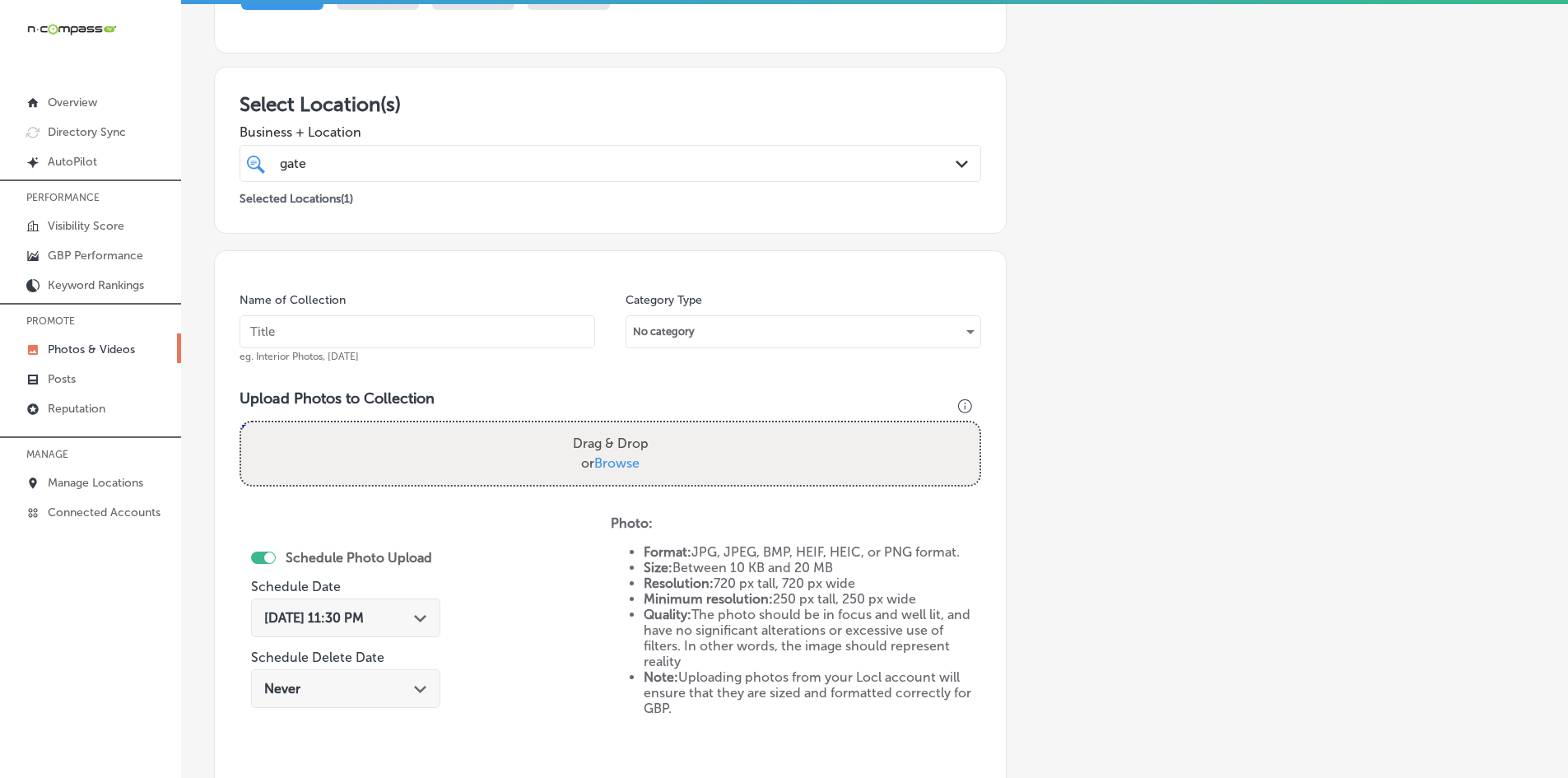
click at [378, 315] on div "Name of Collection eg. Interior Photos, [DATE]" at bounding box center [417, 327] width 356 height 71
click at [407, 328] on input "text" at bounding box center [417, 331] width 356 height 33
paste input "Gateway-Digital-Media-Group-Advertising"
type input "Gateway-Digital-Media-Group-Advertising"
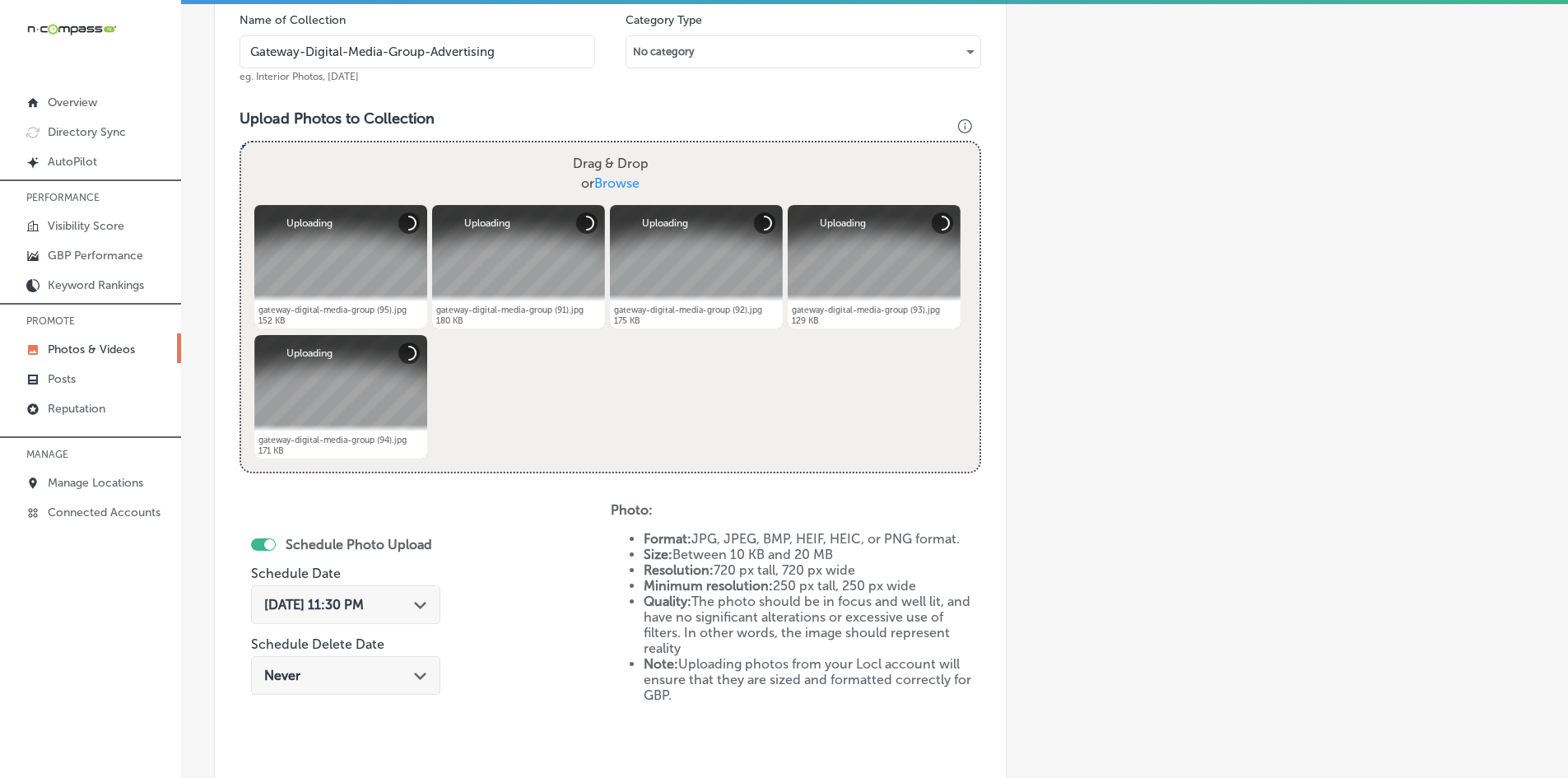
scroll to position [552, 0]
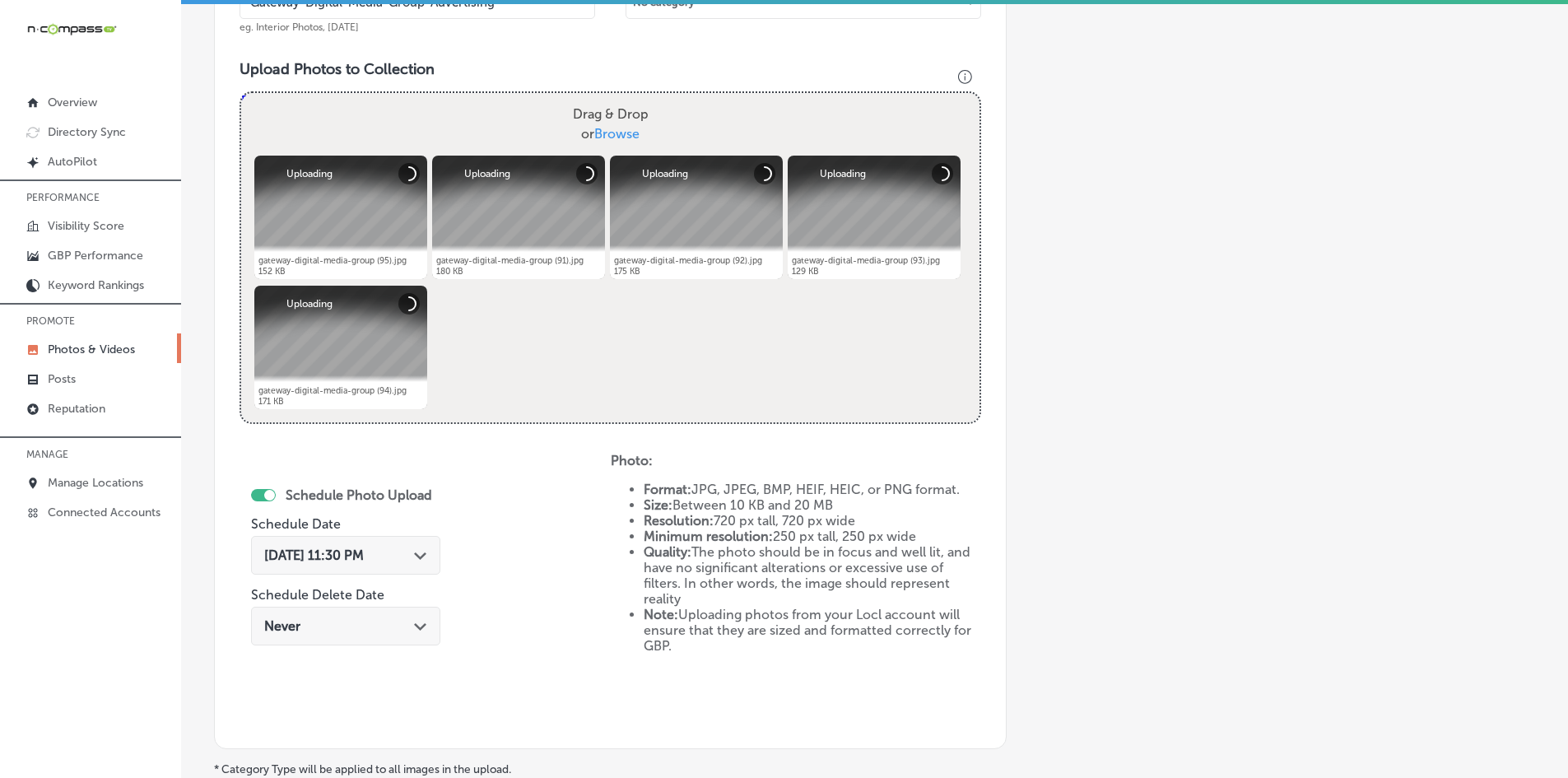
click at [391, 538] on div "[DATE] 11:30 PM Path Created with Sketch." at bounding box center [346, 555] width 189 height 39
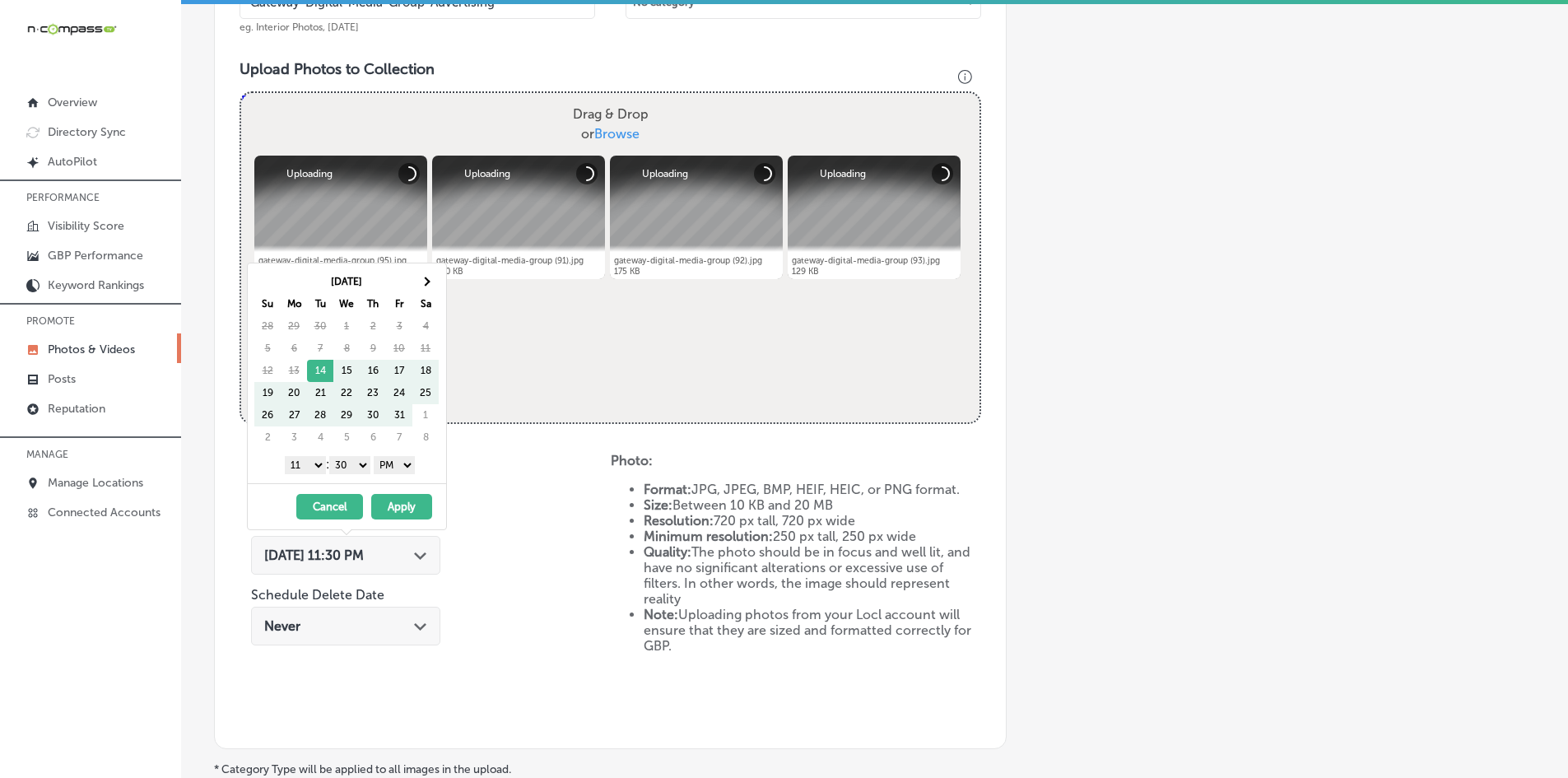
click at [423, 293] on th "Sa" at bounding box center [425, 303] width 26 height 23
click at [423, 290] on th at bounding box center [425, 282] width 26 height 23
click at [423, 289] on th at bounding box center [425, 282] width 26 height 23
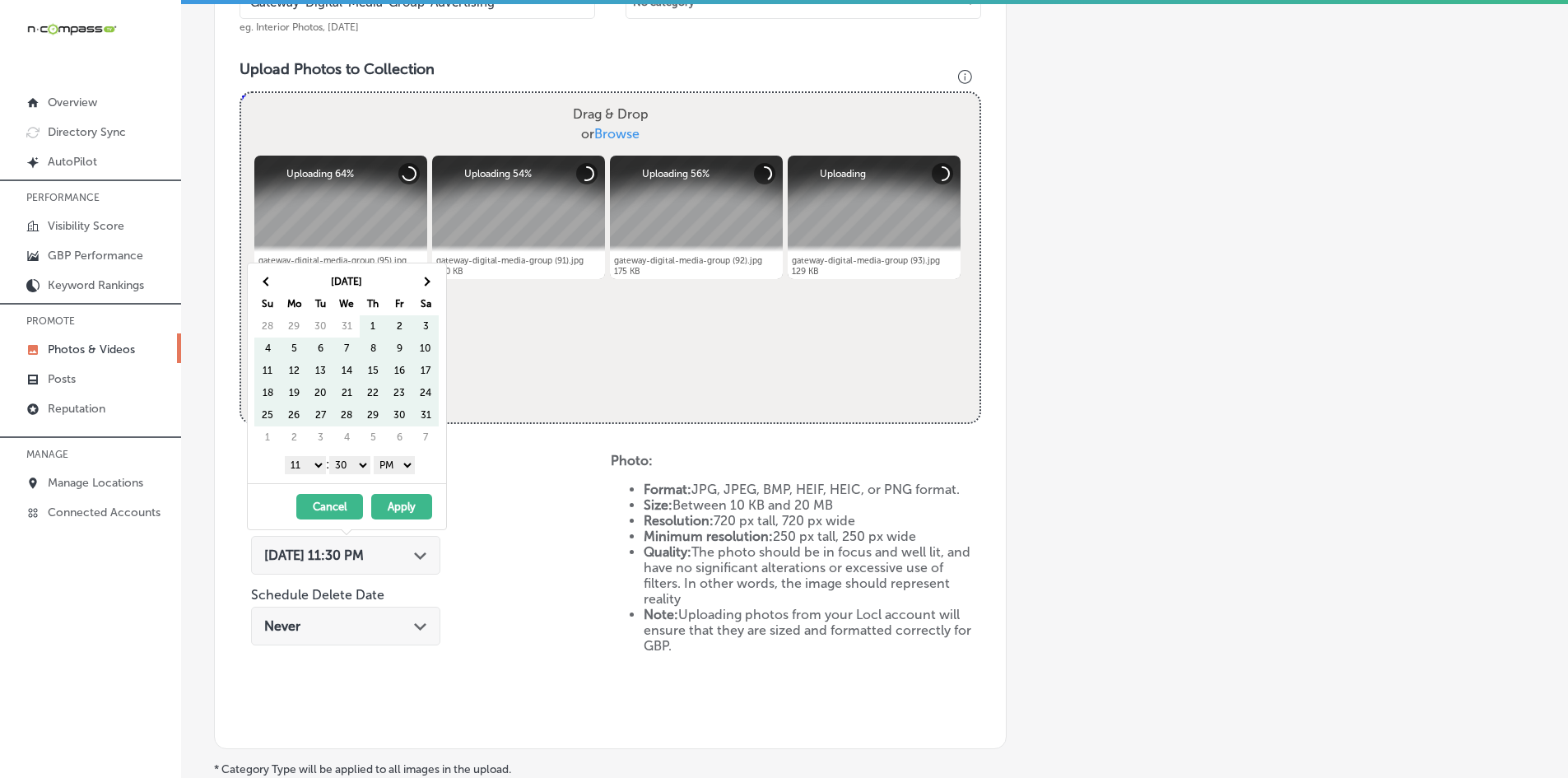
click at [423, 289] on th at bounding box center [425, 282] width 26 height 23
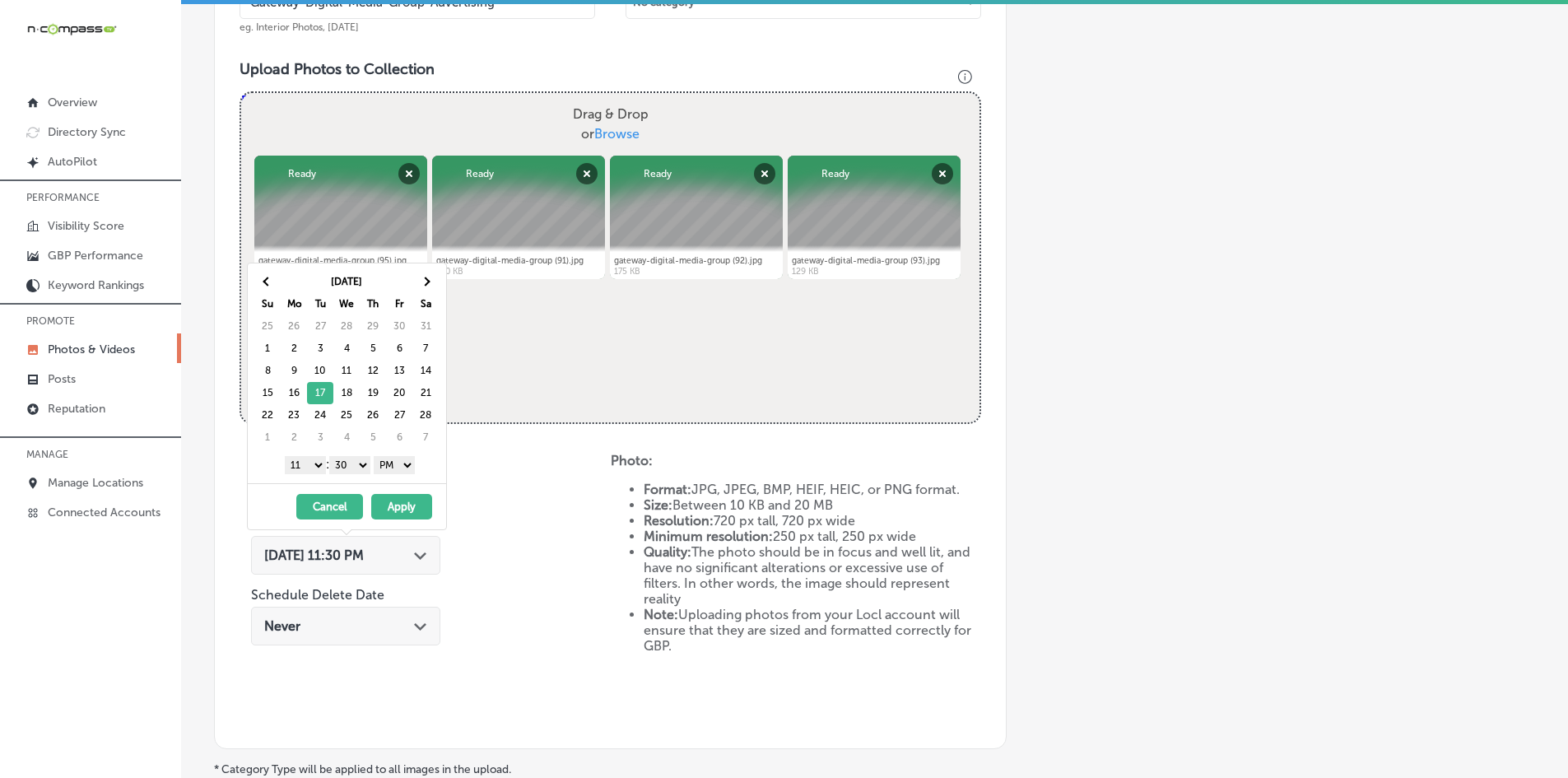
click at [305, 465] on select "1 2 3 4 5 6 7 8 9 10 11 12" at bounding box center [305, 465] width 41 height 18
click at [390, 501] on button "Apply" at bounding box center [402, 506] width 61 height 25
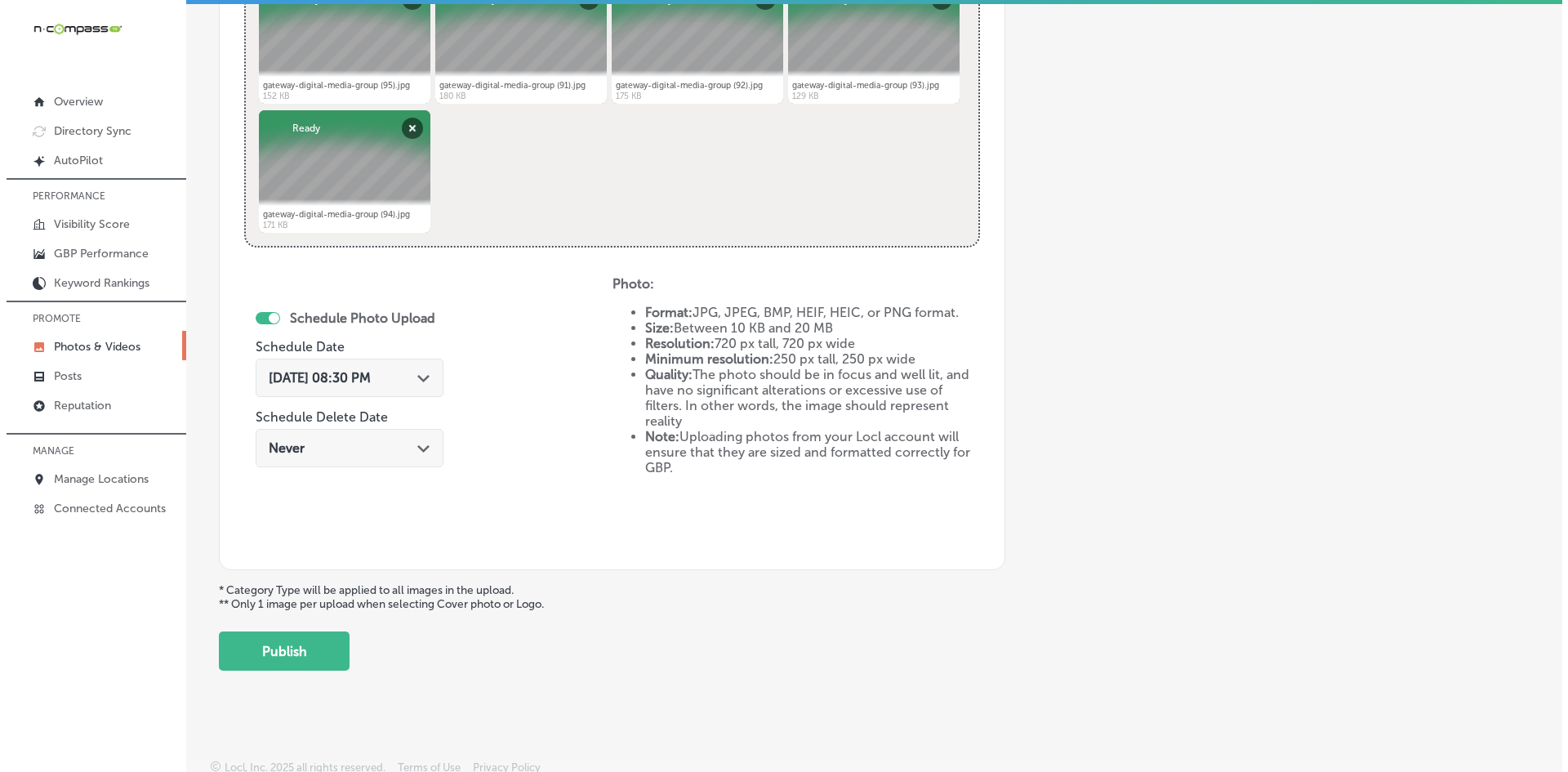
scroll to position [731, 0]
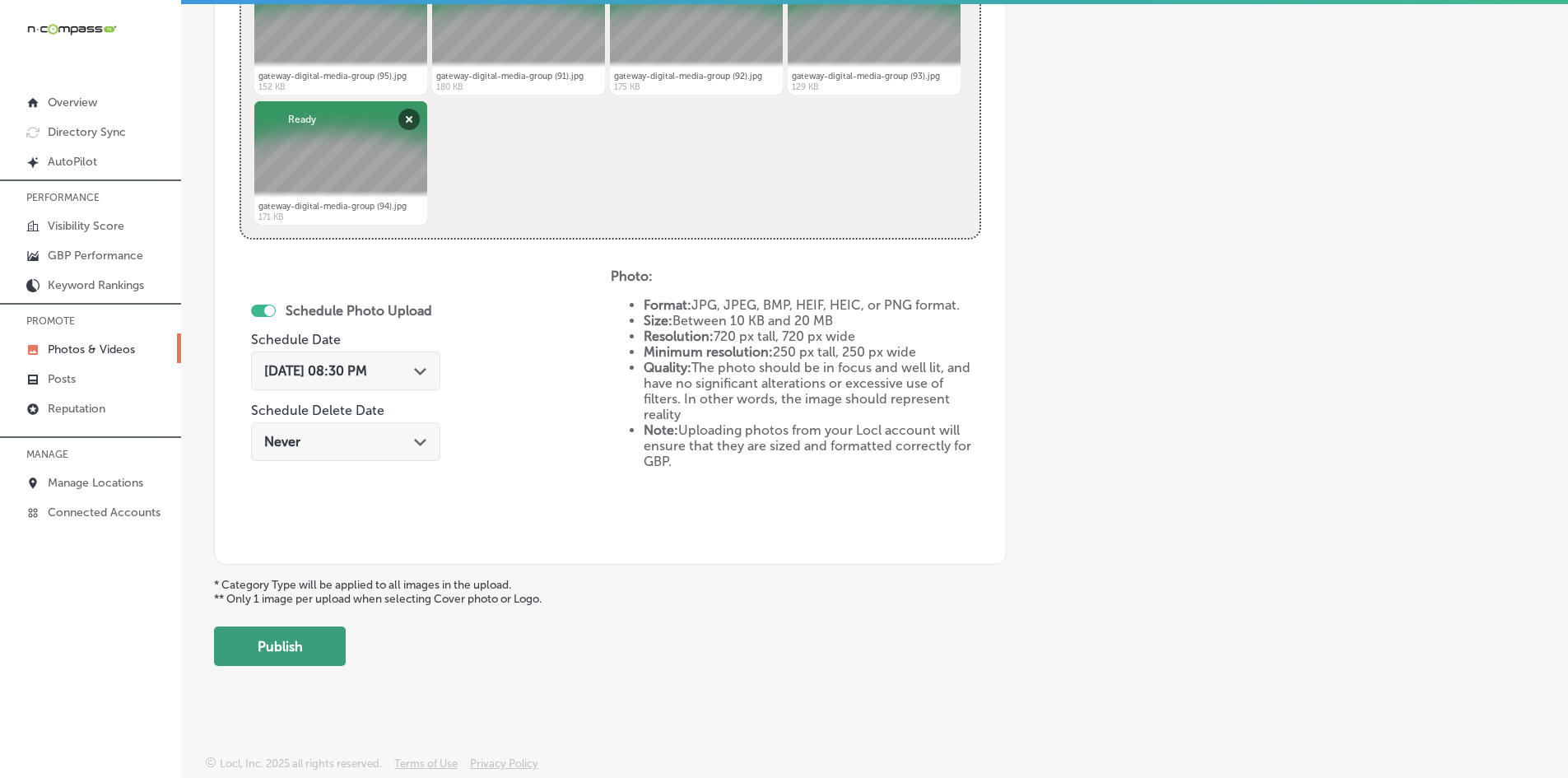
click at [304, 654] on button "Publish" at bounding box center [280, 646] width 131 height 40
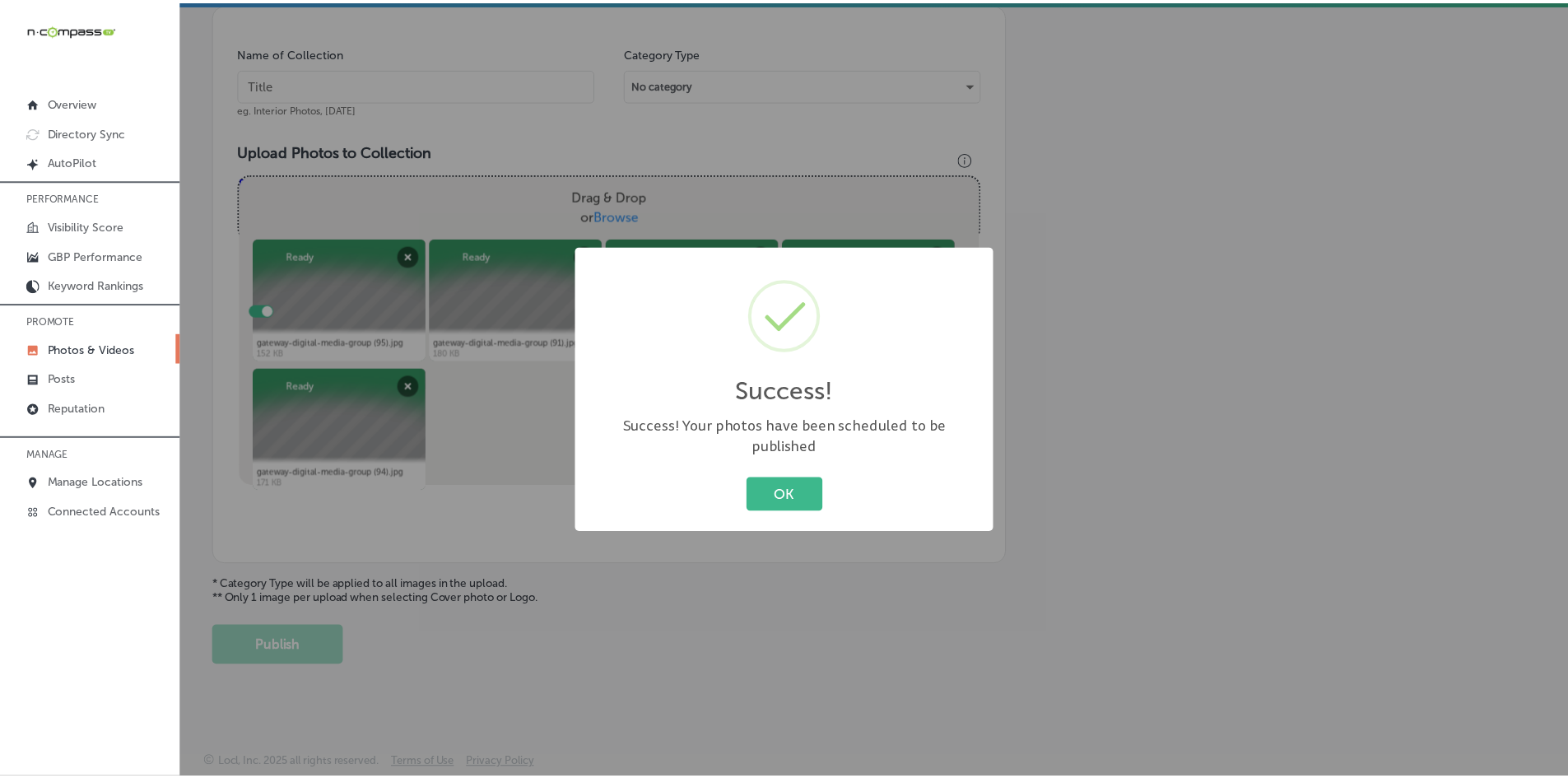
scroll to position [470, 0]
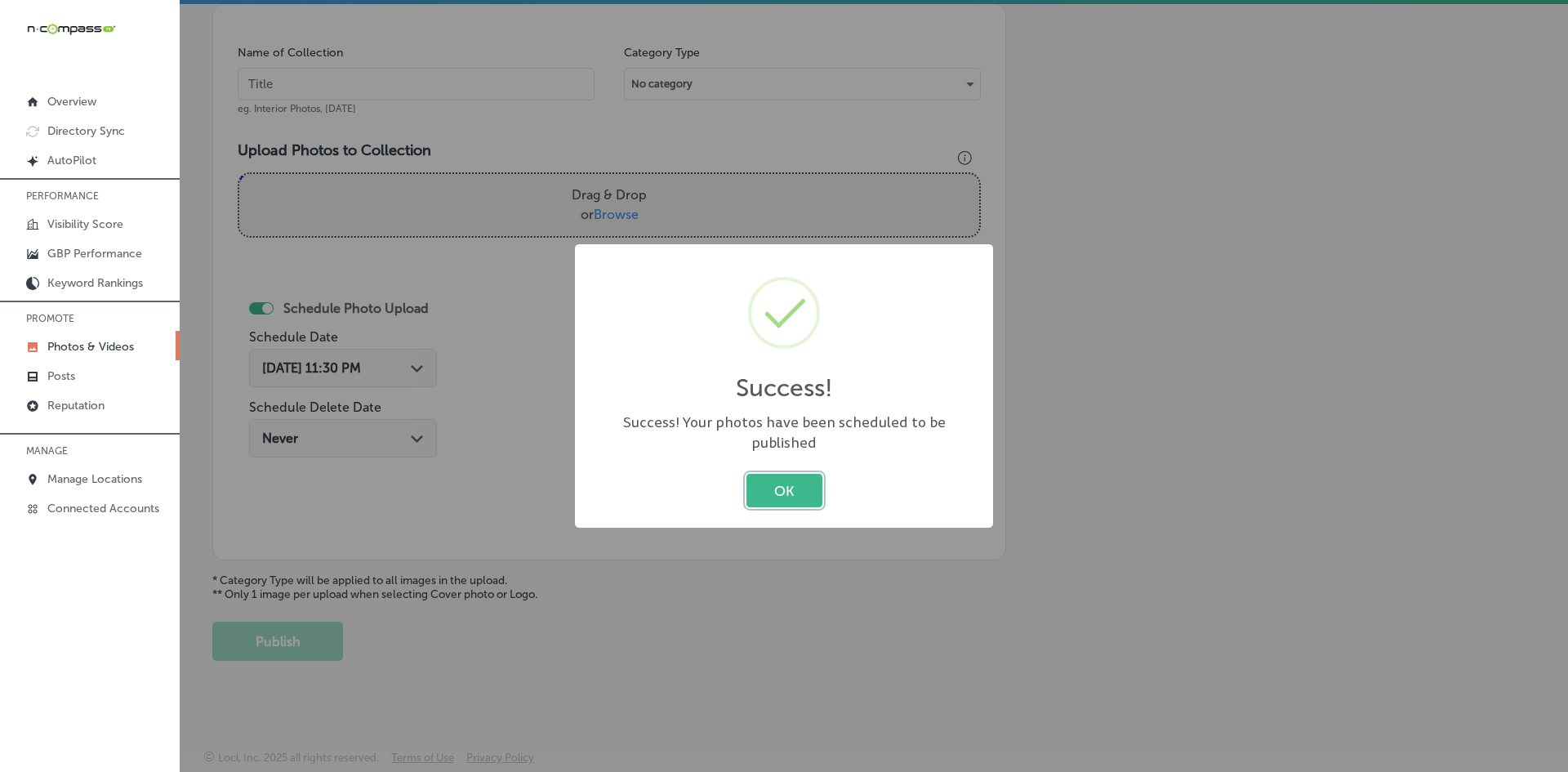
drag, startPoint x: 776, startPoint y: 470, endPoint x: 811, endPoint y: 464, distance: 35.5
click at [776, 474] on button "OK" at bounding box center [784, 490] width 76 height 33
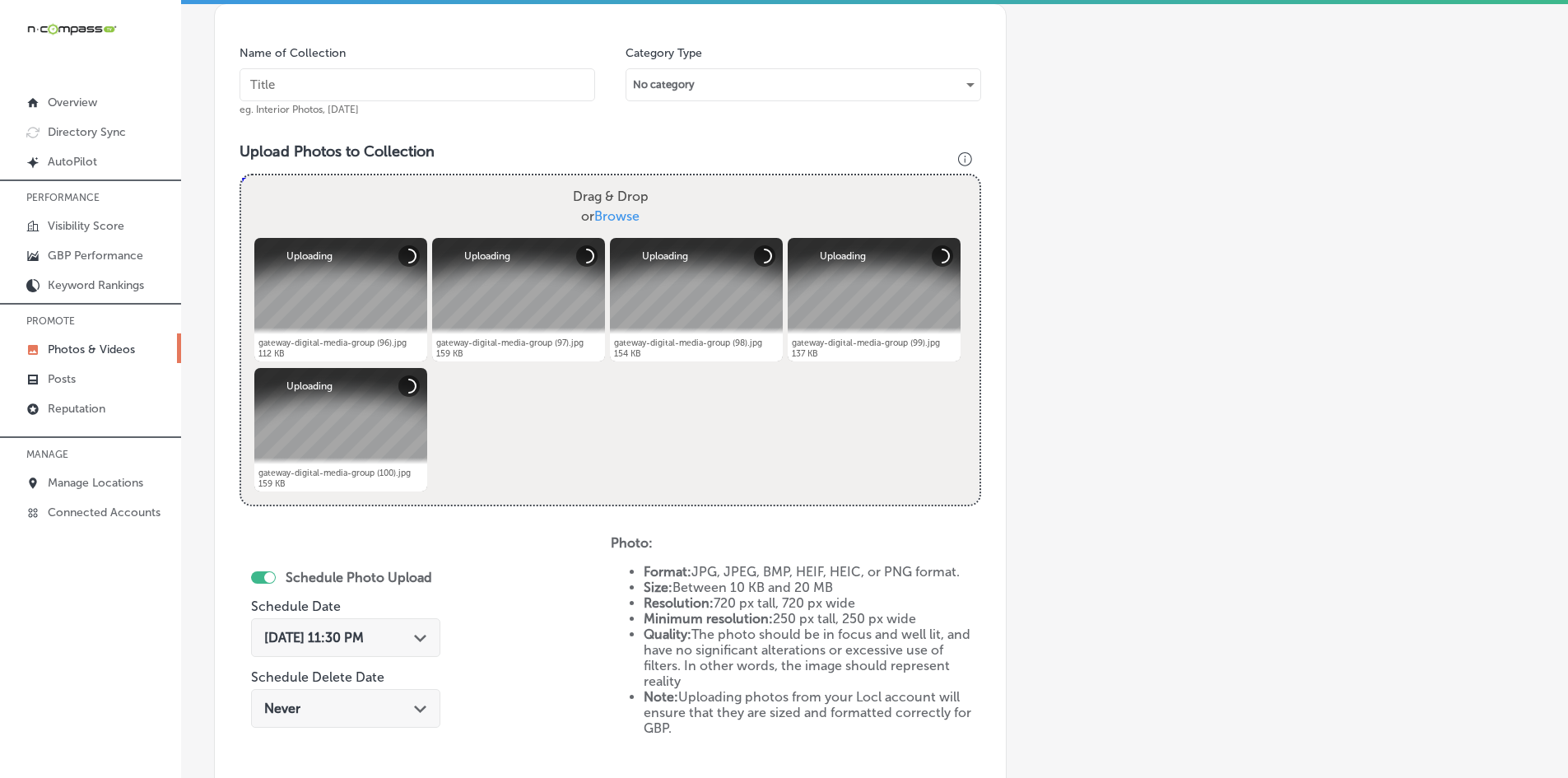
click at [387, 91] on input "text" at bounding box center [417, 85] width 356 height 33
paste input "Gateway-Digital-Media-Group-Social-Media-Management"
type input "Gateway-Digital-Media-Group-Social-Media-Management"
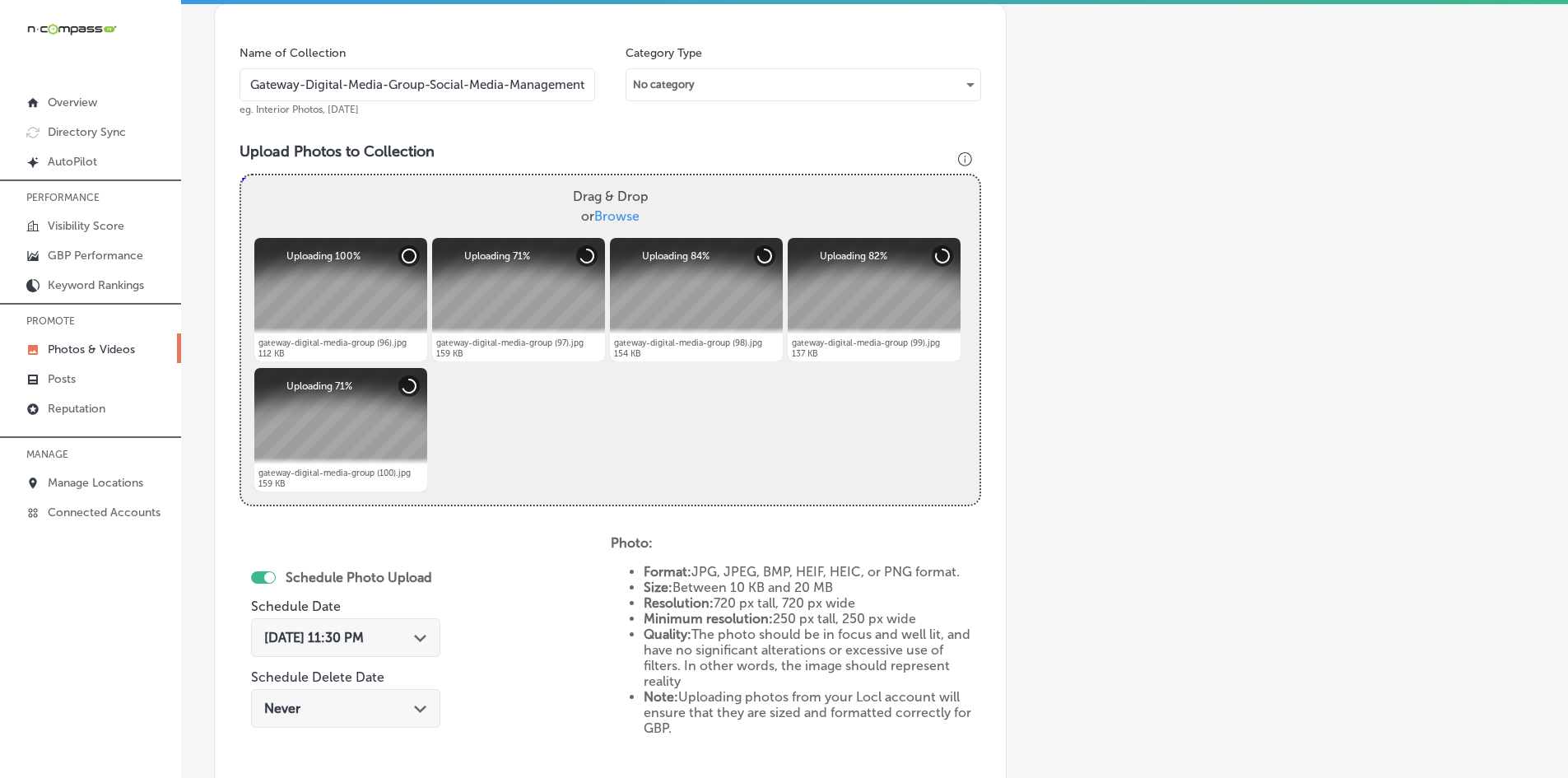
click at [344, 638] on span "[DATE] 11:30 PM" at bounding box center [313, 637] width 100 height 15
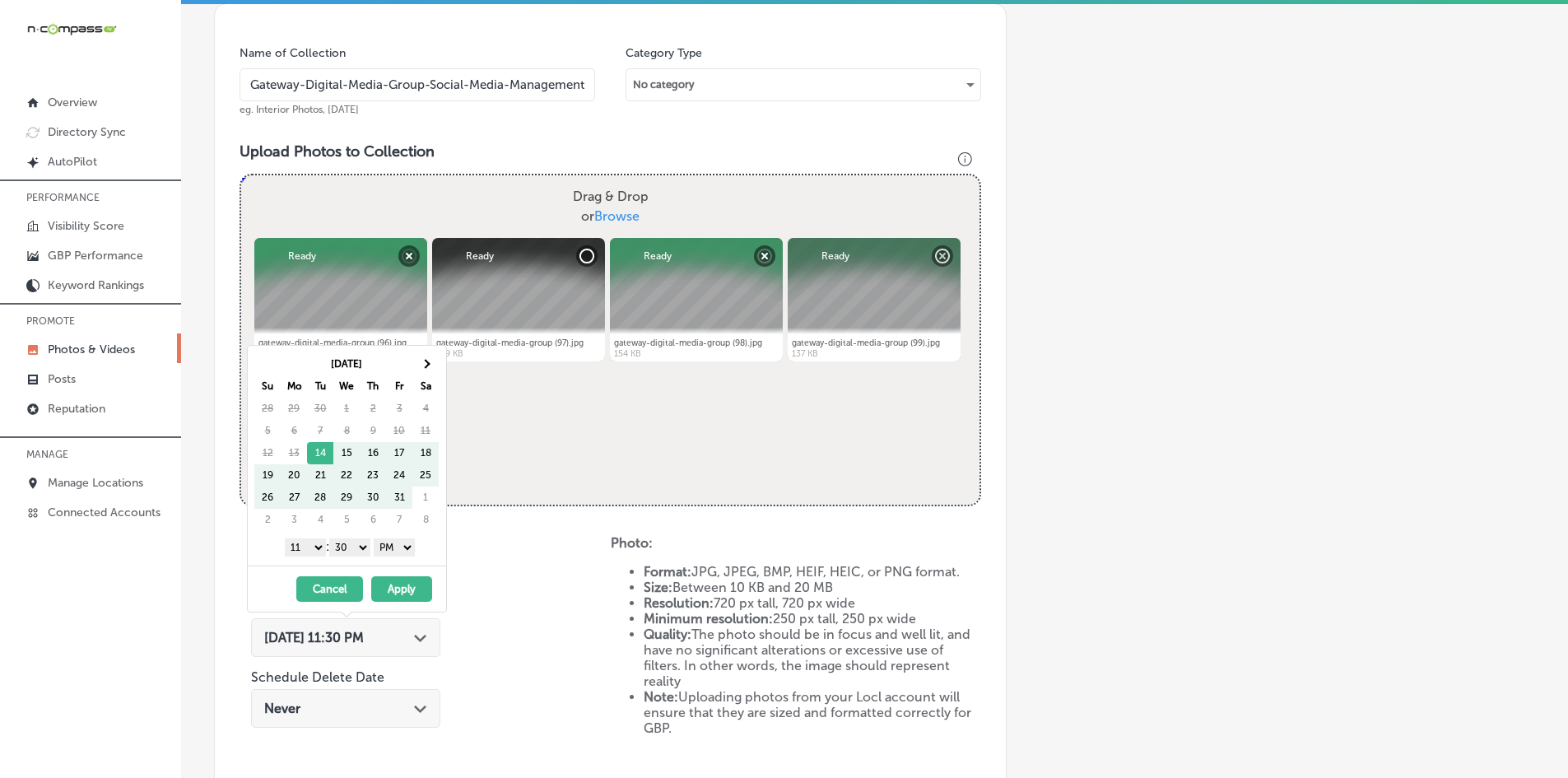
click at [412, 358] on th "[DATE]" at bounding box center [347, 364] width 131 height 23
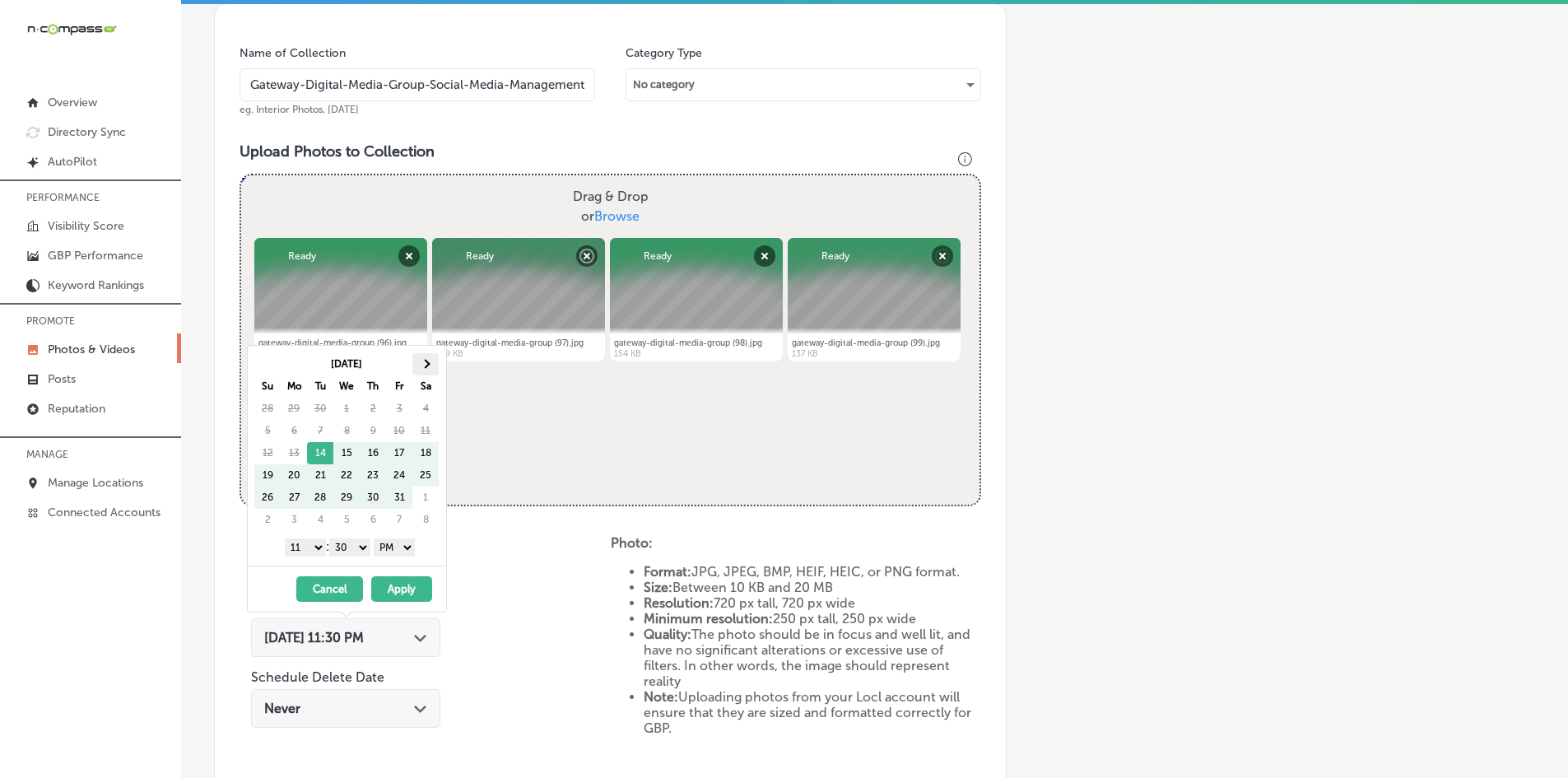
click at [416, 357] on th at bounding box center [425, 364] width 26 height 23
click at [304, 552] on select "1 2 3 4 5 6 7 8 9 10 11 12" at bounding box center [305, 547] width 41 height 18
click at [348, 546] on select "00 10 20 30 40 50" at bounding box center [350, 547] width 41 height 18
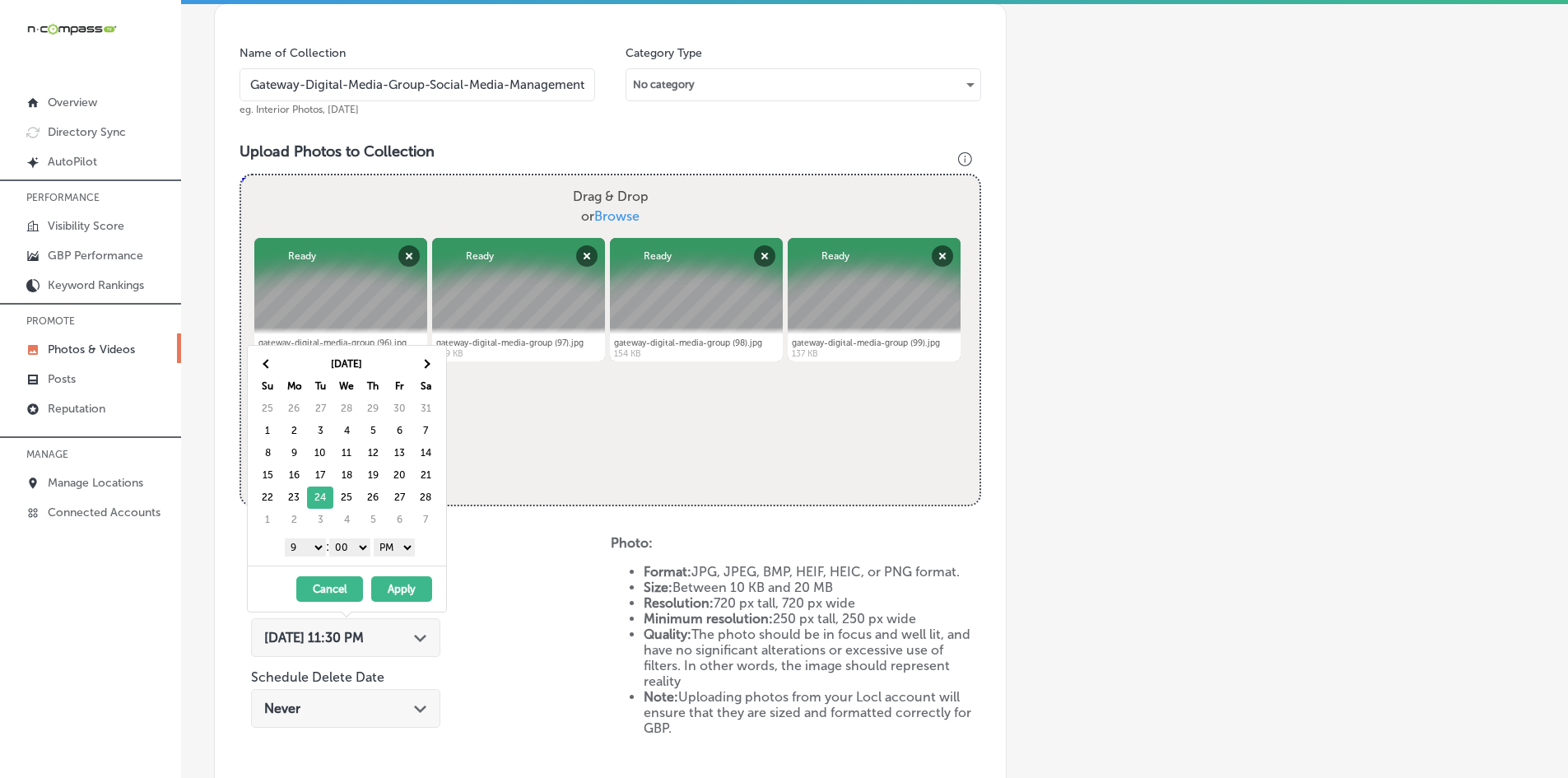
click at [396, 580] on button "Apply" at bounding box center [402, 589] width 61 height 25
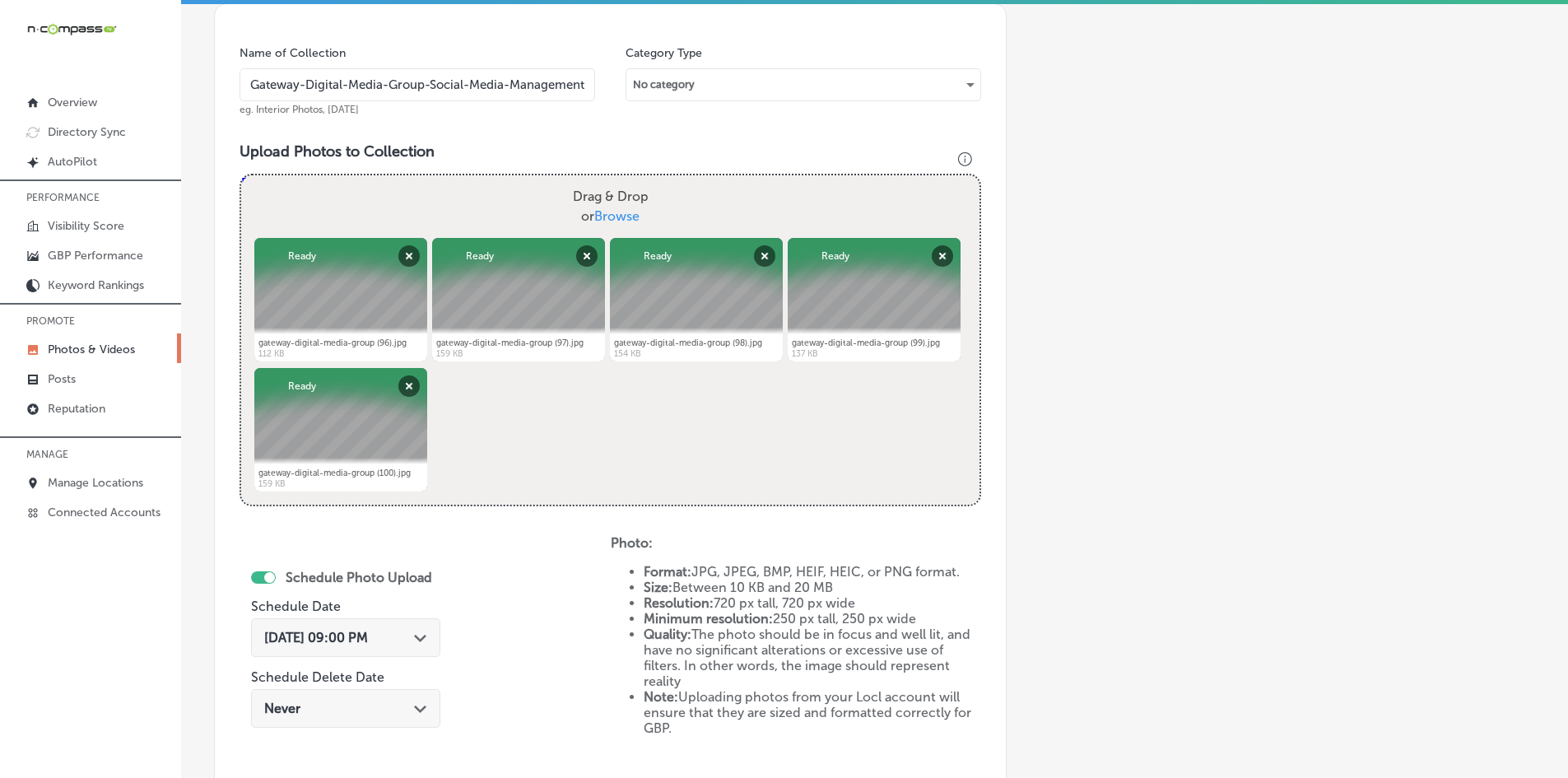
click at [540, 584] on div "Schedule Photo Upload Schedule Date [DATE] 09:00 PM Path Created with Sketch. S…" at bounding box center [425, 670] width 371 height 271
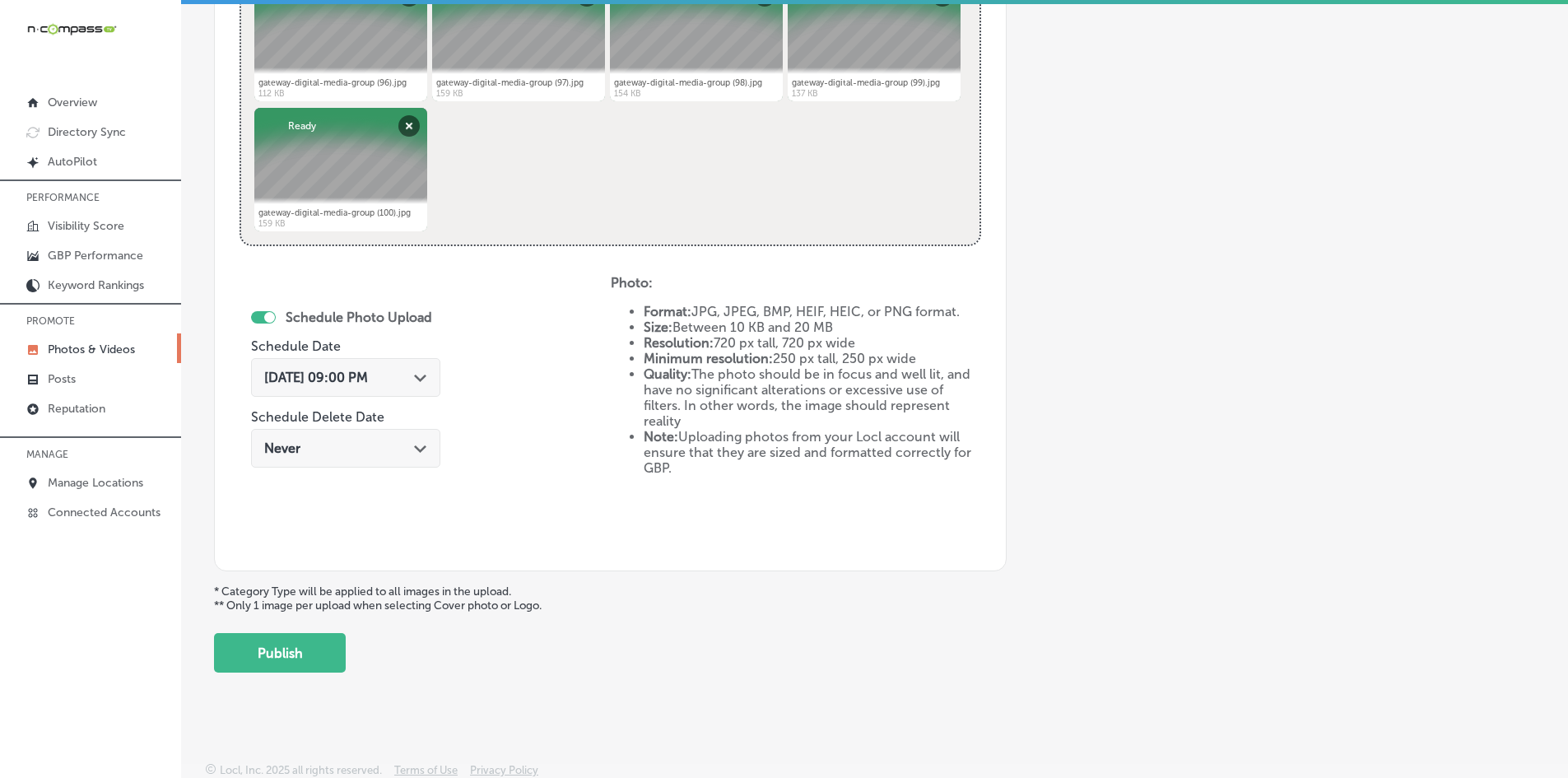
scroll to position [737, 0]
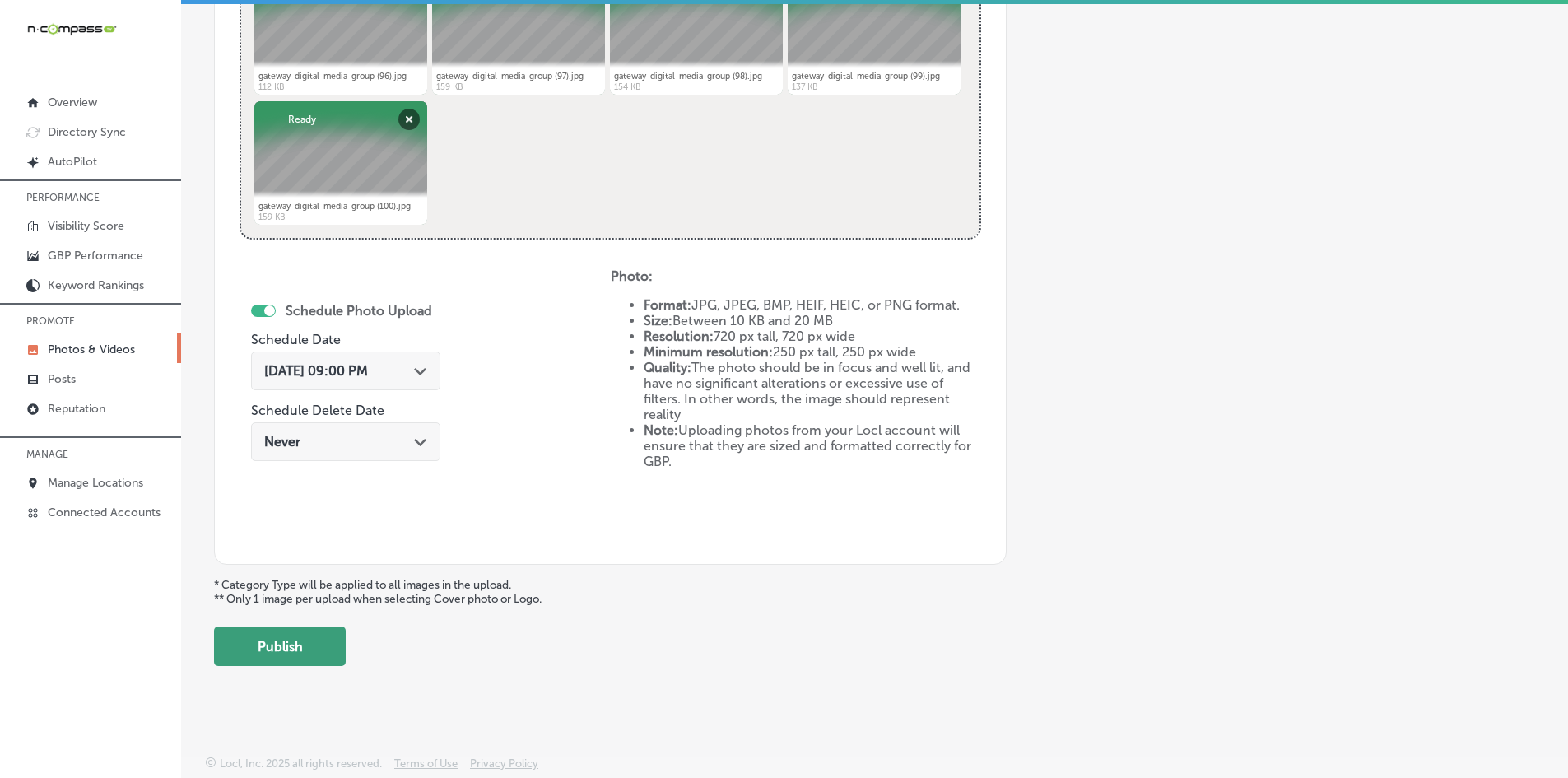
click at [271, 645] on button "Publish" at bounding box center [280, 646] width 131 height 40
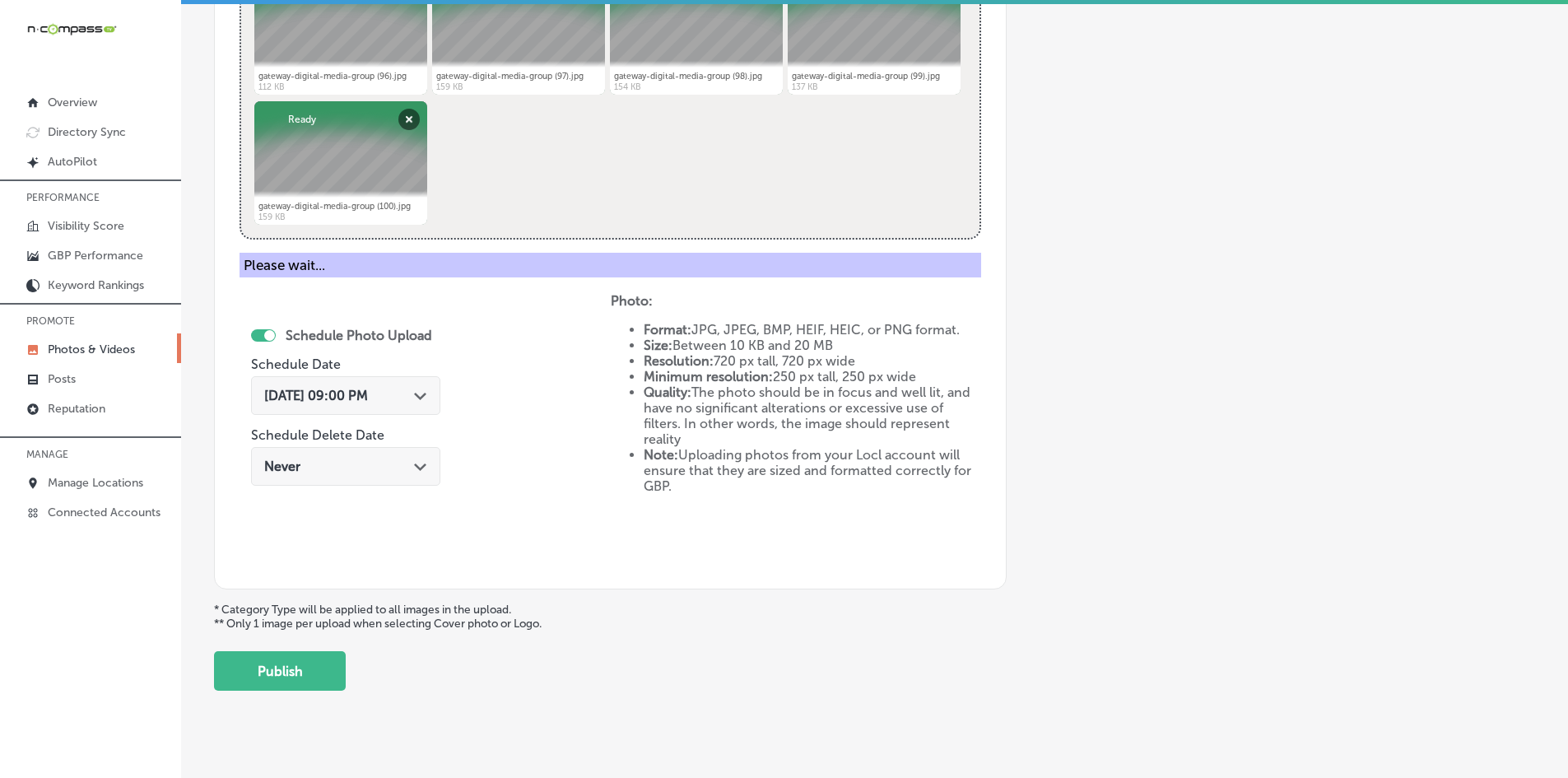
scroll to position [470, 0]
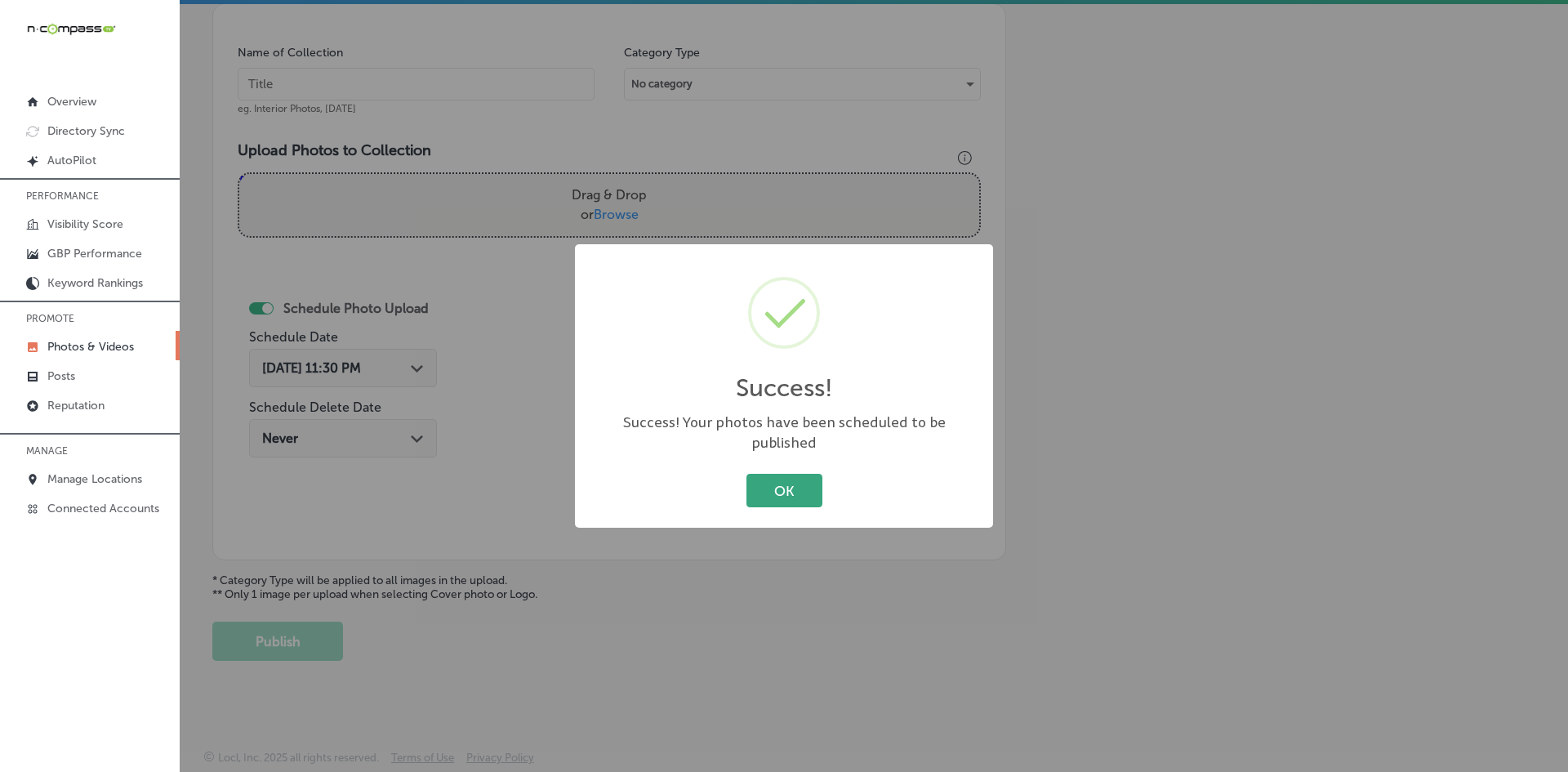
click at [797, 478] on button "OK" at bounding box center [784, 490] width 76 height 33
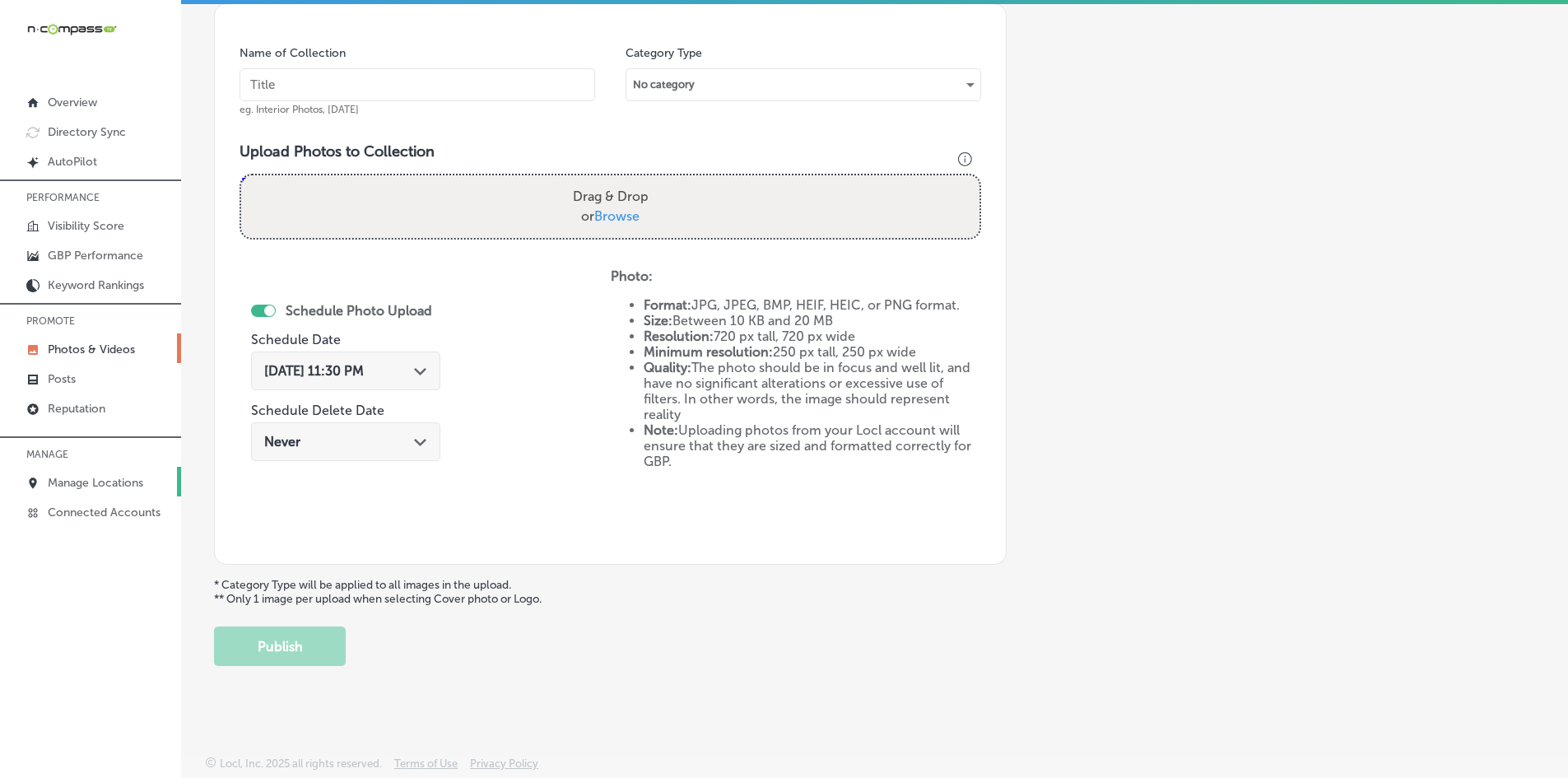
click at [89, 475] on p "Manage Locations" at bounding box center [95, 483] width 95 height 14
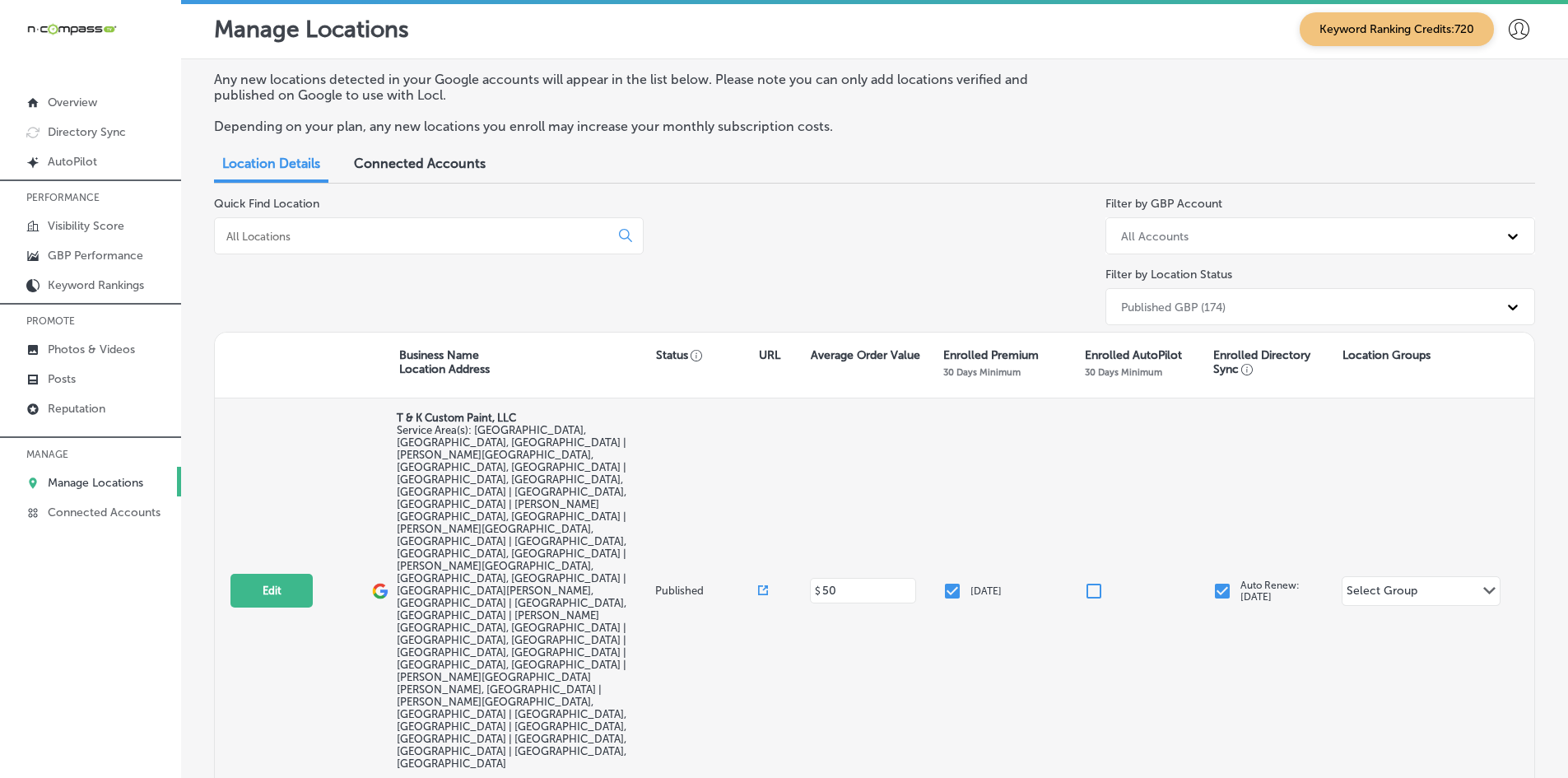
click at [321, 574] on div "Edit This location is not published yet." at bounding box center [301, 590] width 141 height 33
click at [304, 574] on button "Edit" at bounding box center [271, 590] width 82 height 33
select select "US"
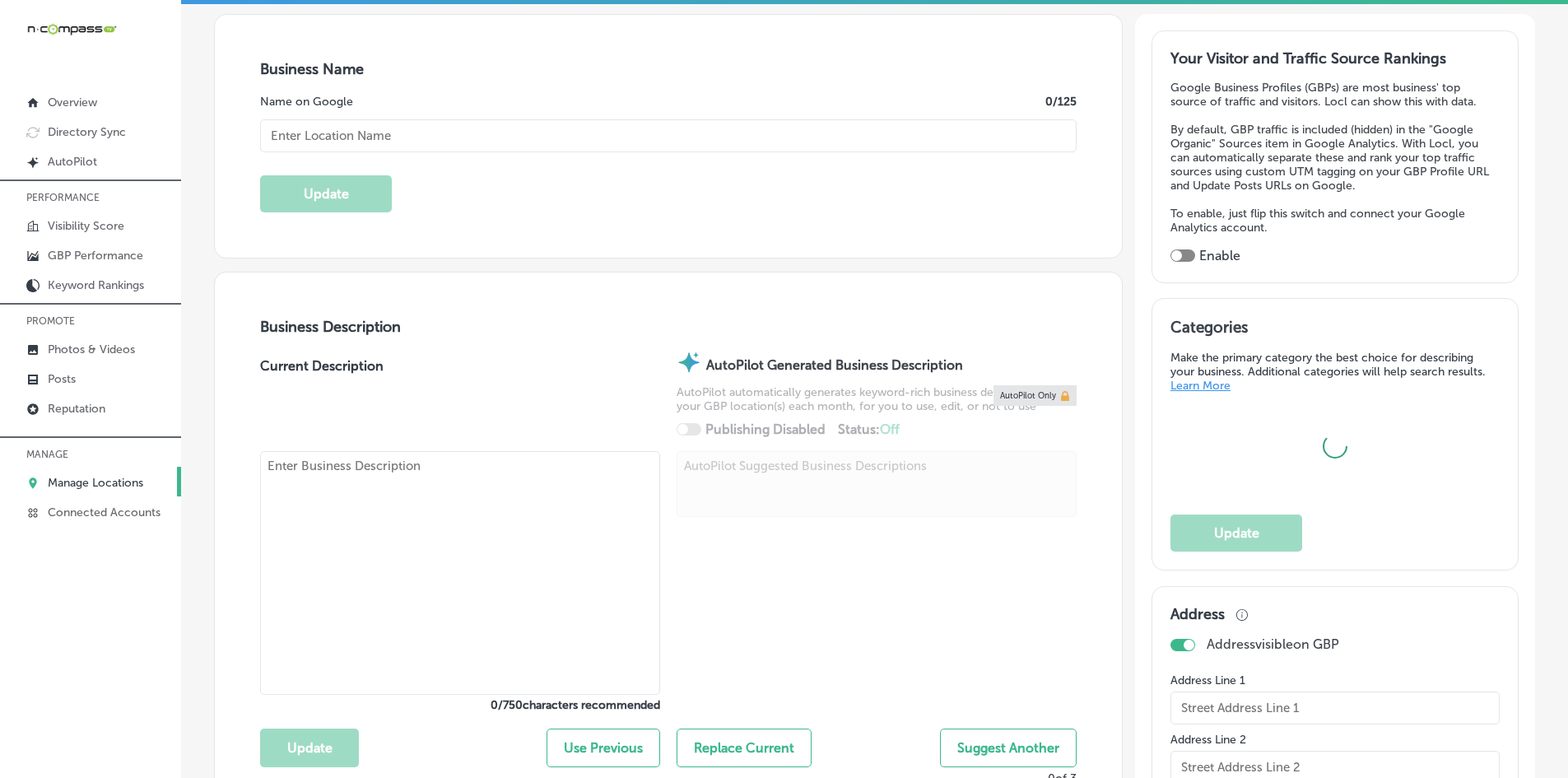
scroll to position [330, 0]
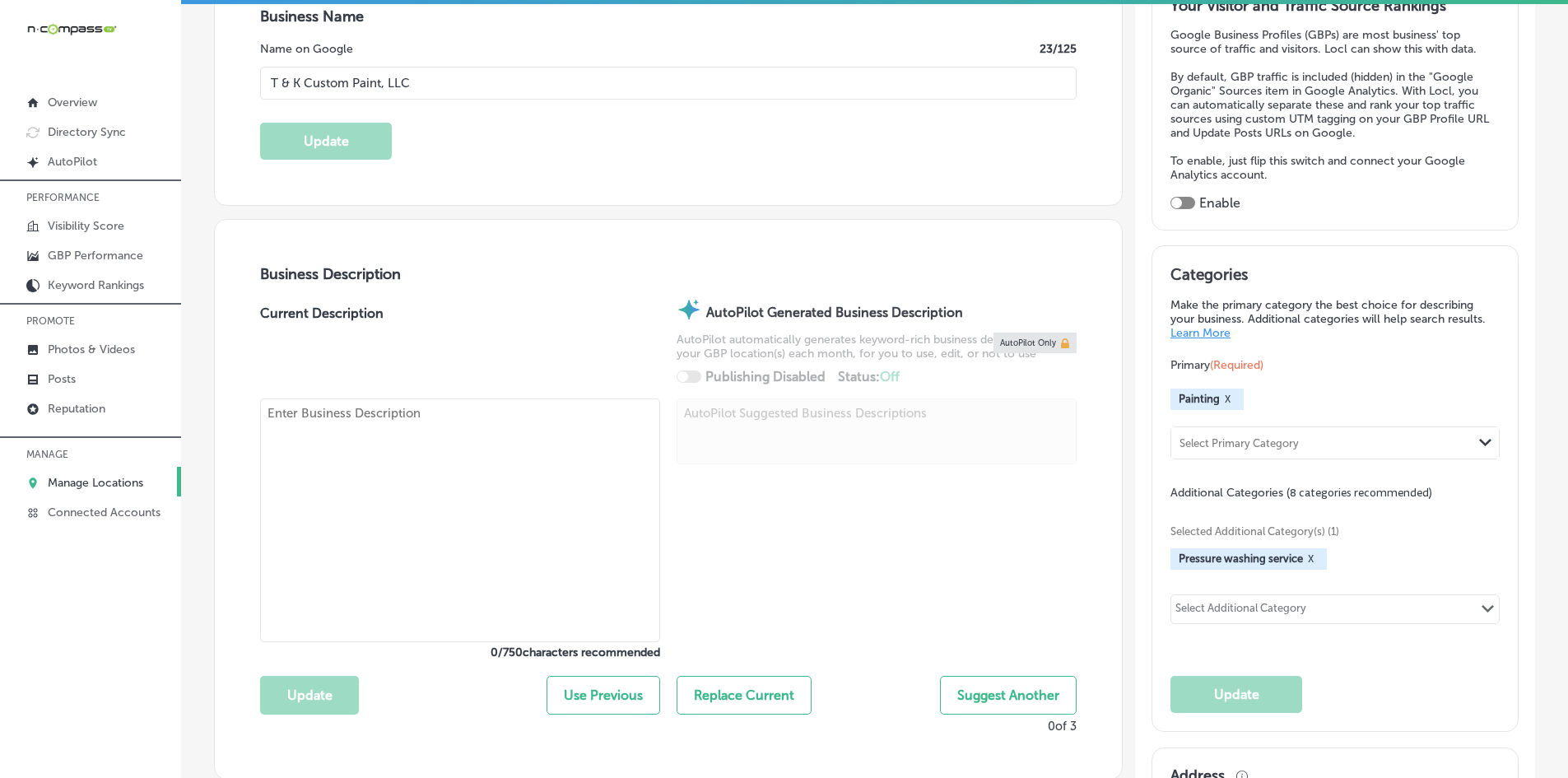
type input "T & K Custom Paint, LLC"
checkbox input "false"
type input "[STREET_ADDRESS][PERSON_NAME]"
type input "[GEOGRAPHIC_DATA]"
type input "32068"
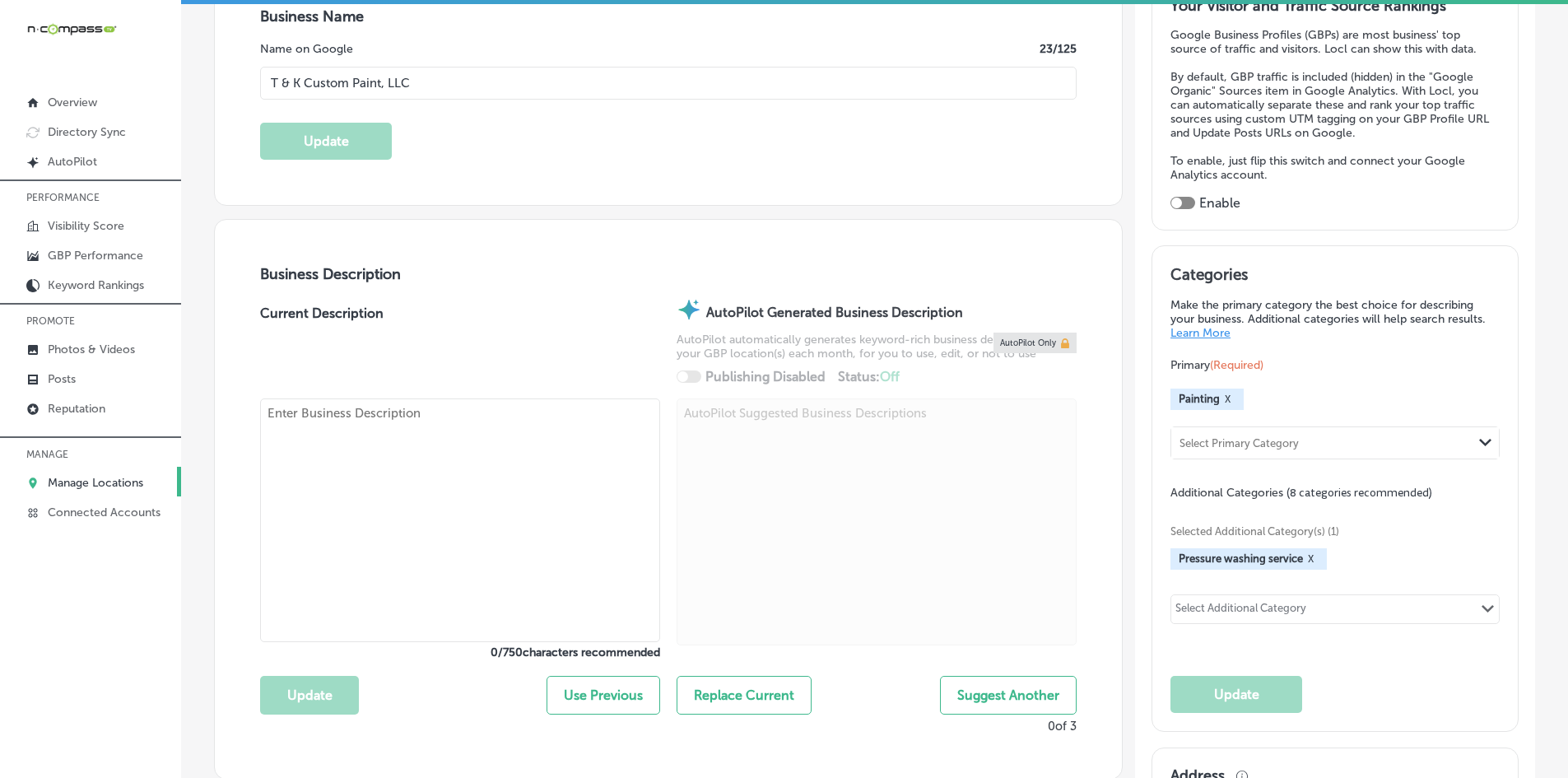
type input "US"
checkbox input "true"
type input "[URL][DOMAIN_NAME]"
type textarea "T & K Custom Paint, LLC is a family-owned, woman-owned business offering profes…"
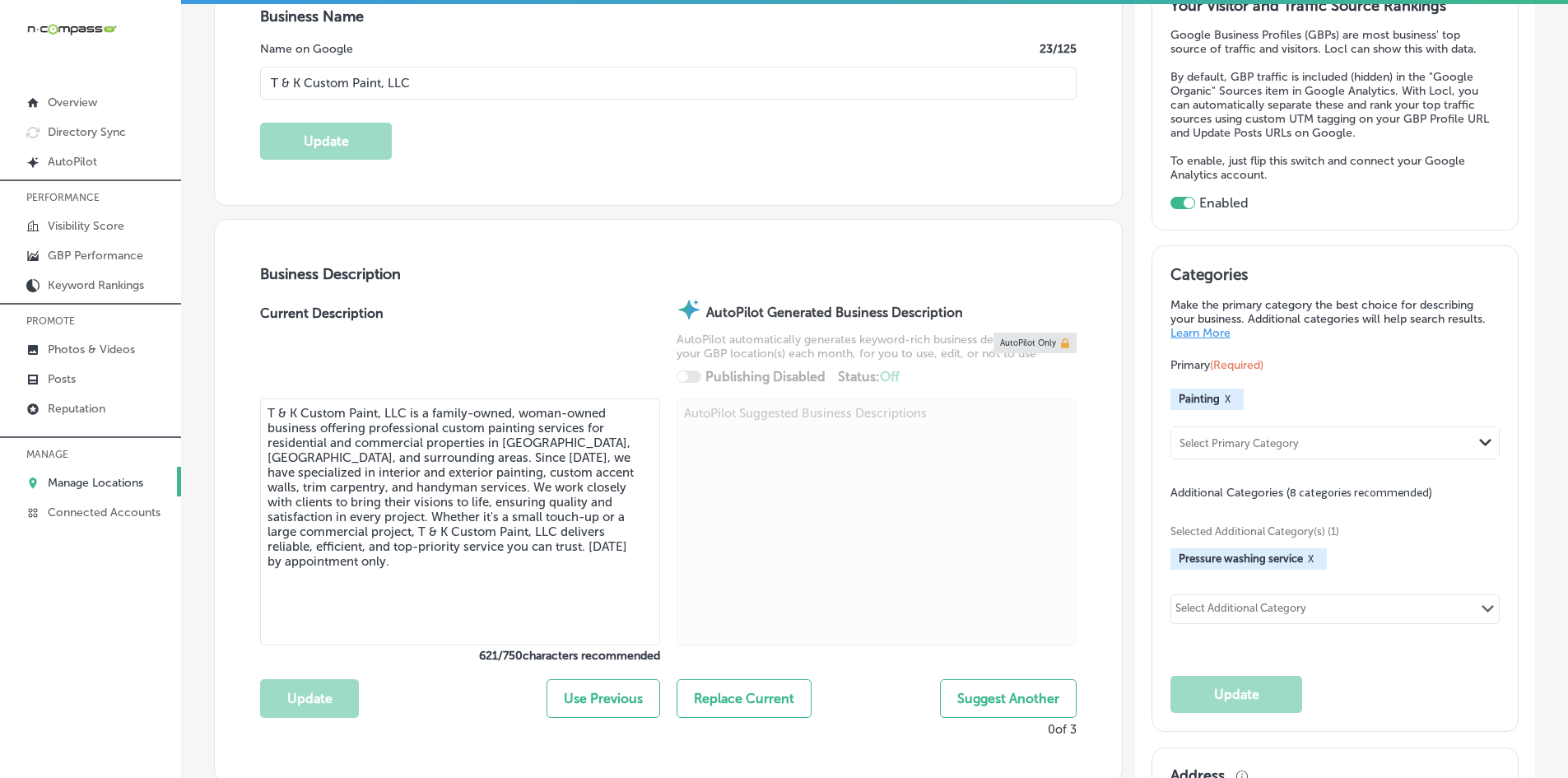
type input "[PHONE_NUMBER]"
click at [358, 483] on textarea "T & K Custom Paint, LLC is a family-owned, woman-owned business offering profes…" at bounding box center [460, 521] width 400 height 247
paste textarea "RISE Counseling Services, a trusted counselor in [GEOGRAPHIC_DATA], [GEOGRAPHIC…"
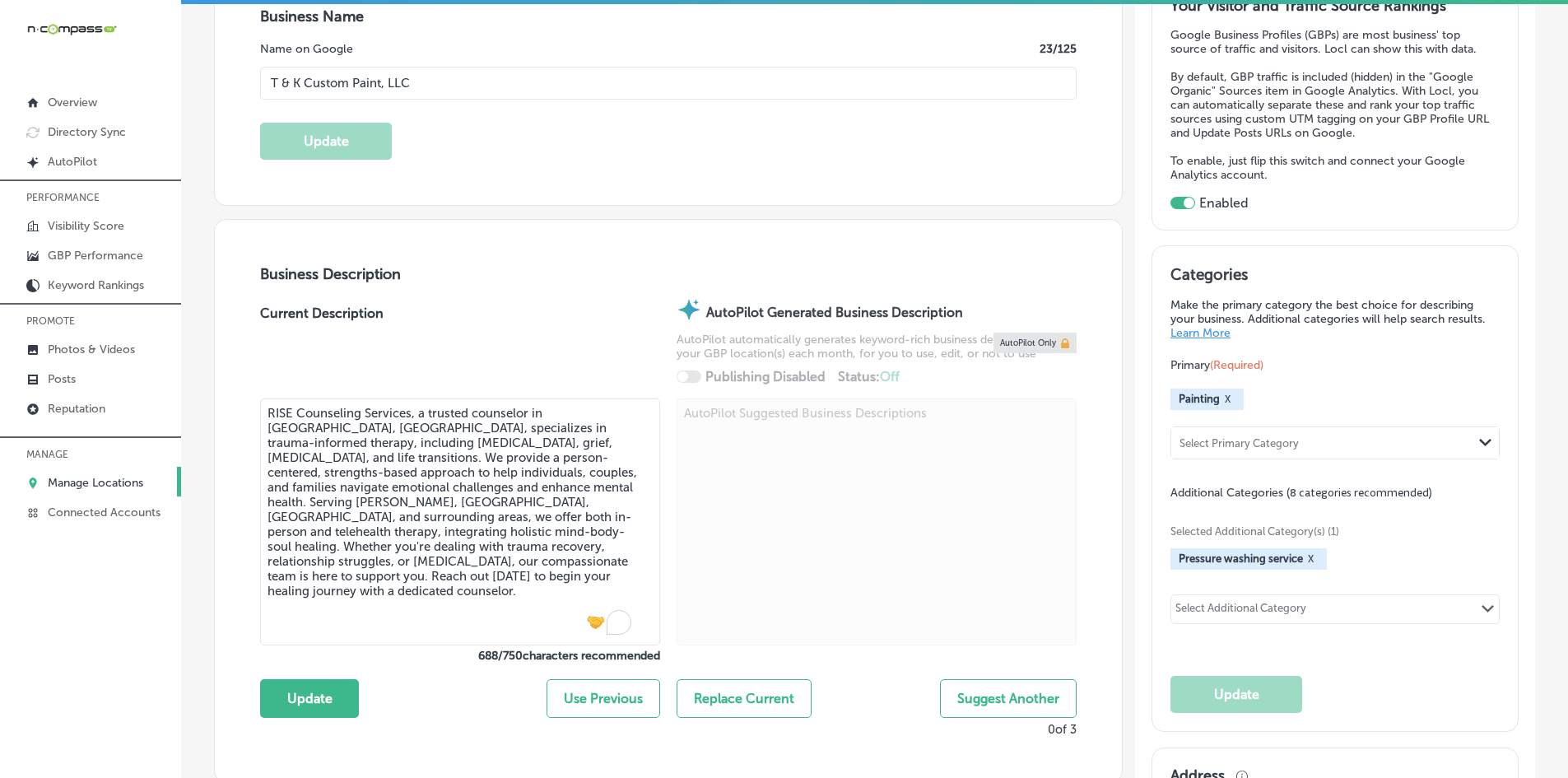
click at [440, 559] on textarea "RISE Counseling Services, a trusted counselor in [GEOGRAPHIC_DATA], [GEOGRAPHIC…" at bounding box center [460, 521] width 400 height 247
click at [355, 560] on textarea "RISE Counseling Services, a trusted counselor in [GEOGRAPHIC_DATA], [GEOGRAPHIC…" at bounding box center [460, 521] width 400 height 247
paste textarea "It can be scary to start therapy and take the first step and"
drag, startPoint x: 402, startPoint y: 591, endPoint x: 320, endPoint y: 579, distance: 82.9
click at [320, 579] on textarea "RISE Counseling Services, a trusted counselor in [GEOGRAPHIC_DATA], [GEOGRAPHIC…" at bounding box center [460, 521] width 400 height 247
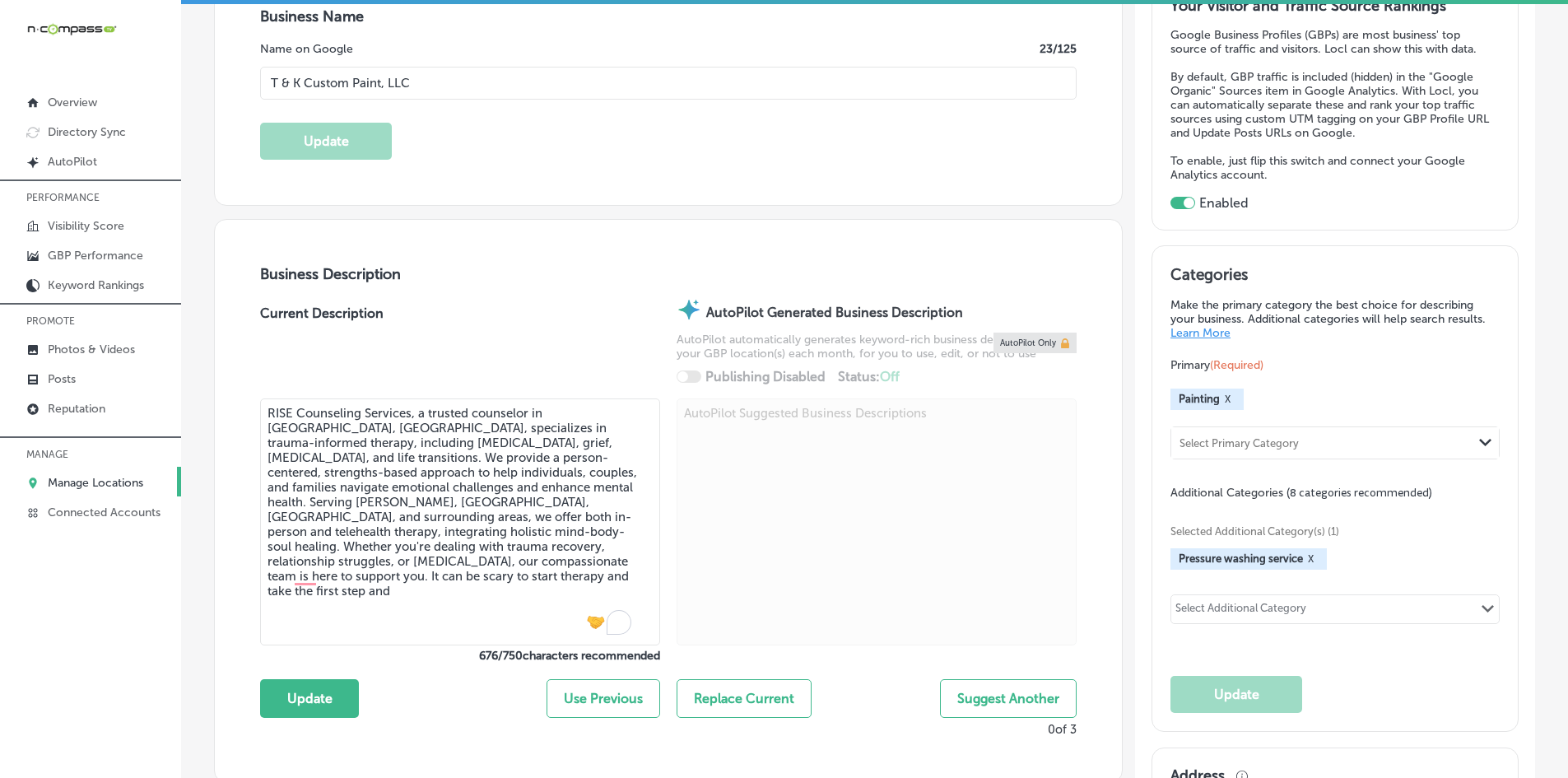
click at [344, 578] on textarea "RISE Counseling Services, a trusted counselor in [GEOGRAPHIC_DATA], [GEOGRAPHIC…" at bounding box center [460, 521] width 400 height 247
paste textarea "we will do everything in our power to help ease this process and provide a"
drag, startPoint x: 403, startPoint y: 484, endPoint x: 456, endPoint y: 502, distance: 56.0
click at [456, 502] on textarea "RISE Counseling Services, a trusted counselor in [GEOGRAPHIC_DATA], [GEOGRAPHIC…" at bounding box center [460, 521] width 400 height 247
click at [466, 502] on textarea "RISE Counseling Services, a trusted counselor in [GEOGRAPHIC_DATA], [GEOGRAPHIC…" at bounding box center [460, 521] width 400 height 247
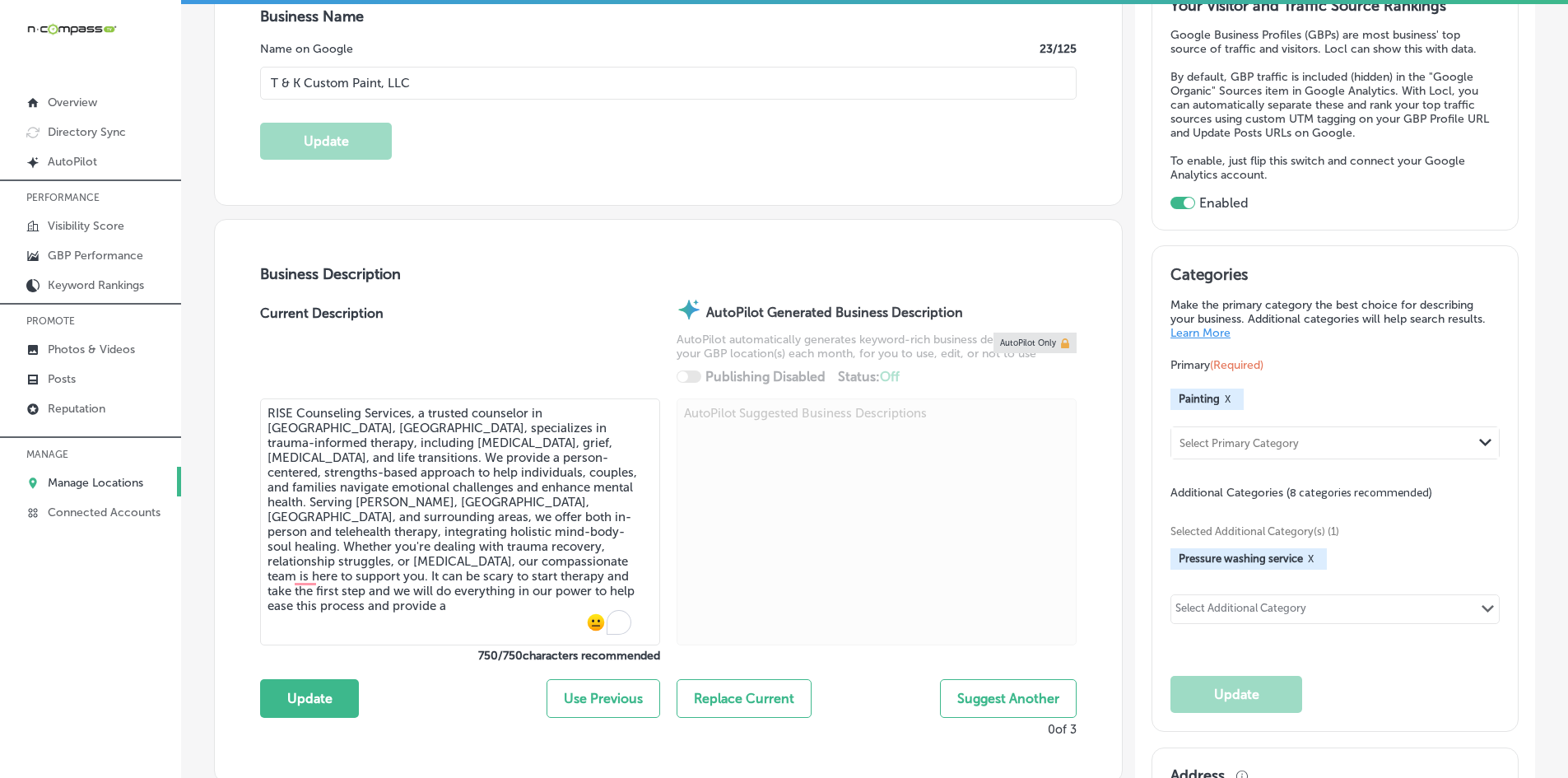
drag, startPoint x: 466, startPoint y: 502, endPoint x: 456, endPoint y: 502, distance: 10.0
click at [457, 502] on textarea "RISE Counseling Services, a trusted counselor in [GEOGRAPHIC_DATA], [GEOGRAPHIC…" at bounding box center [460, 521] width 400 height 247
click at [463, 502] on textarea "RISE Counseling Services, a trusted counselor in [GEOGRAPHIC_DATA], [GEOGRAPHIC…" at bounding box center [460, 521] width 400 height 247
drag, startPoint x: 468, startPoint y: 502, endPoint x: 403, endPoint y: 490, distance: 66.1
click at [403, 490] on textarea "RISE Counseling Services, a trusted counselor in [GEOGRAPHIC_DATA], [GEOGRAPHIC…" at bounding box center [460, 521] width 400 height 247
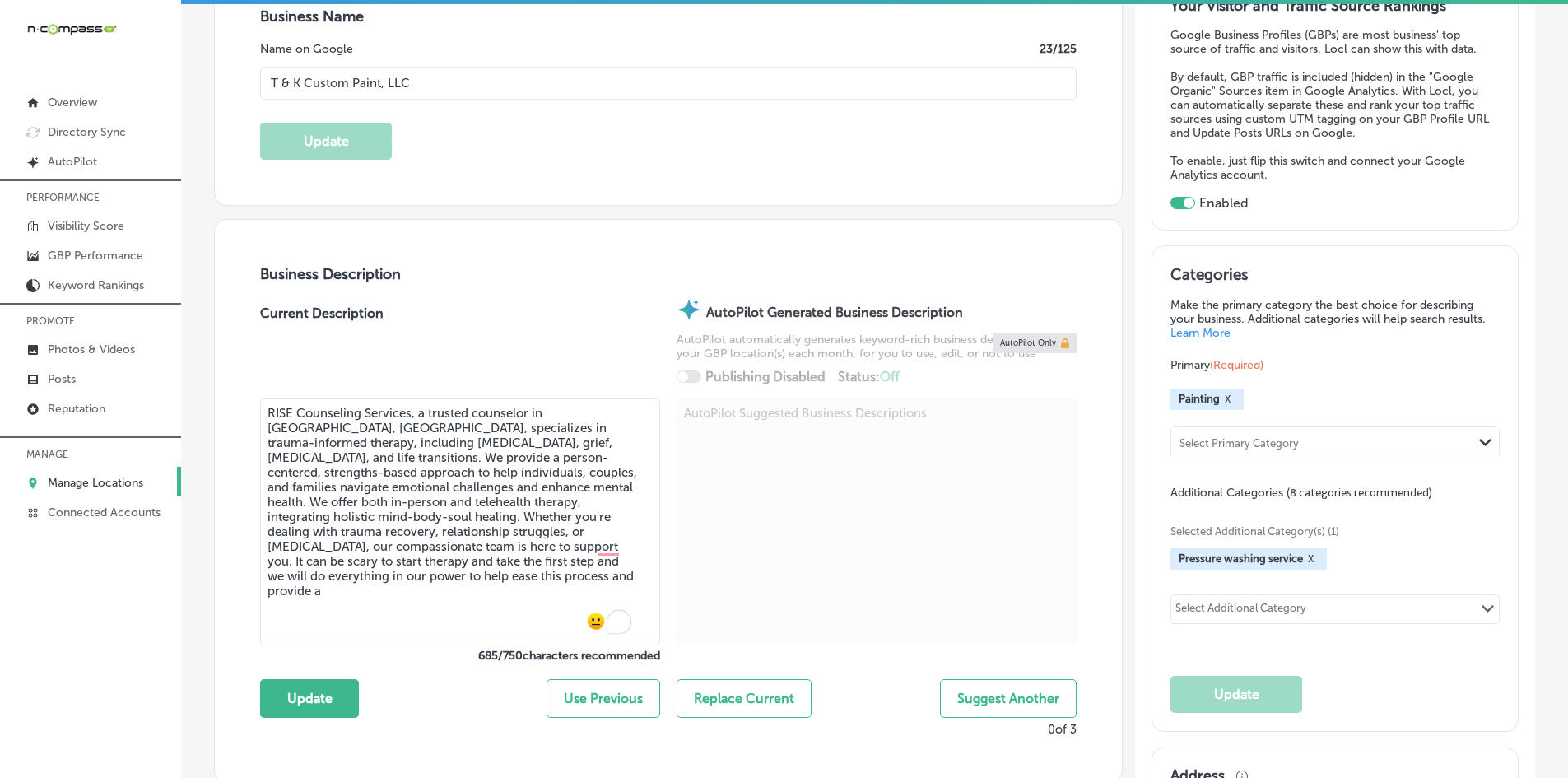
click at [496, 566] on textarea "RISE Counseling Services, a trusted counselor in [GEOGRAPHIC_DATA], [GEOGRAPHIC…" at bounding box center [460, 521] width 400 height 247
click at [494, 572] on textarea "RISE Counseling Services, a trusted counselor in [GEOGRAPHIC_DATA], [GEOGRAPHIC…" at bounding box center [460, 521] width 400 height 247
click at [509, 590] on textarea "RISE Counseling Services, a trusted counselor in [GEOGRAPHIC_DATA], [GEOGRAPHIC…" at bounding box center [460, 521] width 400 height 247
paste textarea "a space where you feel supported and validated."
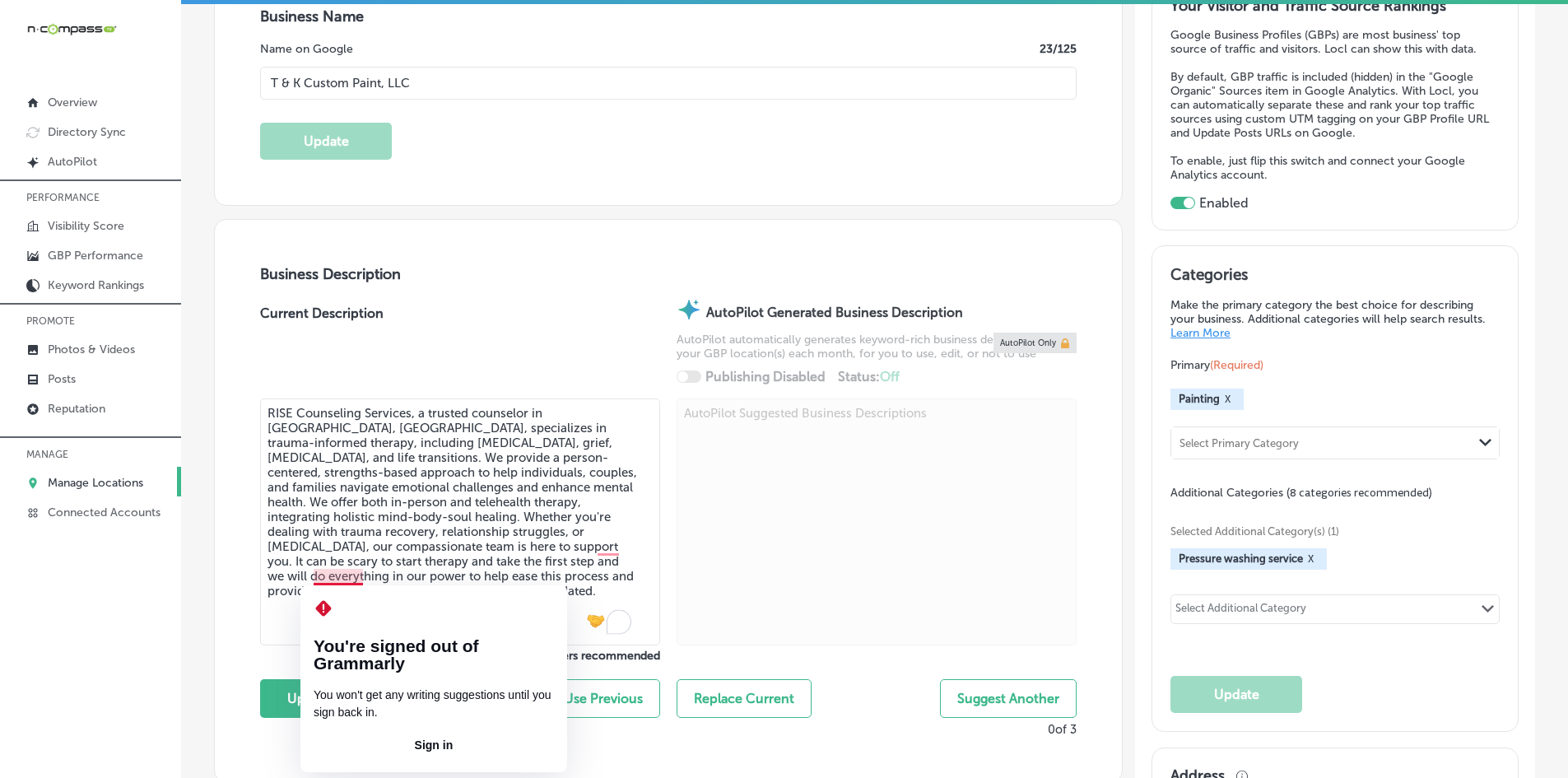
click at [322, 577] on textarea "RISE Counseling Services, a trusted counselor in [GEOGRAPHIC_DATA], [GEOGRAPHIC…" at bounding box center [460, 521] width 400 height 247
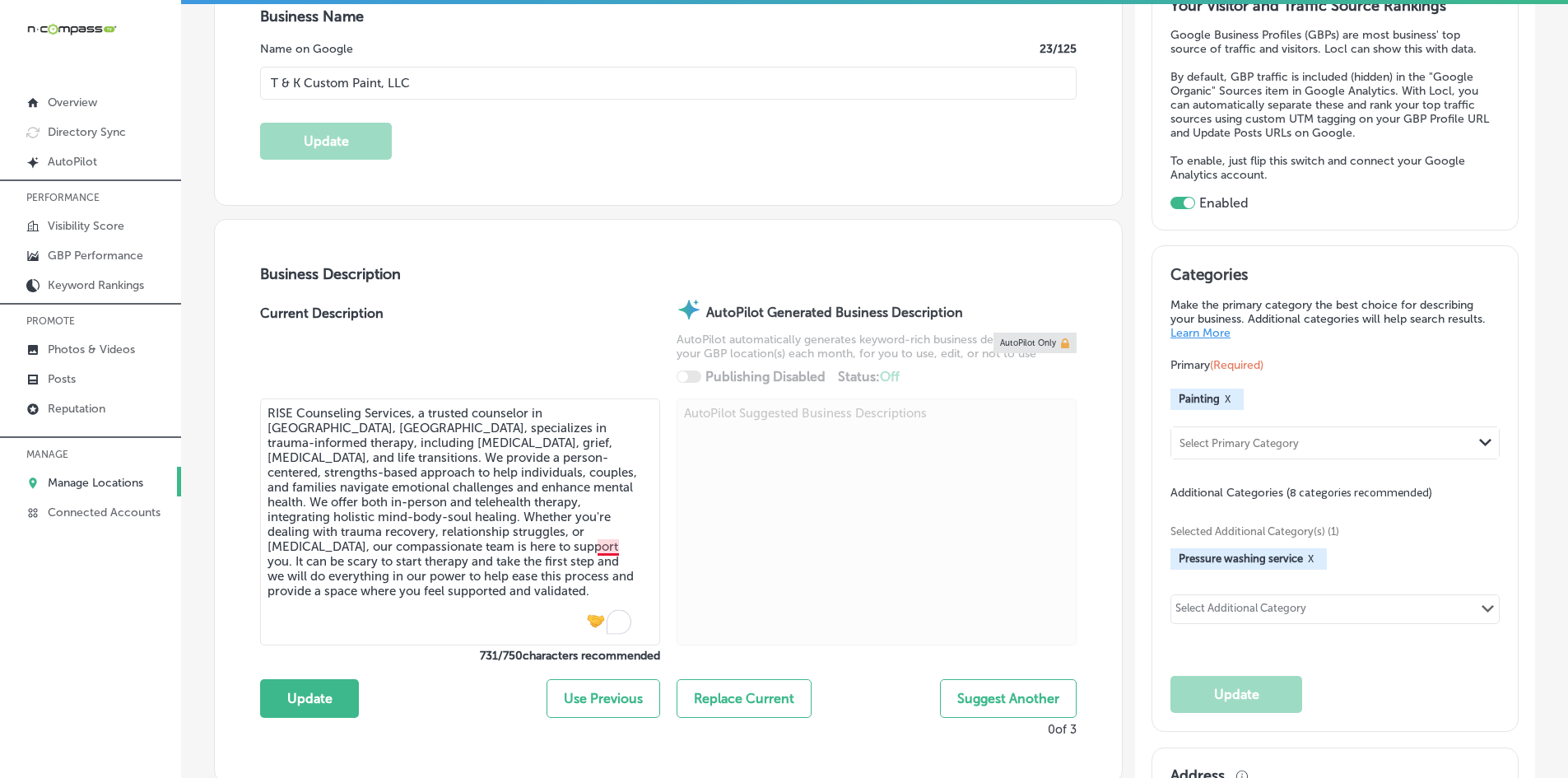
click at [604, 548] on textarea "RISE Counseling Services, a trusted counselor in [GEOGRAPHIC_DATA], [GEOGRAPHIC…" at bounding box center [460, 521] width 400 height 247
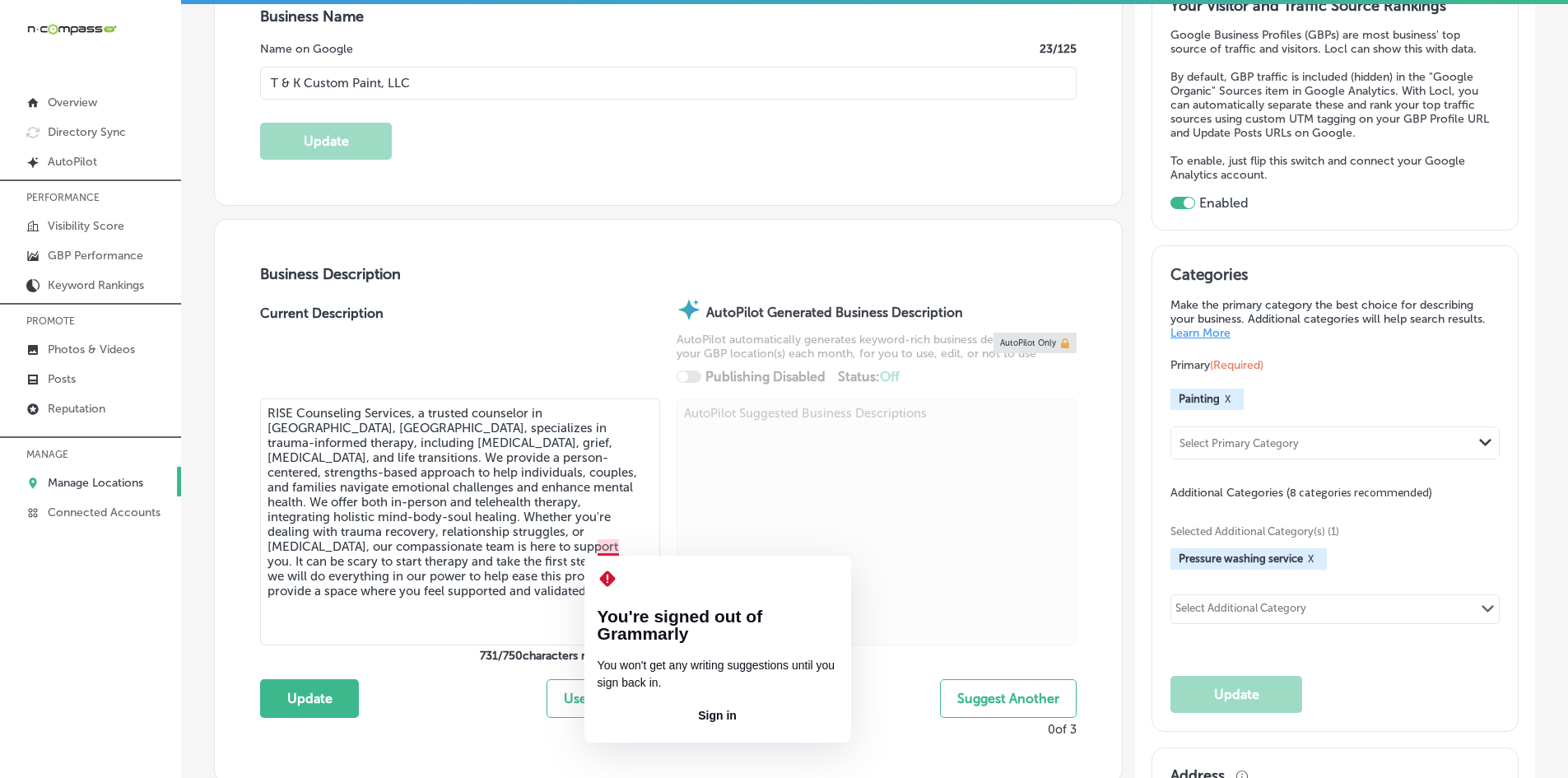
click at [593, 547] on textarea "RISE Counseling Services, a trusted counselor in [GEOGRAPHIC_DATA], [GEOGRAPHIC…" at bounding box center [460, 521] width 400 height 247
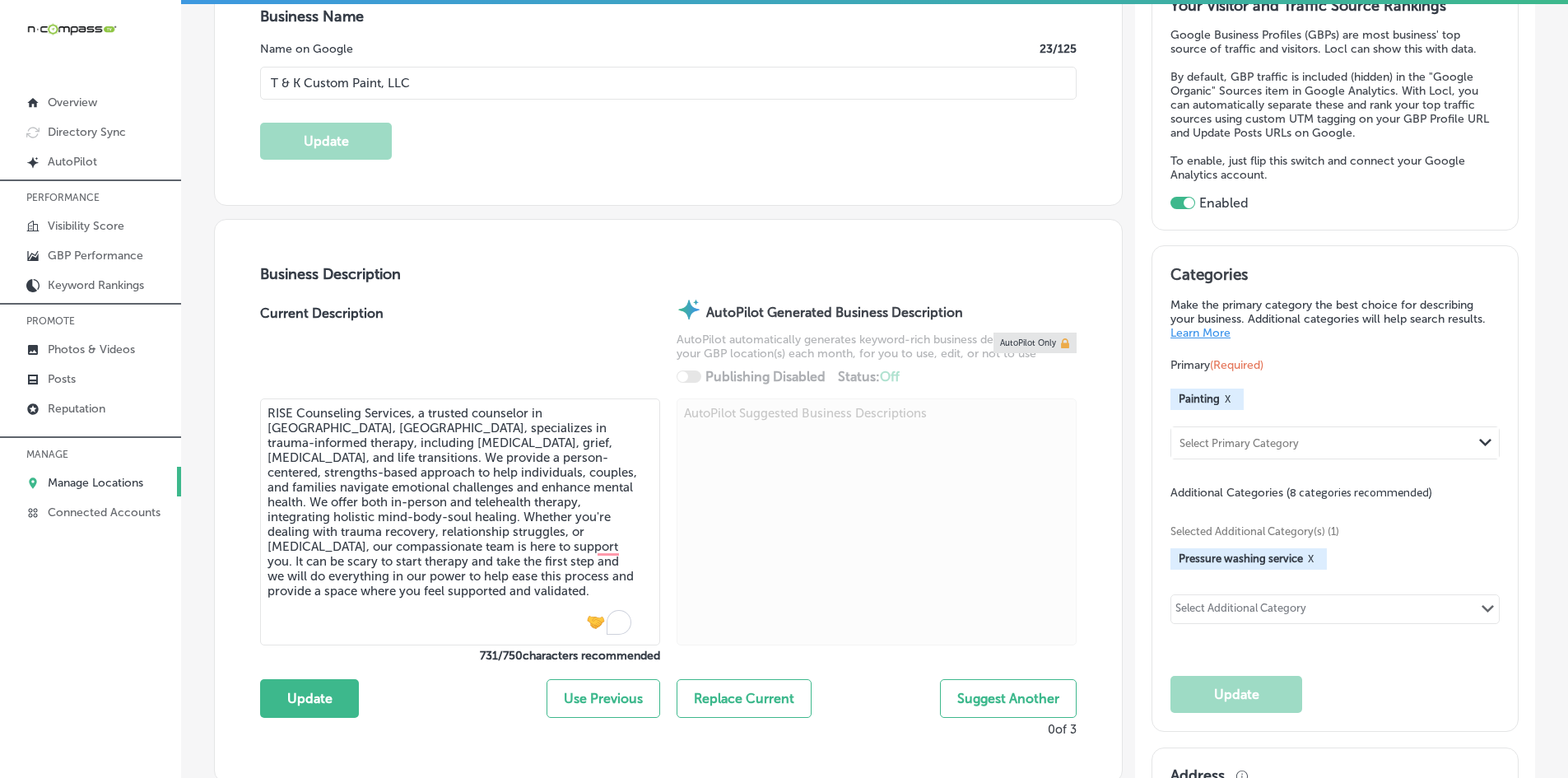
click at [603, 545] on textarea "RISE Counseling Services, a trusted counselor in [GEOGRAPHIC_DATA], [GEOGRAPHIC…" at bounding box center [460, 521] width 400 height 247
click at [600, 584] on textarea "RISE Counseling Services, a trusted counselor in [GEOGRAPHIC_DATA], [GEOGRAPHIC…" at bounding box center [460, 521] width 400 height 247
paste textarea "Reach out [DATE] to"
drag, startPoint x: 593, startPoint y: 575, endPoint x: 594, endPoint y: 593, distance: 18.0
click at [594, 593] on textarea "RISE Counseling Services, a trusted counselor in [GEOGRAPHIC_DATA], [GEOGRAPHIC…" at bounding box center [460, 521] width 400 height 247
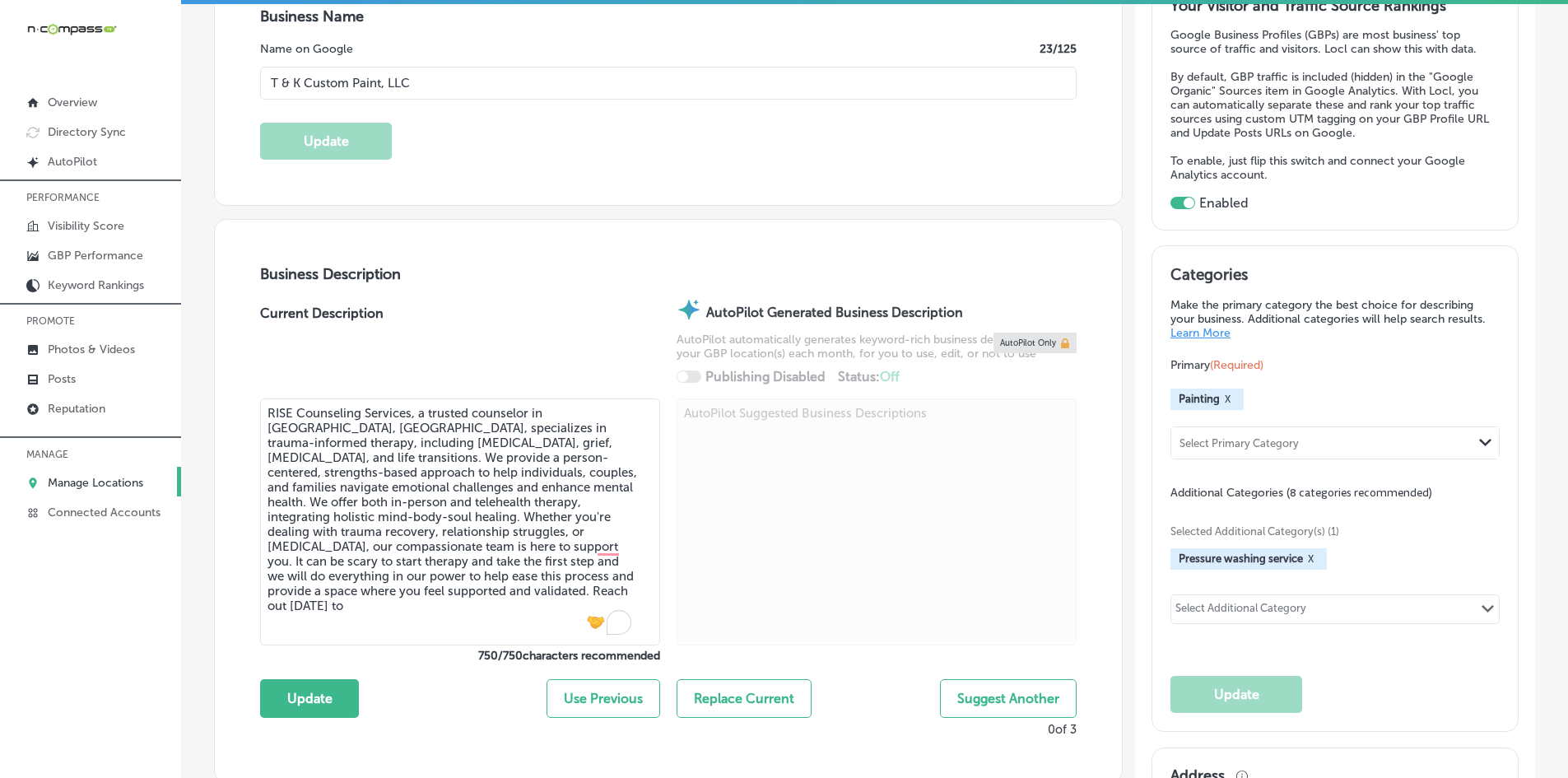
click at [483, 471] on textarea "RISE Counseling Services, a trusted counselor in [GEOGRAPHIC_DATA], [GEOGRAPHIC…" at bounding box center [460, 521] width 400 height 247
click at [435, 529] on textarea "RISE Counseling Services, a trusted counselor in [GEOGRAPHIC_DATA], [GEOGRAPHIC…" at bounding box center [460, 521] width 400 height 247
drag, startPoint x: 358, startPoint y: 592, endPoint x: 575, endPoint y: 502, distance: 234.9
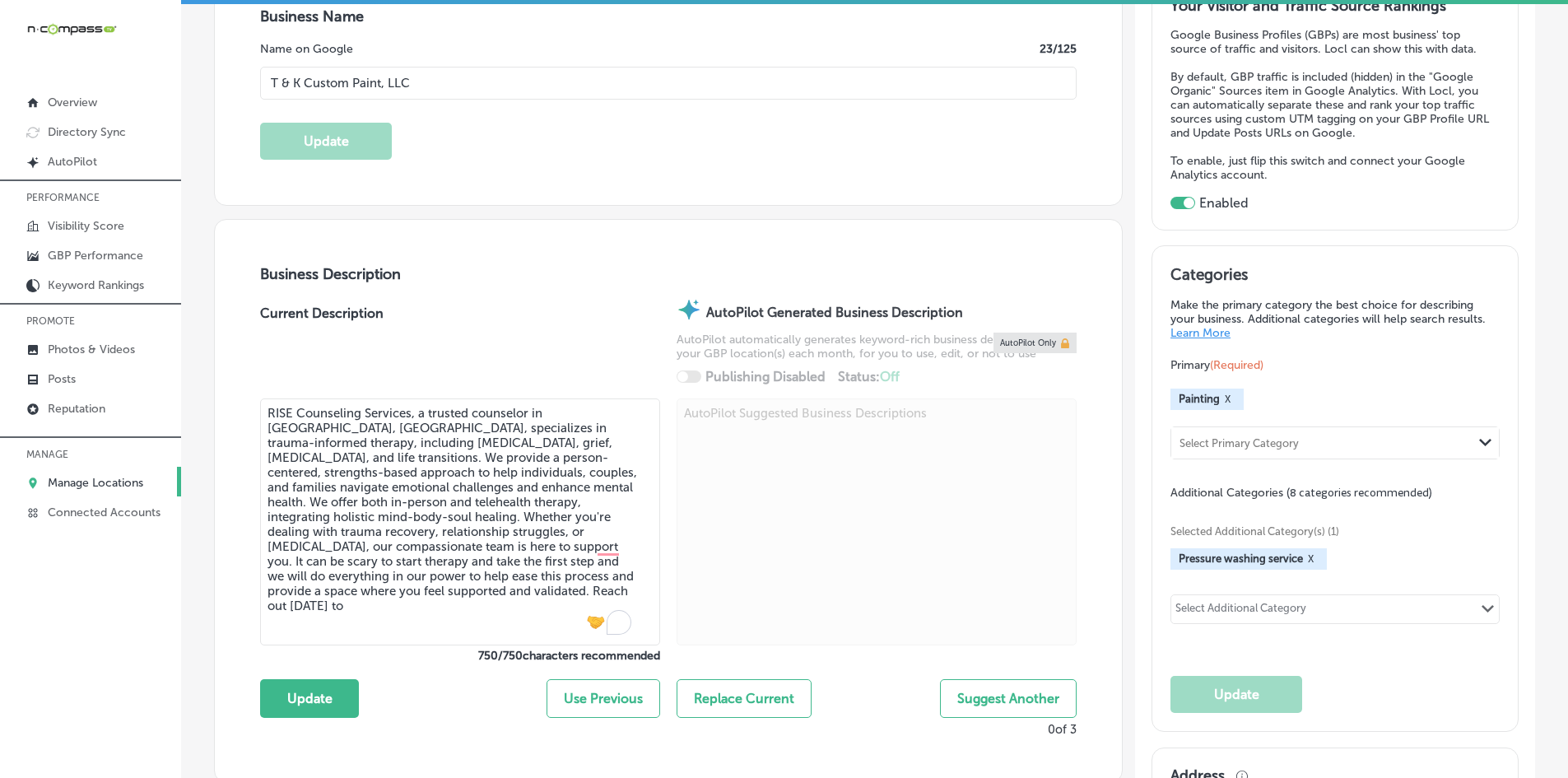
click at [575, 502] on textarea "RISE Counseling Services, a trusted counselor in [GEOGRAPHIC_DATA], [GEOGRAPHIC…" at bounding box center [460, 521] width 400 height 247
click at [498, 472] on textarea "RISE Counseling Services, a trusted counselor in [GEOGRAPHIC_DATA], [GEOGRAPHIC…" at bounding box center [460, 521] width 400 height 247
paste textarea "At RISE Counseling Services, our person-centered, strengths-based, holistic app…"
click at [437, 464] on textarea "At RISE Counseling Services, our person-centered, strengths-based, holistic app…" at bounding box center [460, 521] width 400 height 247
paste textarea "We offer both in-person and telehealth therapy, integrating holistic mind-body-…"
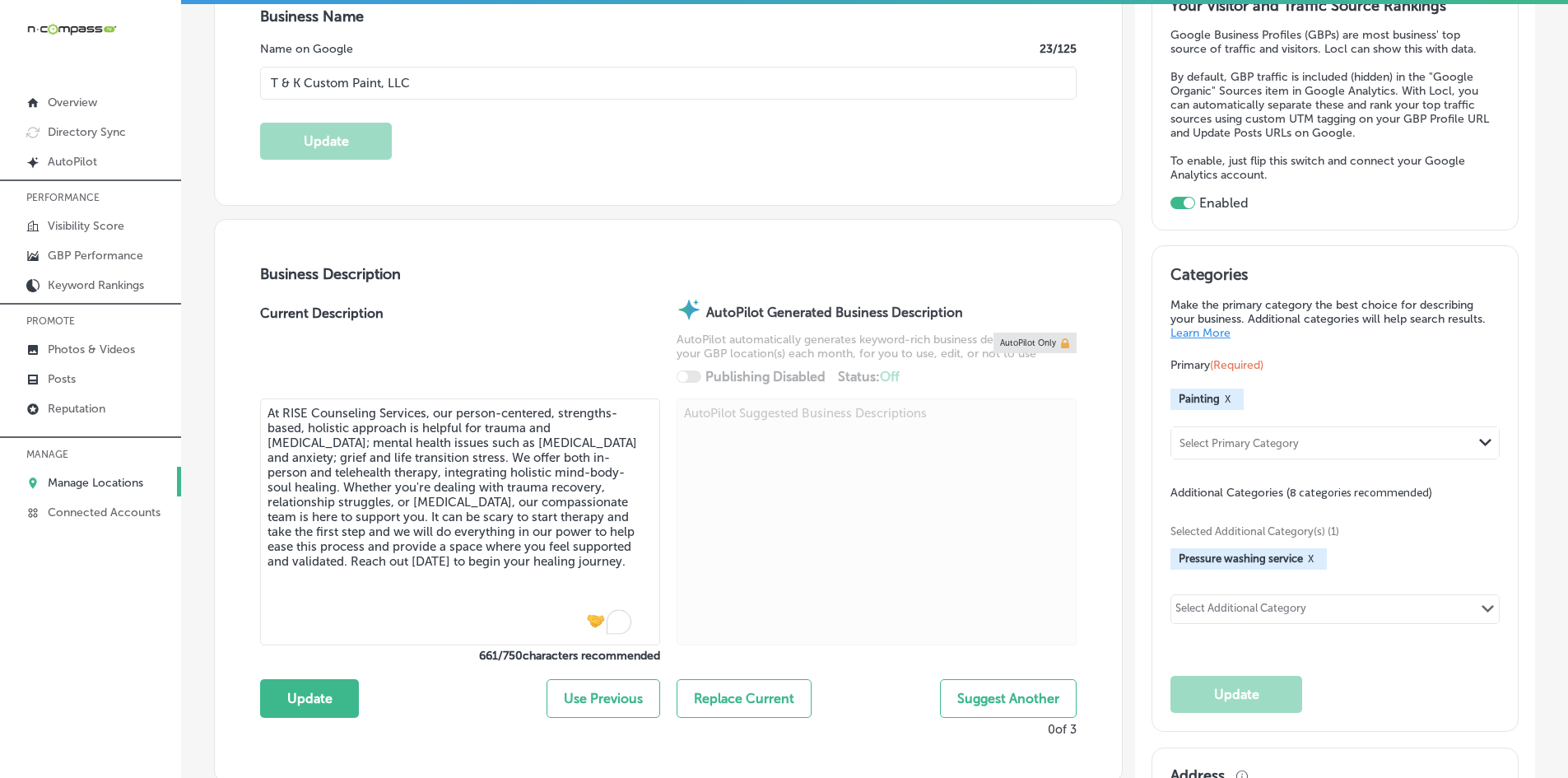
type textarea "At RISE Counseling Services, our person-centered, strengths-based, holistic app…"
click at [127, 524] on link "Connected Accounts" at bounding box center [90, 511] width 181 height 30
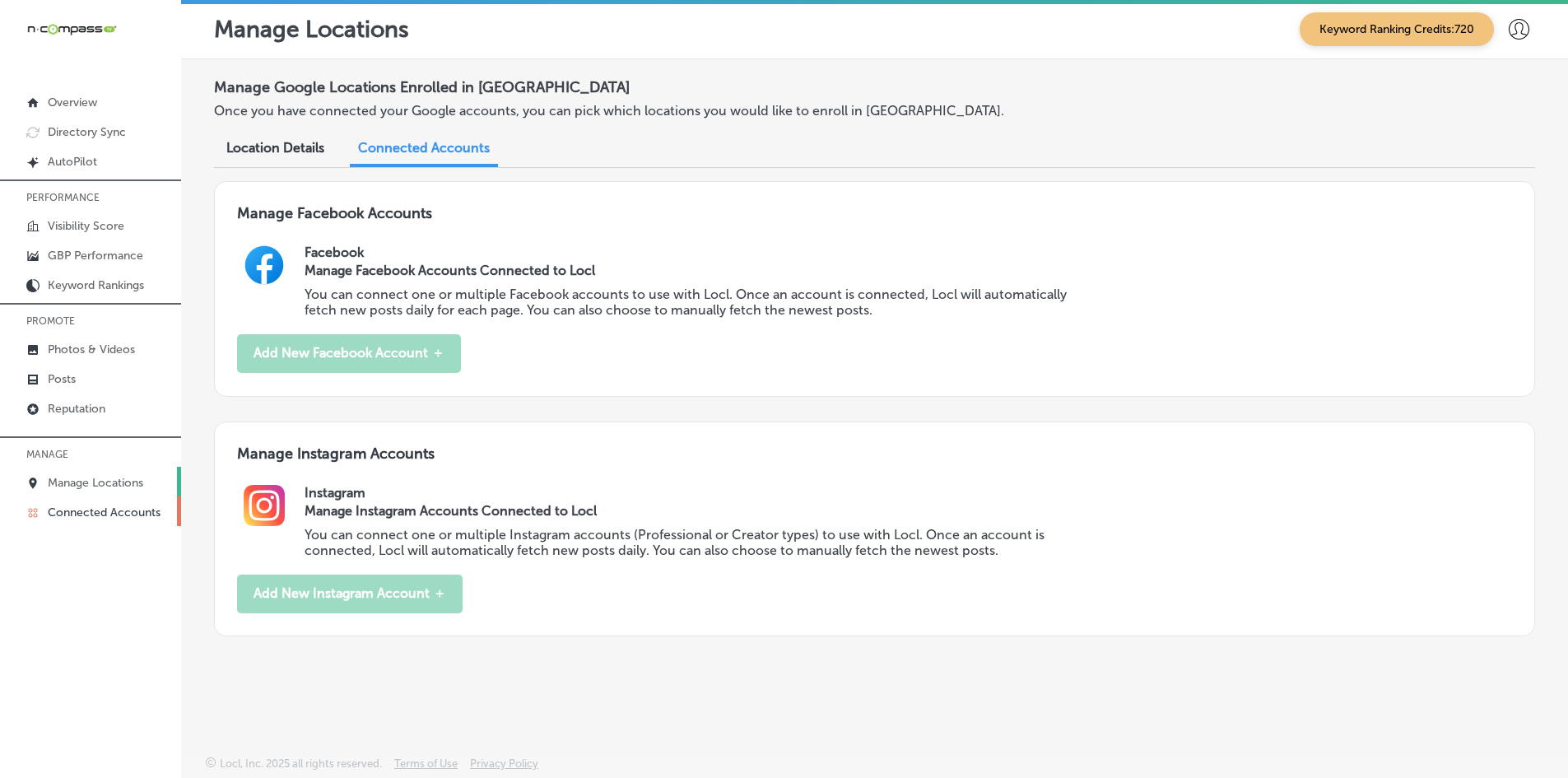
click at [126, 484] on p "Manage Locations" at bounding box center [95, 483] width 95 height 14
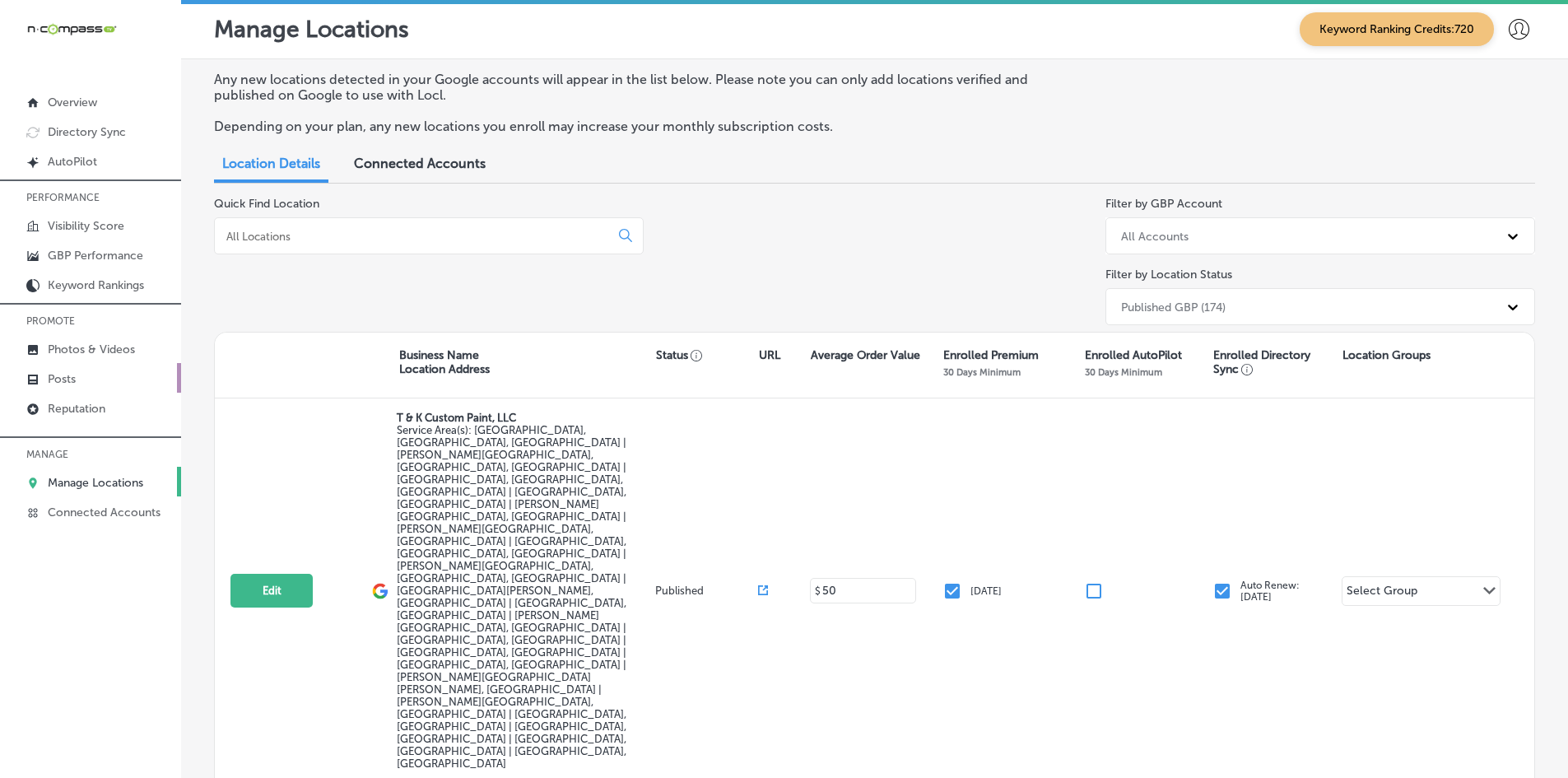
click at [117, 379] on link "Posts" at bounding box center [90, 377] width 181 height 30
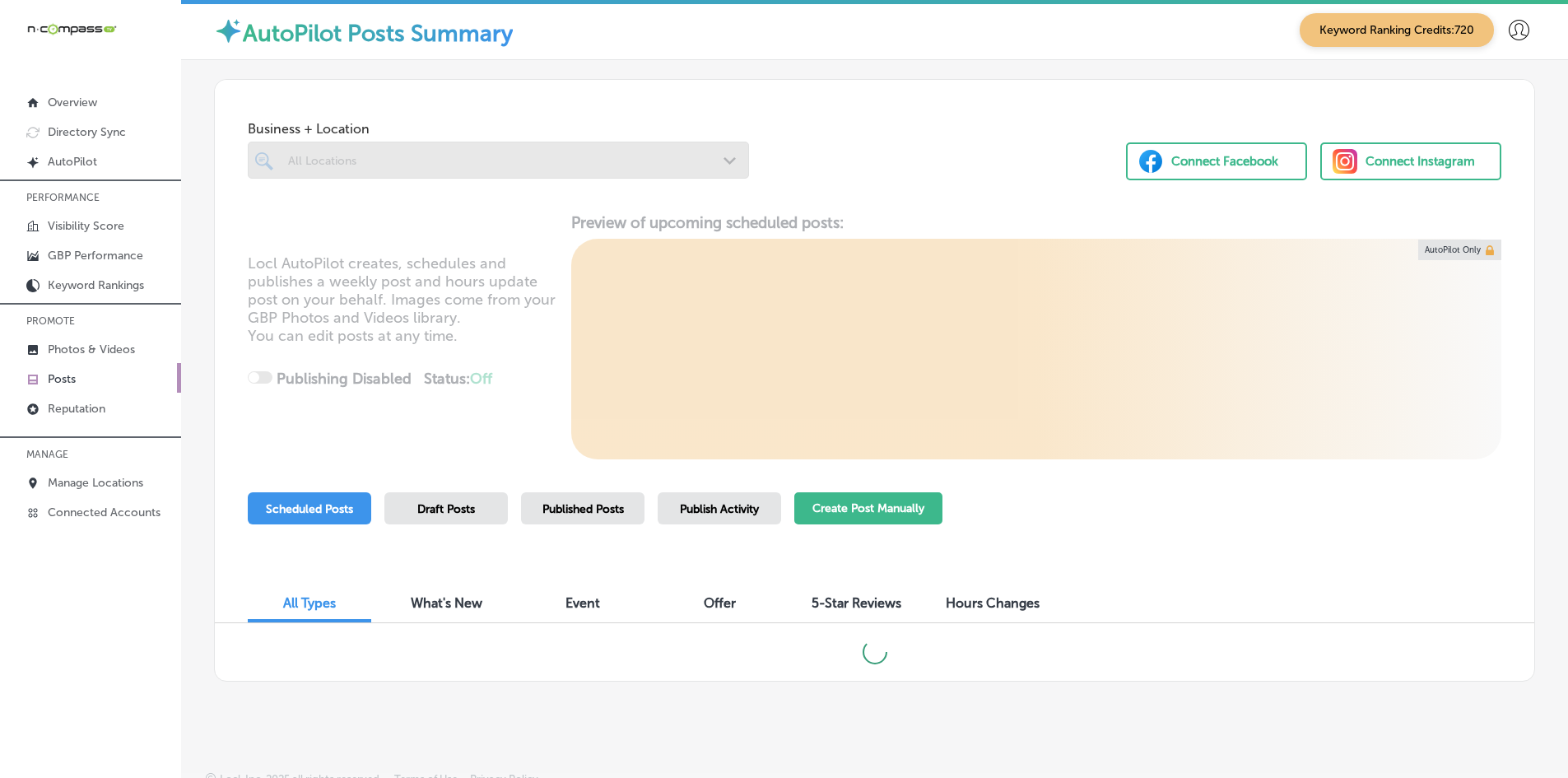
click at [911, 511] on button "Create Post Manually" at bounding box center [868, 509] width 148 height 32
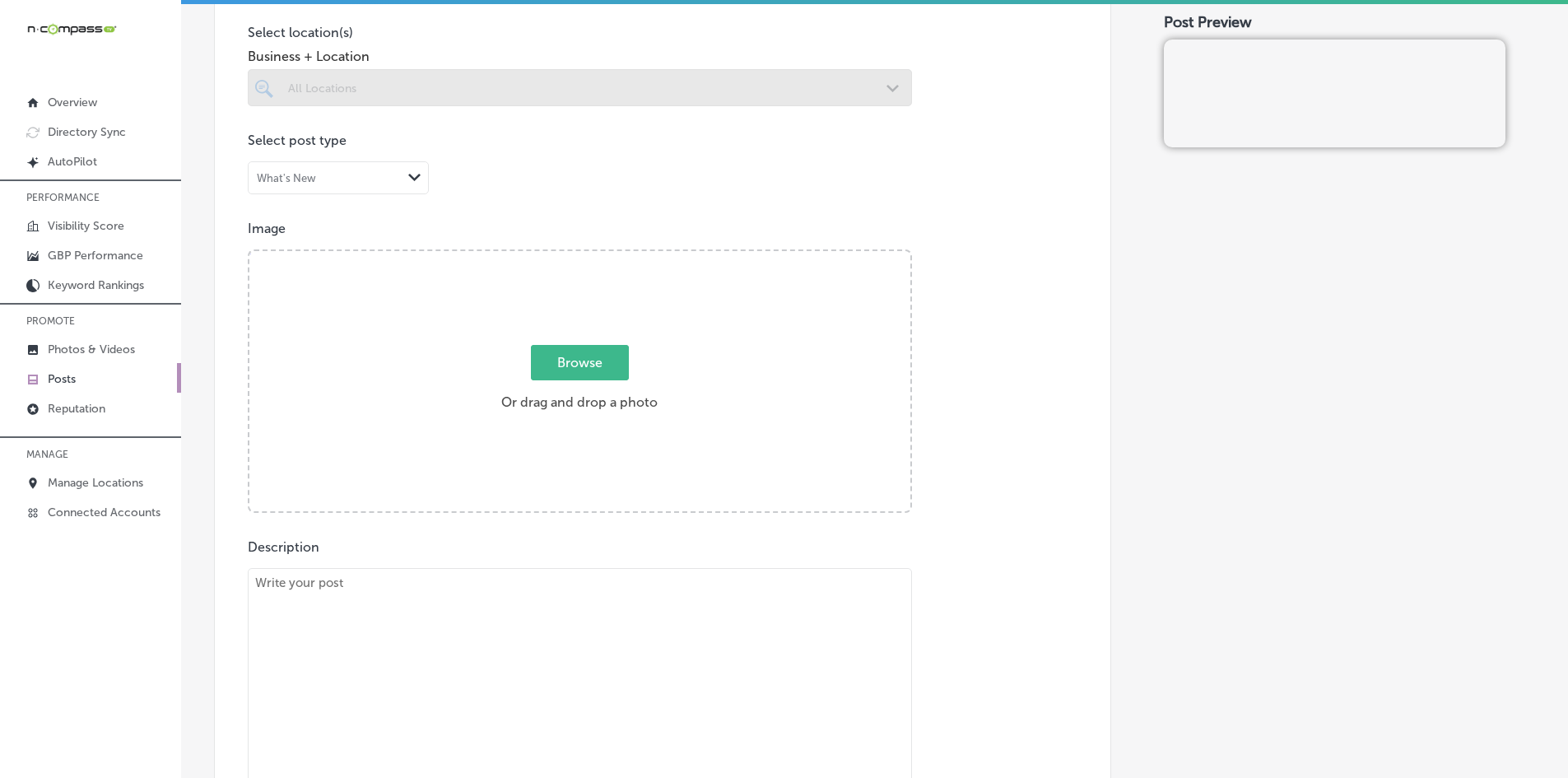
scroll to position [493, 0]
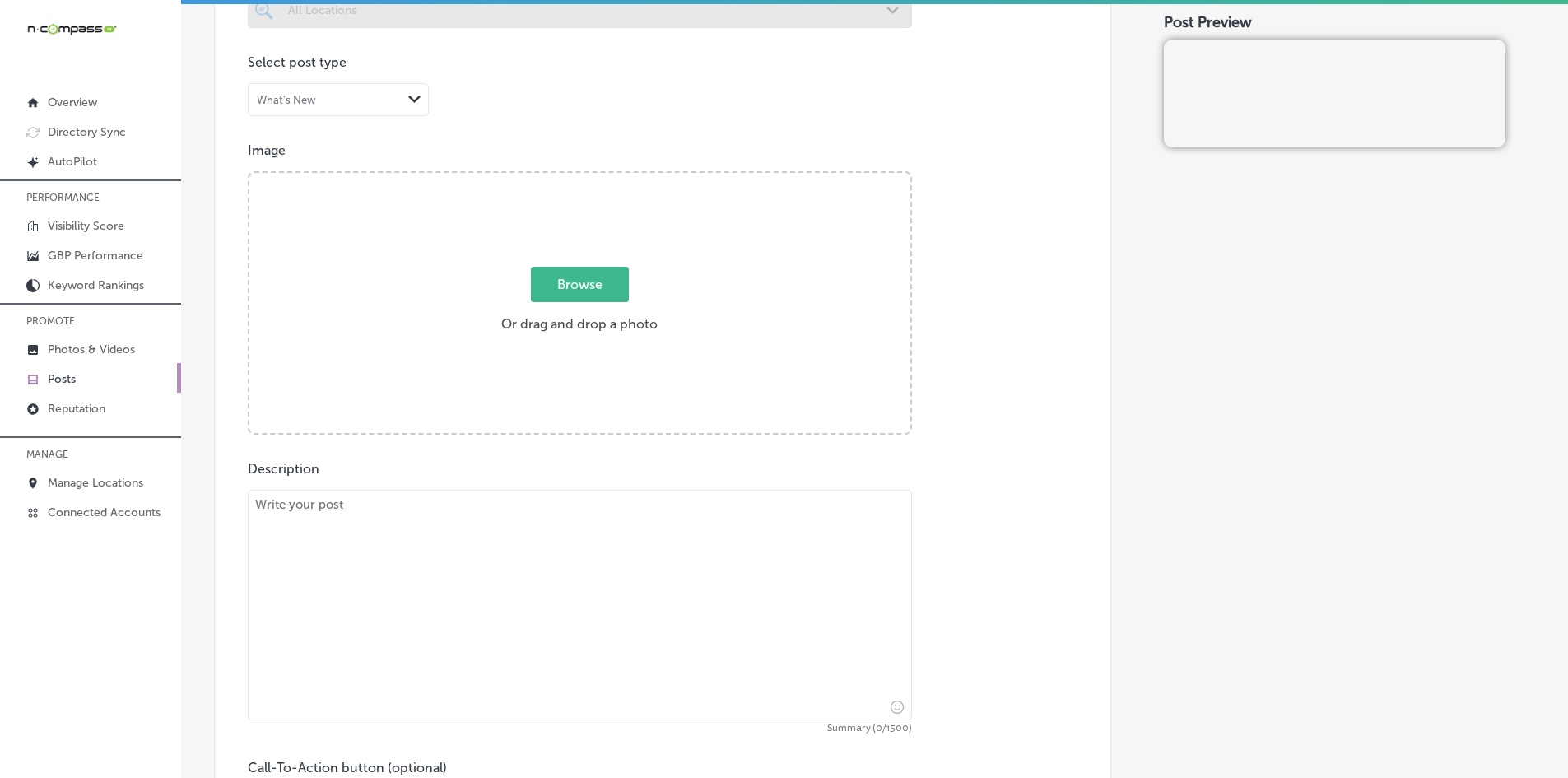
click at [478, 580] on textarea at bounding box center [580, 605] width 665 height 231
type textarea "v"
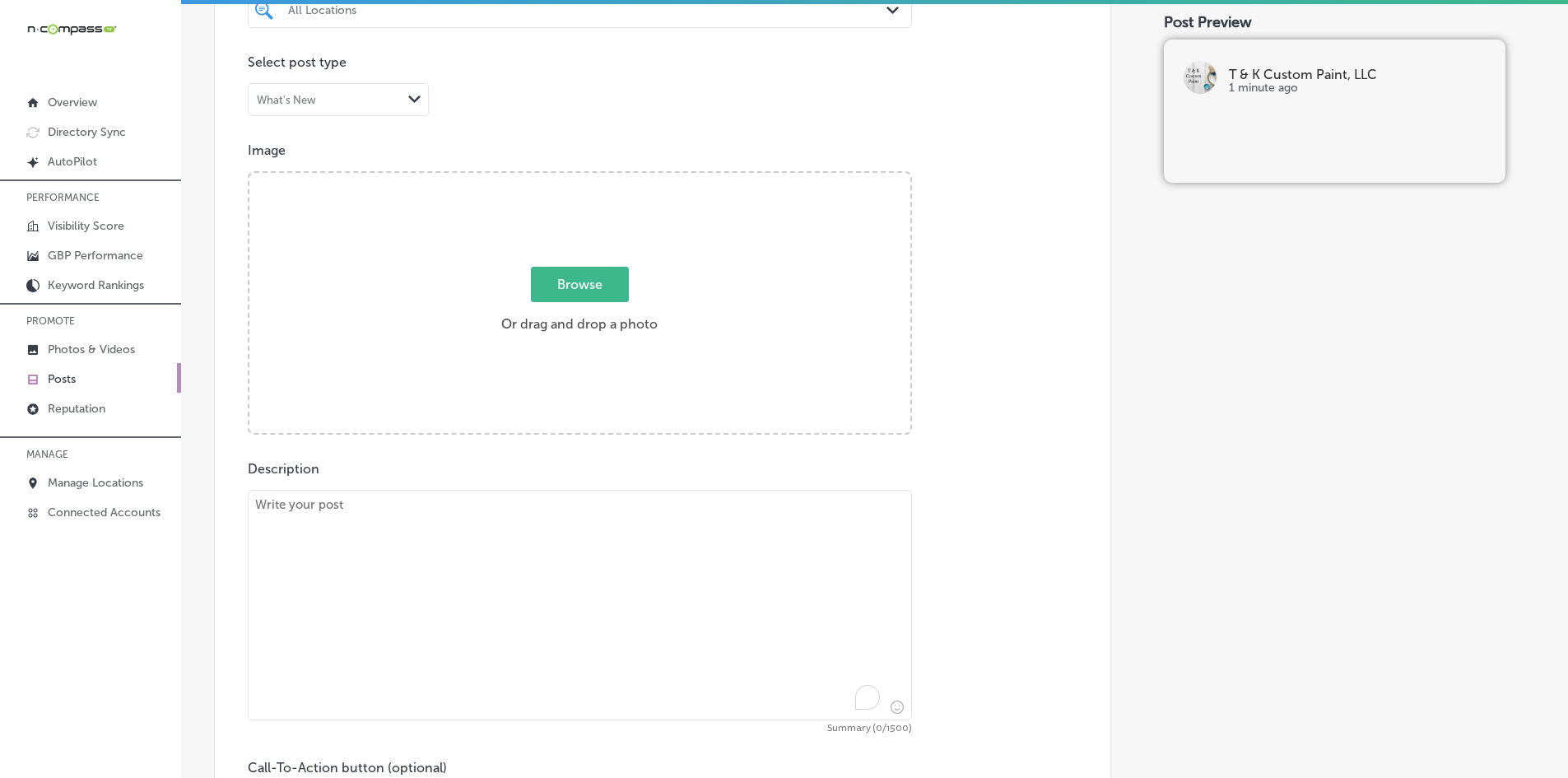
paste textarea "Loremip do Sita Consectetu Adipisci! Elit sedd eiu Tempor Incidid Utlaboree Dol…"
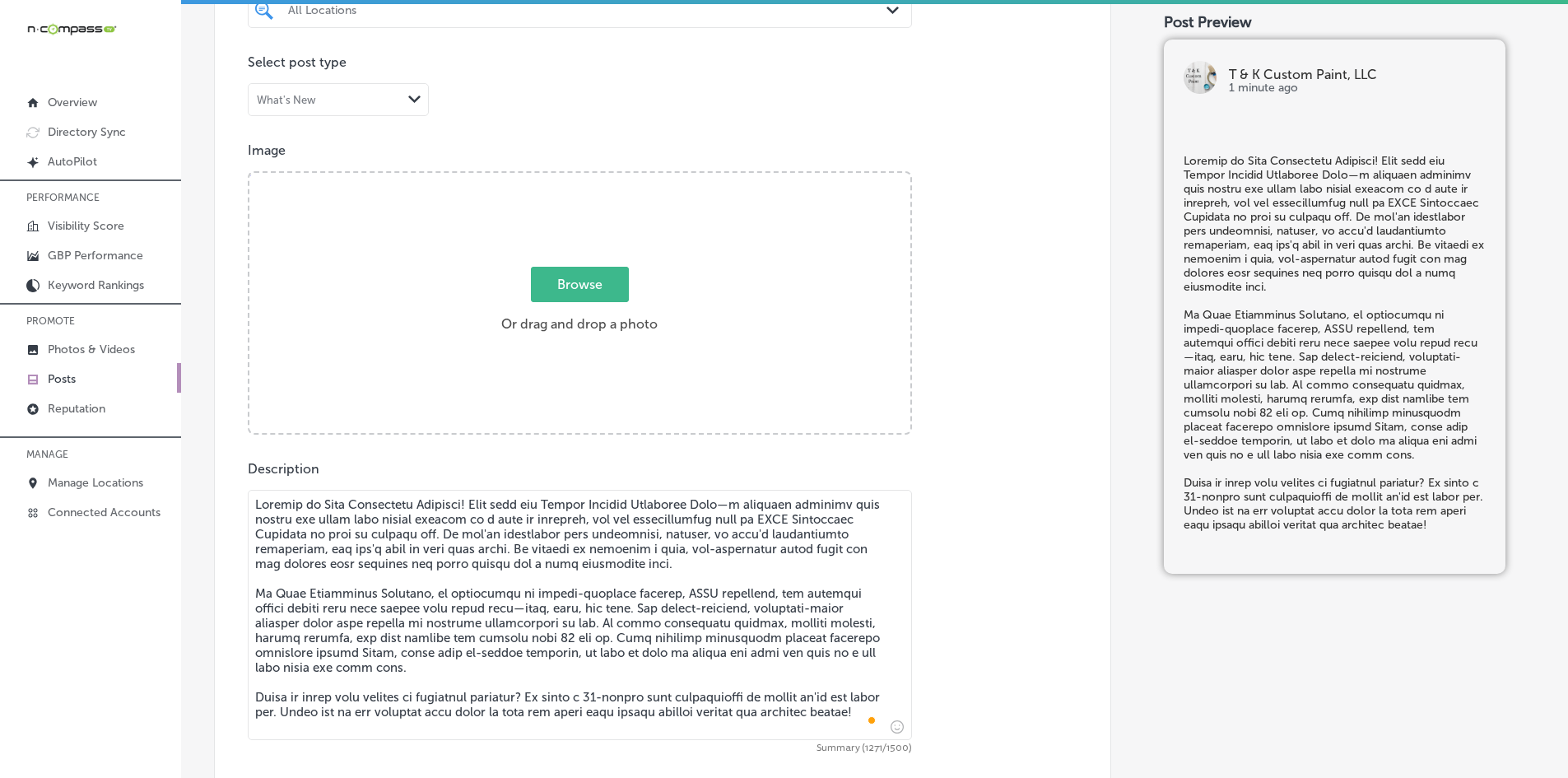
type textarea "Loremip do Sita Consectetu Adipisci! Elit sedd eiu Tempor Incidid Utlaboree Dol…"
